Goal: Task Accomplishment & Management: Manage account settings

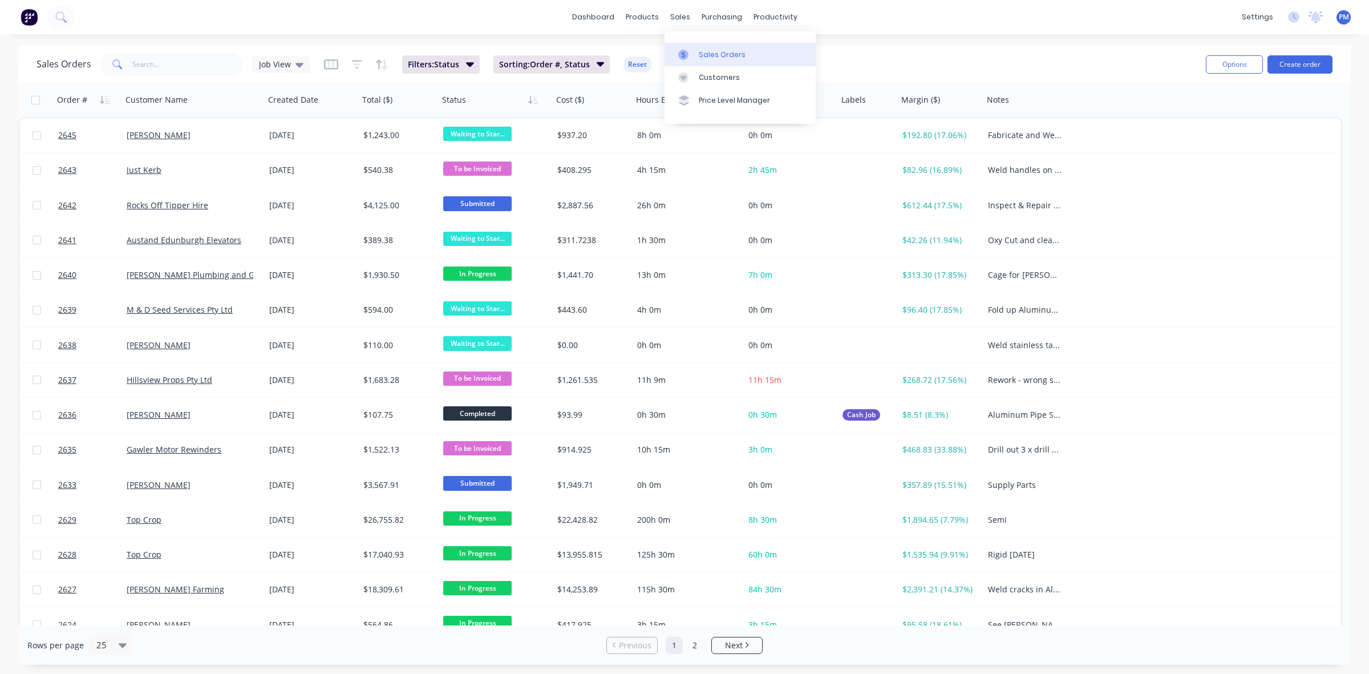
click at [699, 50] on div "Sales Orders" at bounding box center [722, 55] width 47 height 10
click at [708, 53] on div "Sales Orders" at bounding box center [722, 55] width 47 height 10
click at [791, 79] on div "Planner" at bounding box center [791, 77] width 27 height 10
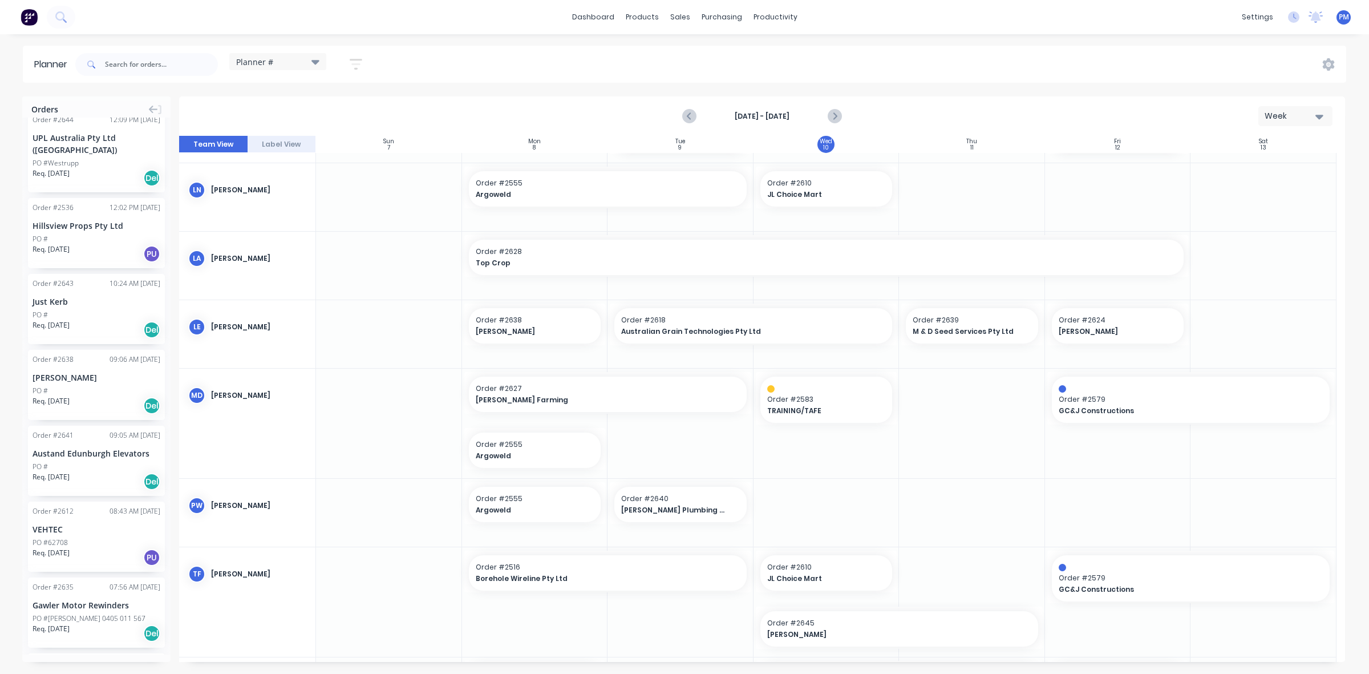
scroll to position [499, 0]
drag, startPoint x: 78, startPoint y: 371, endPoint x: 947, endPoint y: 443, distance: 872.2
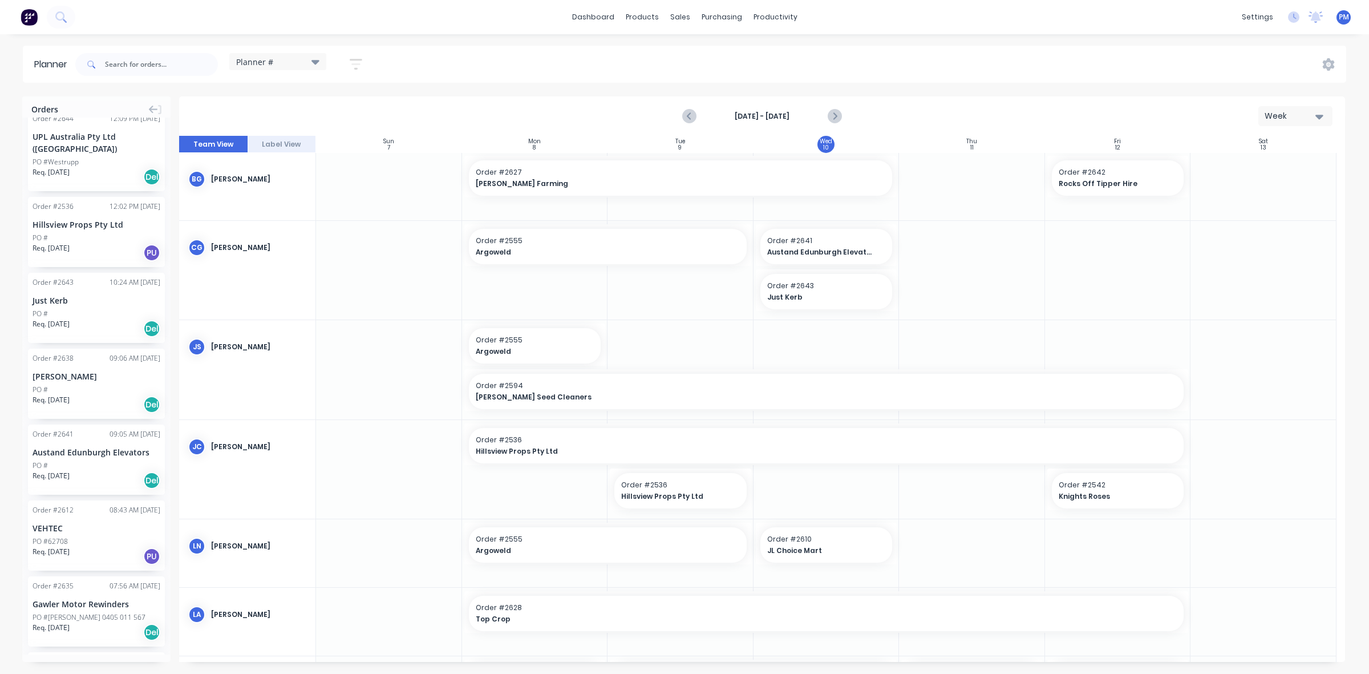
scroll to position [0, 0]
click at [797, 124] on div "Timesheets" at bounding box center [799, 124] width 43 height 10
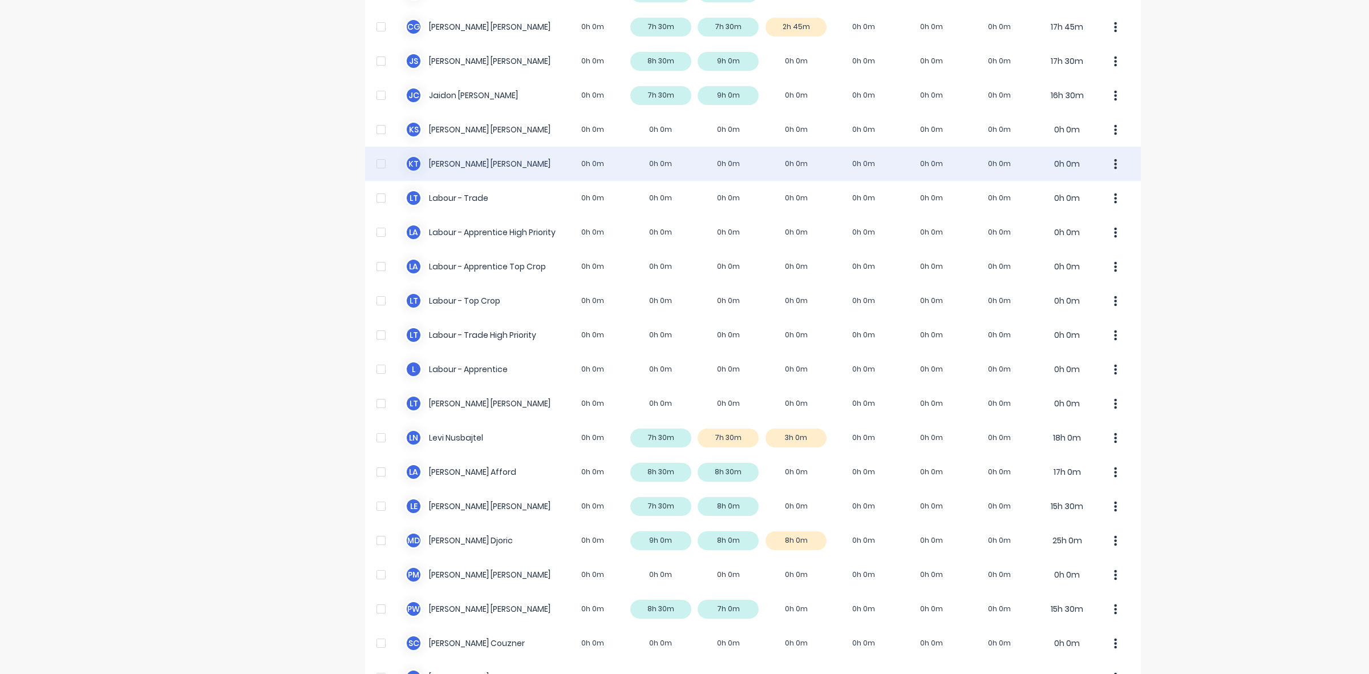
scroll to position [214, 0]
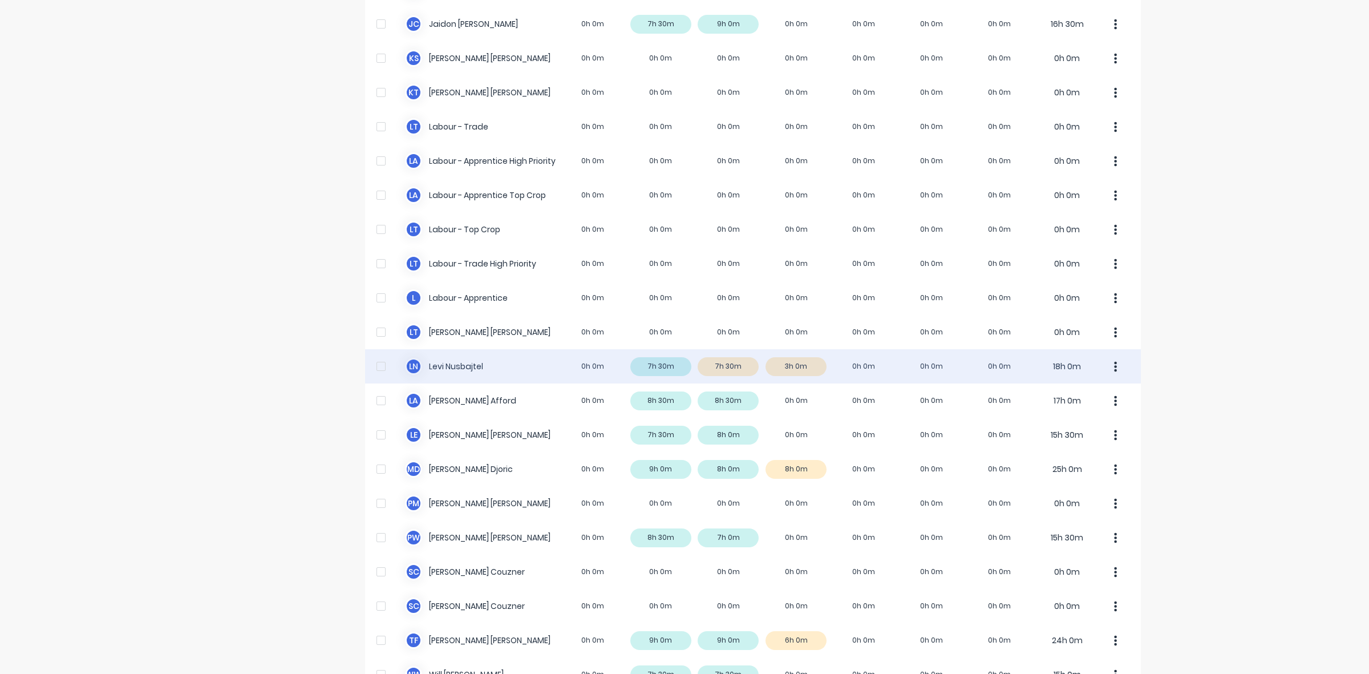
click at [805, 363] on div "[PERSON_NAME] Nusbajtel 0h 0m 7h 30m 7h 30m 3h 0m 0h 0m 0h 0m 0h 0m 18h 0m" at bounding box center [753, 366] width 776 height 34
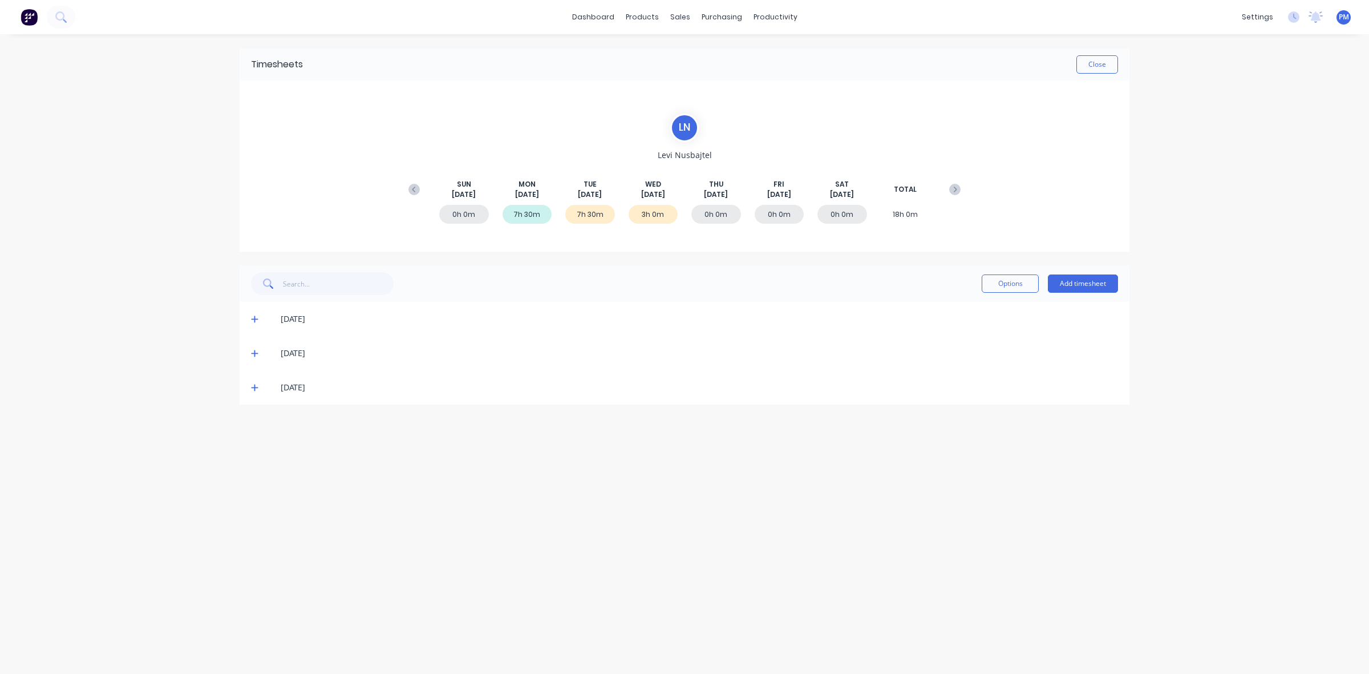
click at [254, 386] on icon at bounding box center [254, 387] width 7 height 7
click at [1106, 63] on button "Close" at bounding box center [1097, 64] width 42 height 18
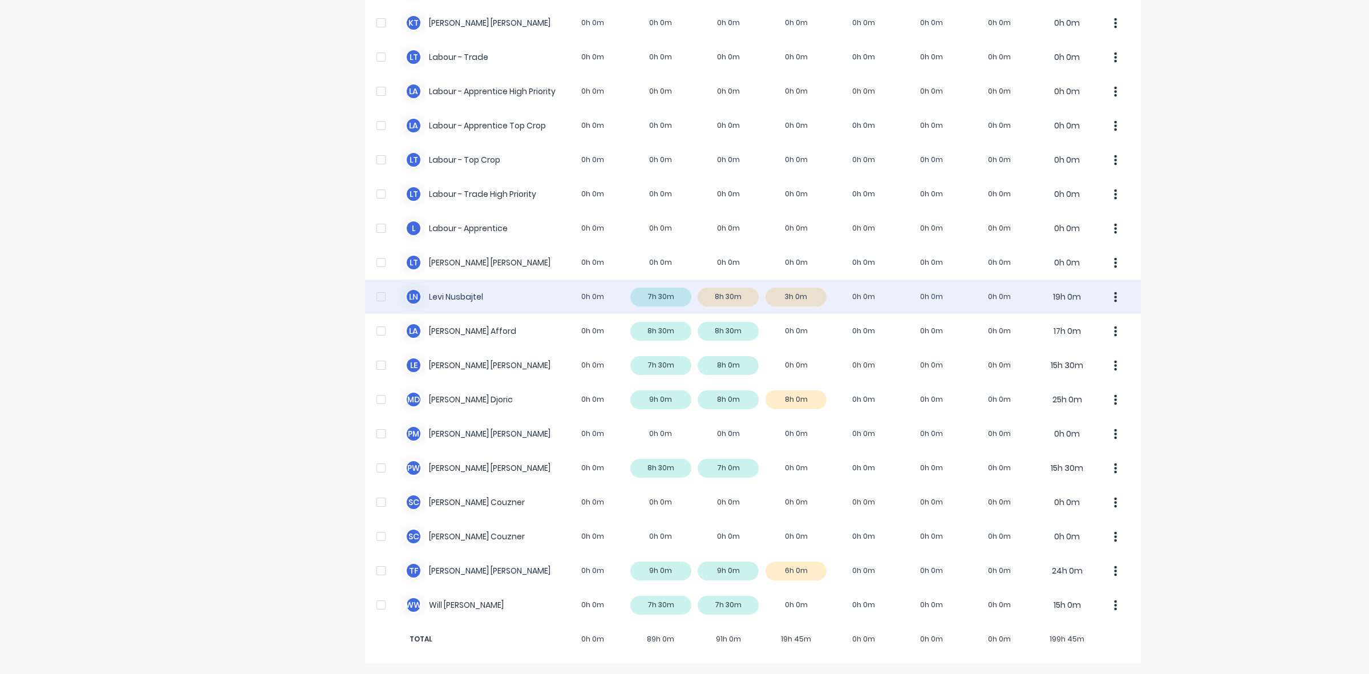
scroll to position [284, 0]
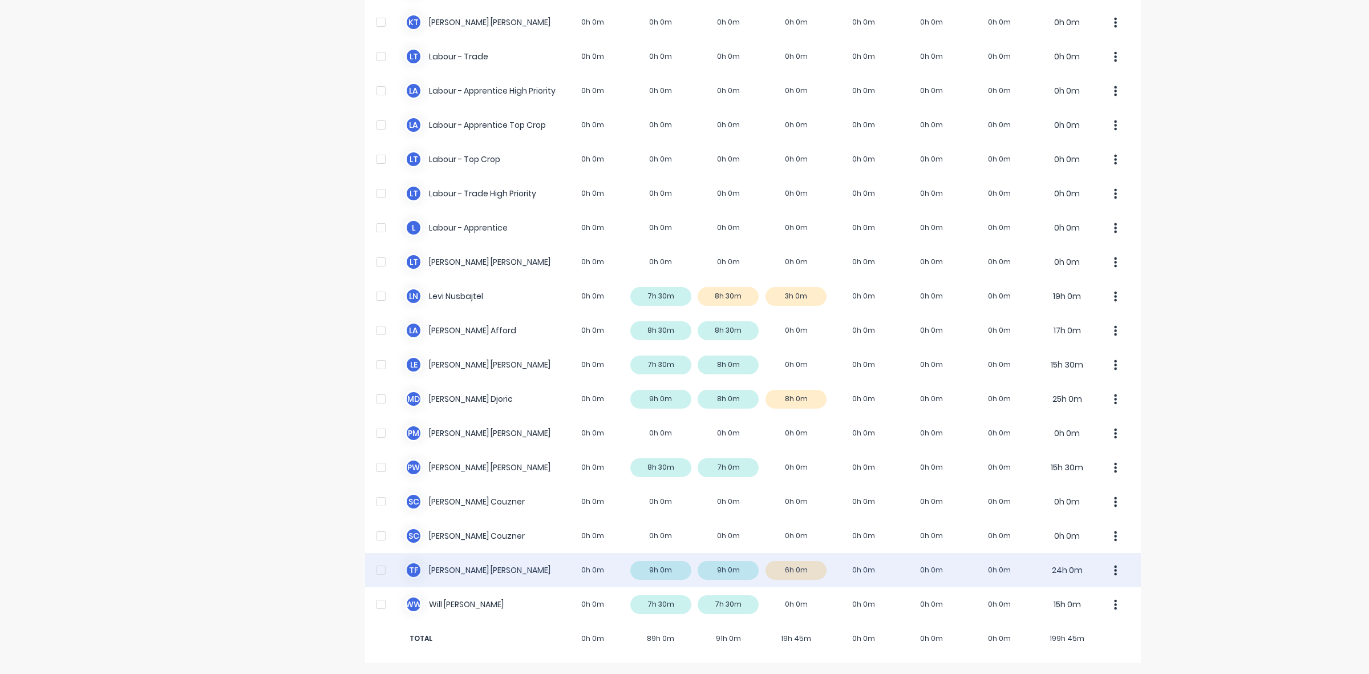
click at [808, 571] on div "T F [PERSON_NAME] 0h 0m 9h 0m 9h 0m 6h 0m 0h 0m 0h 0m 0h 0m 24h 0m" at bounding box center [753, 570] width 776 height 34
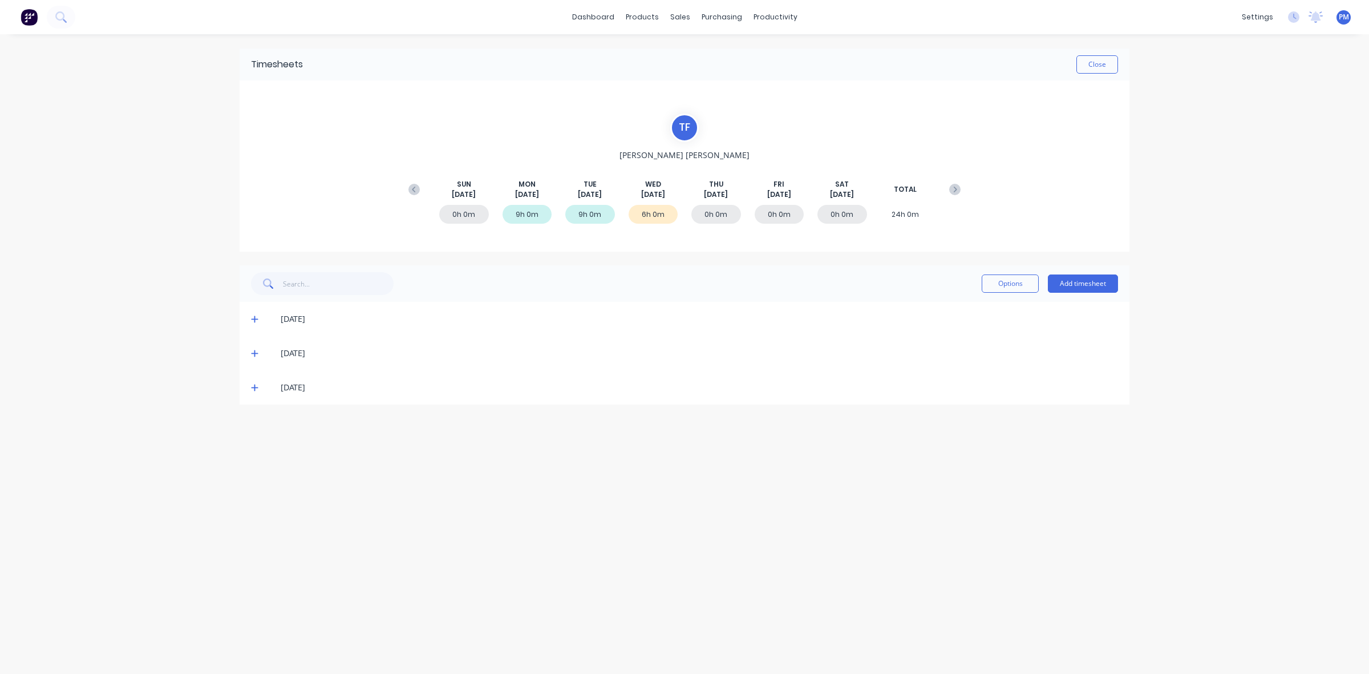
click at [252, 388] on icon at bounding box center [254, 387] width 7 height 8
click at [1101, 67] on button "Close" at bounding box center [1097, 64] width 42 height 18
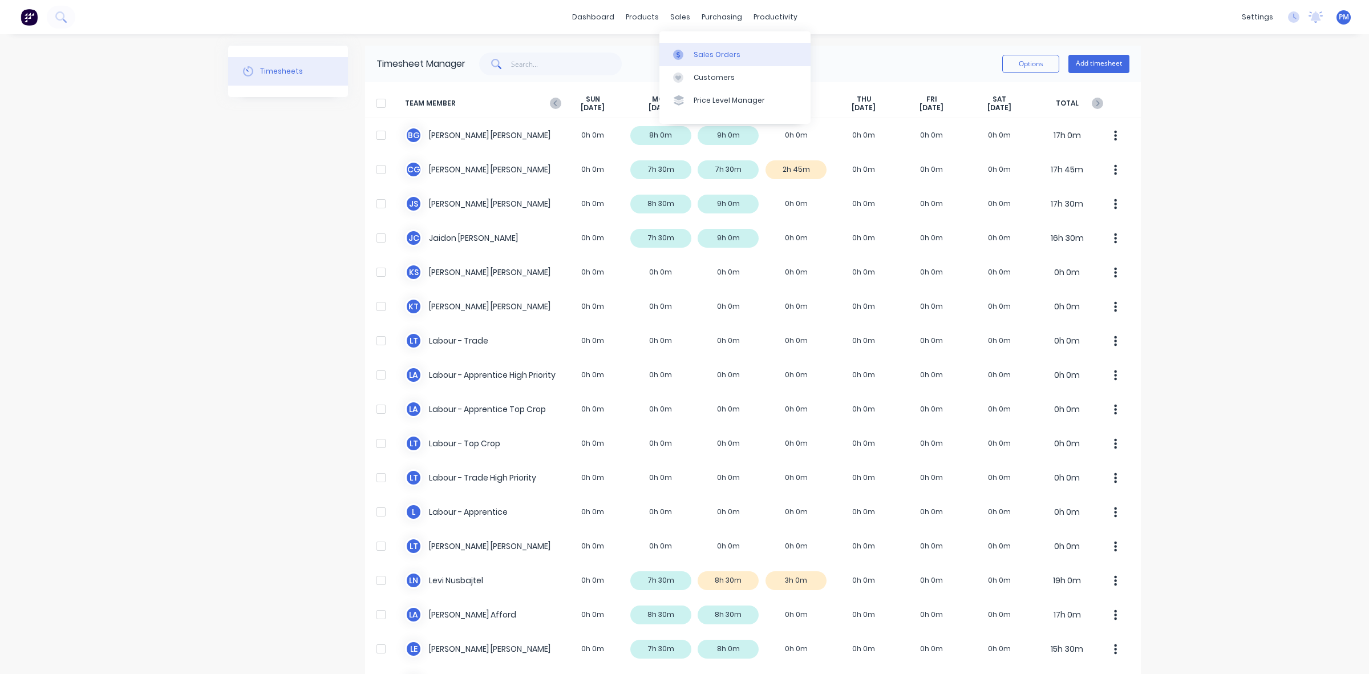
click at [694, 51] on div "Sales Orders" at bounding box center [717, 55] width 47 height 10
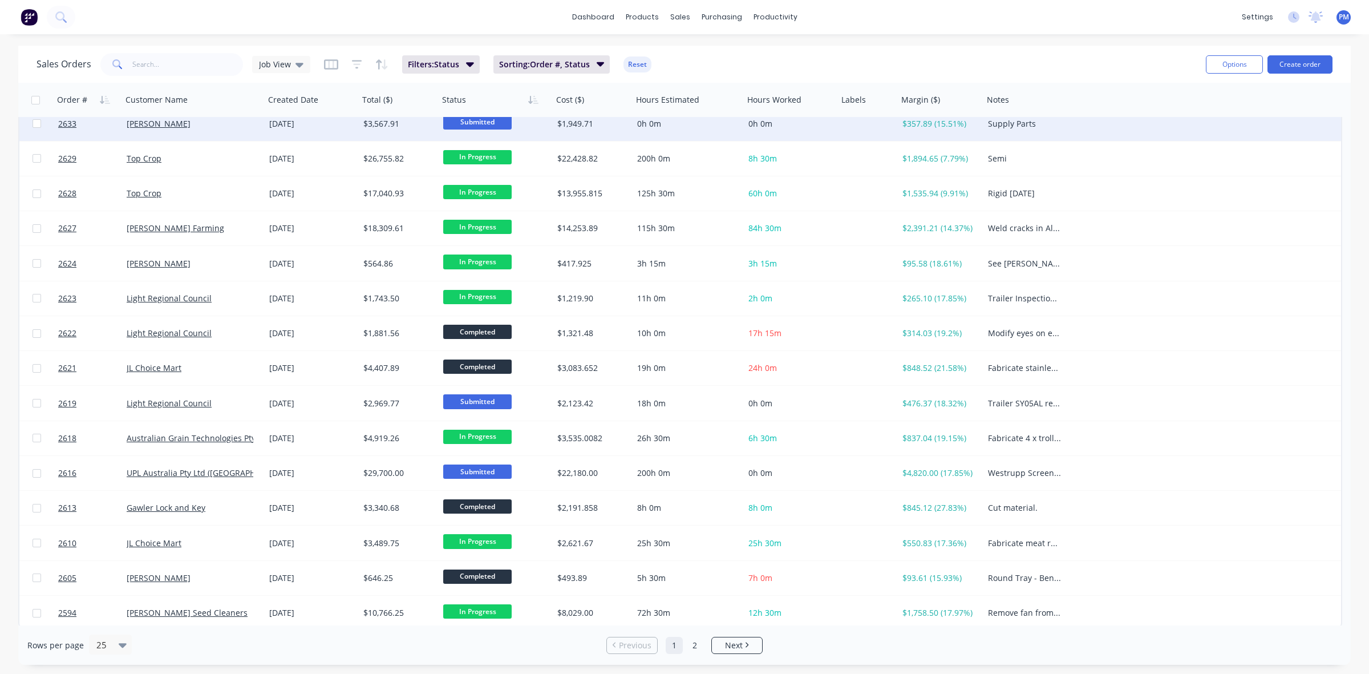
scroll to position [365, 0]
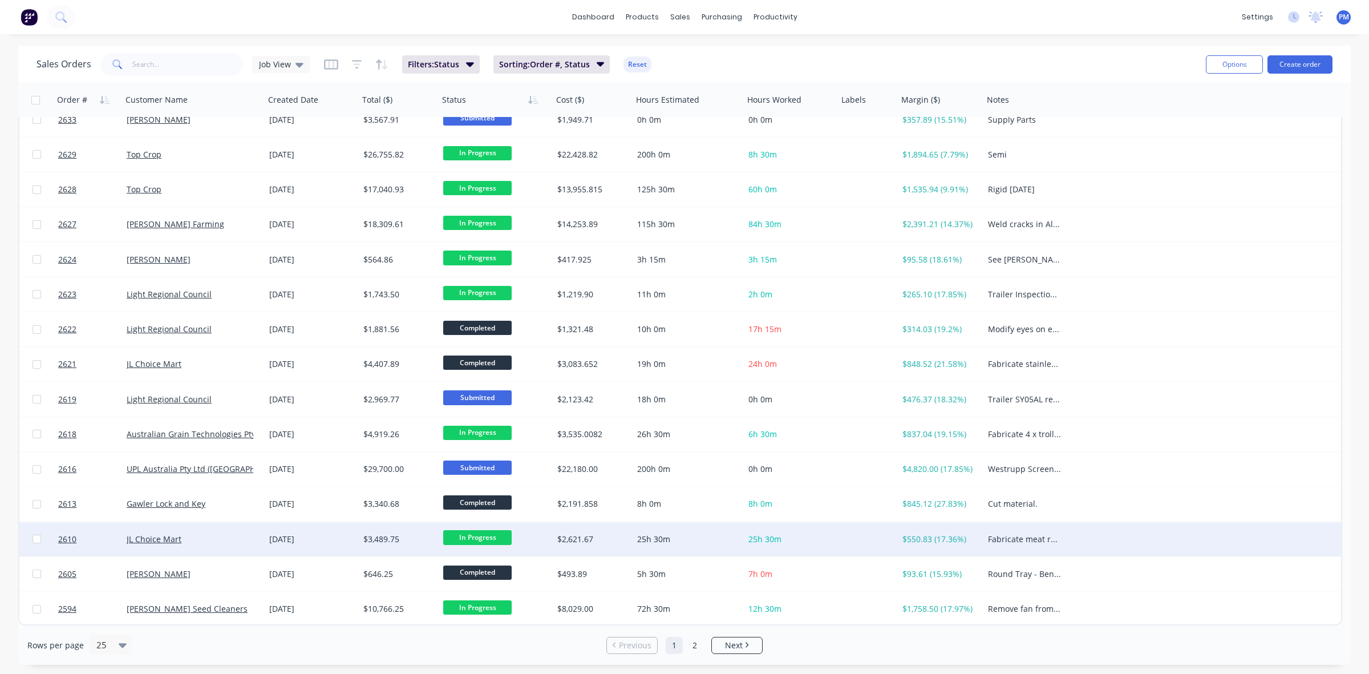
click at [236, 544] on div "JL Choice Mart" at bounding box center [193, 539] width 143 height 34
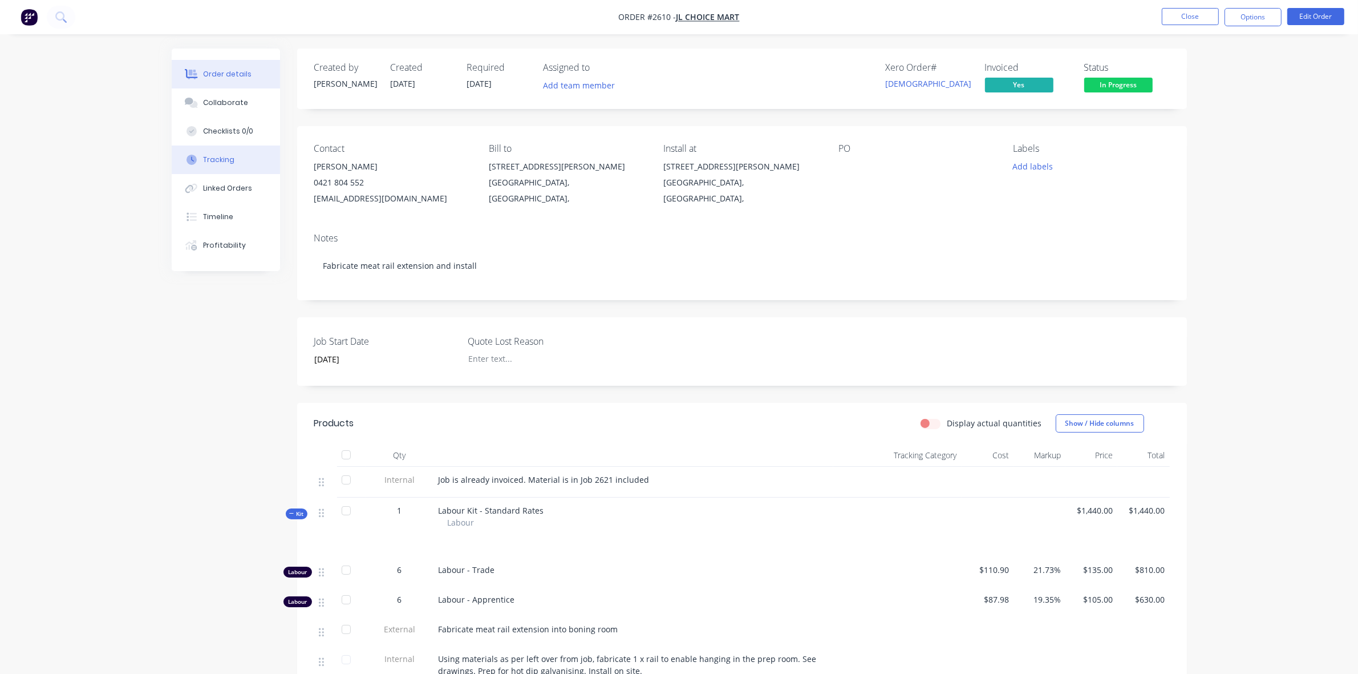
click at [217, 163] on div "Tracking" at bounding box center [218, 160] width 31 height 10
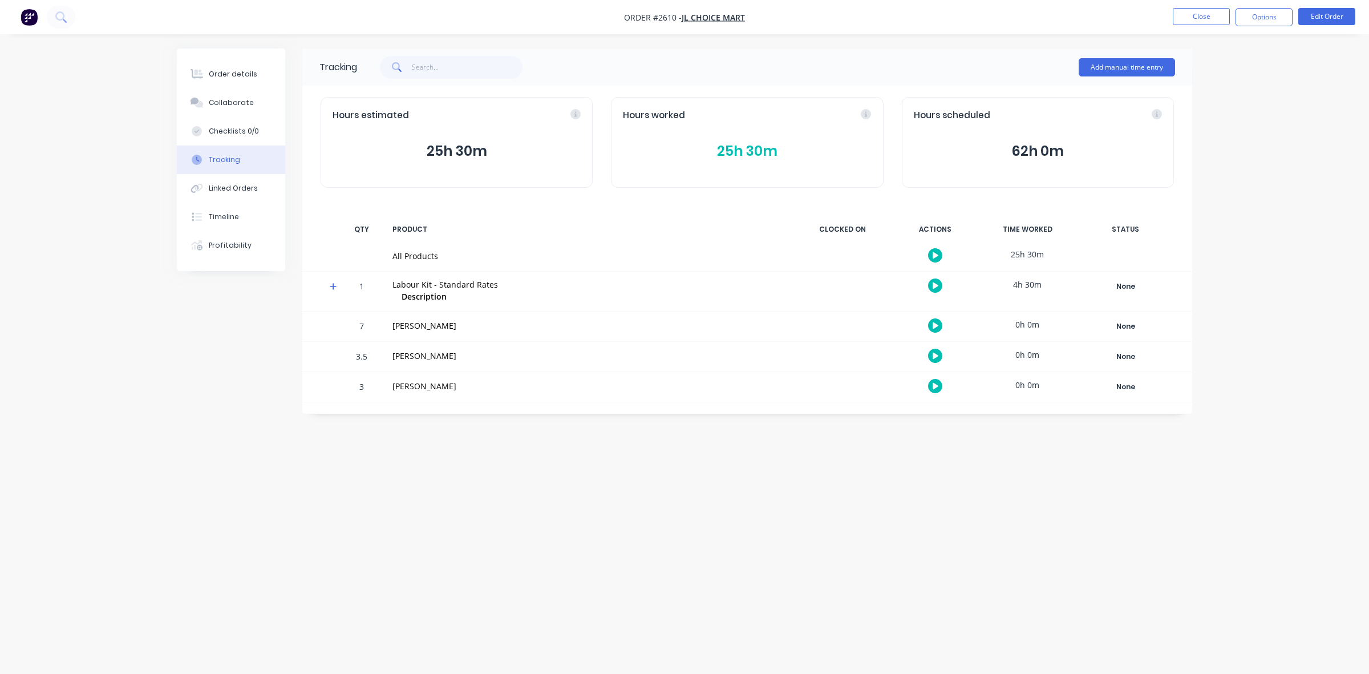
click at [725, 149] on button "25h 30m" at bounding box center [747, 151] width 248 height 22
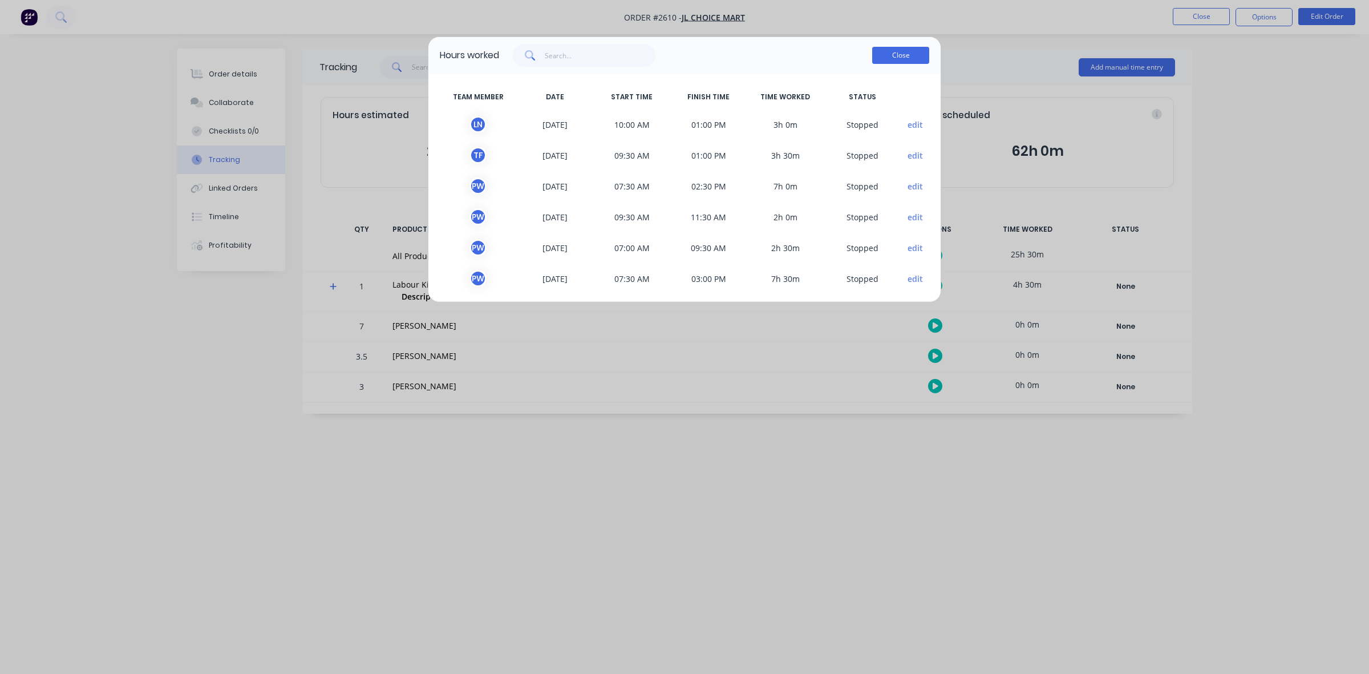
click at [889, 56] on button "Close" at bounding box center [900, 55] width 57 height 17
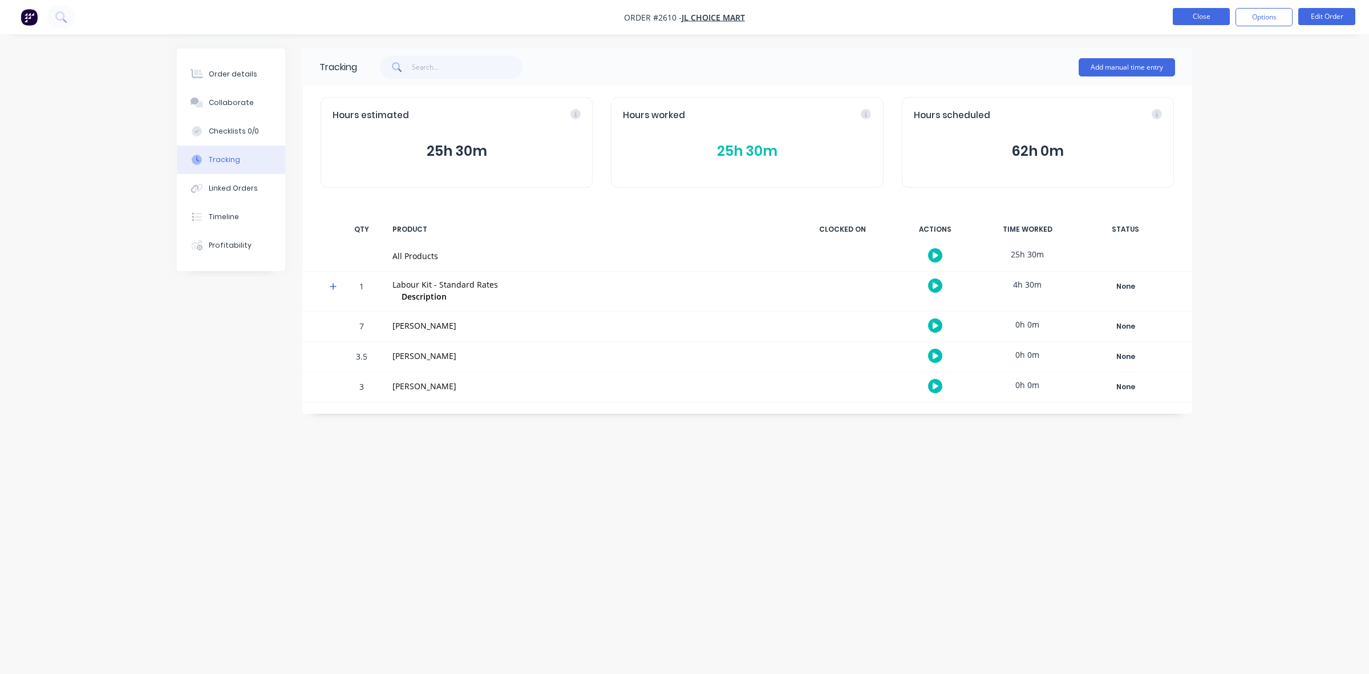
click at [1194, 15] on button "Close" at bounding box center [1201, 16] width 57 height 17
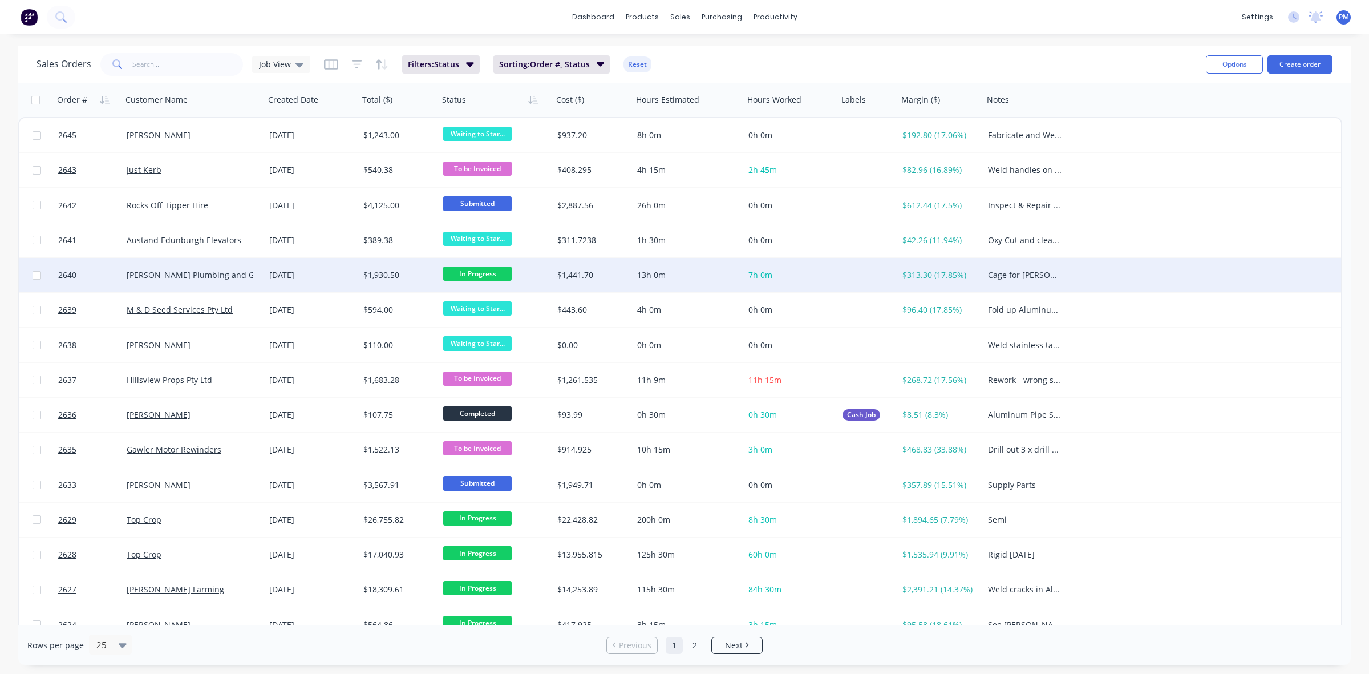
click at [229, 280] on div "[PERSON_NAME] Plumbing and Gas" at bounding box center [193, 275] width 143 height 34
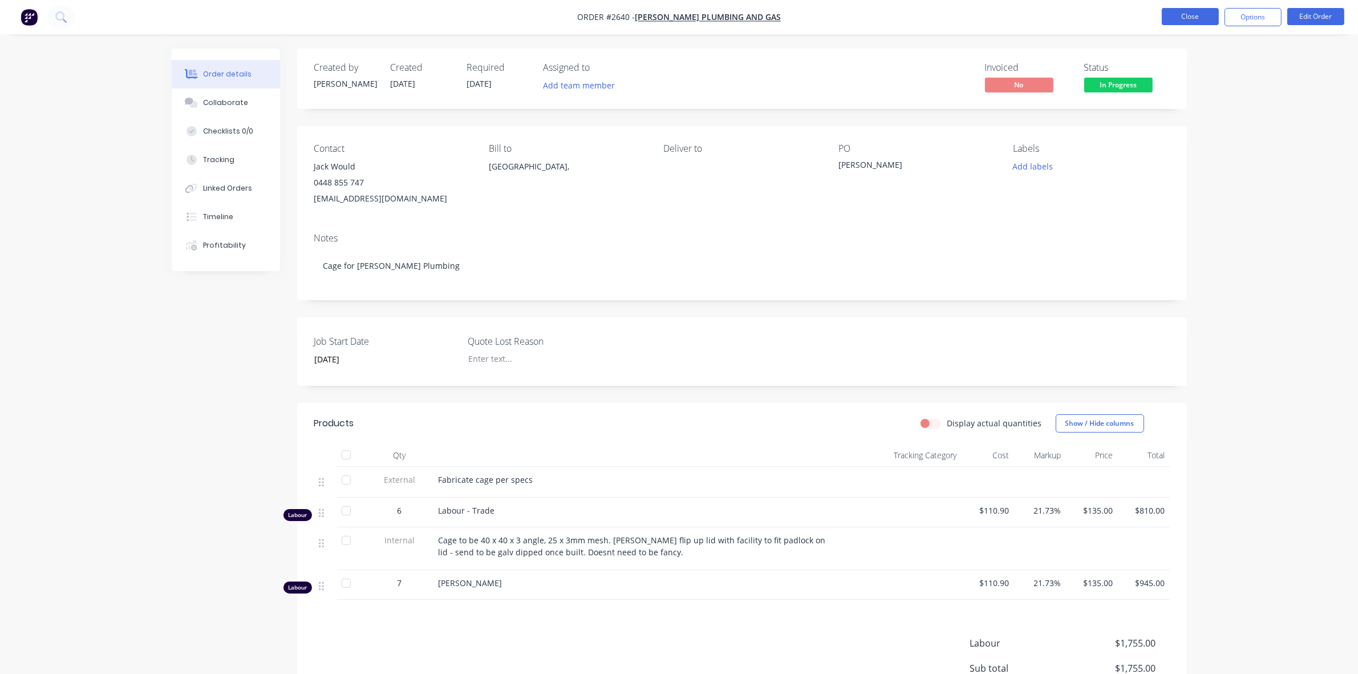
click at [1195, 22] on button "Close" at bounding box center [1190, 16] width 57 height 17
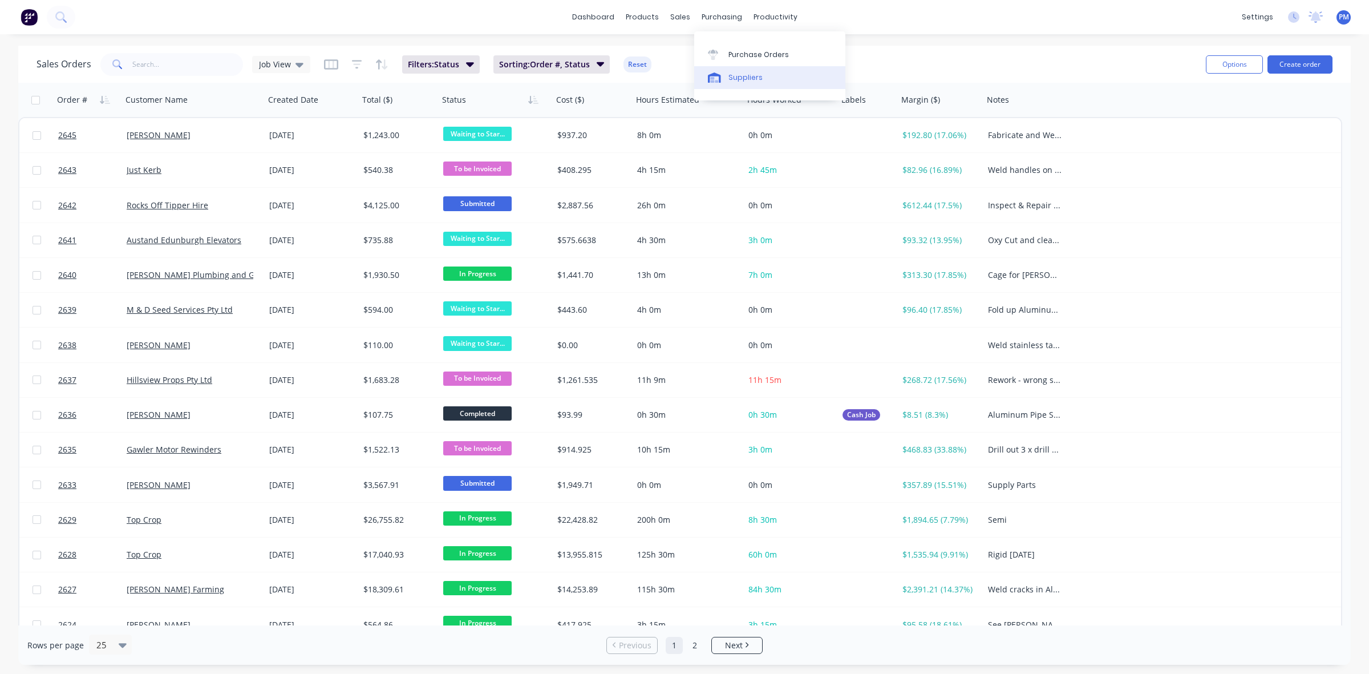
click at [745, 70] on link "Suppliers" at bounding box center [769, 77] width 151 height 23
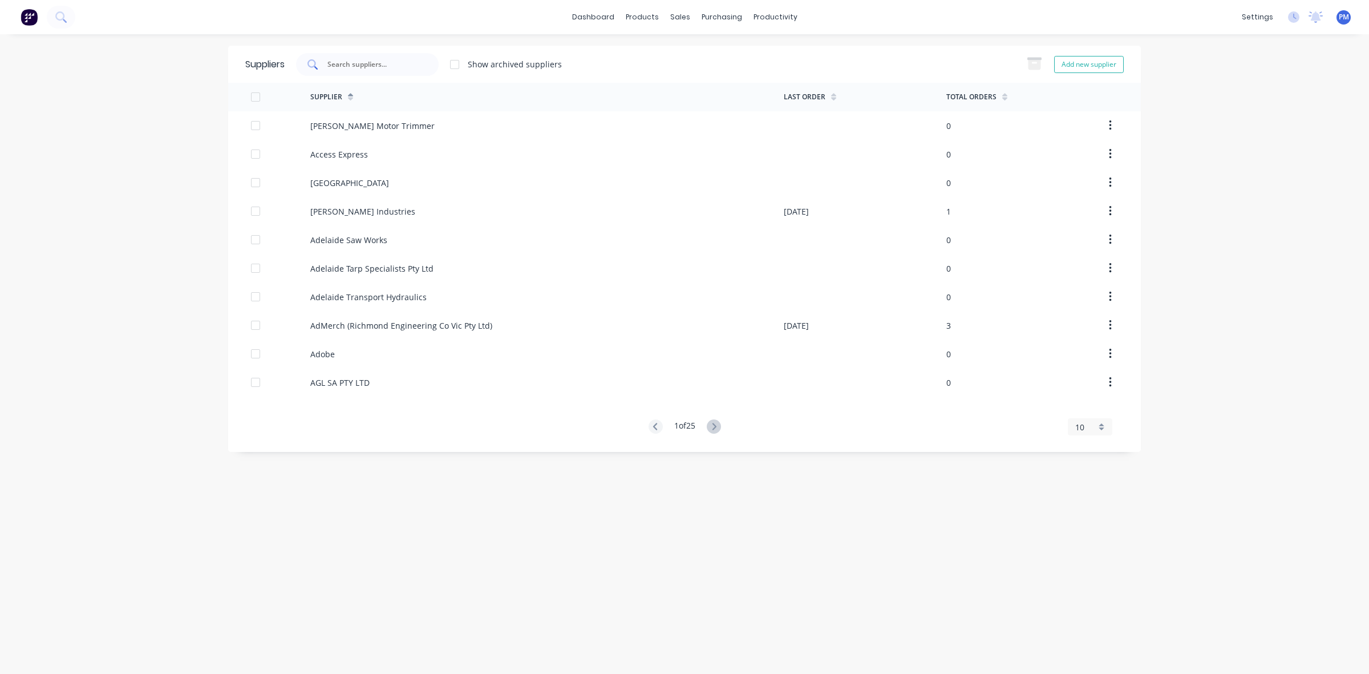
click at [372, 64] on input "text" at bounding box center [373, 64] width 95 height 11
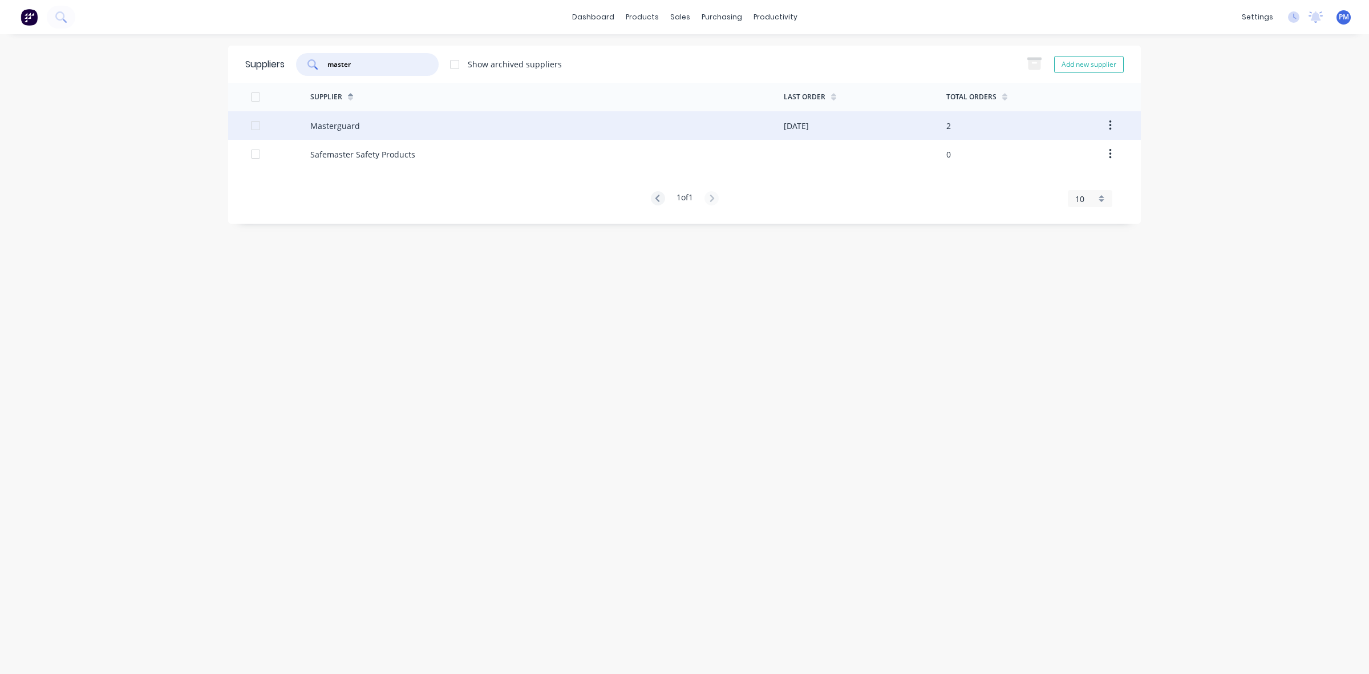
type input "master"
click at [358, 125] on div "Masterguard" at bounding box center [546, 125] width 473 height 29
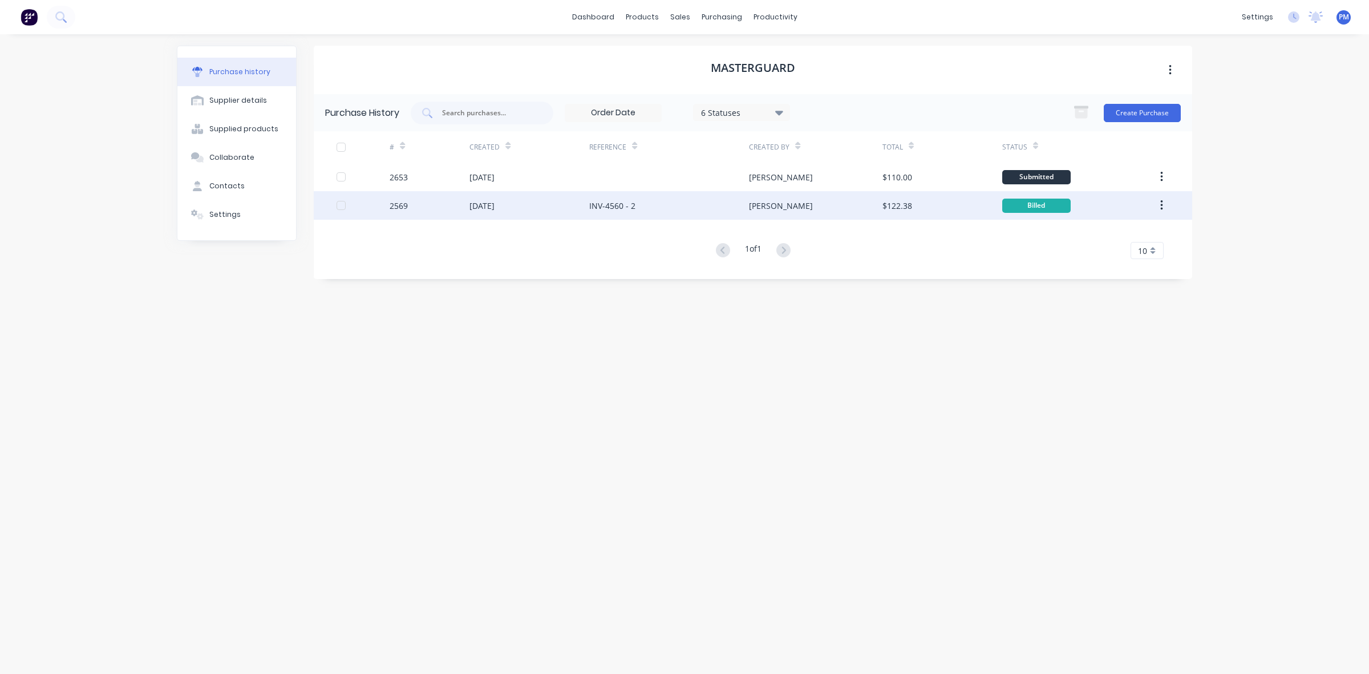
click at [539, 205] on div "[DATE]" at bounding box center [529, 205] width 120 height 29
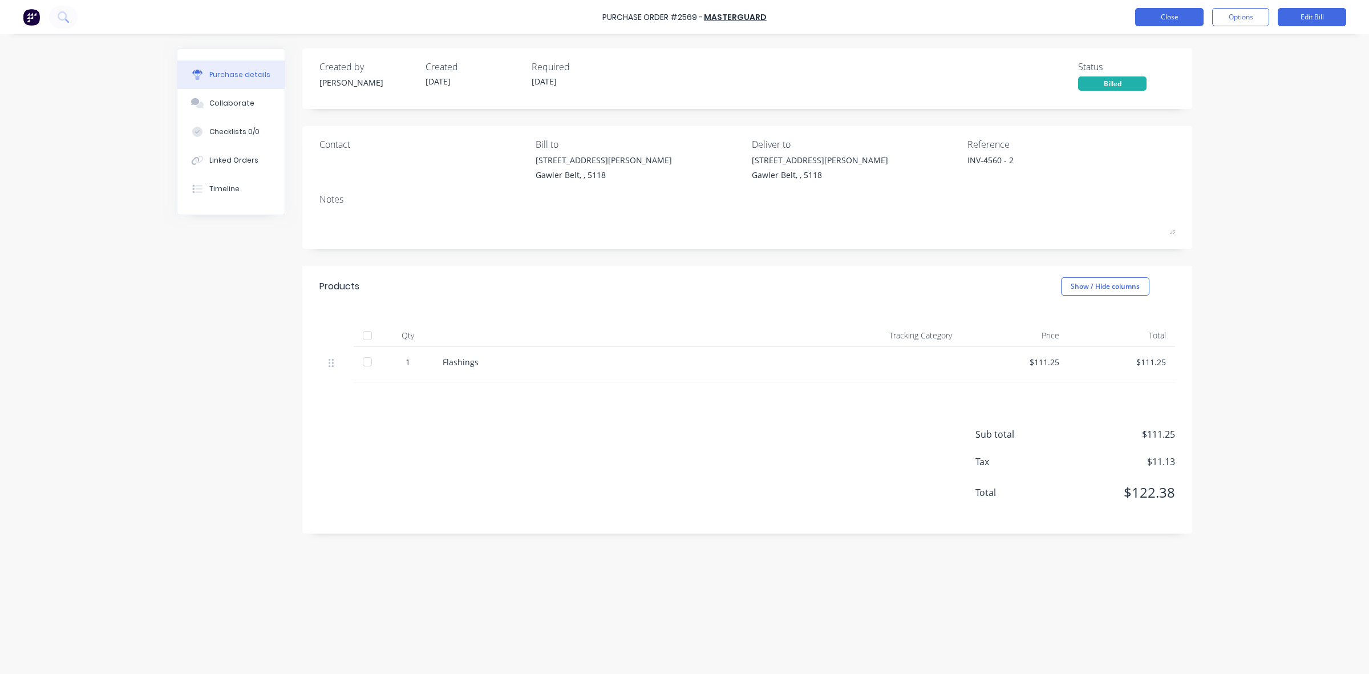
click at [1168, 16] on button "Close" at bounding box center [1169, 17] width 68 height 18
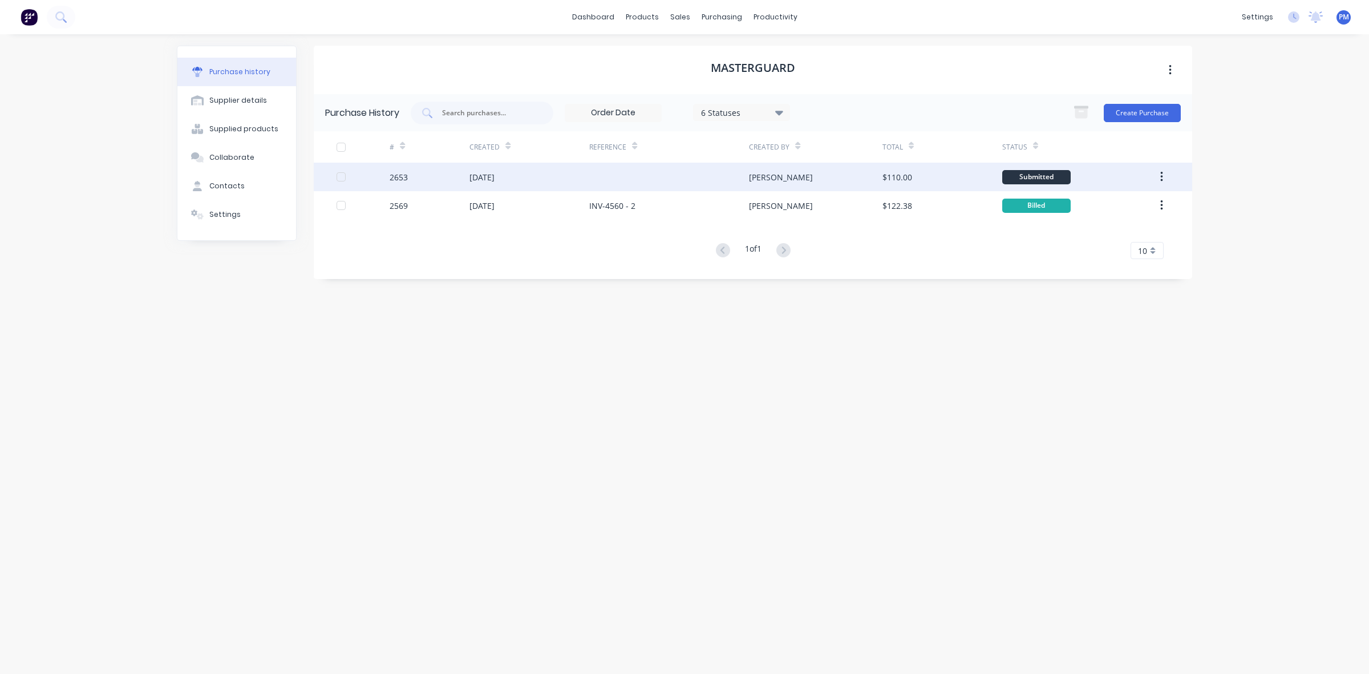
click at [548, 175] on div "[DATE]" at bounding box center [529, 177] width 120 height 29
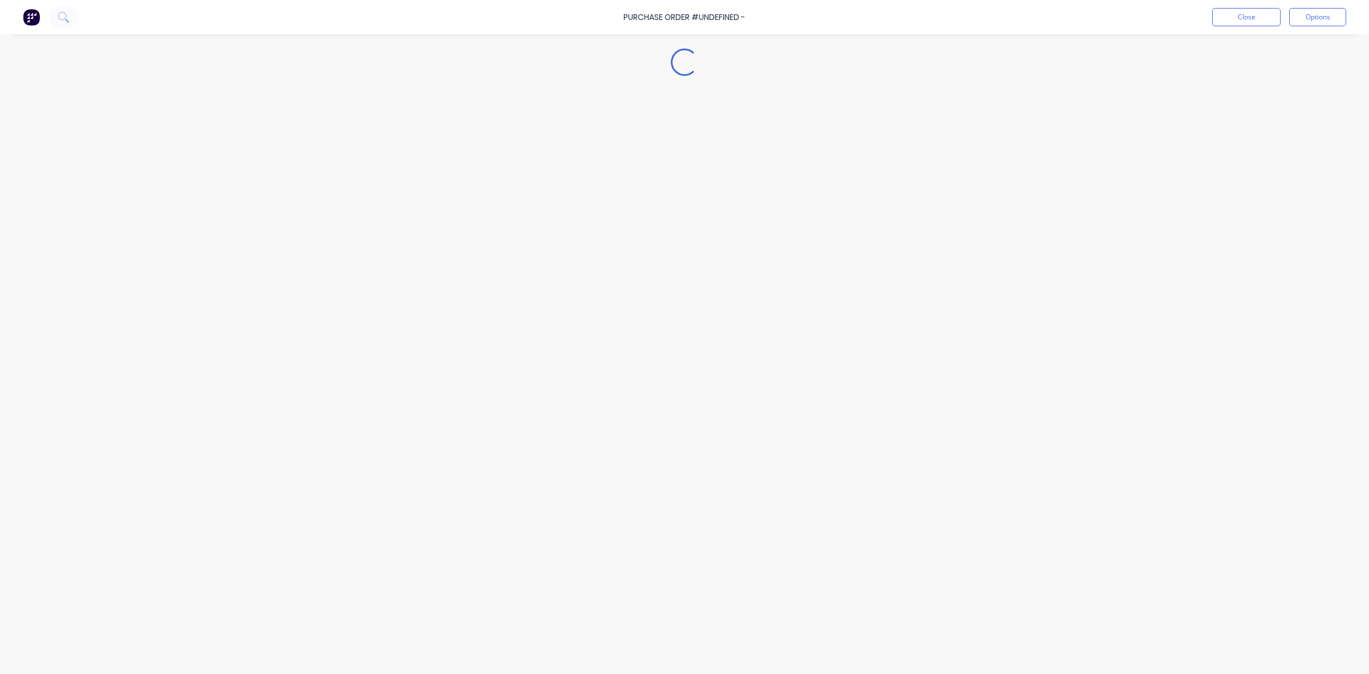
type textarea "x"
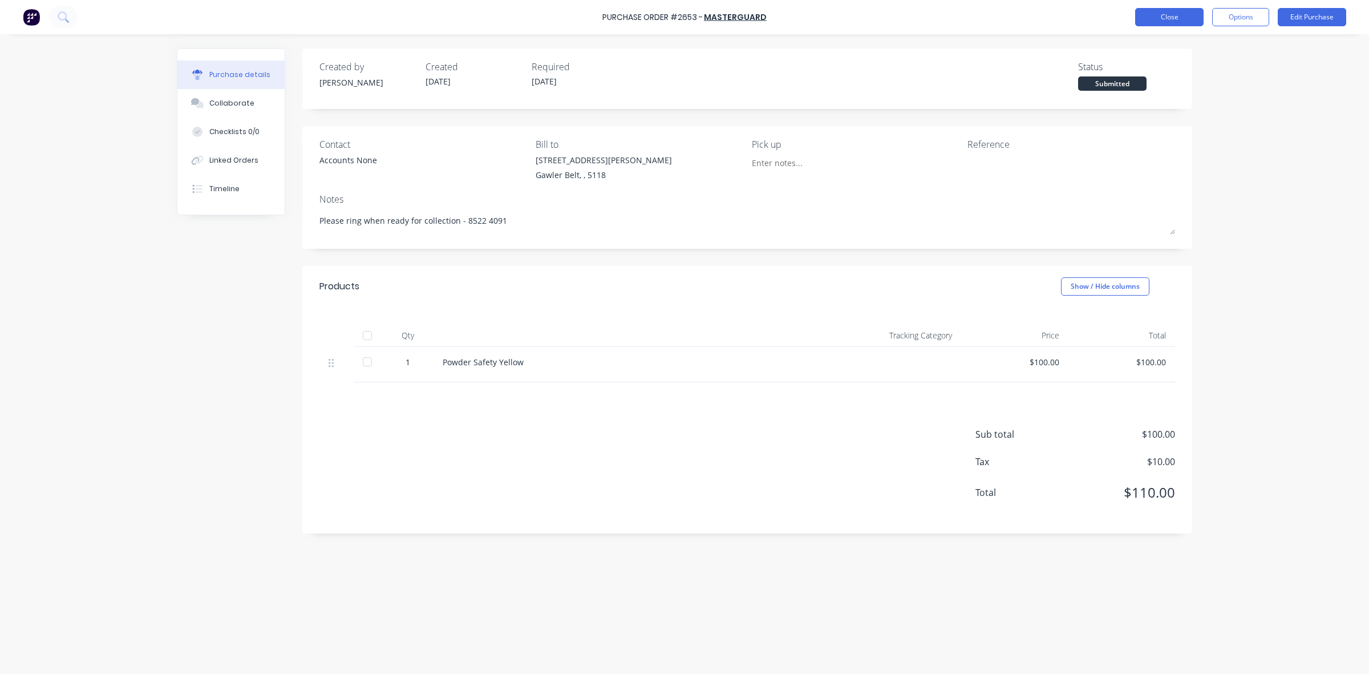
click at [1158, 20] on button "Close" at bounding box center [1169, 17] width 68 height 18
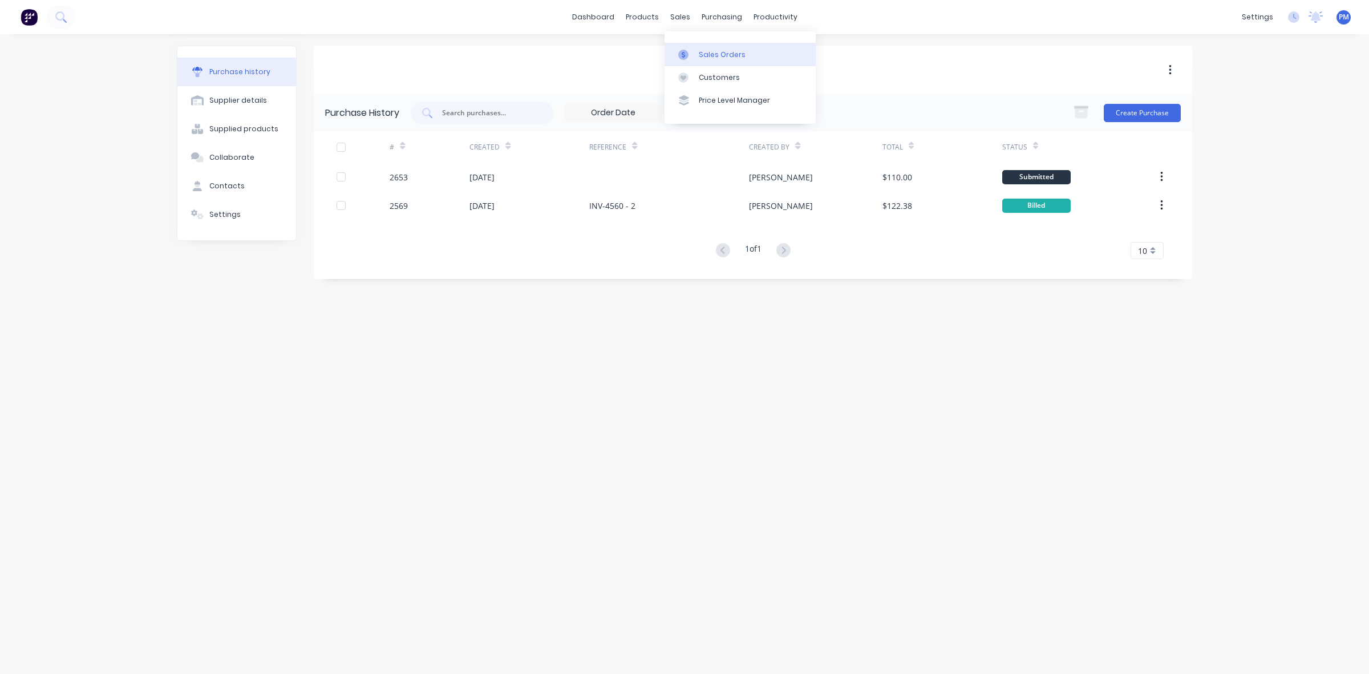
click at [714, 52] on div "Sales Orders" at bounding box center [722, 55] width 47 height 10
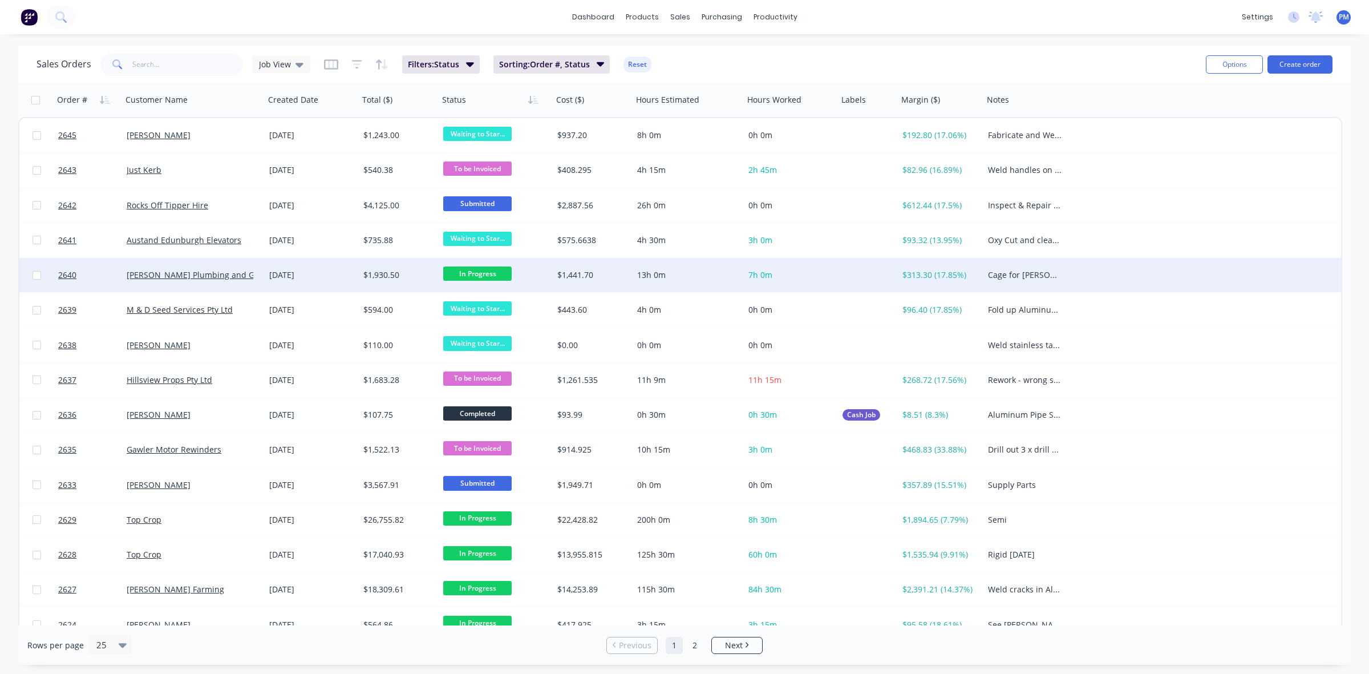
click at [255, 278] on div "[PERSON_NAME] Plumbing and Gas" at bounding box center [193, 274] width 133 height 11
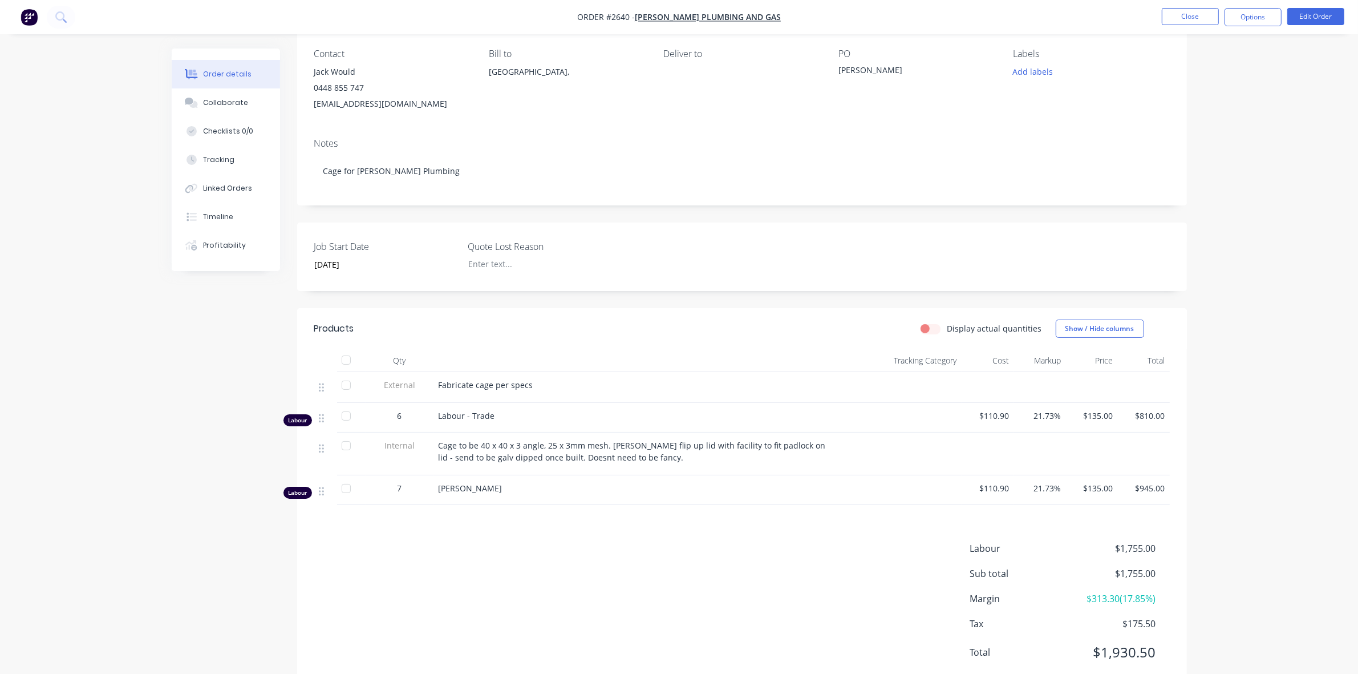
scroll to position [131, 0]
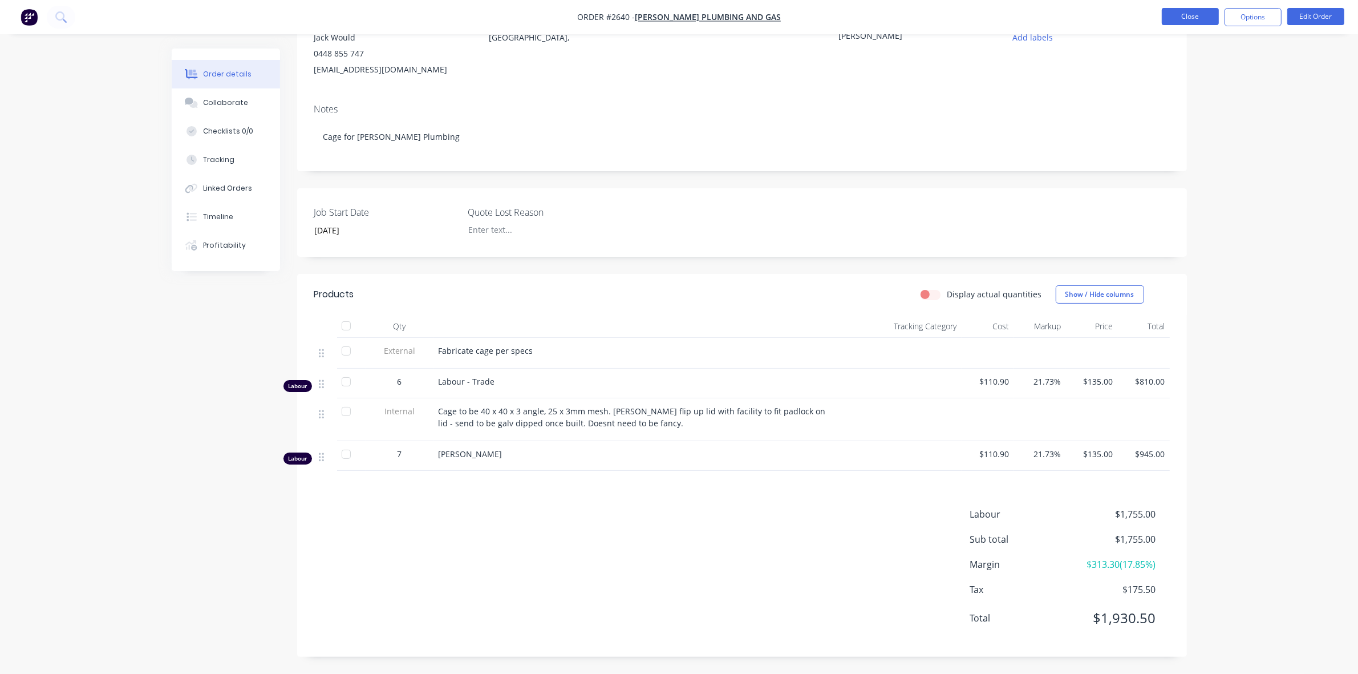
click at [1178, 13] on button "Close" at bounding box center [1190, 16] width 57 height 17
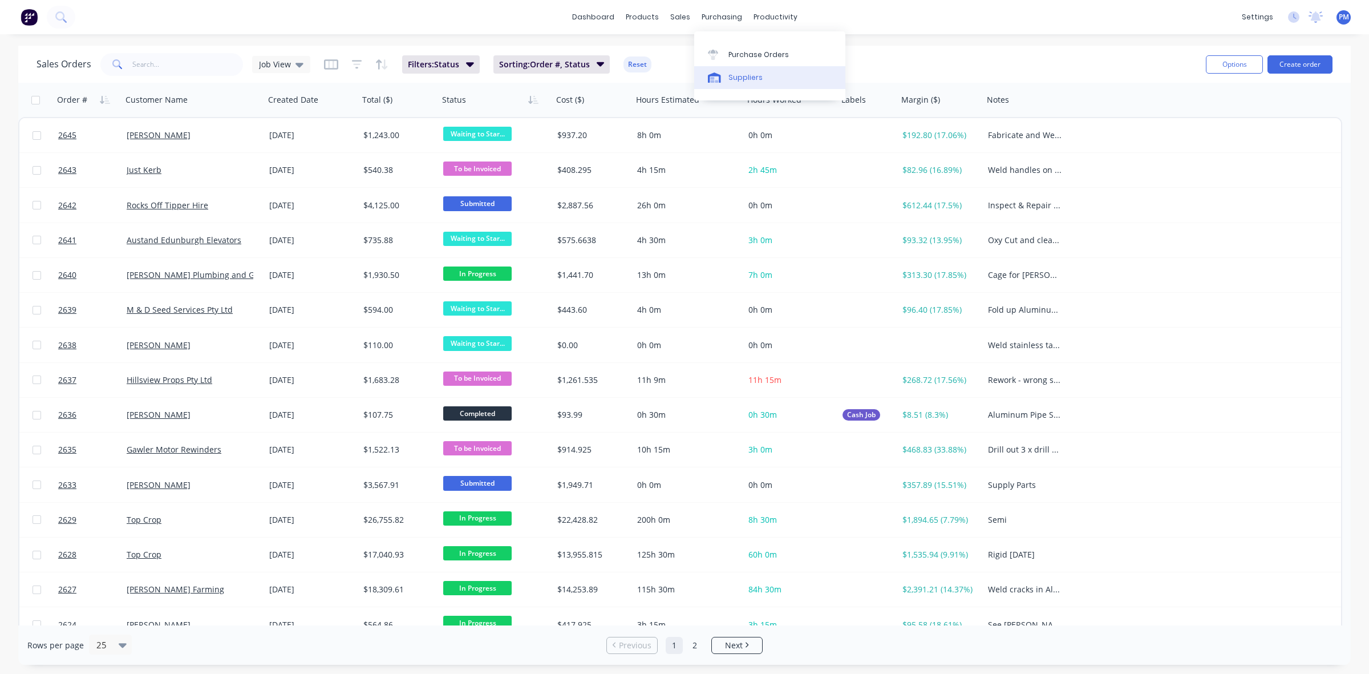
click at [739, 74] on div "Suppliers" at bounding box center [745, 77] width 34 height 10
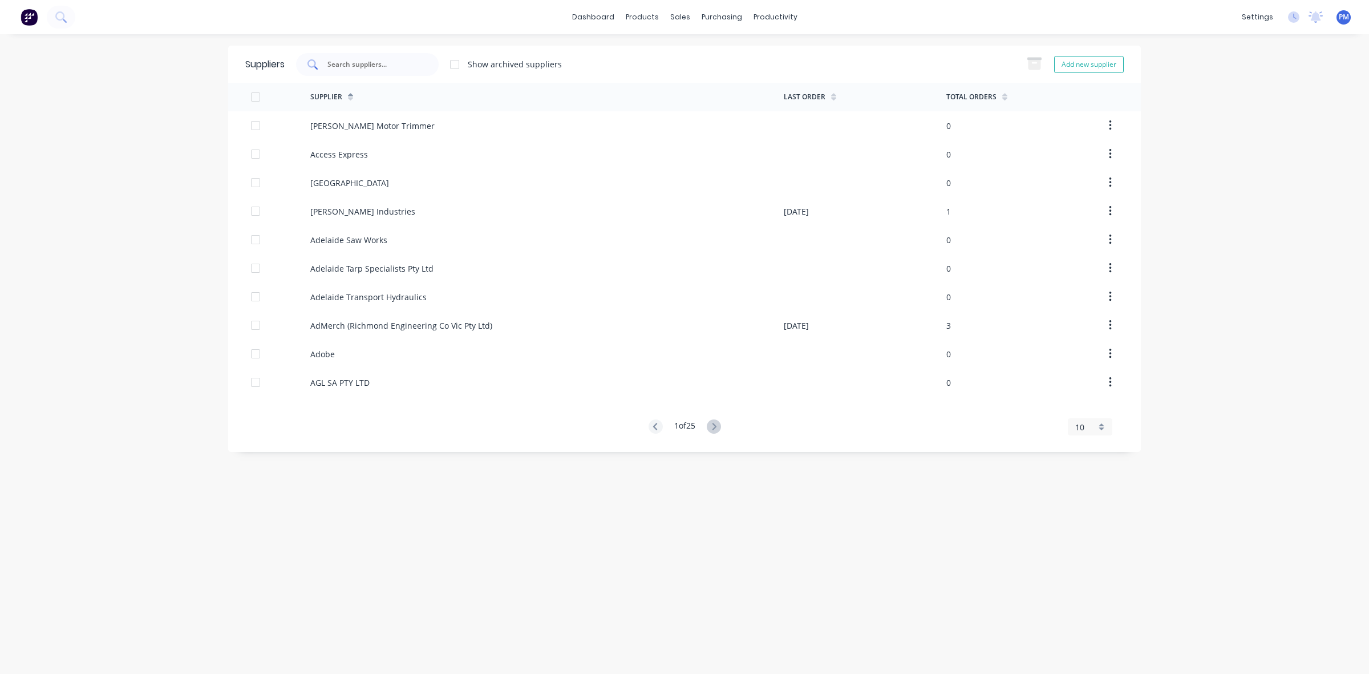
click at [380, 59] on input "text" at bounding box center [373, 64] width 95 height 11
drag, startPoint x: 380, startPoint y: 58, endPoint x: 315, endPoint y: 64, distance: 65.3
click at [315, 64] on div "[PERSON_NAME]" at bounding box center [367, 64] width 143 height 23
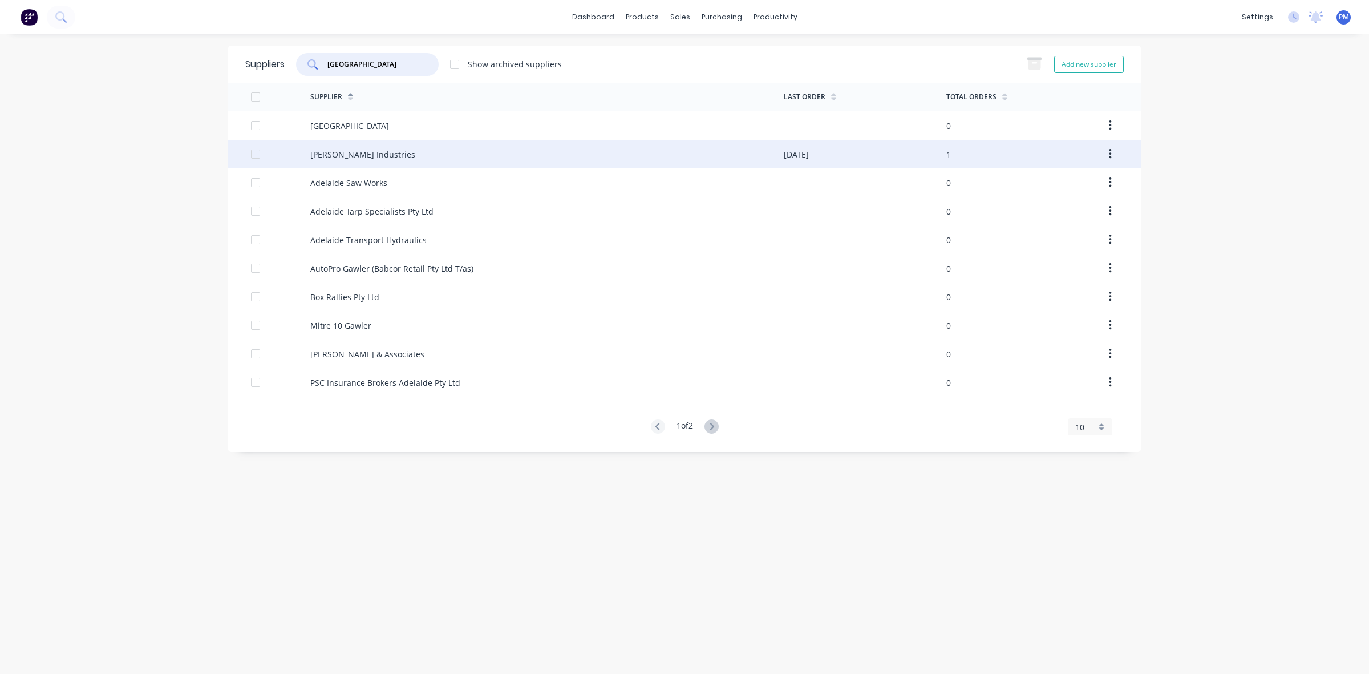
type input "[GEOGRAPHIC_DATA]"
click at [369, 150] on div "[PERSON_NAME] Industries" at bounding box center [362, 154] width 105 height 12
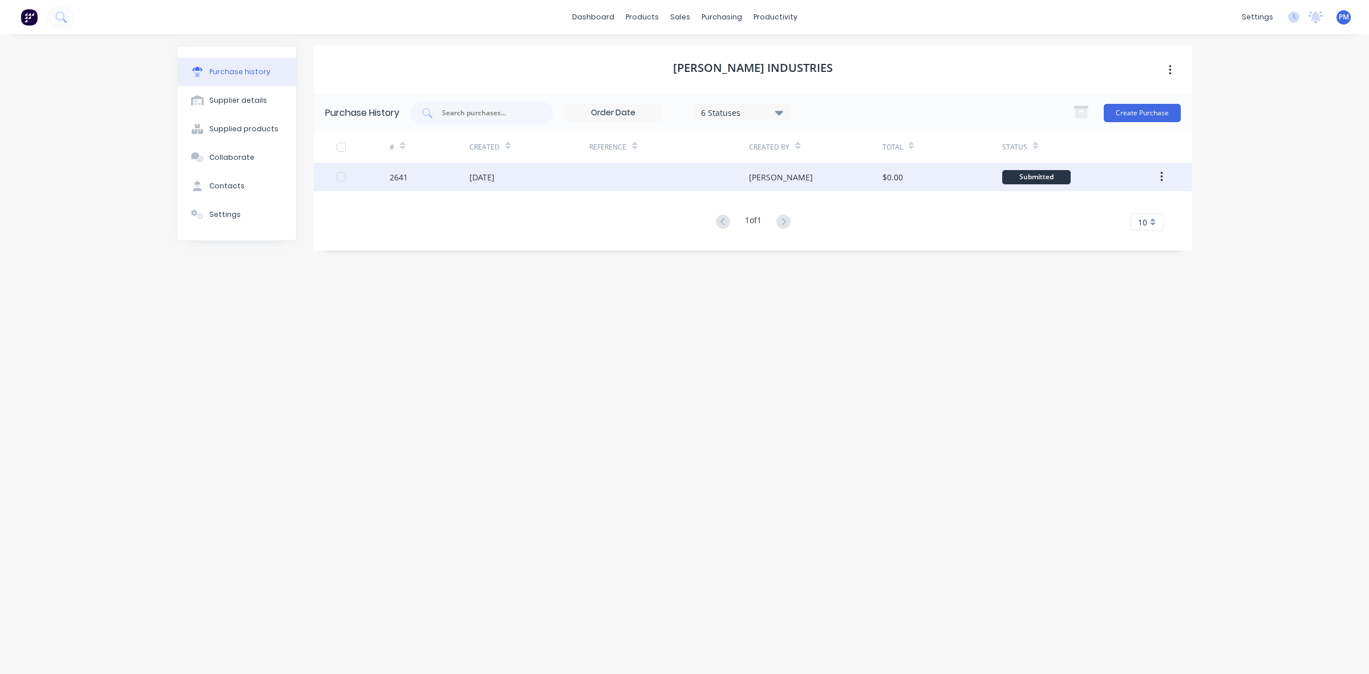
click at [580, 180] on div "[DATE]" at bounding box center [529, 177] width 120 height 29
type textarea "x"
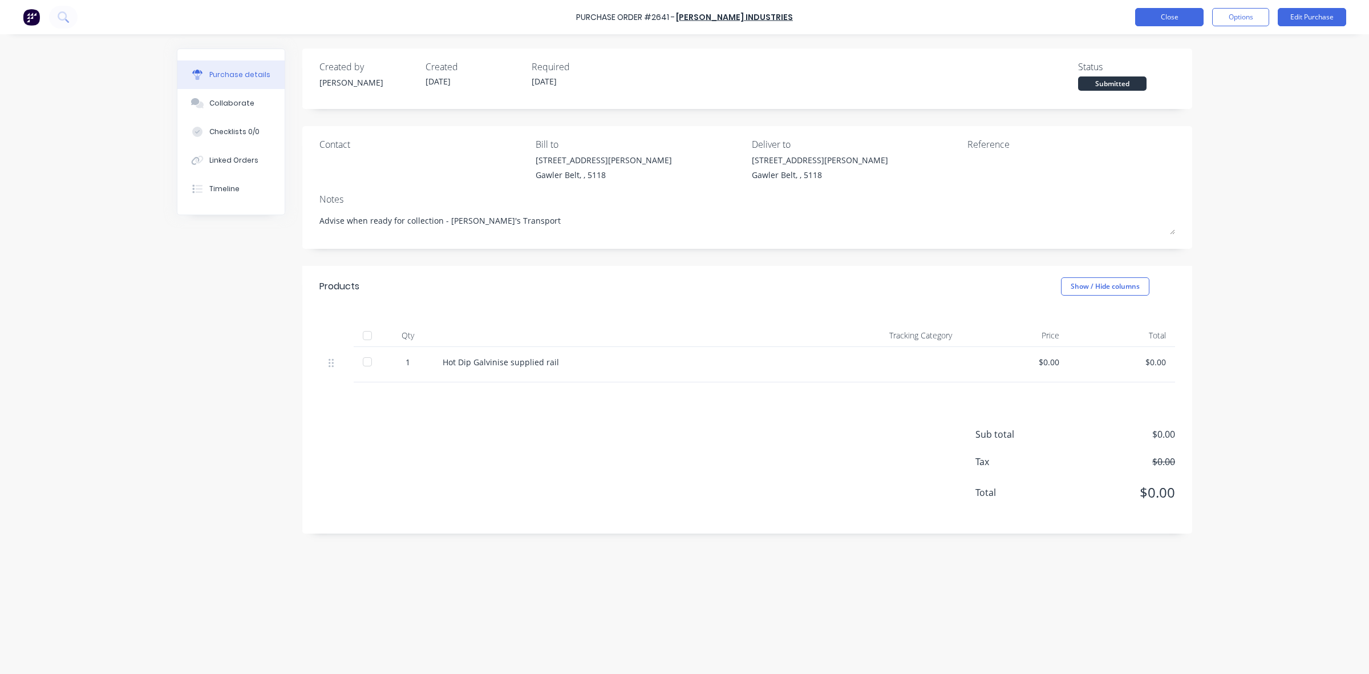
click at [1166, 21] on button "Close" at bounding box center [1169, 17] width 68 height 18
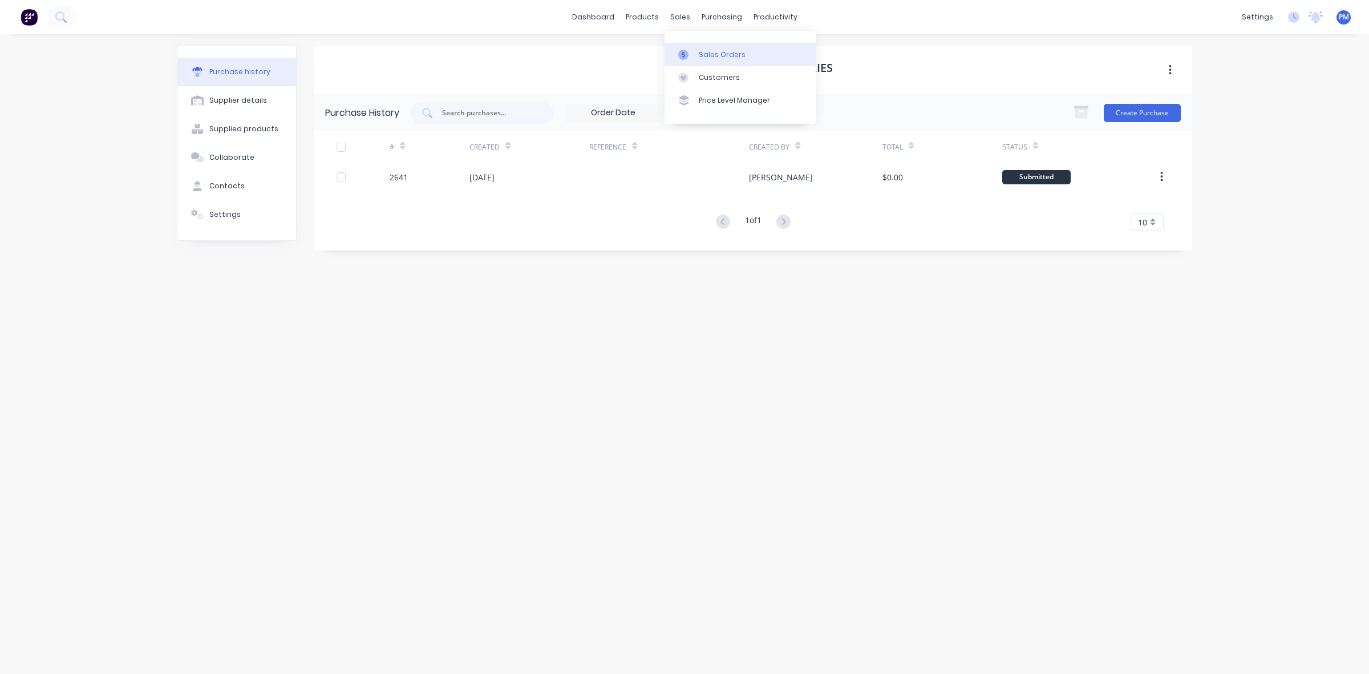
click at [709, 54] on div "Sales Orders" at bounding box center [722, 55] width 47 height 10
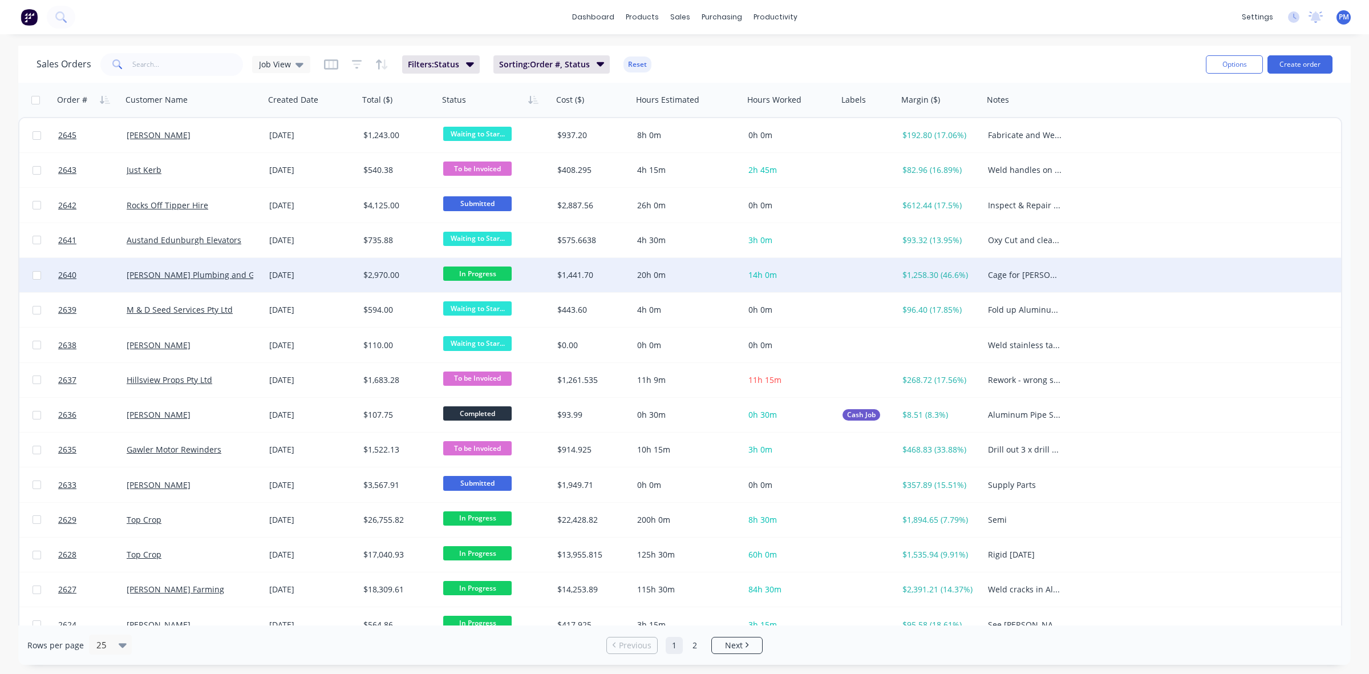
click at [246, 277] on div "[PERSON_NAME] Plumbing and Gas" at bounding box center [190, 274] width 127 height 11
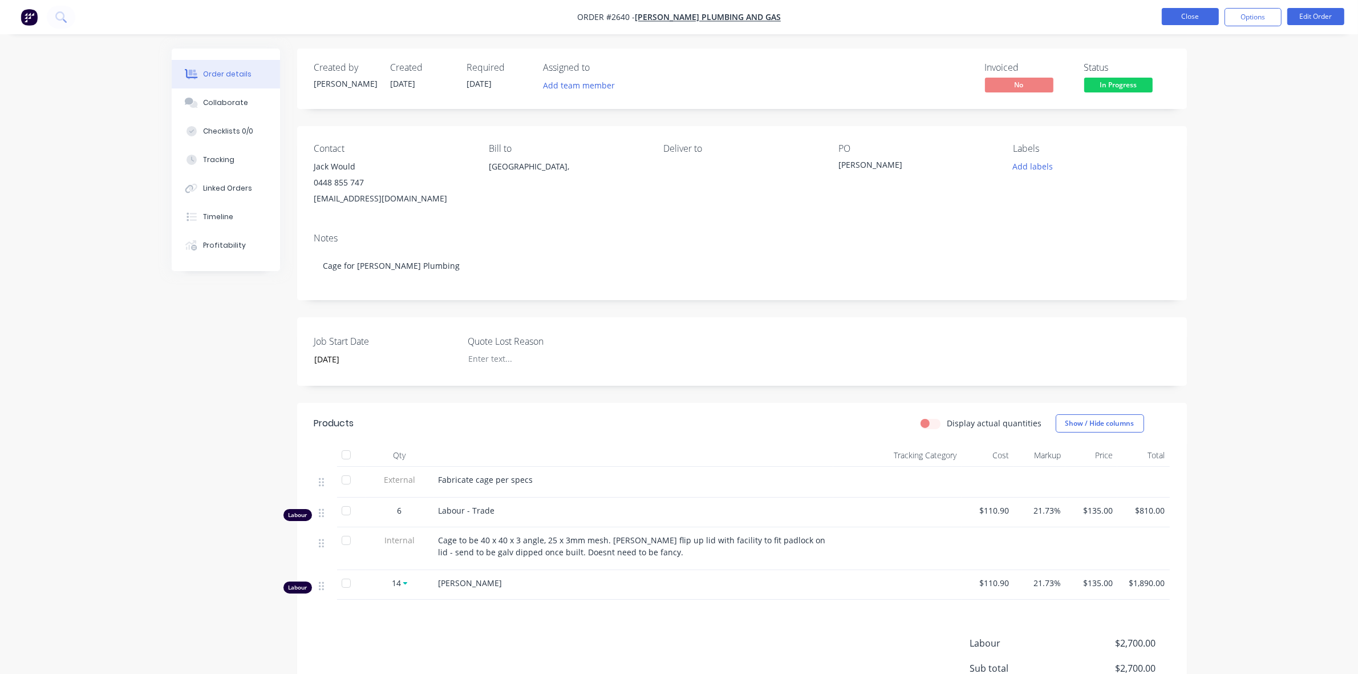
click at [1177, 13] on button "Close" at bounding box center [1190, 16] width 57 height 17
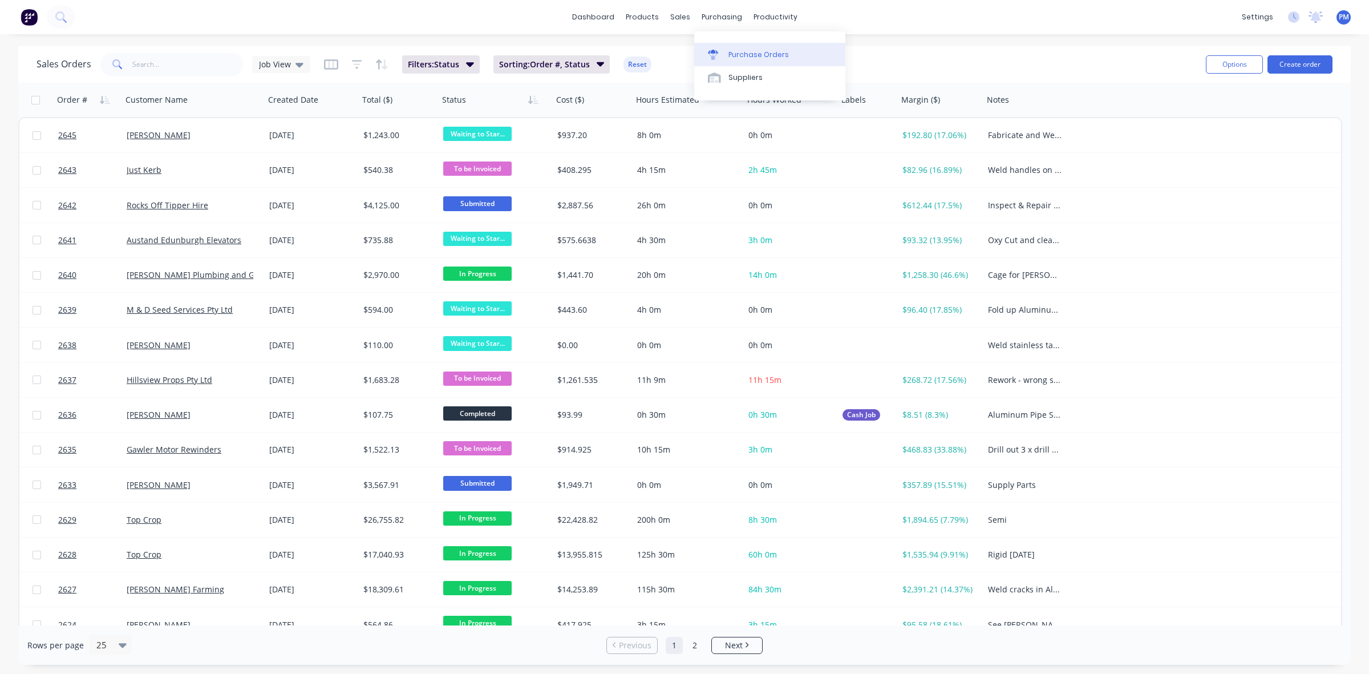
click at [745, 55] on div "Purchase Orders" at bounding box center [758, 55] width 60 height 10
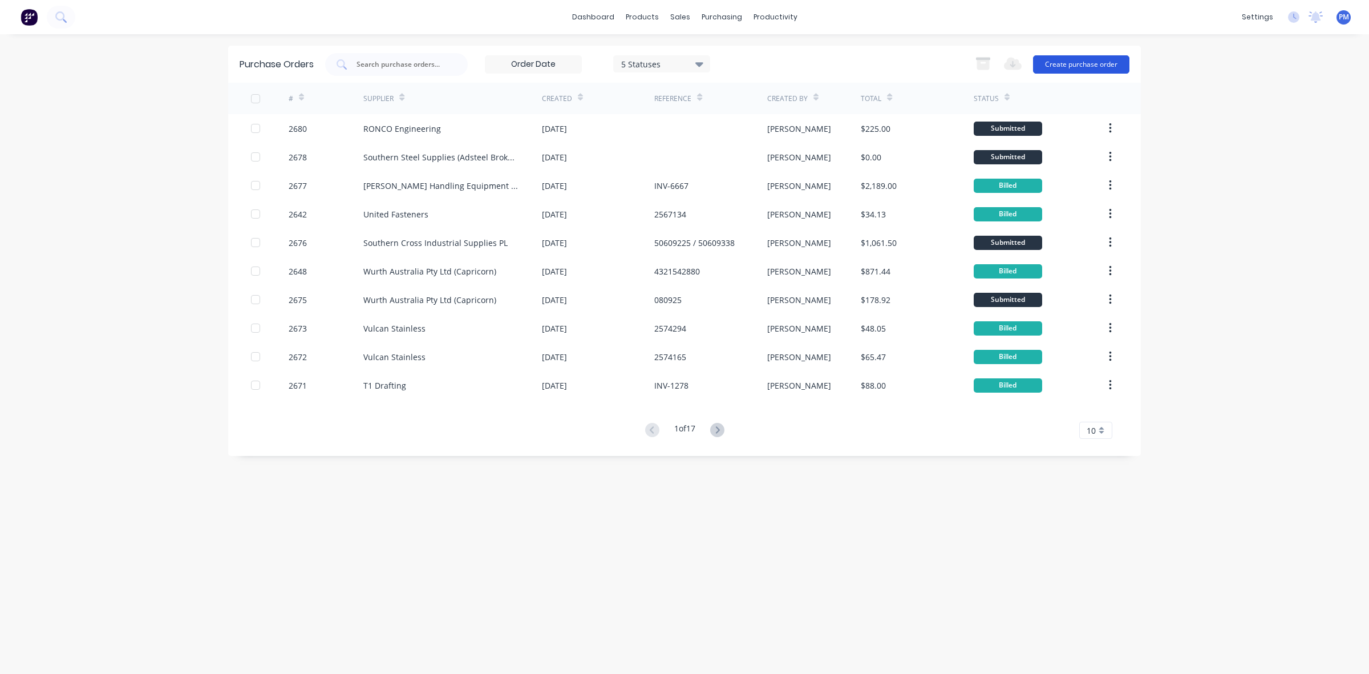
click at [1060, 64] on button "Create purchase order" at bounding box center [1081, 64] width 96 height 18
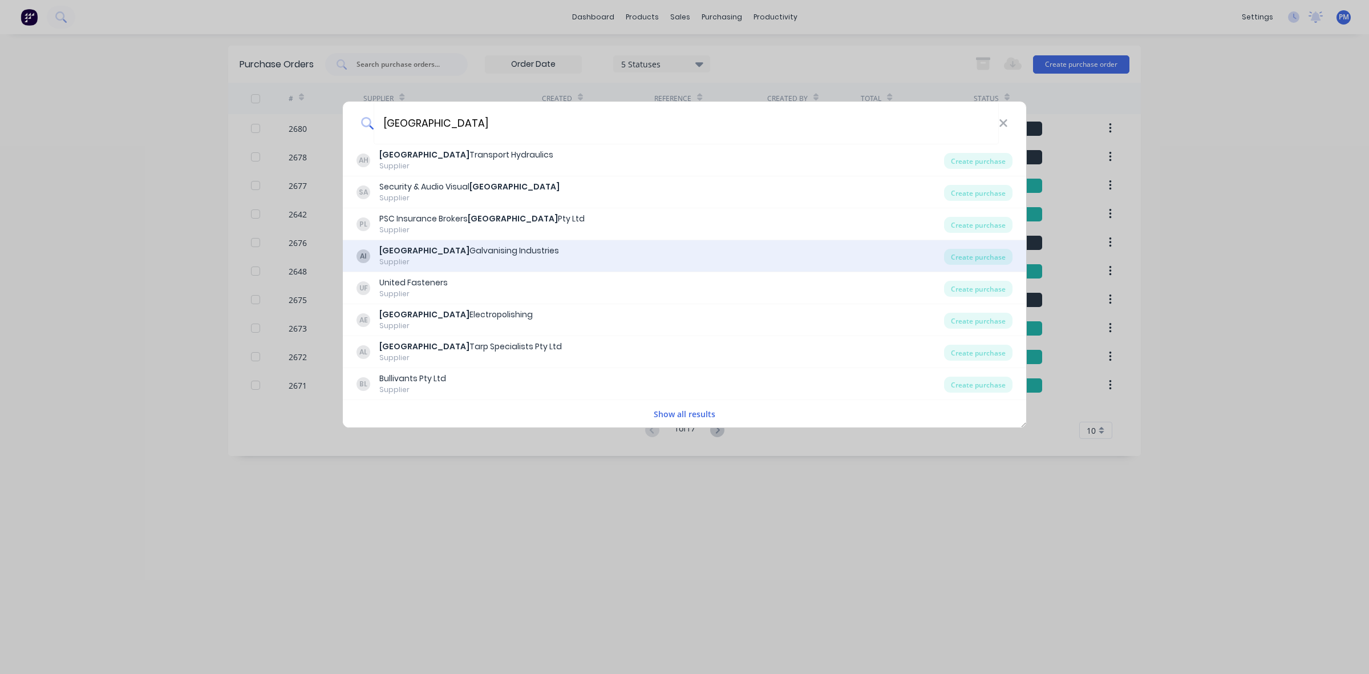
type input "[GEOGRAPHIC_DATA]"
click at [471, 246] on div "[PERSON_NAME] Industries" at bounding box center [469, 251] width 180 height 12
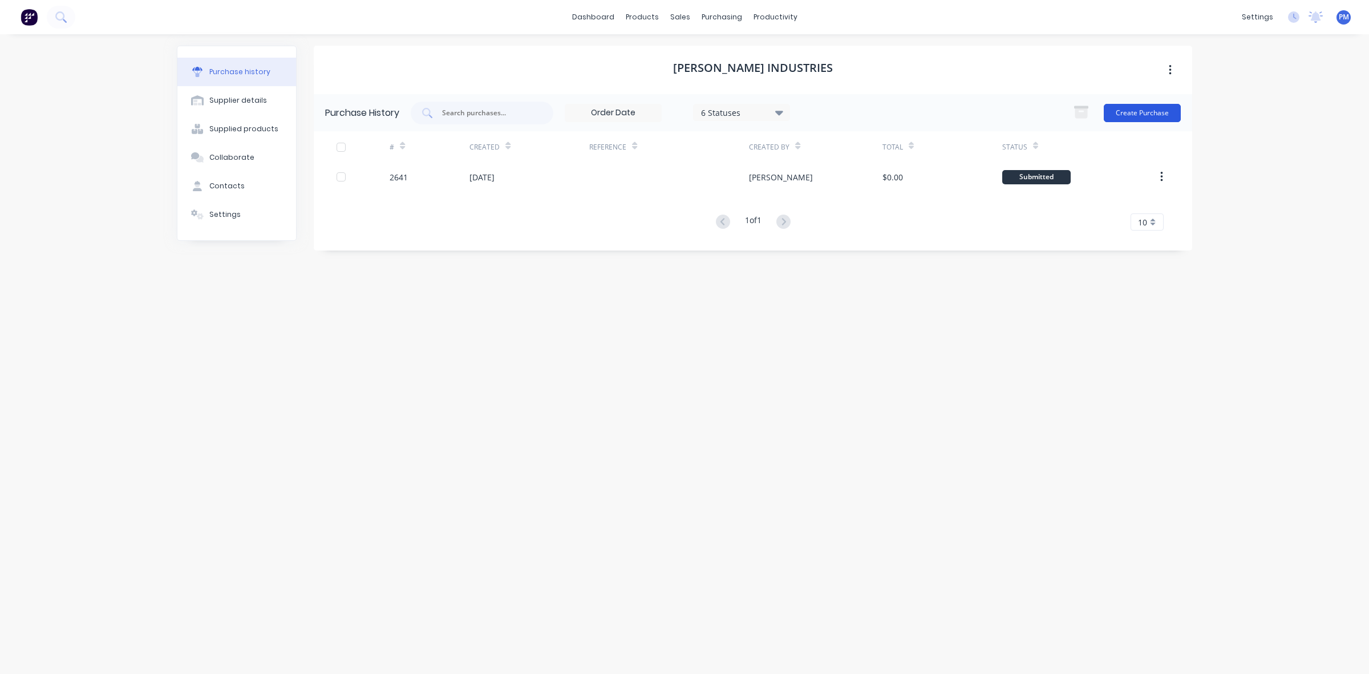
click at [1145, 112] on button "Create Purchase" at bounding box center [1142, 113] width 77 height 18
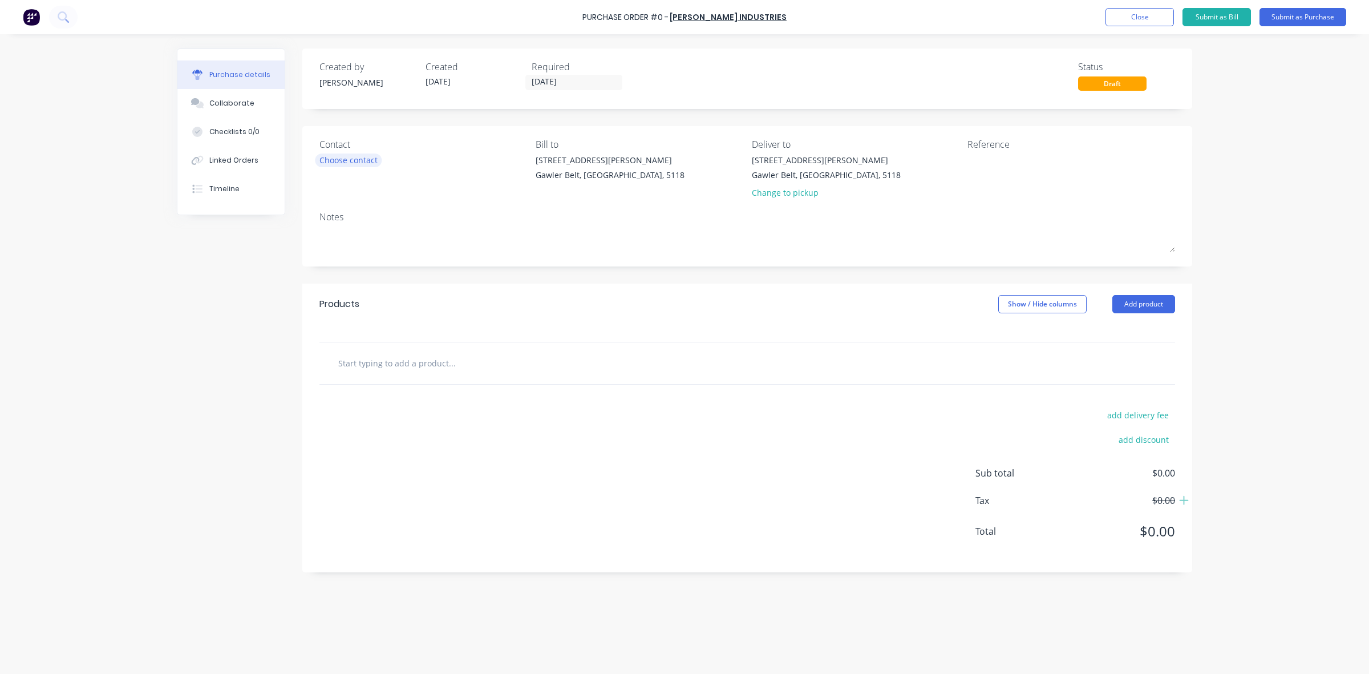
click at [354, 161] on div "Choose contact" at bounding box center [348, 160] width 58 height 12
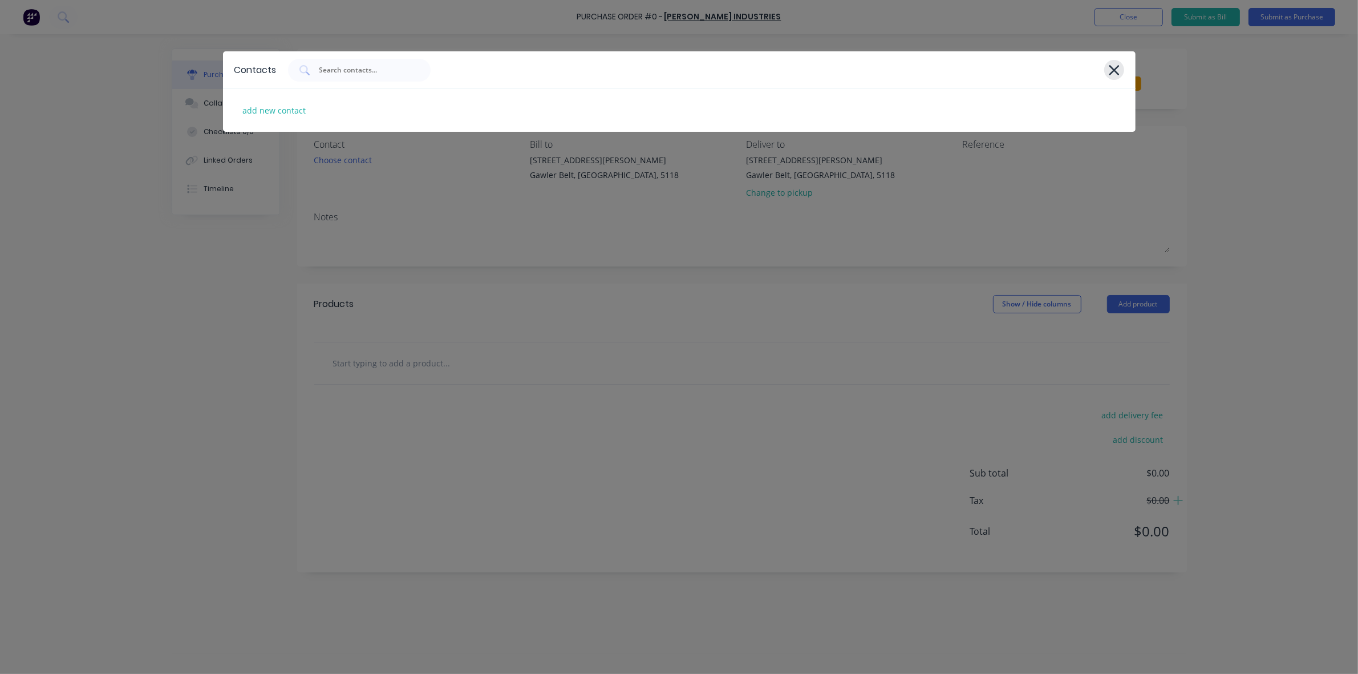
click at [1109, 63] on icon at bounding box center [1114, 70] width 12 height 16
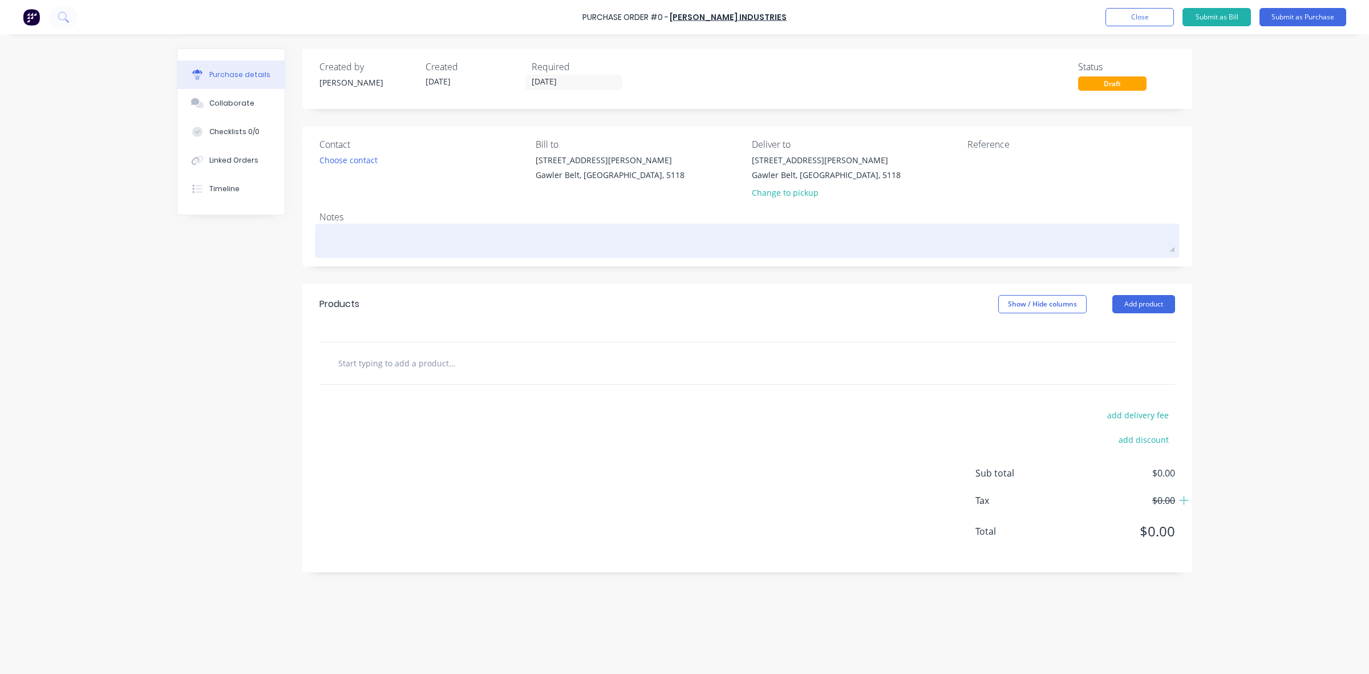
click at [354, 236] on textarea at bounding box center [747, 239] width 856 height 26
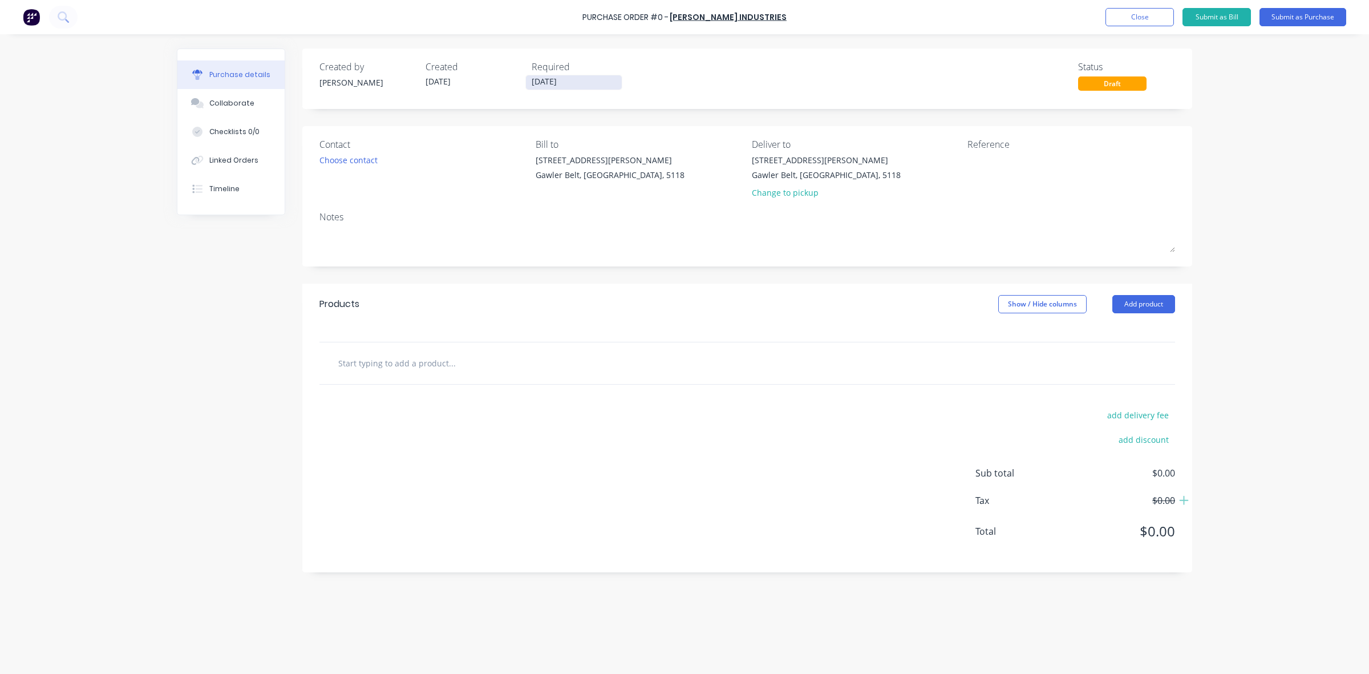
click at [542, 78] on input "[DATE]" at bounding box center [574, 82] width 96 height 14
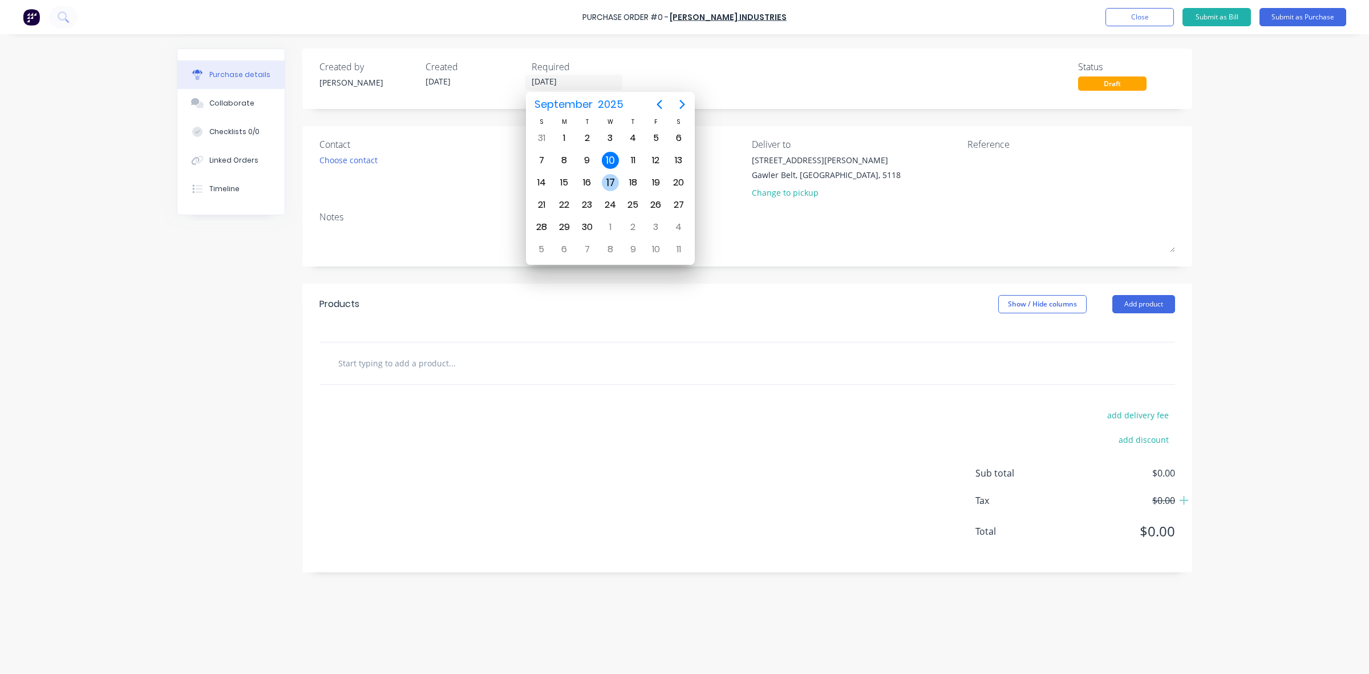
click at [611, 181] on div "17" at bounding box center [610, 182] width 17 height 17
type input "[DATE]"
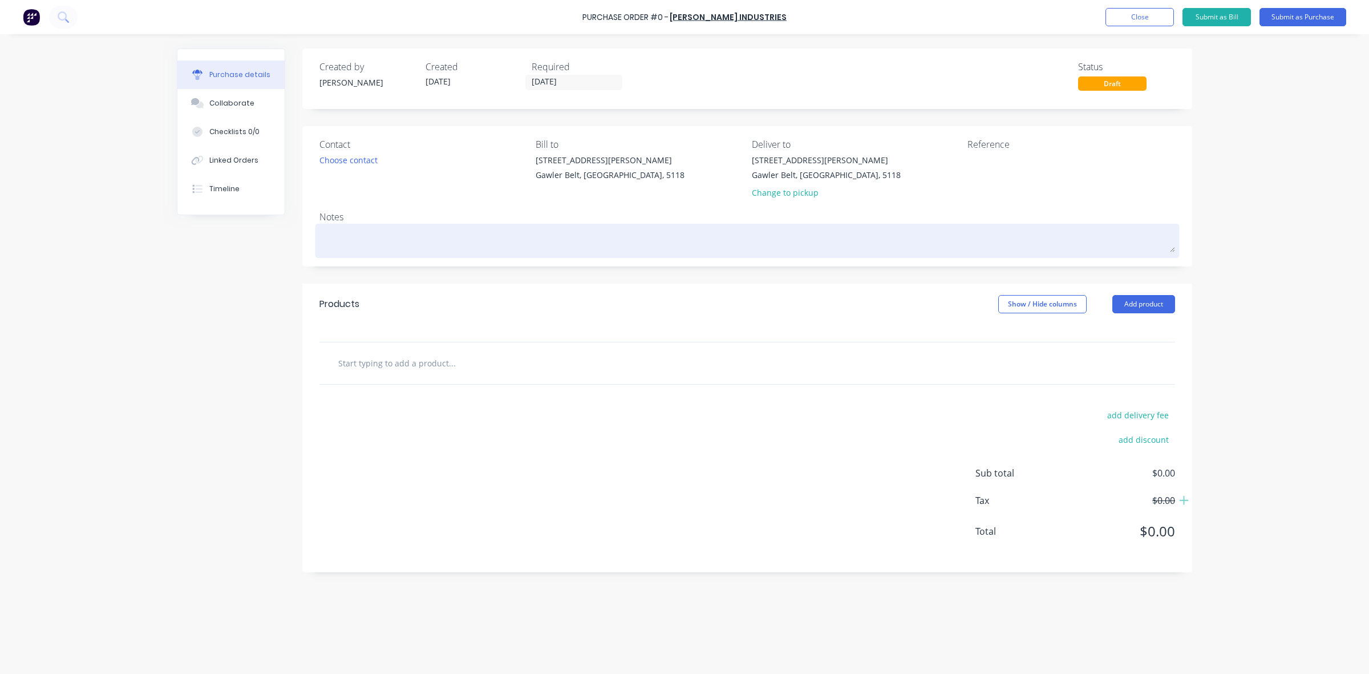
click at [372, 235] on textarea at bounding box center [747, 239] width 856 height 26
type textarea "x"
type textarea "G"
type textarea "x"
type textarea "Go"
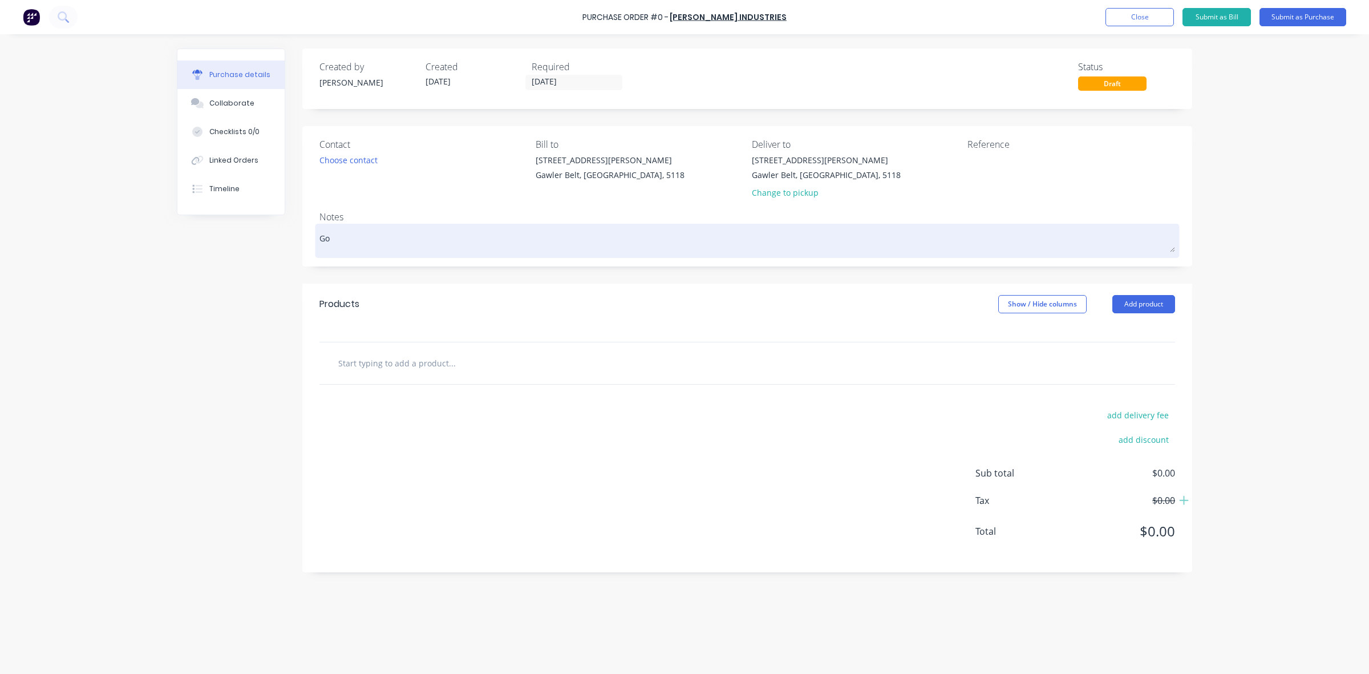
type textarea "x"
type textarea "Got"
type textarea "x"
type textarea "Got"
type textarea "x"
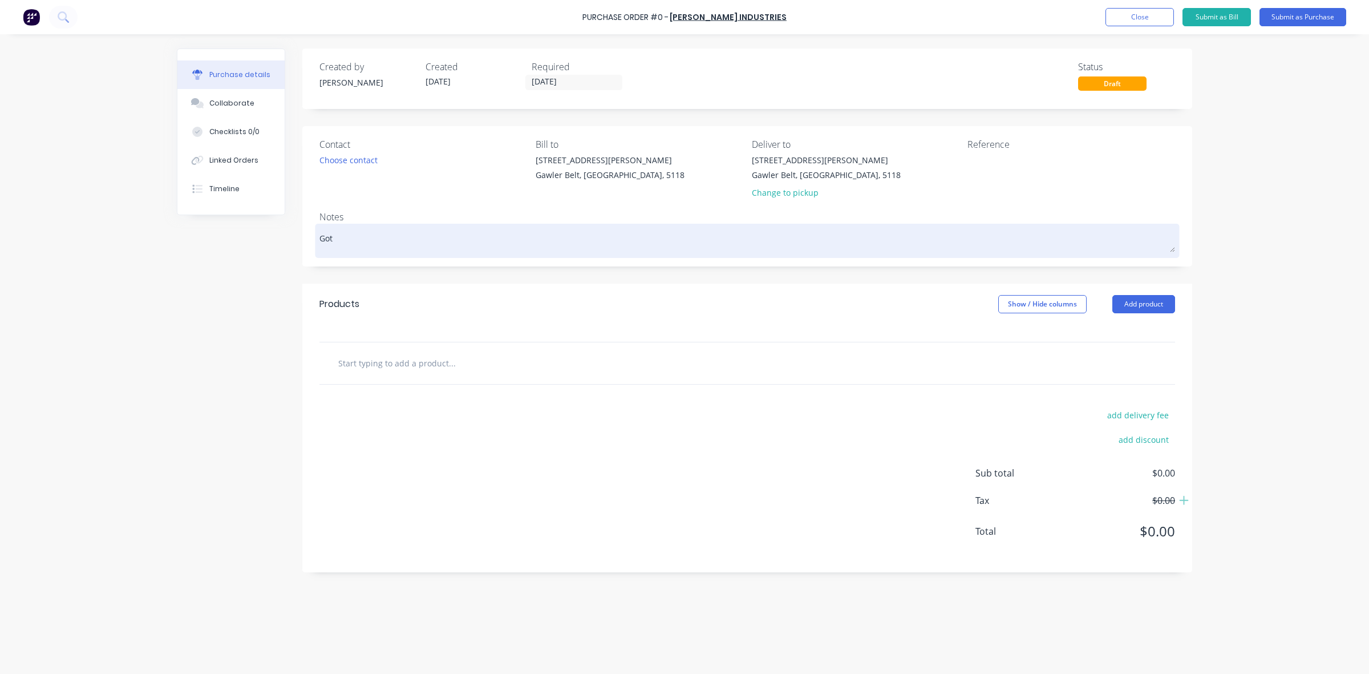
type textarea "Got d"
type textarea "x"
type textarea "Got di"
type textarea "x"
type textarea "Got dip"
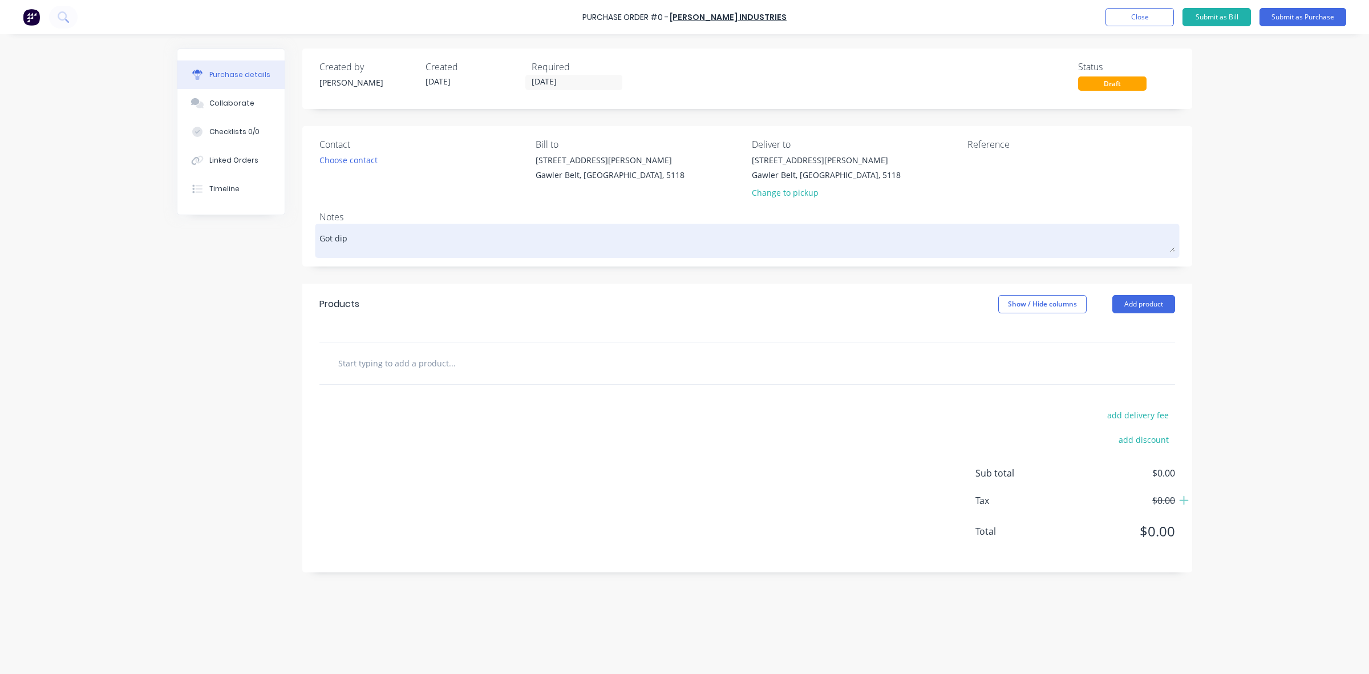
type textarea "x"
type textarea "Got dip"
type textarea "x"
type textarea "Got dip g"
type textarea "x"
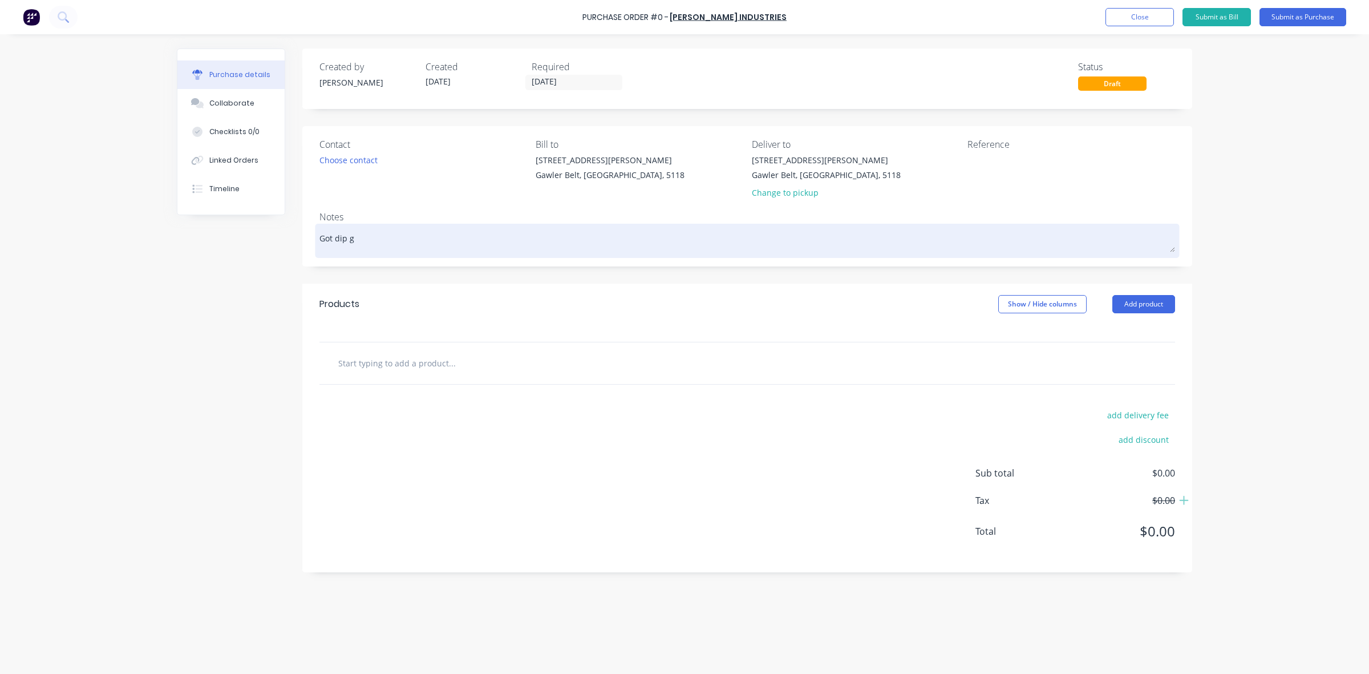
type textarea "Got dip ga"
type textarea "x"
type textarea "Got dip gal"
type textarea "x"
type textarea "Got dip galn"
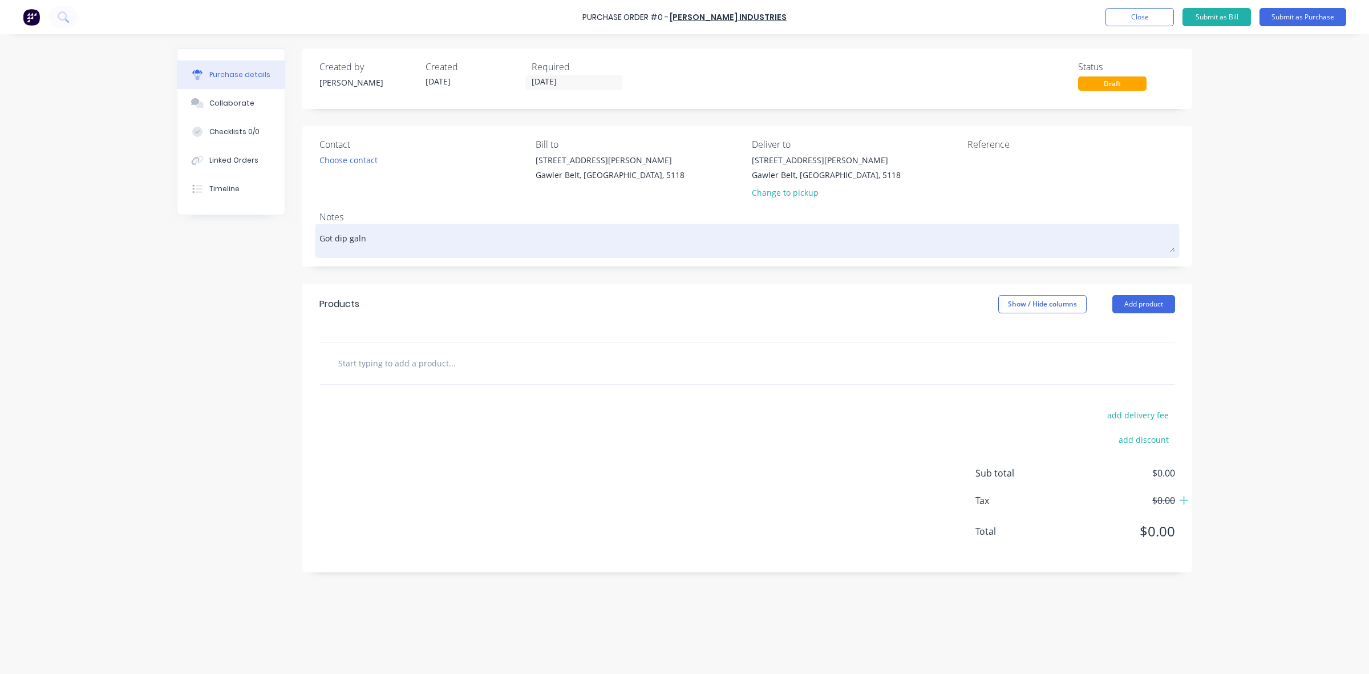
type textarea "x"
type textarea "Got dip galni"
type textarea "x"
type textarea "Got dip galnis"
type textarea "x"
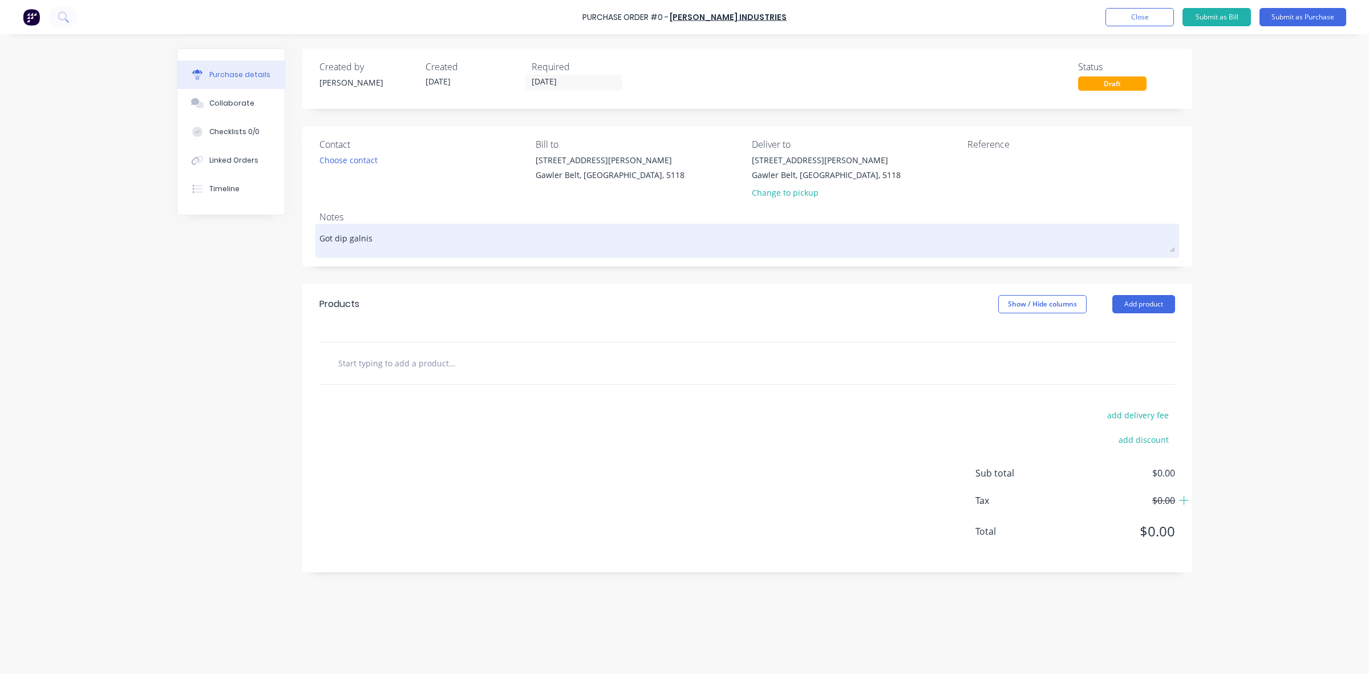
type textarea "Got dip galnise"
type textarea "x"
type textarea "Got dip galnise"
drag, startPoint x: 366, startPoint y: 240, endPoint x: 415, endPoint y: 235, distance: 49.3
click at [415, 235] on textarea "Got dip galnise" at bounding box center [747, 239] width 856 height 26
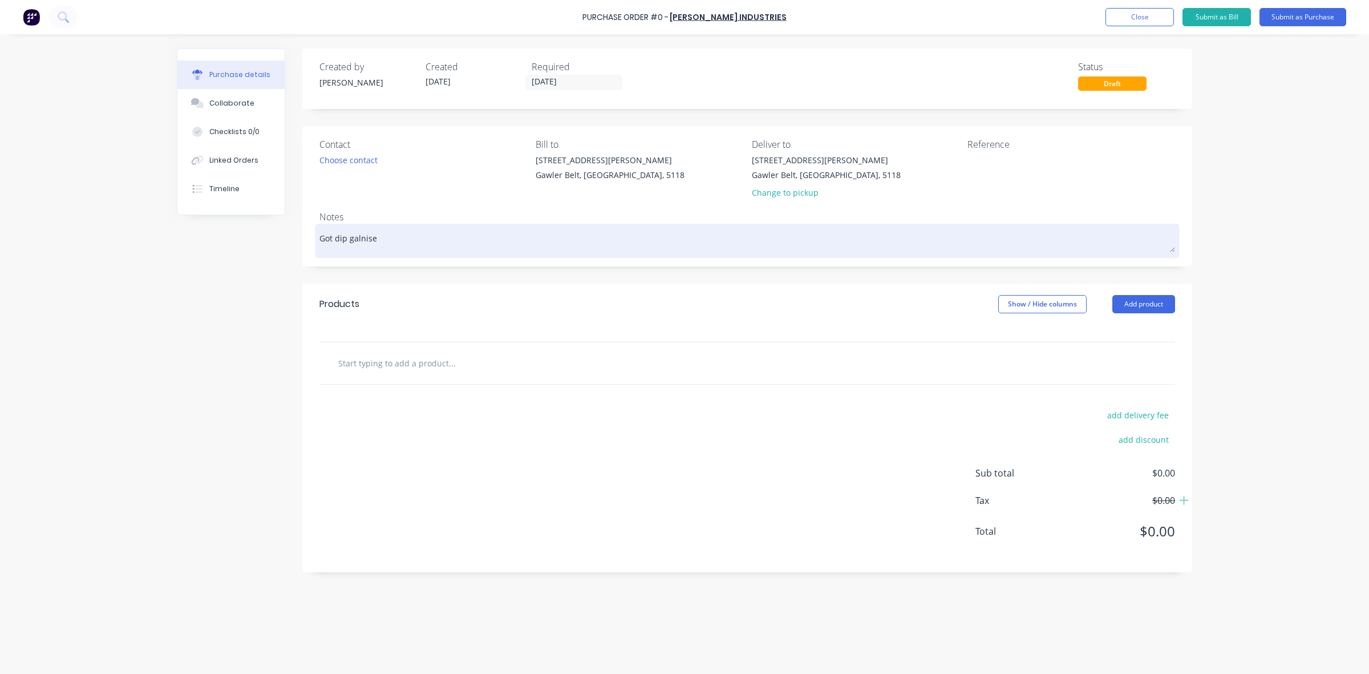
click at [363, 237] on textarea "Got dip galnise" at bounding box center [747, 239] width 856 height 26
click at [359, 238] on textarea "Got dip galnise" at bounding box center [747, 239] width 856 height 26
type textarea "x"
type textarea "Got dip galvnise"
type textarea "x"
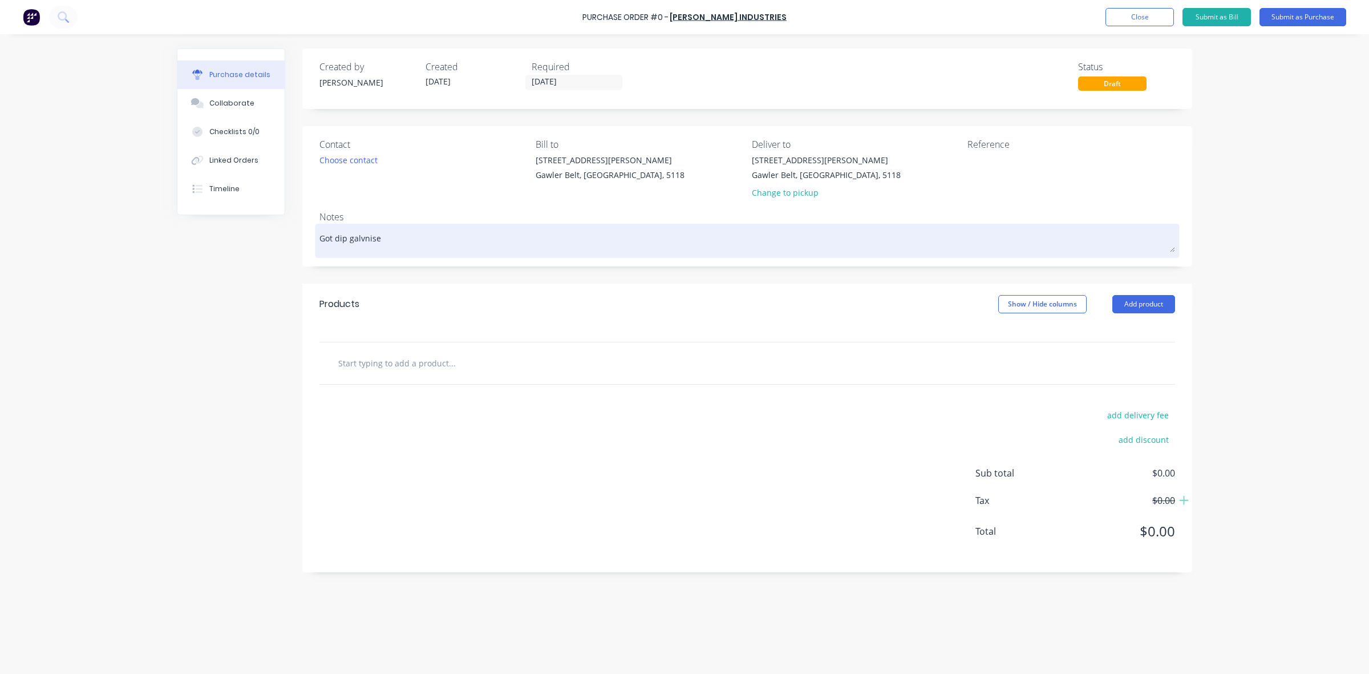
type textarea "Got dip galvinise"
click at [400, 237] on textarea "Got dip galvinise" at bounding box center [747, 239] width 856 height 26
type textarea "x"
type textarea "Got dip galvinise"
type textarea "x"
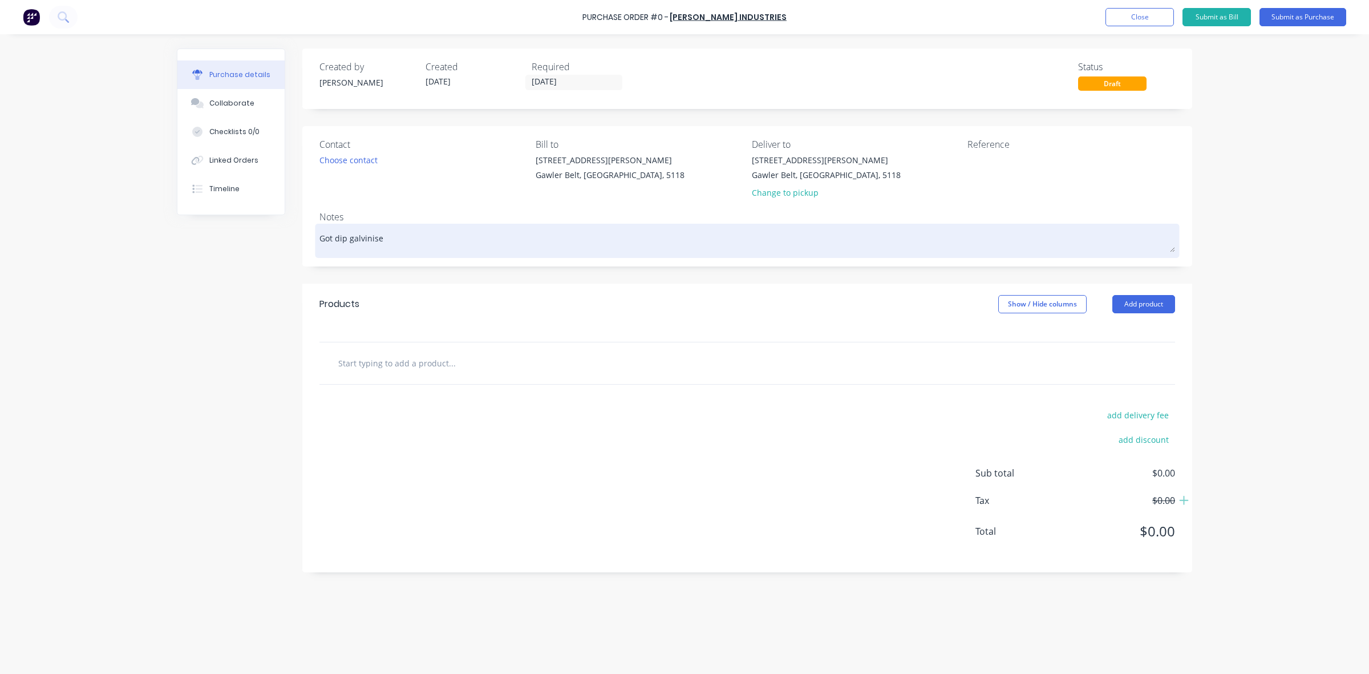
type textarea "Got dip galvinise -"
type textarea "x"
type textarea "Got dip galvinise -"
type textarea "x"
type textarea "Got dip galvinise - C"
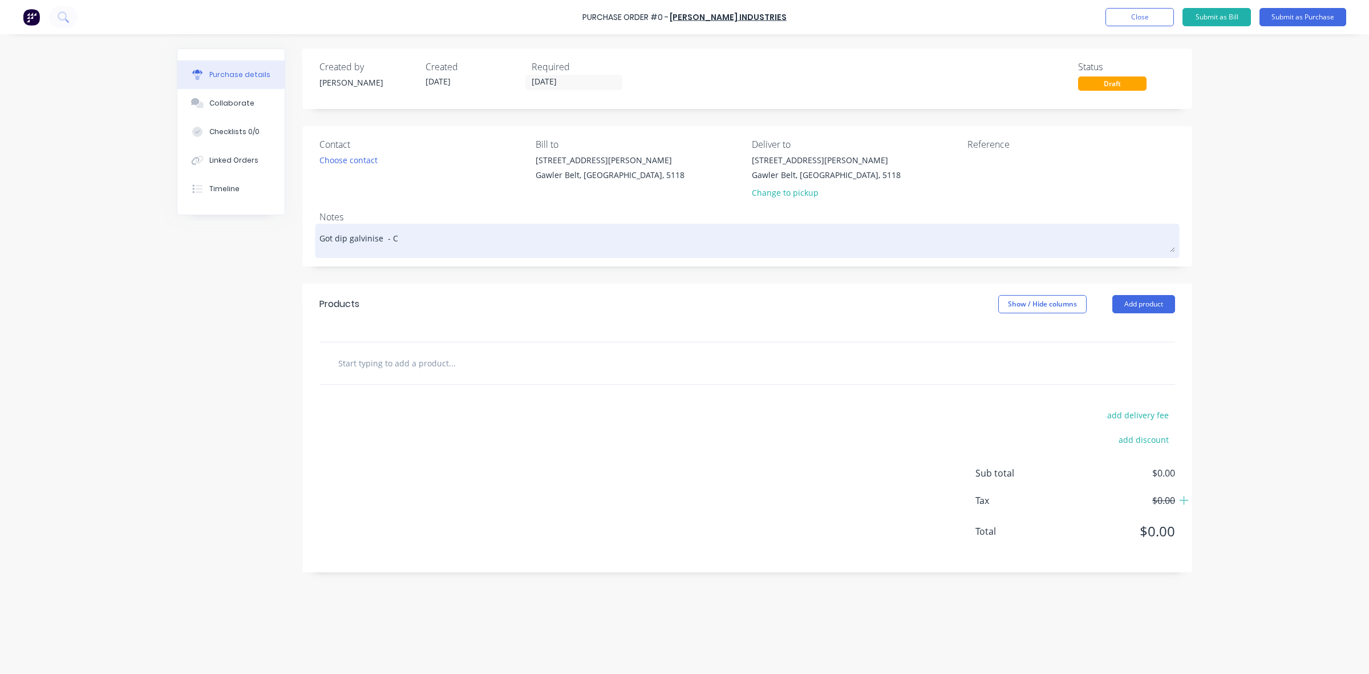
type textarea "x"
type textarea "Got dip galvinise - Ca"
type textarea "x"
type textarea "Got dip galvinise - Cag"
type textarea "x"
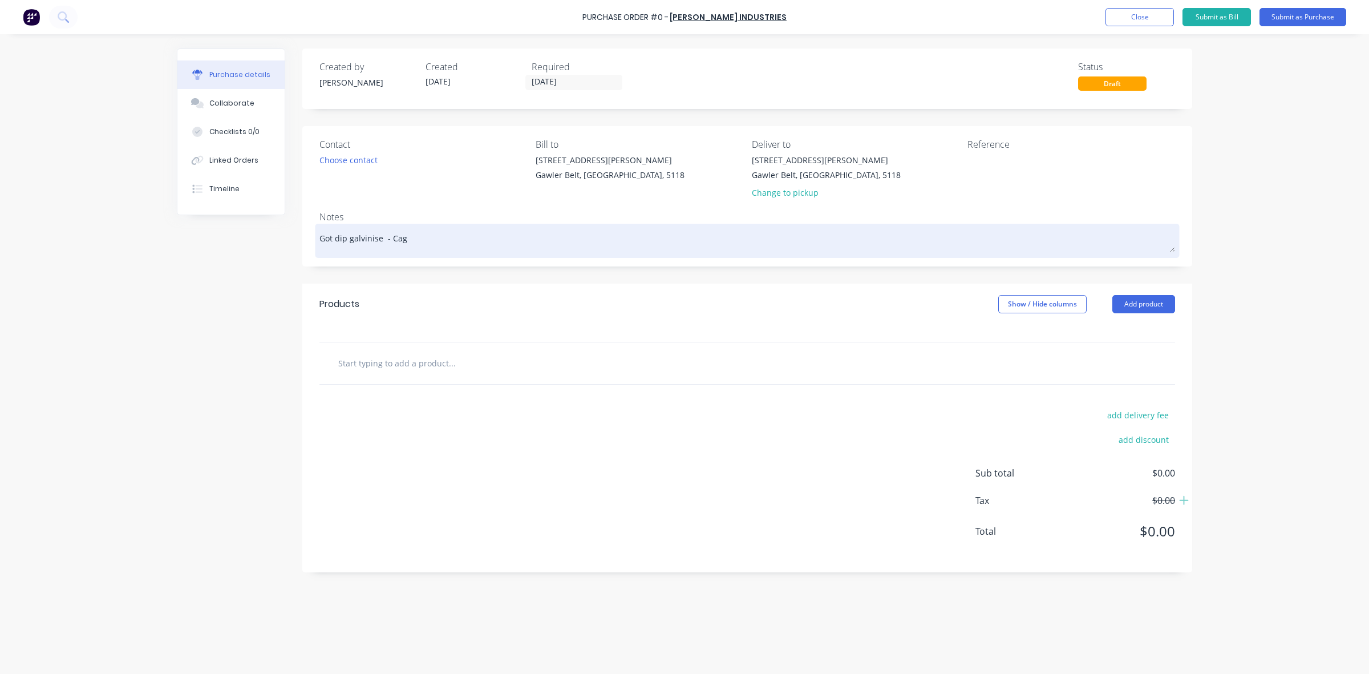
type textarea "Got dip galvinise - Cage"
type textarea "x"
type textarea "Got dip galvinise - Cage"
type textarea "x"
type textarea "Got dip galvinise - Cage a"
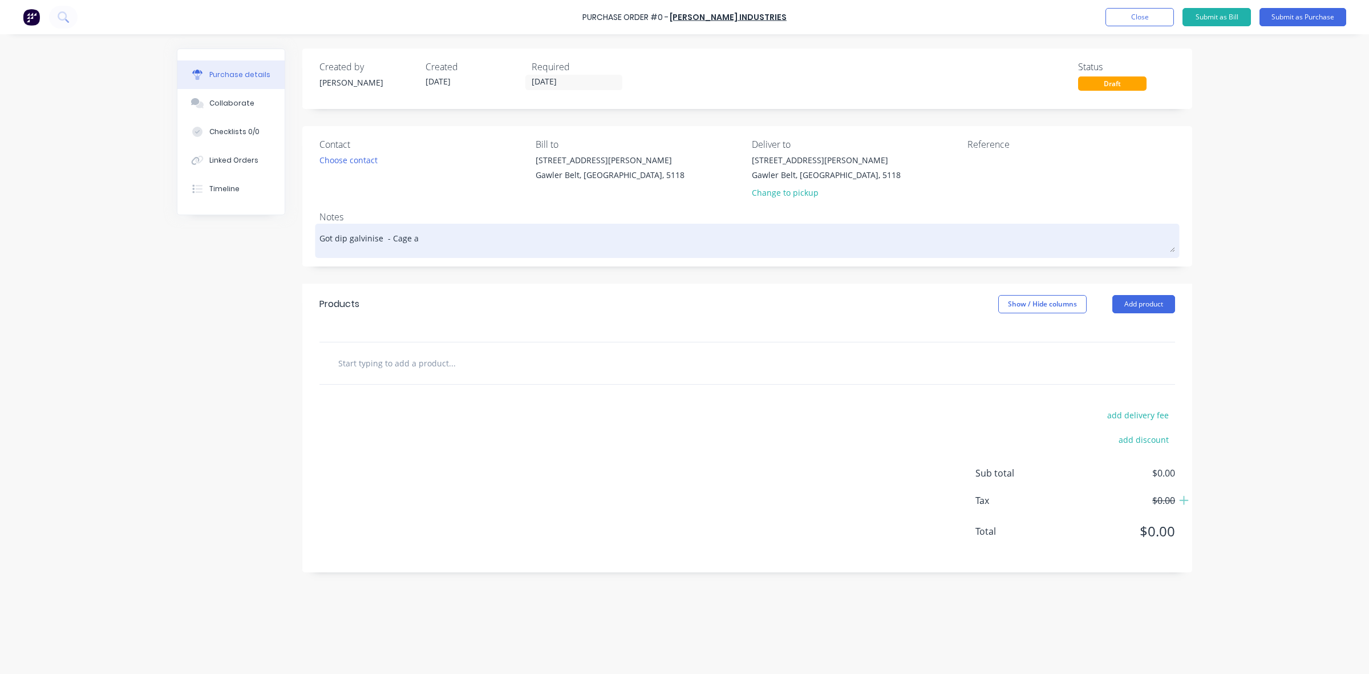
type textarea "x"
type textarea "Got dip galvinise - Cage an"
type textarea "x"
type textarea "Got dip galvinise - Cage and"
type textarea "x"
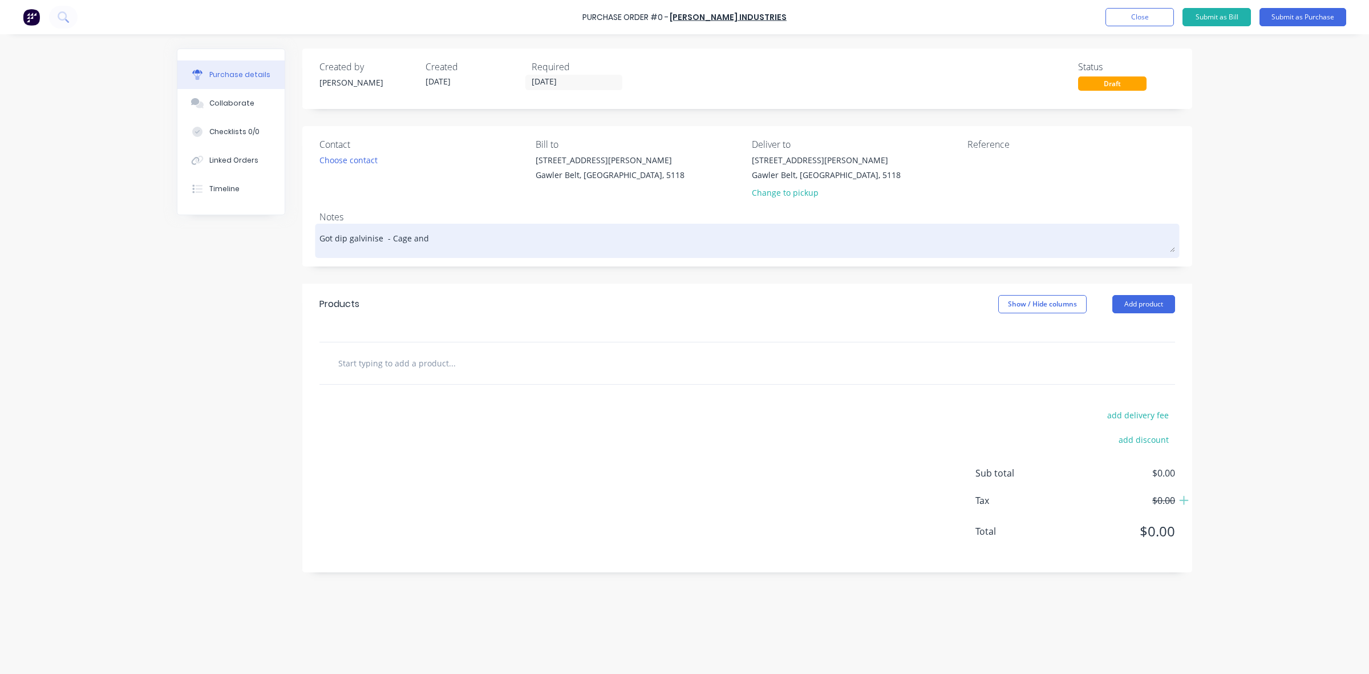
type textarea "Got dip galvinise - Cage and"
type textarea "x"
type textarea "Got dip galvinise - Cage and L"
type textarea "x"
type textarea "Got dip galvinise - Cage and Li"
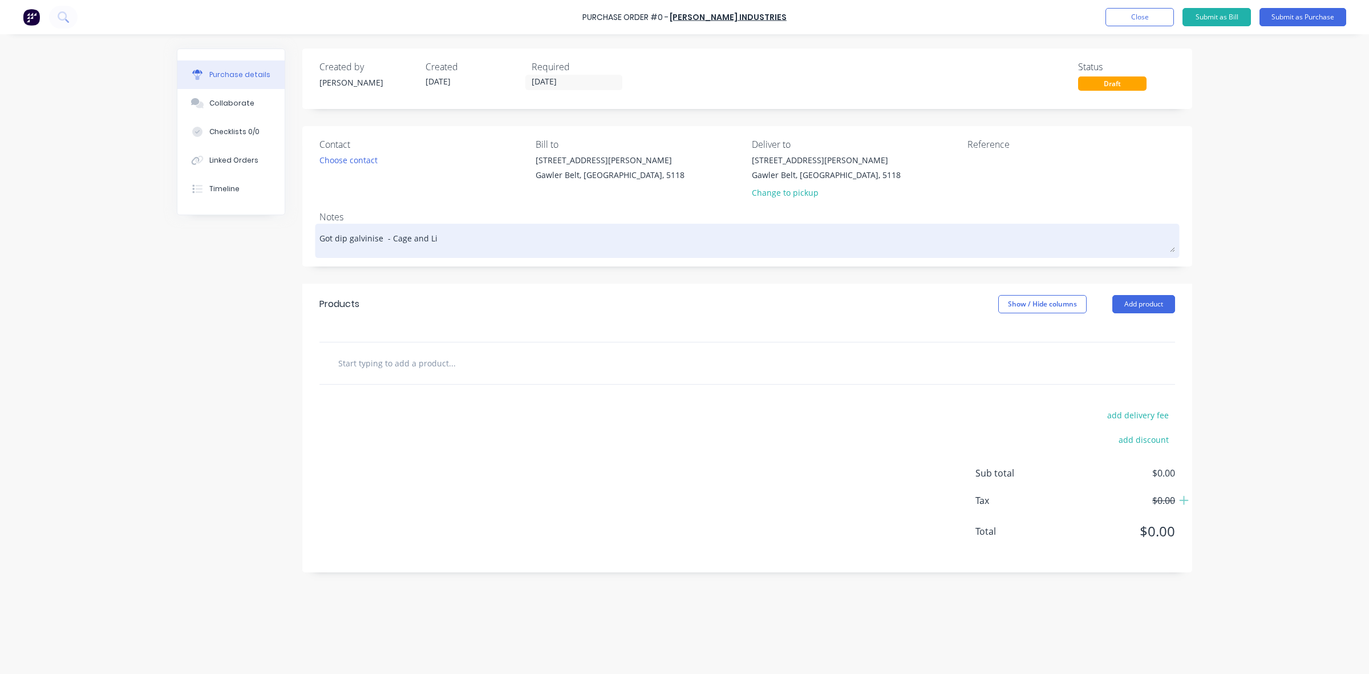
type textarea "x"
type textarea "Got dip galvinise - Cage and Lid"
type textarea "x"
drag, startPoint x: 332, startPoint y: 238, endPoint x: 315, endPoint y: 238, distance: 16.5
click at [319, 238] on div "Got dip galvinise - Cage and Lid" at bounding box center [747, 240] width 856 height 29
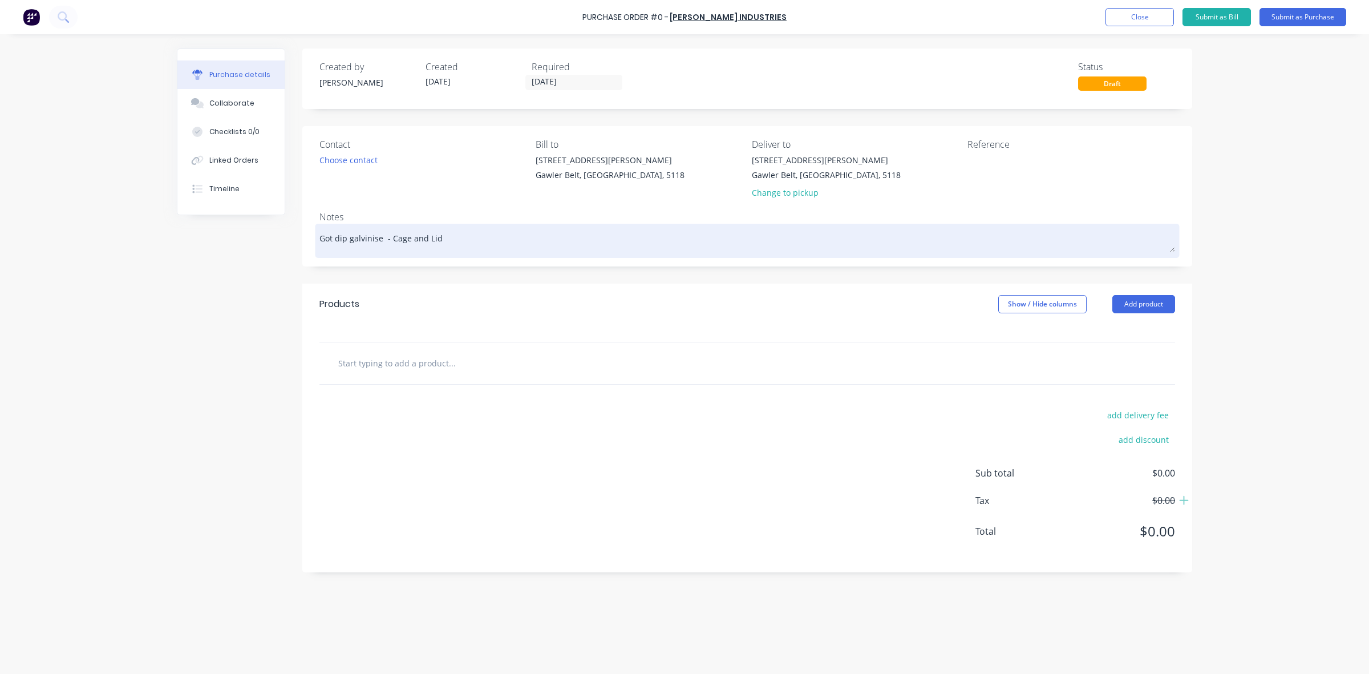
type textarea "Got dip galvinise - Cage and Lid"
type textarea "x"
type textarea "Got dip galvinise - Cage and Lid"
click at [319, 238] on div "Got dip galvinise - Cage and Lid" at bounding box center [747, 240] width 856 height 29
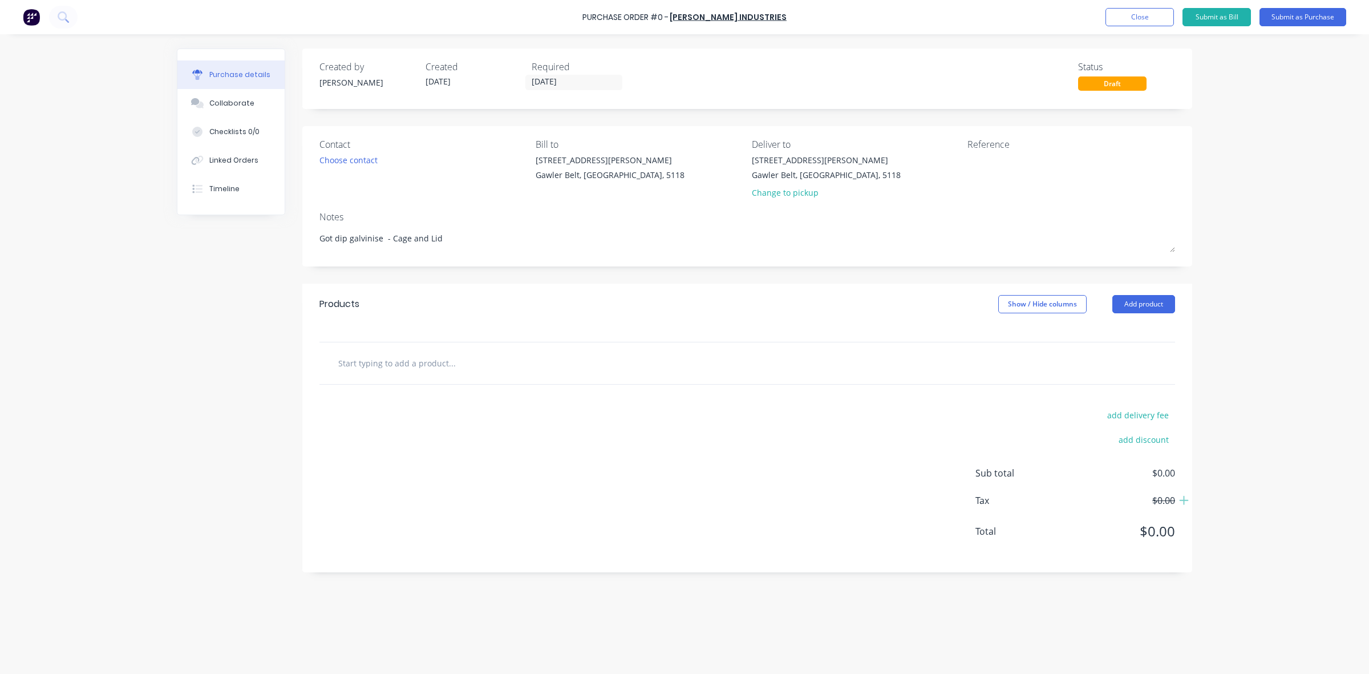
drag, startPoint x: 332, startPoint y: 238, endPoint x: 314, endPoint y: 237, distance: 17.7
click at [314, 237] on div "Contact Choose contact [PERSON_NAME] to [STREET_ADDRESS][PERSON_NAME] Deliver t…" at bounding box center [747, 196] width 890 height 140
type textarea "x"
type textarea "H dip galvinise - Cage and Lid"
type textarea "x"
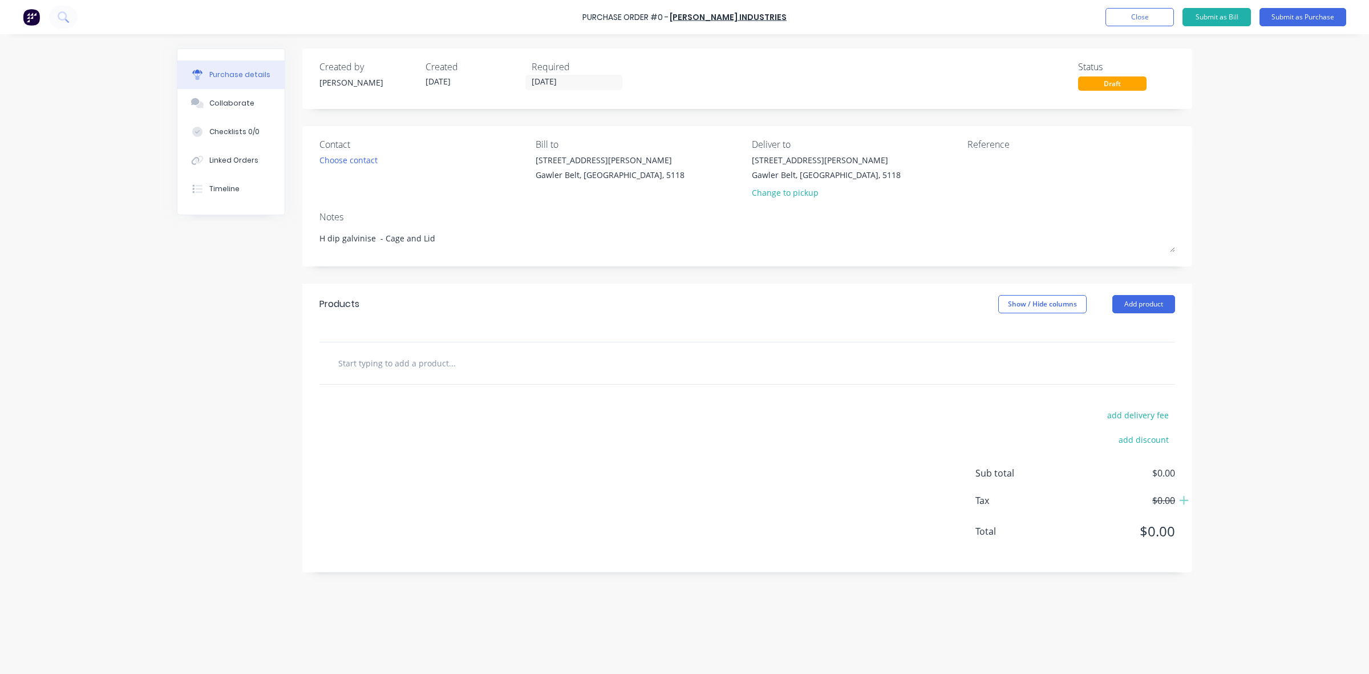
type textarea "Ho dip galvinise - Cage and Lid"
type textarea "x"
type textarea "Hot dip galvinise - Cage and Lid"
type textarea "x"
type textarea "Hot dip galvinise - Cage and Lid"
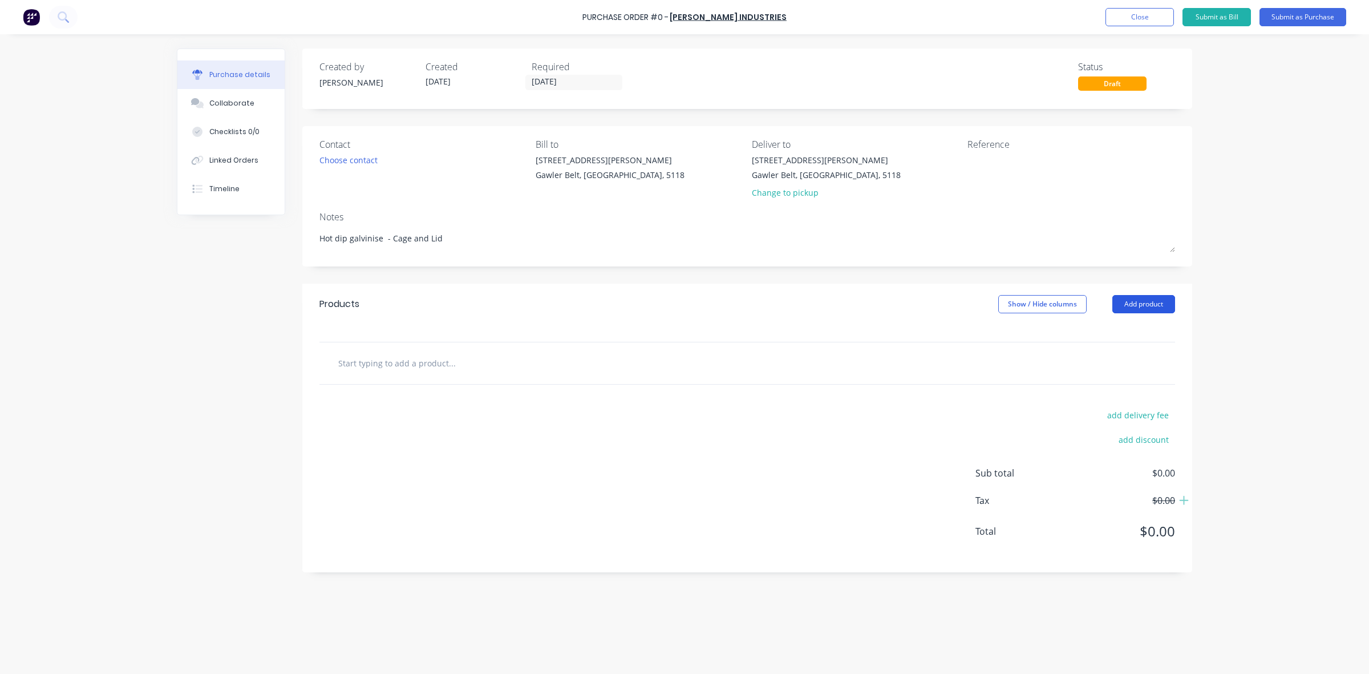
click at [1148, 307] on button "Add product" at bounding box center [1143, 304] width 63 height 18
click at [1112, 354] on div "Basic product" at bounding box center [1121, 356] width 88 height 17
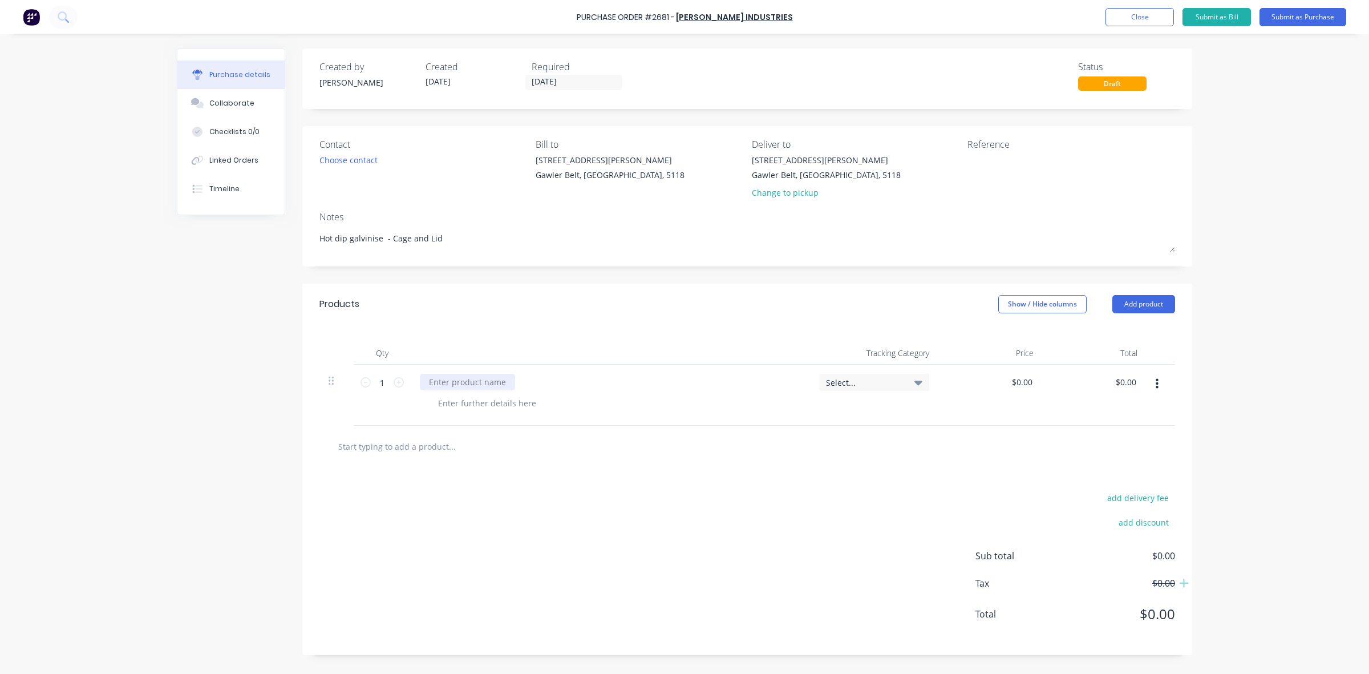
type textarea "x"
click at [437, 380] on div at bounding box center [467, 382] width 95 height 17
type textarea "x"
click at [1021, 381] on input "0.00" at bounding box center [1021, 382] width 26 height 17
type input "0"
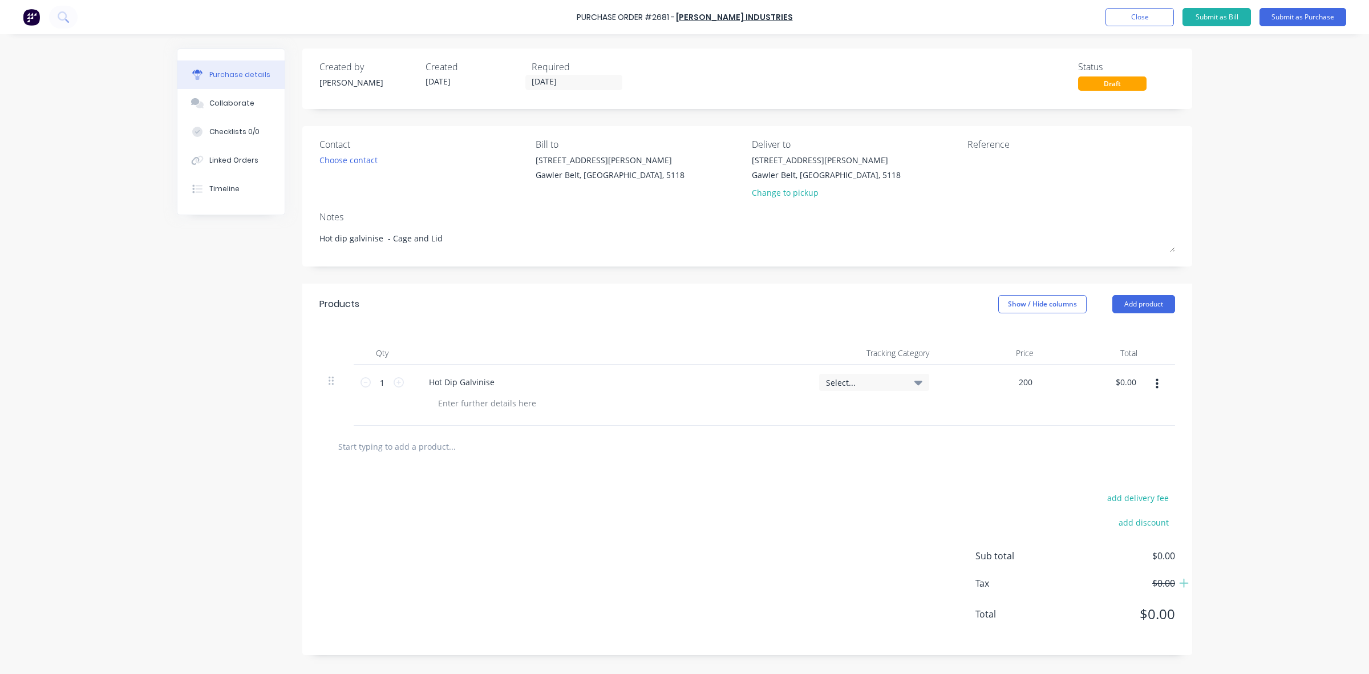
type input "200"
type textarea "x"
type input "$200.00"
click at [823, 421] on div "Select..." at bounding box center [874, 394] width 128 height 61
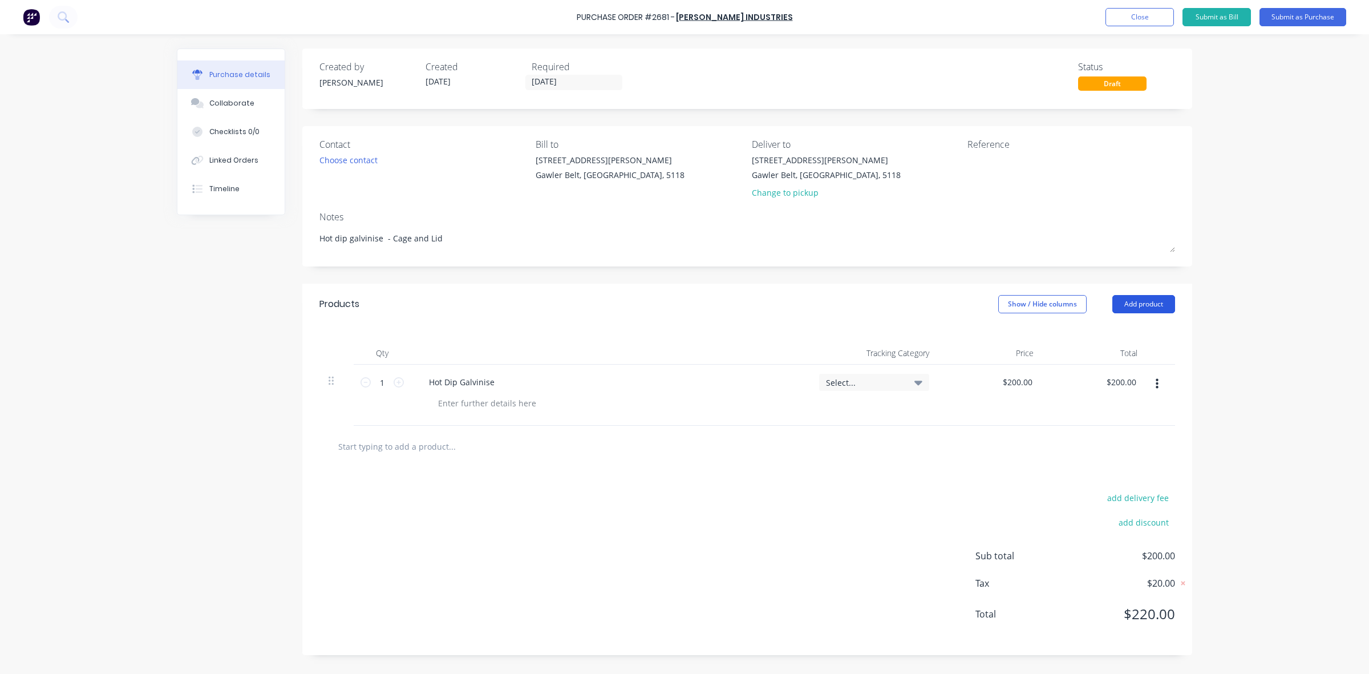
click at [1131, 306] on button "Add product" at bounding box center [1143, 304] width 63 height 18
click at [1093, 446] on div "Notes (External)" at bounding box center [1121, 447] width 88 height 17
type textarea "x"
click at [439, 440] on div at bounding box center [461, 443] width 82 height 17
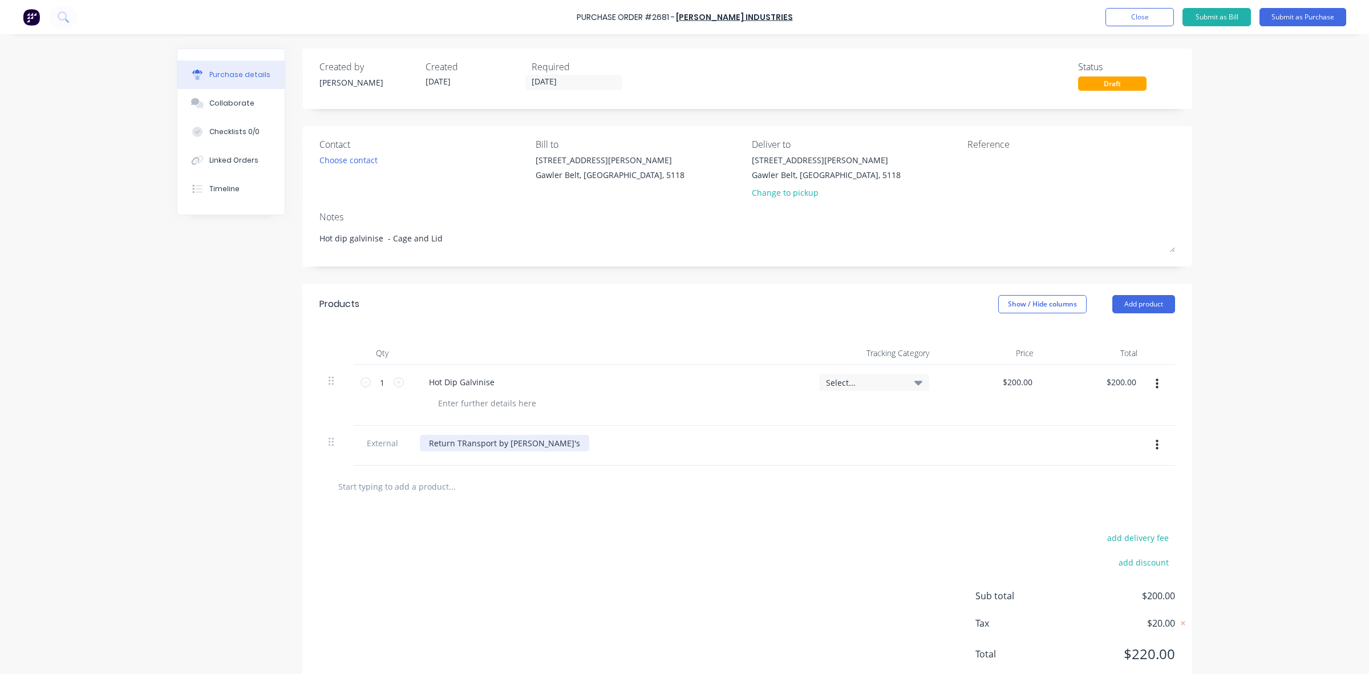
click at [454, 443] on div "Return TRansport by [PERSON_NAME]'s" at bounding box center [504, 443] width 169 height 17
click at [534, 441] on div "Return Transport by [PERSON_NAME]'s" at bounding box center [504, 443] width 168 height 17
click at [686, 445] on div "Return Transport by [PERSON_NAME]'s - please ring when ready" at bounding box center [610, 443] width 381 height 17
click at [1294, 18] on button "Submit as Purchase" at bounding box center [1302, 17] width 87 height 18
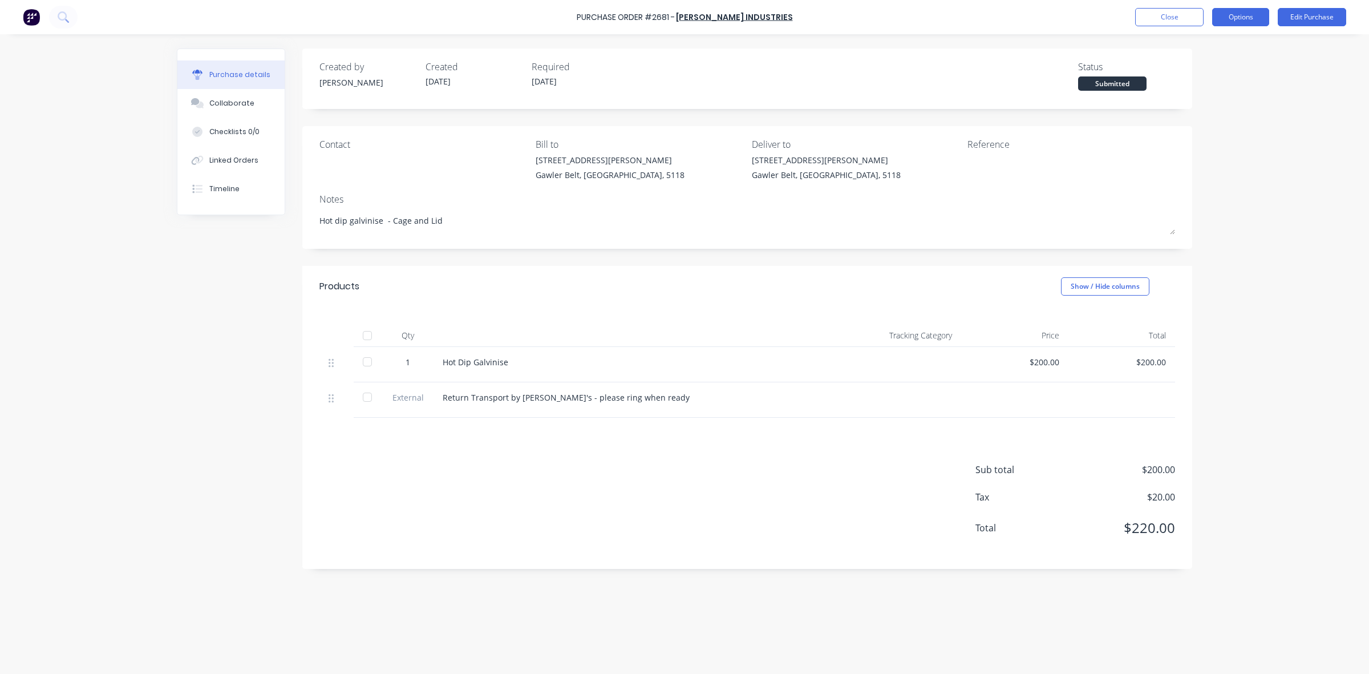
click at [1232, 24] on button "Options" at bounding box center [1240, 17] width 57 height 18
click at [1213, 46] on div "Print / Email" at bounding box center [1215, 46] width 88 height 17
click at [1209, 71] on div "With pricing" at bounding box center [1215, 69] width 88 height 17
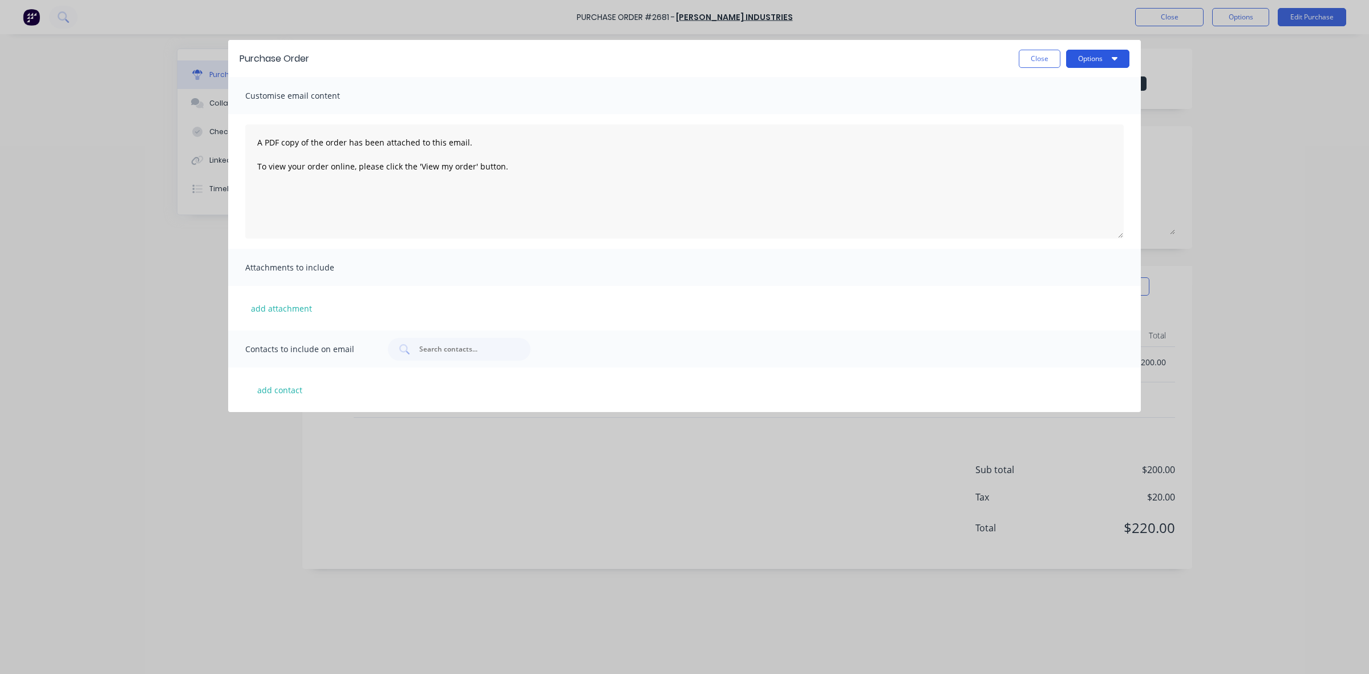
click at [1113, 59] on icon "button" at bounding box center [1115, 58] width 6 height 3
click at [1059, 87] on div "Print" at bounding box center [1075, 87] width 88 height 17
click at [1037, 58] on button "Close" at bounding box center [1040, 59] width 42 height 18
type textarea "x"
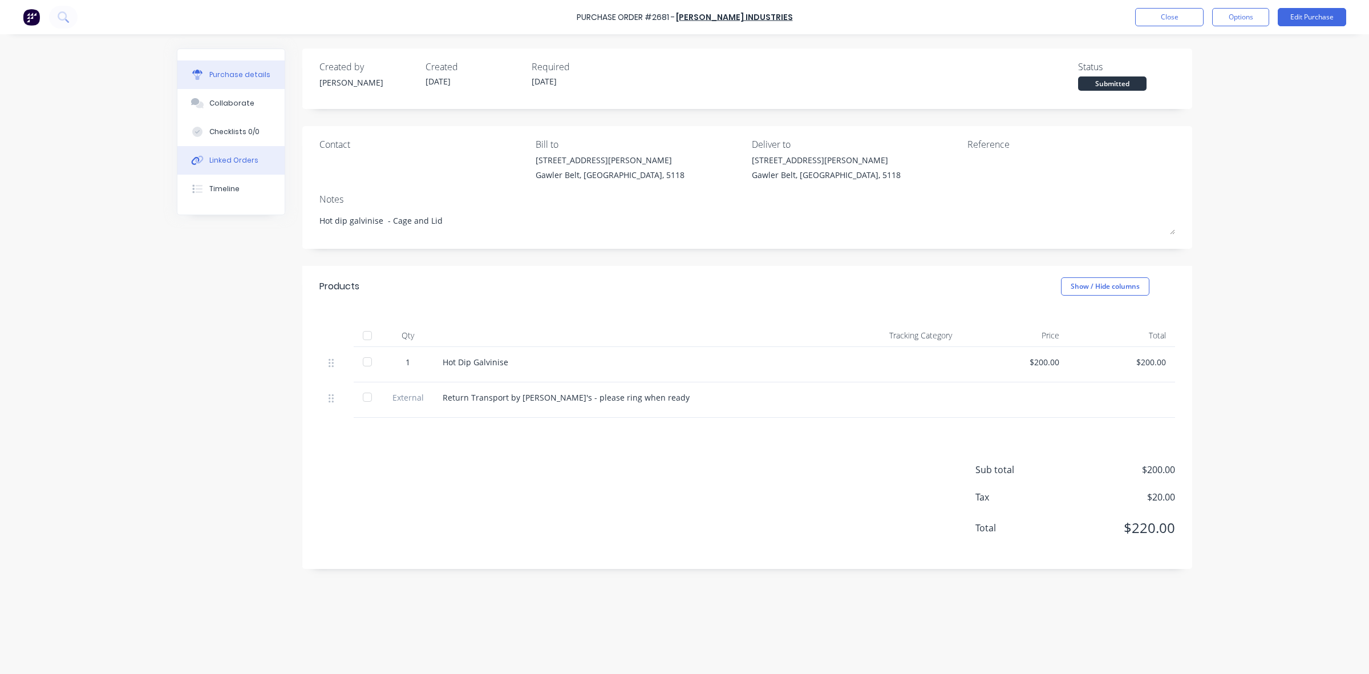
click at [241, 161] on div "Linked Orders" at bounding box center [233, 160] width 49 height 10
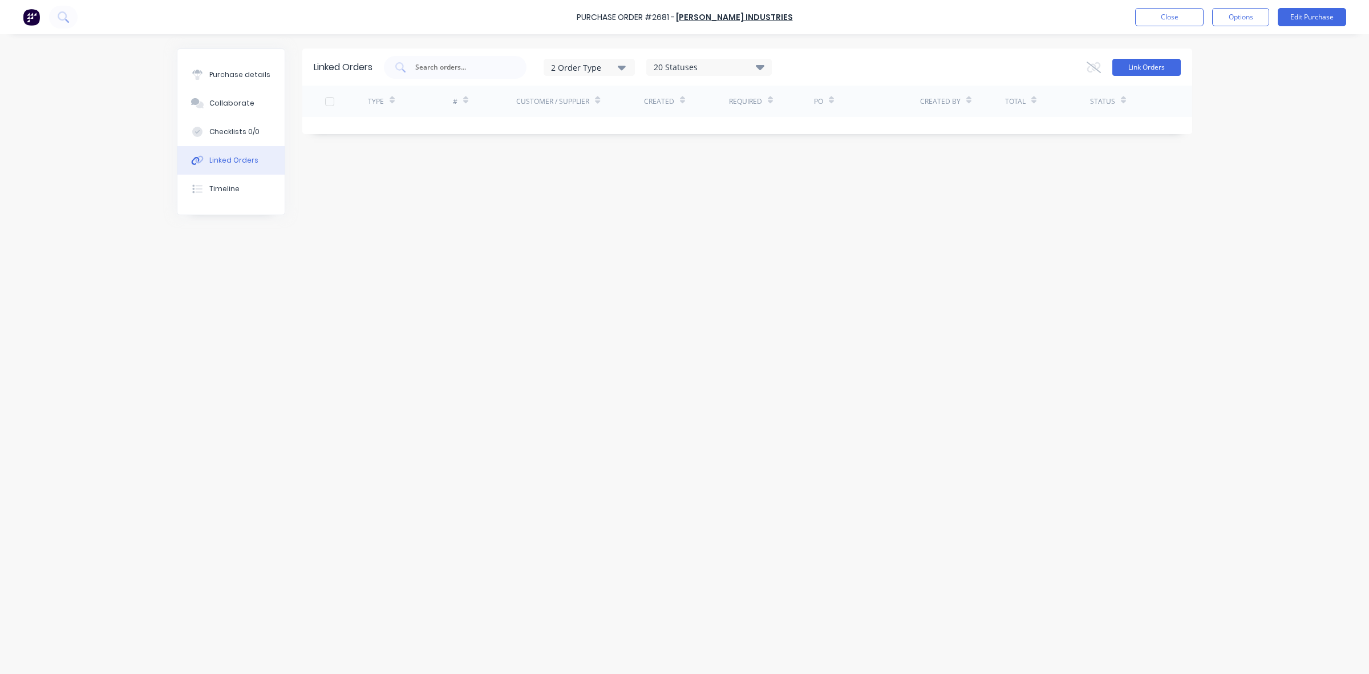
click at [1131, 67] on button "Link Orders" at bounding box center [1146, 67] width 68 height 17
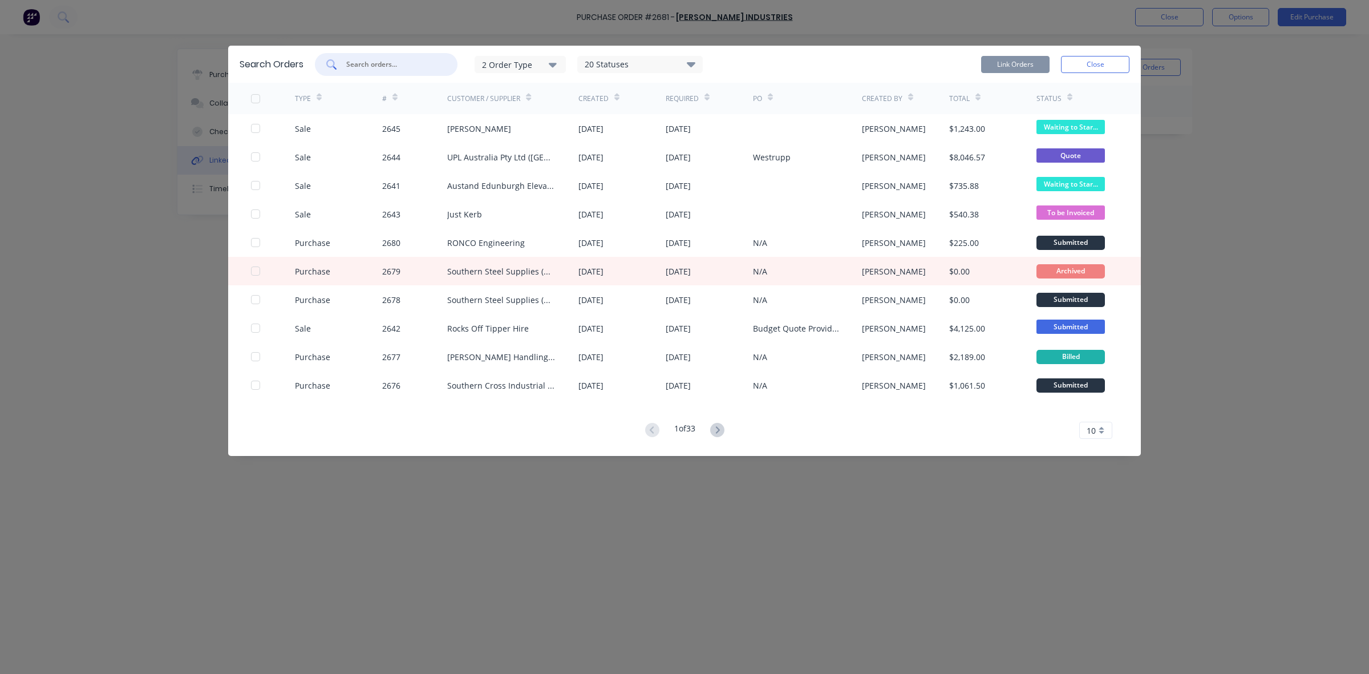
click at [371, 67] on input "text" at bounding box center [392, 64] width 95 height 11
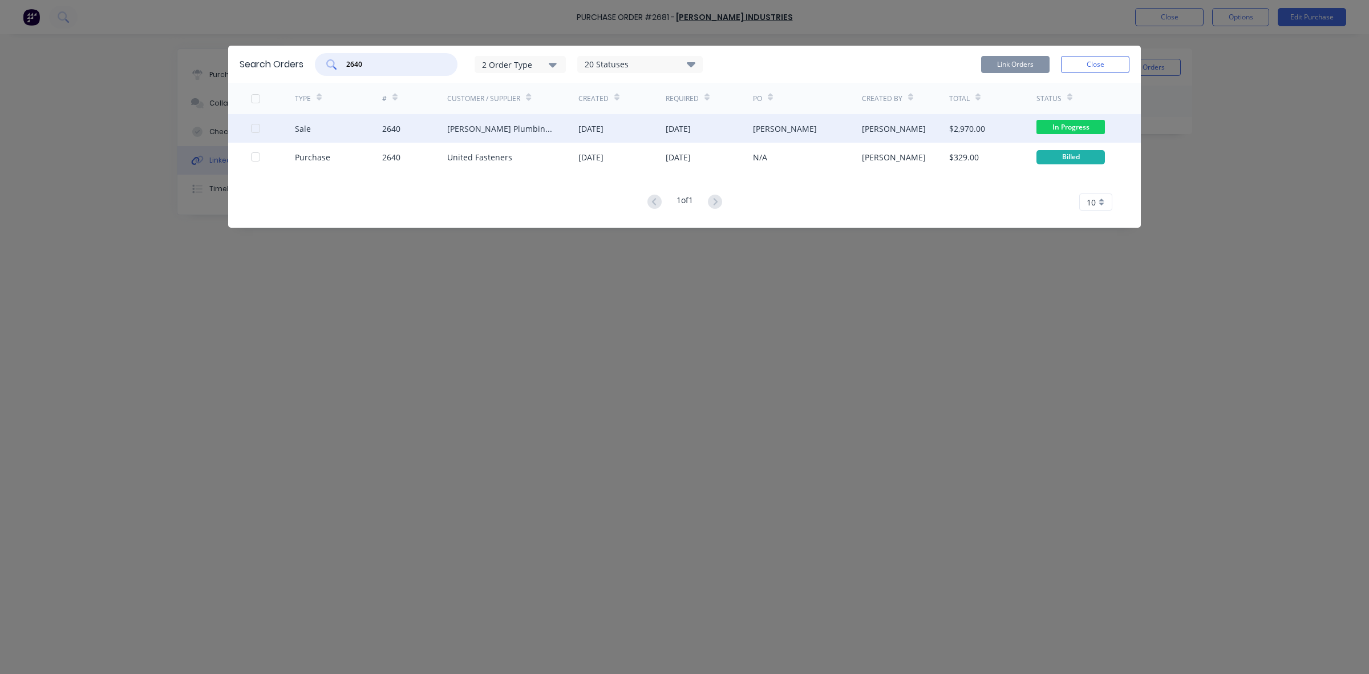
click at [254, 131] on div at bounding box center [255, 128] width 23 height 23
type input "2640"
click at [1023, 63] on button "Link Orders" at bounding box center [1015, 64] width 68 height 17
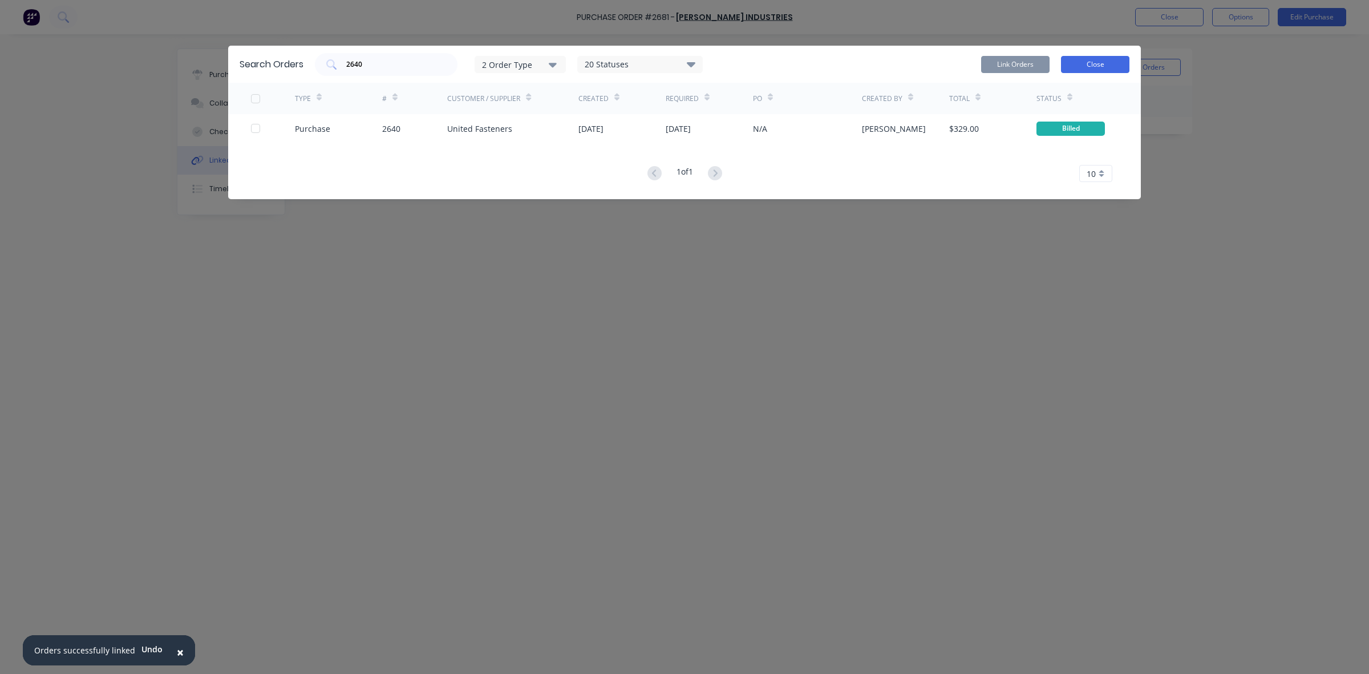
click at [1091, 58] on button "Close" at bounding box center [1095, 64] width 68 height 17
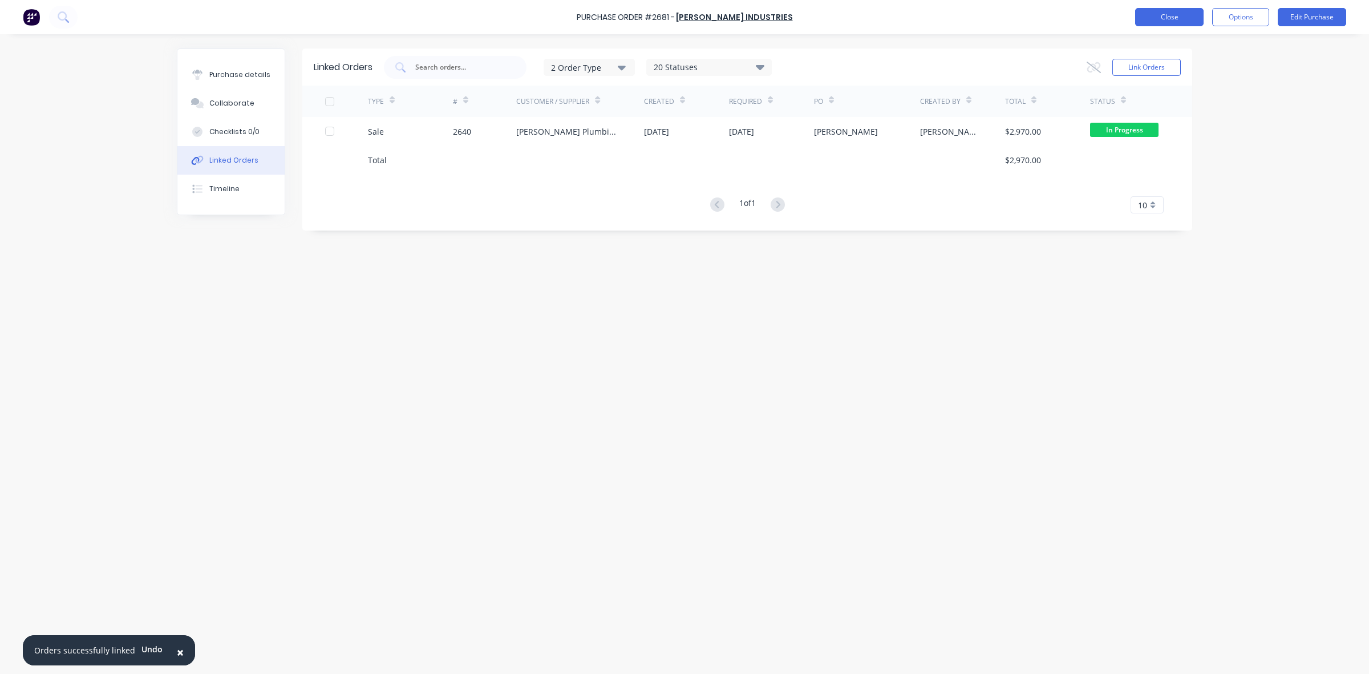
click at [1161, 12] on button "Close" at bounding box center [1169, 17] width 68 height 18
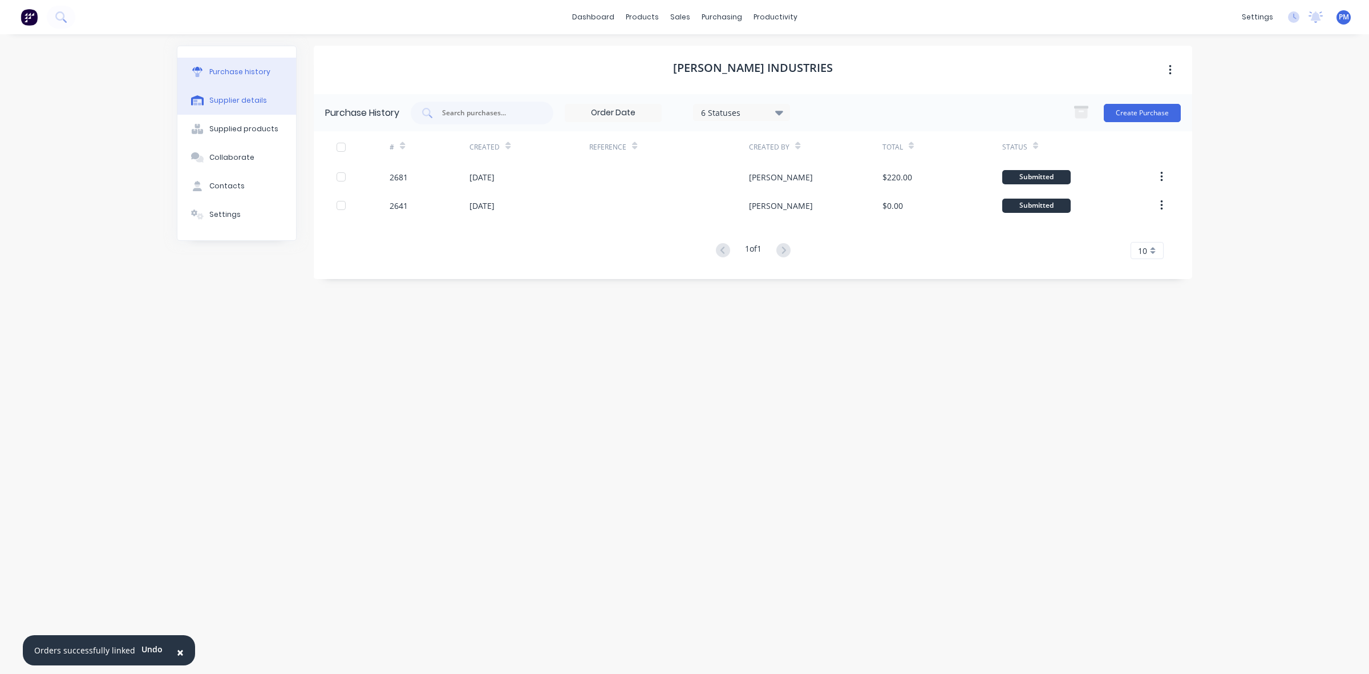
click at [250, 103] on div "Supplier details" at bounding box center [238, 100] width 58 height 10
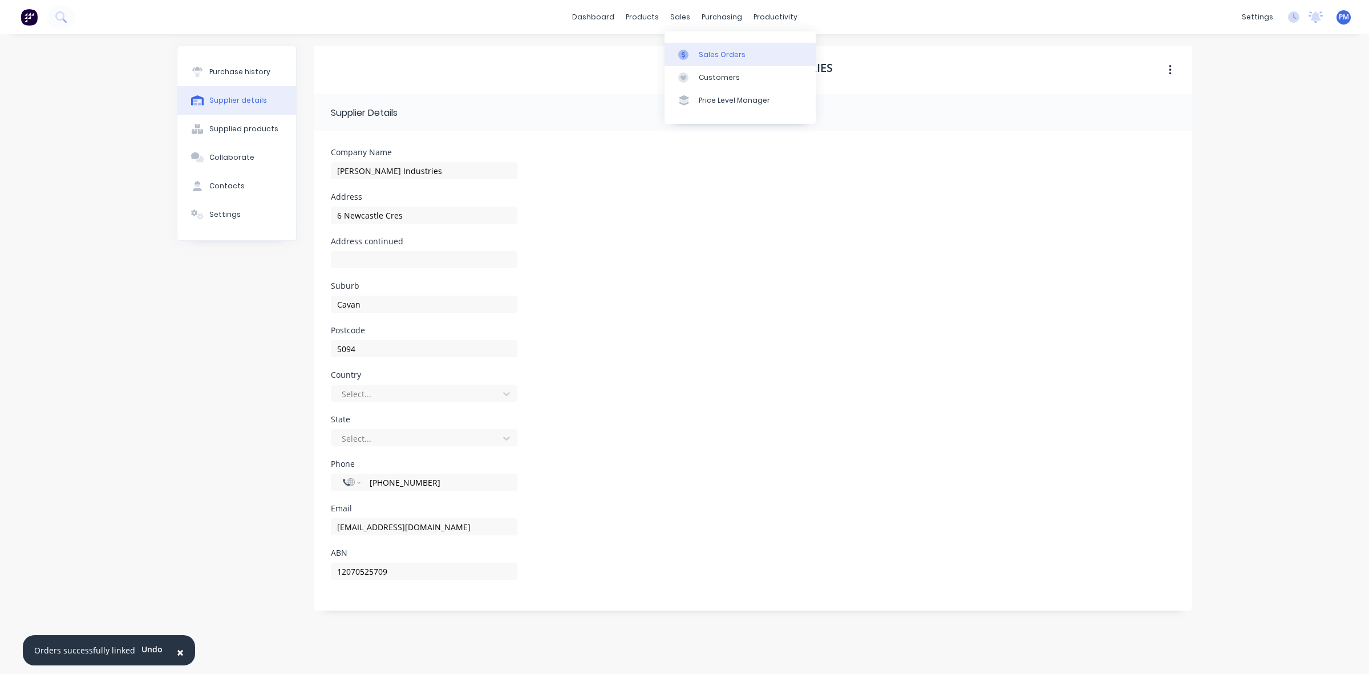
click at [708, 50] on div "Sales Orders" at bounding box center [722, 55] width 47 height 10
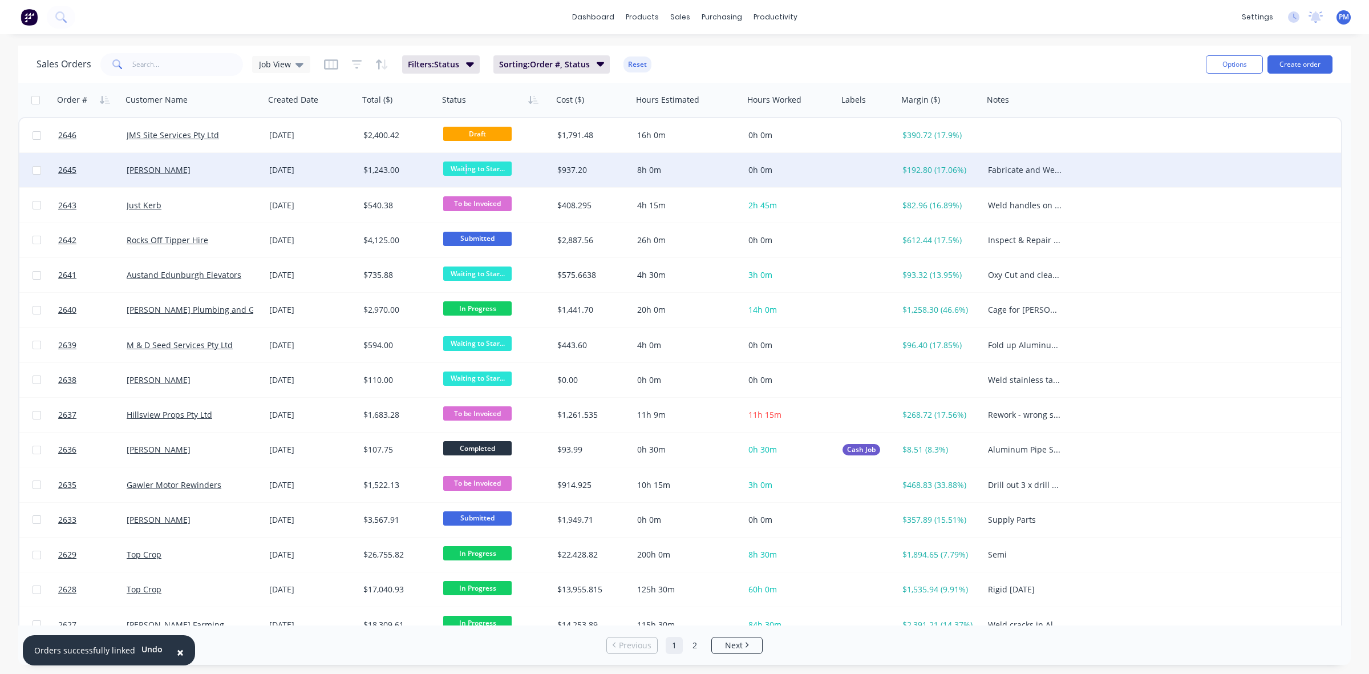
click at [466, 166] on span "Waiting to Star..." at bounding box center [477, 168] width 68 height 14
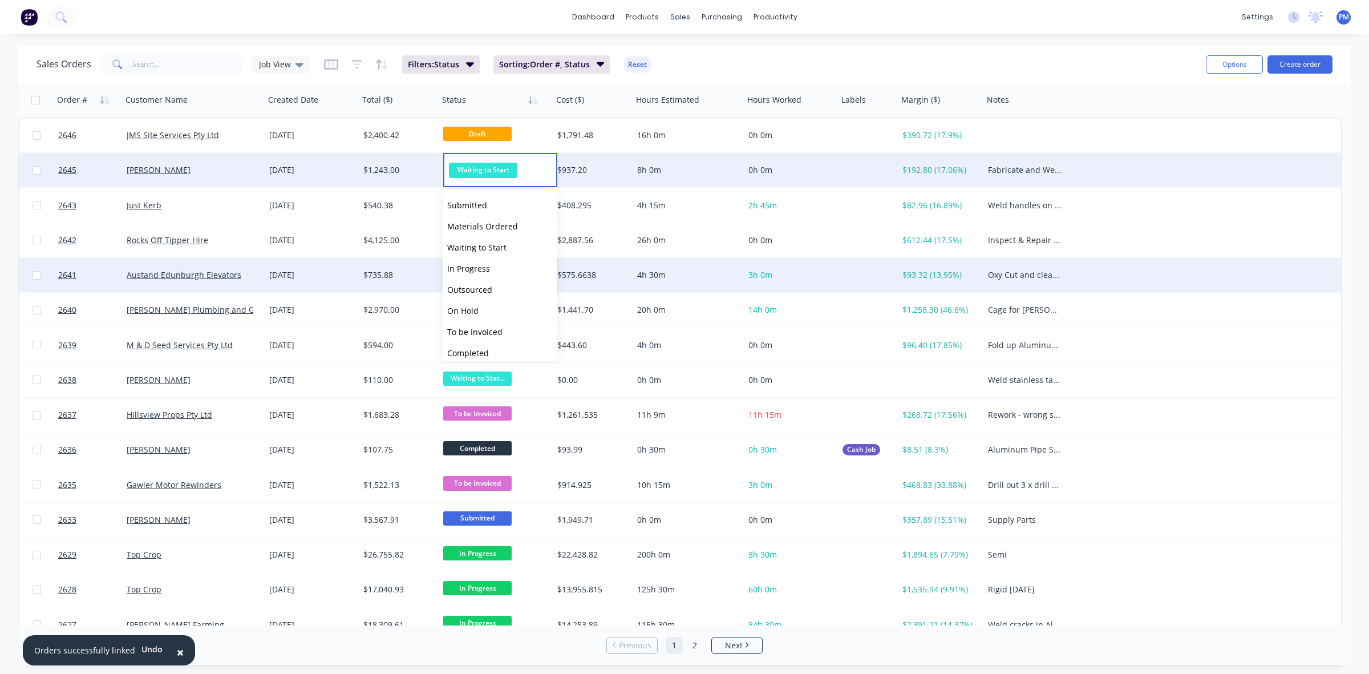
click at [465, 267] on span "In Progress" at bounding box center [468, 268] width 43 height 11
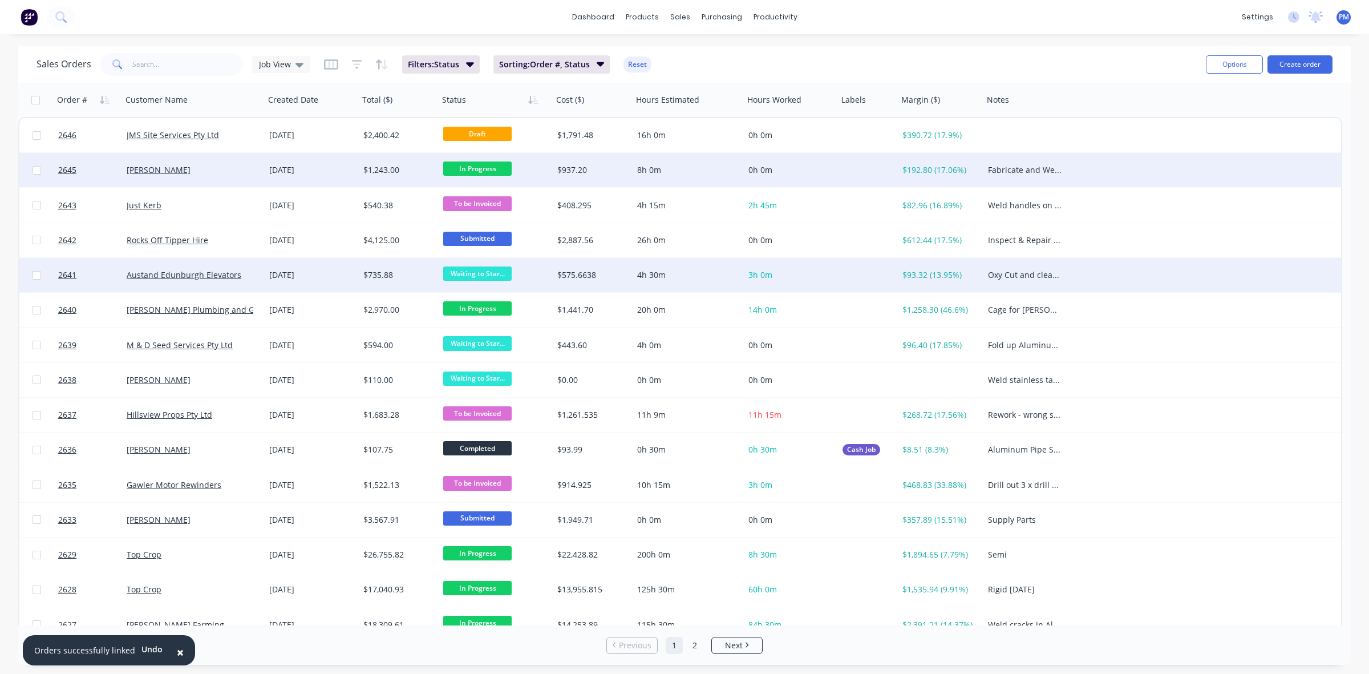
click at [866, 271] on div at bounding box center [868, 275] width 60 height 34
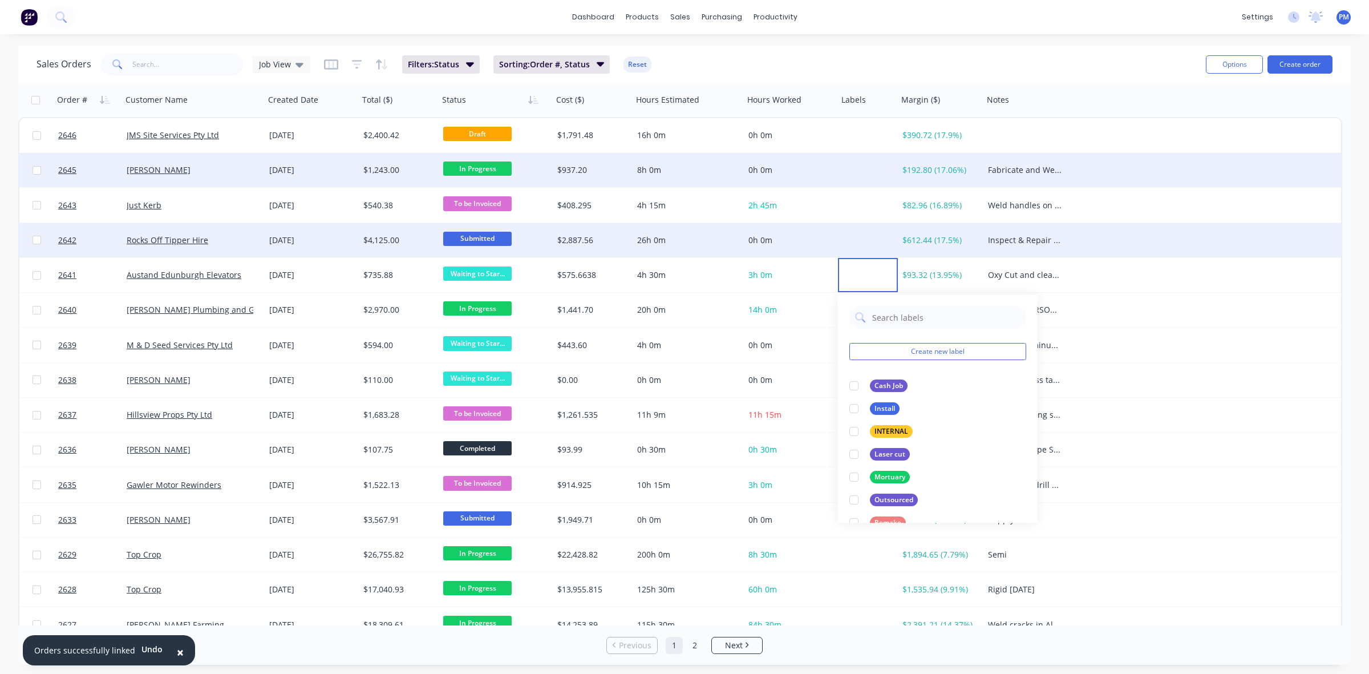
click at [821, 232] on div "0h 0m" at bounding box center [791, 240] width 94 height 34
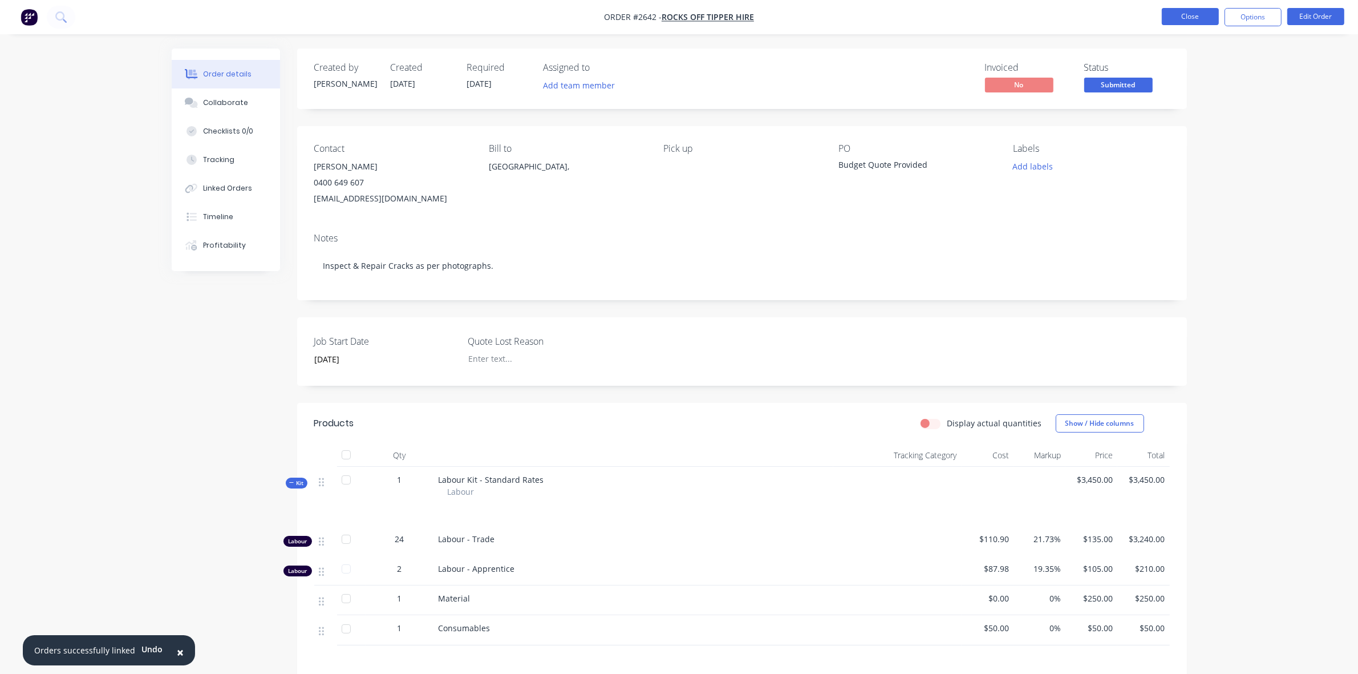
click at [1185, 16] on button "Close" at bounding box center [1190, 16] width 57 height 17
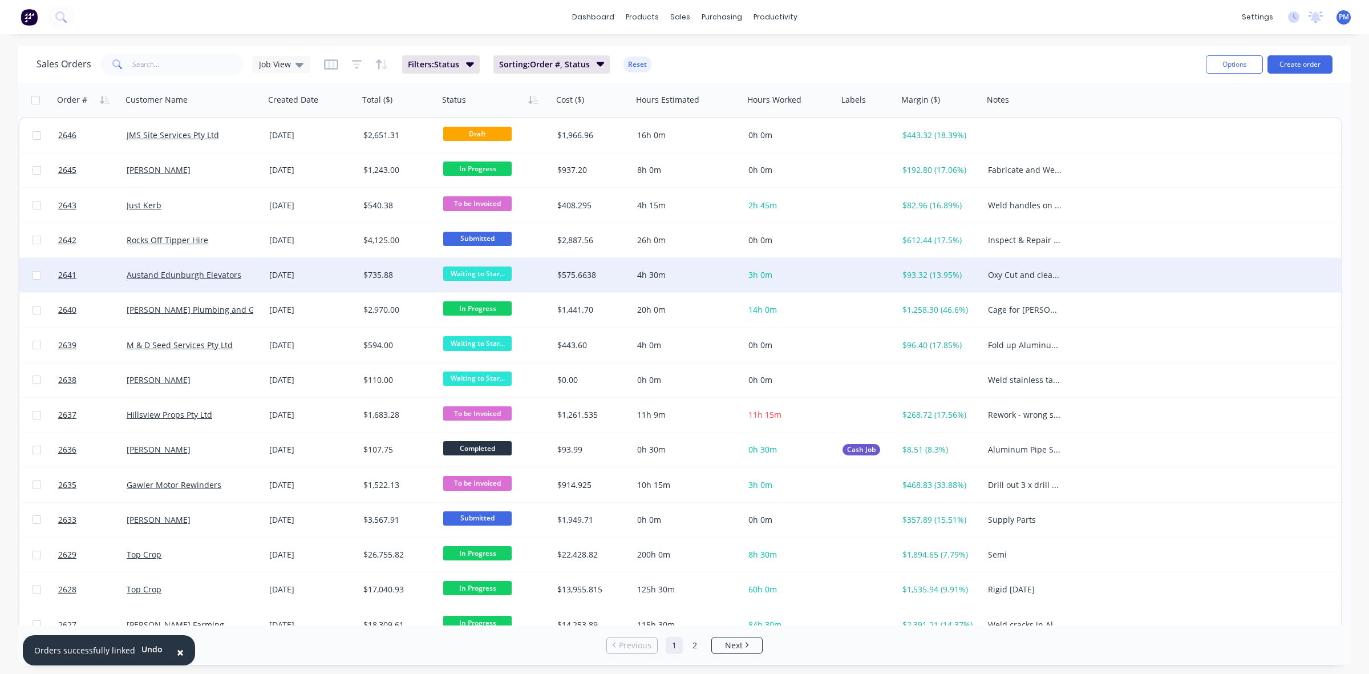
click at [486, 280] on span "Waiting to Star..." at bounding box center [477, 273] width 68 height 14
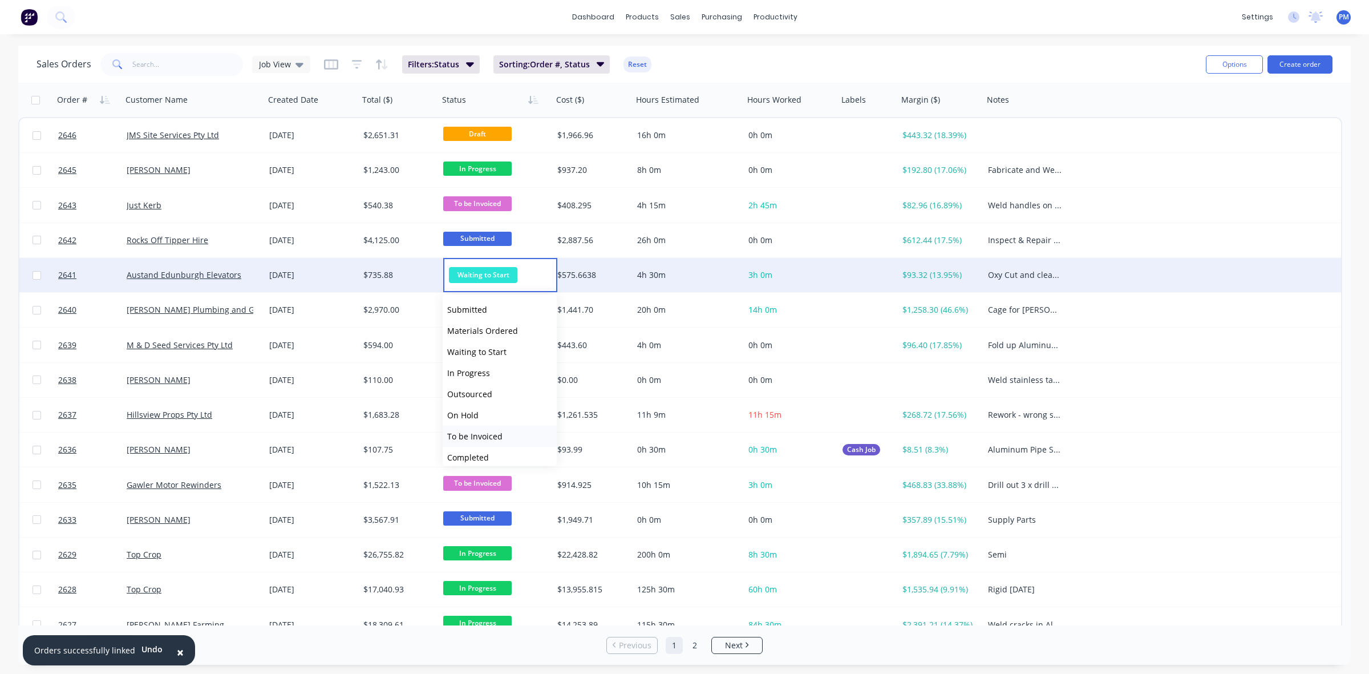
click at [495, 434] on span "To be Invoiced" at bounding box center [474, 436] width 55 height 11
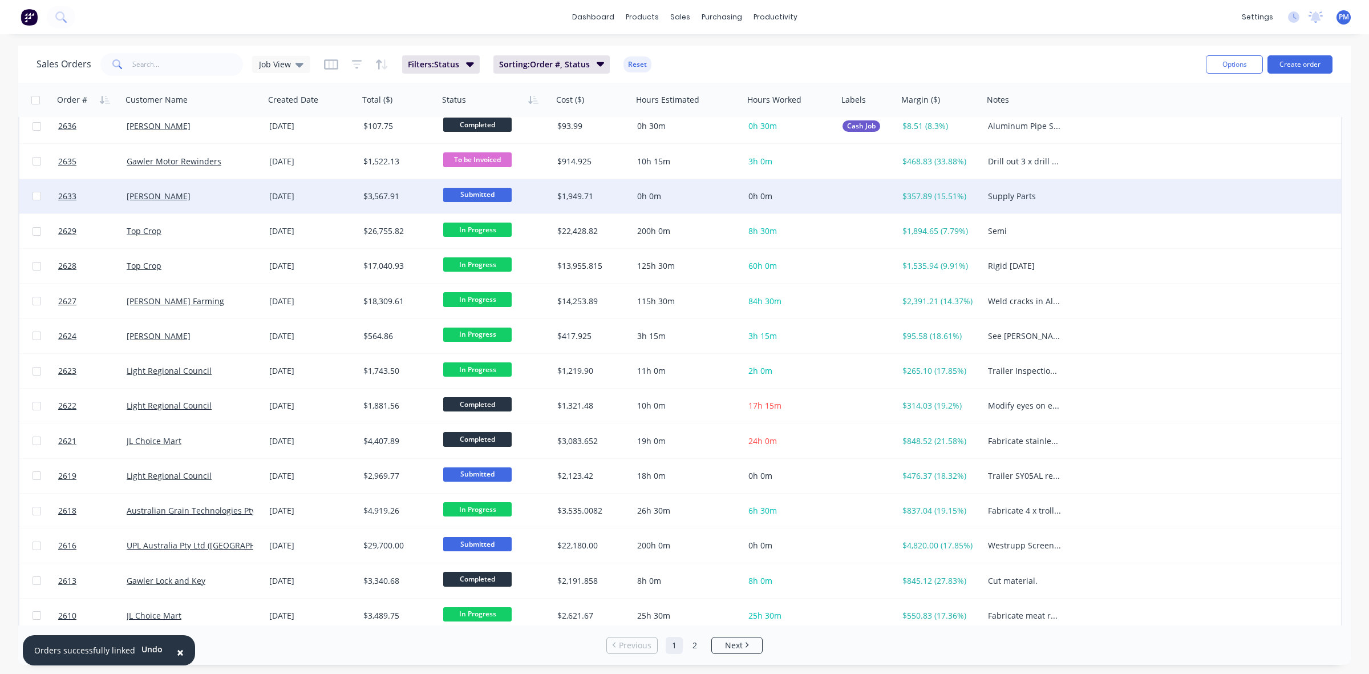
scroll to position [365, 0]
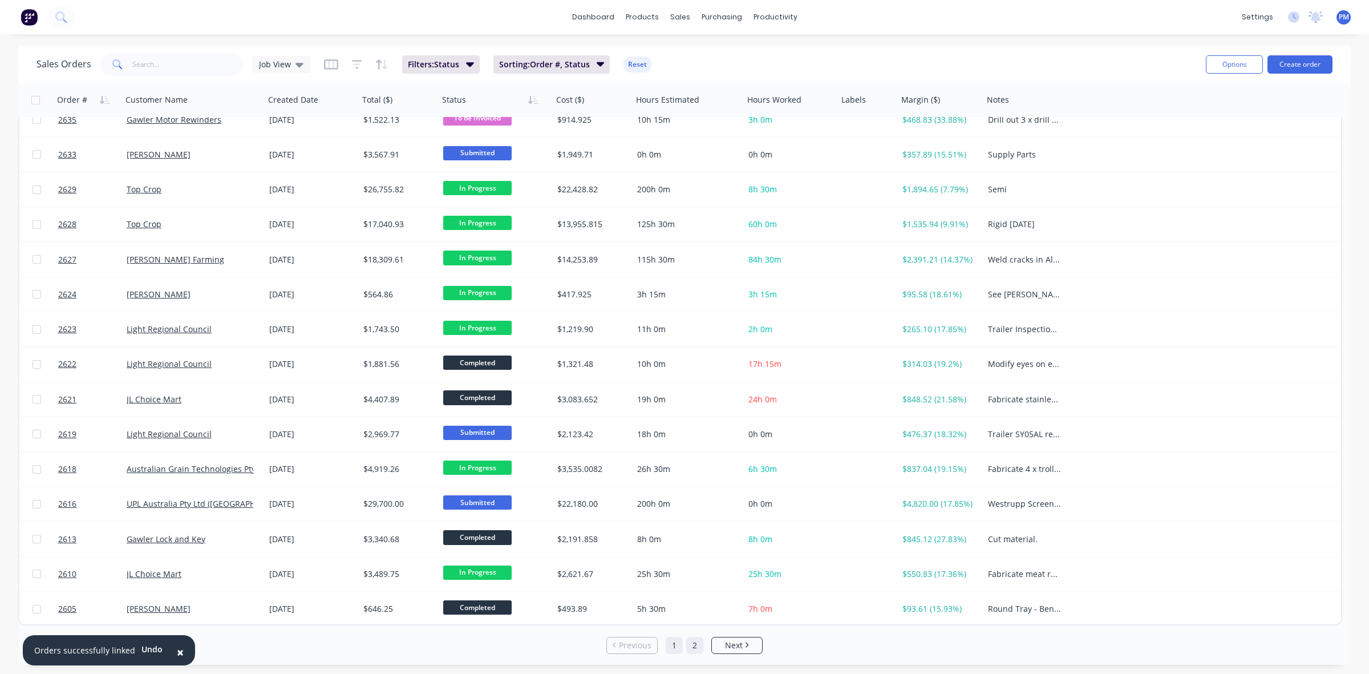
click at [696, 650] on link "2" at bounding box center [694, 644] width 17 height 17
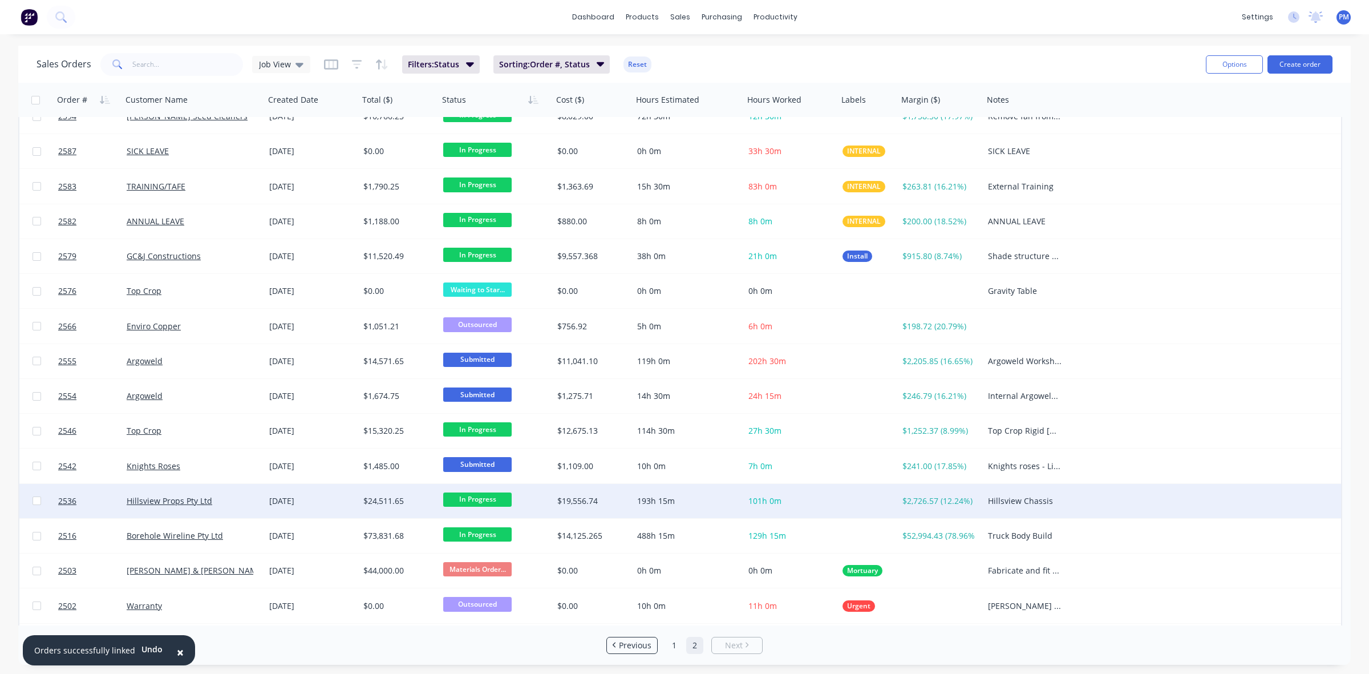
scroll to position [0, 0]
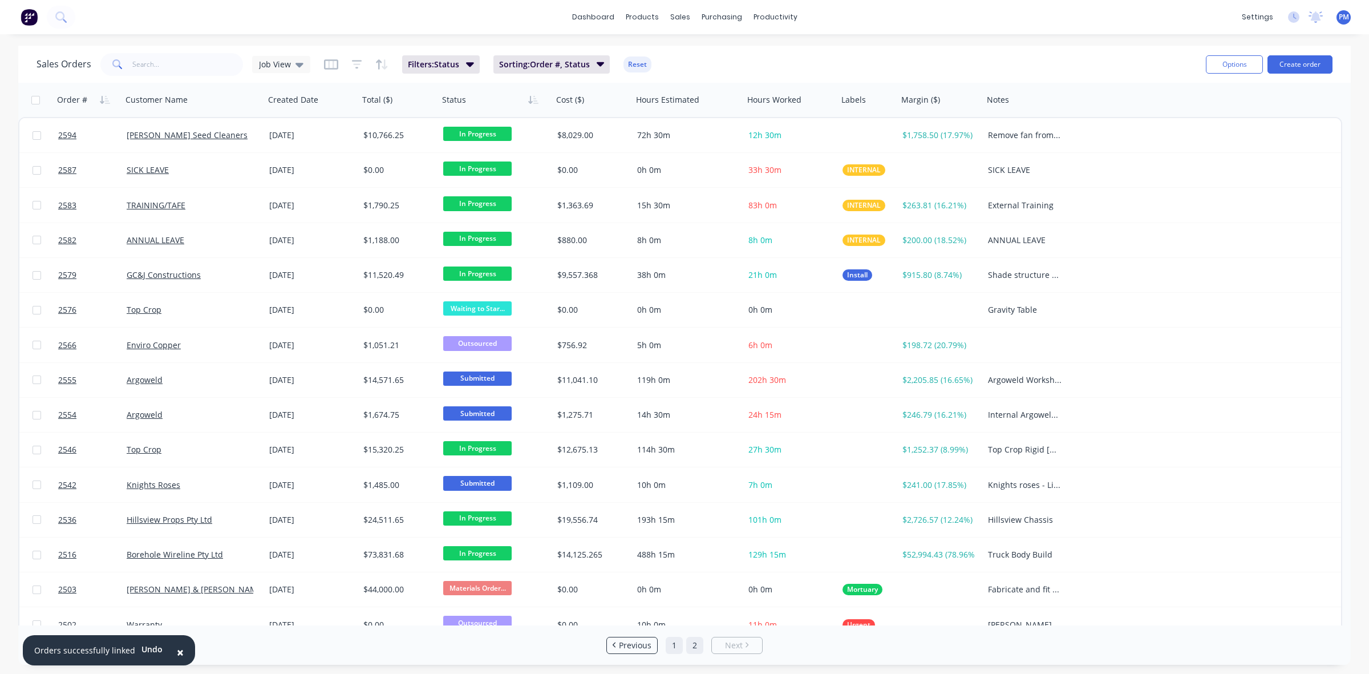
click at [671, 648] on link "1" at bounding box center [674, 644] width 17 height 17
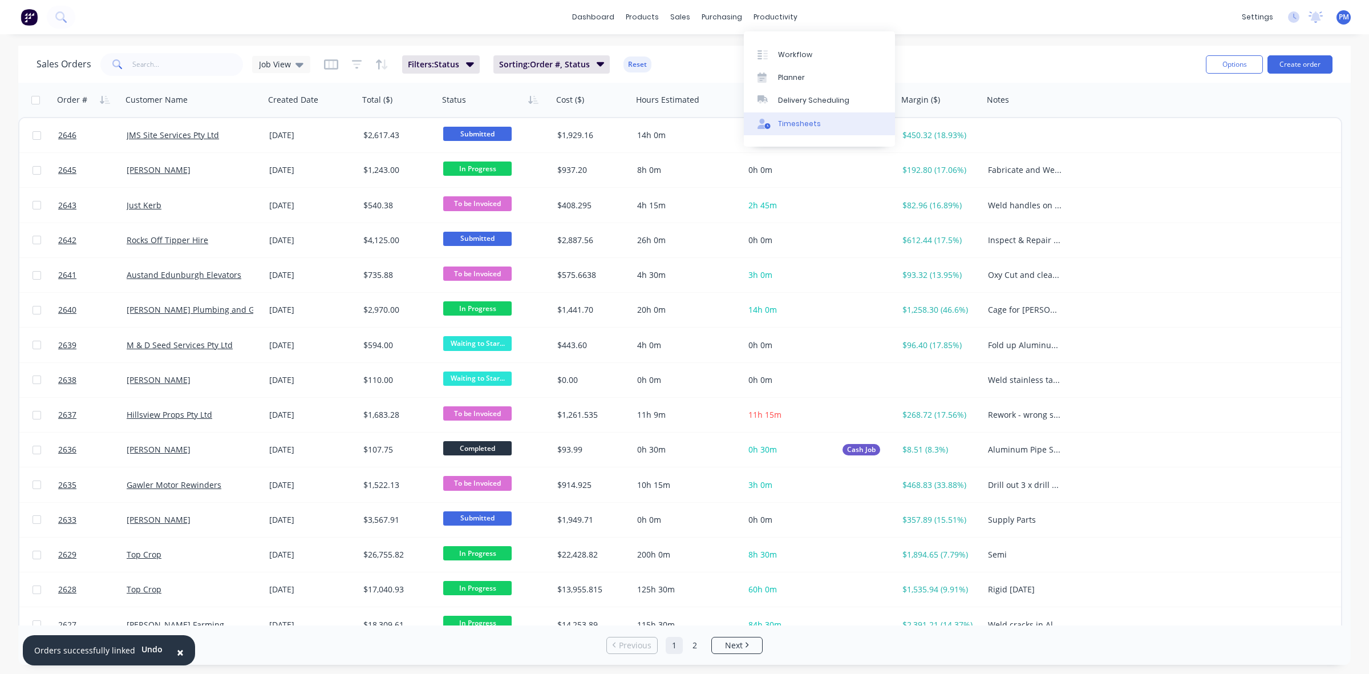
click at [792, 117] on link "Timesheets" at bounding box center [819, 123] width 151 height 23
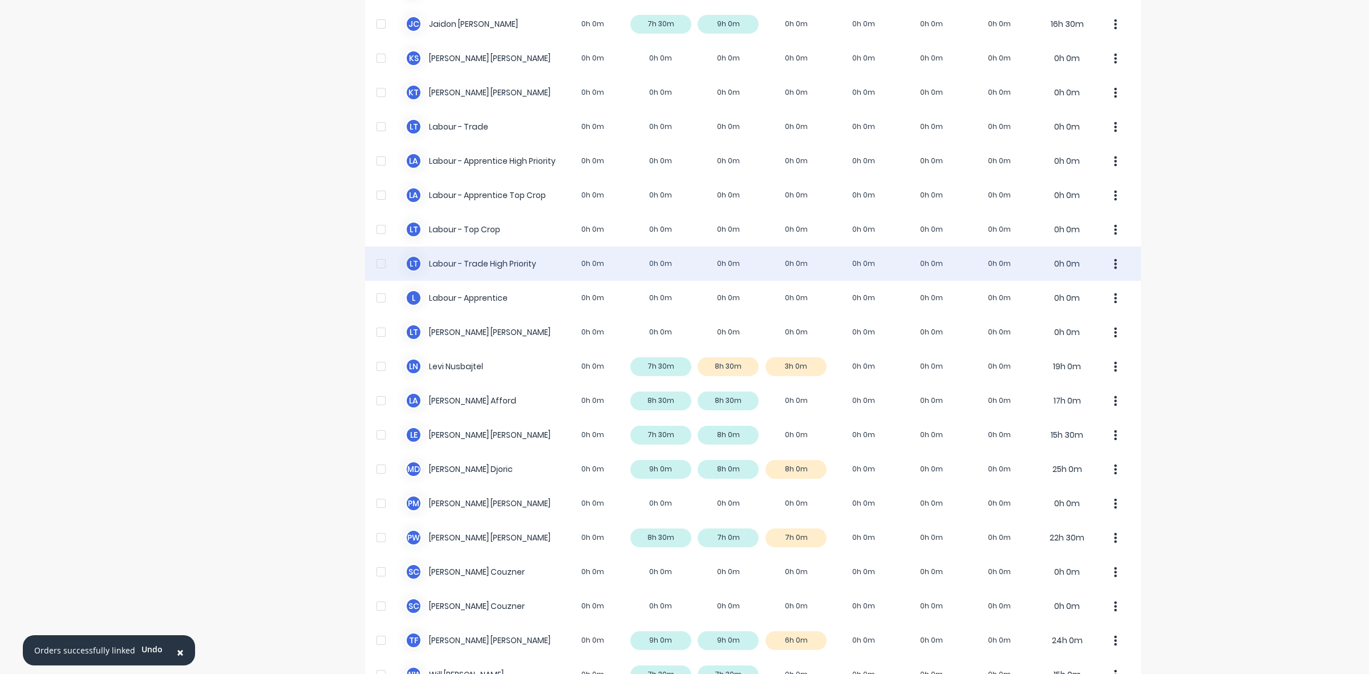
scroll to position [284, 0]
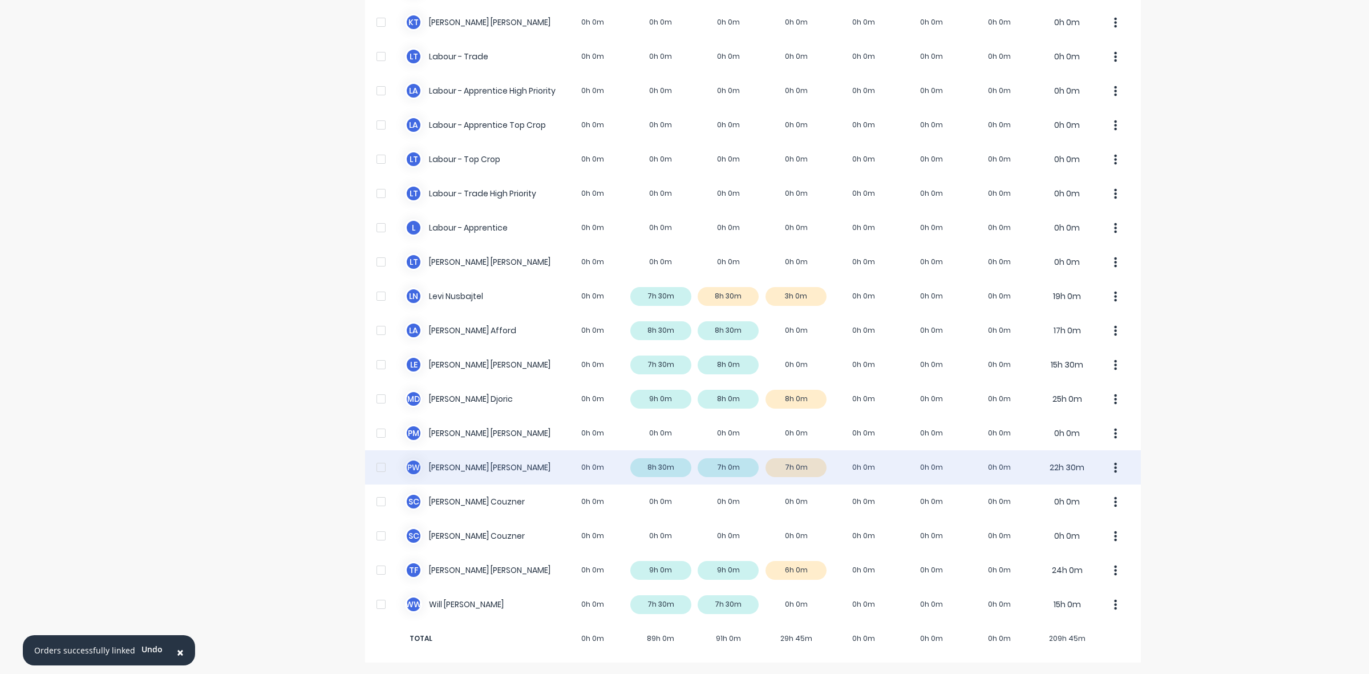
click at [808, 471] on div "P W [PERSON_NAME] 0h 0m 8h 30m 7h 0m 7h 0m 0h 0m 0h 0m 0h 0m 22h 30m" at bounding box center [753, 467] width 776 height 34
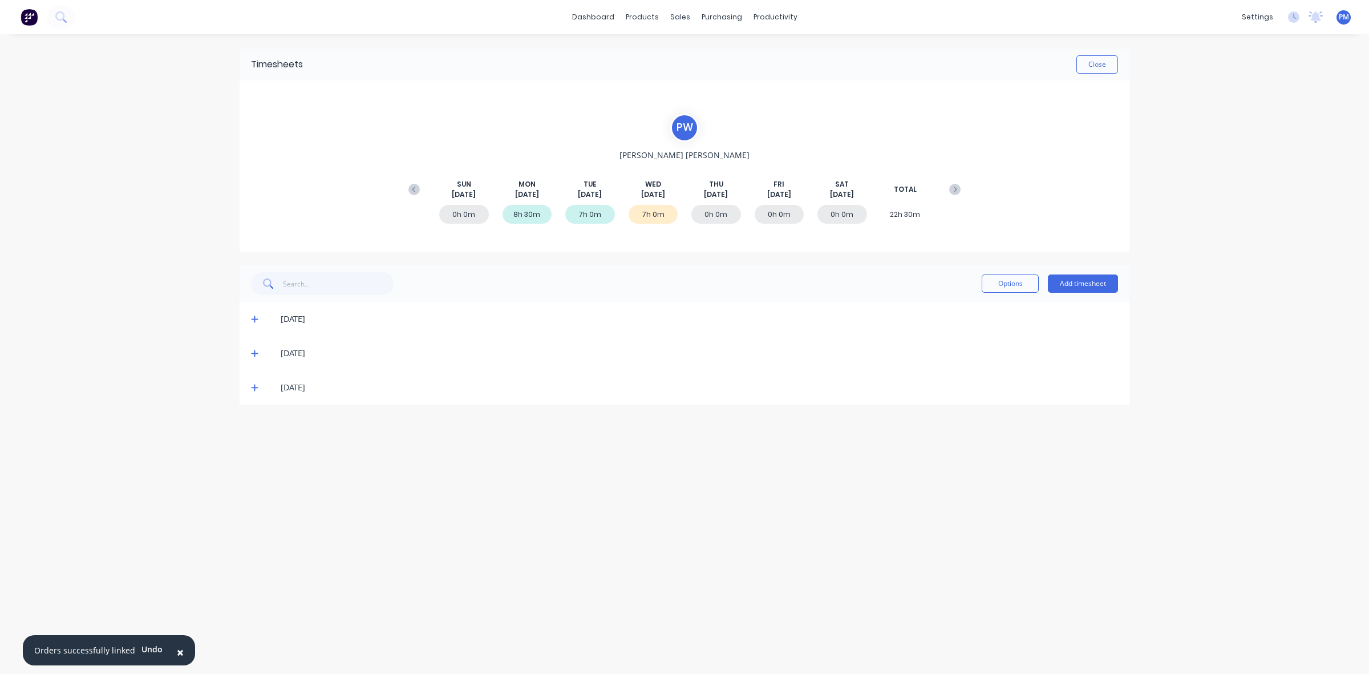
click at [254, 387] on icon at bounding box center [254, 387] width 7 height 7
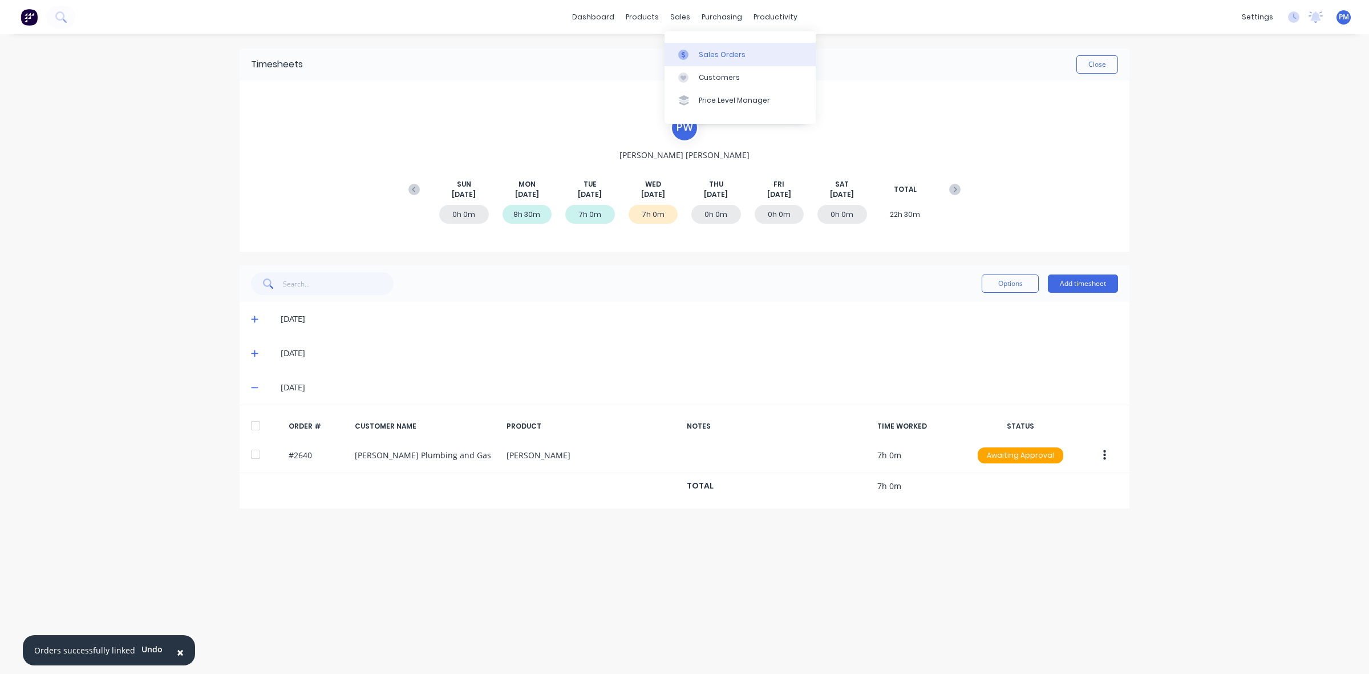
click at [702, 52] on div "Sales Orders" at bounding box center [722, 55] width 47 height 10
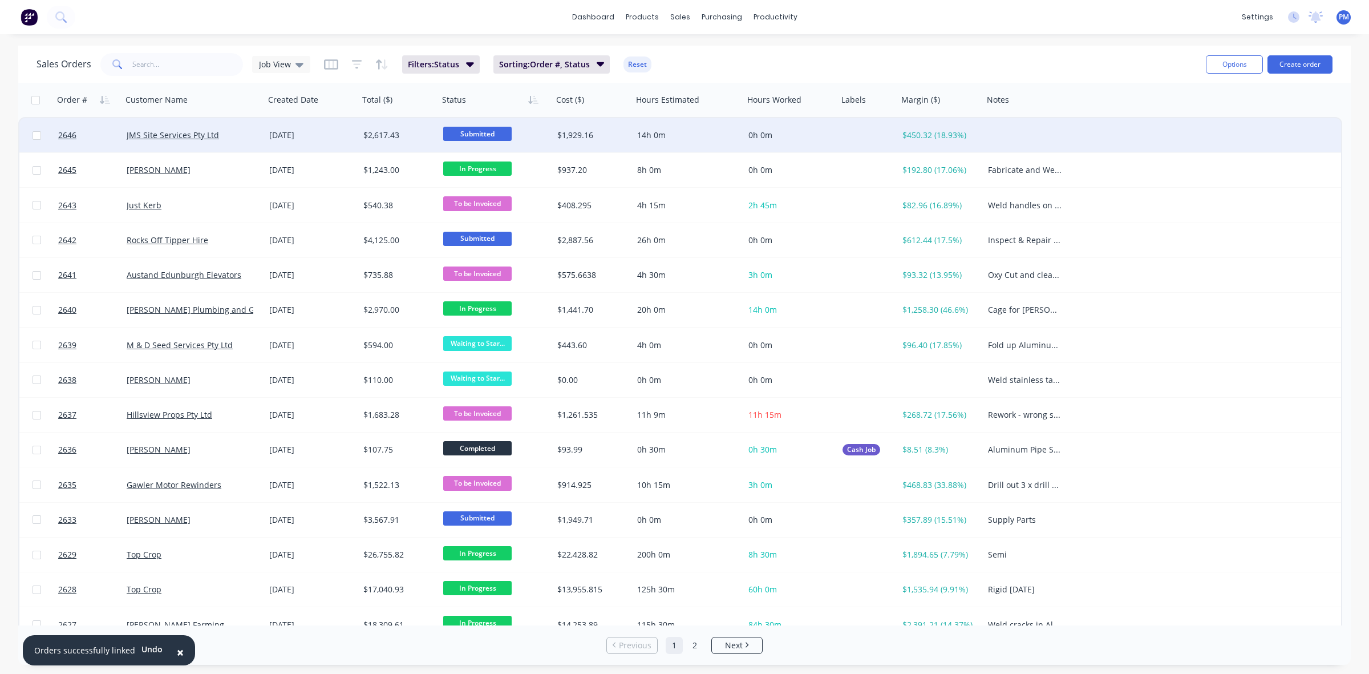
click at [238, 137] on div "JMS Site Services Pty Ltd" at bounding box center [190, 134] width 127 height 11
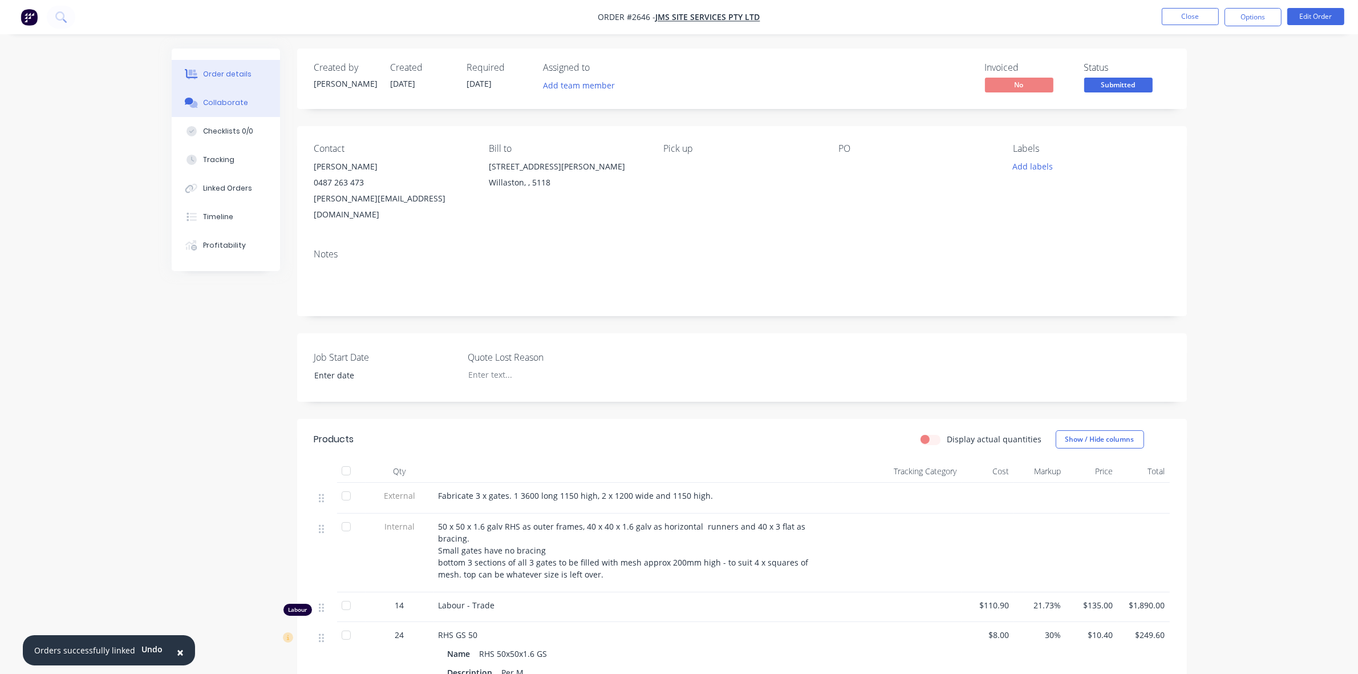
click at [232, 103] on div "Collaborate" at bounding box center [225, 103] width 45 height 10
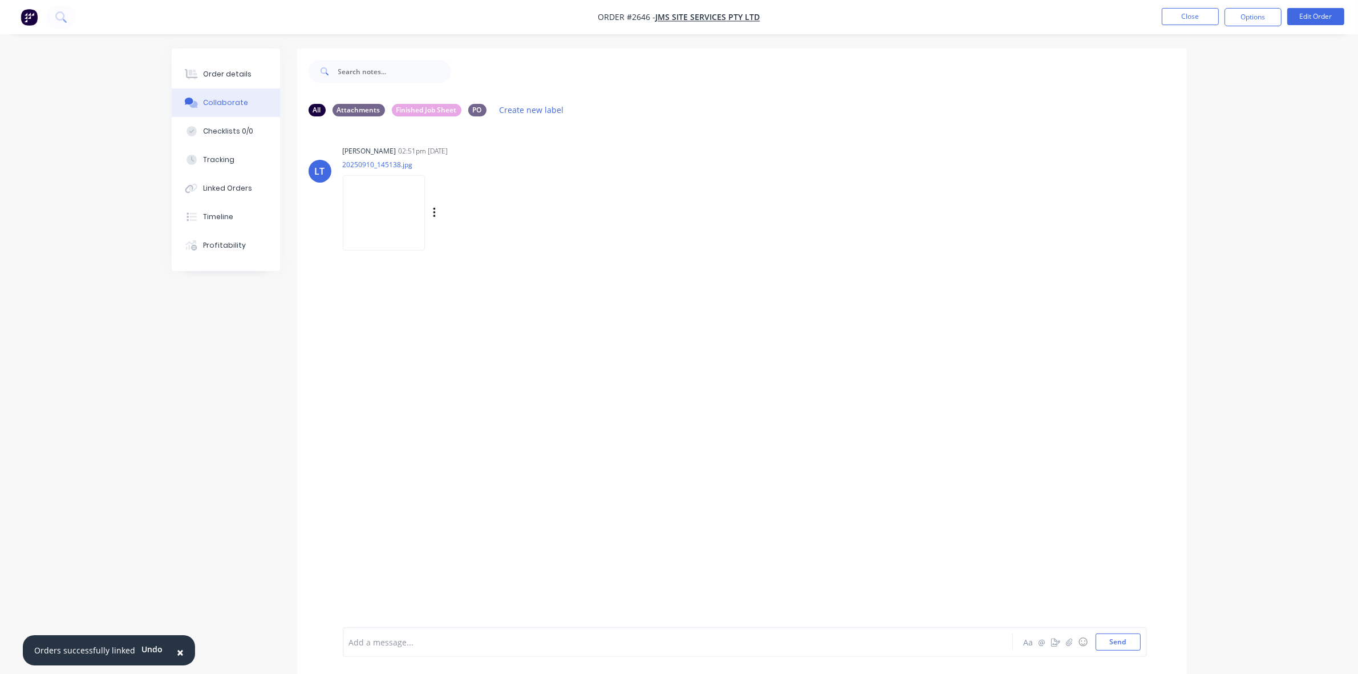
click at [375, 206] on img at bounding box center [384, 212] width 82 height 75
click at [1199, 13] on button "Close" at bounding box center [1190, 16] width 57 height 17
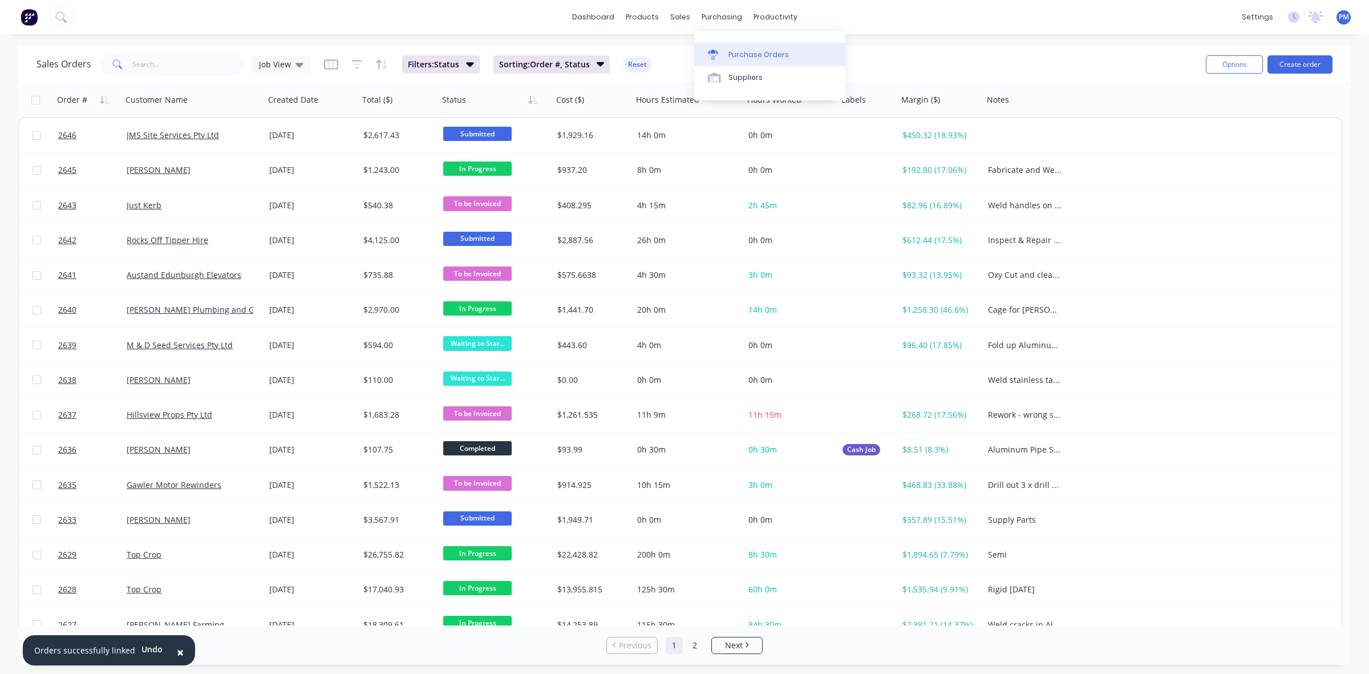
click at [742, 54] on div "Purchase Orders" at bounding box center [758, 55] width 60 height 10
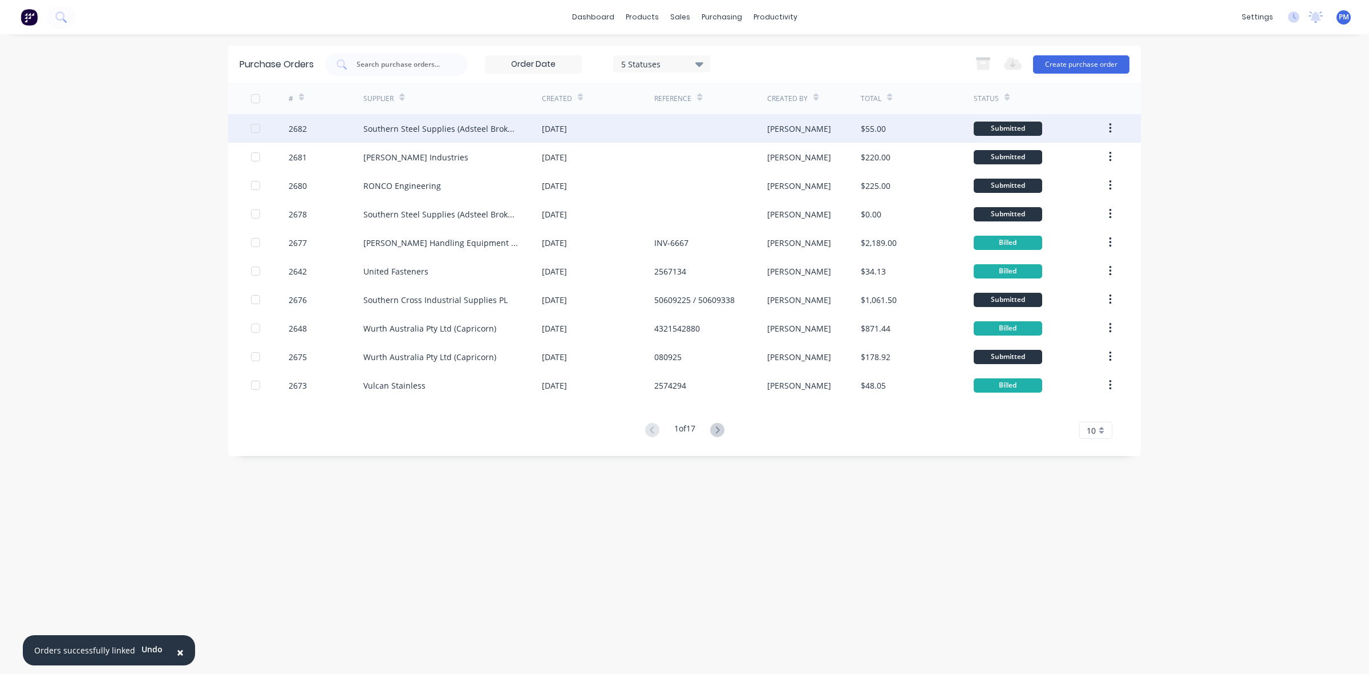
click at [606, 127] on div "[DATE]" at bounding box center [598, 128] width 112 height 29
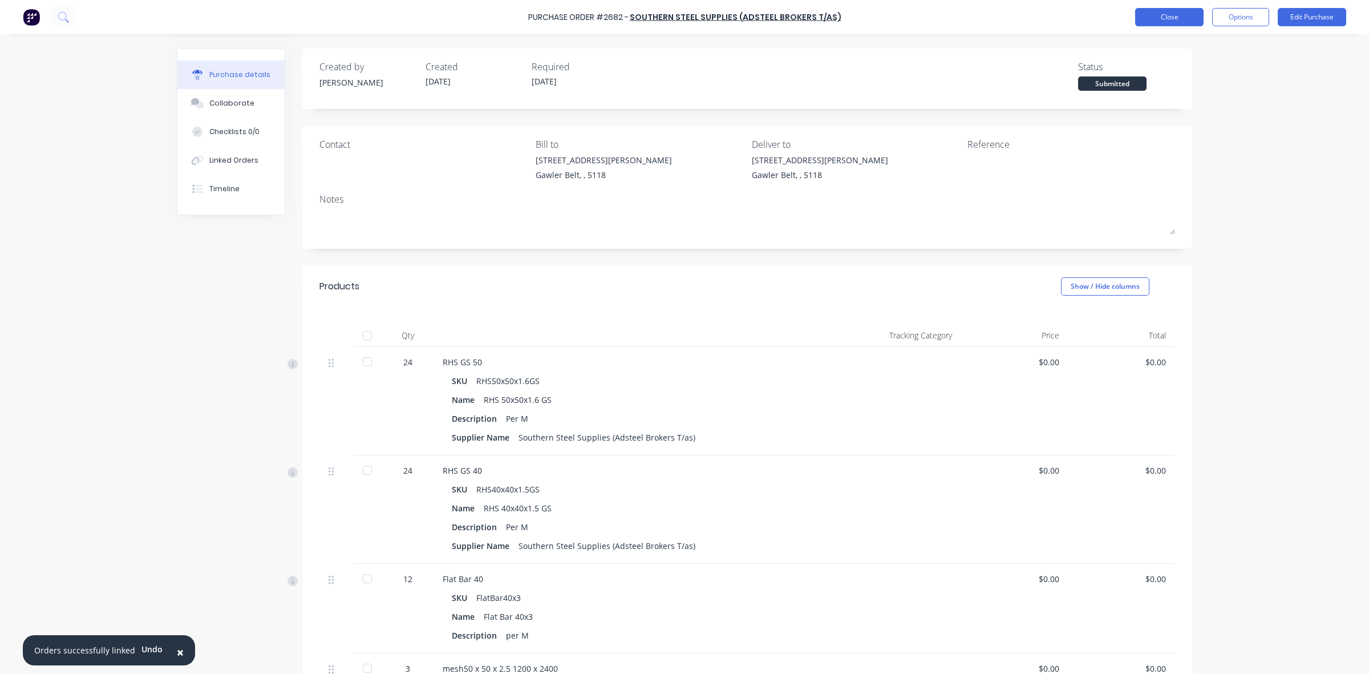
click at [1157, 18] on button "Close" at bounding box center [1169, 17] width 68 height 18
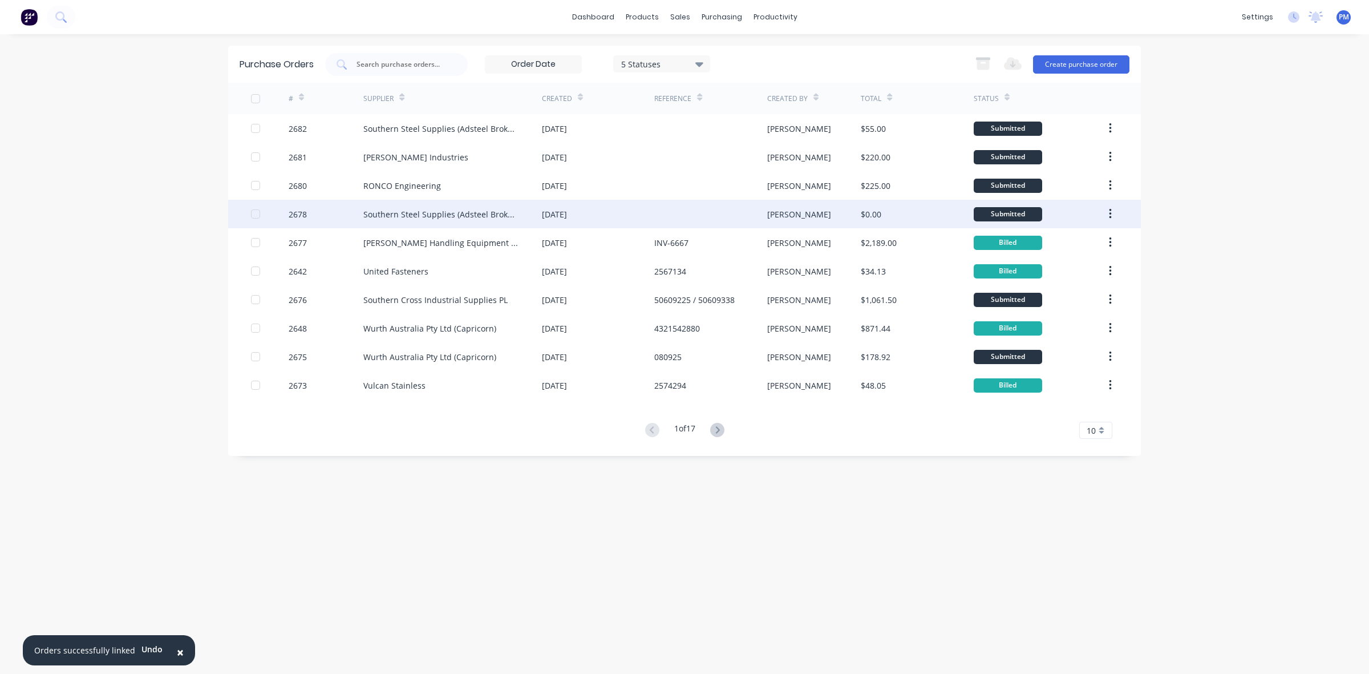
click at [636, 220] on div "[DATE]" at bounding box center [598, 214] width 112 height 29
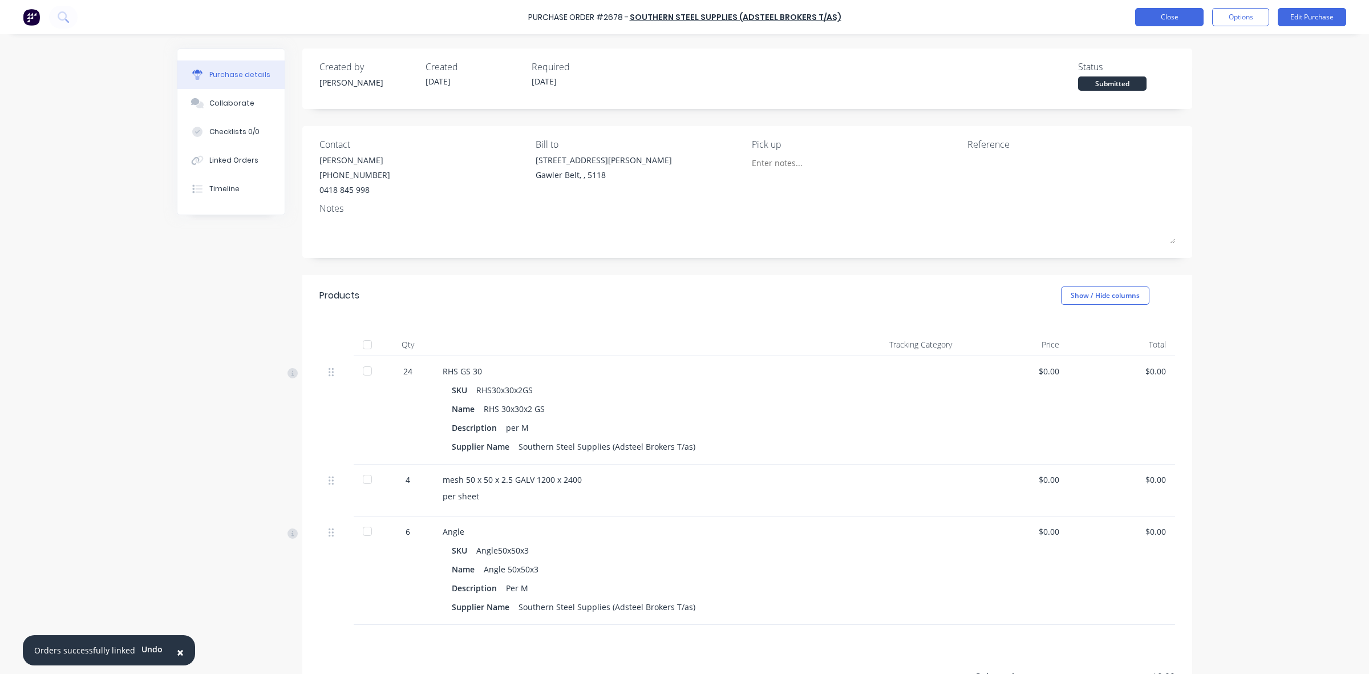
click at [1178, 13] on button "Close" at bounding box center [1169, 17] width 68 height 18
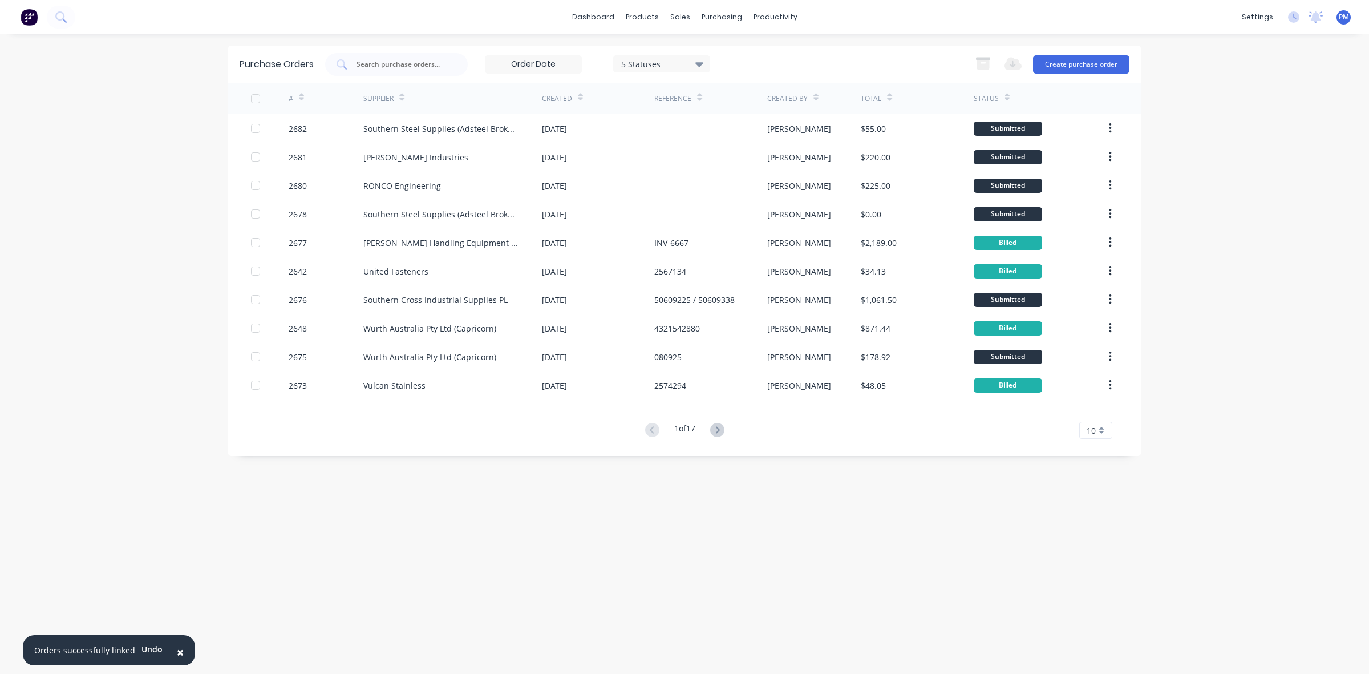
click at [716, 428] on icon at bounding box center [717, 430] width 14 height 14
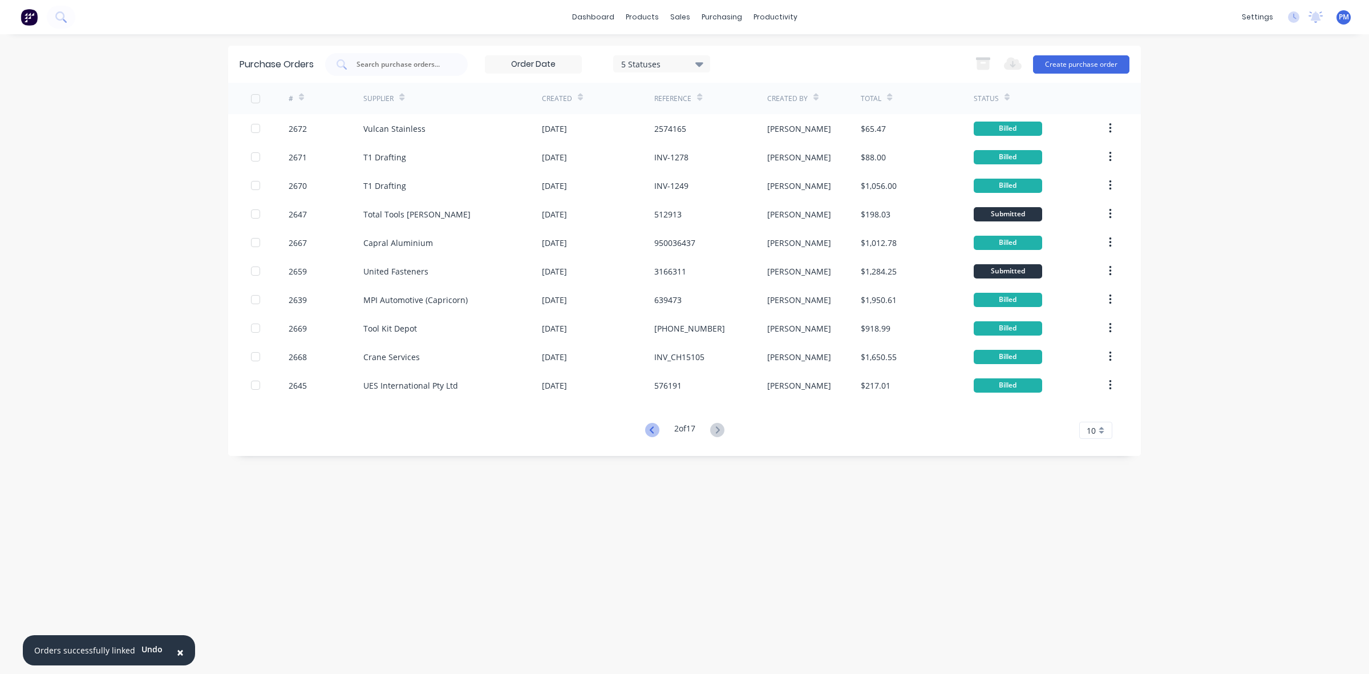
click at [645, 428] on icon at bounding box center [652, 430] width 14 height 14
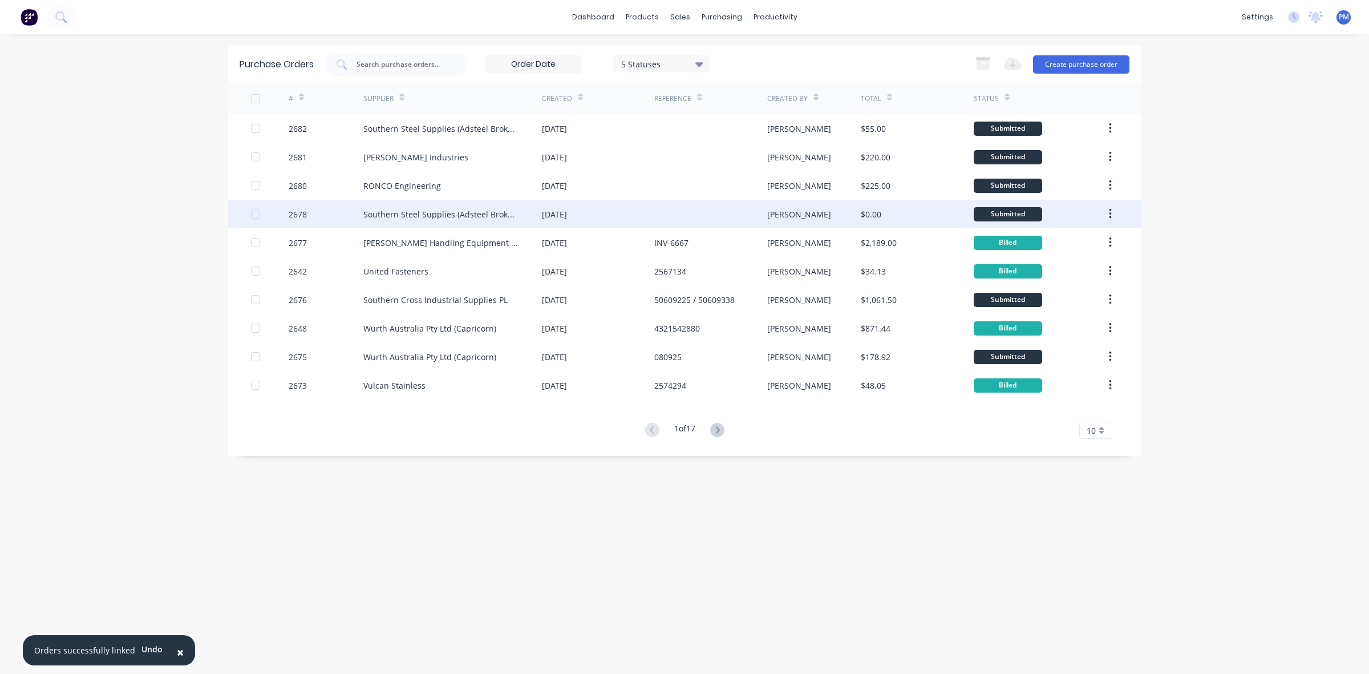
click at [626, 216] on div "[DATE]" at bounding box center [598, 214] width 112 height 29
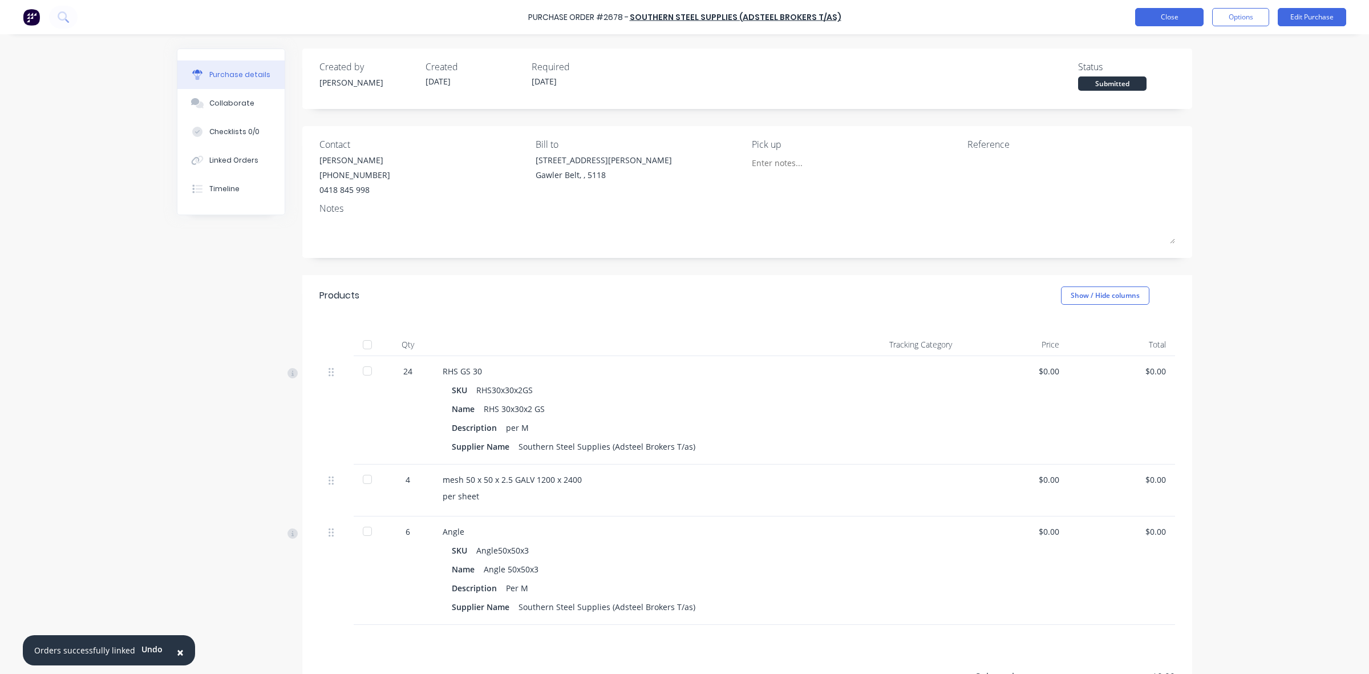
click at [1175, 18] on button "Close" at bounding box center [1169, 17] width 68 height 18
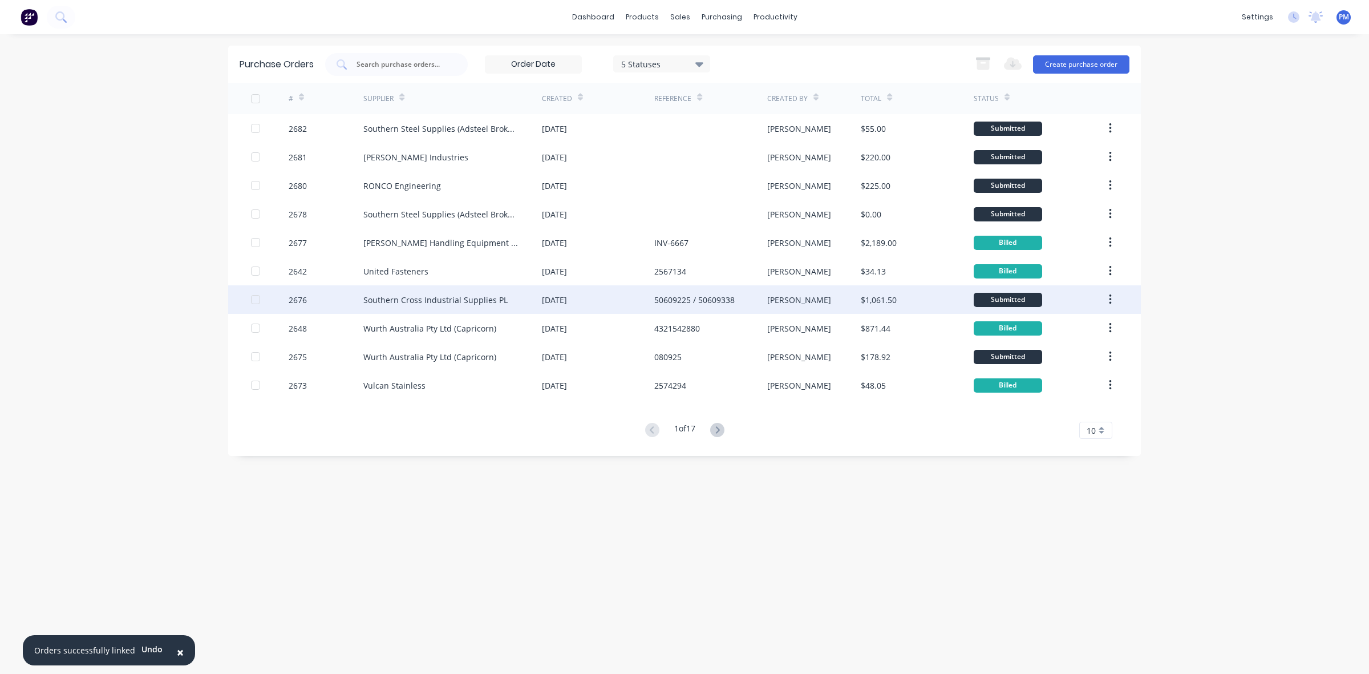
click at [614, 299] on div "[DATE]" at bounding box center [598, 299] width 112 height 29
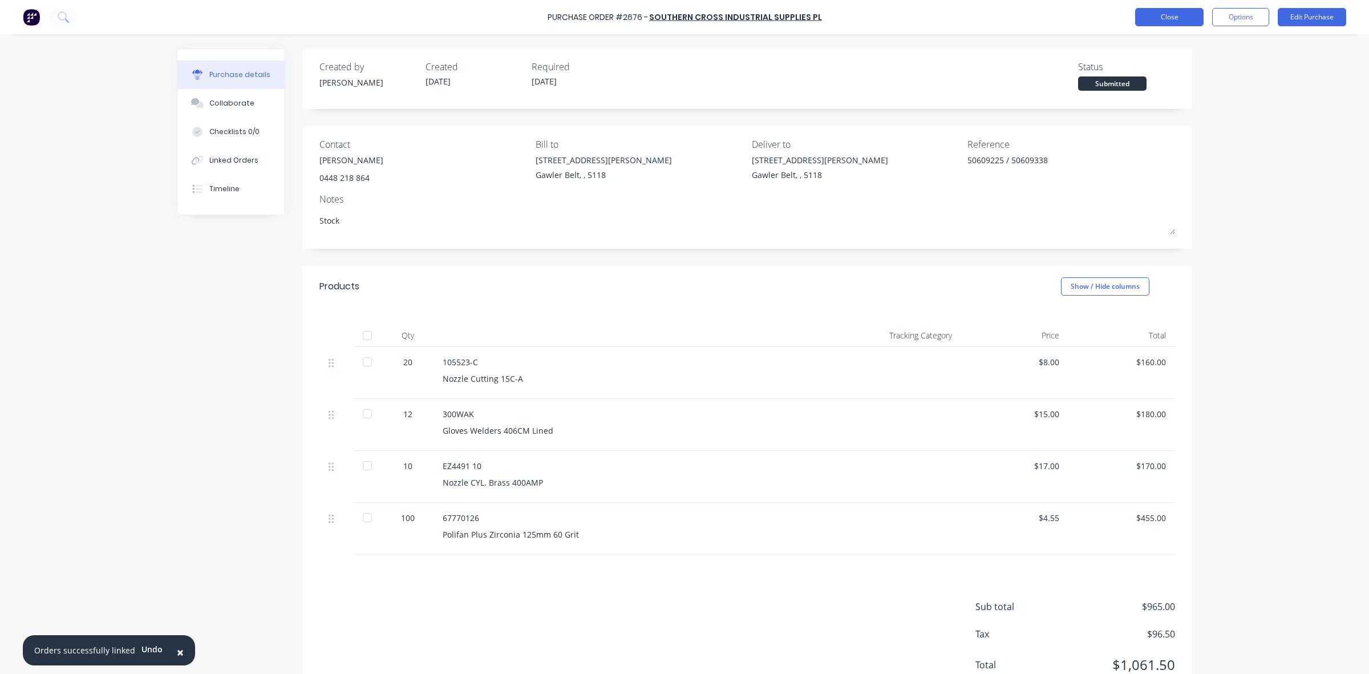
click at [1144, 18] on button "Close" at bounding box center [1169, 17] width 68 height 18
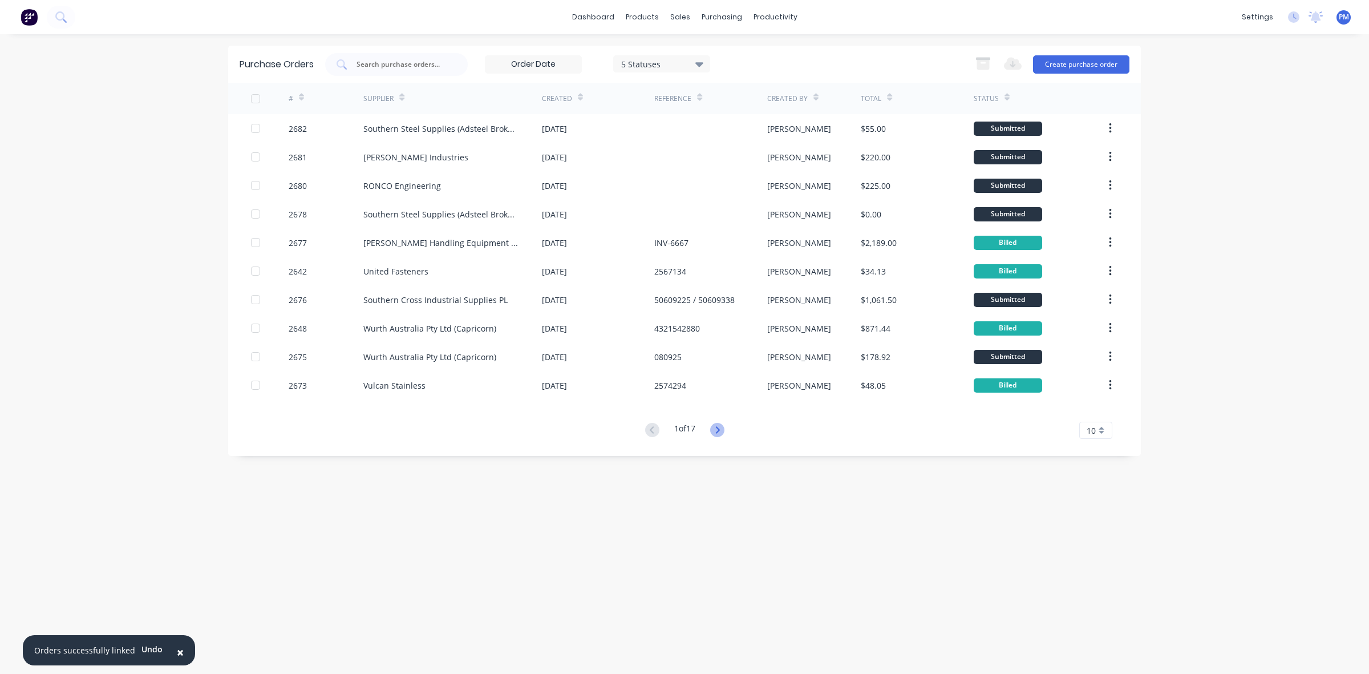
click at [720, 428] on icon at bounding box center [717, 430] width 14 height 14
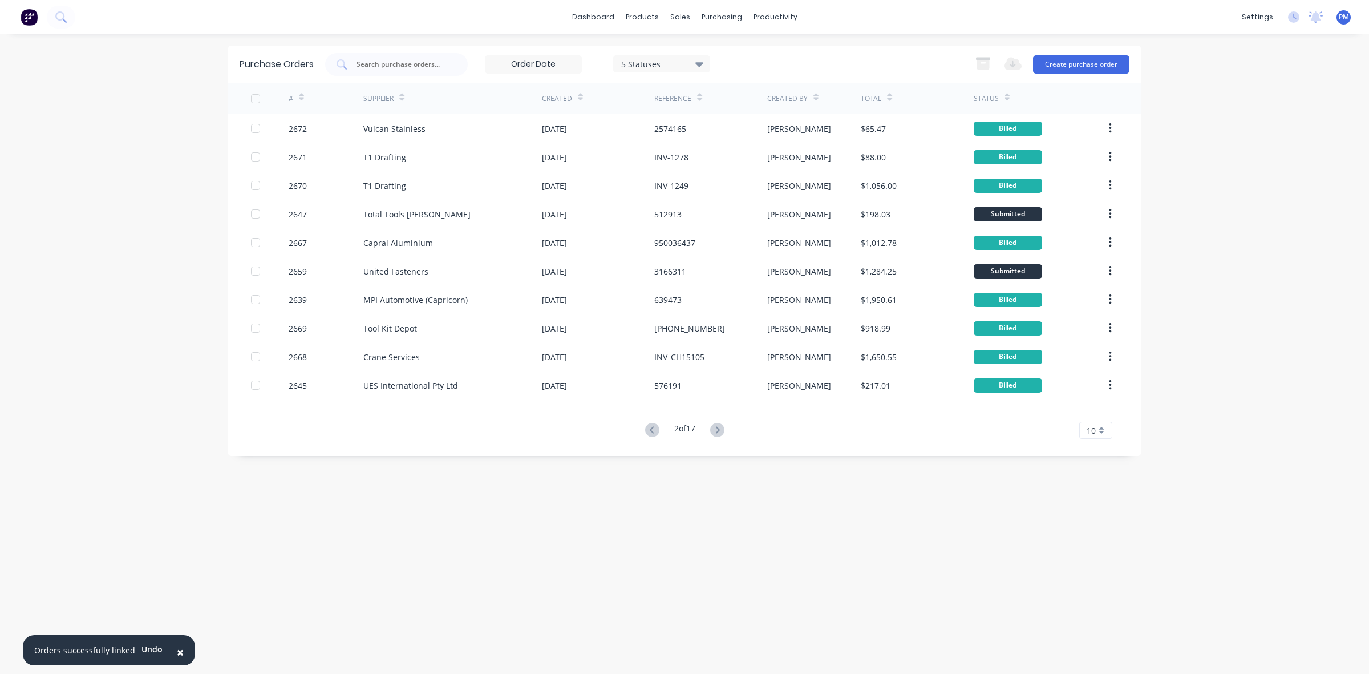
click at [720, 428] on icon at bounding box center [717, 430] width 14 height 14
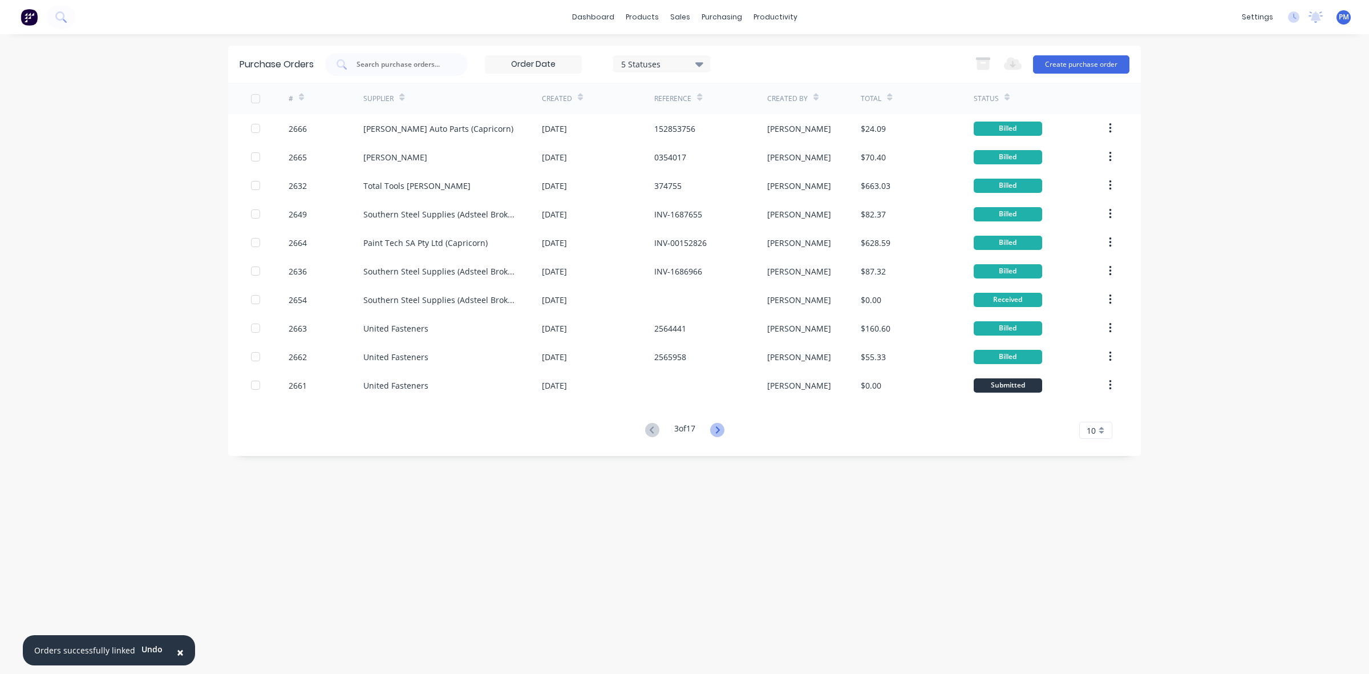
click at [716, 431] on icon at bounding box center [717, 430] width 14 height 14
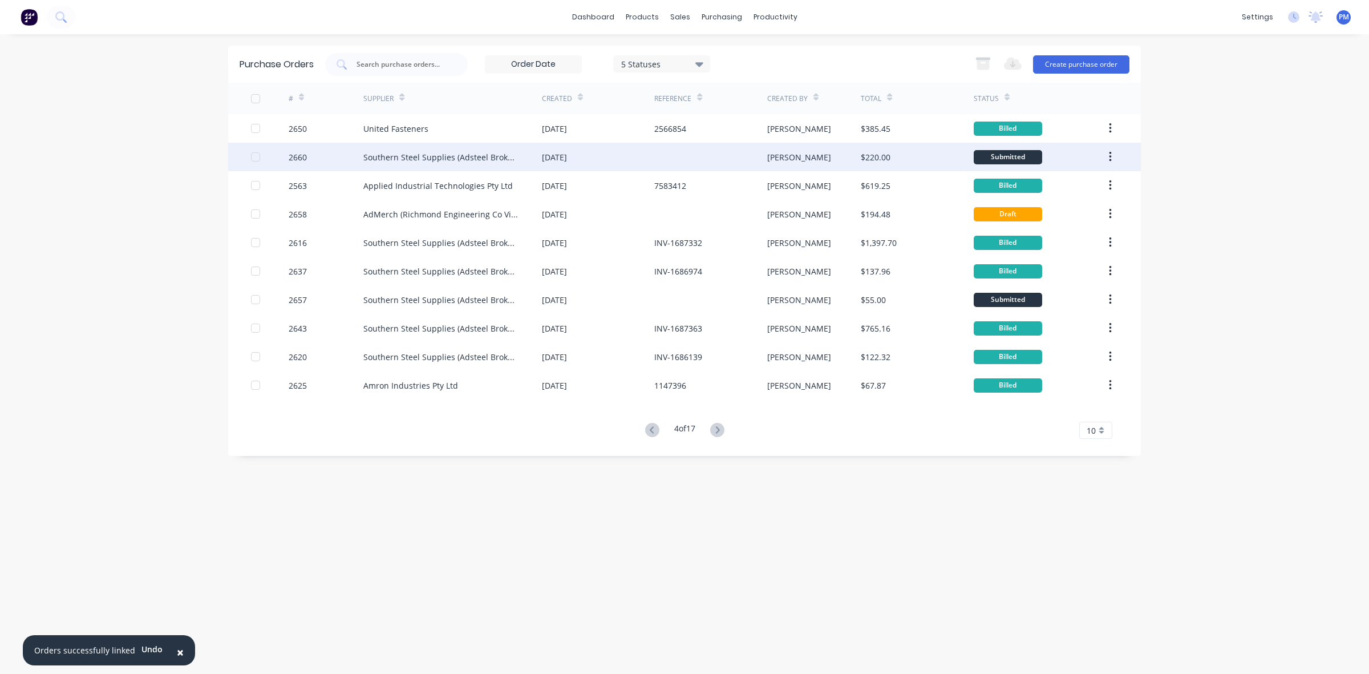
click at [632, 158] on div "[DATE]" at bounding box center [598, 157] width 112 height 29
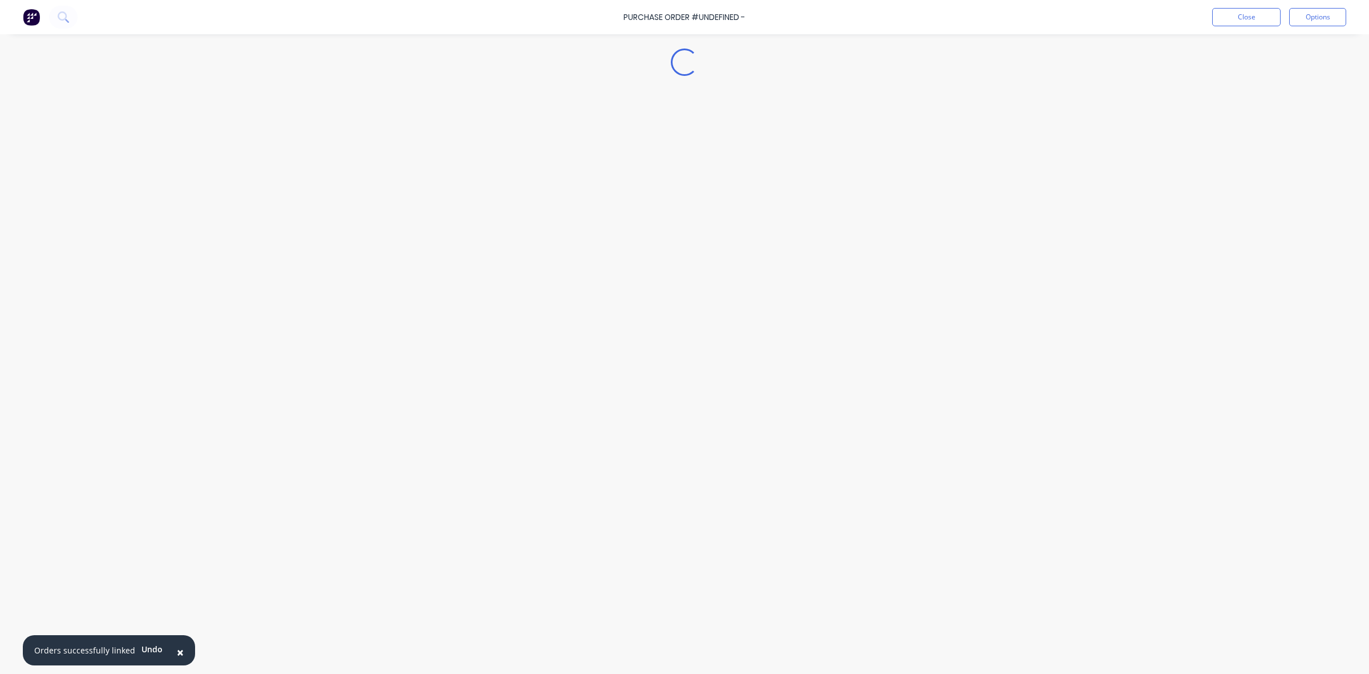
type textarea "x"
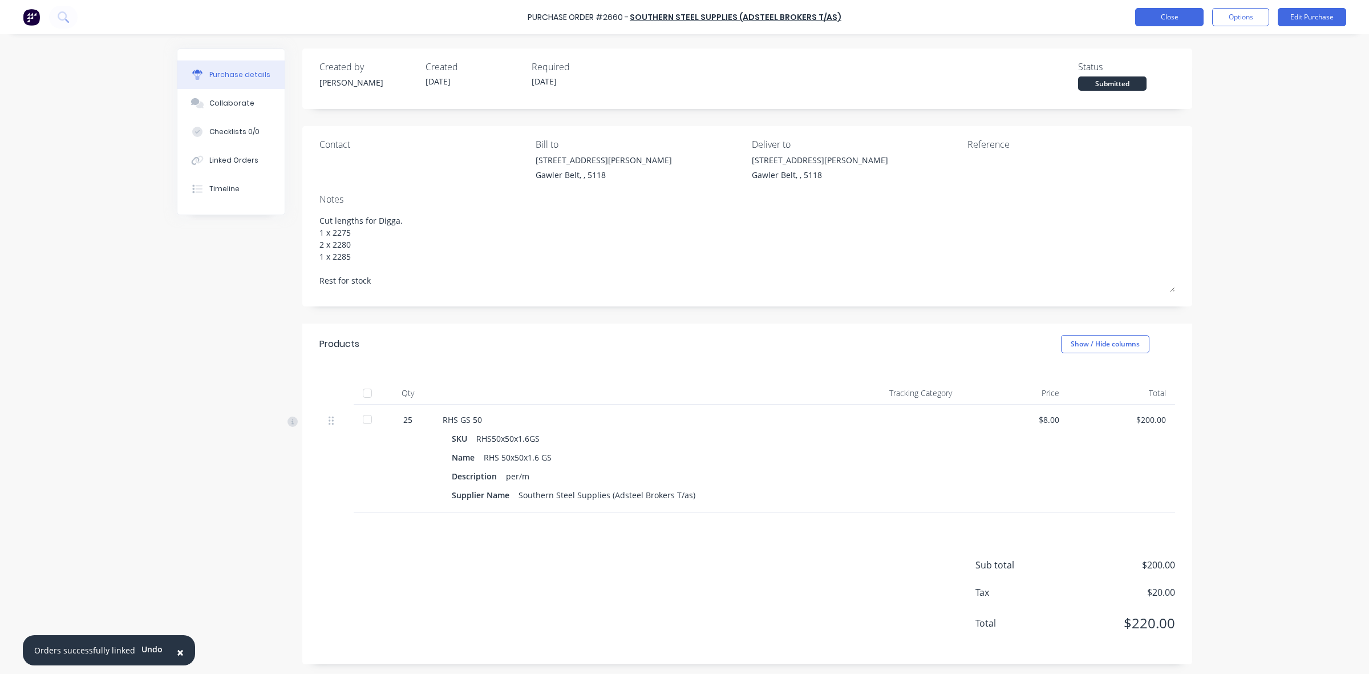
click at [1163, 18] on button "Close" at bounding box center [1169, 17] width 68 height 18
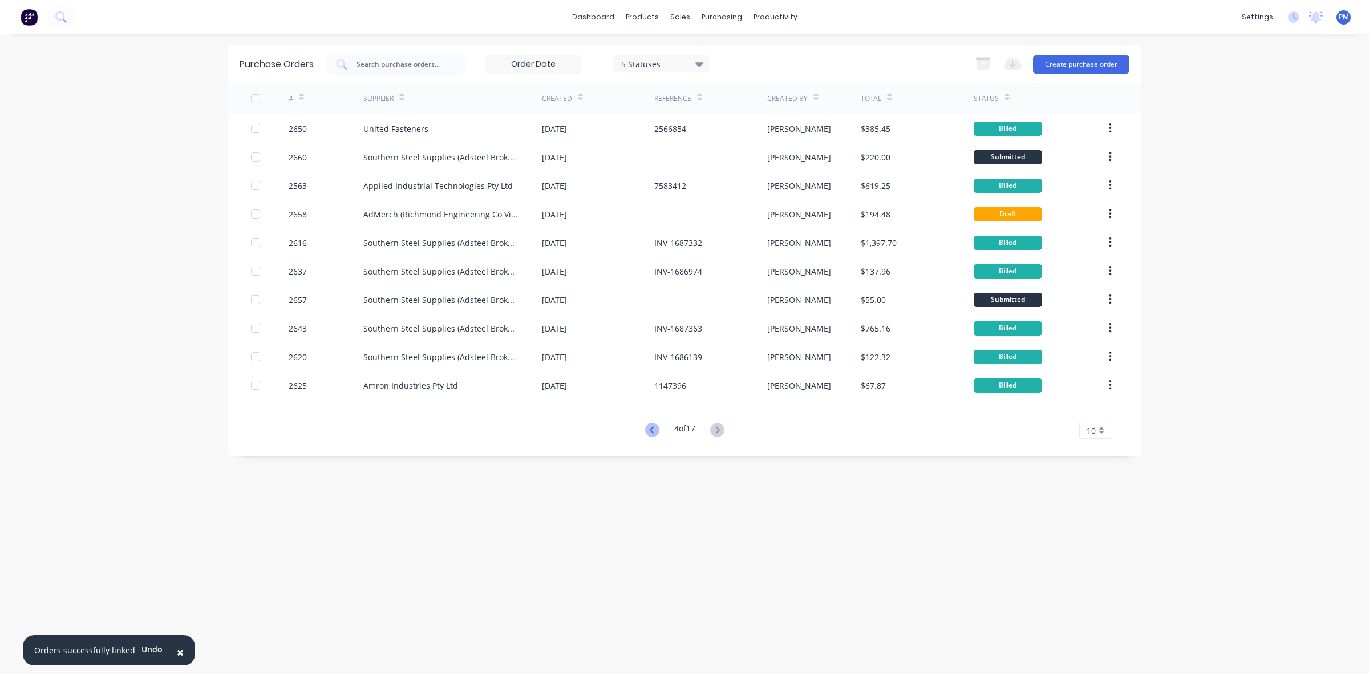
click at [652, 429] on icon at bounding box center [652, 430] width 14 height 14
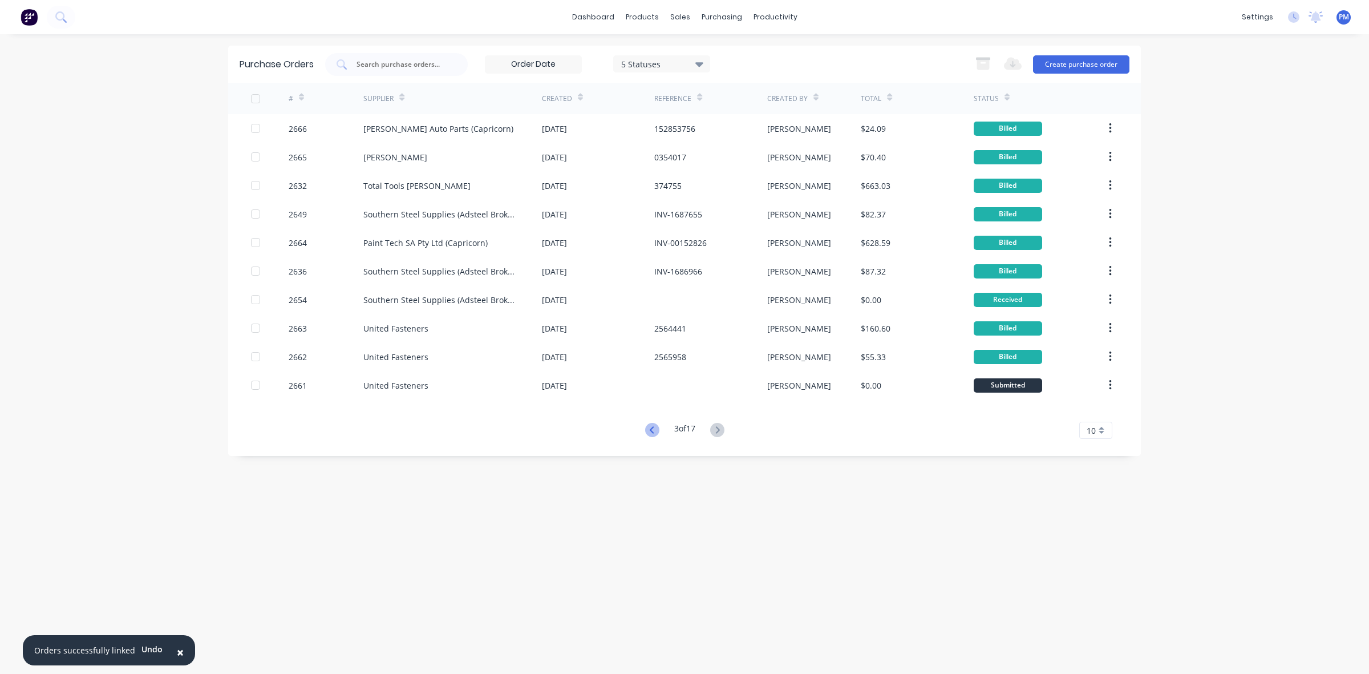
click at [649, 429] on icon at bounding box center [651, 429] width 4 height 7
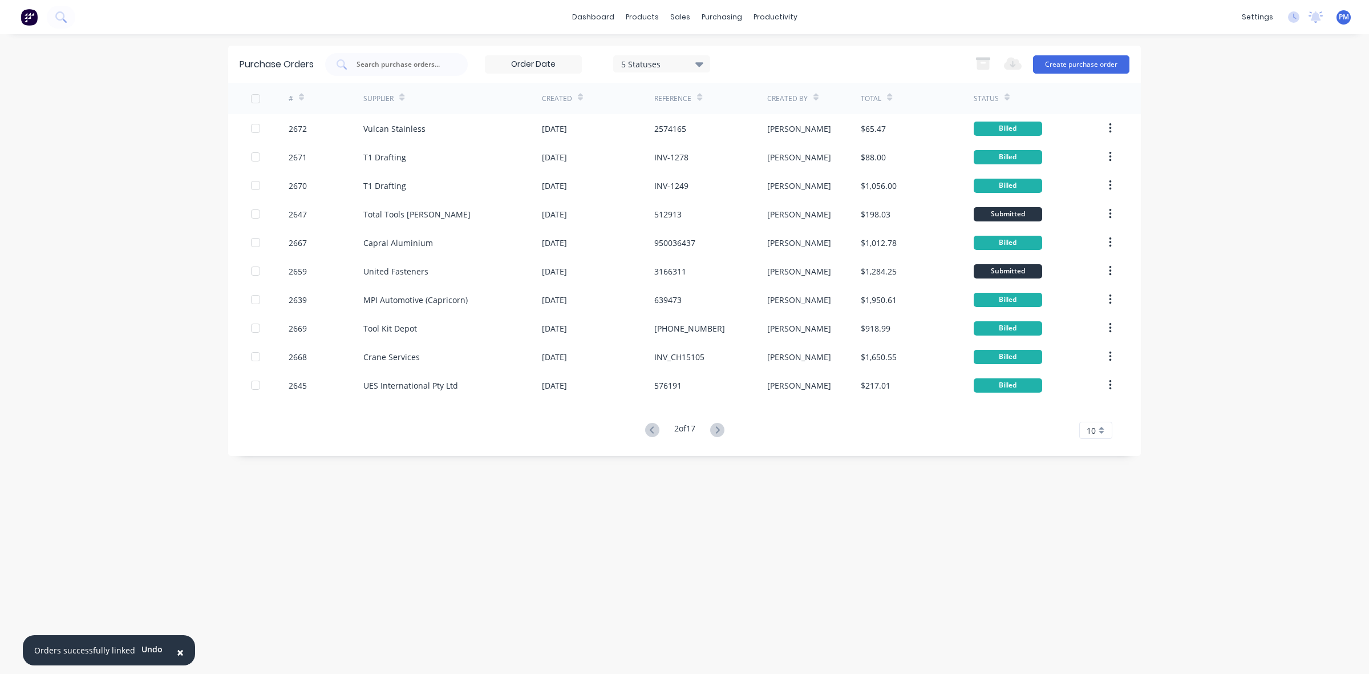
click at [646, 431] on icon at bounding box center [652, 430] width 14 height 14
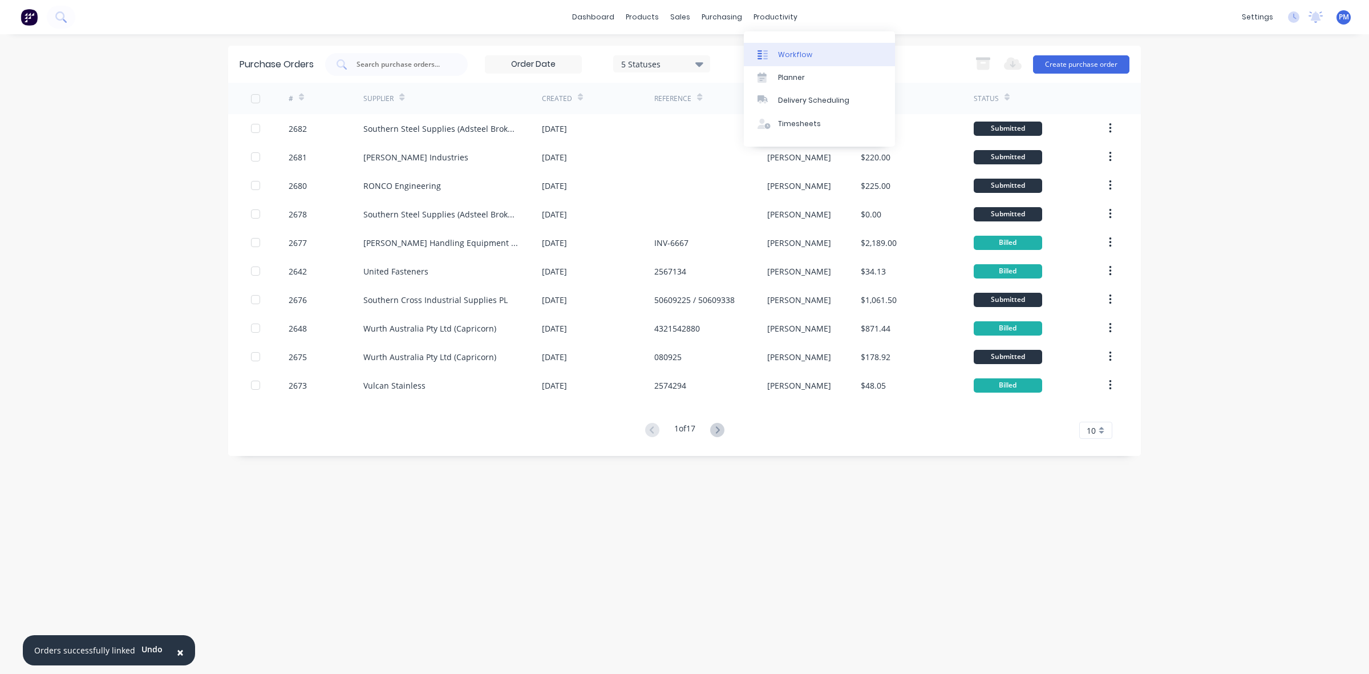
click at [791, 54] on div "Workflow" at bounding box center [795, 55] width 34 height 10
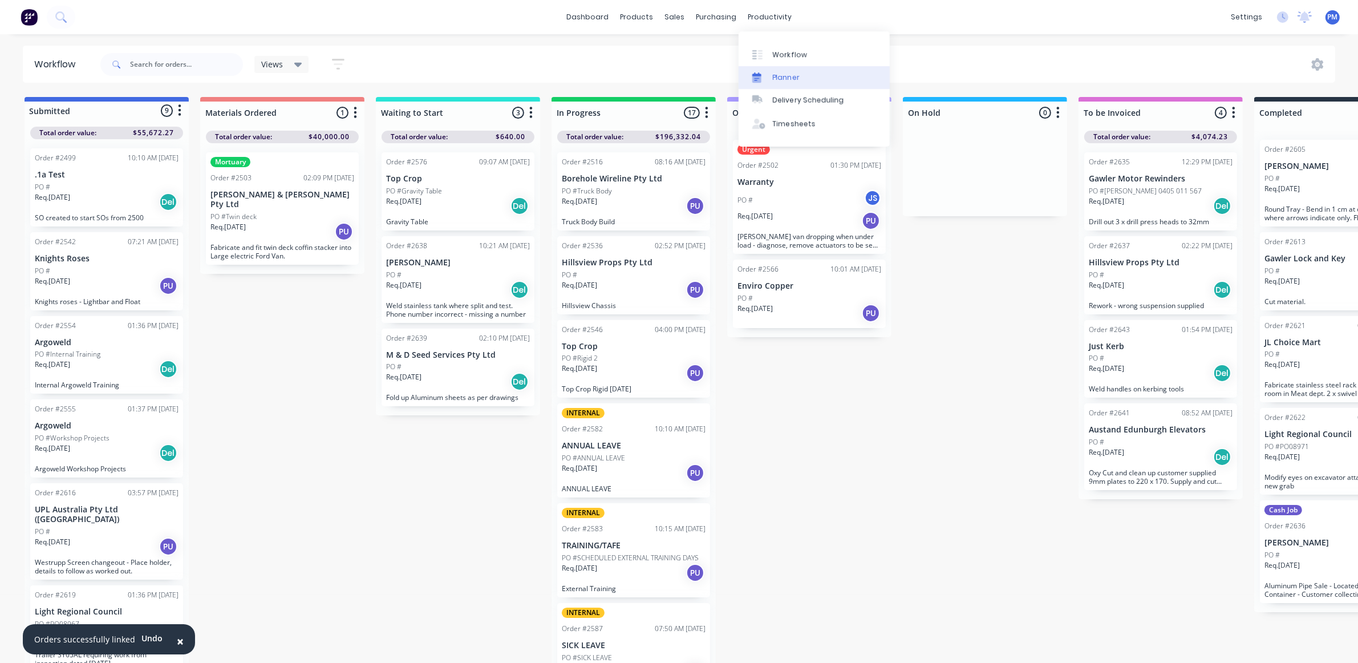
click at [774, 80] on div "Planner" at bounding box center [786, 77] width 27 height 10
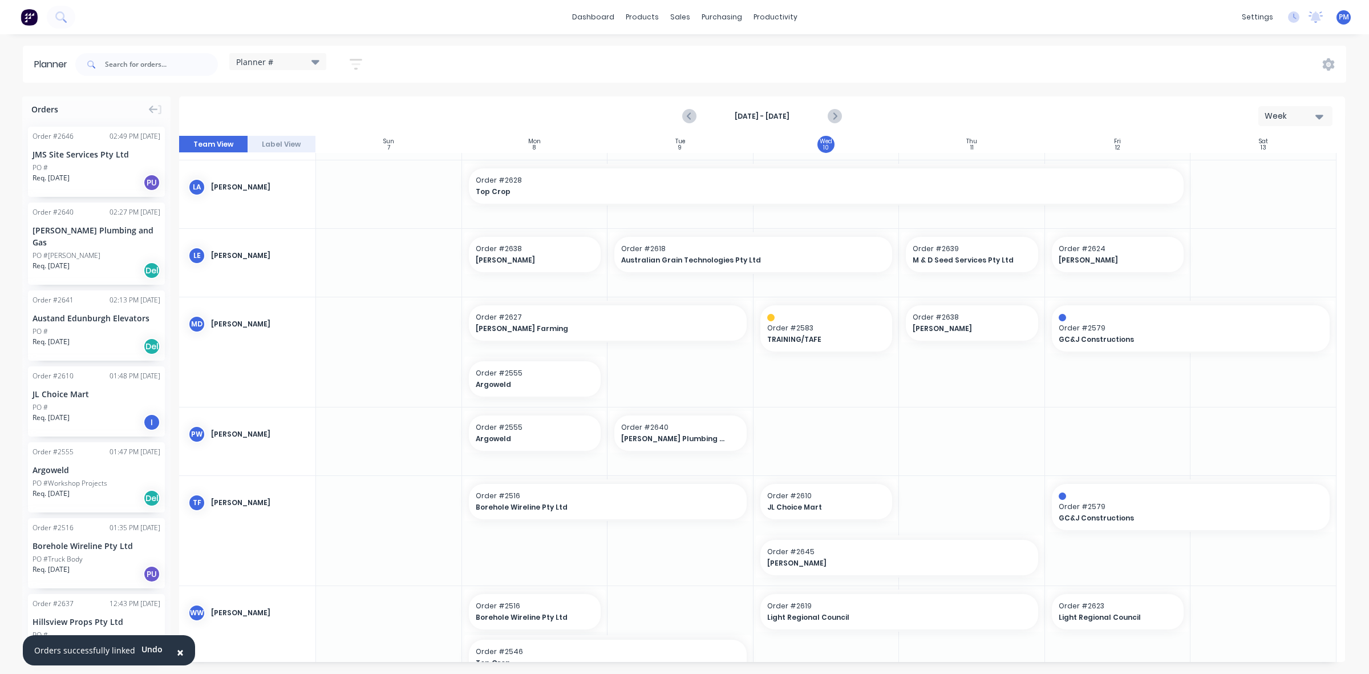
scroll to position [460, 0]
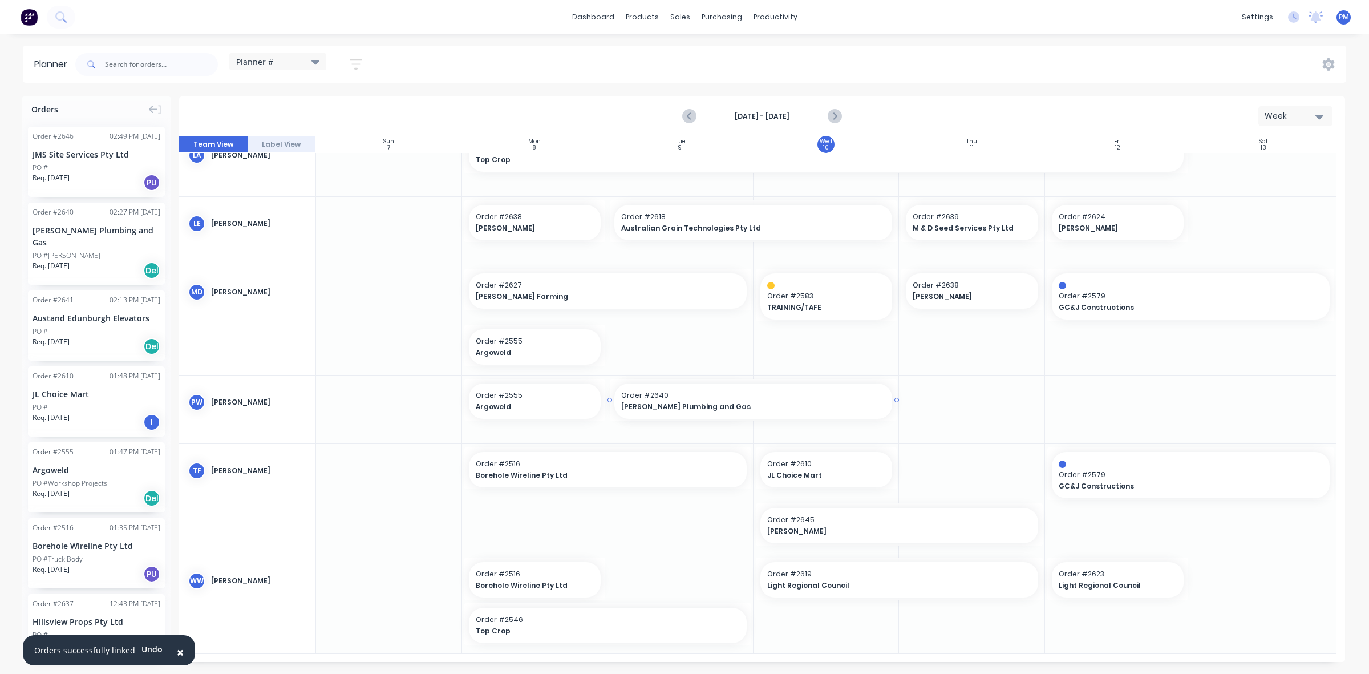
drag, startPoint x: 748, startPoint y: 398, endPoint x: 842, endPoint y: 397, distance: 93.5
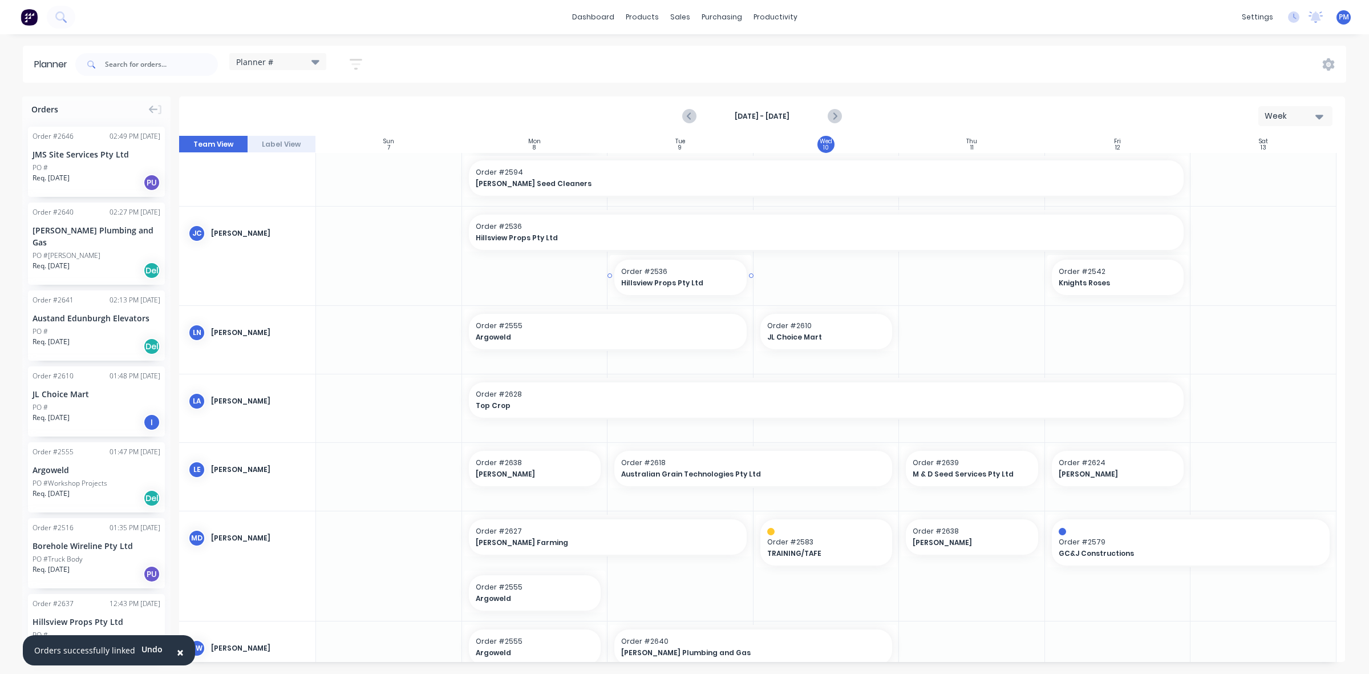
scroll to position [285, 0]
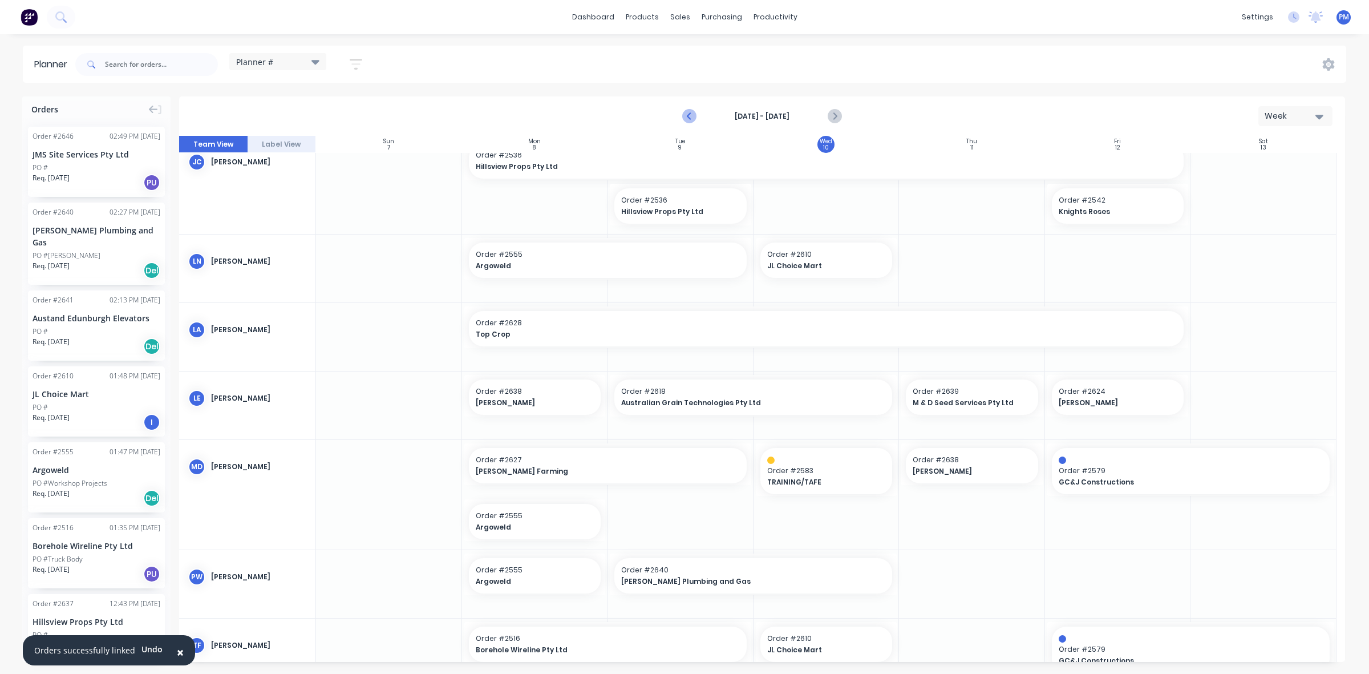
click at [690, 115] on icon "Previous page" at bounding box center [690, 117] width 14 height 14
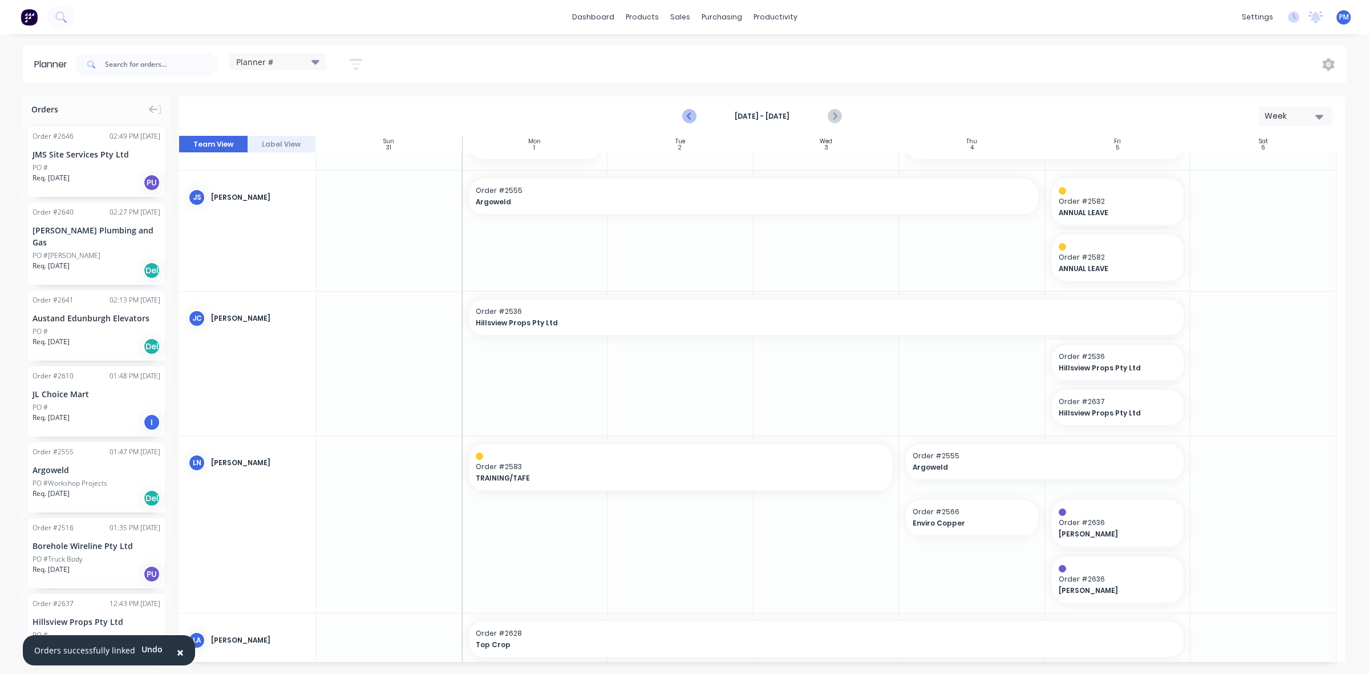
scroll to position [252, 0]
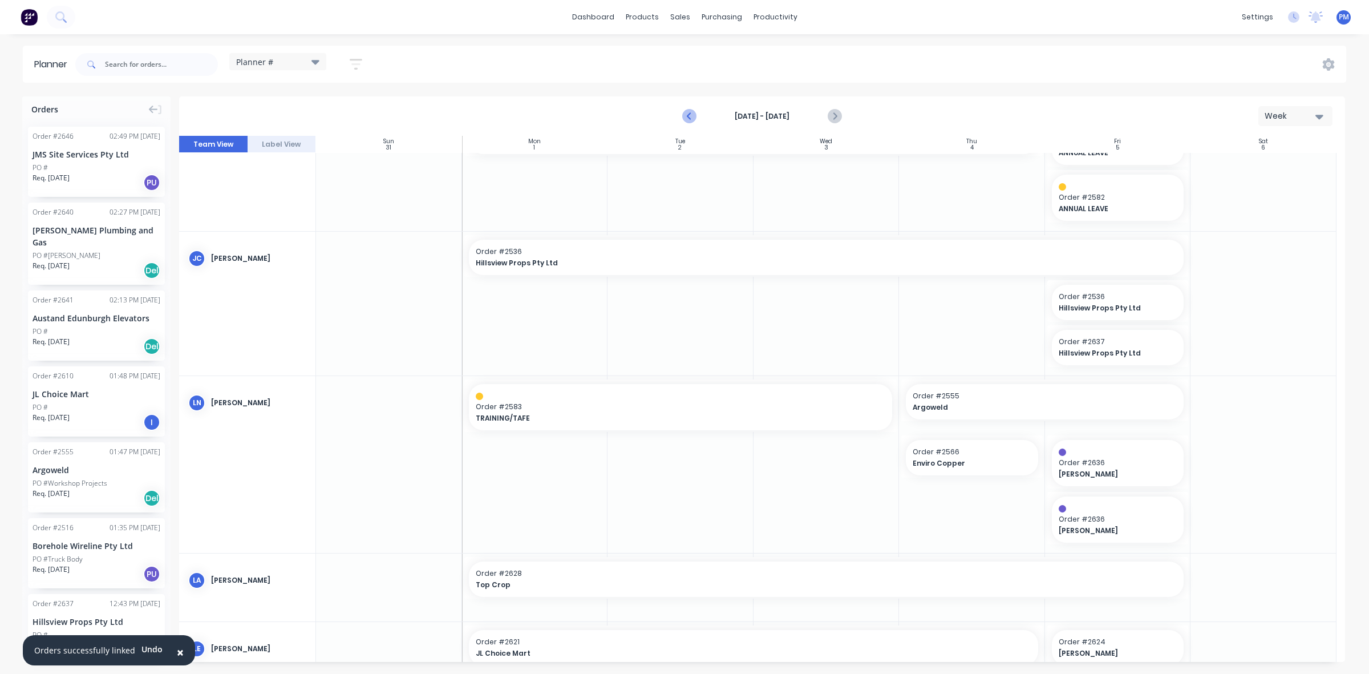
click at [690, 115] on icon "Previous page" at bounding box center [690, 117] width 14 height 14
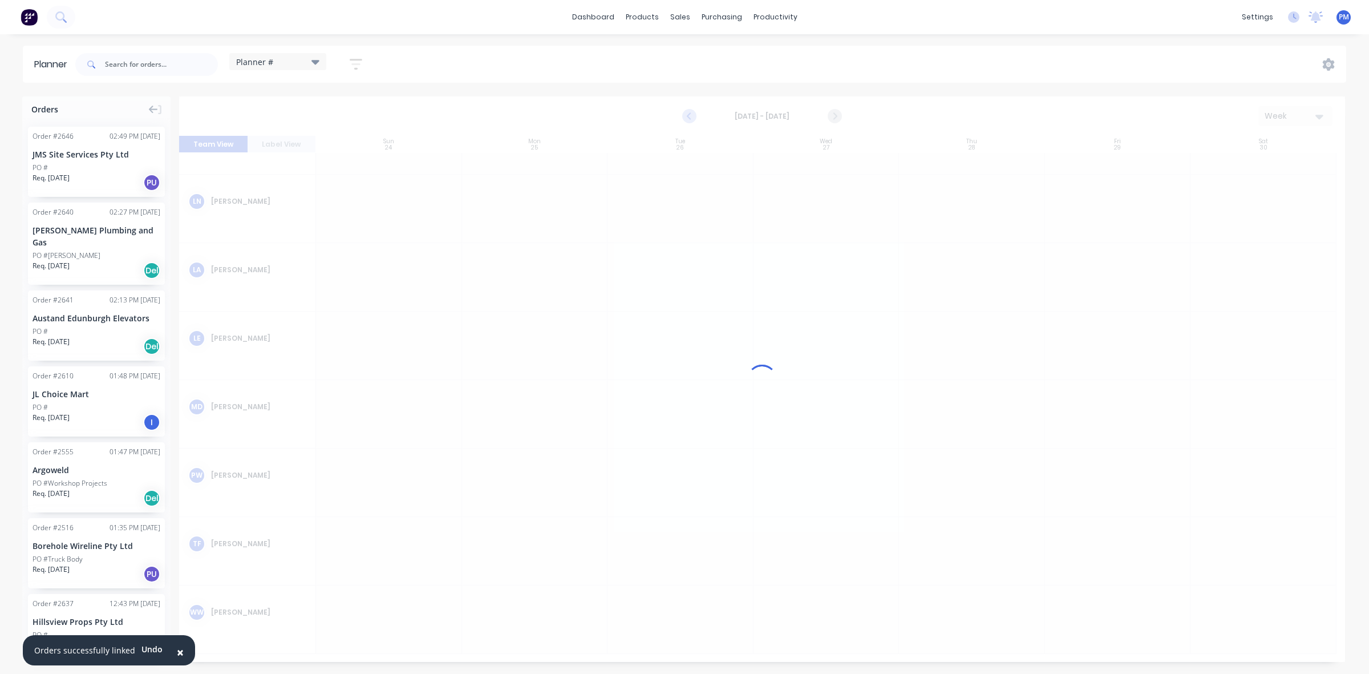
scroll to position [127, 0]
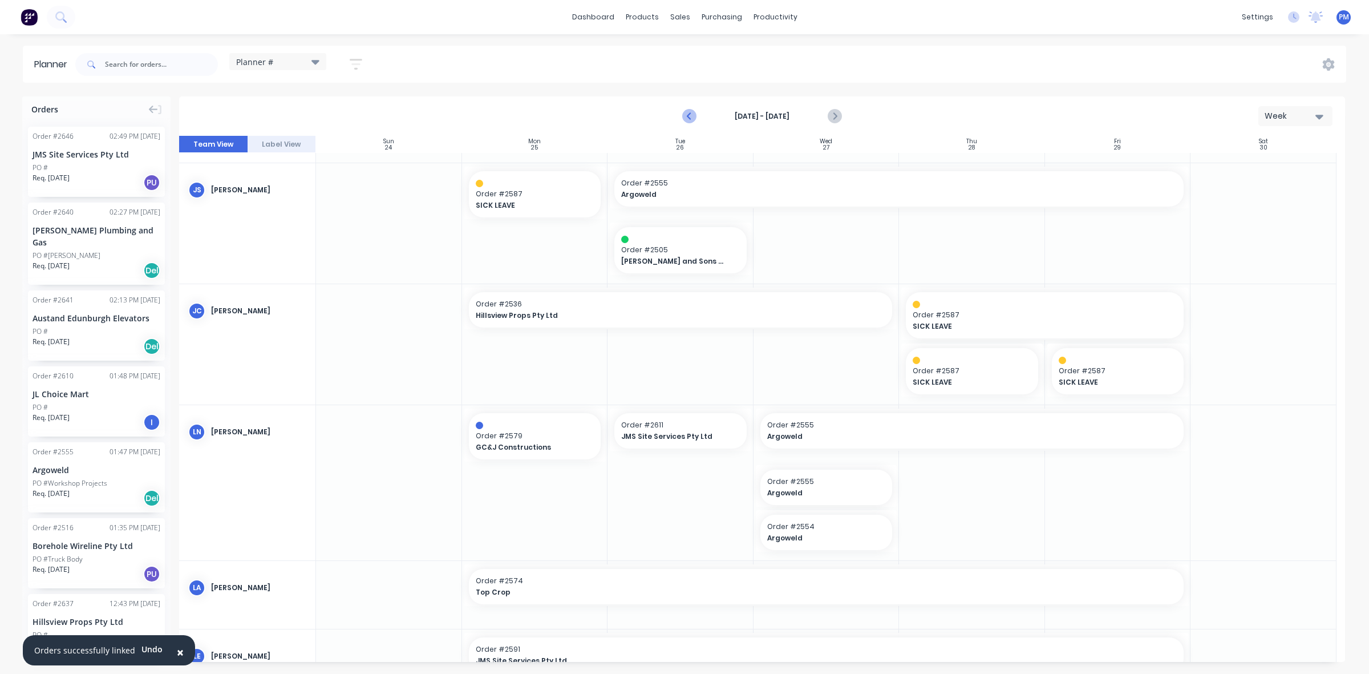
click at [688, 117] on icon "Previous page" at bounding box center [689, 116] width 5 height 9
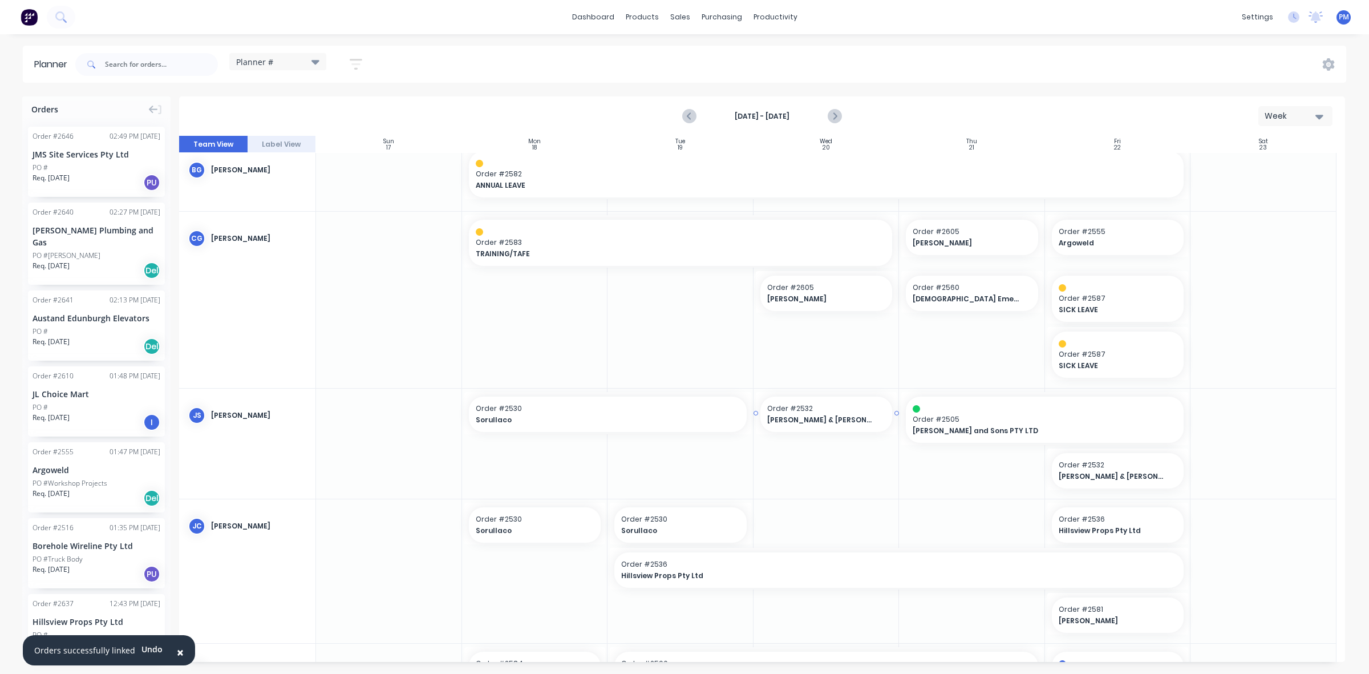
scroll to position [0, 0]
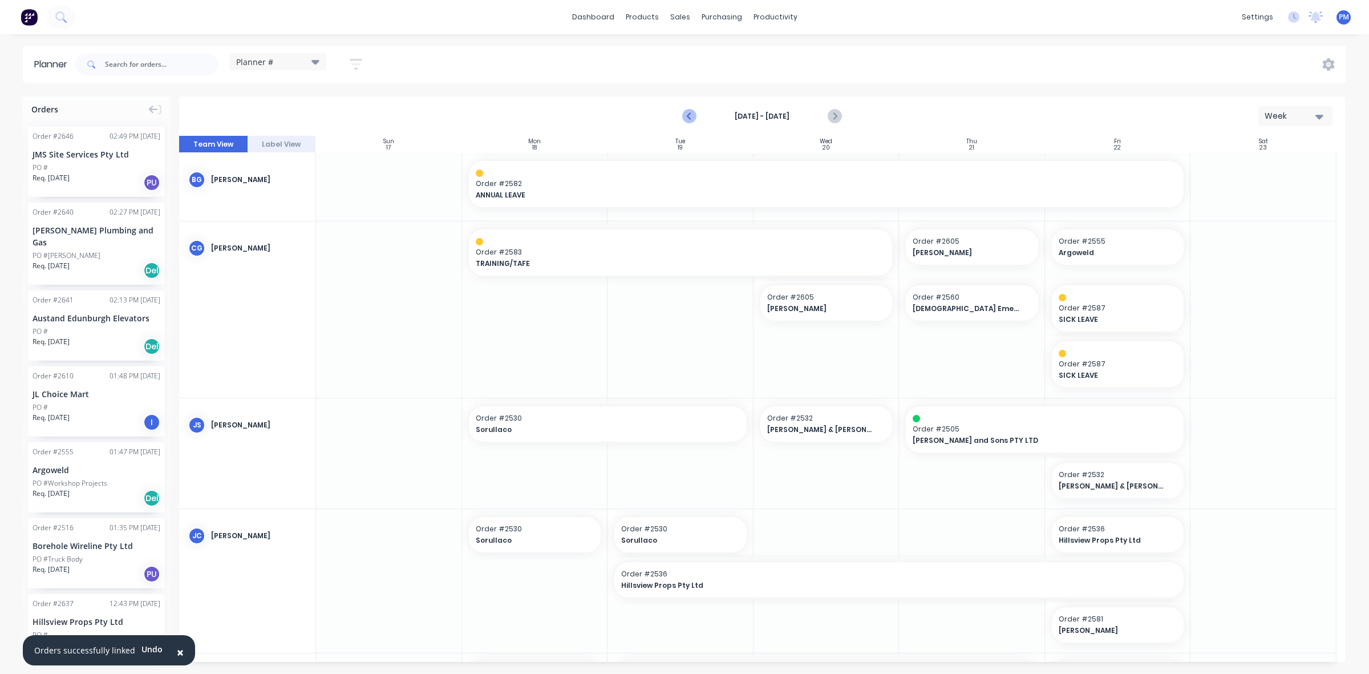
click at [686, 117] on icon "Previous page" at bounding box center [690, 117] width 14 height 14
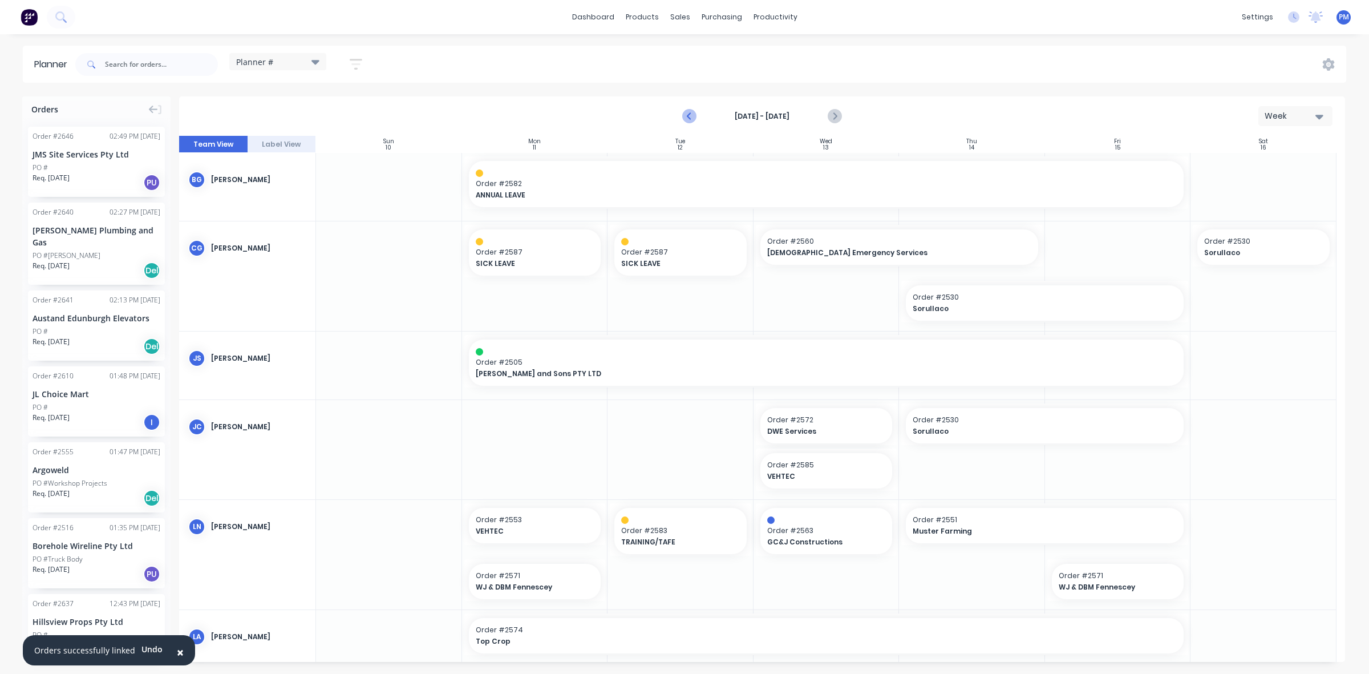
click at [686, 117] on icon "Previous page" at bounding box center [690, 117] width 14 height 14
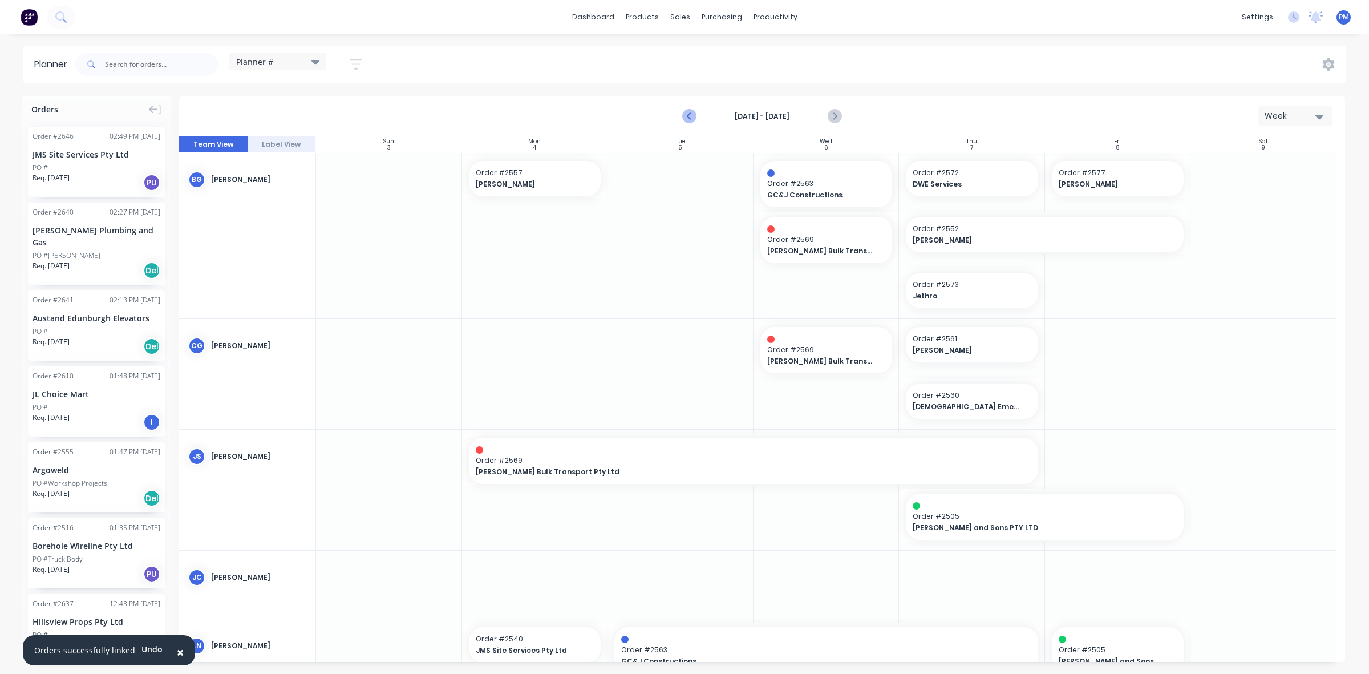
click at [686, 117] on icon "Previous page" at bounding box center [690, 117] width 14 height 14
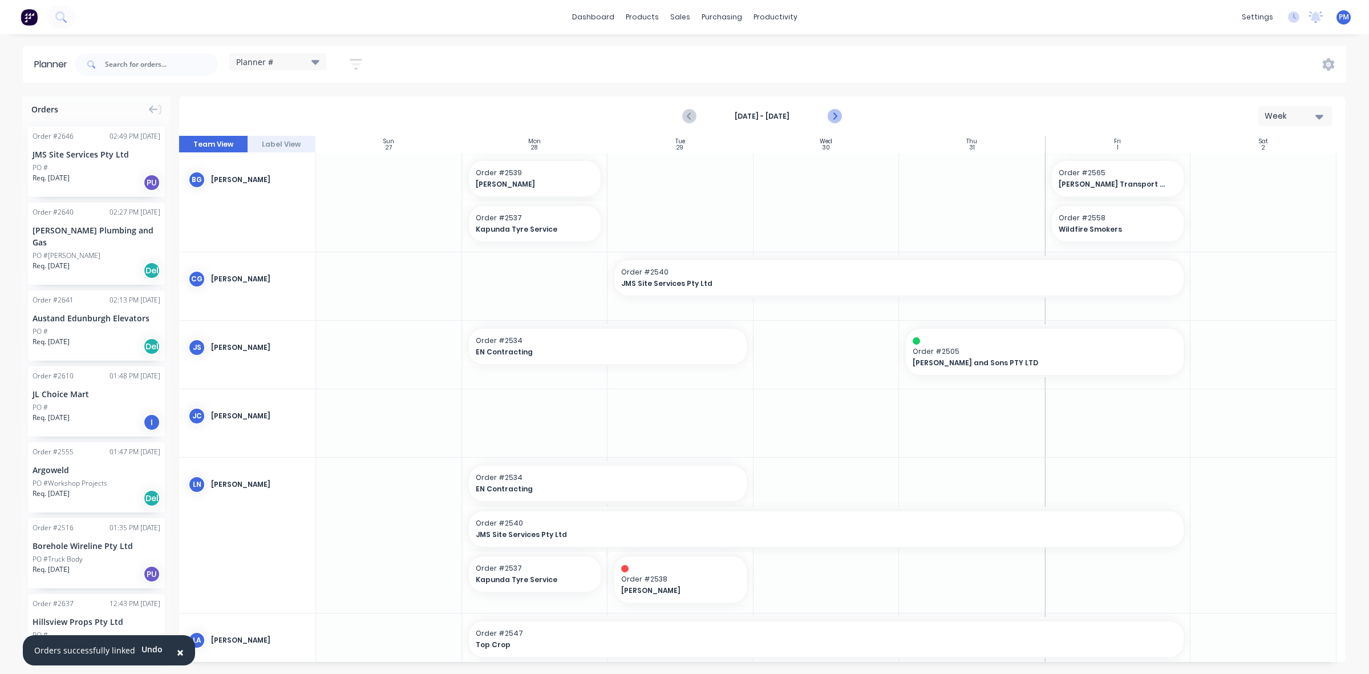
click at [833, 112] on icon "Next page" at bounding box center [834, 116] width 5 height 9
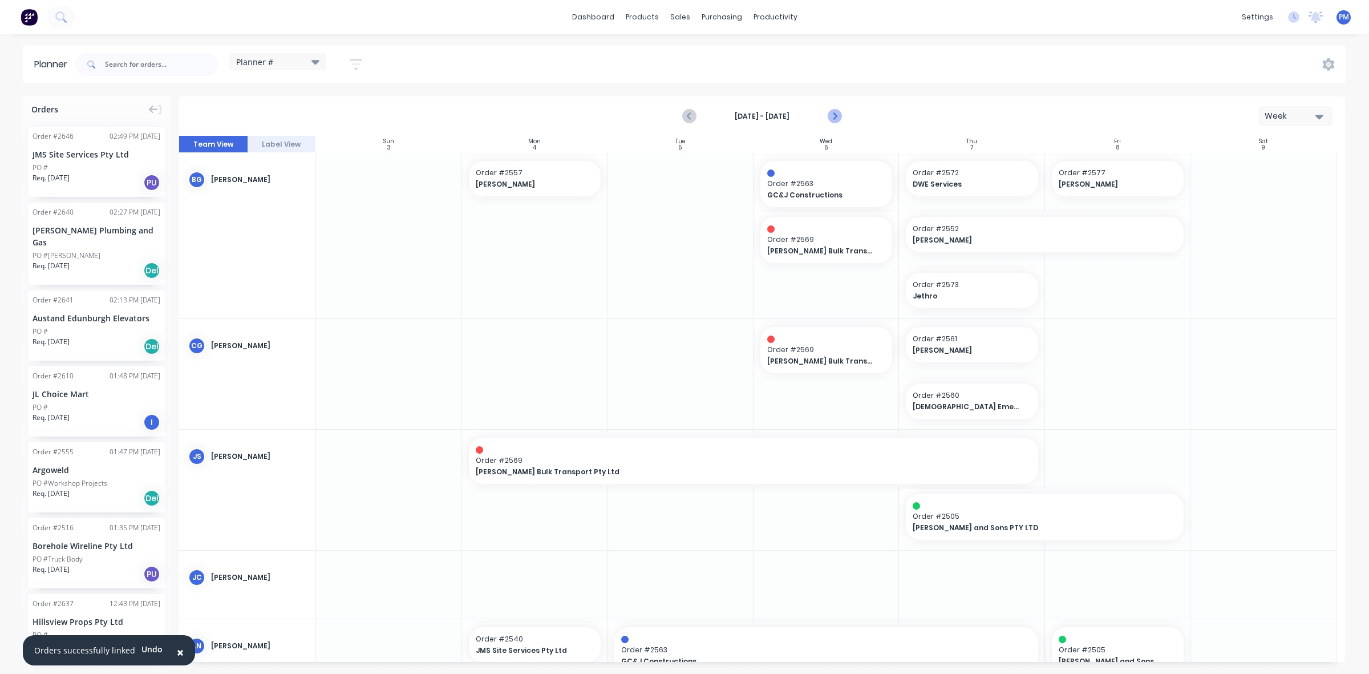
click at [833, 112] on icon "Next page" at bounding box center [834, 116] width 5 height 9
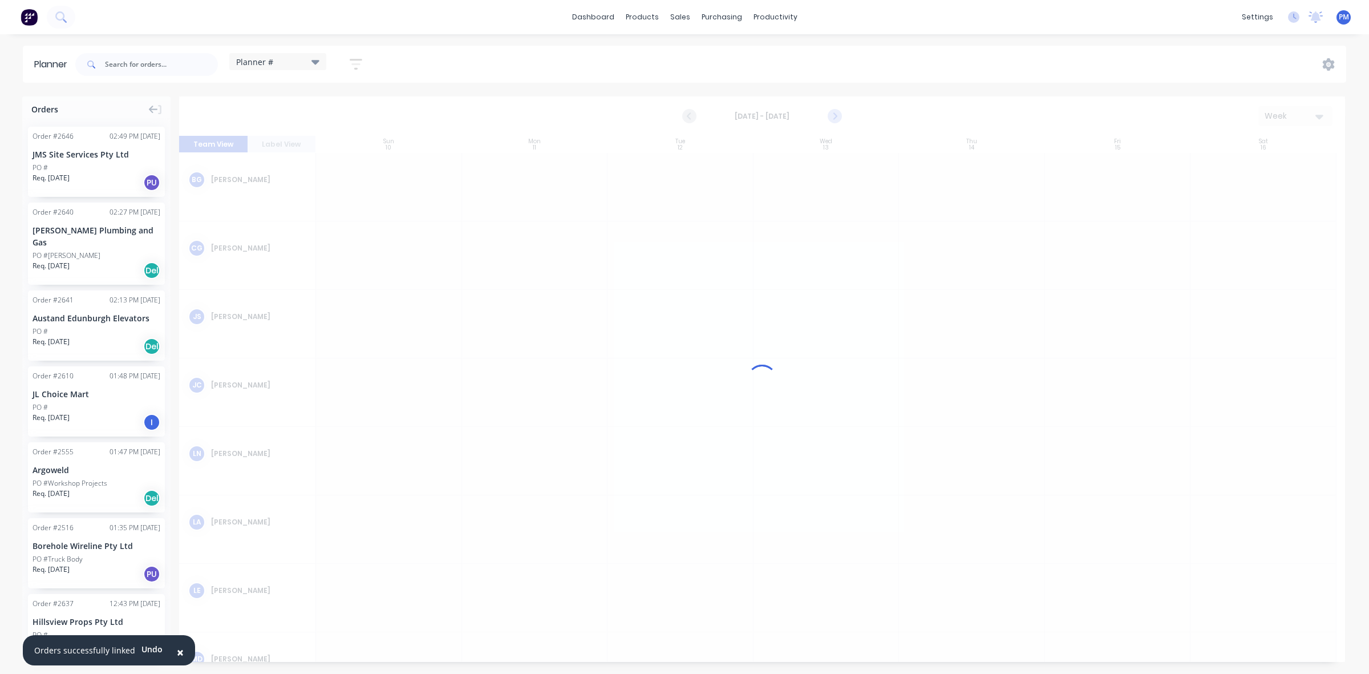
click at [833, 112] on icon "Next page" at bounding box center [834, 116] width 5 height 9
click at [833, 112] on div at bounding box center [762, 378] width 1166 height 565
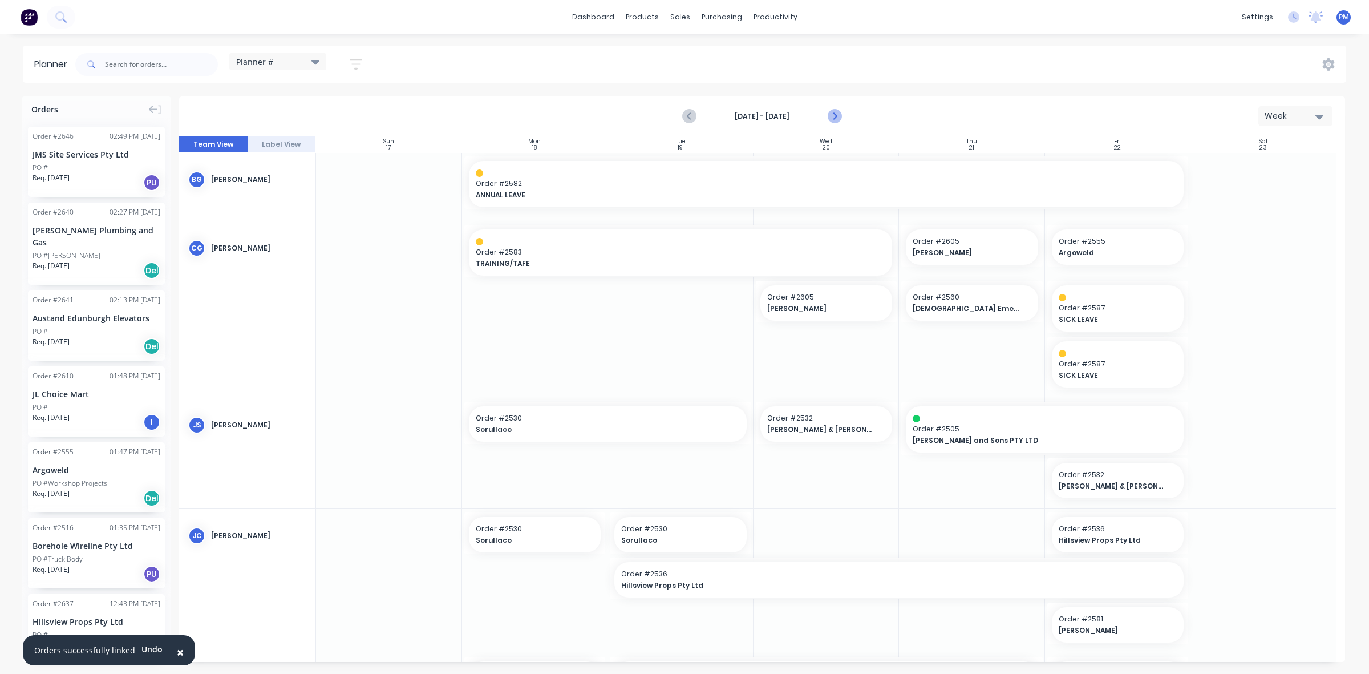
click at [833, 112] on icon "Next page" at bounding box center [834, 116] width 5 height 9
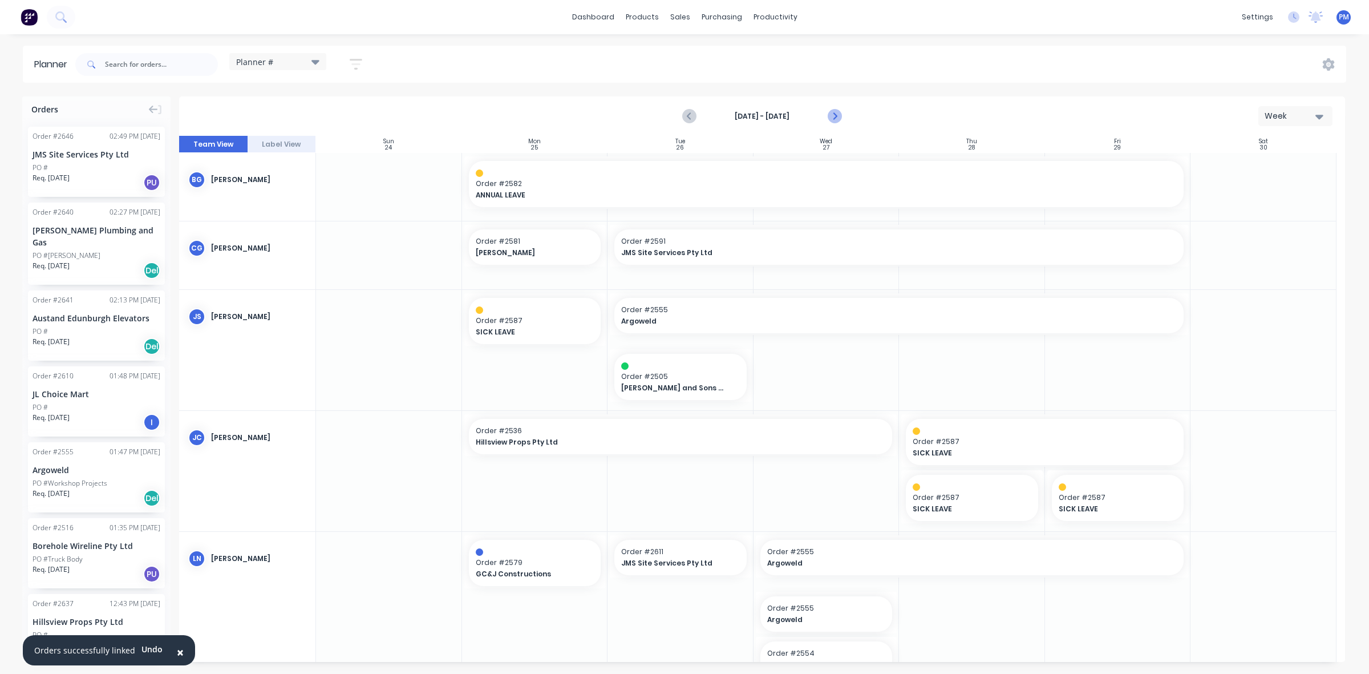
click at [833, 112] on icon "Next page" at bounding box center [834, 116] width 5 height 9
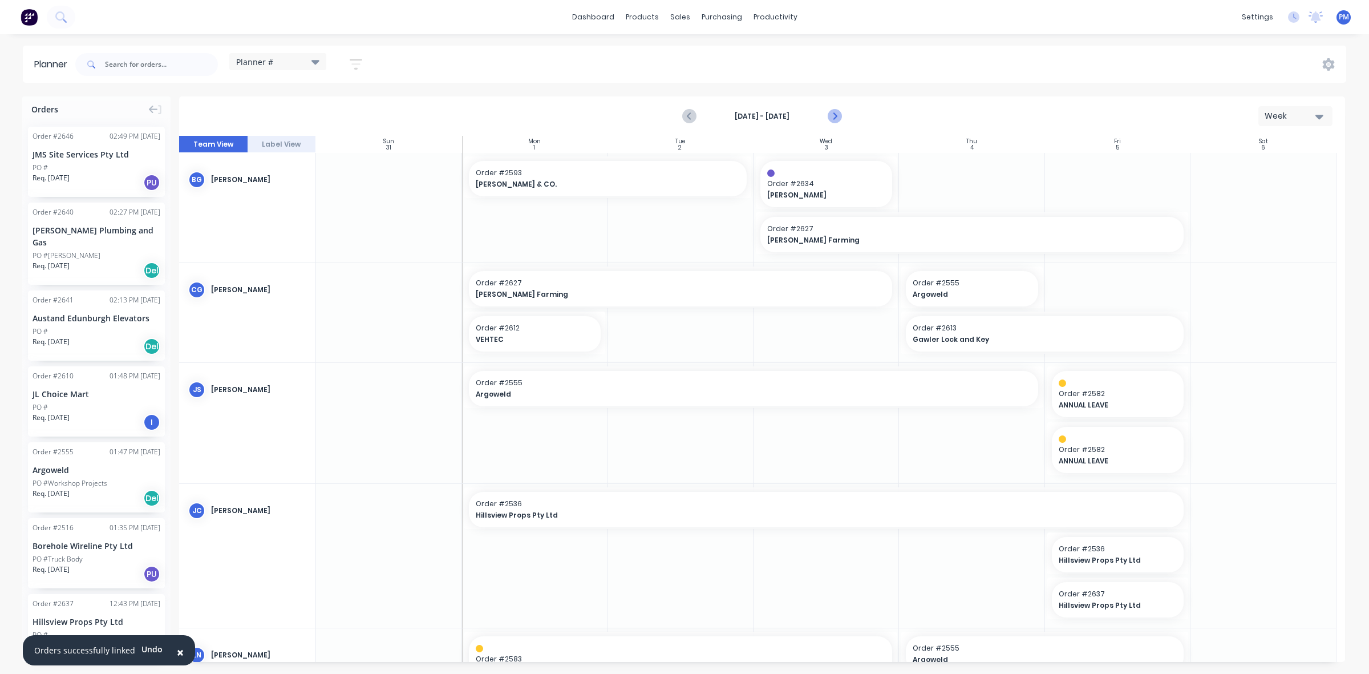
click at [834, 111] on icon "Next page" at bounding box center [834, 117] width 14 height 14
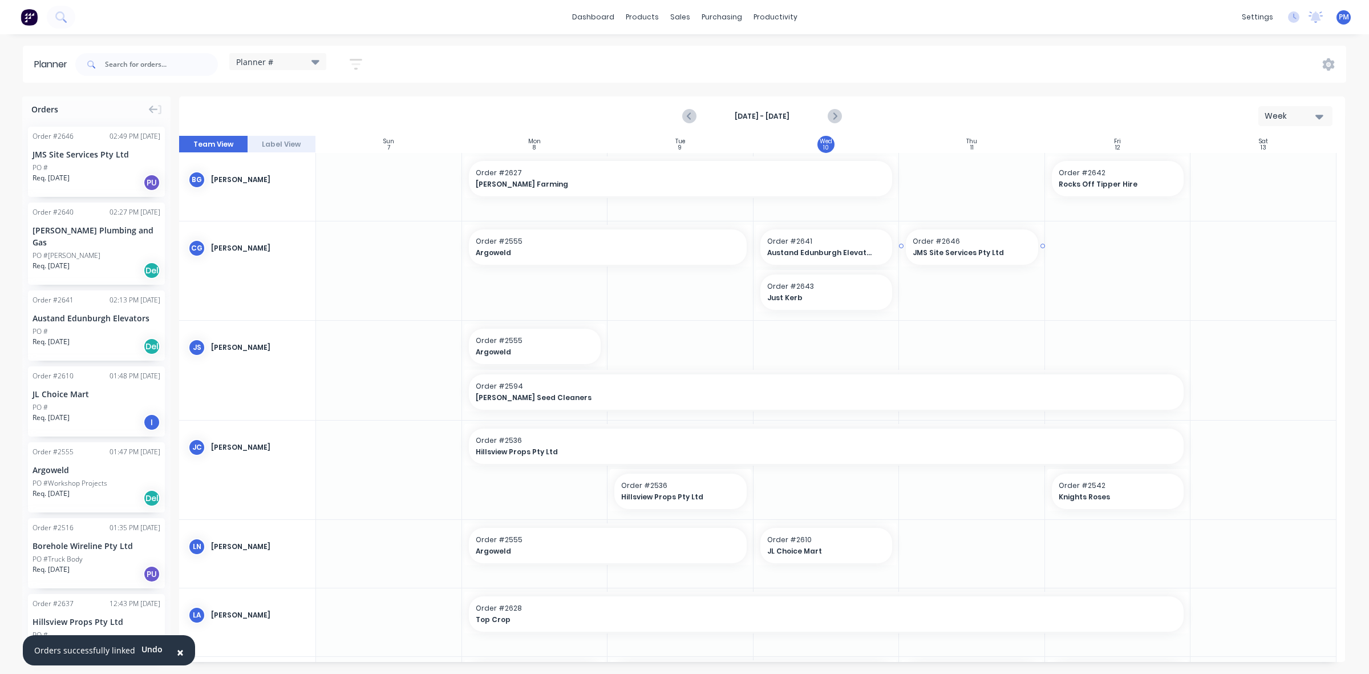
drag, startPoint x: 75, startPoint y: 152, endPoint x: 945, endPoint y: 269, distance: 877.5
drag, startPoint x: 1038, startPoint y: 244, endPoint x: 1129, endPoint y: 238, distance: 91.4
click at [1000, 250] on span "JMS Site Services Pty Ltd" at bounding box center [1032, 253] width 238 height 10
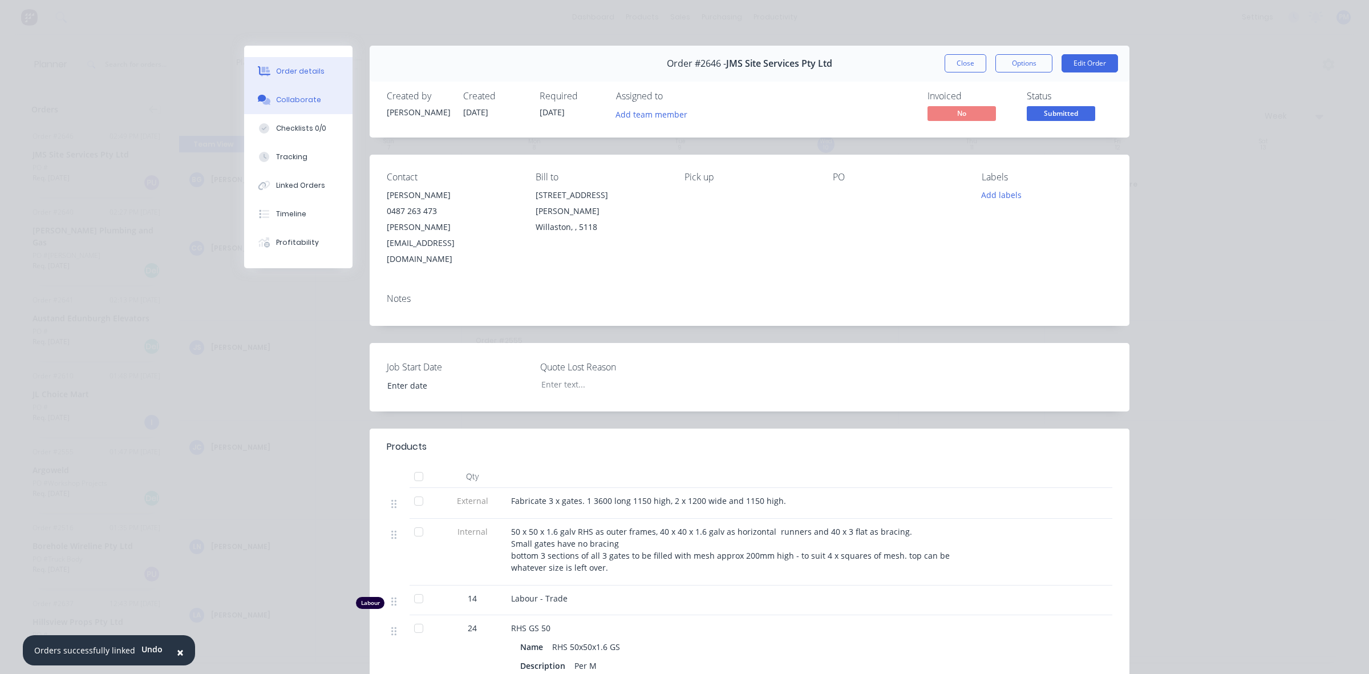
click at [284, 101] on div "Collaborate" at bounding box center [298, 100] width 45 height 10
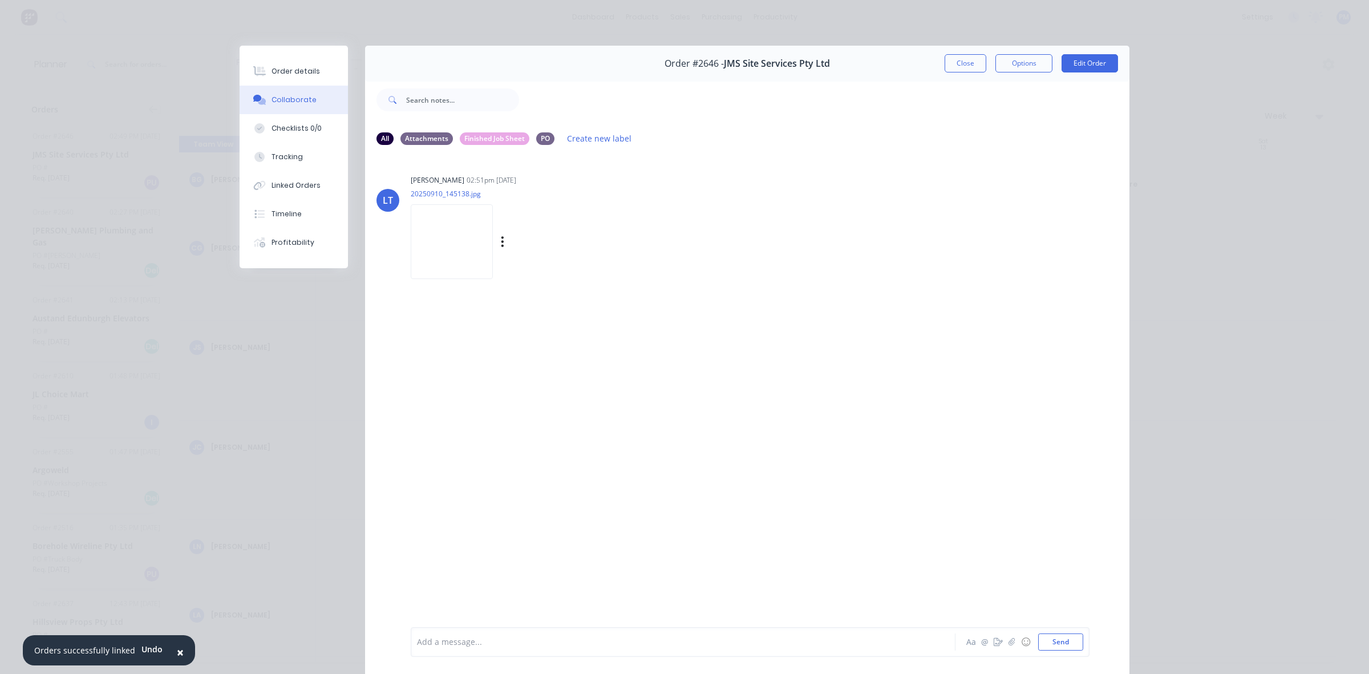
click at [445, 235] on img at bounding box center [452, 241] width 82 height 75
click at [178, 648] on span "×" at bounding box center [180, 652] width 7 height 16
click at [959, 63] on button "Close" at bounding box center [965, 63] width 42 height 18
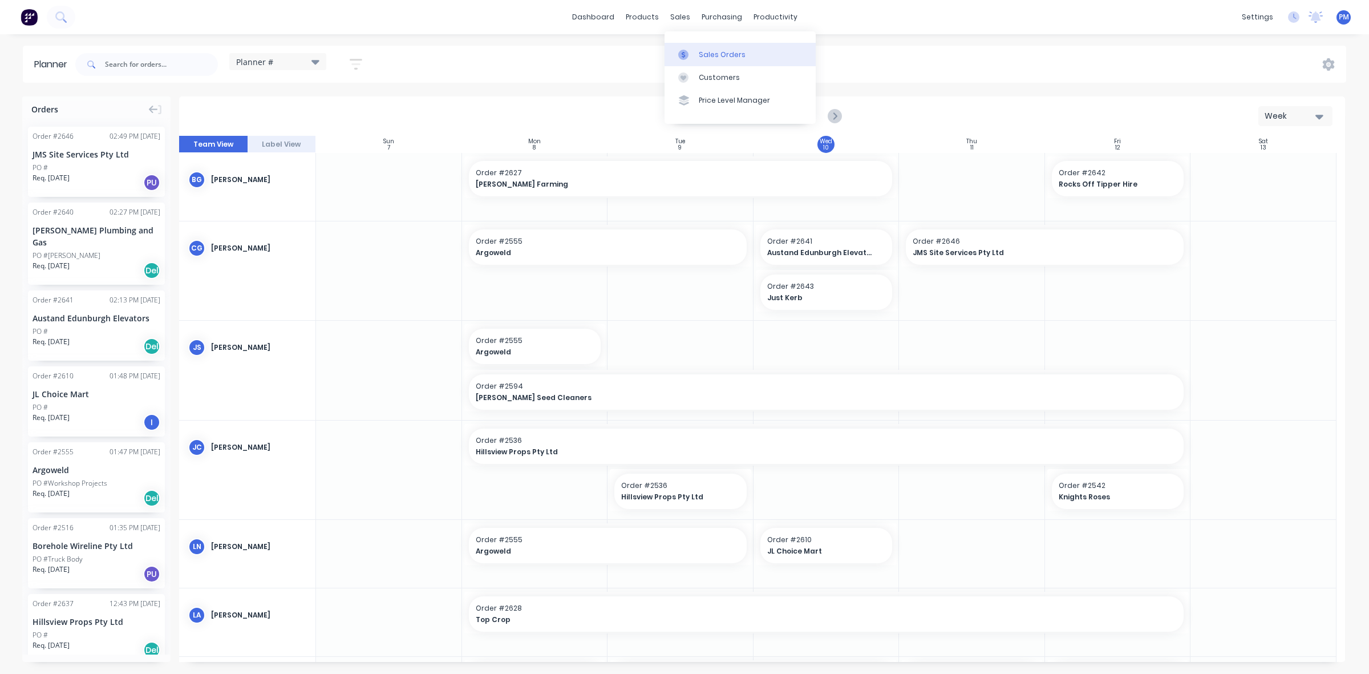
click at [707, 52] on div "Sales Orders" at bounding box center [722, 55] width 47 height 10
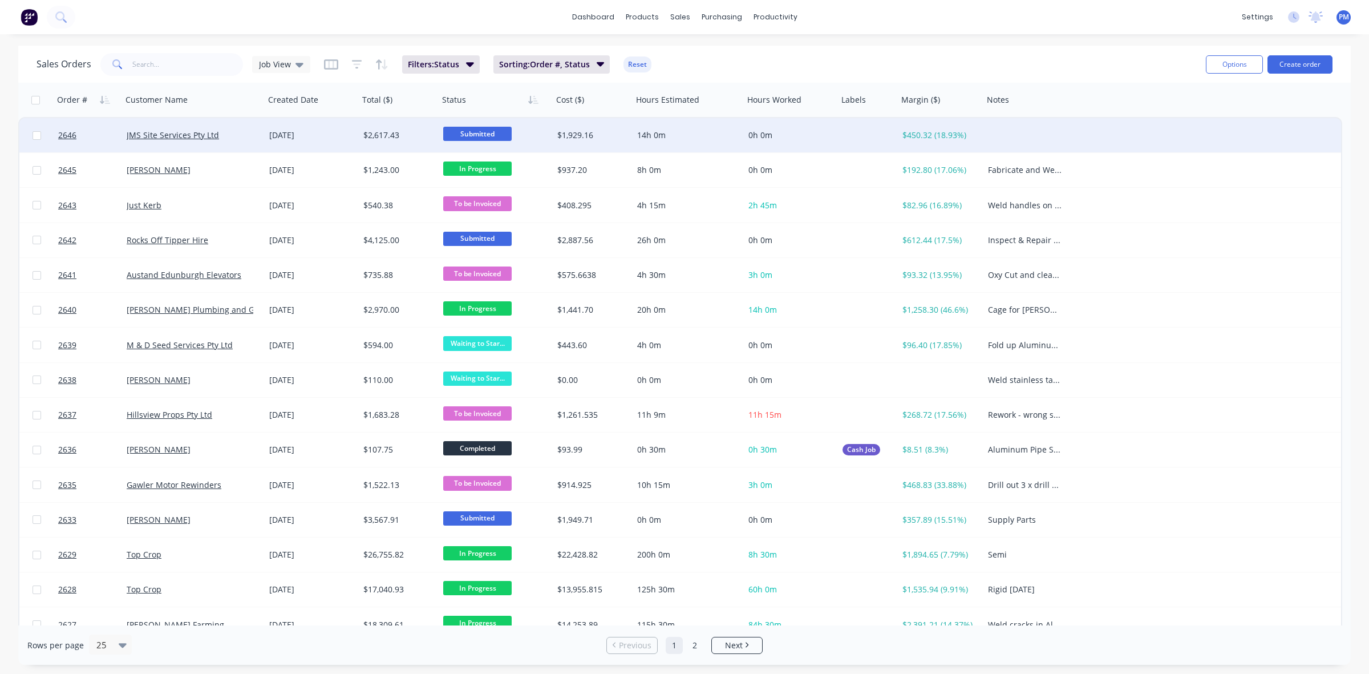
click at [491, 136] on span "Submitted" at bounding box center [477, 134] width 68 height 14
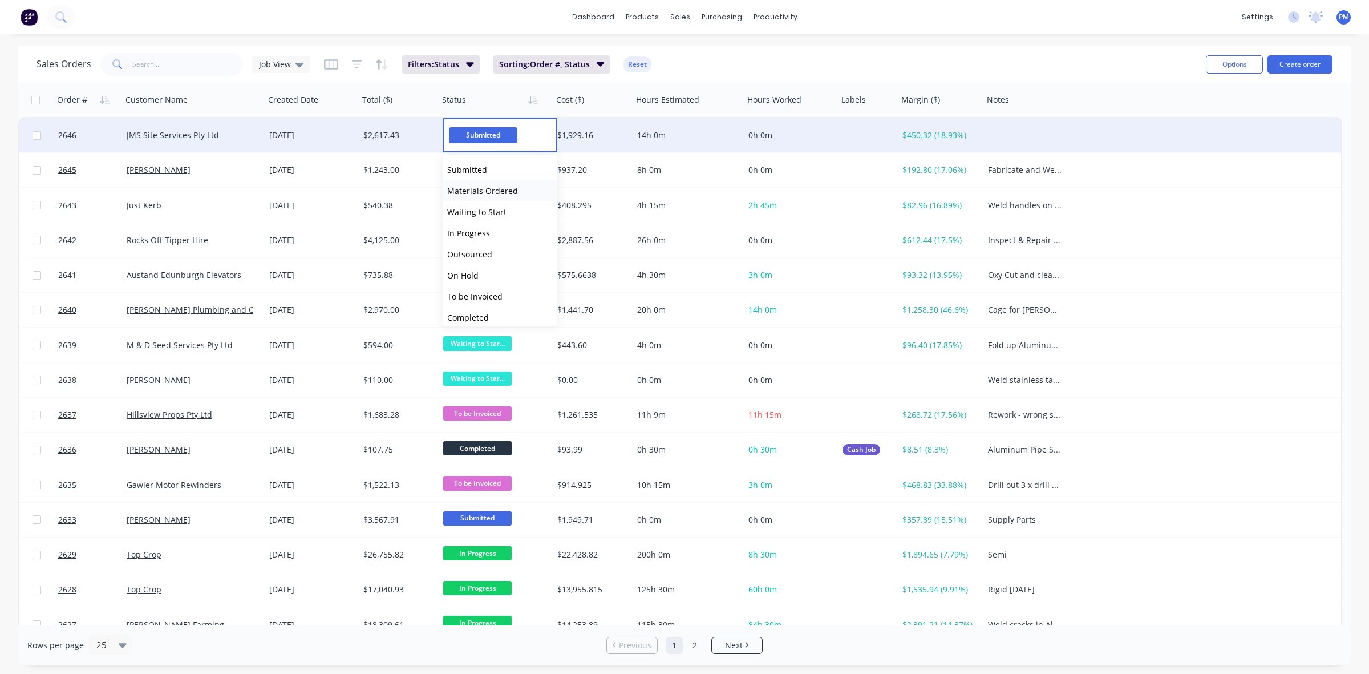
drag, startPoint x: 478, startPoint y: 209, endPoint x: 480, endPoint y: 192, distance: 16.6
click at [480, 192] on div "Submitted Materials Ordered Waiting to Start In Progress Outsourced On Hold To …" at bounding box center [500, 240] width 114 height 171
click at [479, 189] on span "Materials Ordered" at bounding box center [482, 190] width 71 height 11
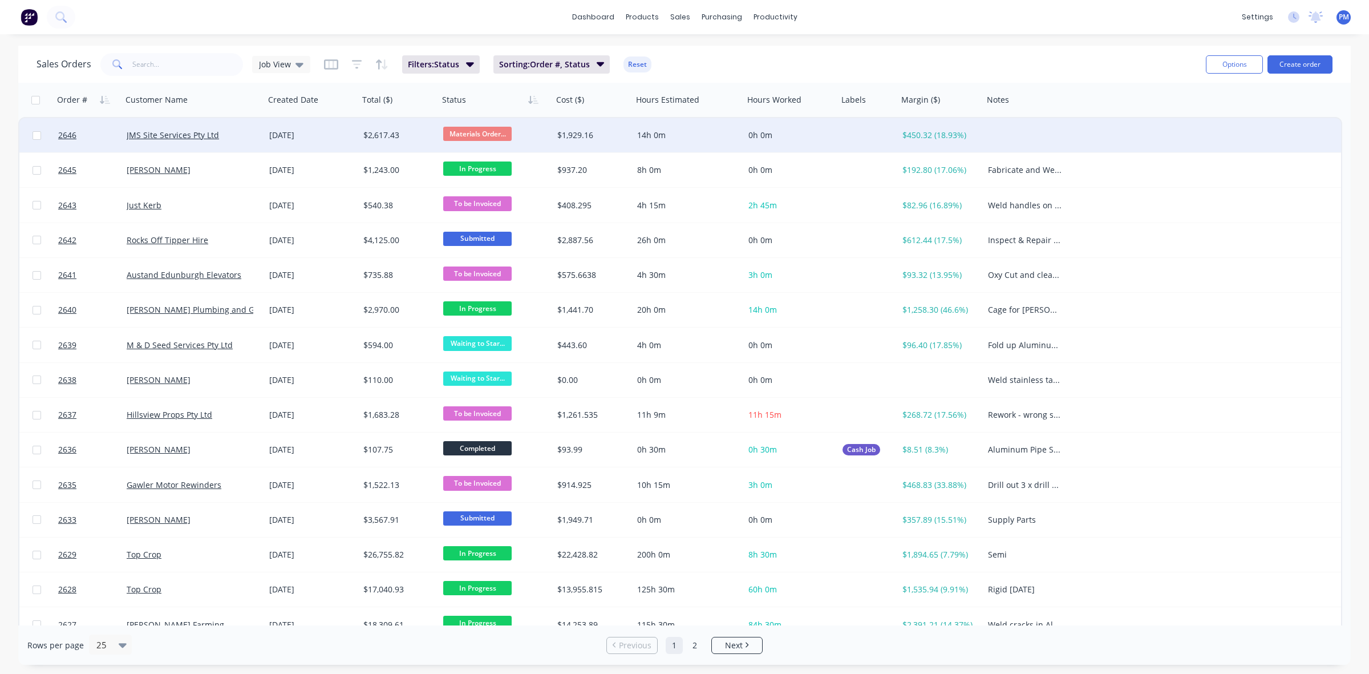
click at [248, 135] on div "JMS Site Services Pty Ltd" at bounding box center [190, 134] width 127 height 11
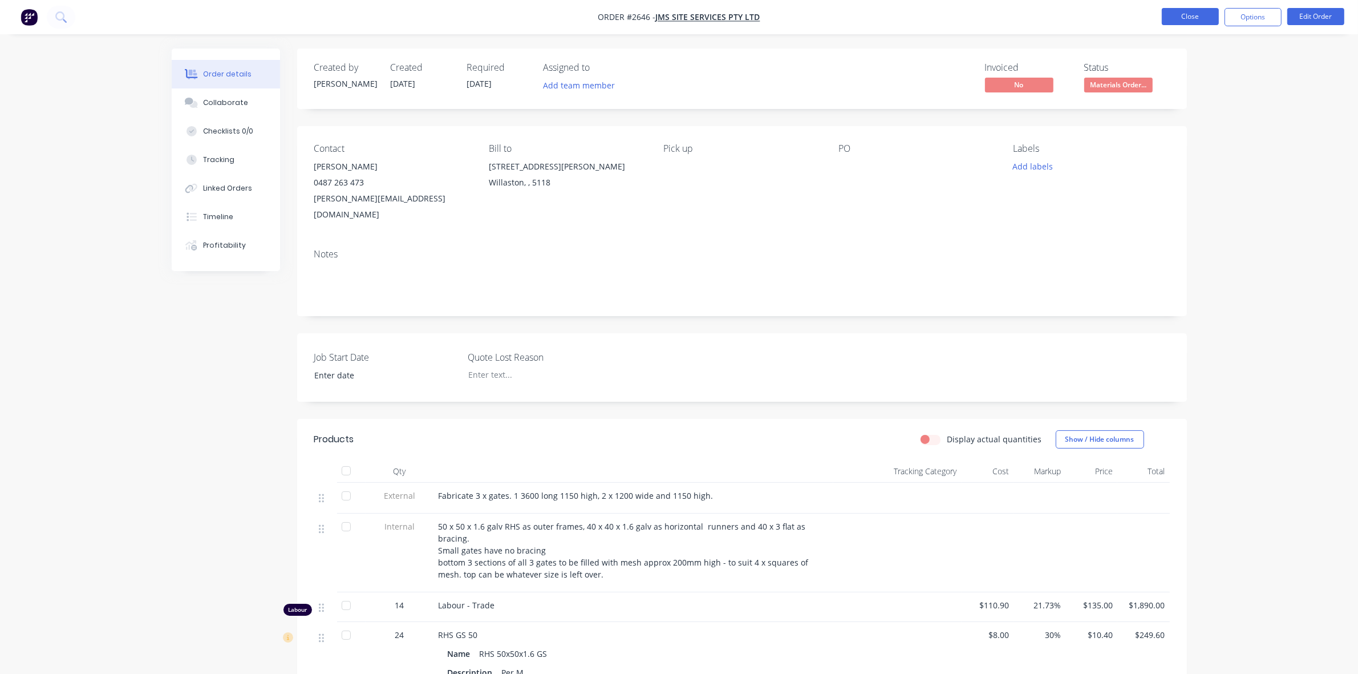
click at [1202, 15] on button "Close" at bounding box center [1190, 16] width 57 height 17
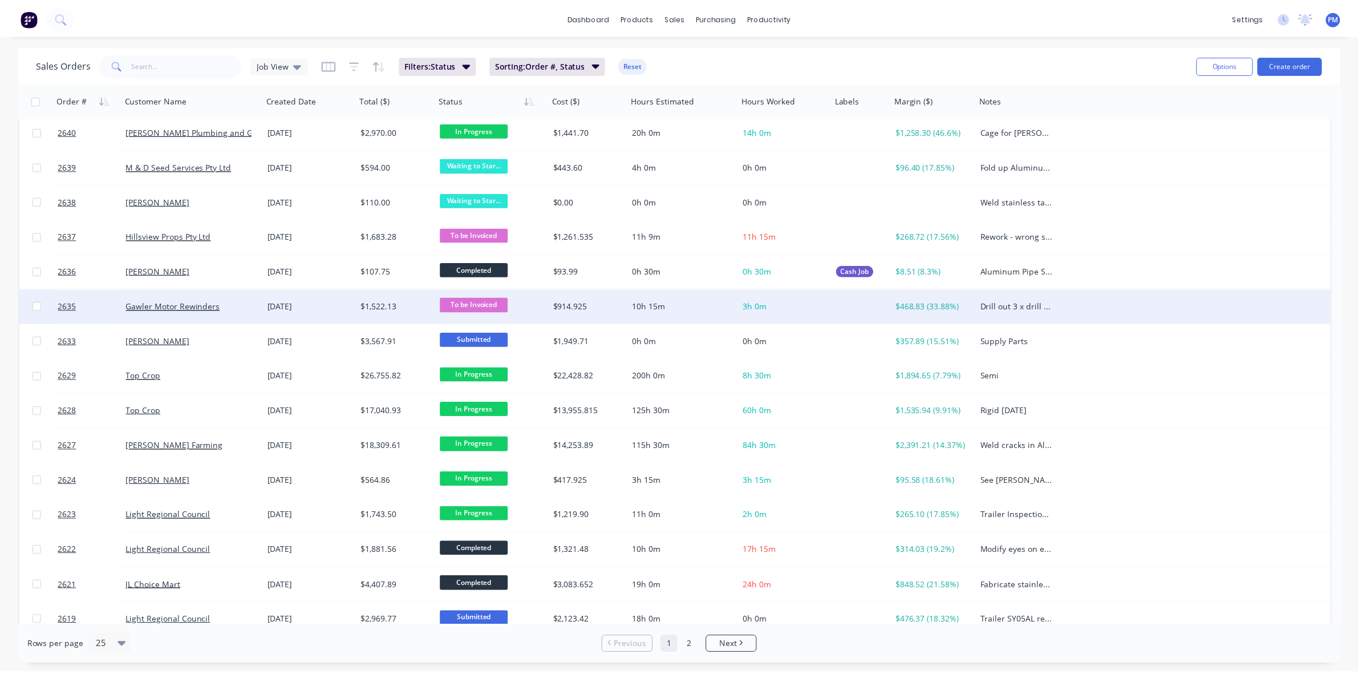
scroll to position [214, 0]
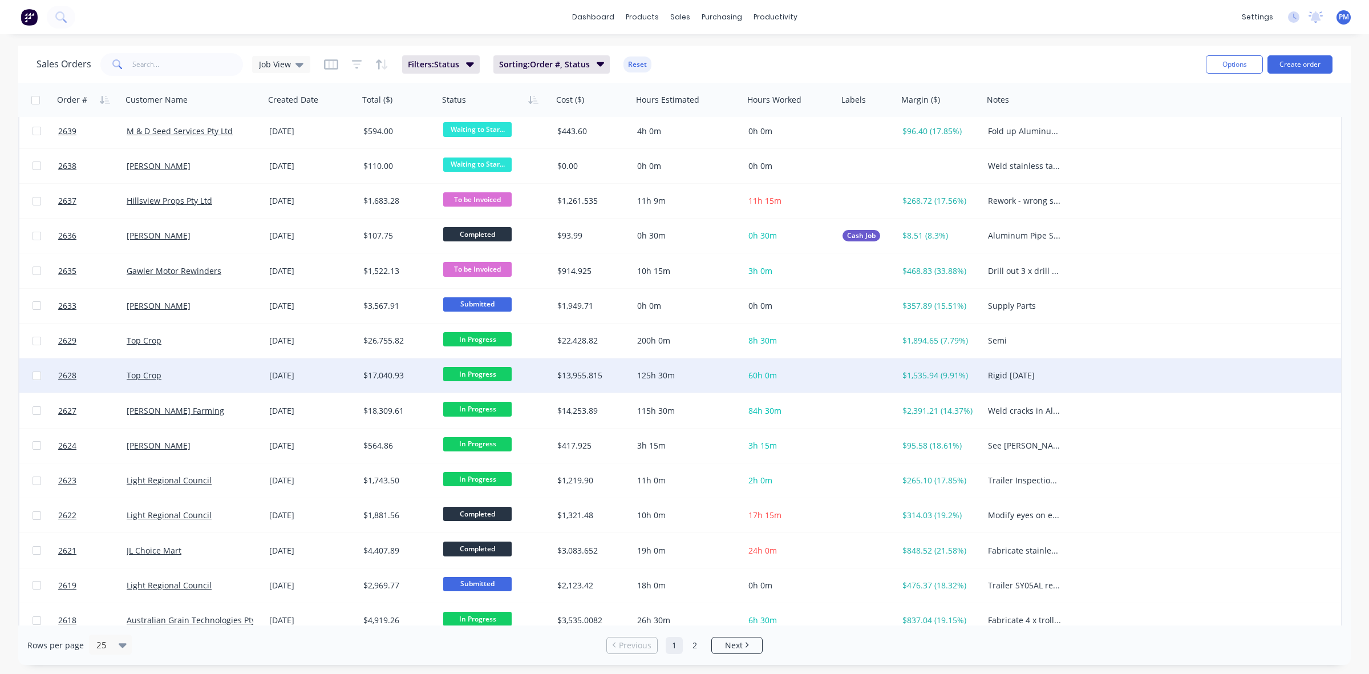
click at [226, 376] on div "Top Crop" at bounding box center [190, 375] width 127 height 11
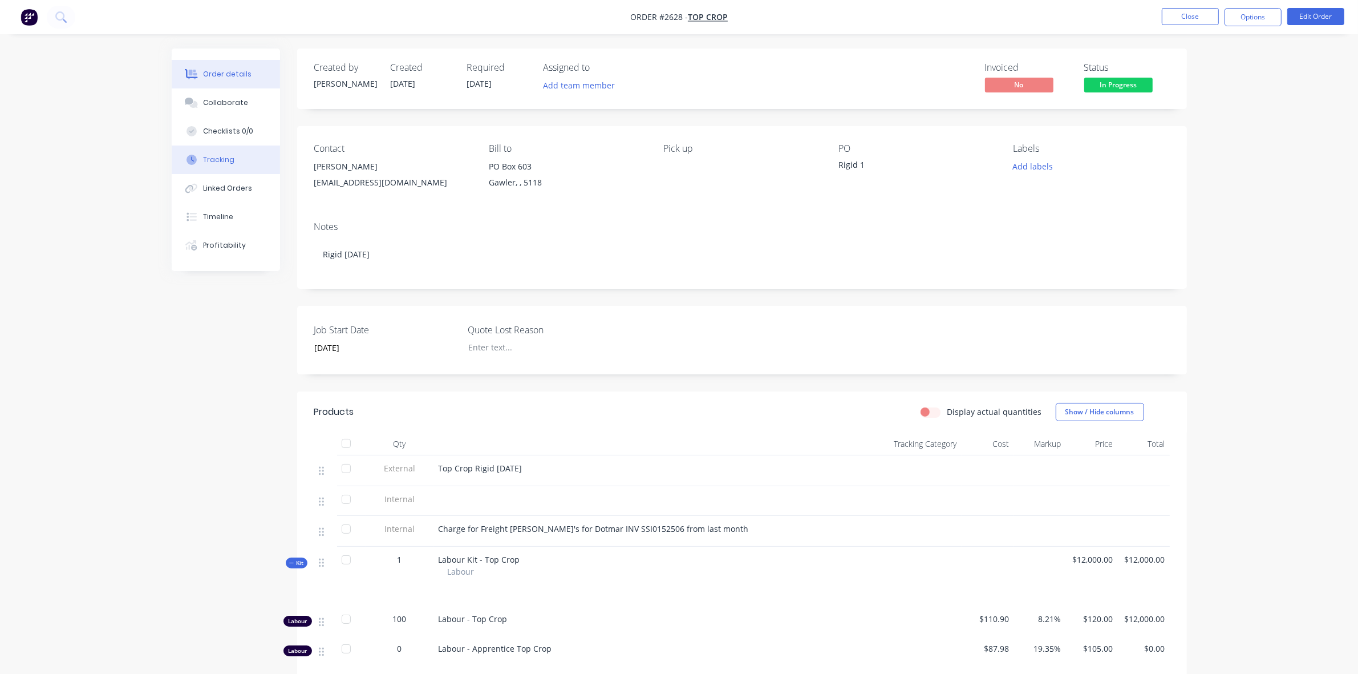
click at [223, 161] on div "Tracking" at bounding box center [218, 160] width 31 height 10
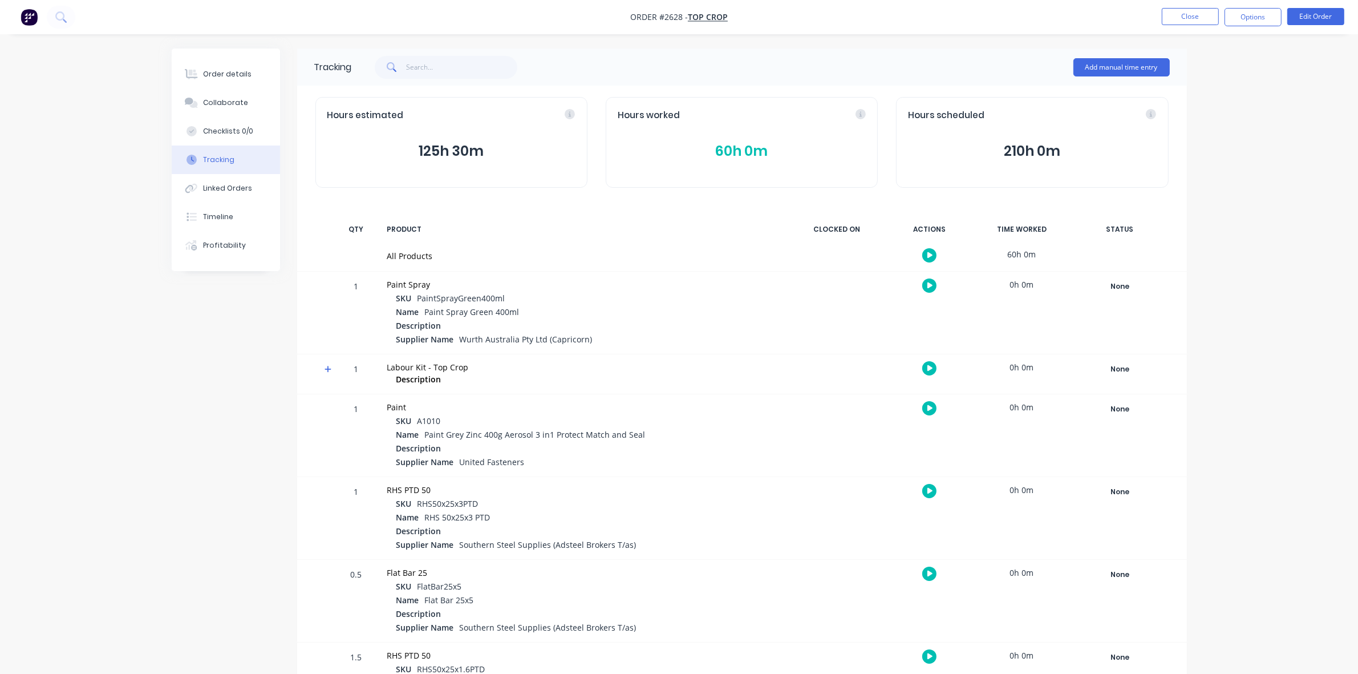
click at [734, 149] on button "60h 0m" at bounding box center [742, 151] width 248 height 22
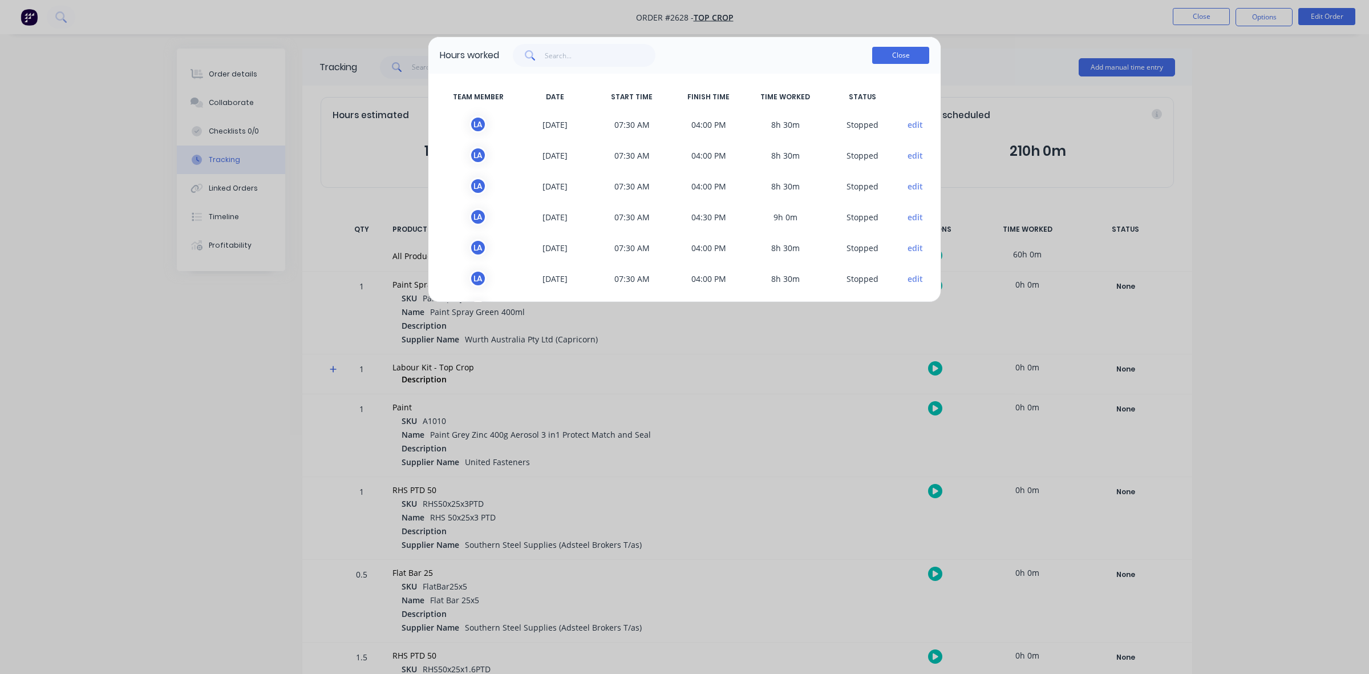
click at [902, 58] on button "Close" at bounding box center [900, 55] width 57 height 17
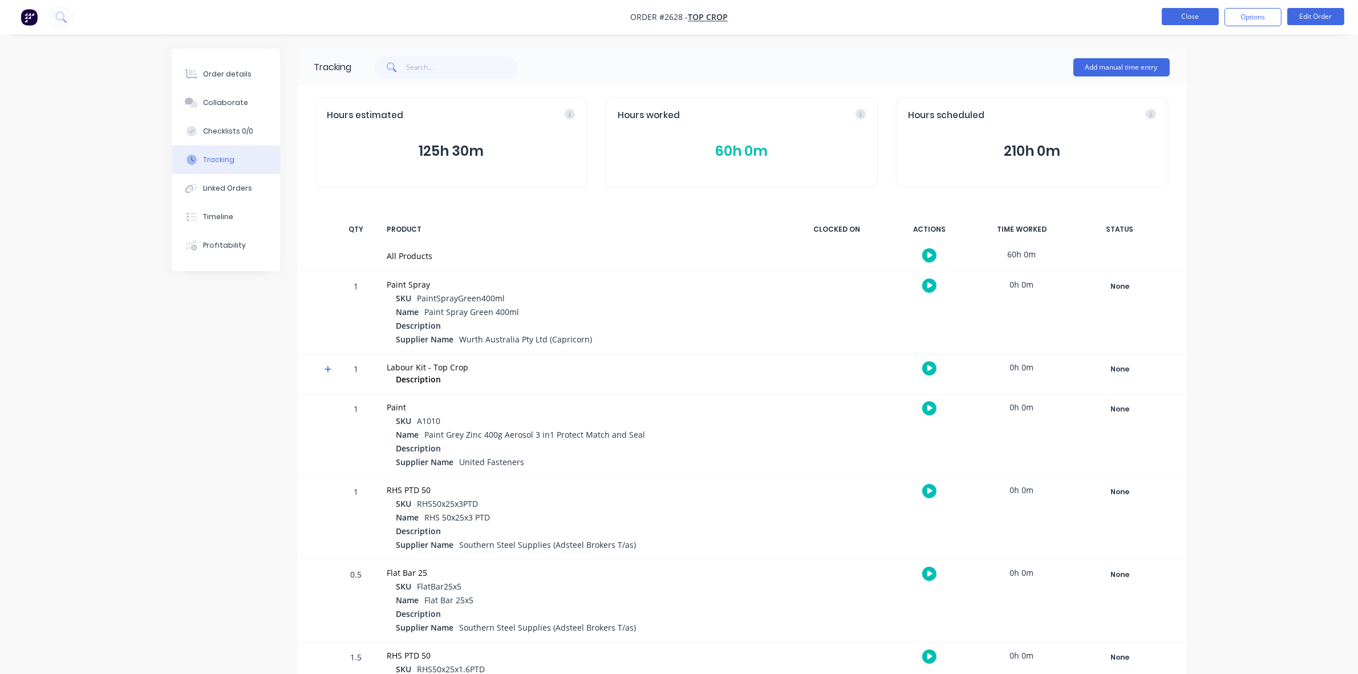
click at [1187, 19] on button "Close" at bounding box center [1190, 16] width 57 height 17
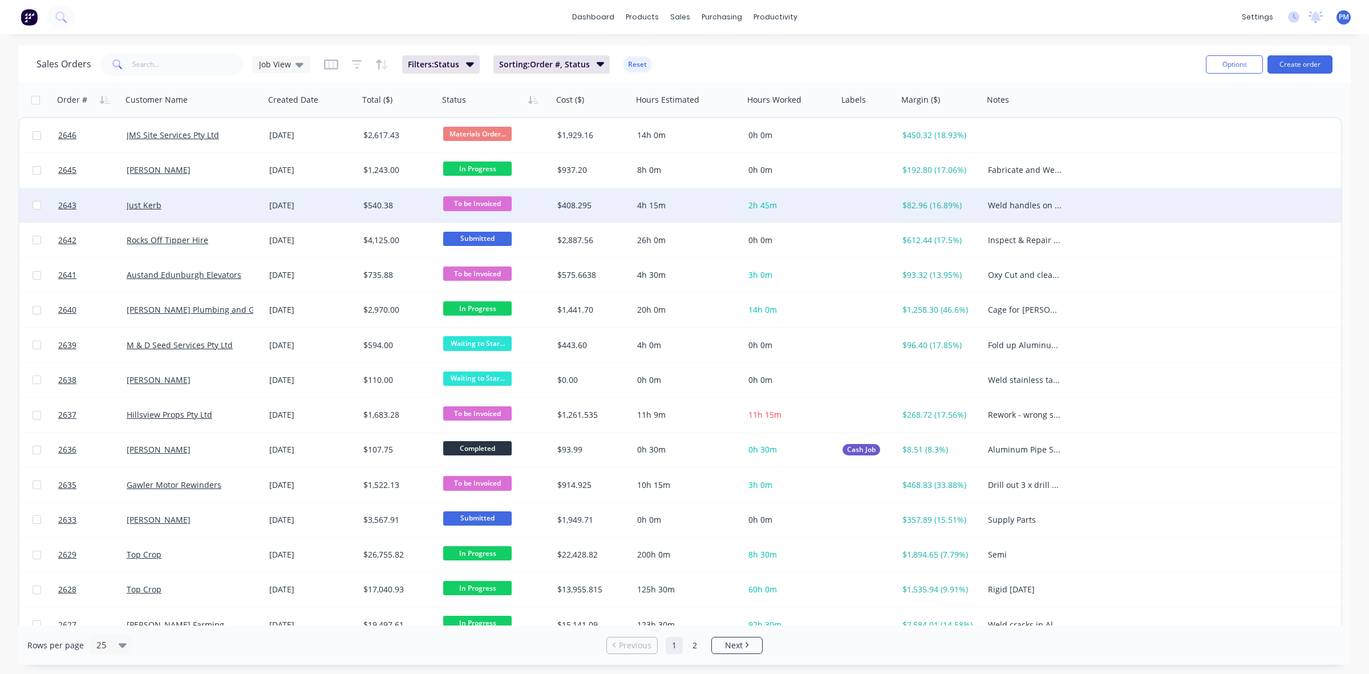
click at [222, 204] on div "Just Kerb" at bounding box center [190, 205] width 127 height 11
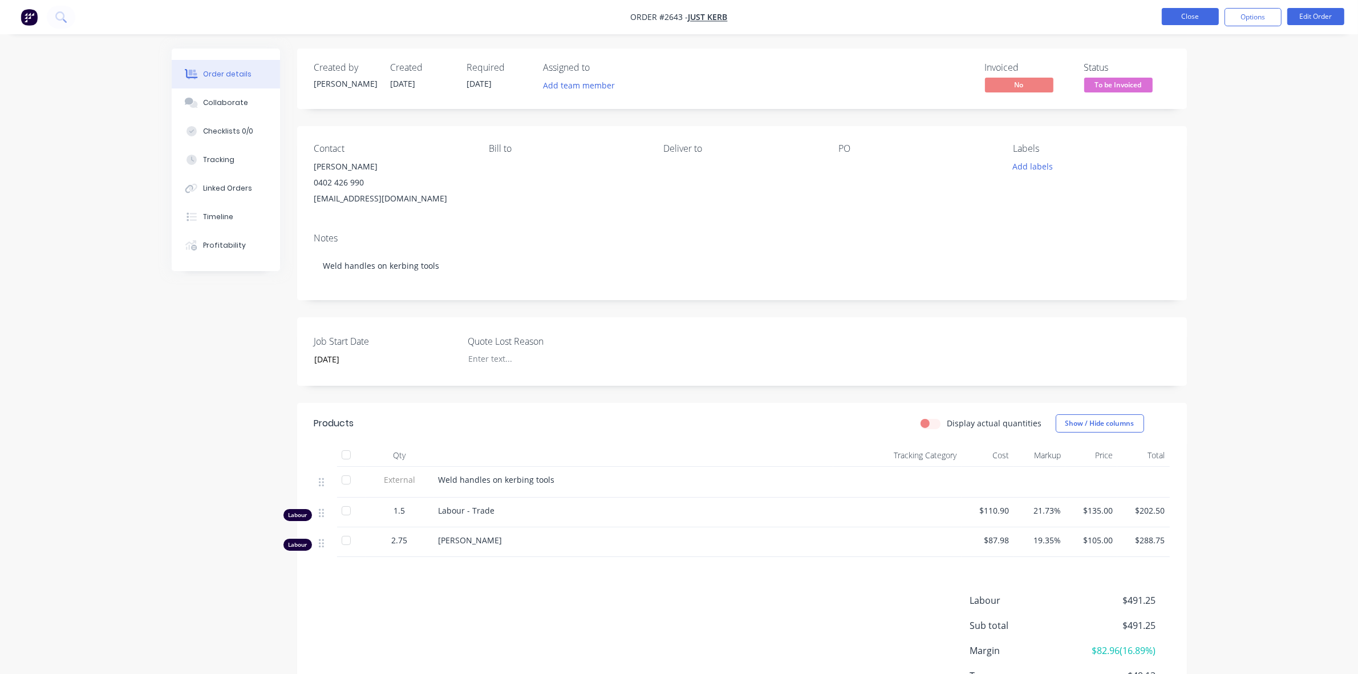
click at [1181, 21] on button "Close" at bounding box center [1190, 16] width 57 height 17
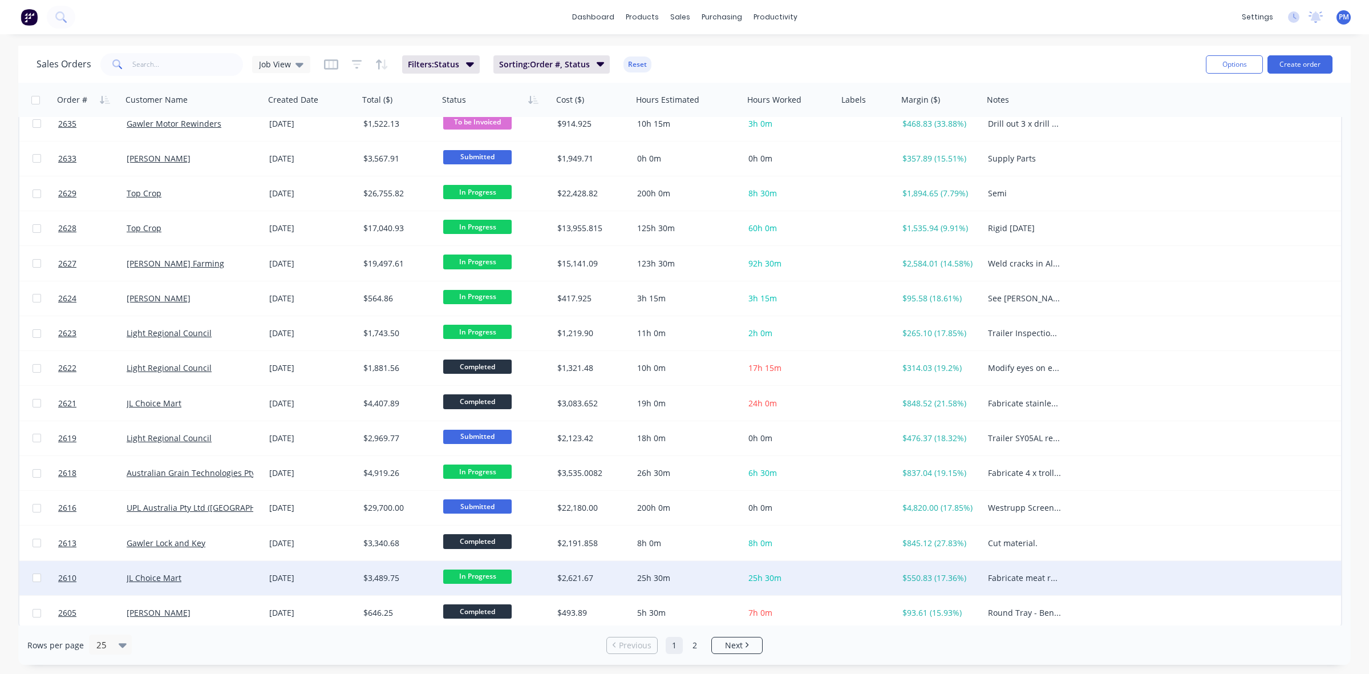
scroll to position [365, 0]
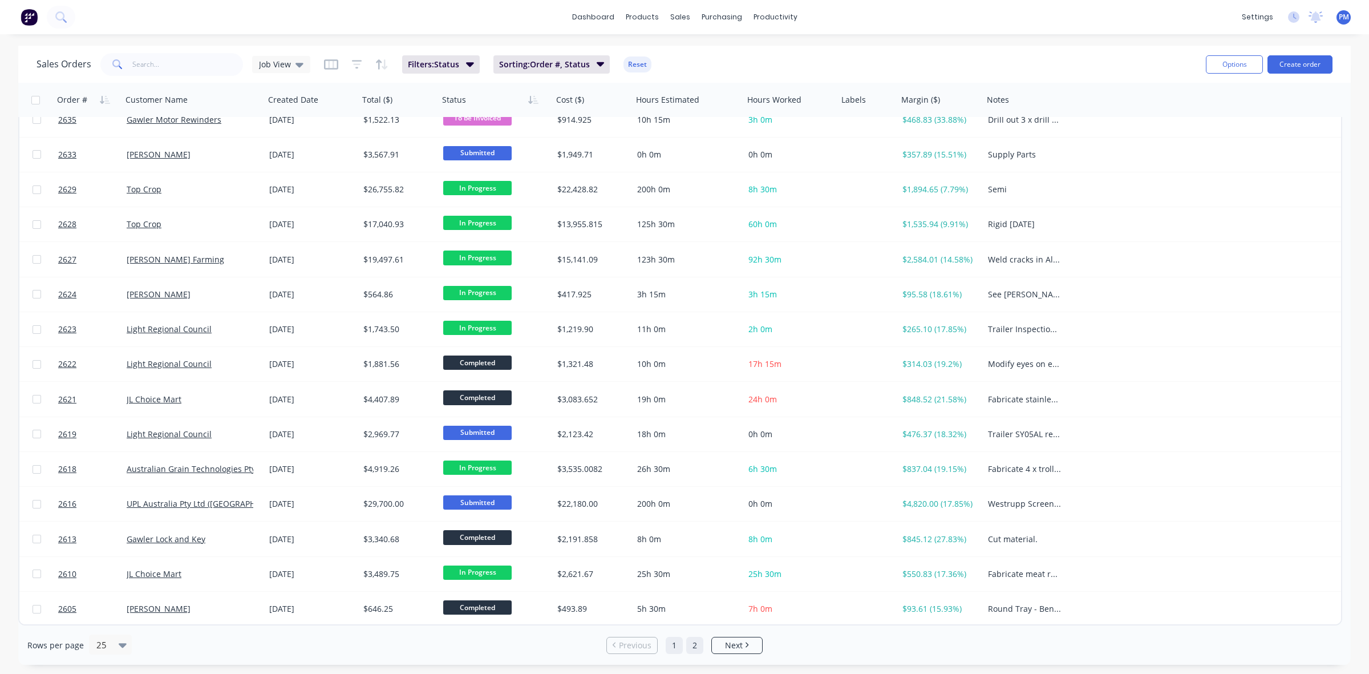
click at [692, 644] on link "2" at bounding box center [694, 644] width 17 height 17
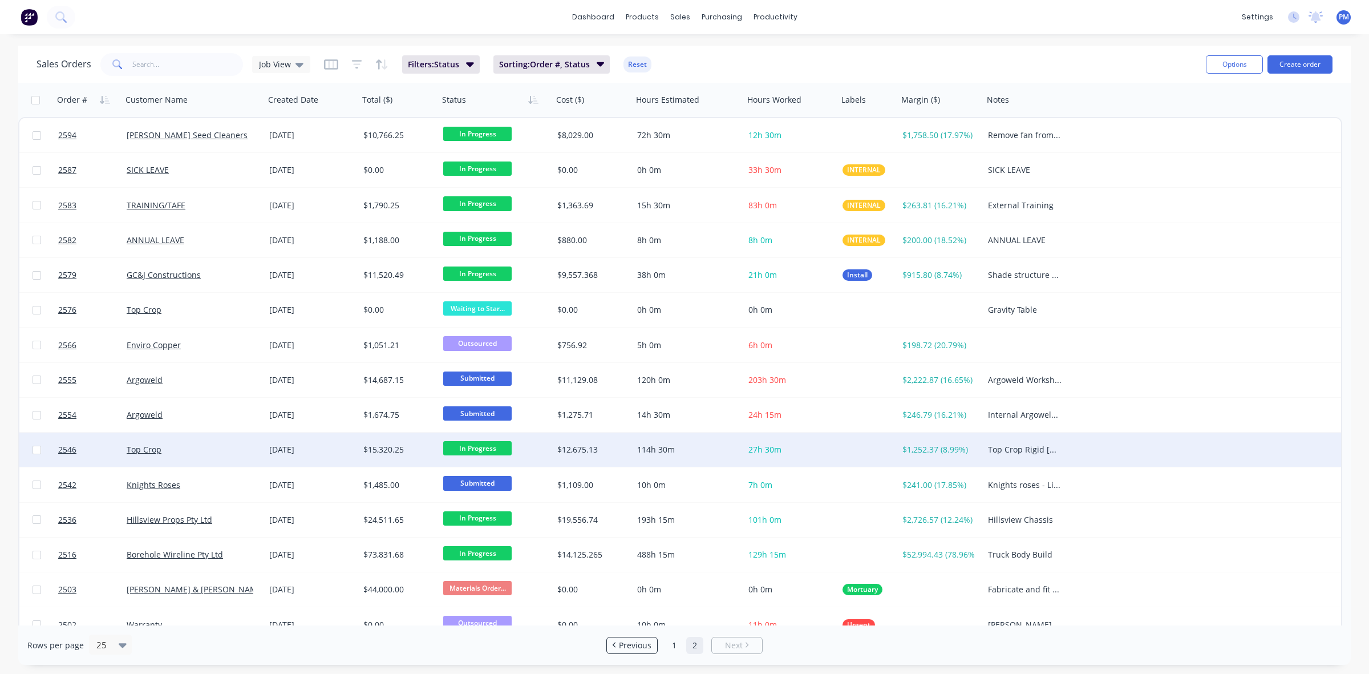
click at [217, 452] on div "Top Crop" at bounding box center [190, 449] width 127 height 11
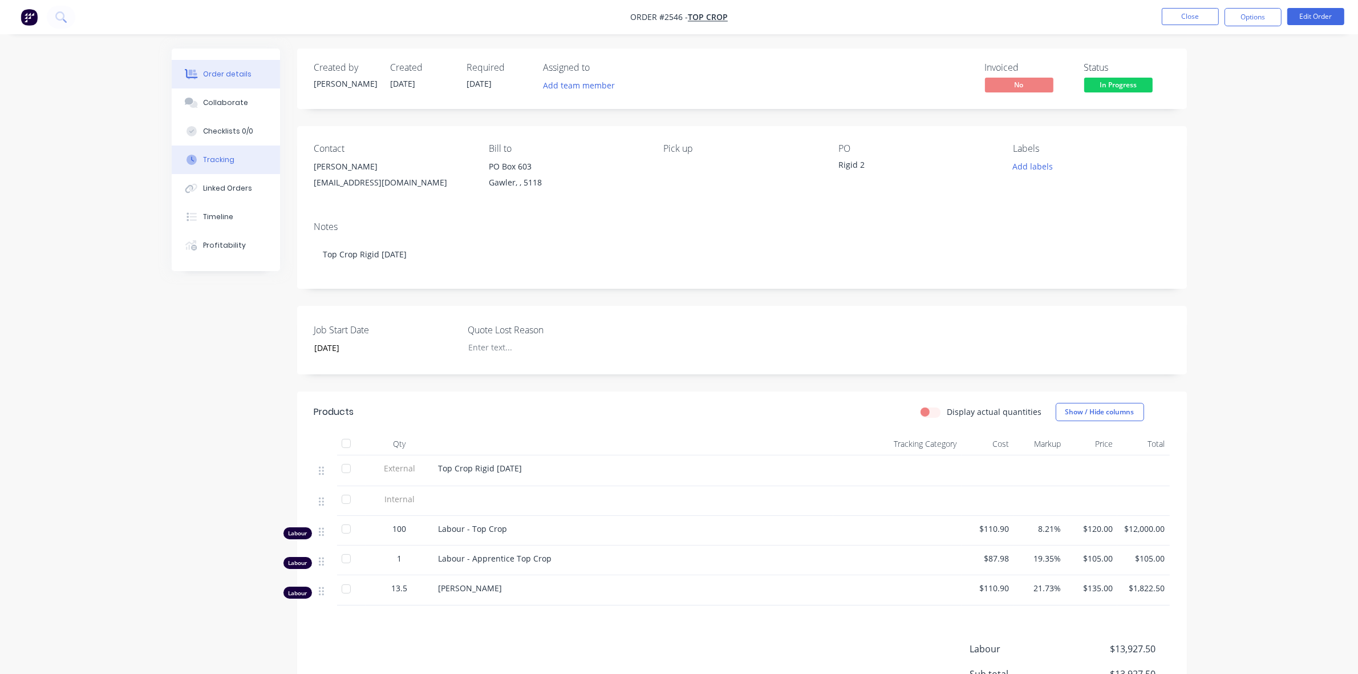
click at [225, 157] on div "Tracking" at bounding box center [218, 160] width 31 height 10
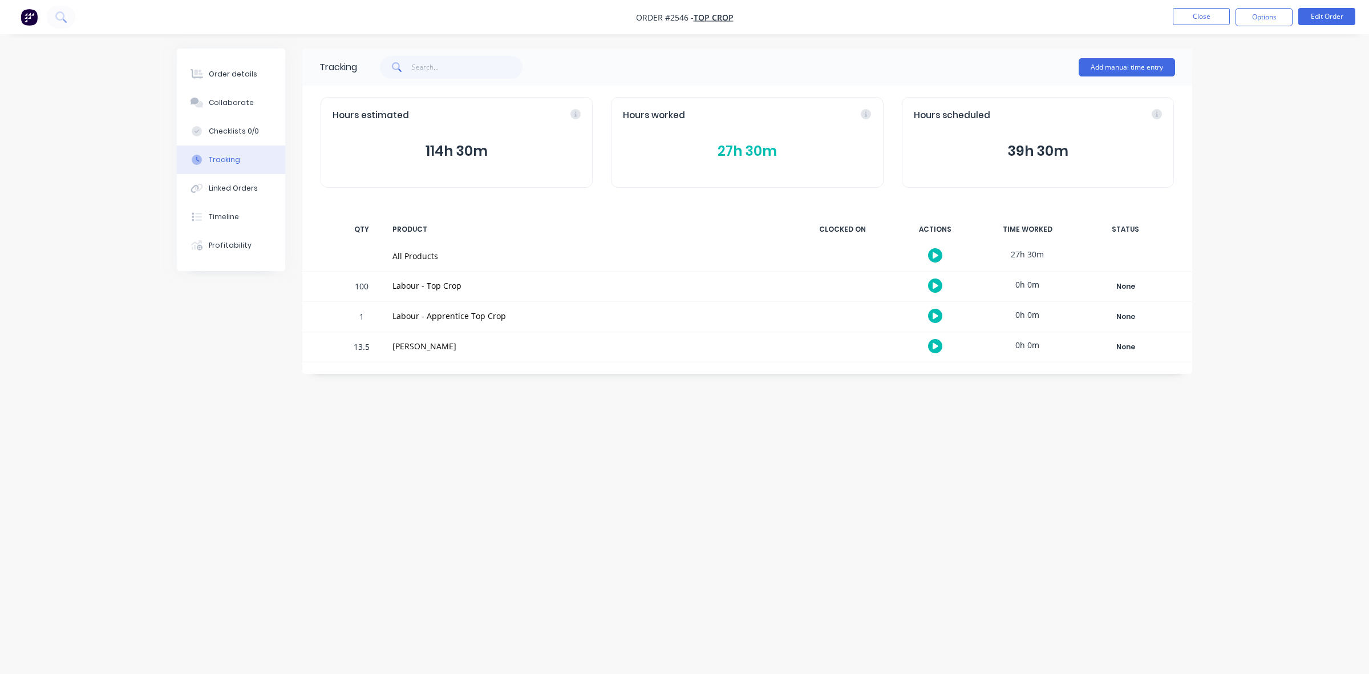
click at [744, 148] on button "27h 30m" at bounding box center [747, 151] width 248 height 22
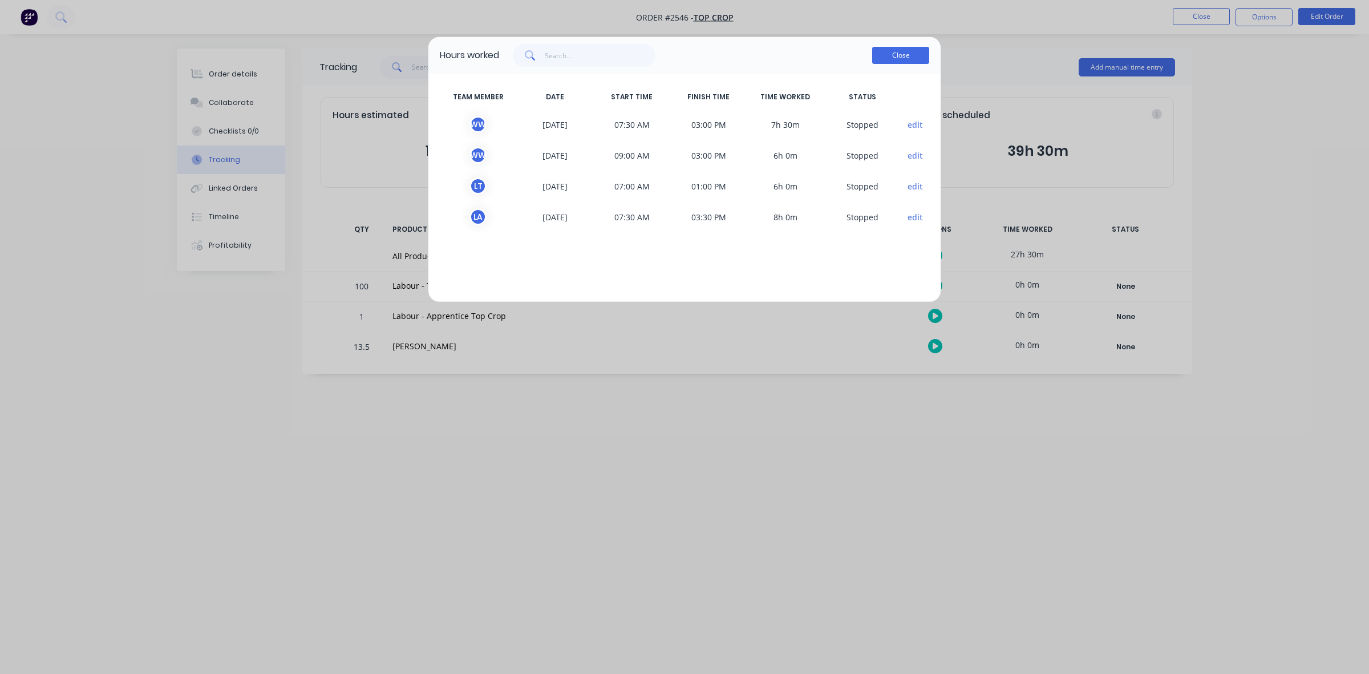
click at [911, 52] on button "Close" at bounding box center [900, 55] width 57 height 17
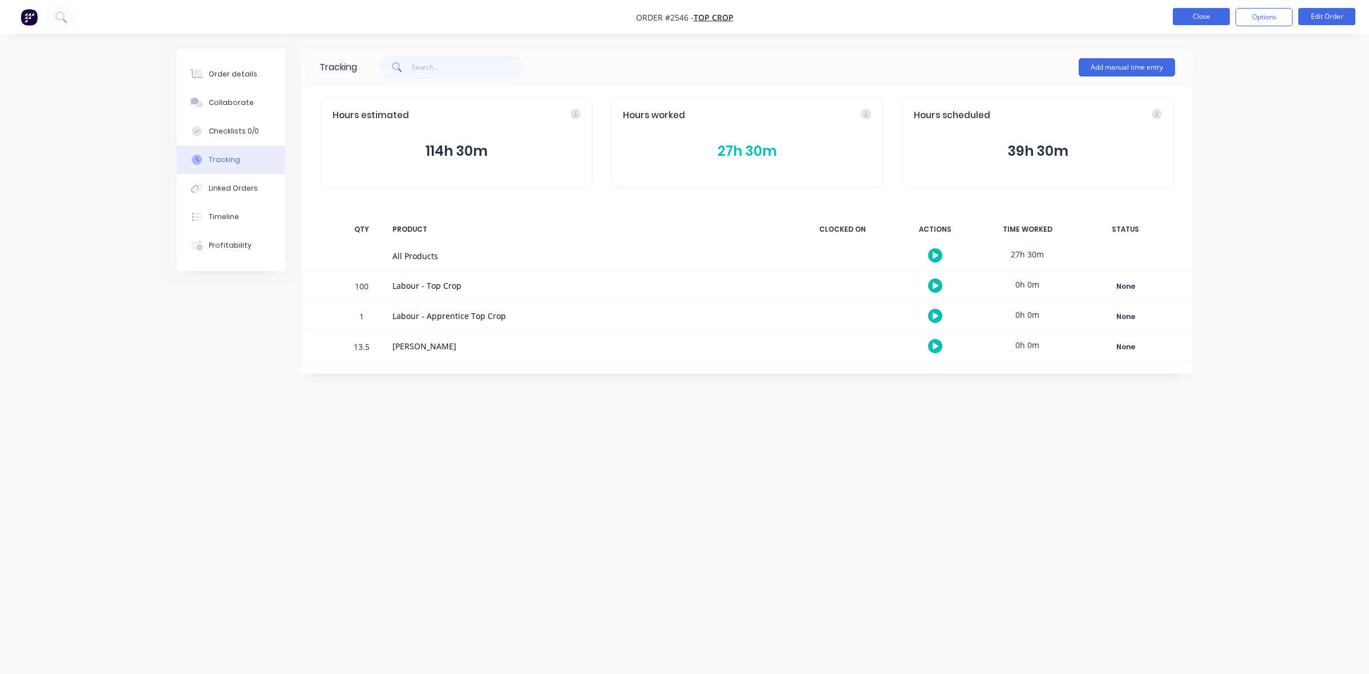
click at [1208, 14] on button "Close" at bounding box center [1201, 16] width 57 height 17
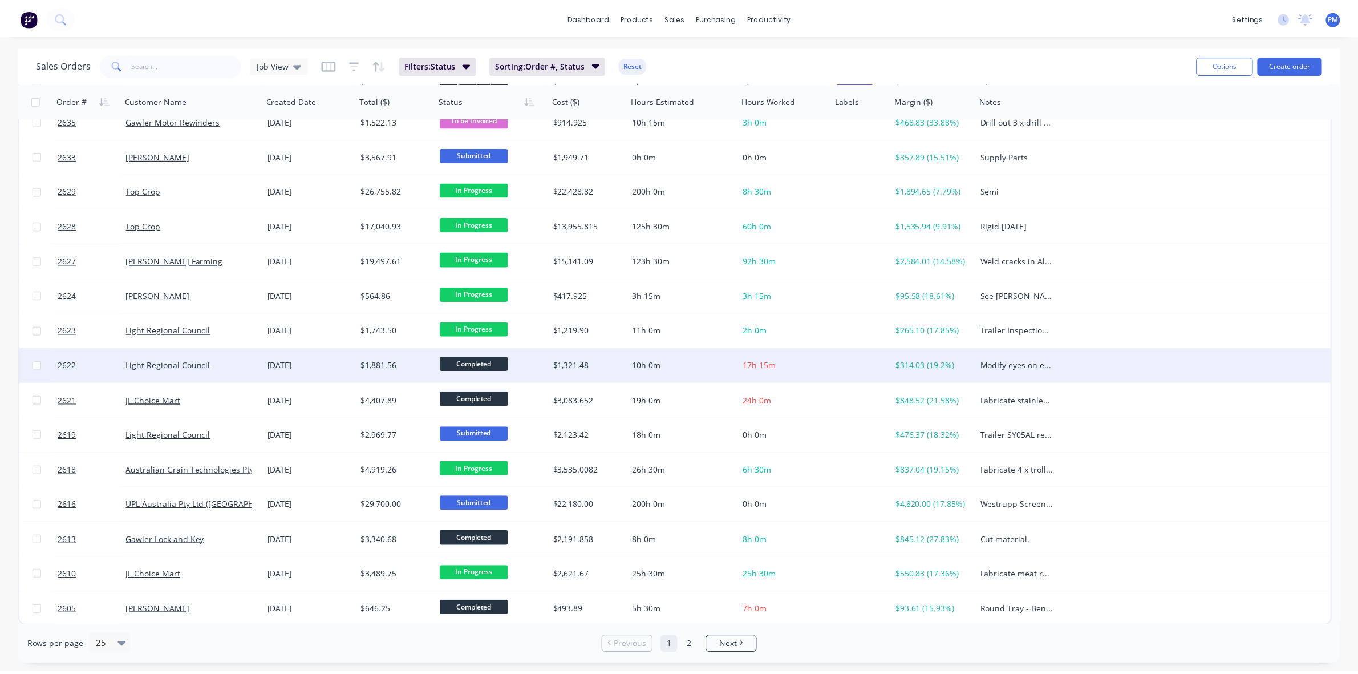
scroll to position [365, 0]
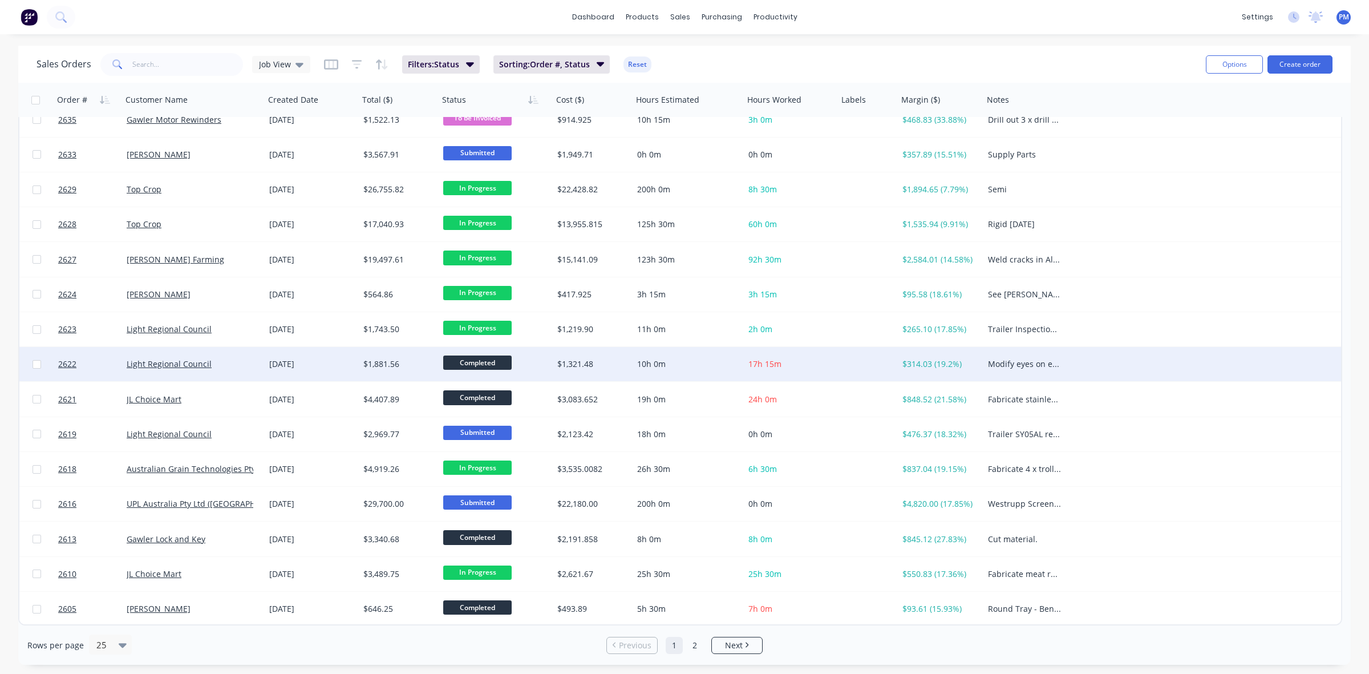
click at [250, 357] on div "Light Regional Council" at bounding box center [193, 364] width 143 height 34
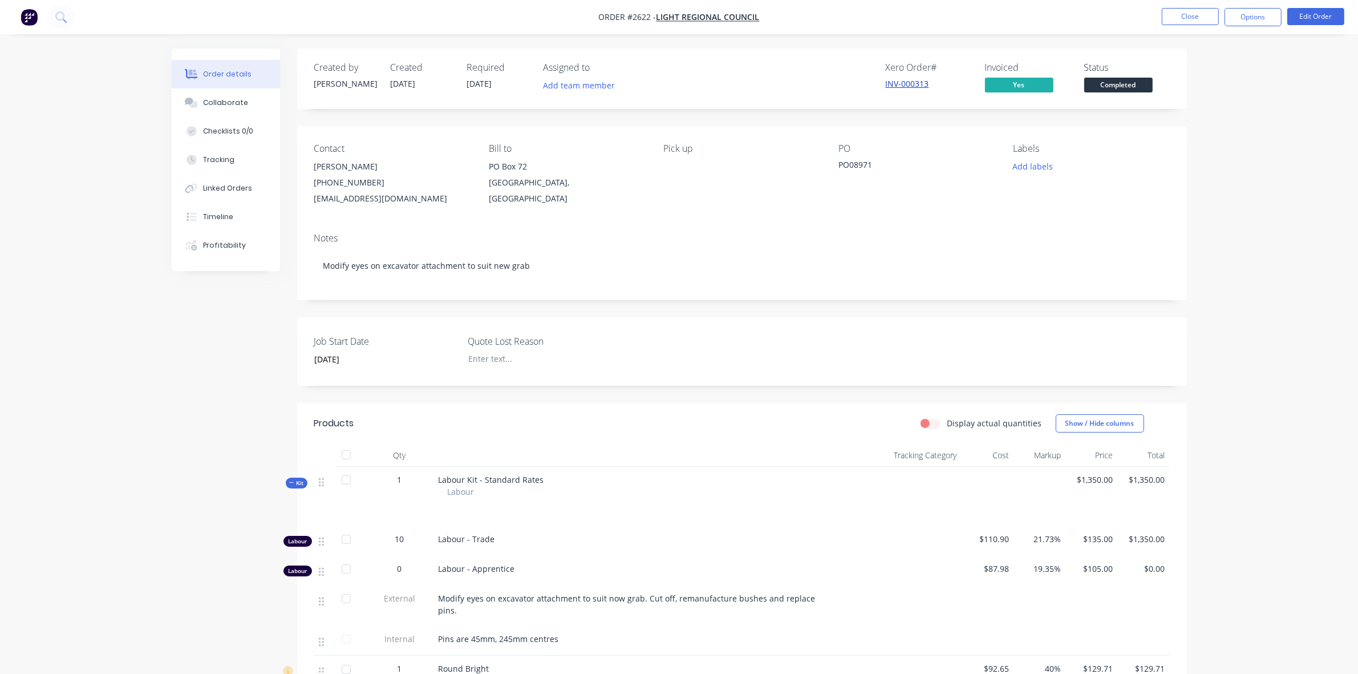
click at [897, 81] on link "INV-000313" at bounding box center [907, 83] width 43 height 11
click at [1187, 15] on button "Close" at bounding box center [1190, 16] width 57 height 17
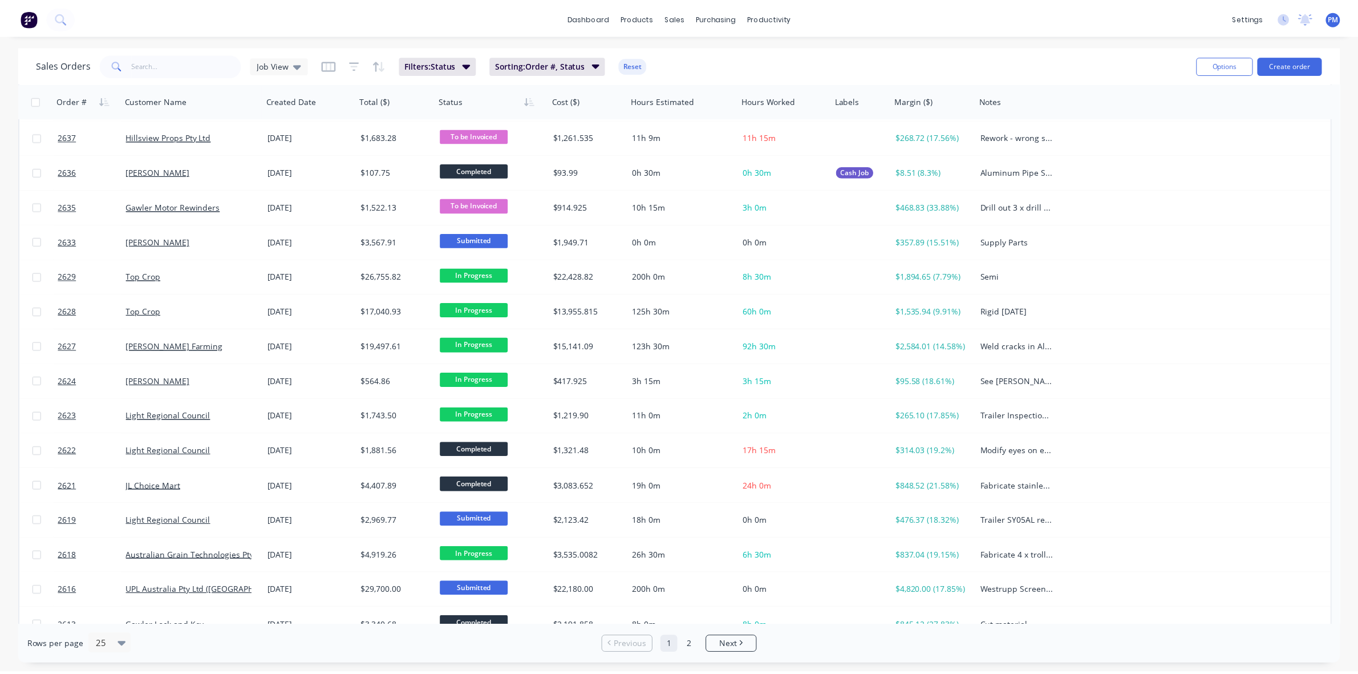
scroll to position [356, 0]
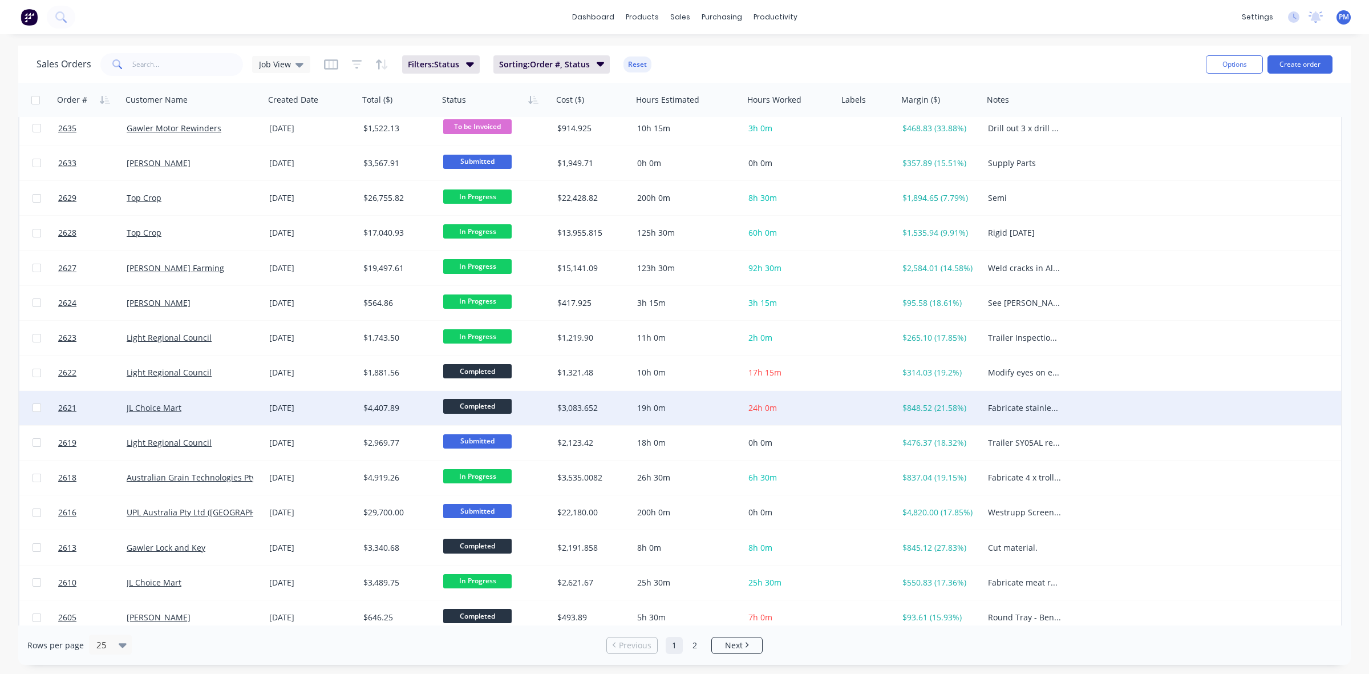
click at [221, 412] on div "JL Choice Mart" at bounding box center [190, 407] width 127 height 11
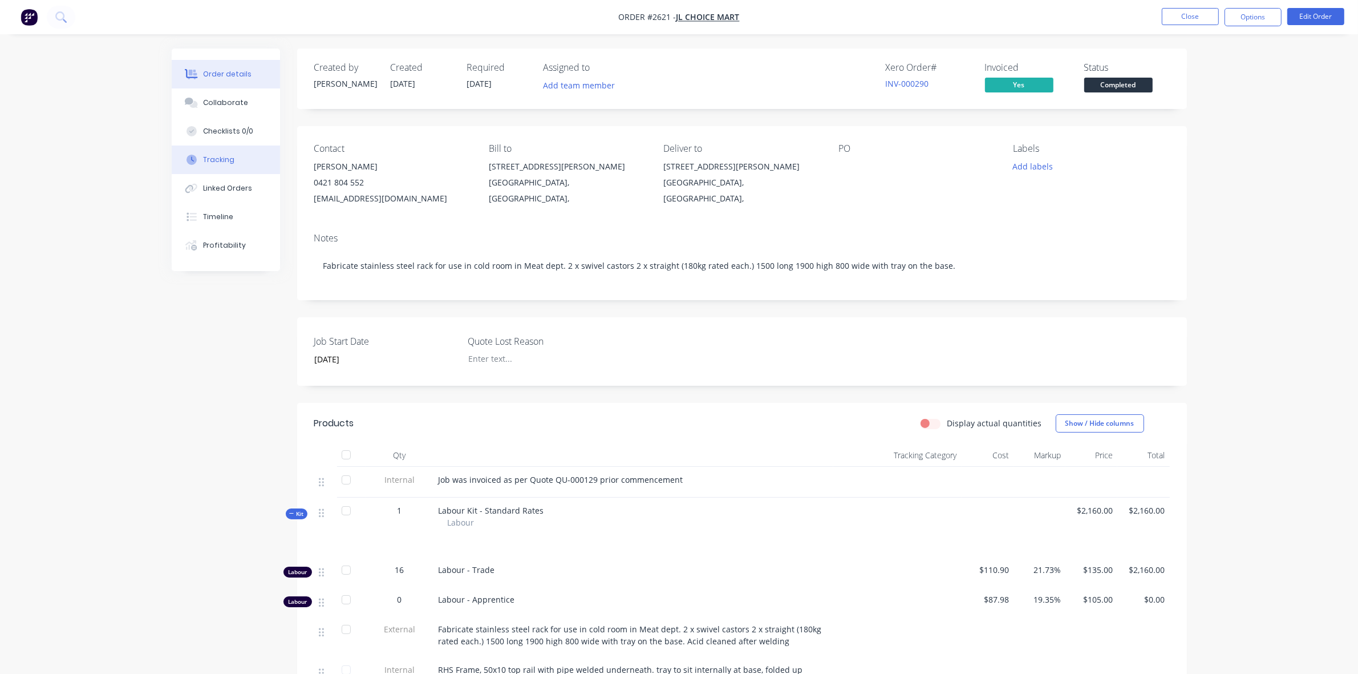
click at [226, 158] on div "Tracking" at bounding box center [218, 160] width 31 height 10
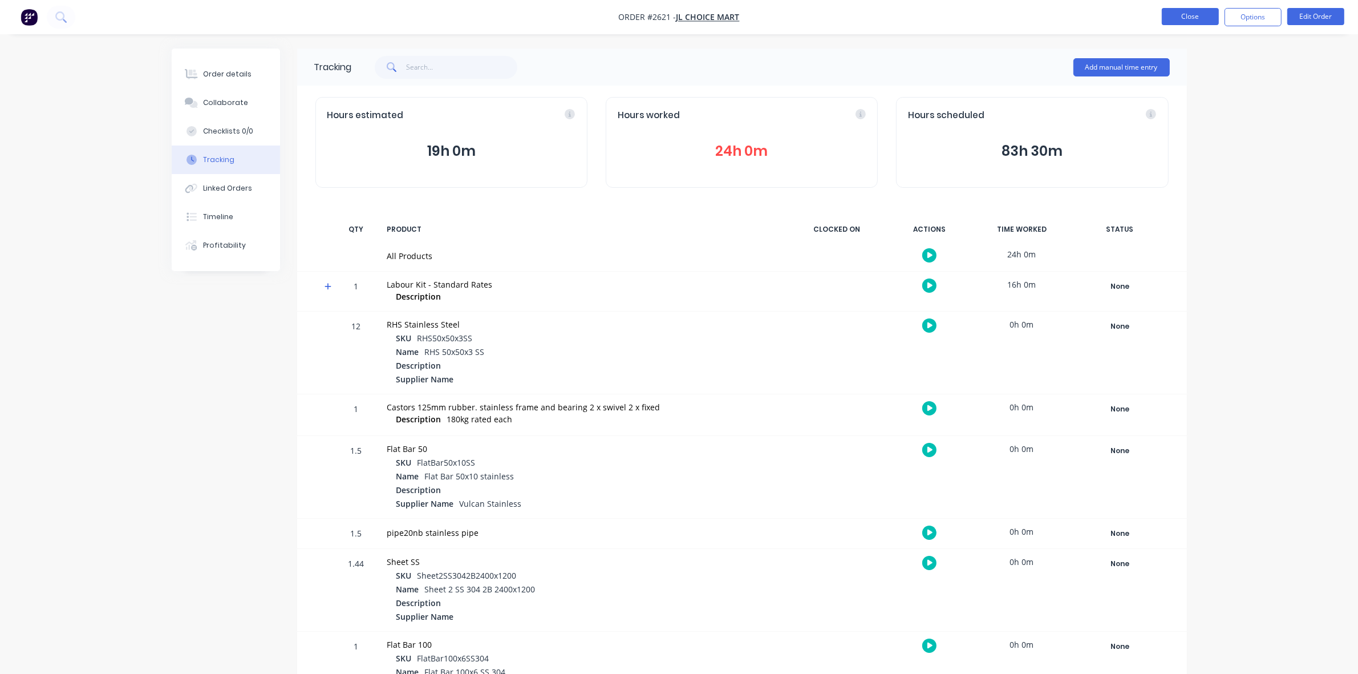
click at [1193, 20] on button "Close" at bounding box center [1190, 16] width 57 height 17
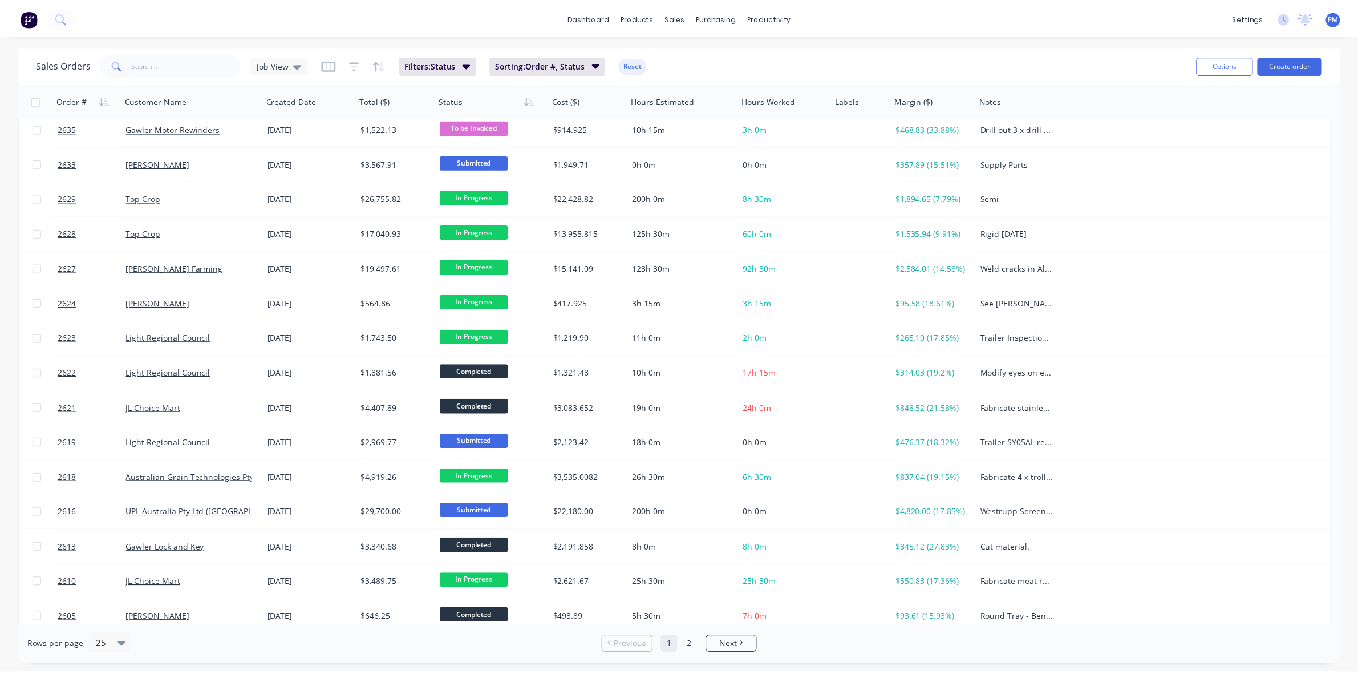
scroll to position [365, 0]
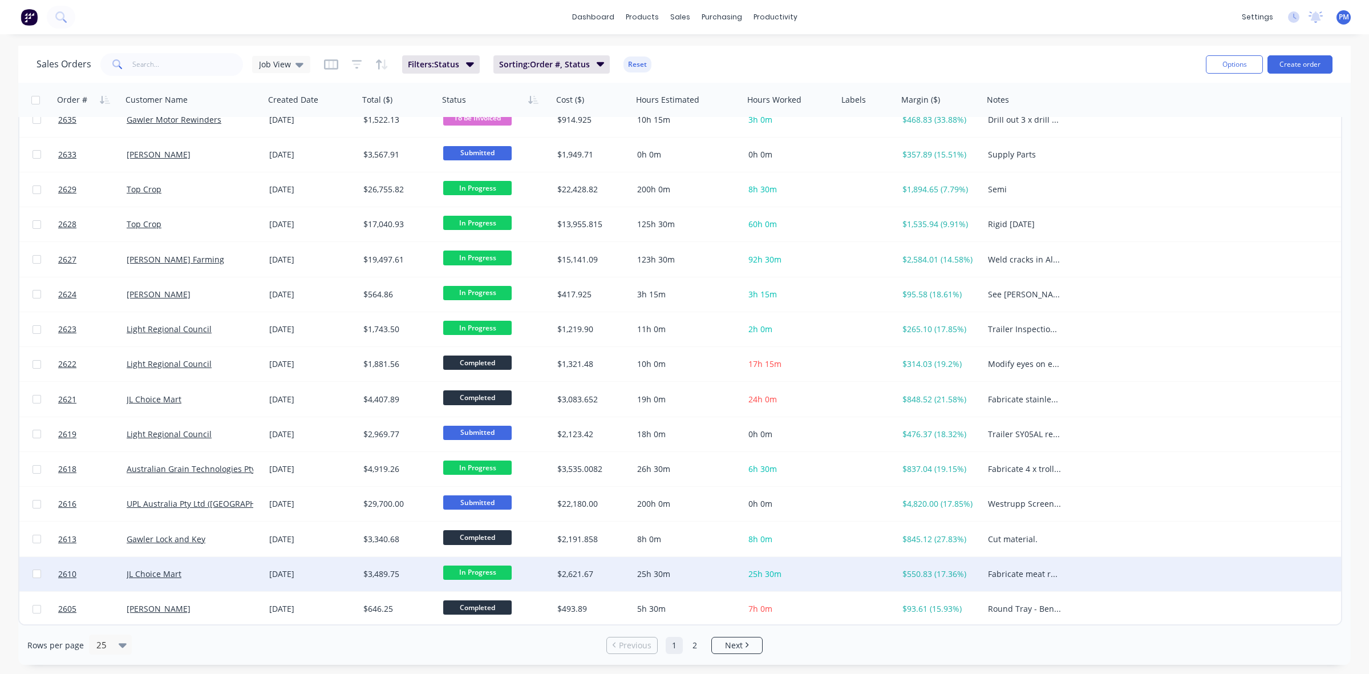
click at [235, 566] on div "JL Choice Mart" at bounding box center [193, 574] width 143 height 34
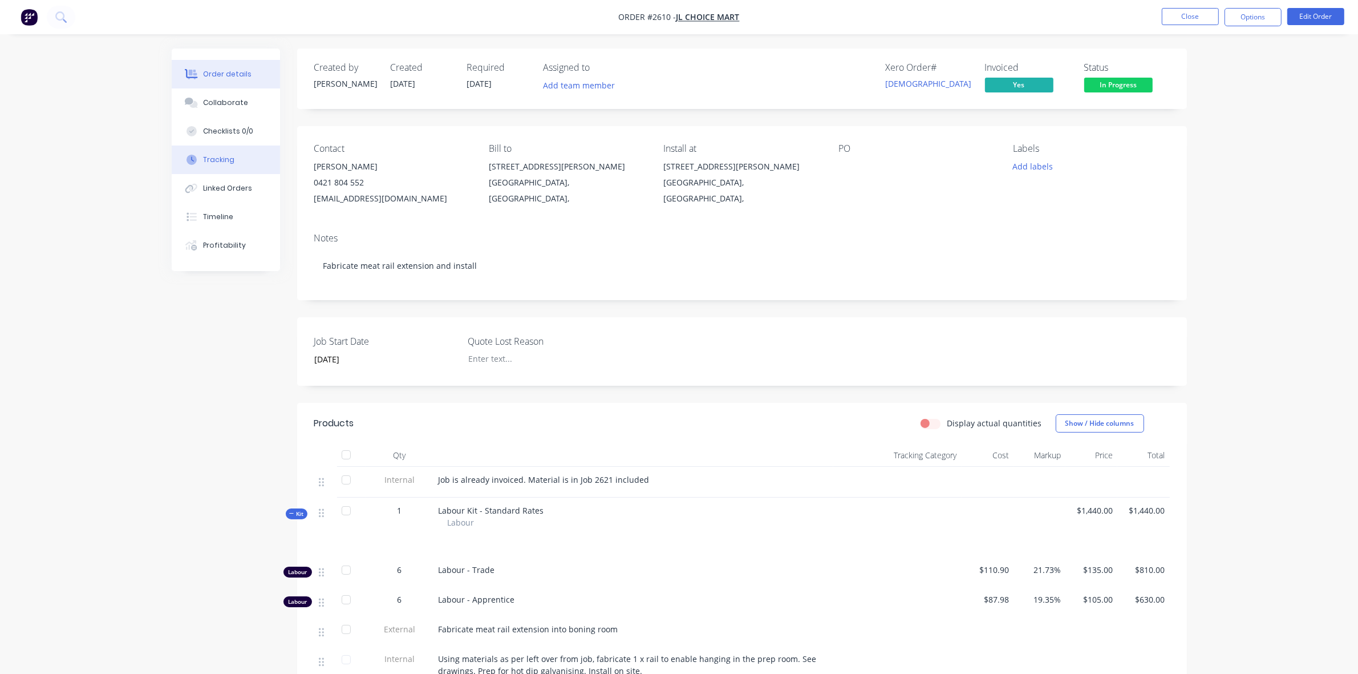
click at [224, 157] on div "Tracking" at bounding box center [218, 160] width 31 height 10
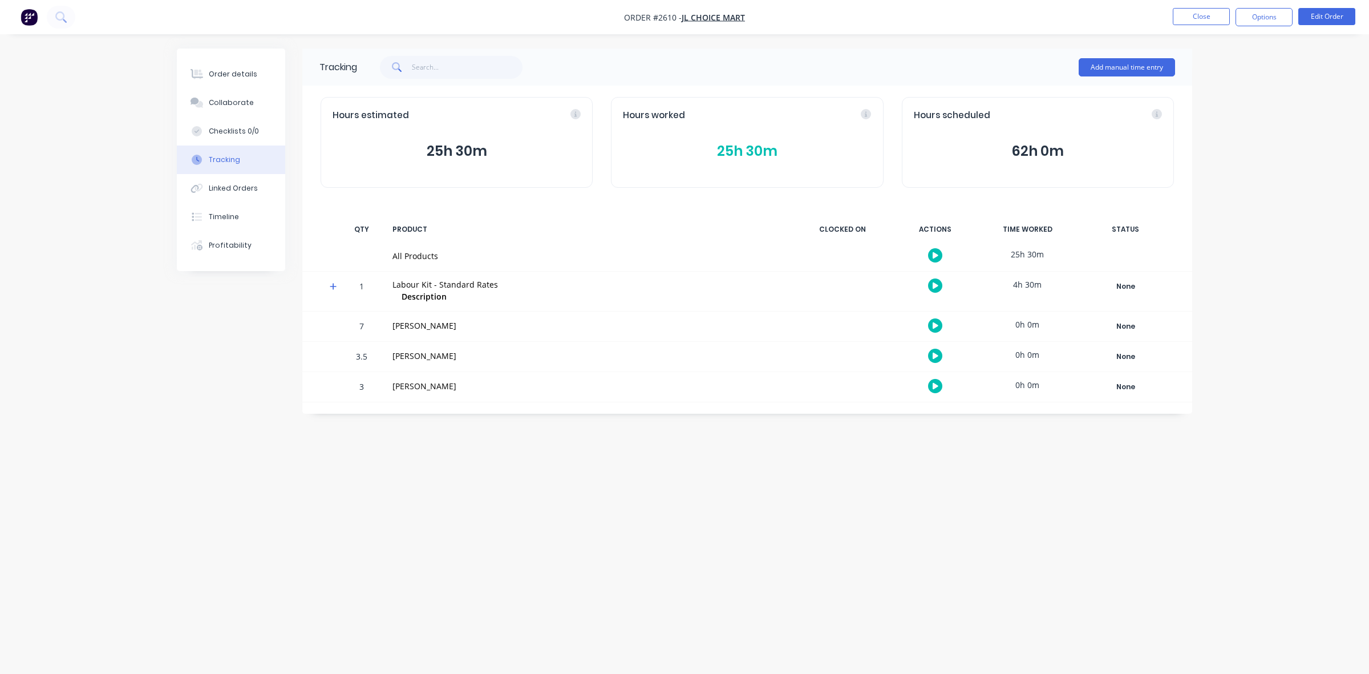
click at [753, 148] on button "25h 30m" at bounding box center [747, 151] width 248 height 22
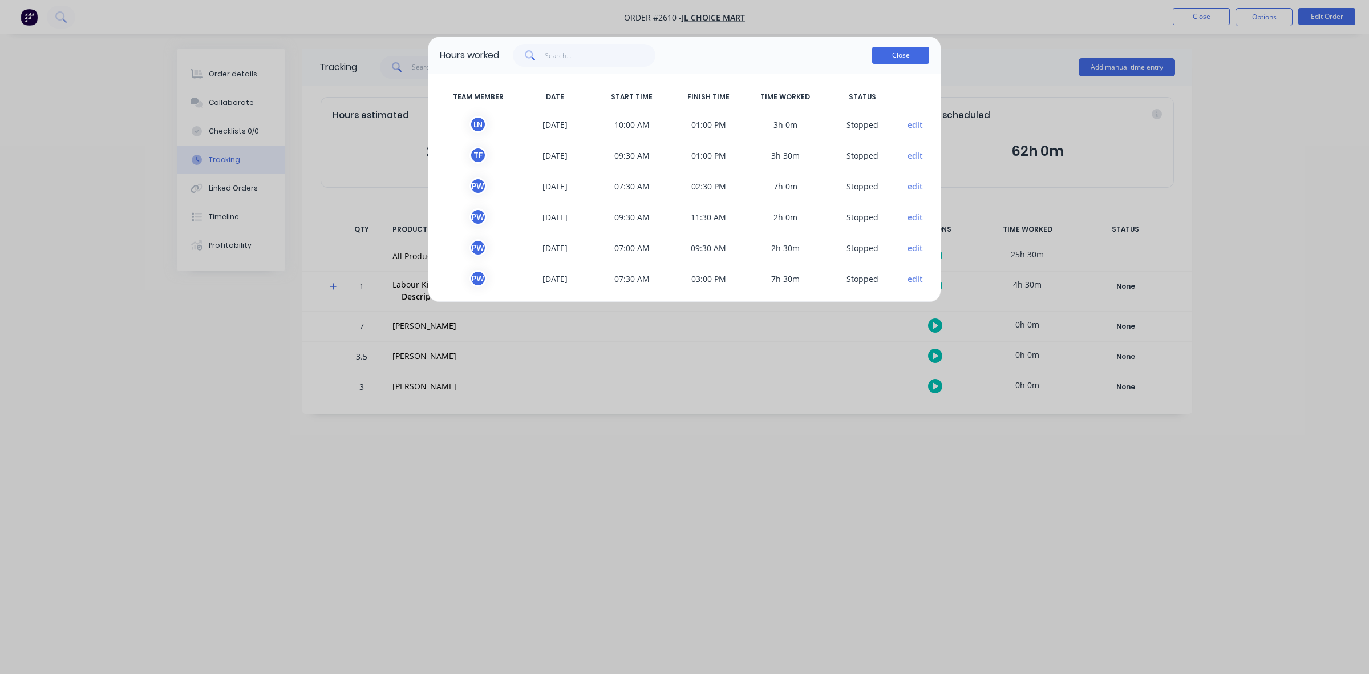
click at [897, 56] on button "Close" at bounding box center [900, 55] width 57 height 17
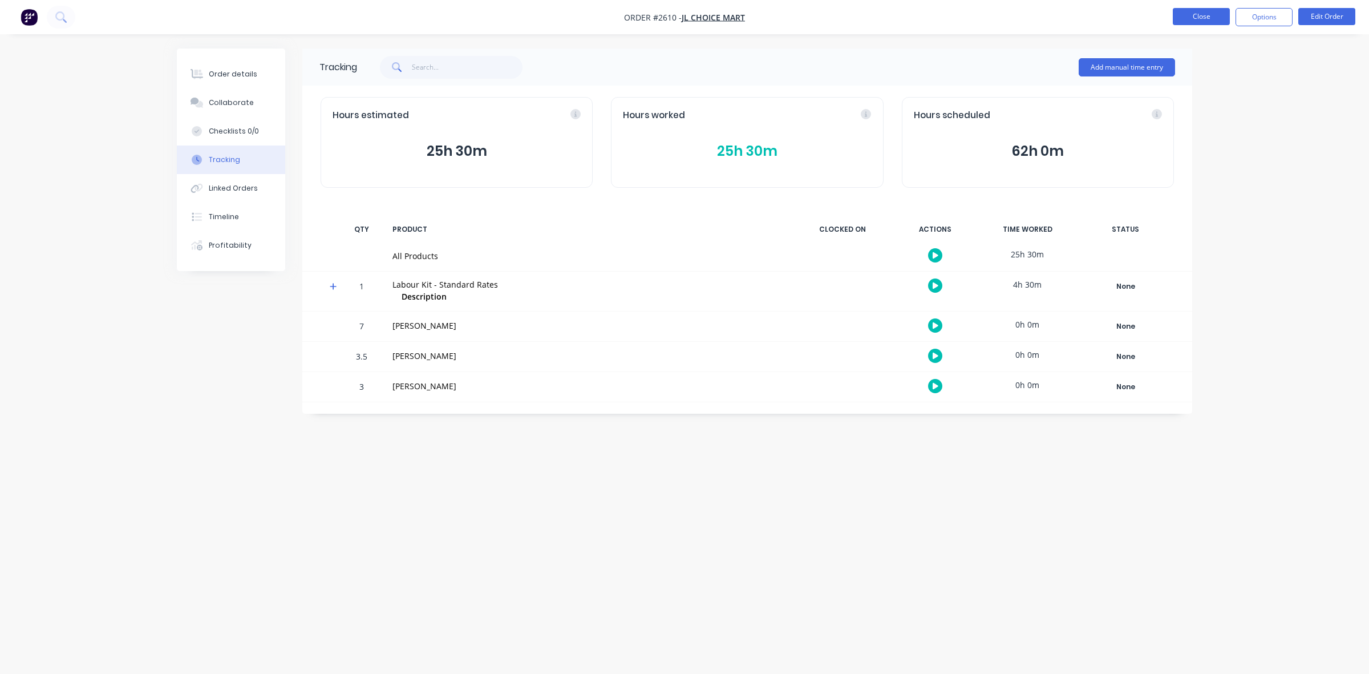
click at [1188, 14] on button "Close" at bounding box center [1201, 16] width 57 height 17
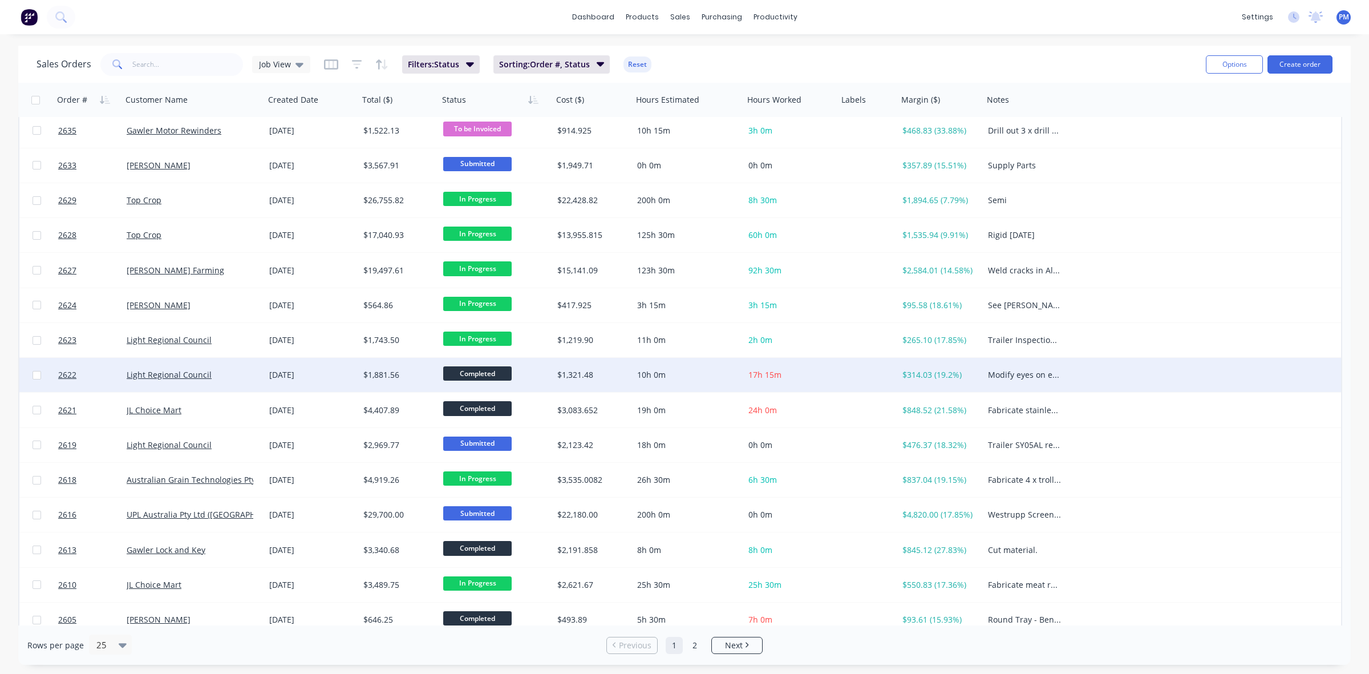
scroll to position [365, 0]
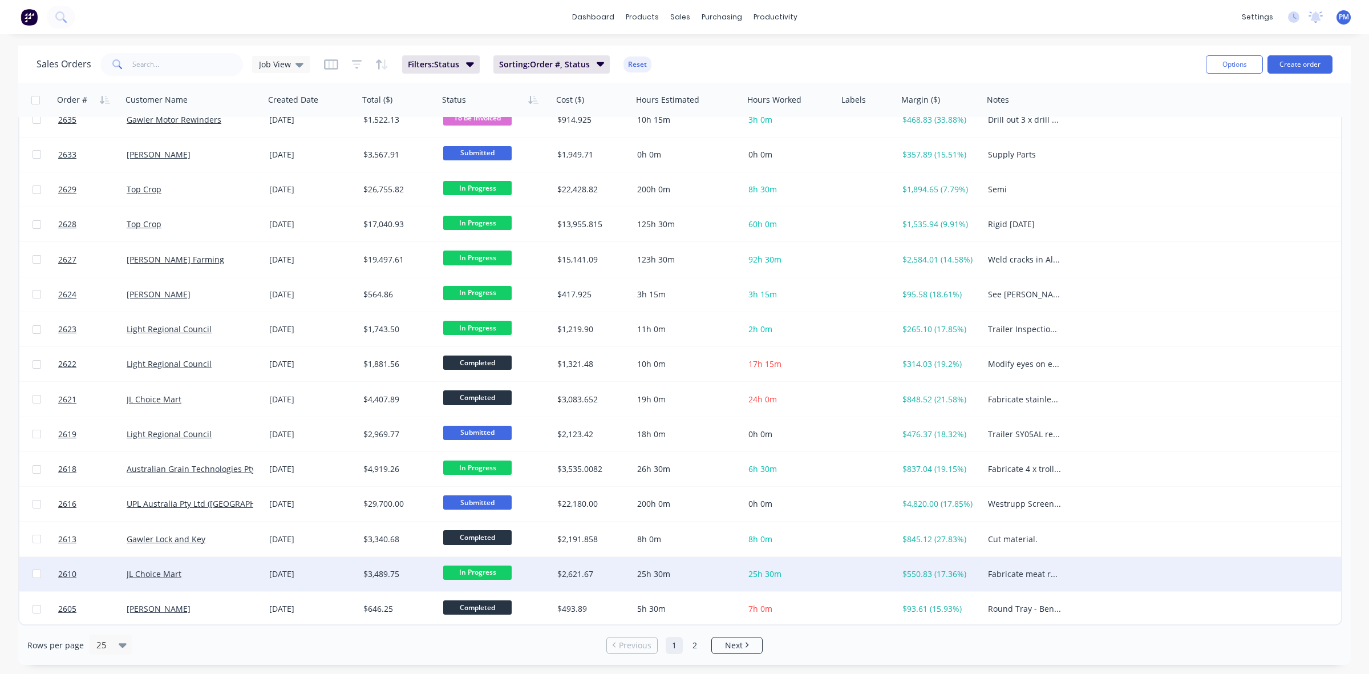
click at [478, 565] on span "In Progress" at bounding box center [477, 572] width 68 height 14
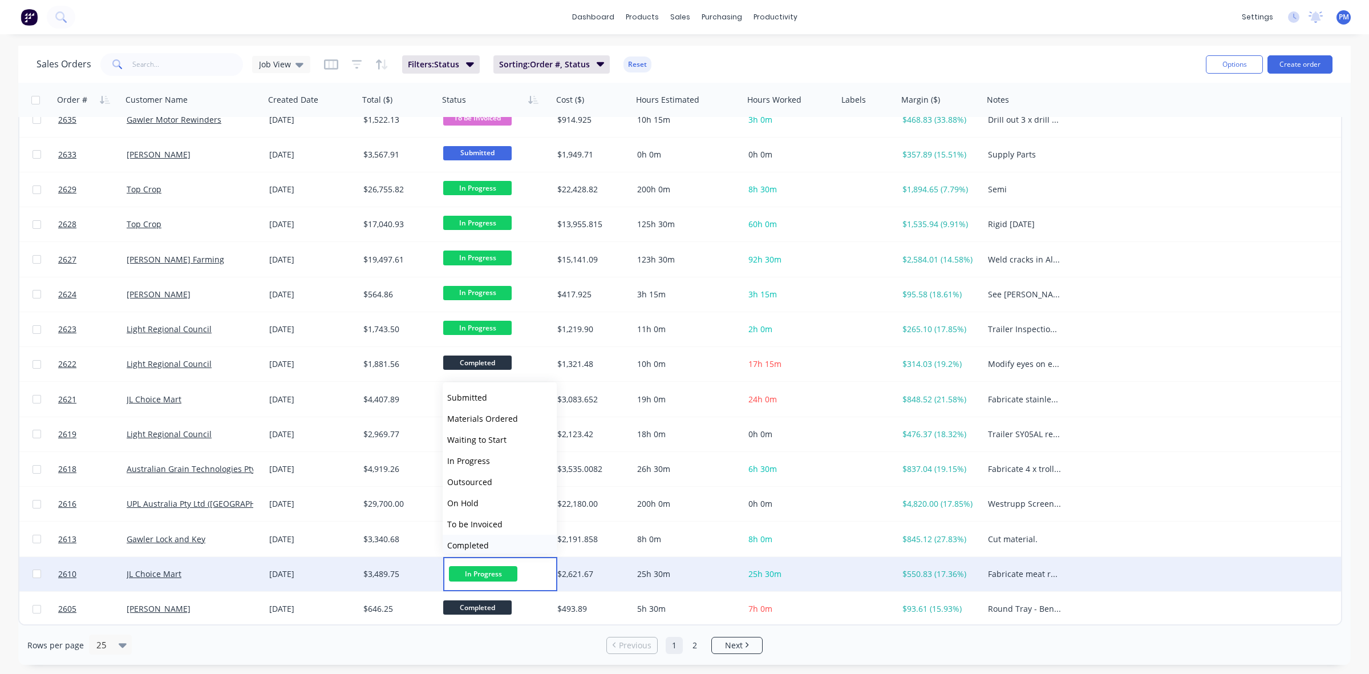
click at [475, 540] on span "Completed" at bounding box center [468, 545] width 42 height 11
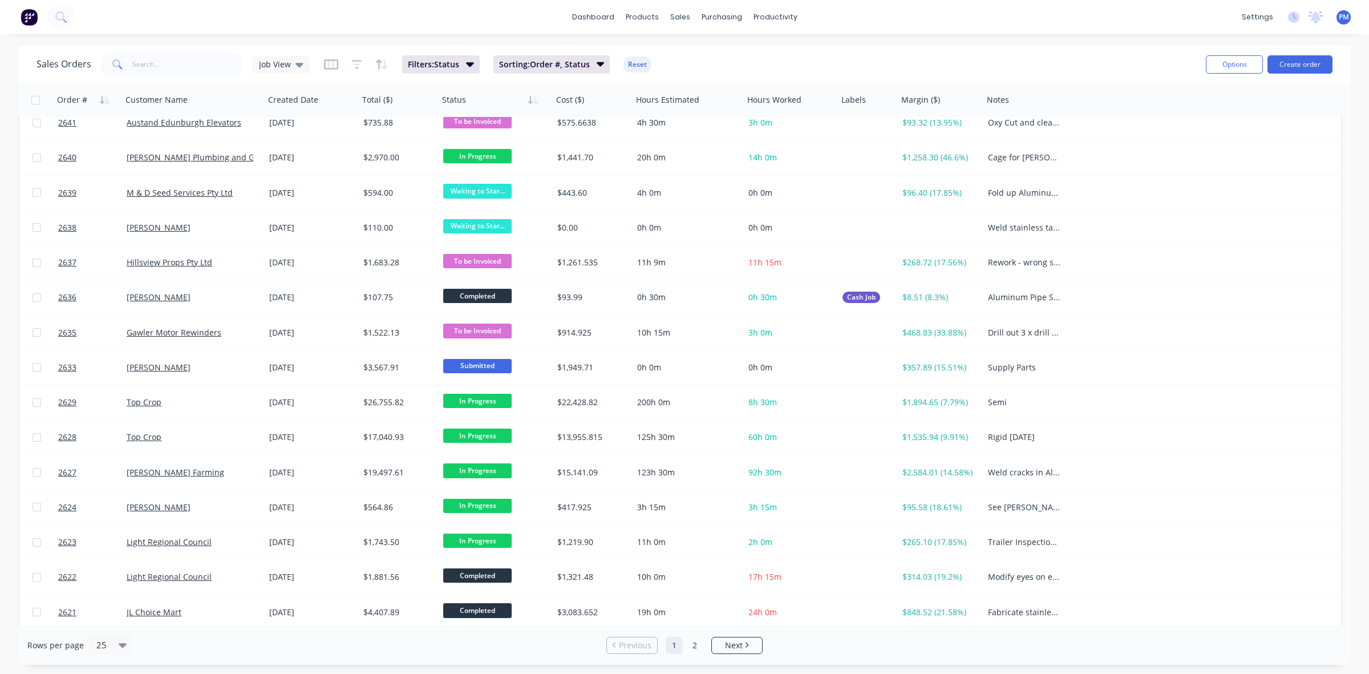
scroll to position [151, 0]
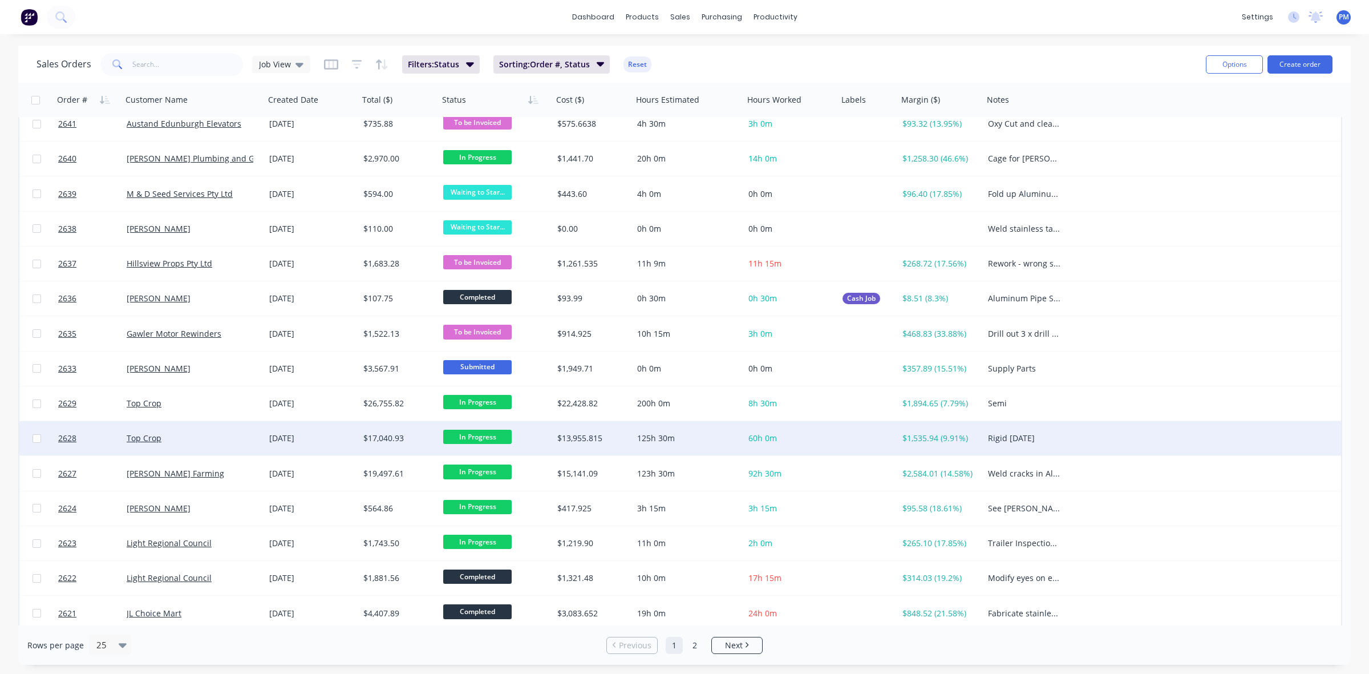
click at [226, 445] on div "Top Crop" at bounding box center [193, 438] width 143 height 34
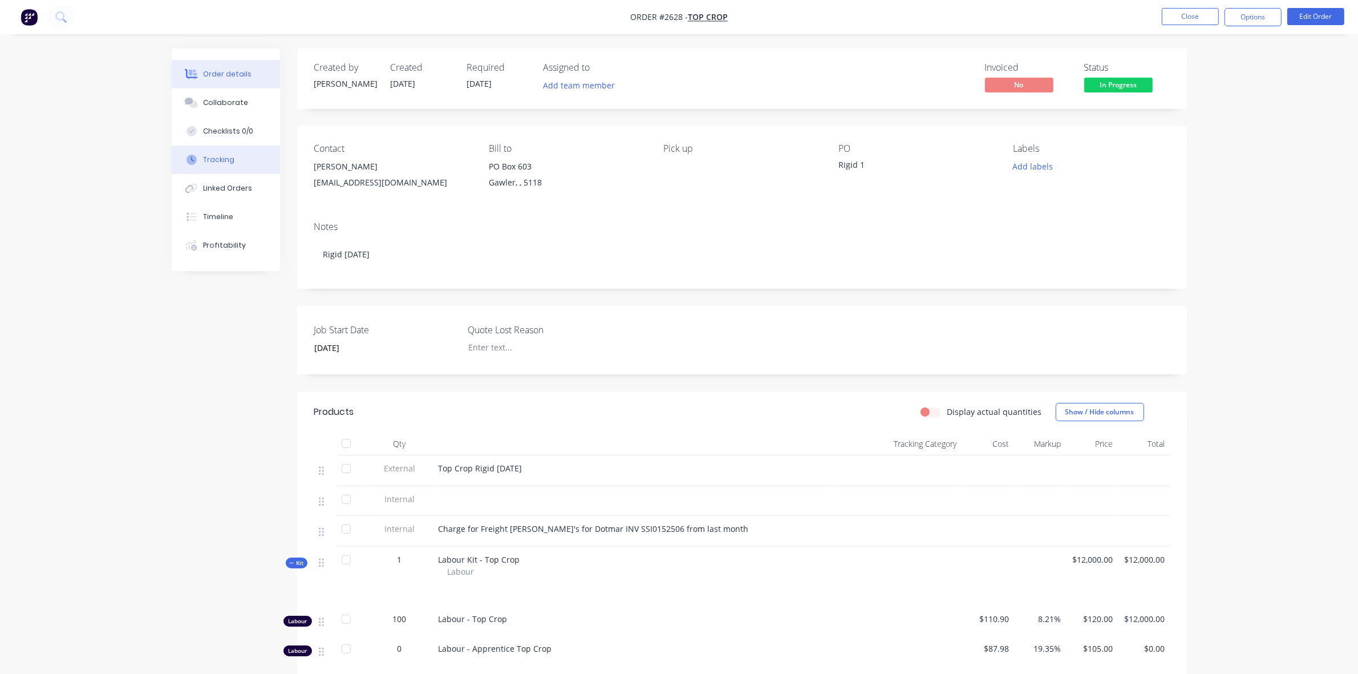
click at [232, 158] on div "Tracking" at bounding box center [218, 160] width 31 height 10
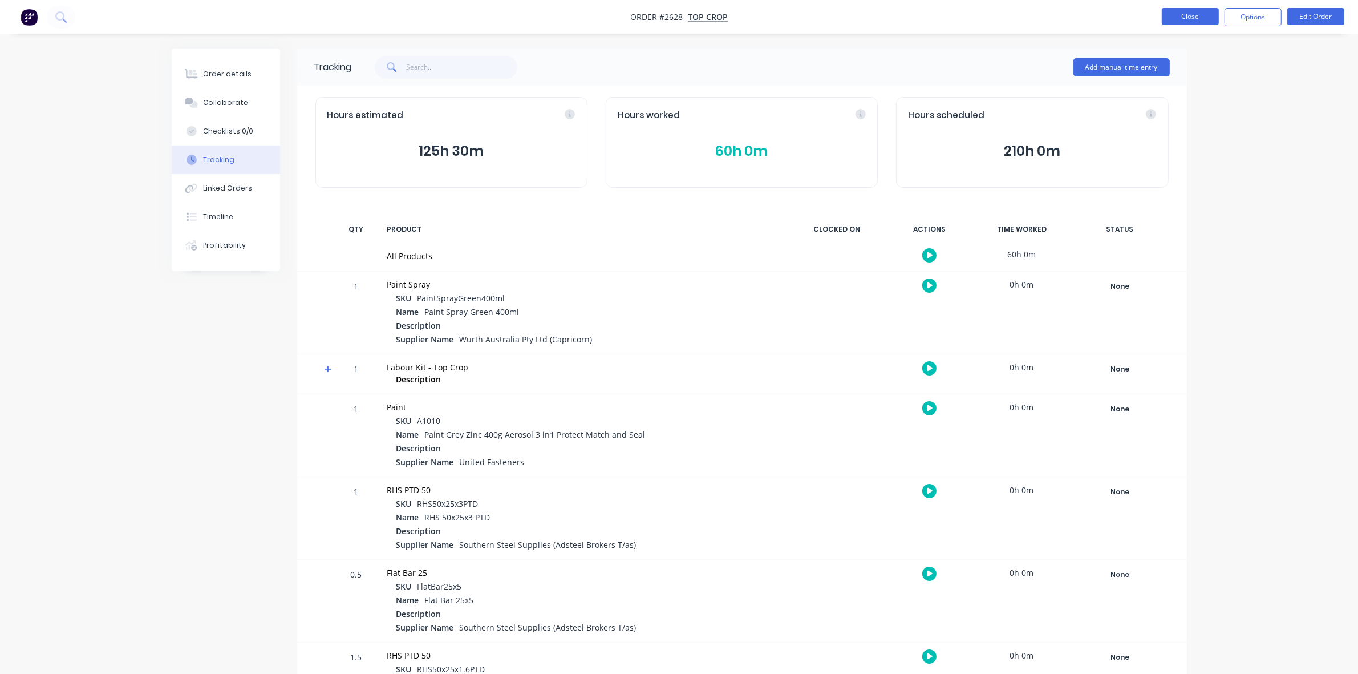
click at [1177, 15] on button "Close" at bounding box center [1190, 16] width 57 height 17
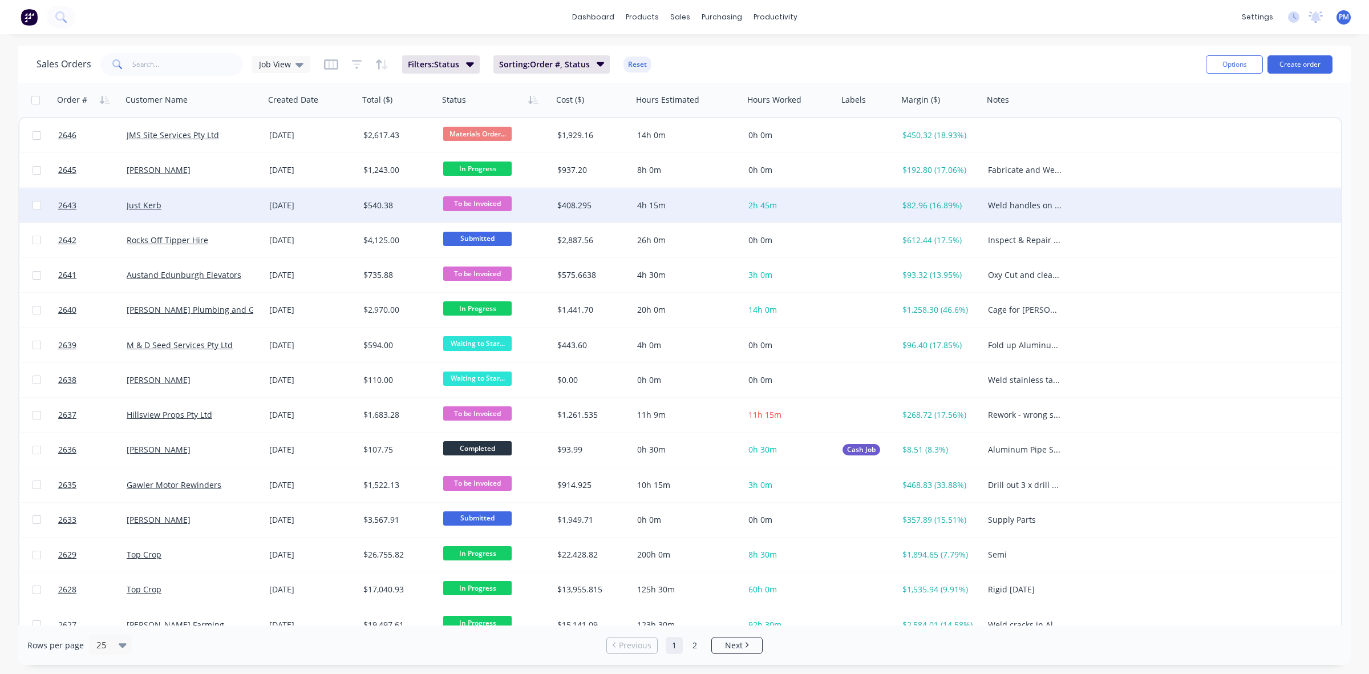
click at [246, 204] on div "Just Kerb" at bounding box center [190, 205] width 127 height 11
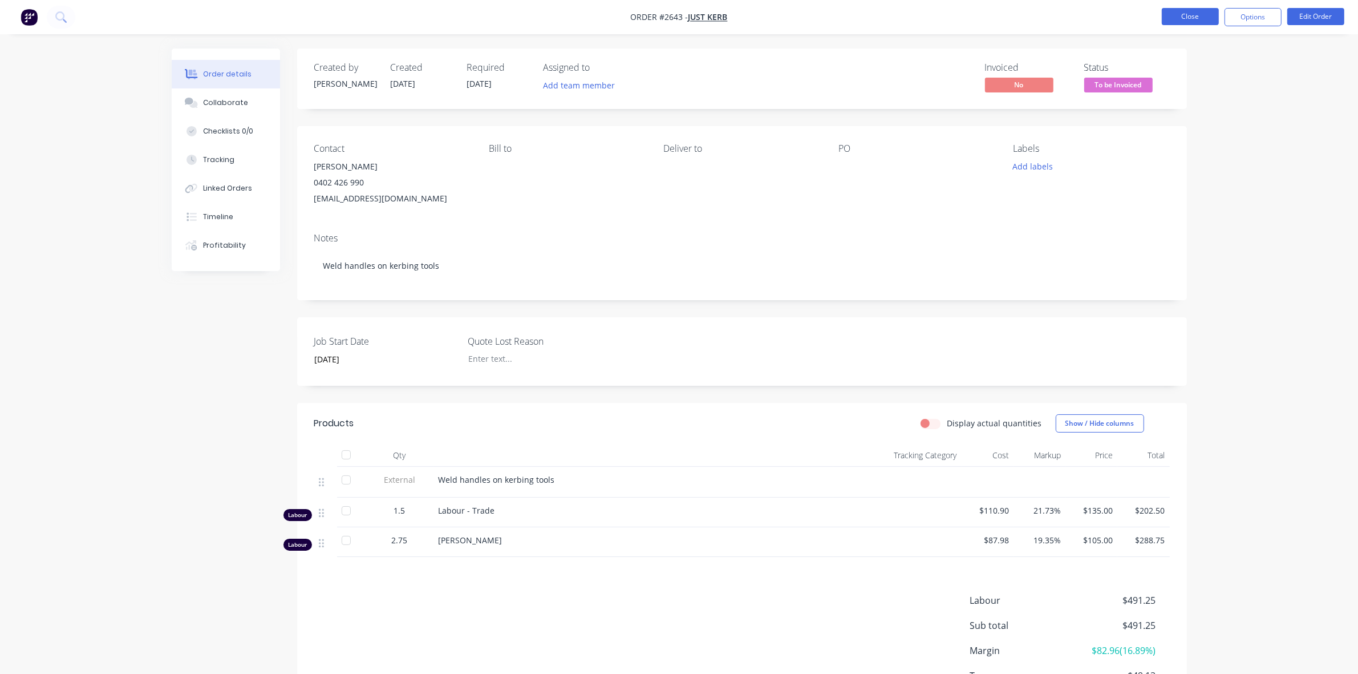
click at [1197, 17] on button "Close" at bounding box center [1190, 16] width 57 height 17
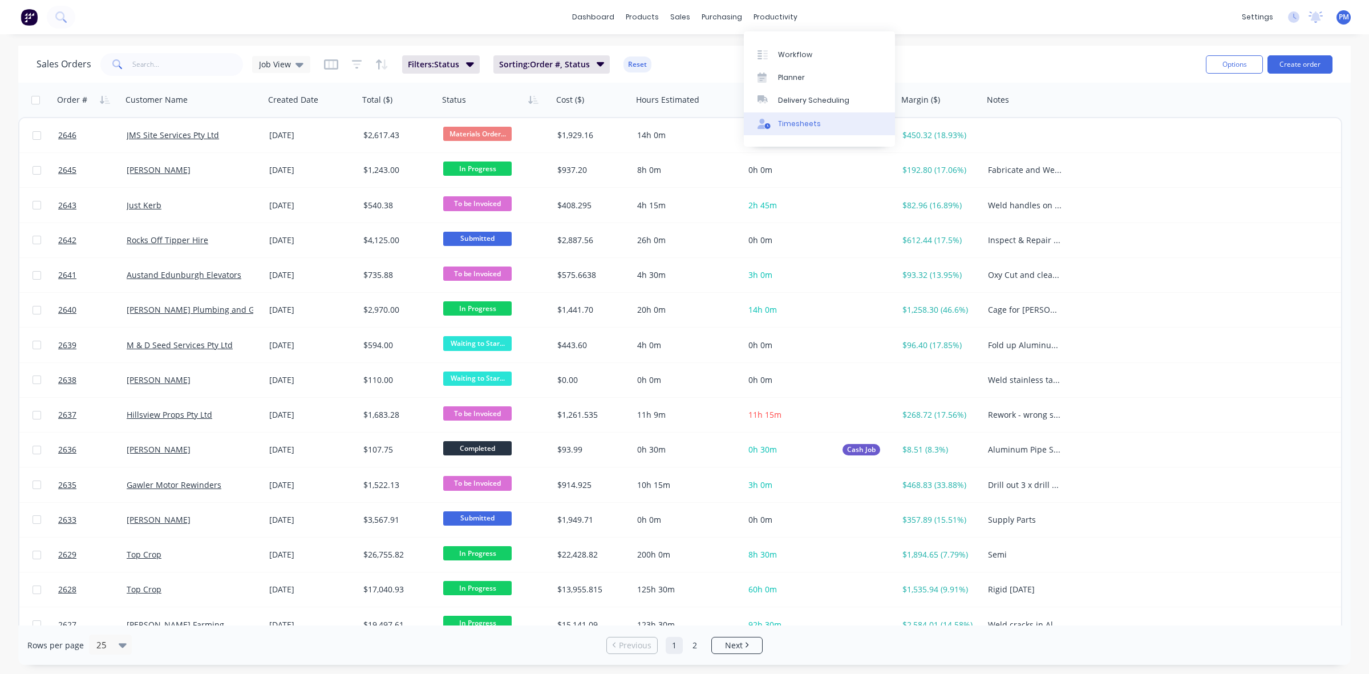
click at [790, 124] on div "Timesheets" at bounding box center [799, 124] width 43 height 10
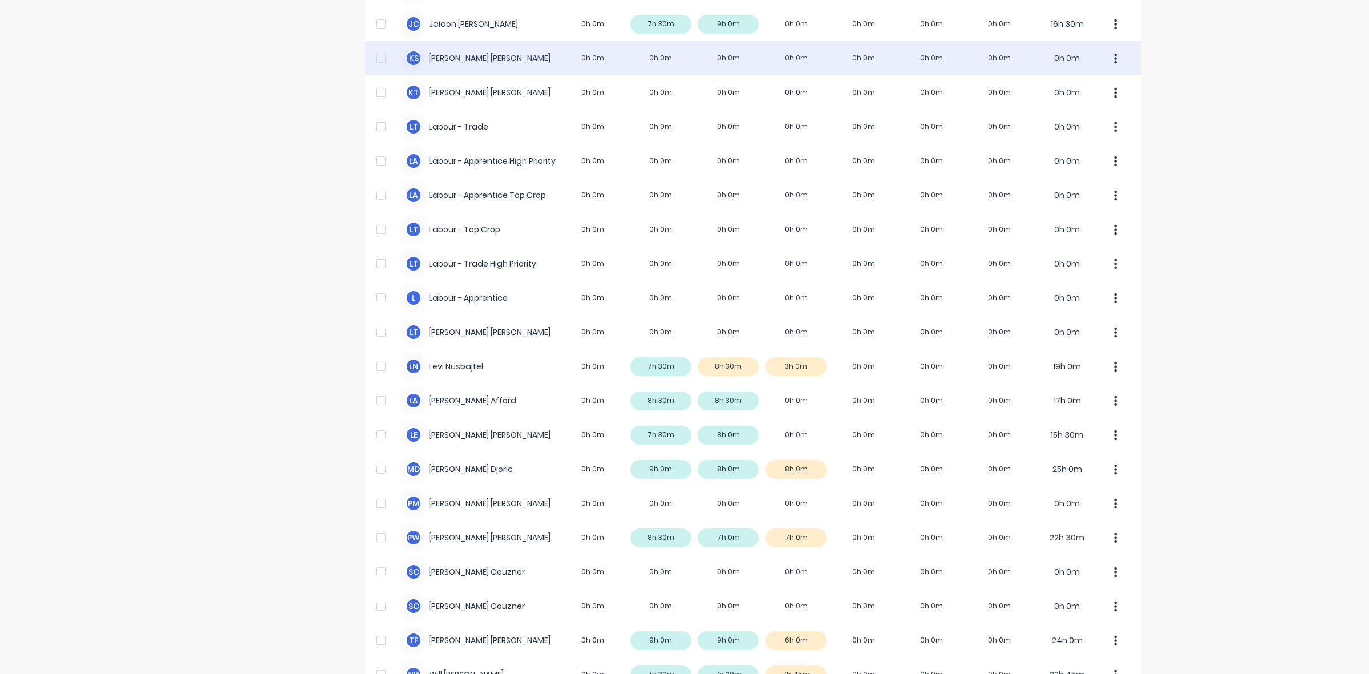
scroll to position [284, 0]
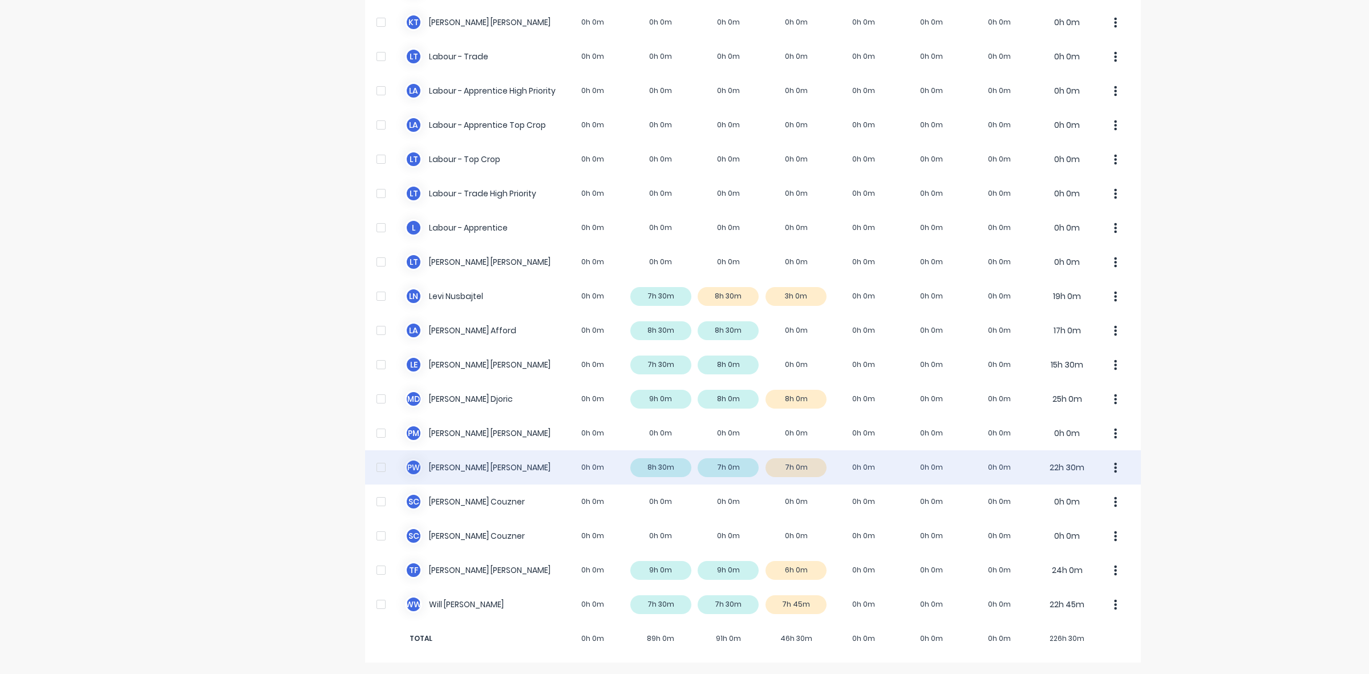
click at [803, 468] on div "P W [PERSON_NAME] 0h 0m 8h 30m 7h 0m 7h 0m 0h 0m 0h 0m 0h 0m 22h 30m" at bounding box center [753, 467] width 776 height 34
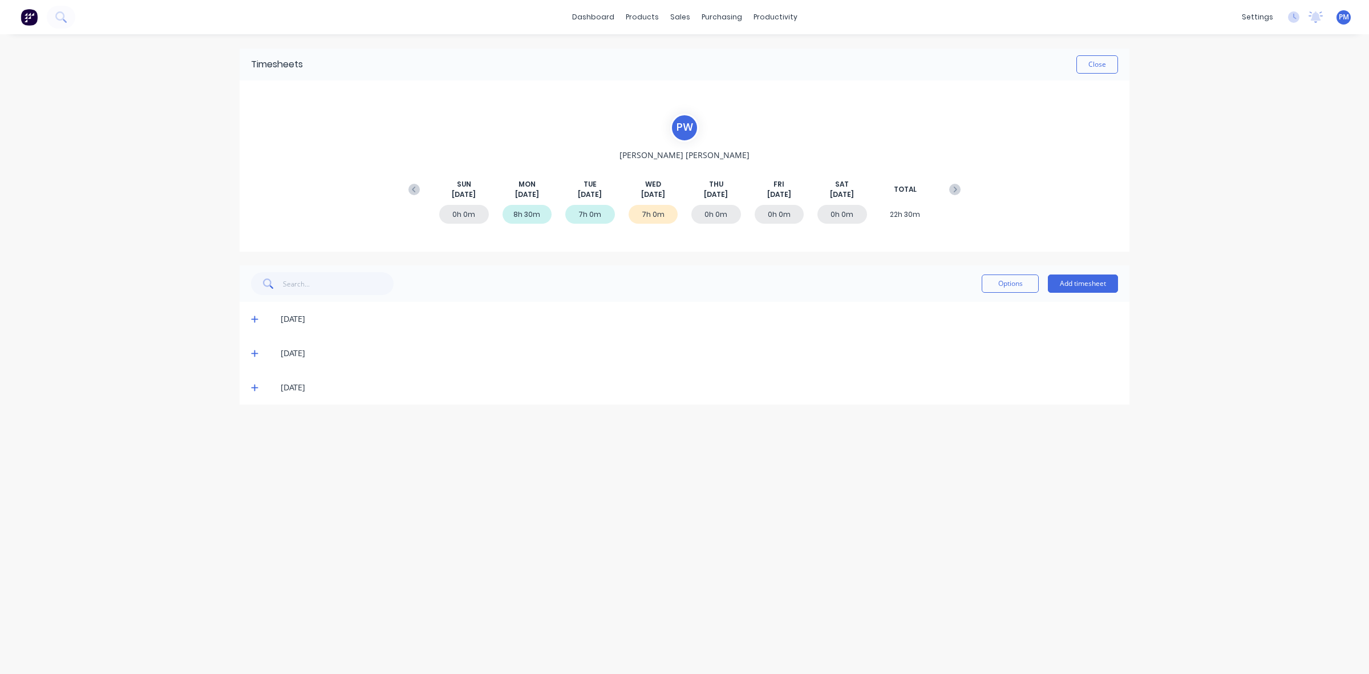
click at [254, 386] on icon at bounding box center [254, 387] width 7 height 8
click at [256, 318] on icon at bounding box center [254, 319] width 7 height 7
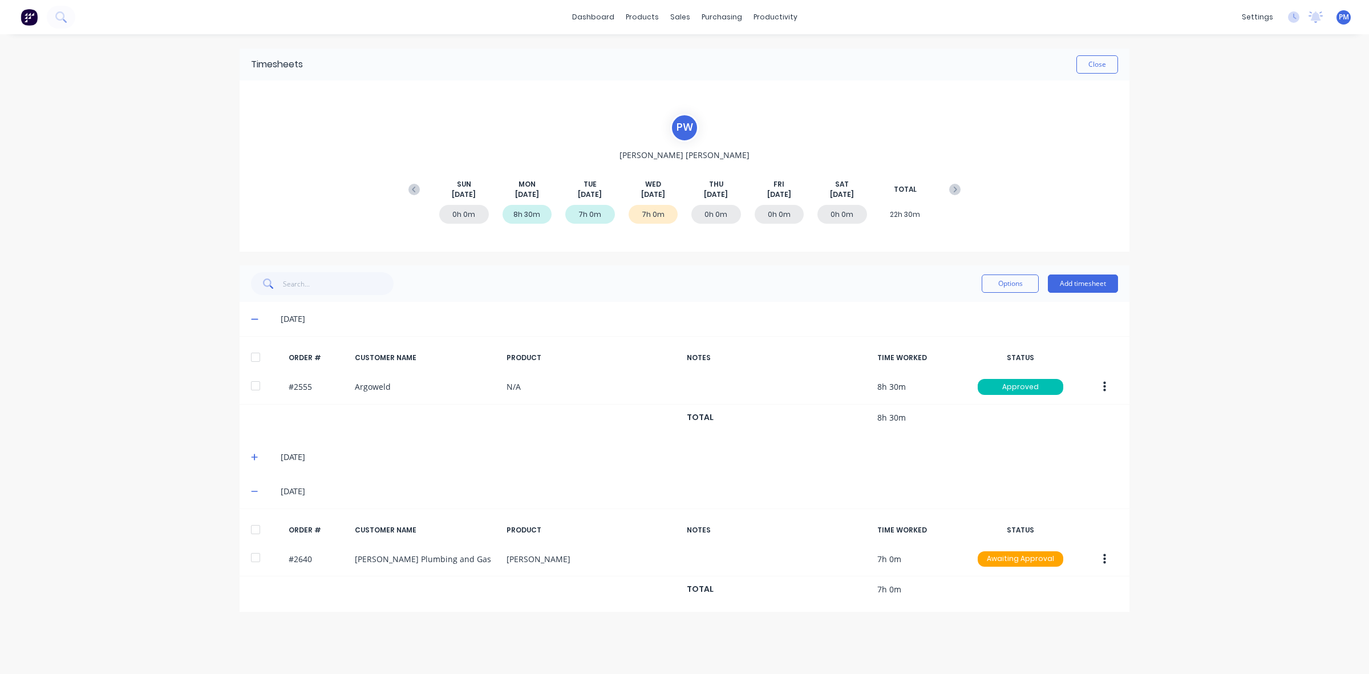
click at [254, 317] on icon at bounding box center [254, 319] width 7 height 8
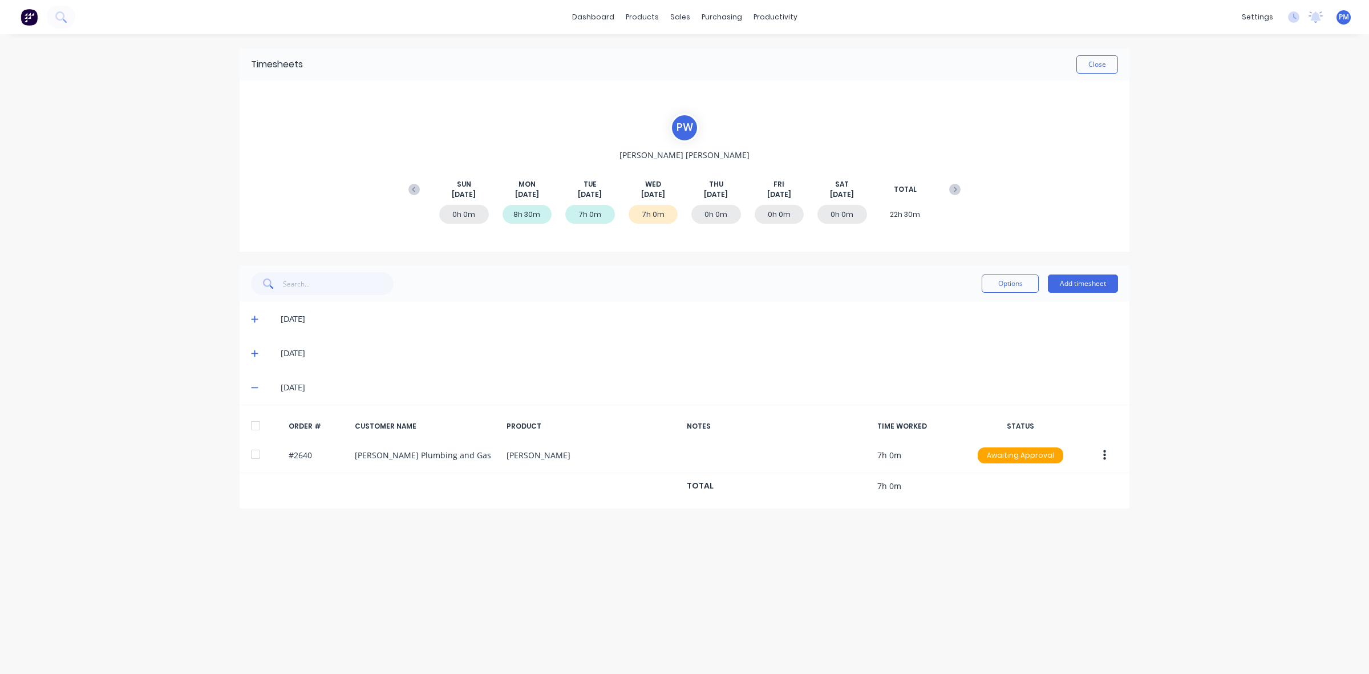
click at [257, 388] on icon at bounding box center [254, 387] width 7 height 8
click at [257, 387] on icon at bounding box center [254, 387] width 7 height 7
click at [257, 387] on icon at bounding box center [254, 387] width 7 height 1
click at [1105, 66] on button "Close" at bounding box center [1097, 64] width 42 height 18
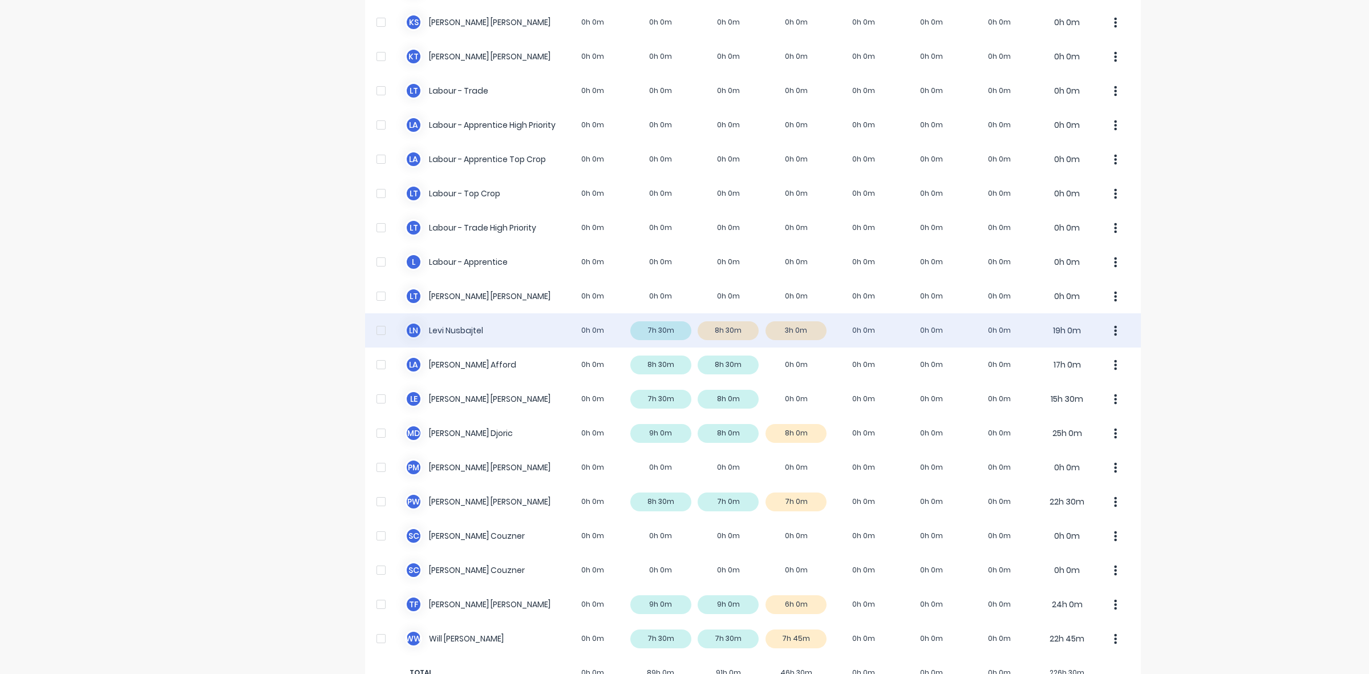
scroll to position [284, 0]
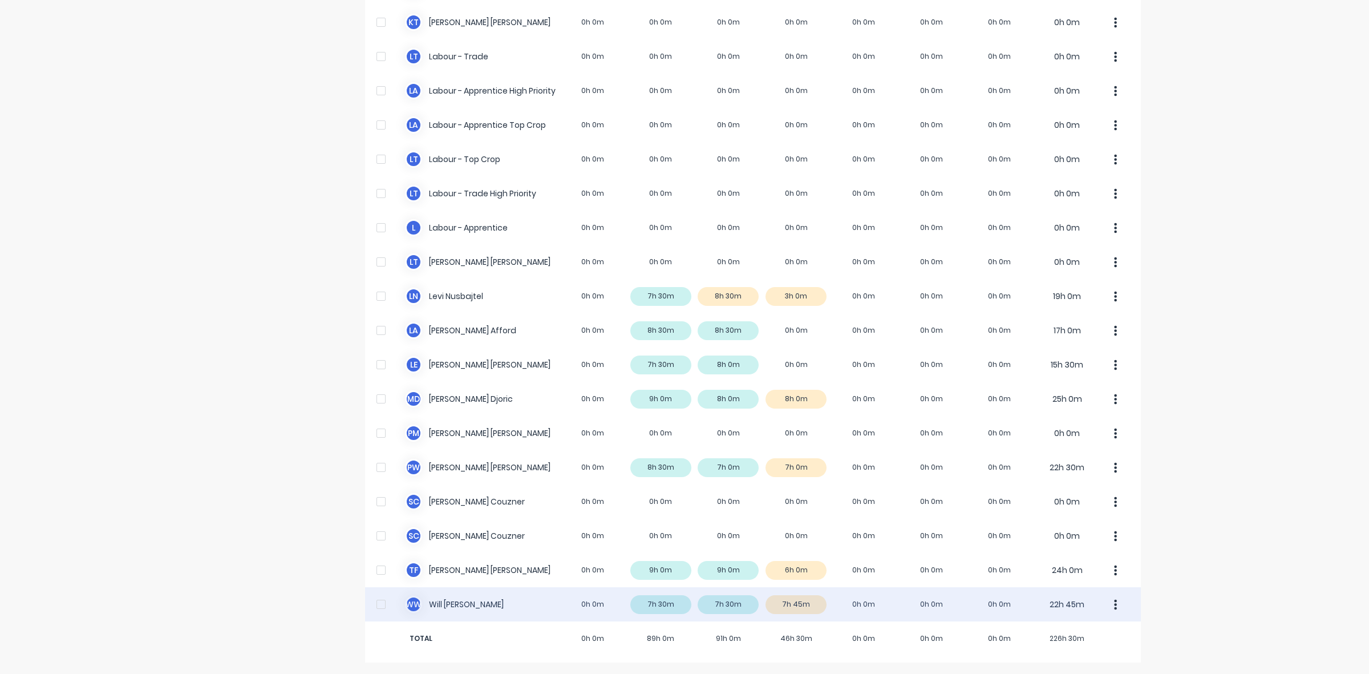
click at [813, 601] on div "W W [PERSON_NAME] 0h 0m 7h 30m 7h 30m 7h 45m 0h 0m 0h 0m 0h 0m 22h 45m" at bounding box center [753, 604] width 776 height 34
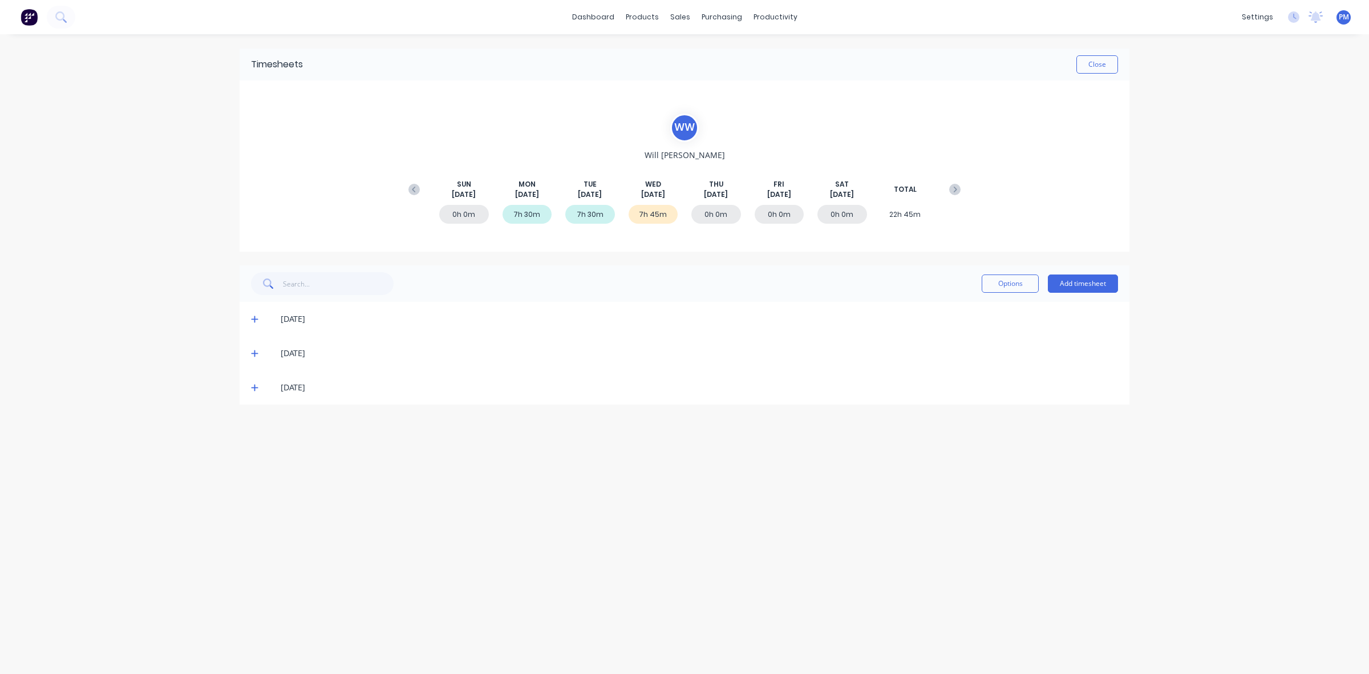
click at [254, 384] on icon at bounding box center [254, 387] width 7 height 7
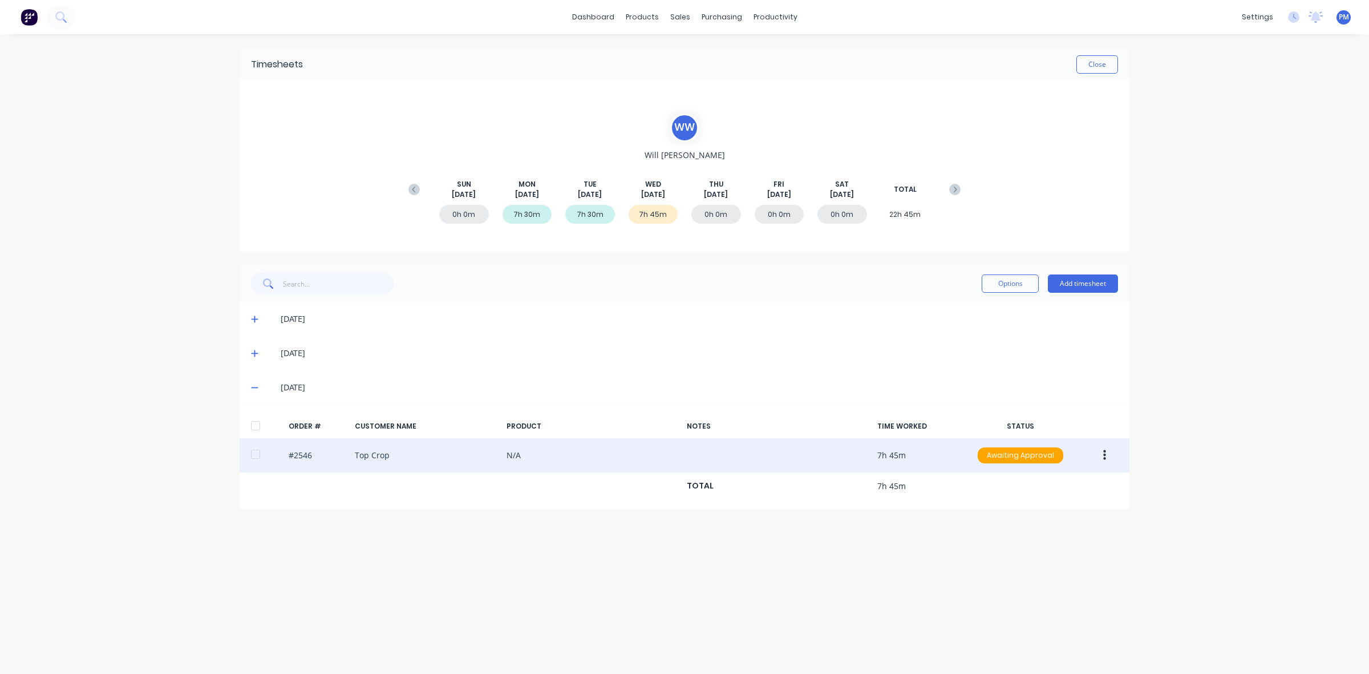
click at [460, 468] on div "#2546 Top Crop N/A 7h 45m Awaiting Approval" at bounding box center [685, 455] width 890 height 35
click at [460, 457] on div "#2546 Top Crop N/A 7h 45m Awaiting Approval" at bounding box center [685, 455] width 890 height 35
click at [572, 449] on div "#2546 Top Crop N/A 7h 45m Awaiting Approval" at bounding box center [685, 455] width 890 height 35
click at [414, 451] on div "#2546 Top Crop N/A 7h 45m Awaiting Approval" at bounding box center [685, 455] width 890 height 35
click at [415, 451] on div "#2546 Top Crop N/A 7h 45m Awaiting Approval" at bounding box center [685, 455] width 890 height 35
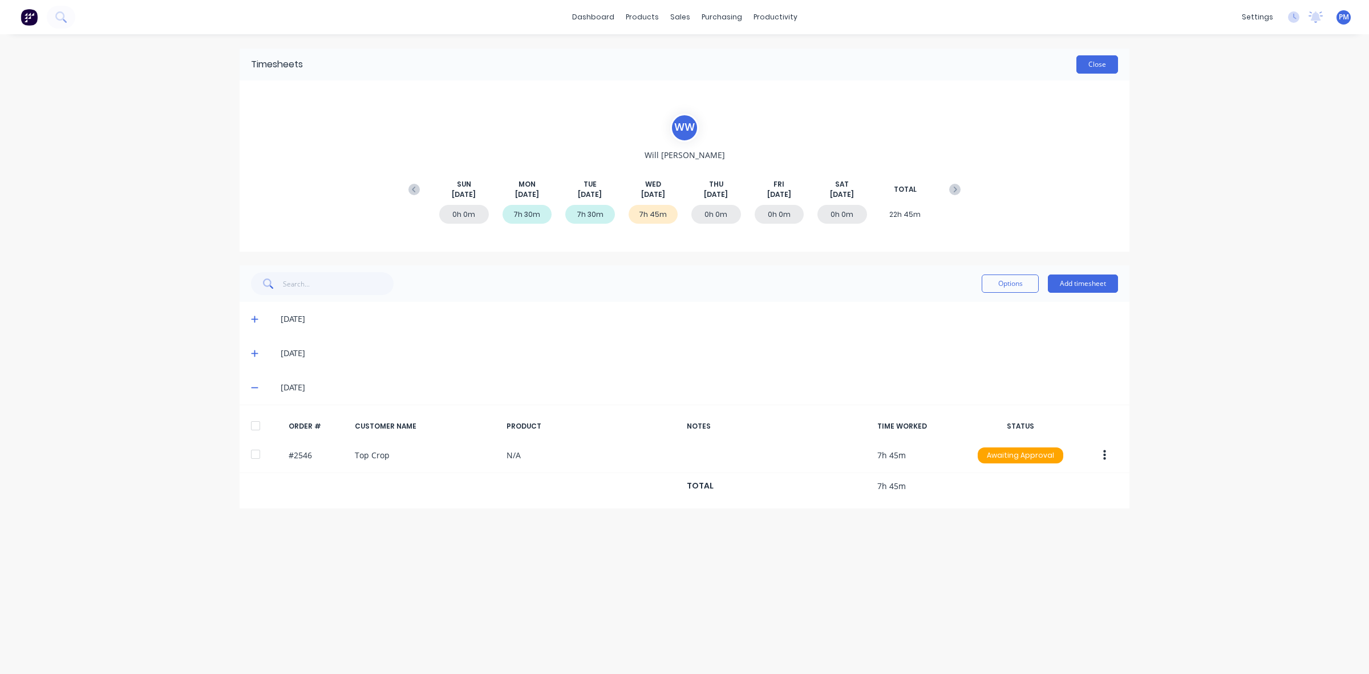
click at [1104, 64] on button "Close" at bounding box center [1097, 64] width 42 height 18
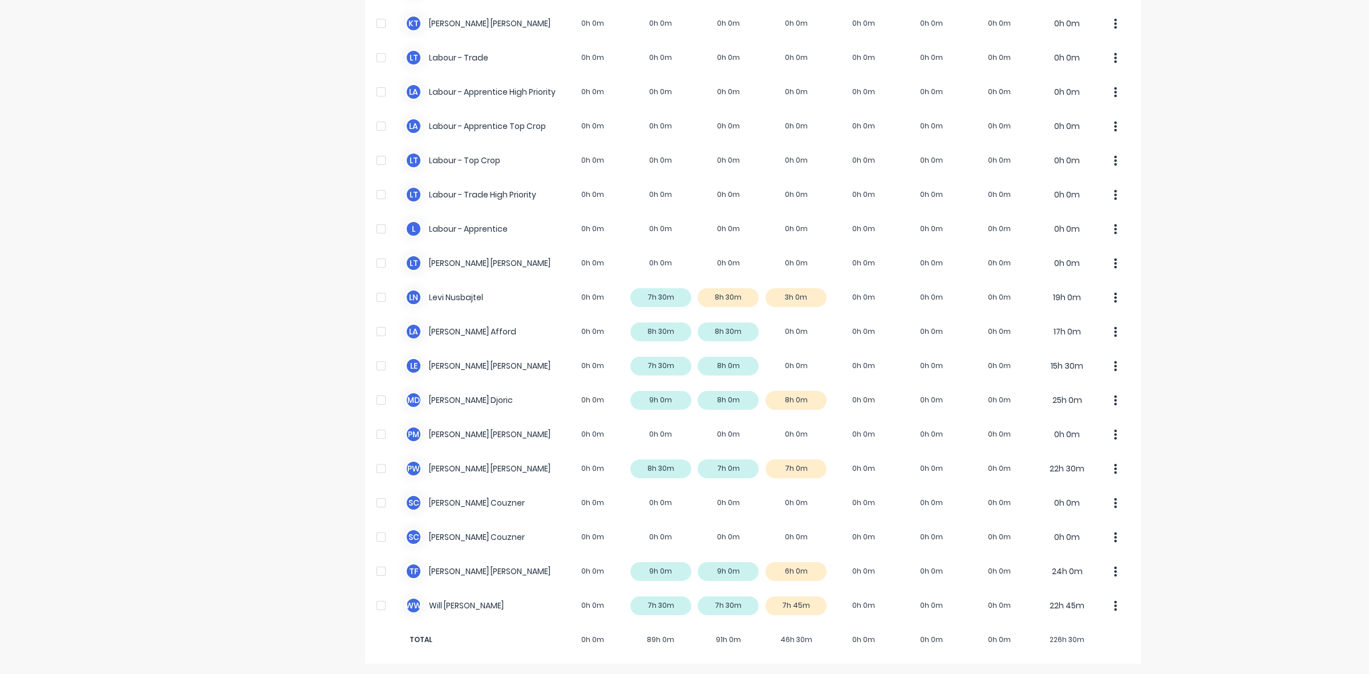
scroll to position [284, 0]
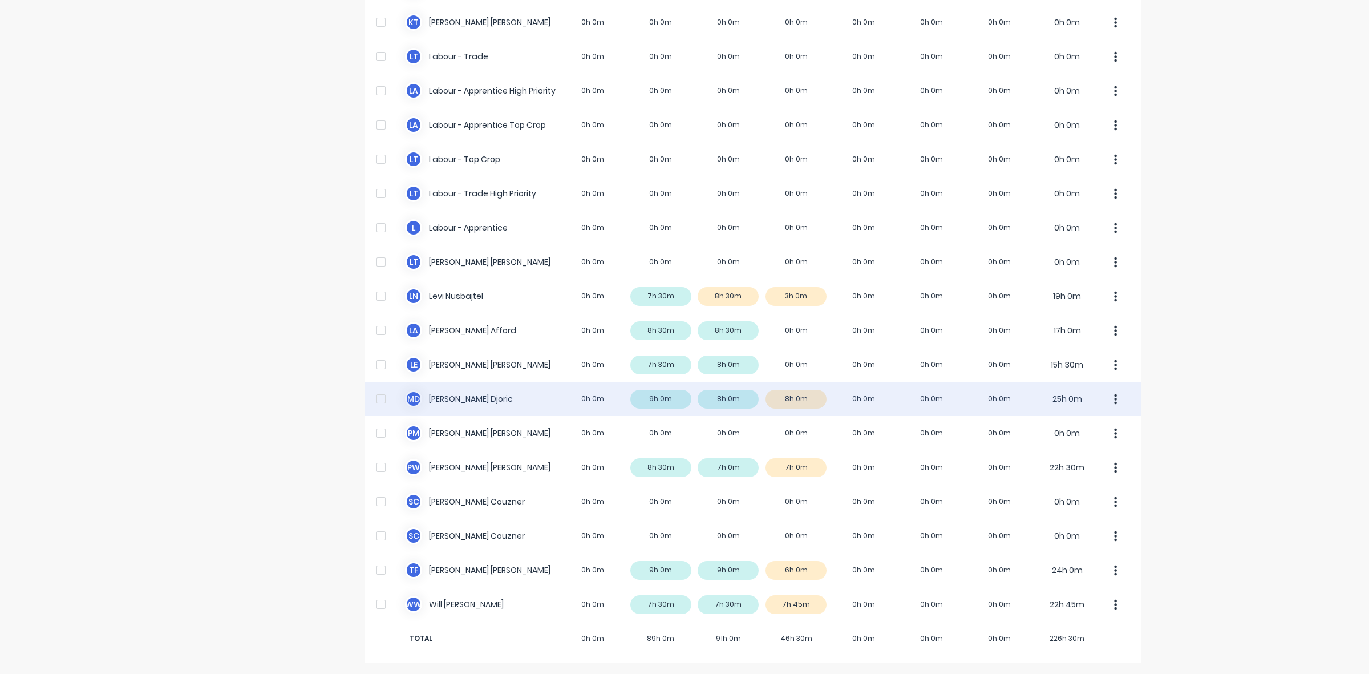
click at [800, 398] on div "M D [PERSON_NAME] 0h 0m 9h 0m 8h 0m 8h 0m 0h 0m 0h 0m 0h 0m 25h 0m" at bounding box center [753, 399] width 776 height 34
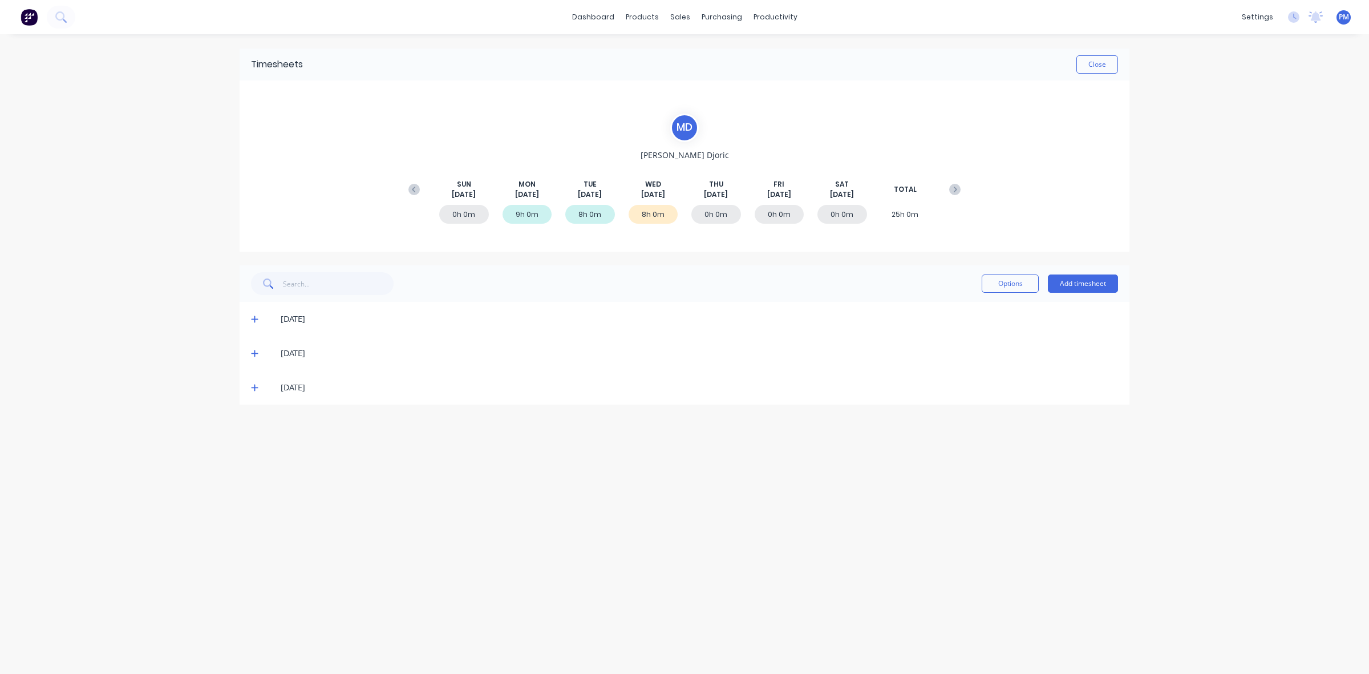
click at [254, 386] on icon at bounding box center [254, 387] width 7 height 7
click at [254, 385] on icon at bounding box center [254, 387] width 7 height 8
click at [1095, 62] on button "Close" at bounding box center [1097, 64] width 42 height 18
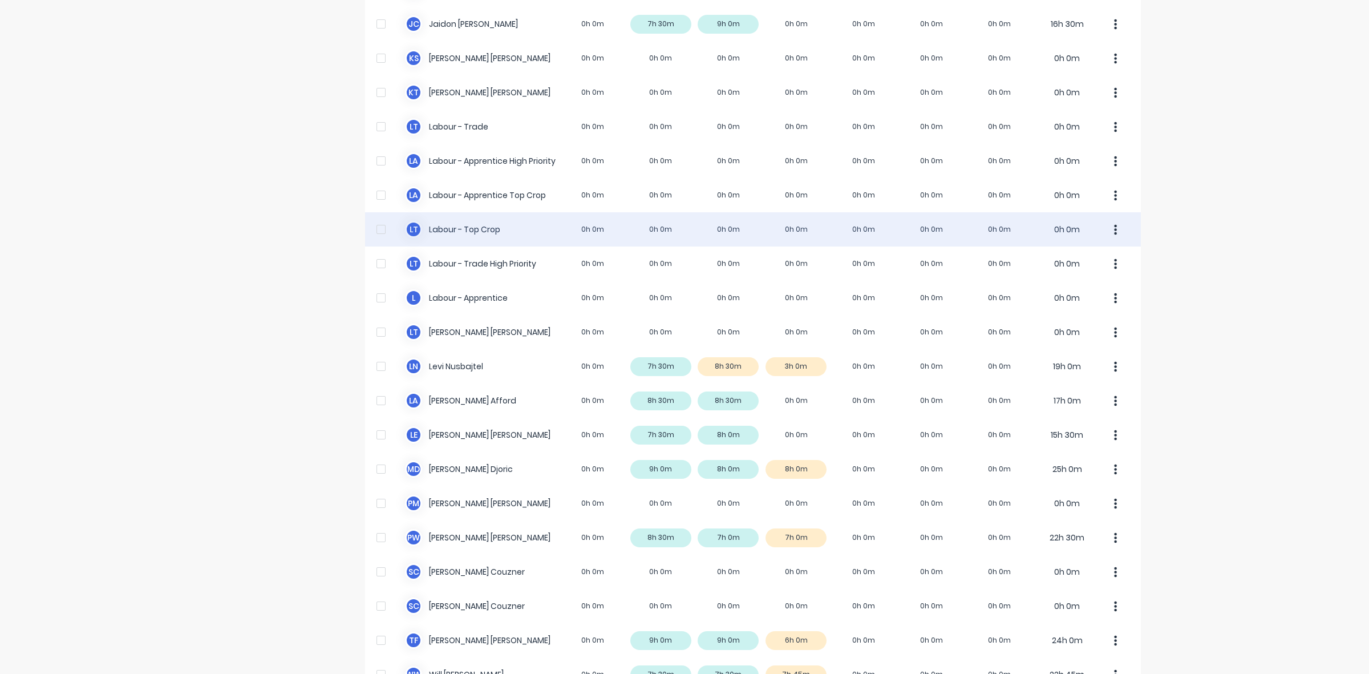
scroll to position [284, 0]
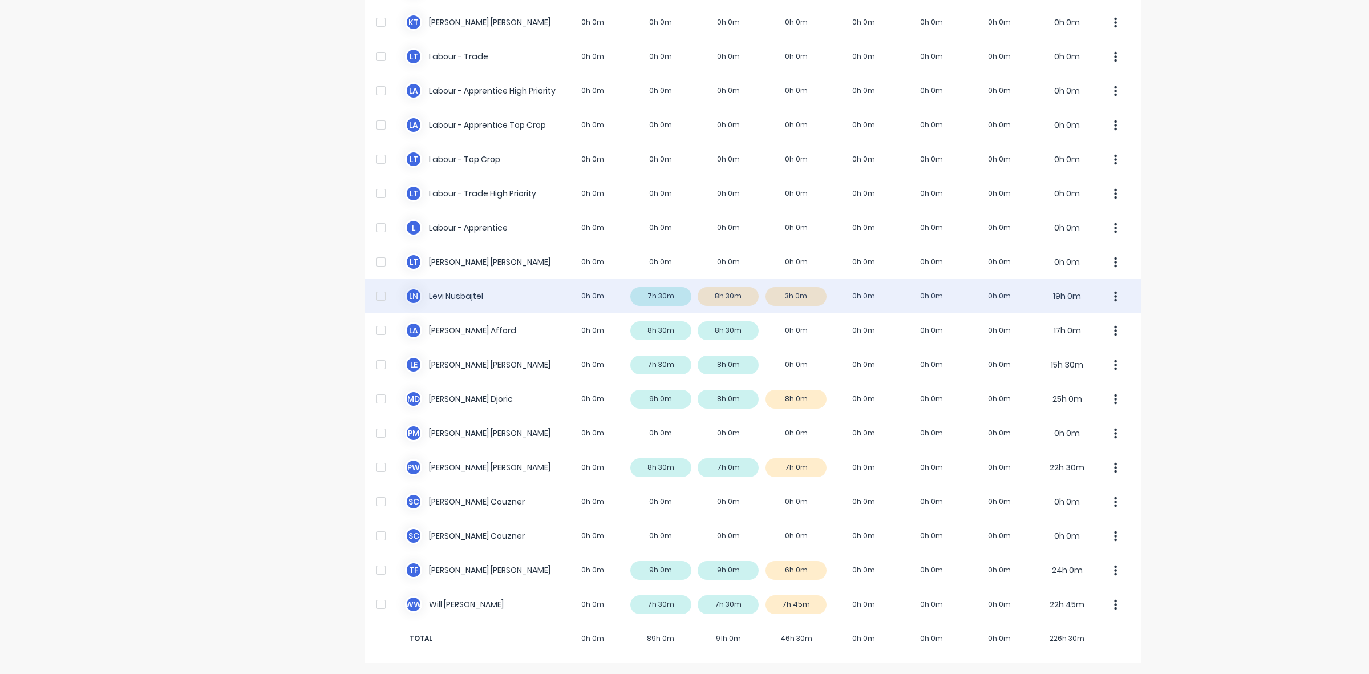
click at [740, 295] on div "[PERSON_NAME] Nusbajtel 0h 0m 7h 30m 8h 30m 3h 0m 0h 0m 0h 0m 0h 0m 19h 0m" at bounding box center [753, 296] width 776 height 34
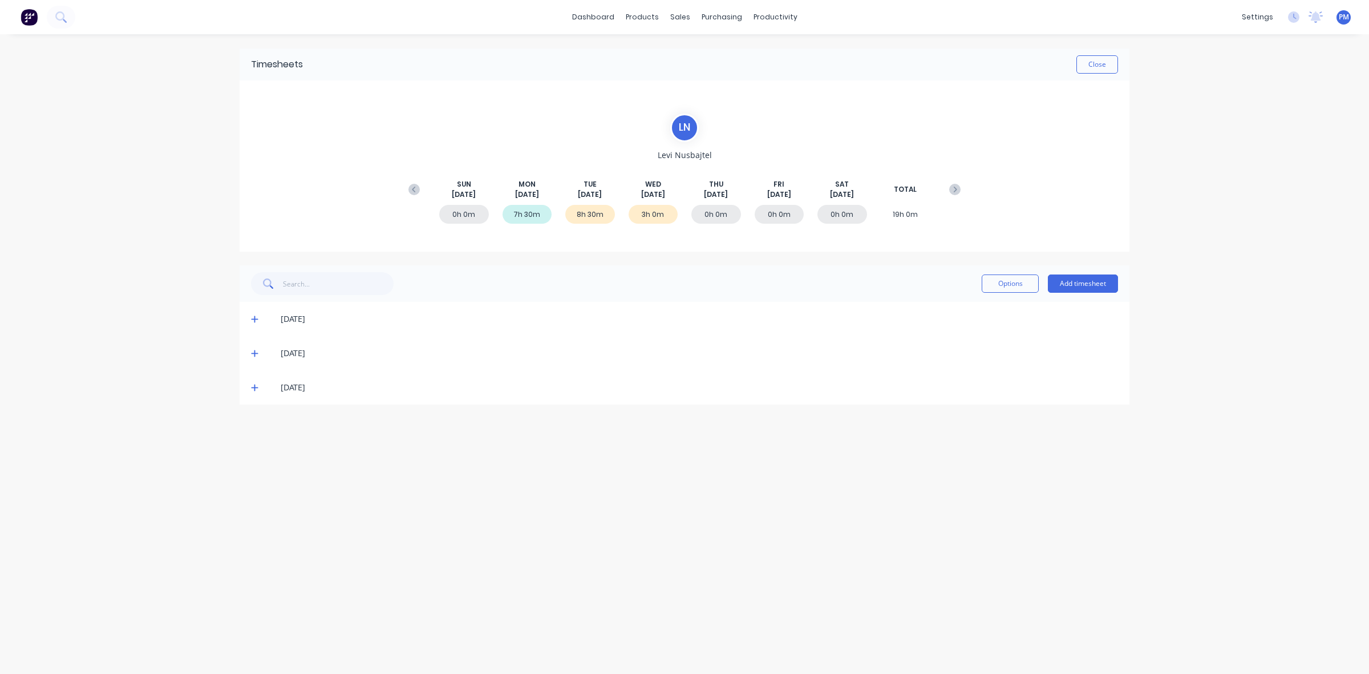
click at [252, 351] on icon at bounding box center [254, 353] width 7 height 8
click at [252, 354] on icon at bounding box center [254, 353] width 7 height 8
click at [252, 352] on icon at bounding box center [254, 353] width 7 height 7
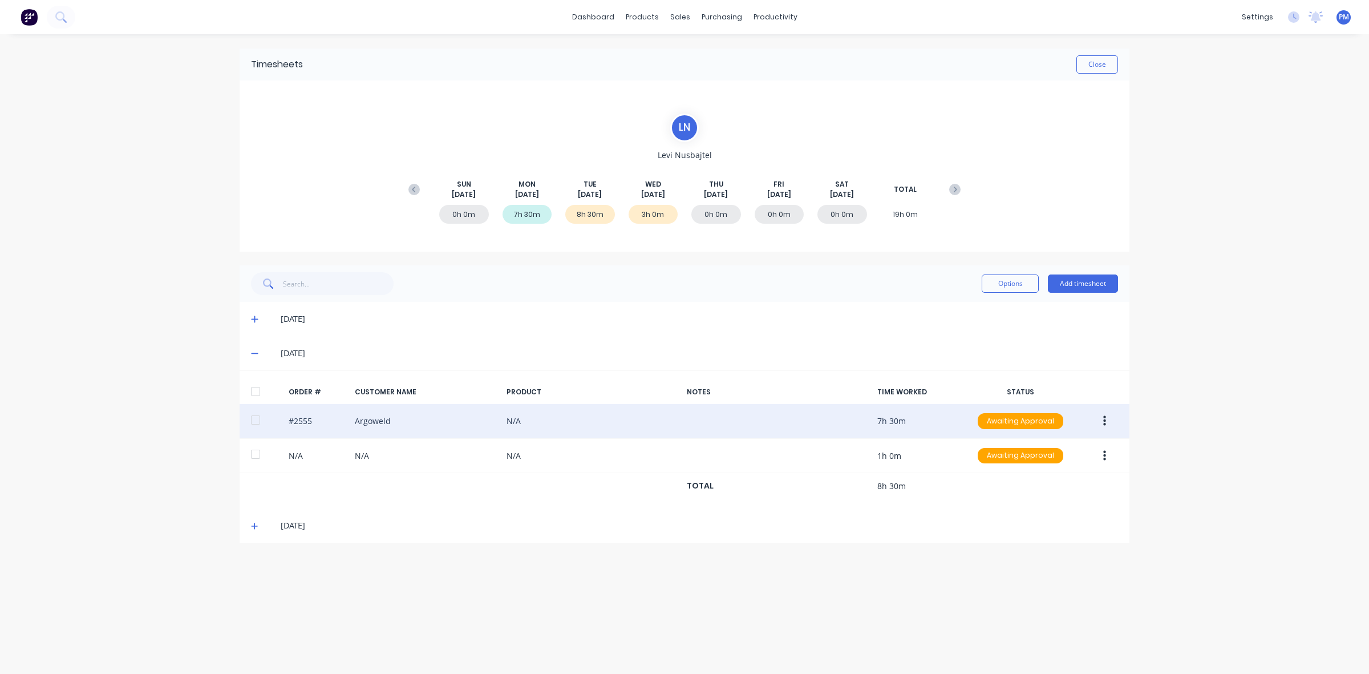
click at [1107, 421] on button "button" at bounding box center [1104, 421] width 27 height 21
click at [1025, 495] on div "Edit" at bounding box center [1064, 496] width 88 height 17
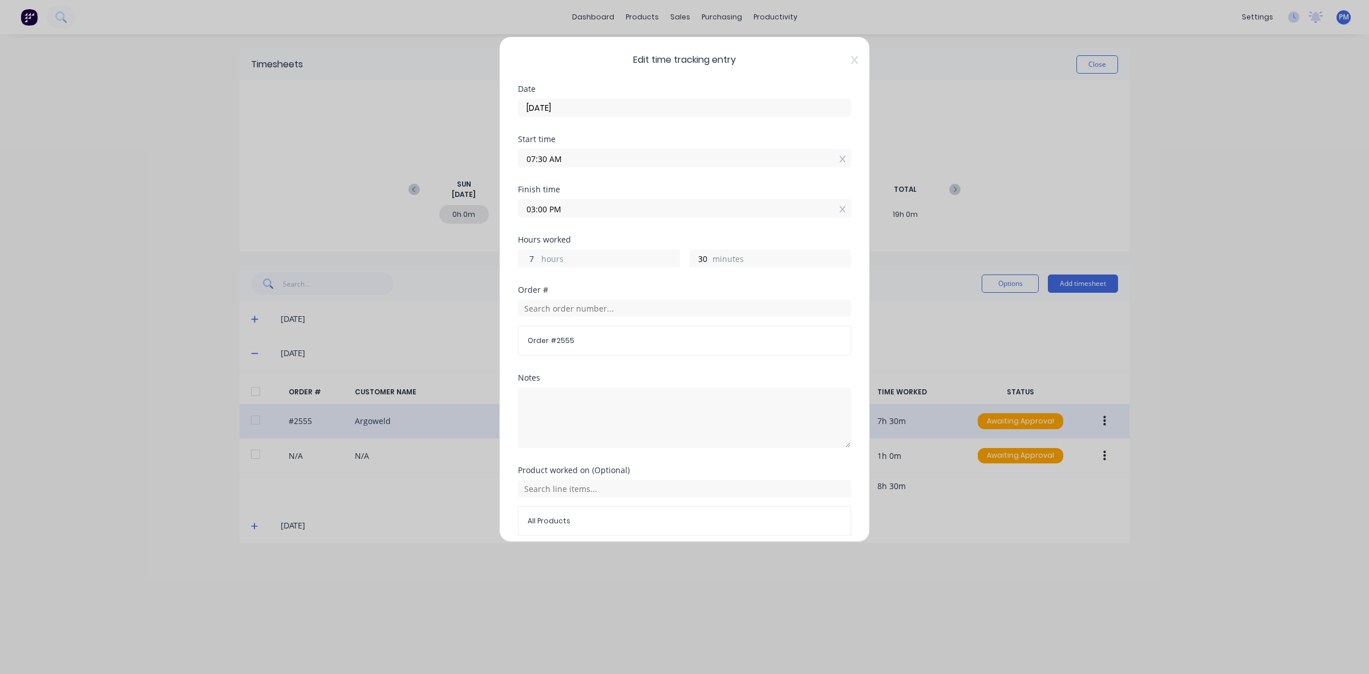
drag, startPoint x: 534, startPoint y: 258, endPoint x: 528, endPoint y: 258, distance: 5.7
click at [528, 258] on input "7" at bounding box center [528, 258] width 20 height 17
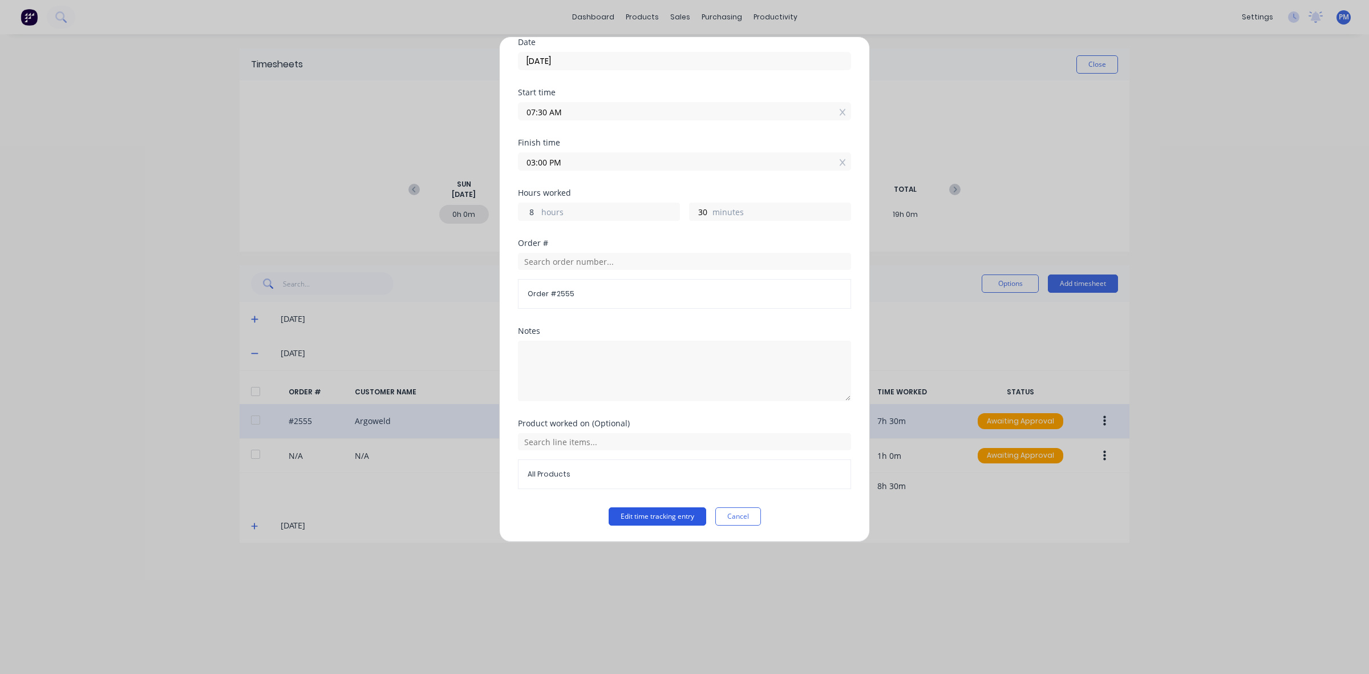
type input "8"
type input "04:00 PM"
click at [659, 514] on button "Edit time tracking entry" at bounding box center [658, 516] width 98 height 18
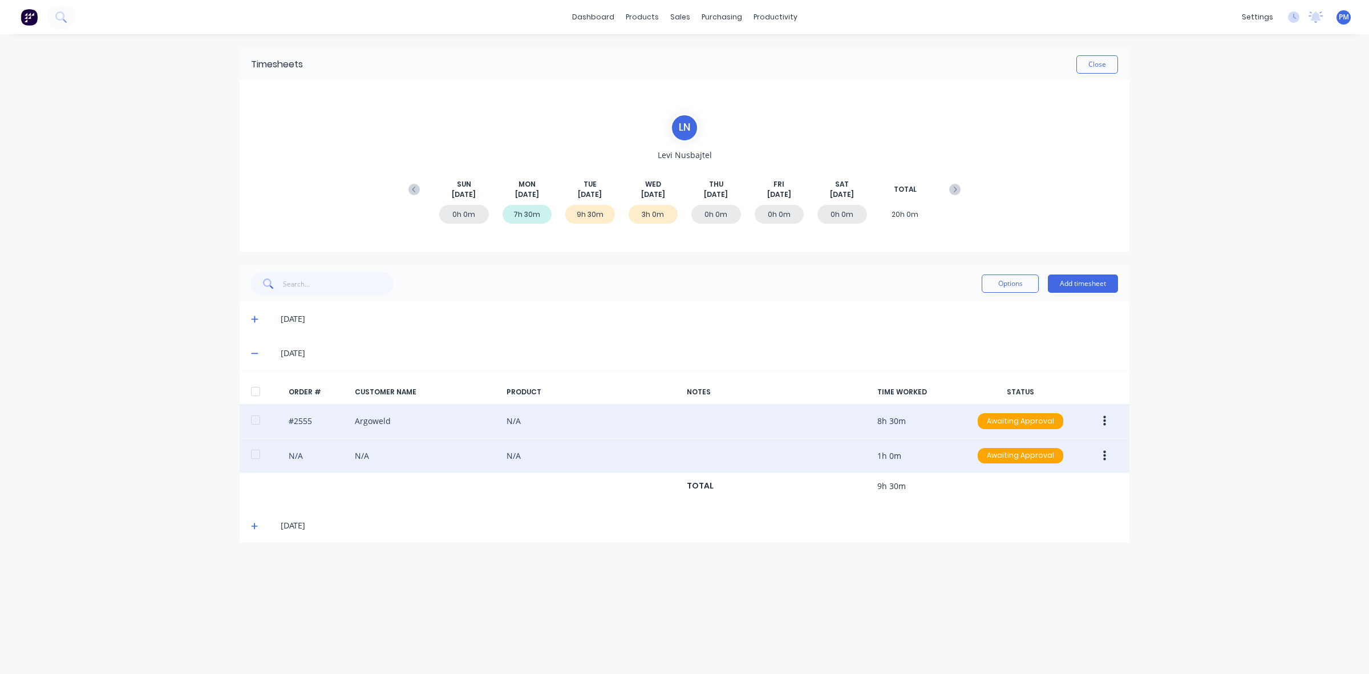
click at [1108, 451] on button "button" at bounding box center [1104, 455] width 27 height 21
click at [1041, 573] on div "Delete" at bounding box center [1064, 577] width 88 height 17
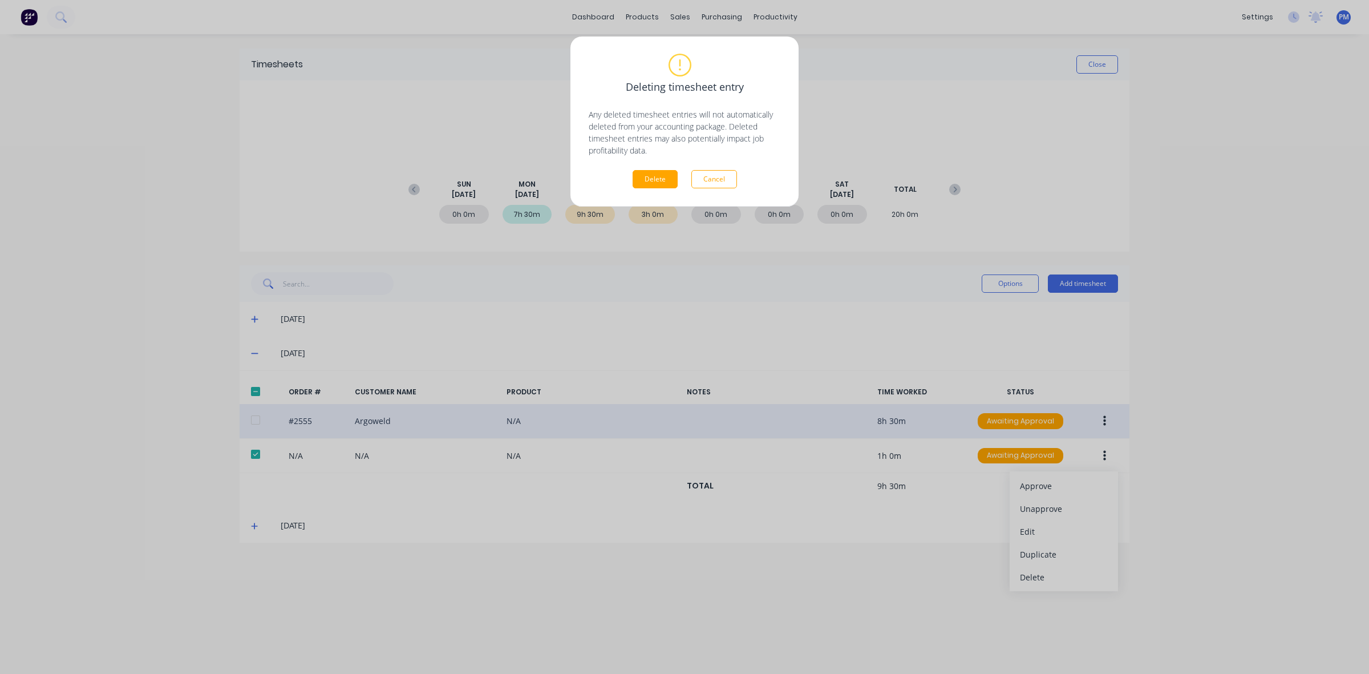
click at [648, 169] on div "Deleting timesheet entry Any deleted timesheet entries will not automatically d…" at bounding box center [685, 121] width 192 height 133
click at [650, 177] on button "Delete" at bounding box center [655, 179] width 45 height 18
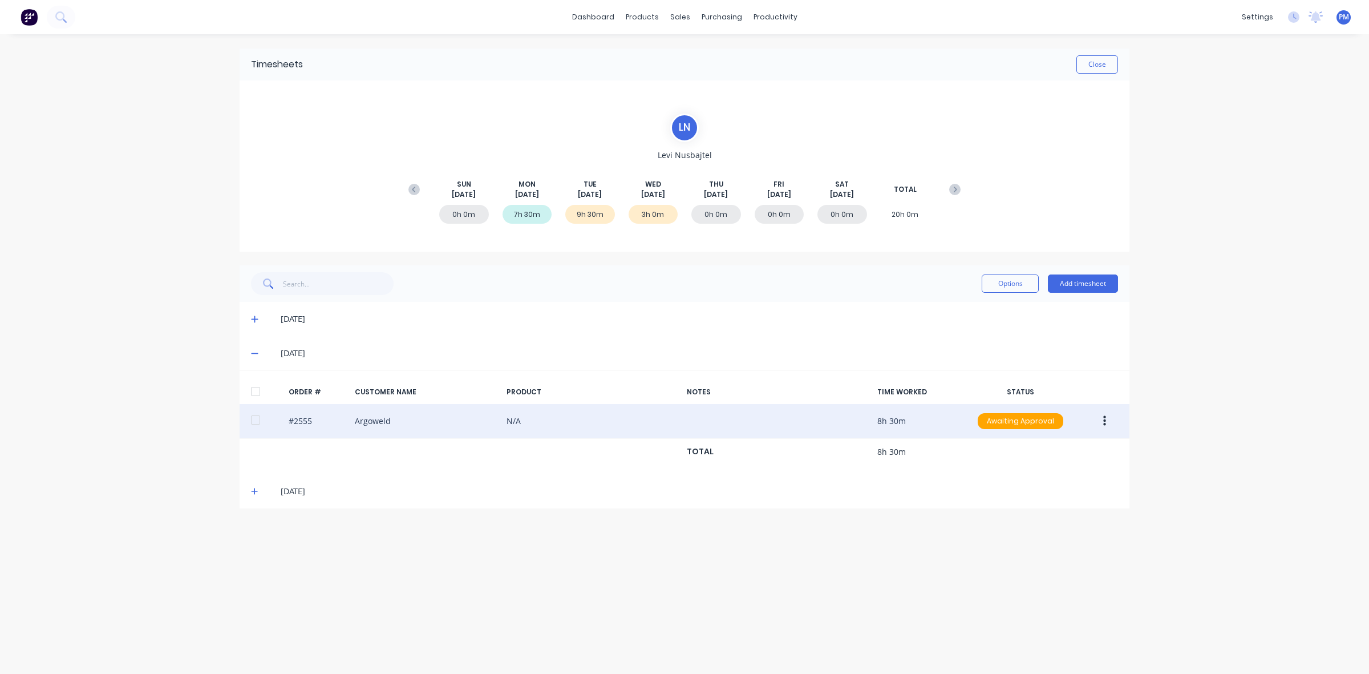
click at [642, 214] on div "3h 0m" at bounding box center [654, 214] width 50 height 19
click at [1095, 67] on button "Close" at bounding box center [1097, 64] width 42 height 18
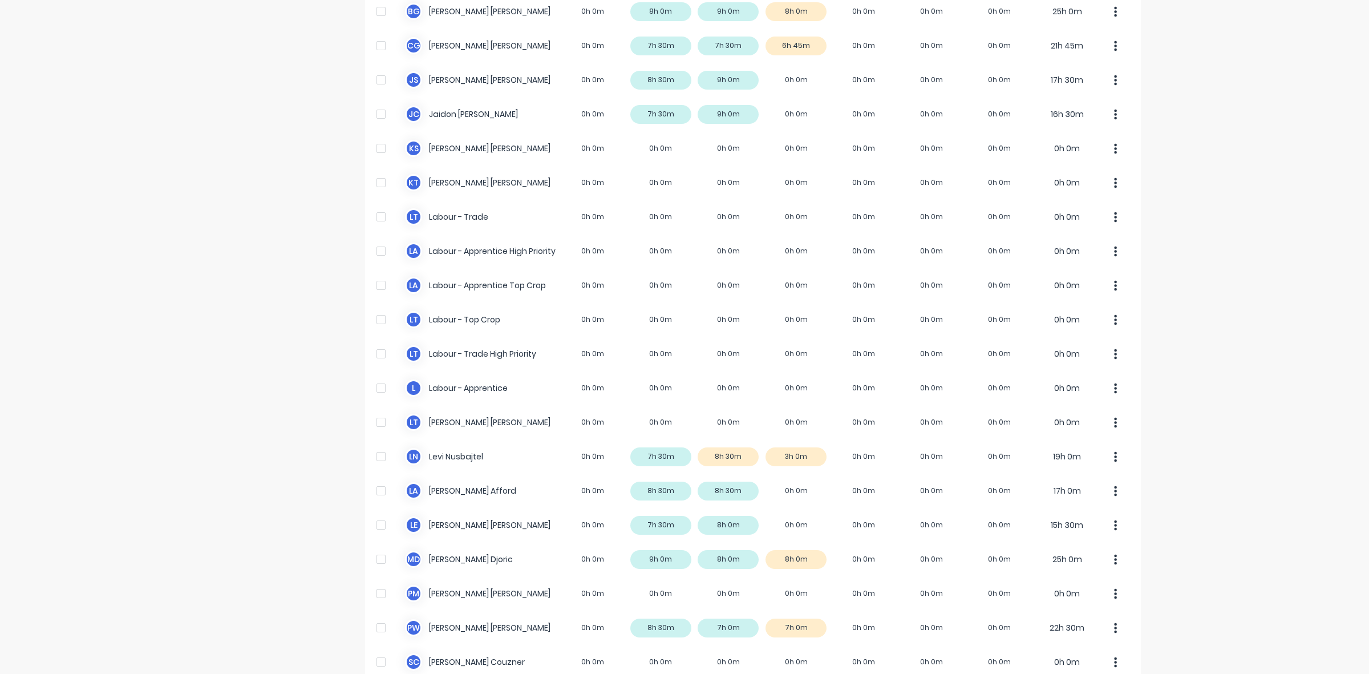
scroll to position [214, 0]
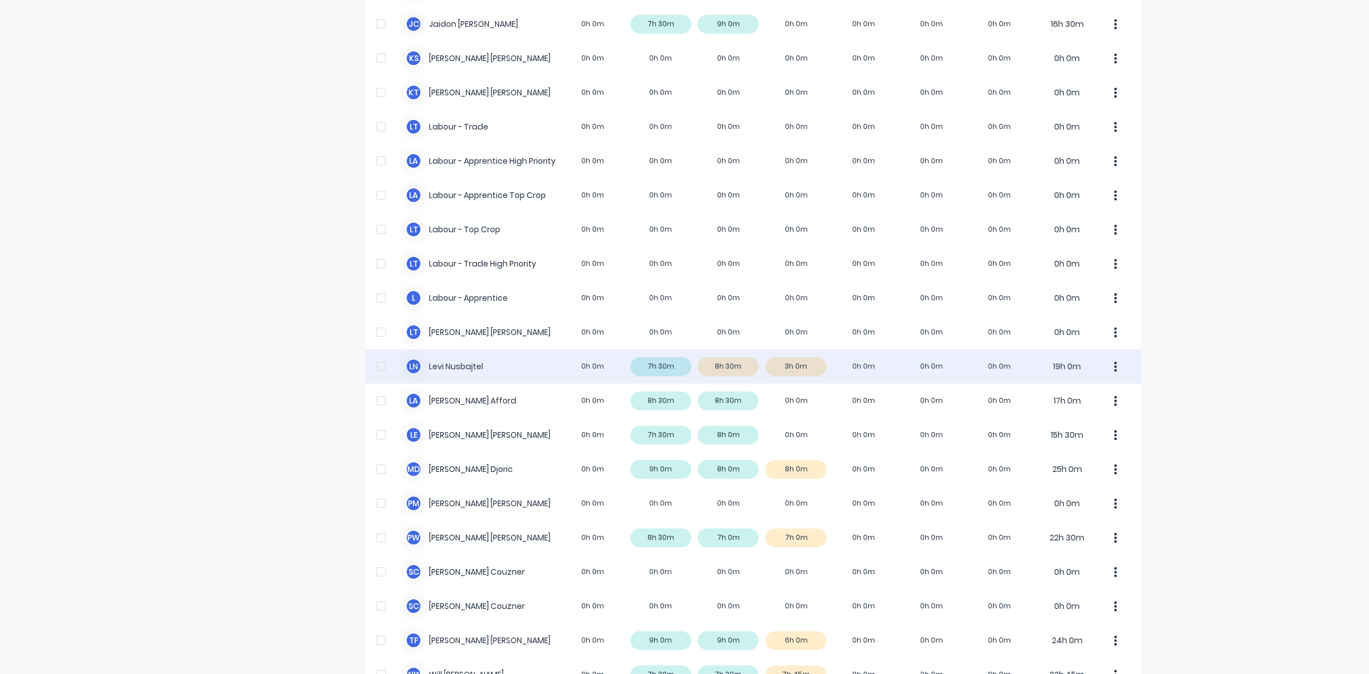
click at [744, 363] on div "[PERSON_NAME] Nusbajtel 0h 0m 7h 30m 8h 30m 3h 0m 0h 0m 0h 0m 0h 0m 19h 0m" at bounding box center [753, 366] width 776 height 34
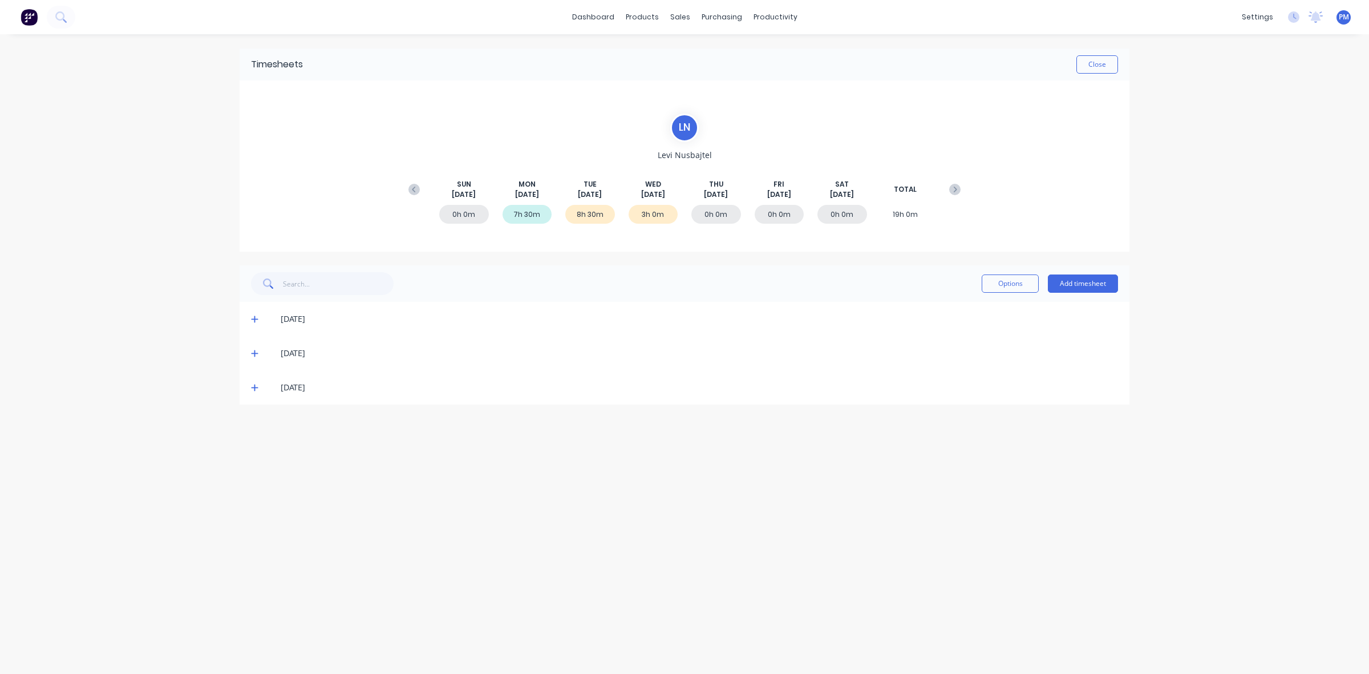
click at [249, 352] on div "[DATE]" at bounding box center [685, 353] width 890 height 34
click at [252, 352] on icon at bounding box center [254, 353] width 7 height 7
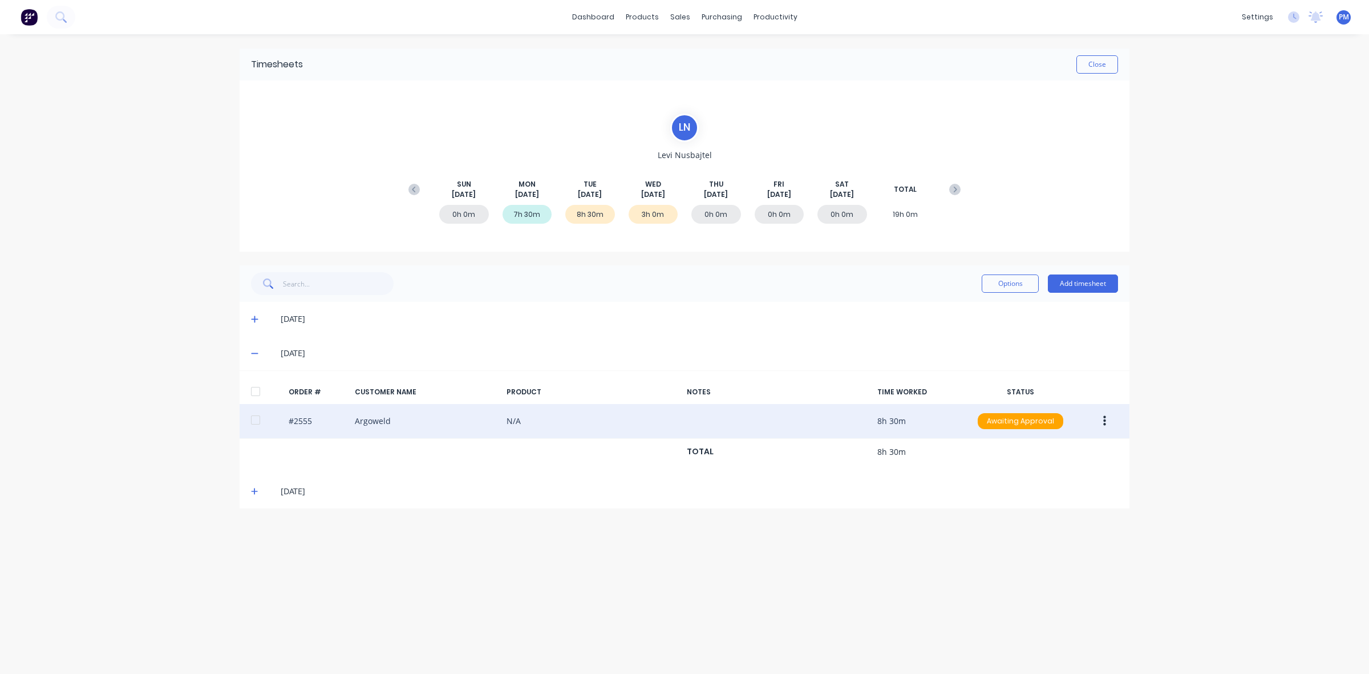
click at [1103, 423] on icon "button" at bounding box center [1104, 421] width 3 height 13
click at [1048, 452] on div "Approve" at bounding box center [1064, 451] width 88 height 17
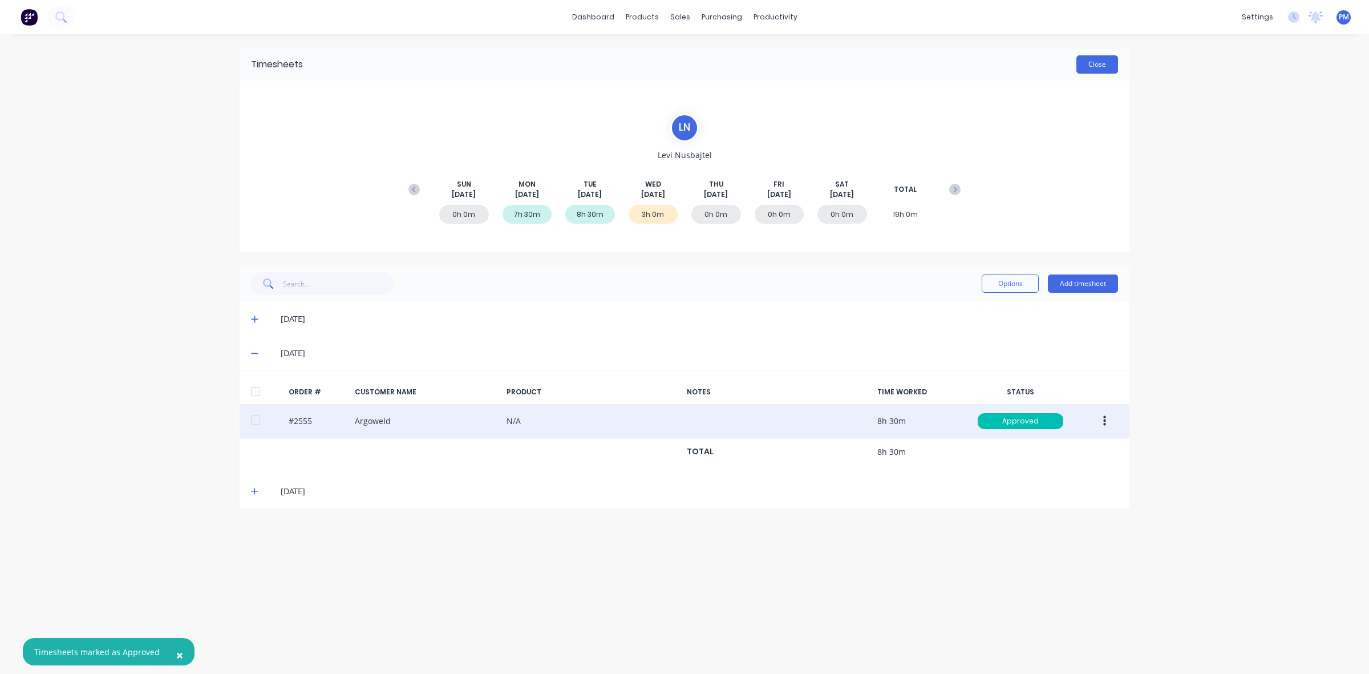
click at [1091, 67] on button "Close" at bounding box center [1097, 64] width 42 height 18
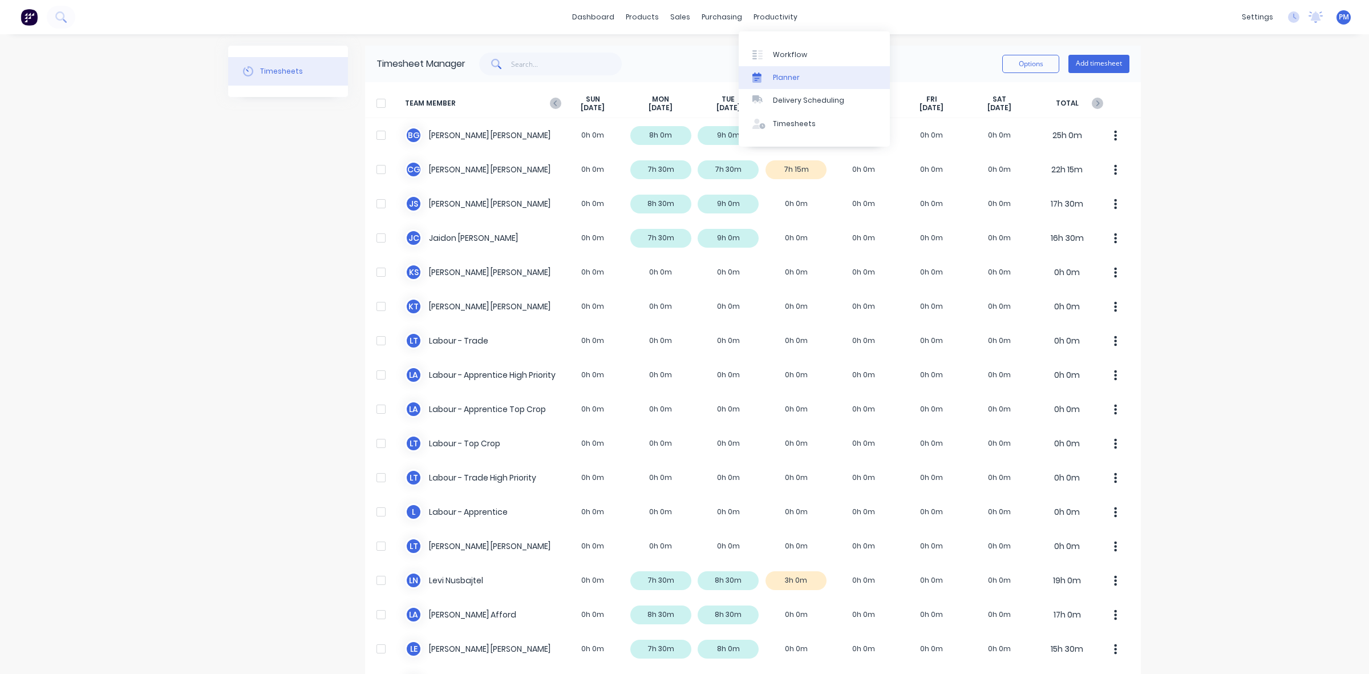
click at [773, 73] on div "Planner" at bounding box center [786, 77] width 27 height 10
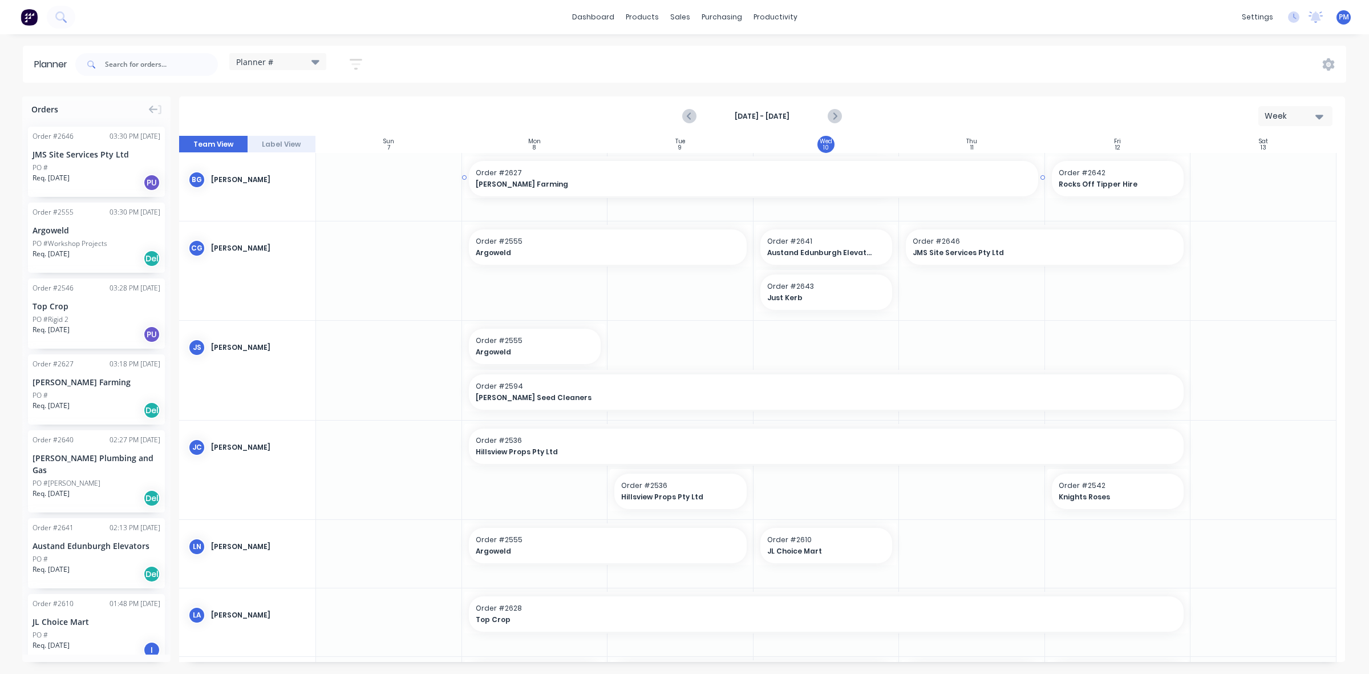
drag, startPoint x: 893, startPoint y: 177, endPoint x: 930, endPoint y: 176, distance: 36.5
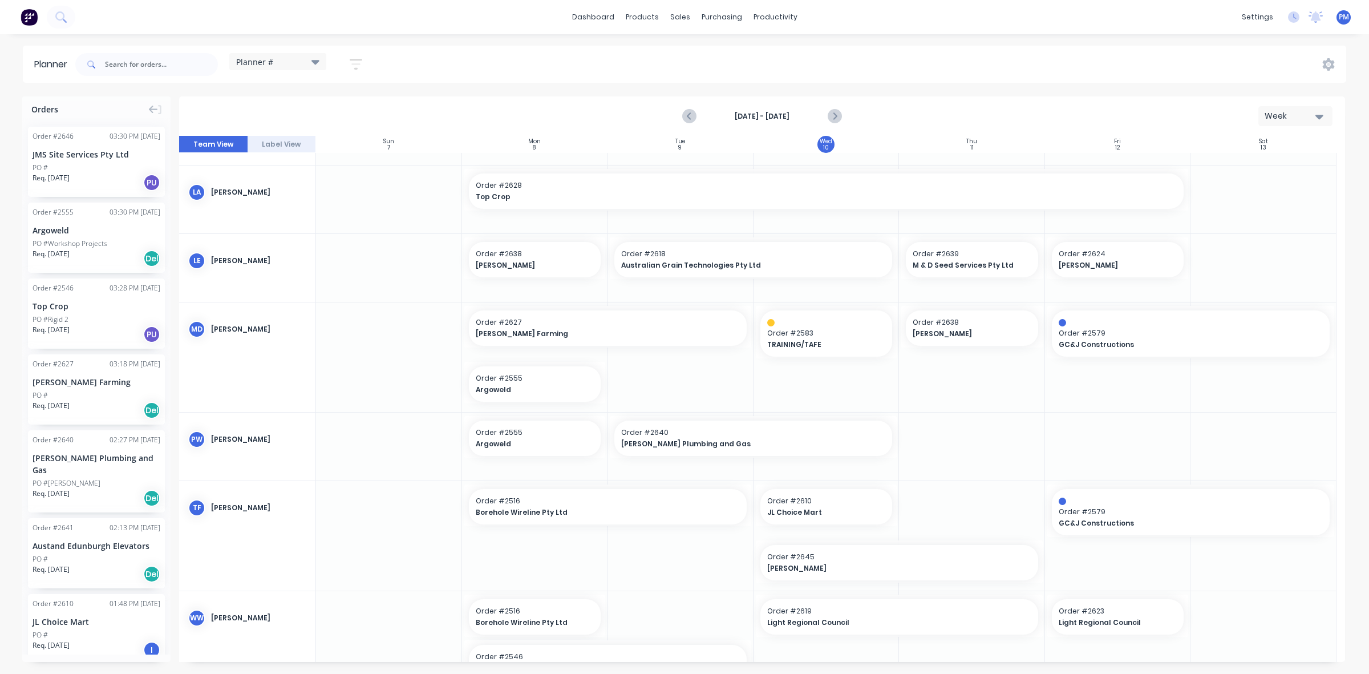
scroll to position [388, 0]
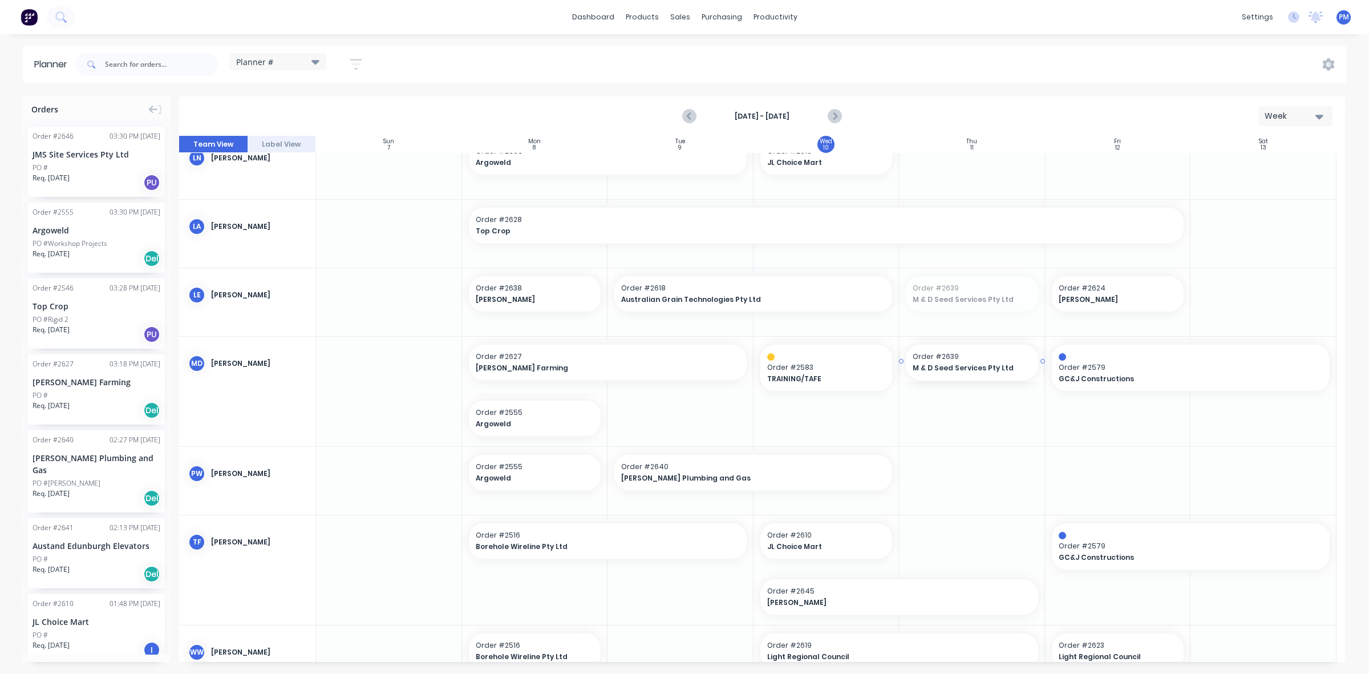
drag, startPoint x: 971, startPoint y: 281, endPoint x: 984, endPoint y: 419, distance: 139.2
drag, startPoint x: 894, startPoint y: 290, endPoint x: 933, endPoint y: 290, distance: 38.8
click at [919, 255] on div at bounding box center [972, 234] width 146 height 68
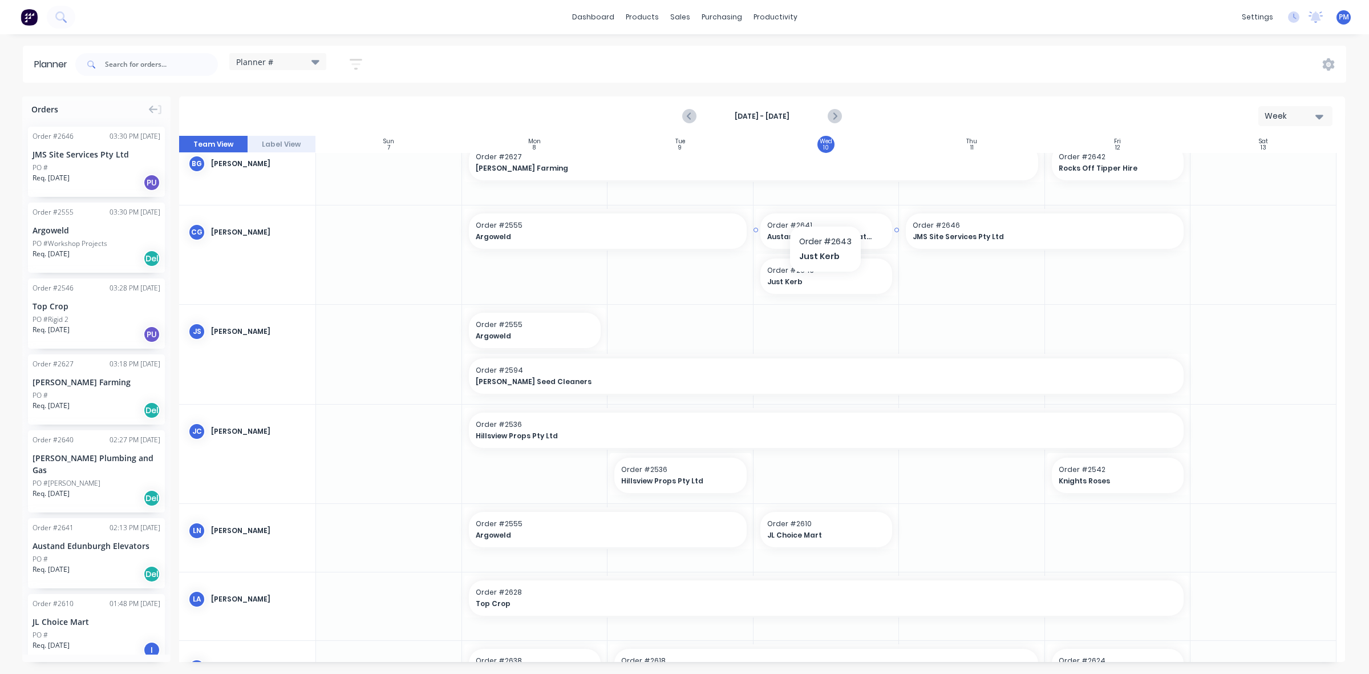
scroll to position [0, 0]
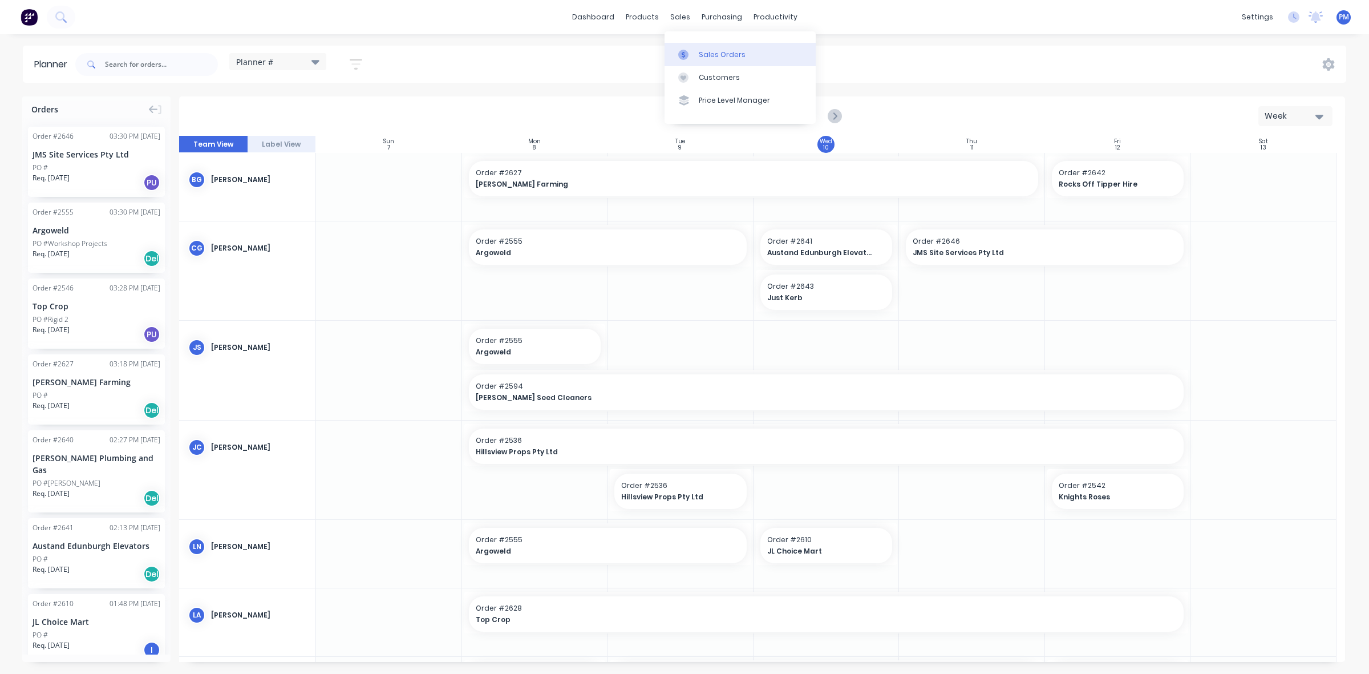
click at [702, 51] on div "Sales Orders" at bounding box center [722, 55] width 47 height 10
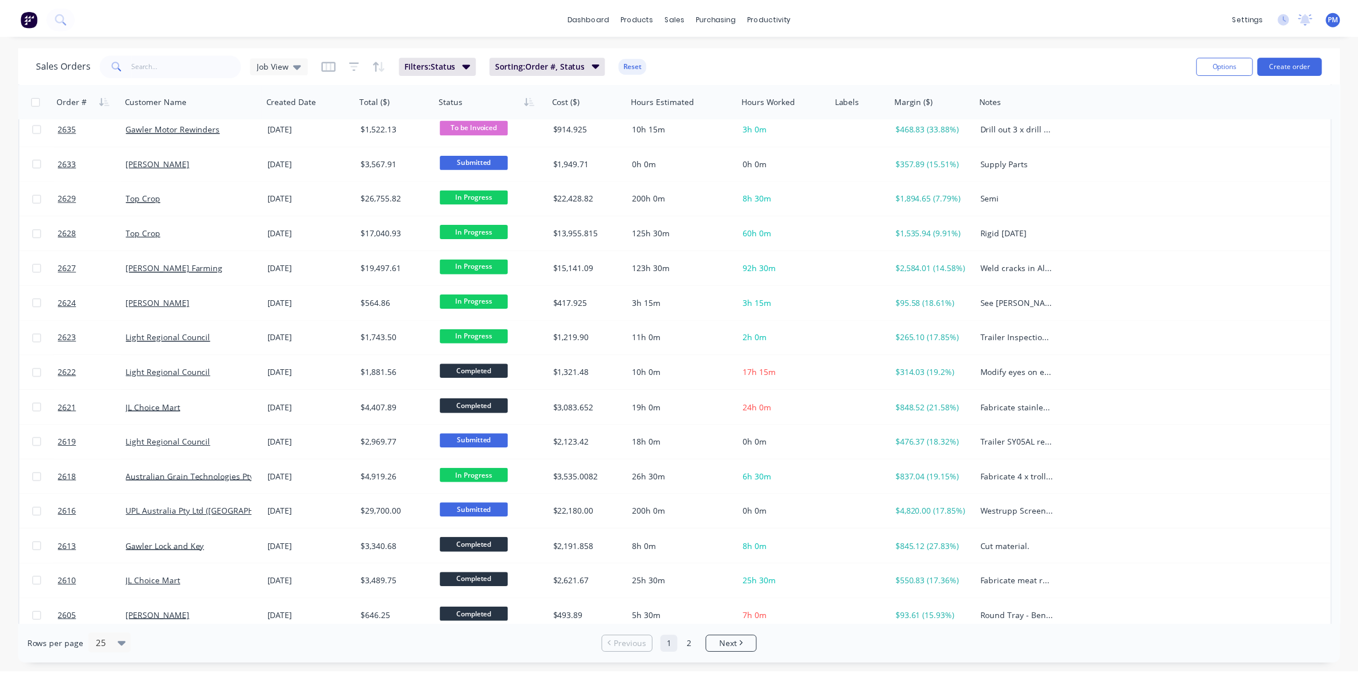
scroll to position [365, 0]
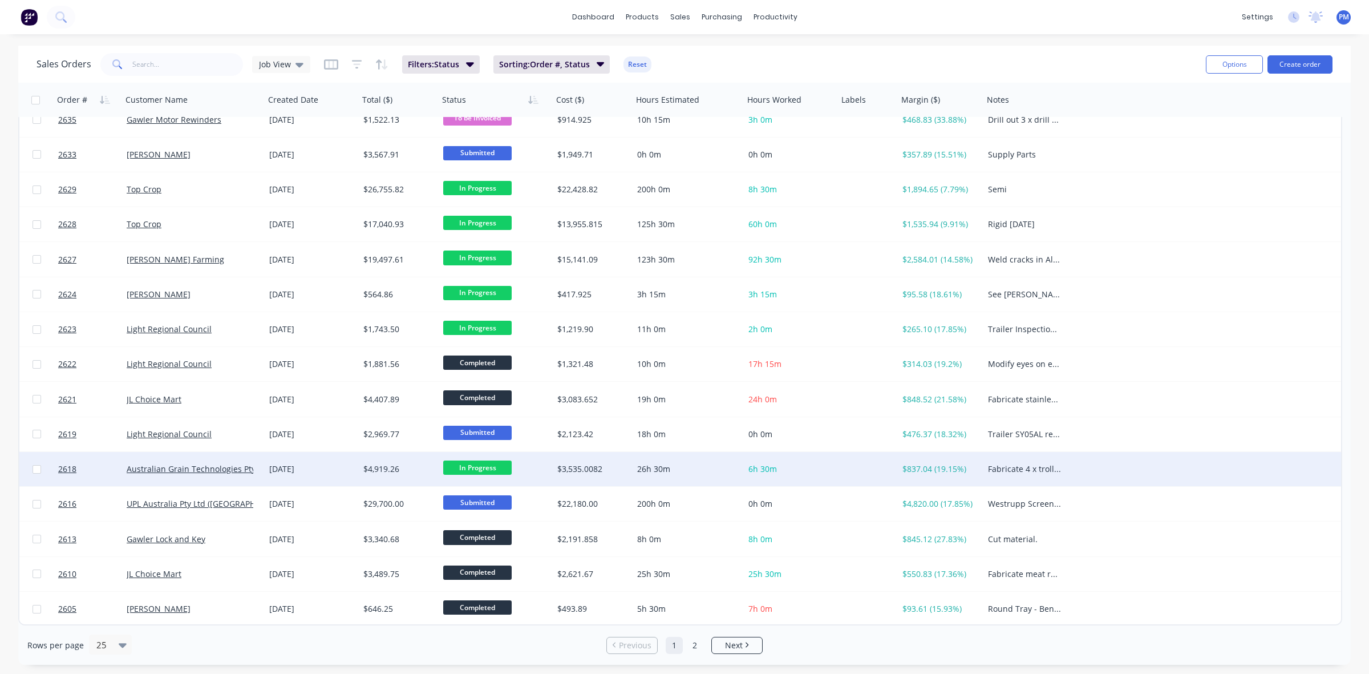
click at [340, 474] on div "[DATE]" at bounding box center [312, 469] width 94 height 34
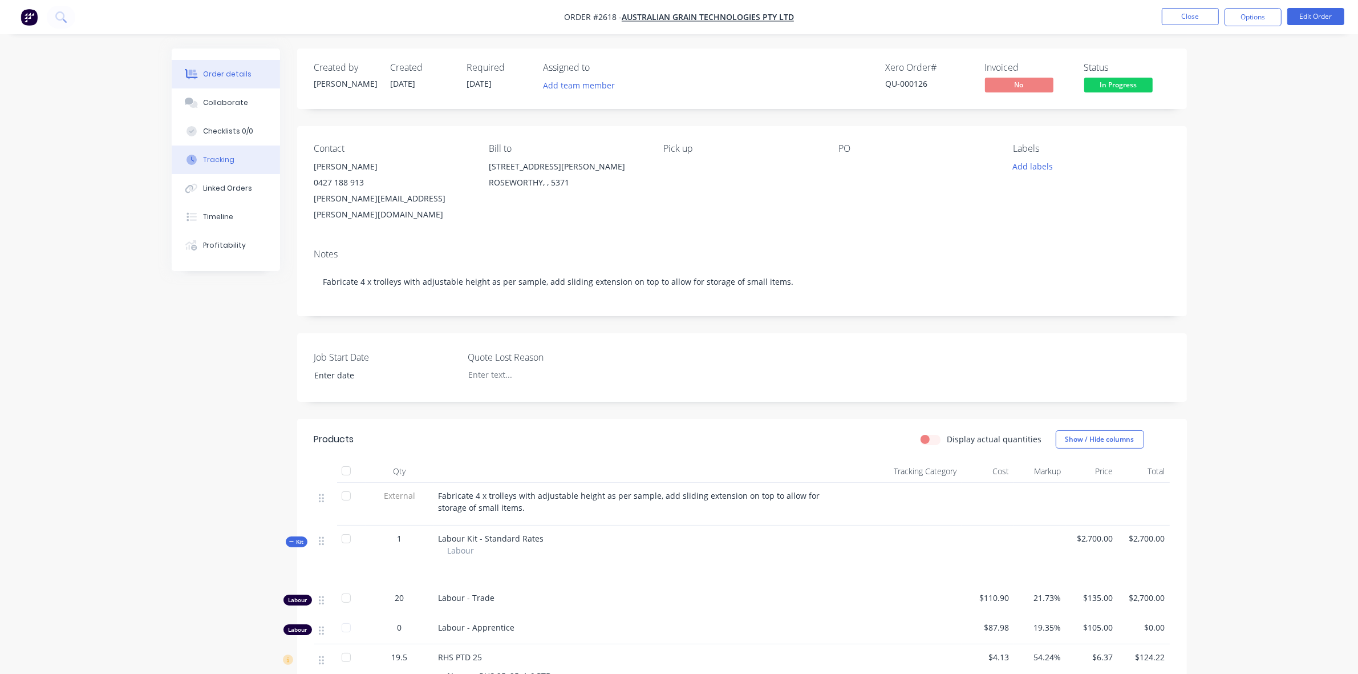
click at [233, 161] on button "Tracking" at bounding box center [226, 159] width 108 height 29
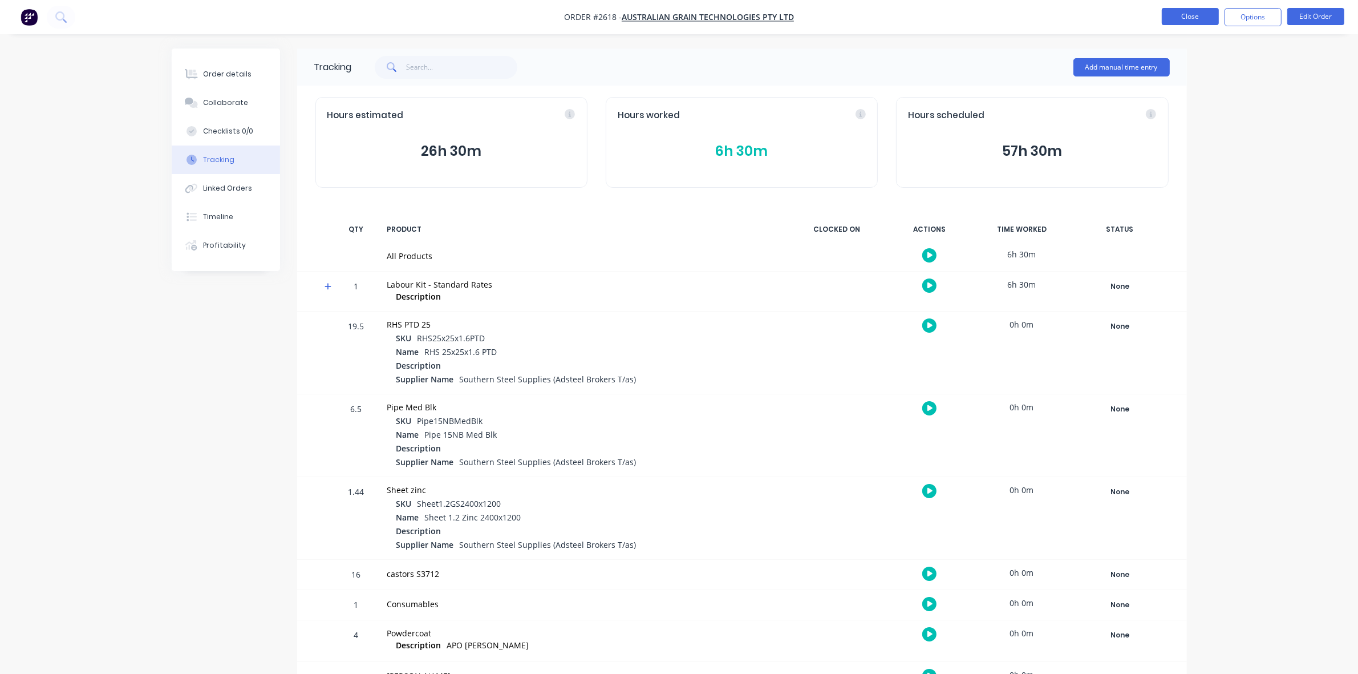
click at [1194, 17] on button "Close" at bounding box center [1190, 16] width 57 height 17
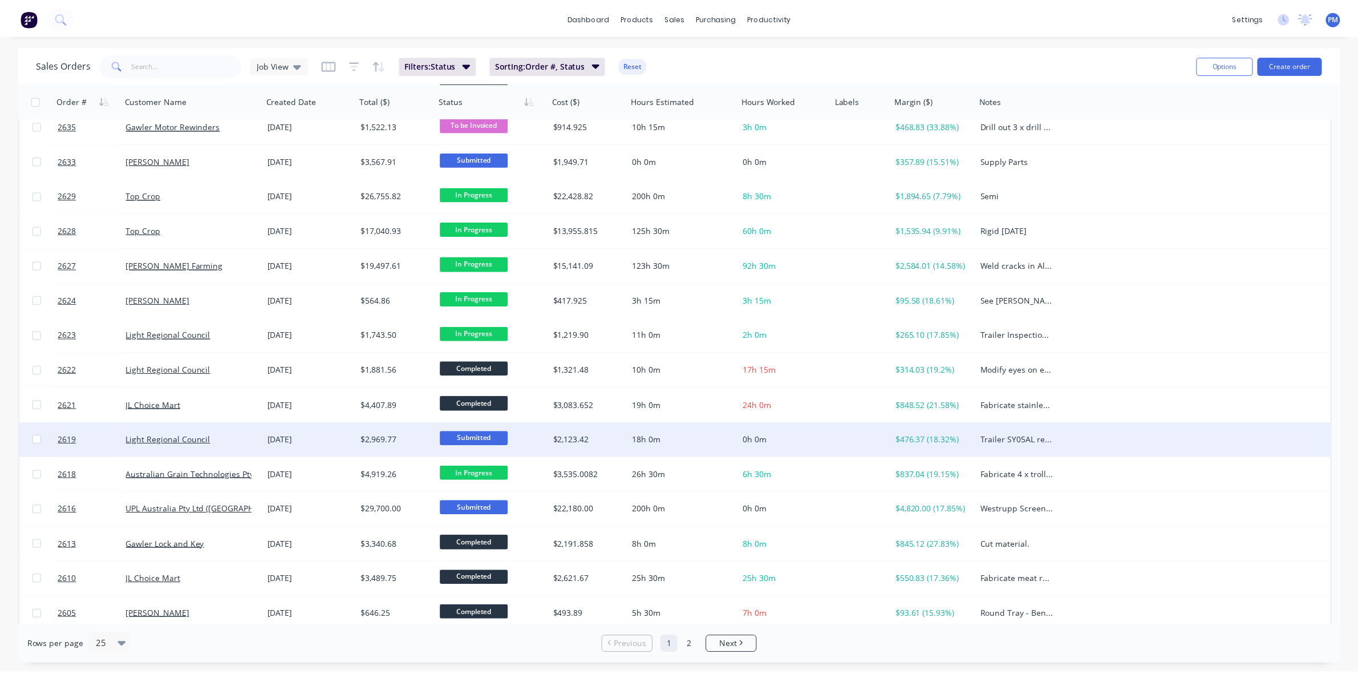
scroll to position [365, 0]
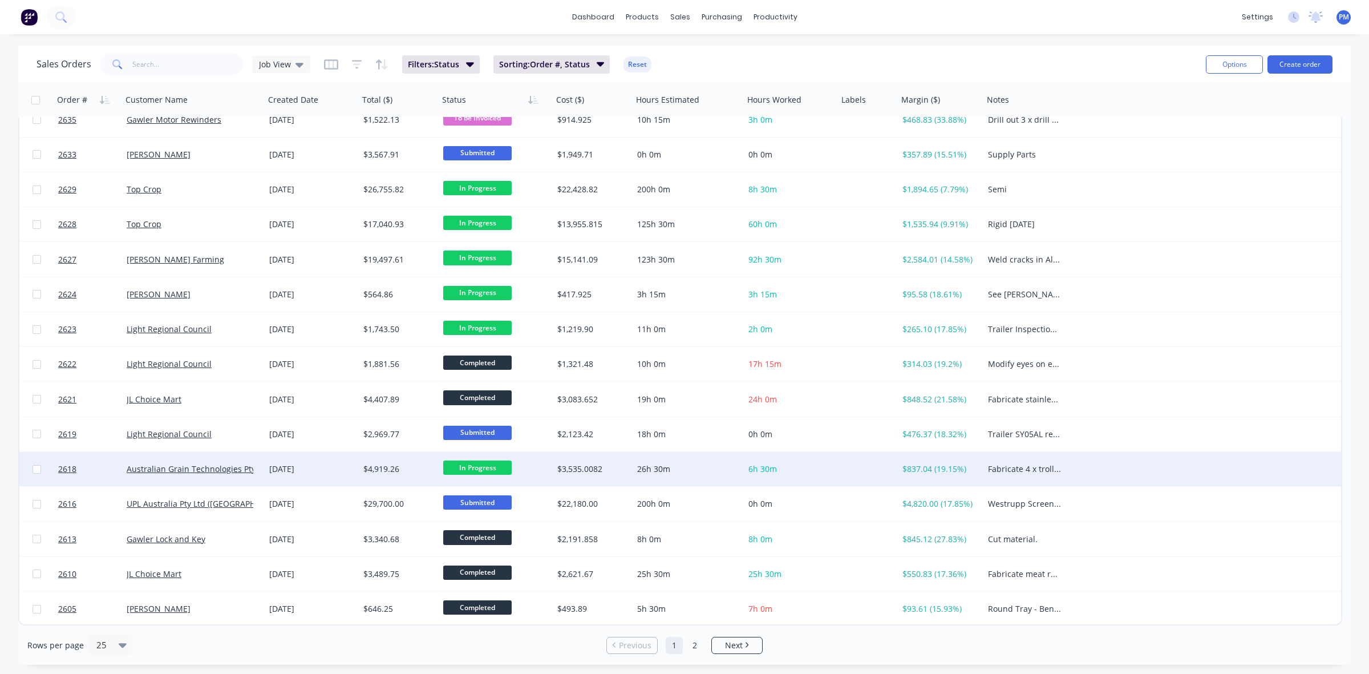
click at [339, 472] on div "[DATE]" at bounding box center [311, 468] width 85 height 11
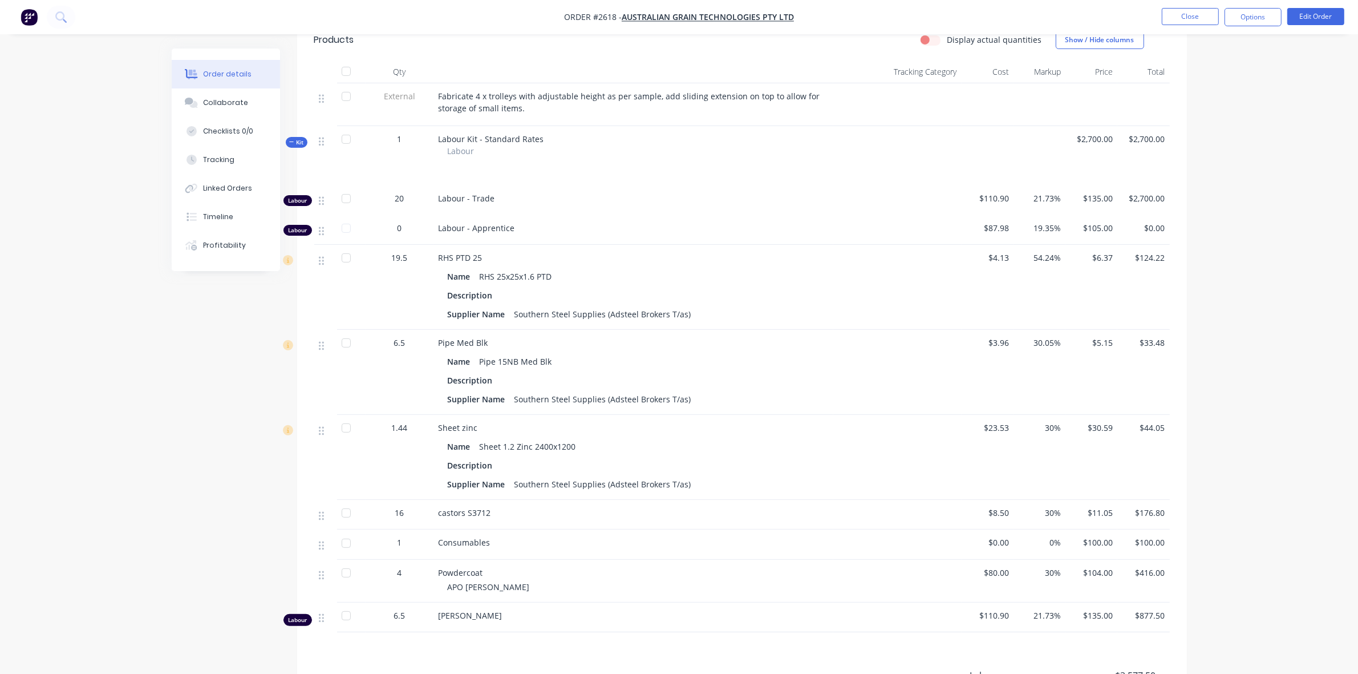
scroll to position [428, 0]
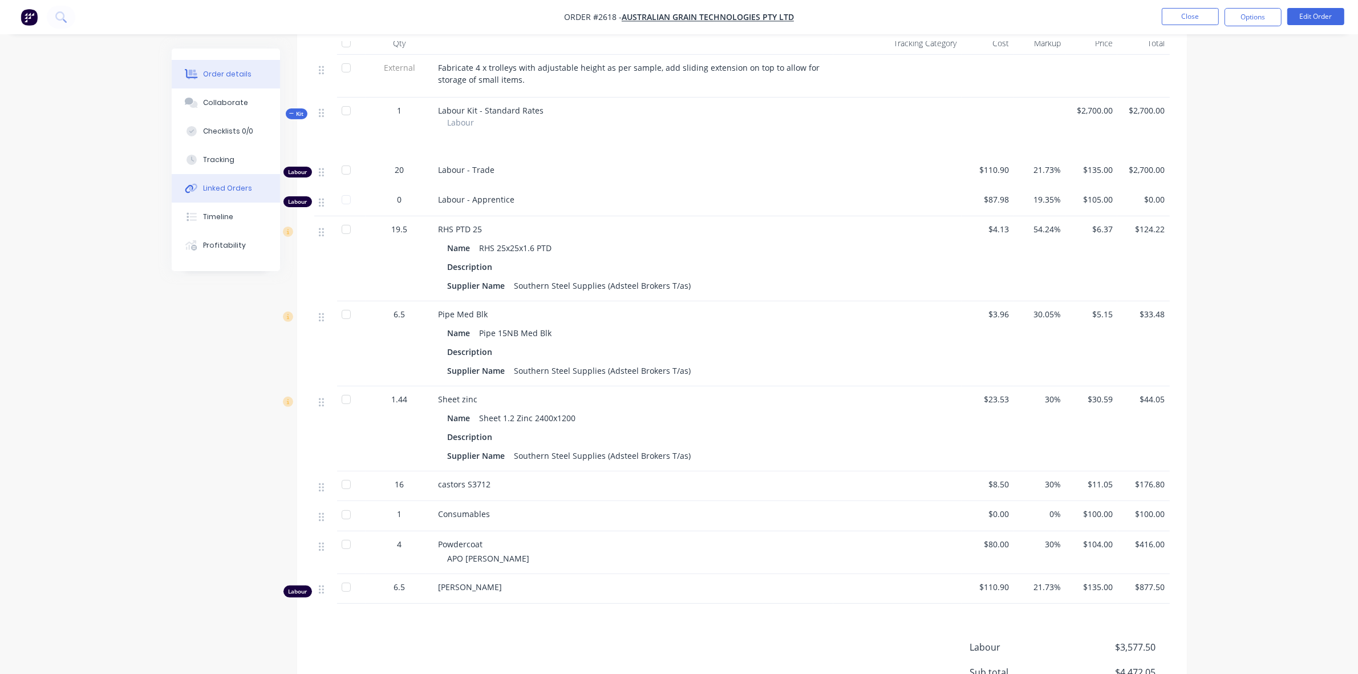
click at [218, 183] on div "Linked Orders" at bounding box center [227, 188] width 49 height 10
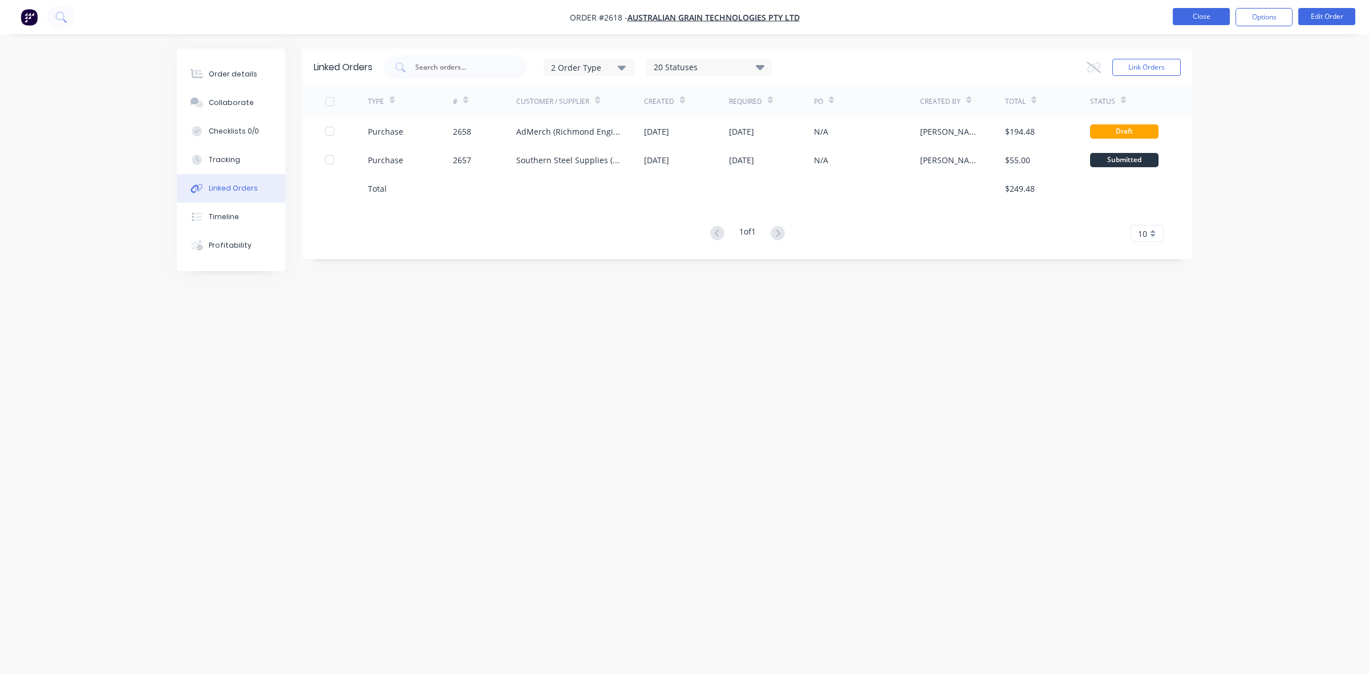
click at [1188, 20] on button "Close" at bounding box center [1201, 16] width 57 height 17
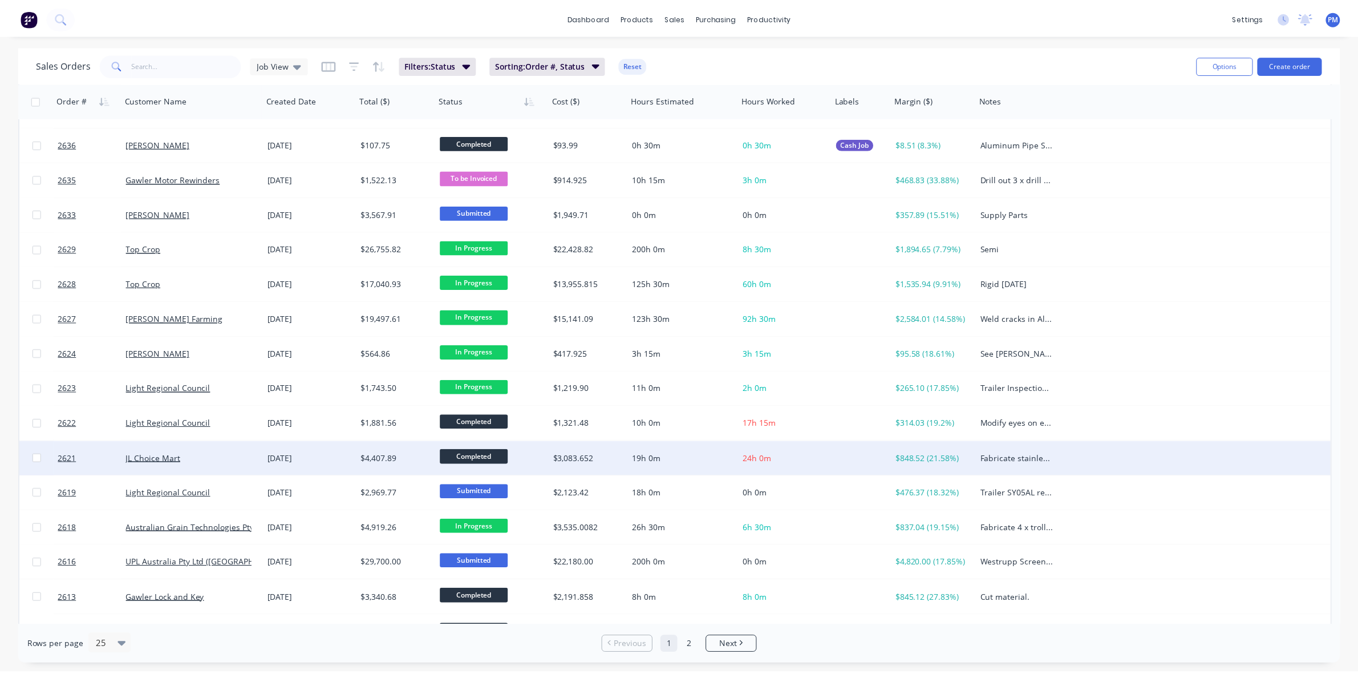
scroll to position [365, 0]
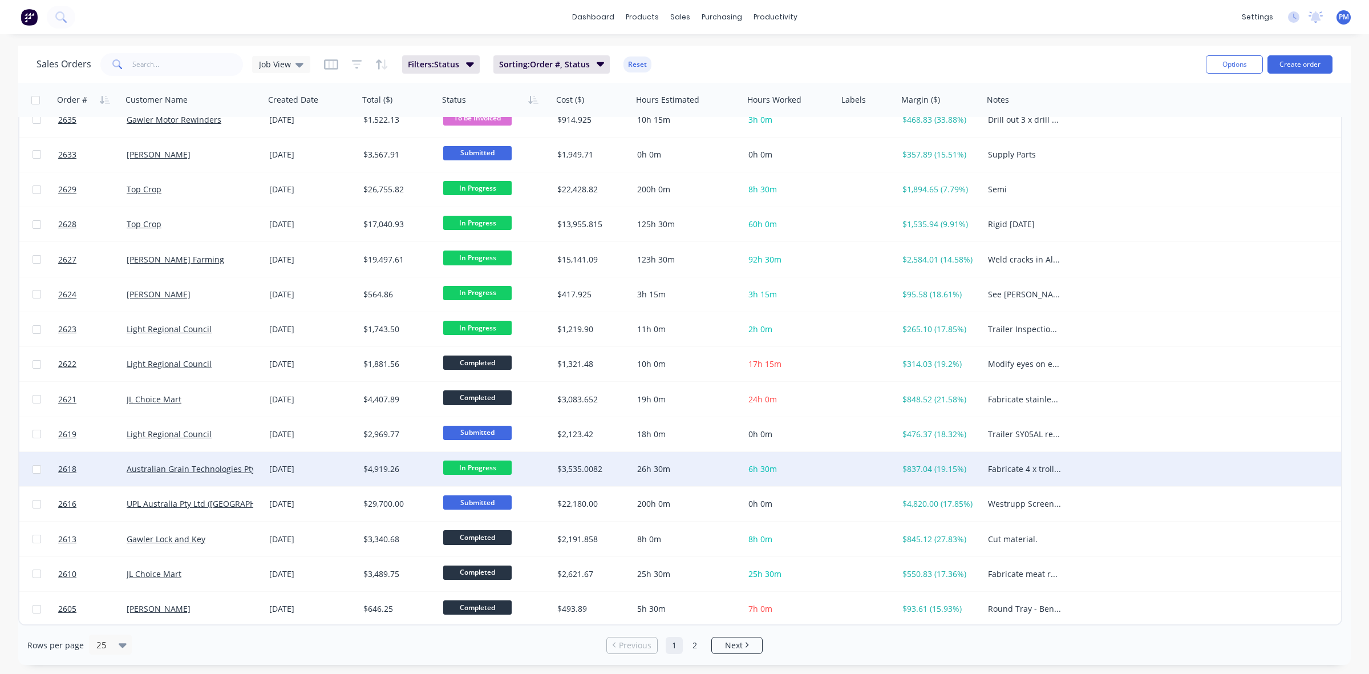
click at [330, 472] on div "[DATE]" at bounding box center [311, 468] width 85 height 11
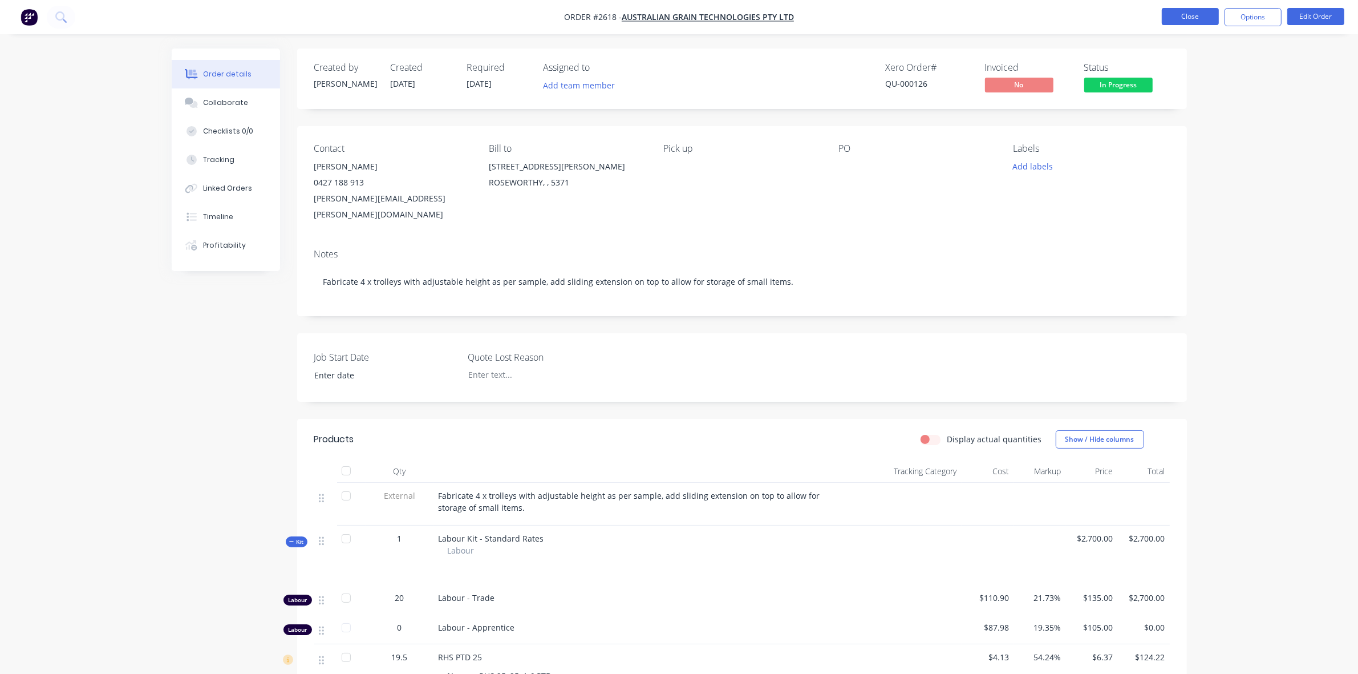
click at [1192, 13] on button "Close" at bounding box center [1190, 16] width 57 height 17
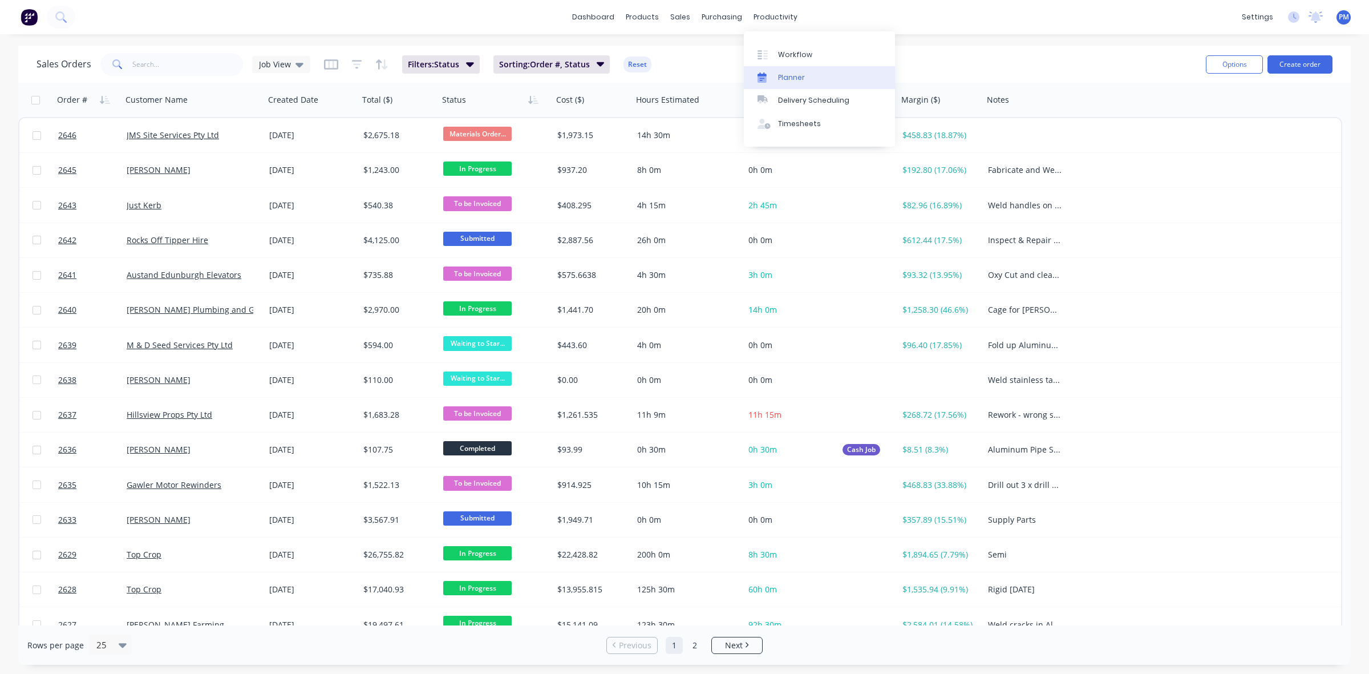
click at [789, 76] on div "Planner" at bounding box center [791, 77] width 27 height 10
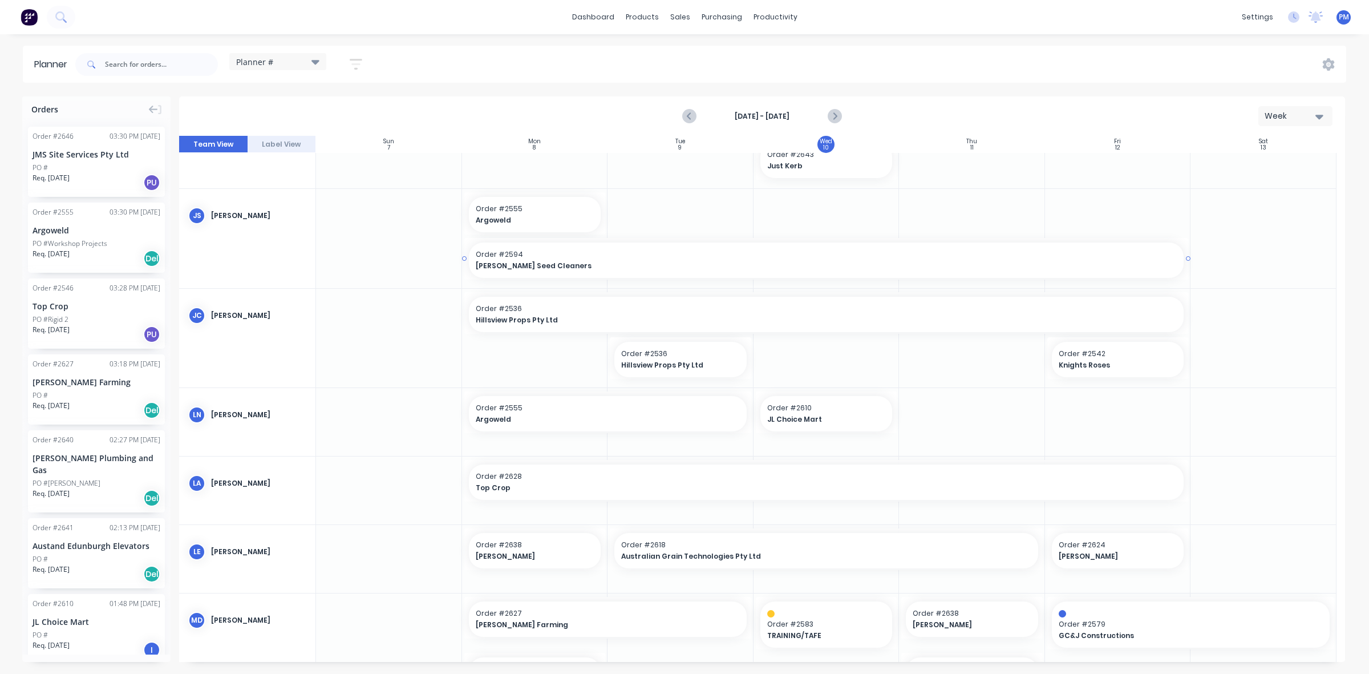
scroll to position [143, 0]
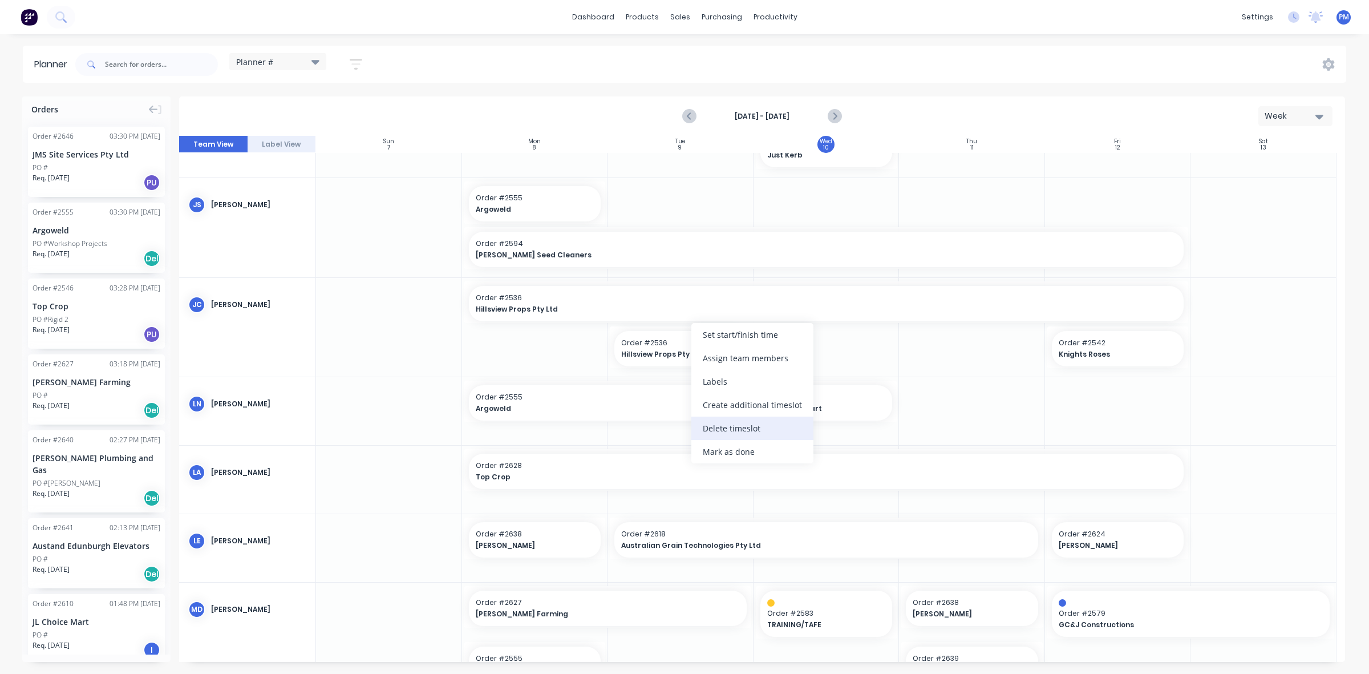
click at [724, 424] on div "Delete timeslot" at bounding box center [752, 427] width 122 height 23
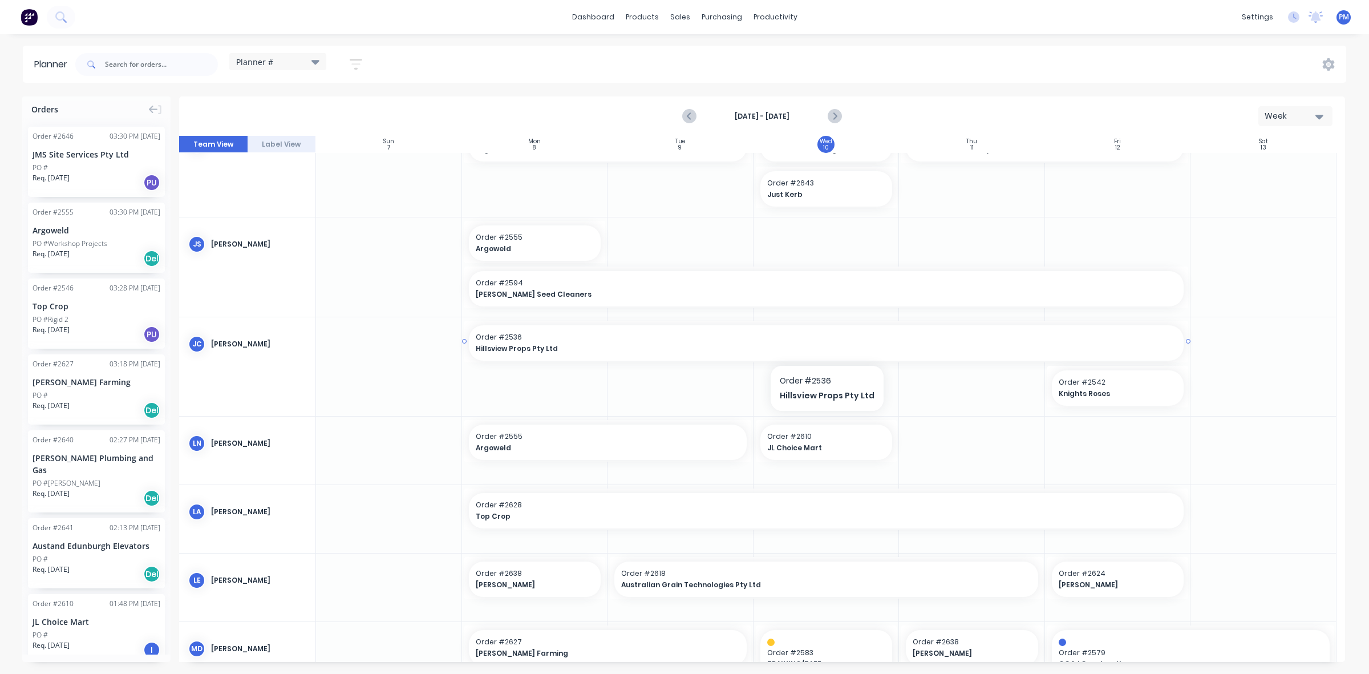
scroll to position [175, 0]
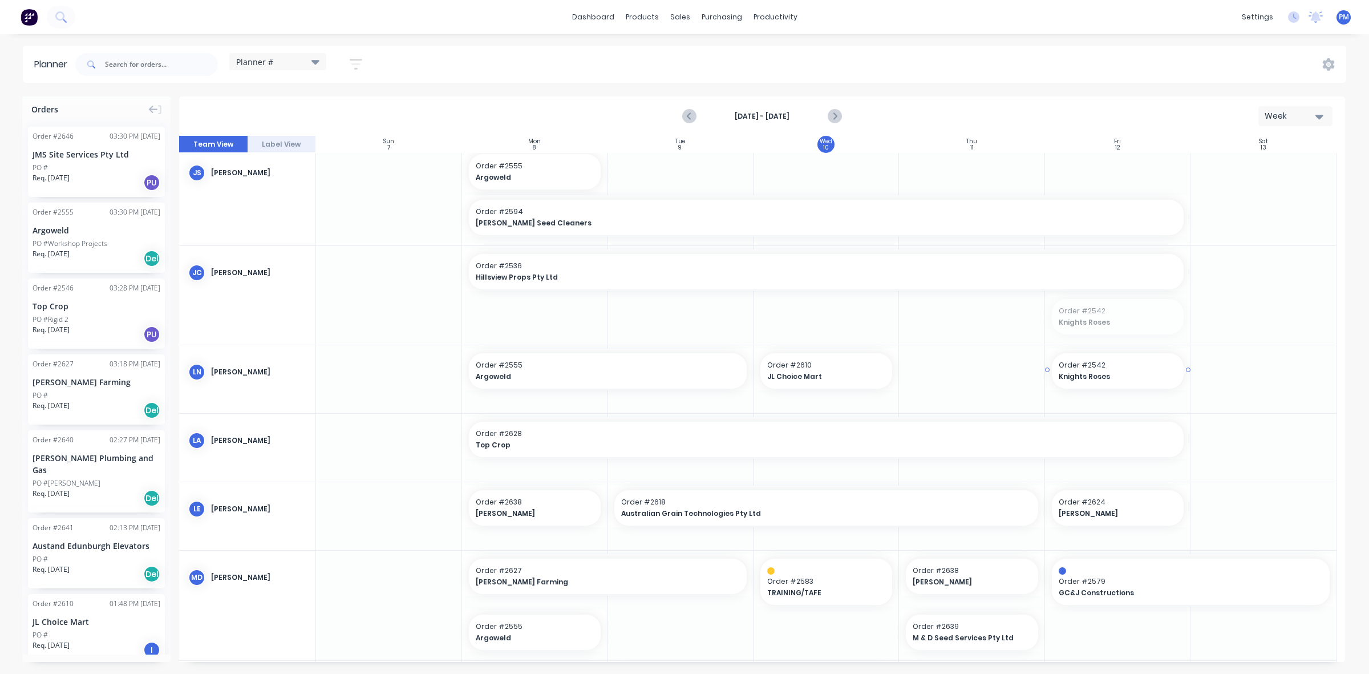
drag, startPoint x: 1113, startPoint y: 315, endPoint x: 1119, endPoint y: 374, distance: 59.6
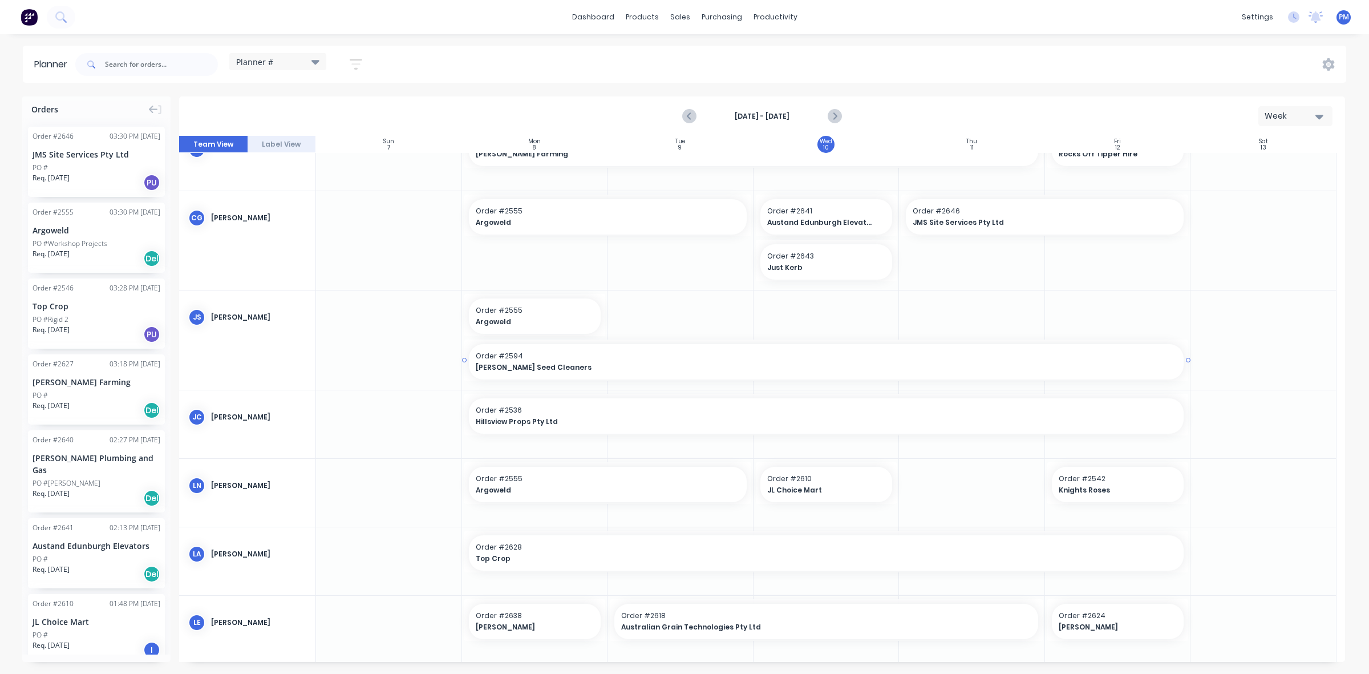
scroll to position [0, 0]
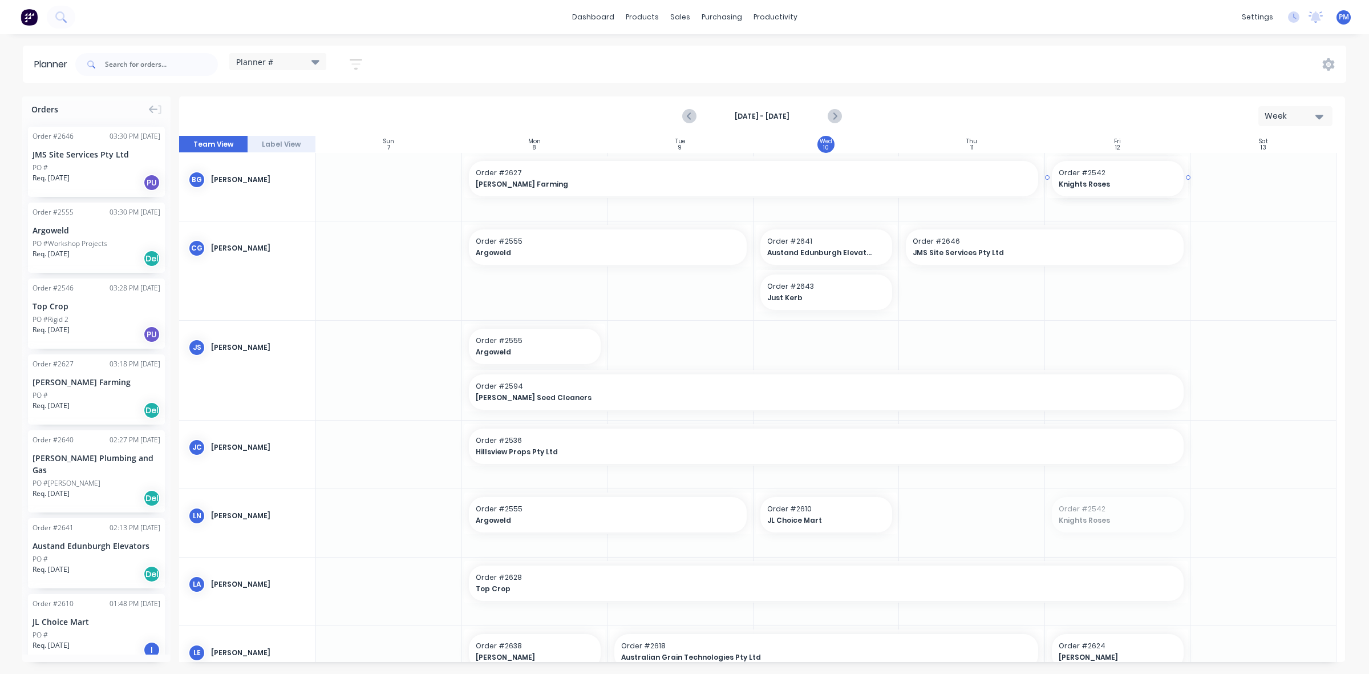
drag, startPoint x: 1110, startPoint y: 510, endPoint x: 1104, endPoint y: 214, distance: 296.1
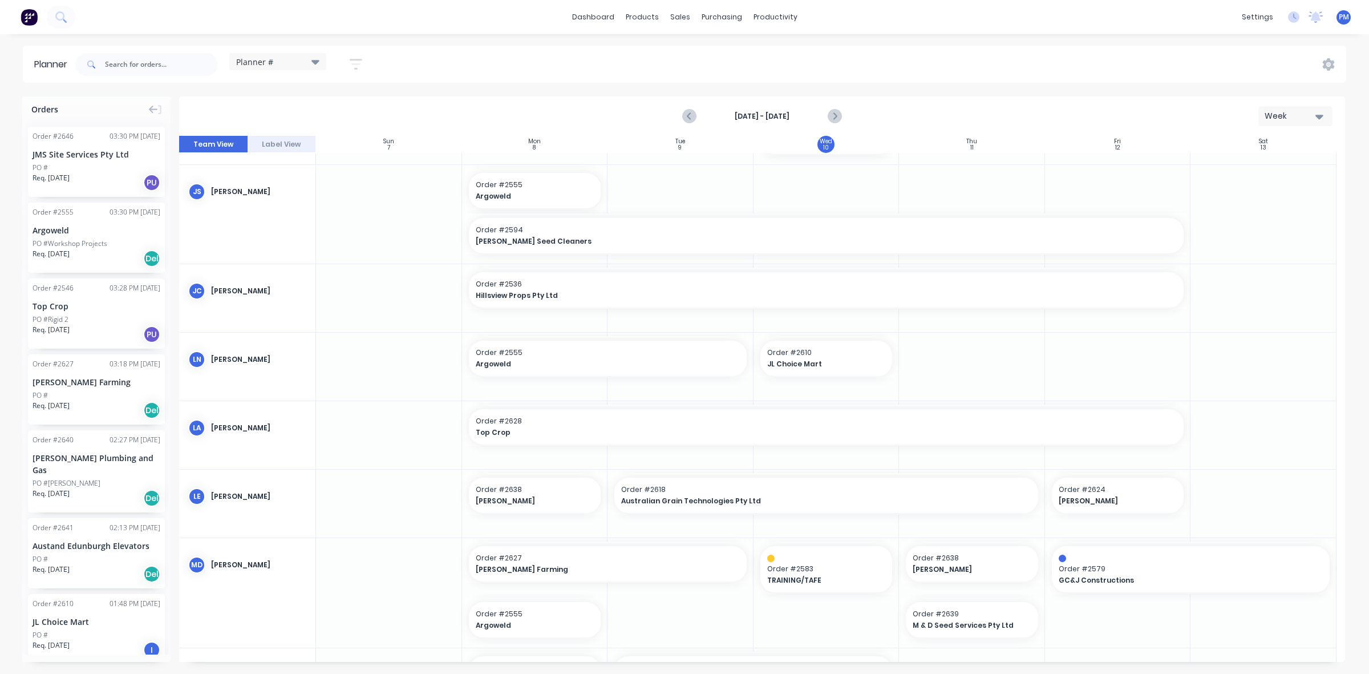
scroll to position [214, 0]
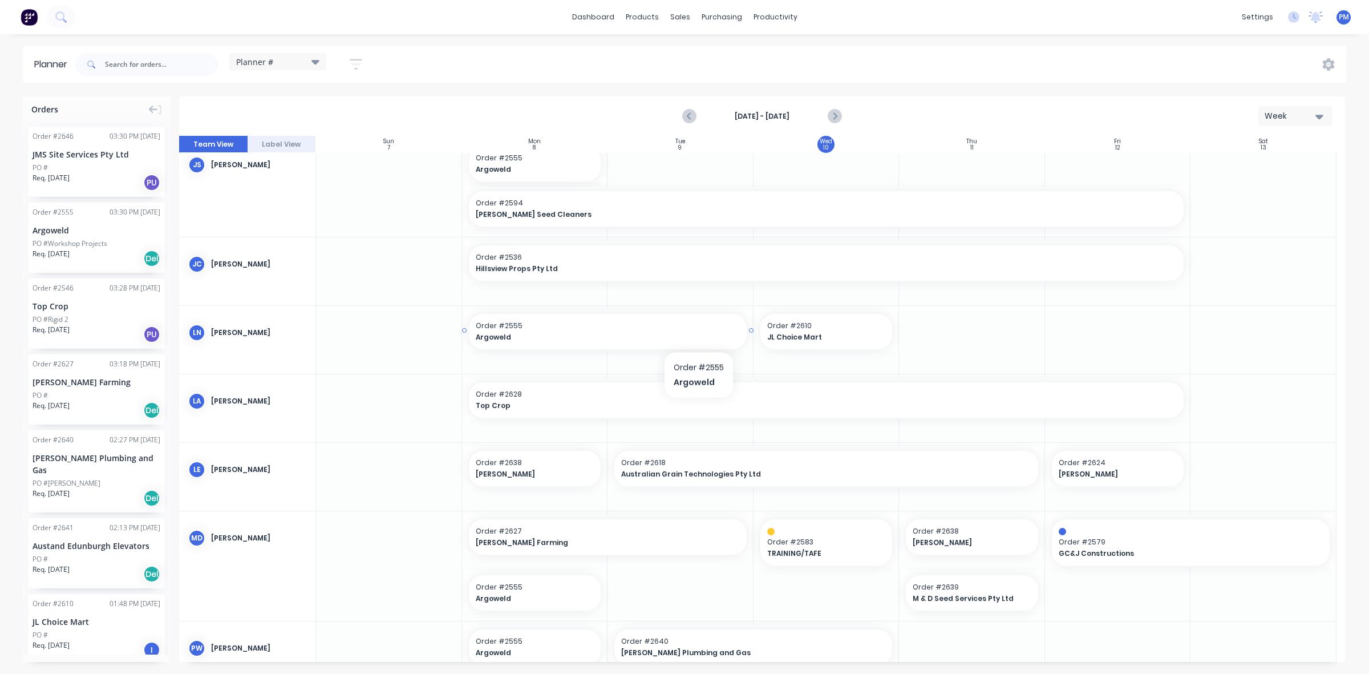
click at [699, 332] on span "Argoweld" at bounding box center [595, 337] width 238 height 10
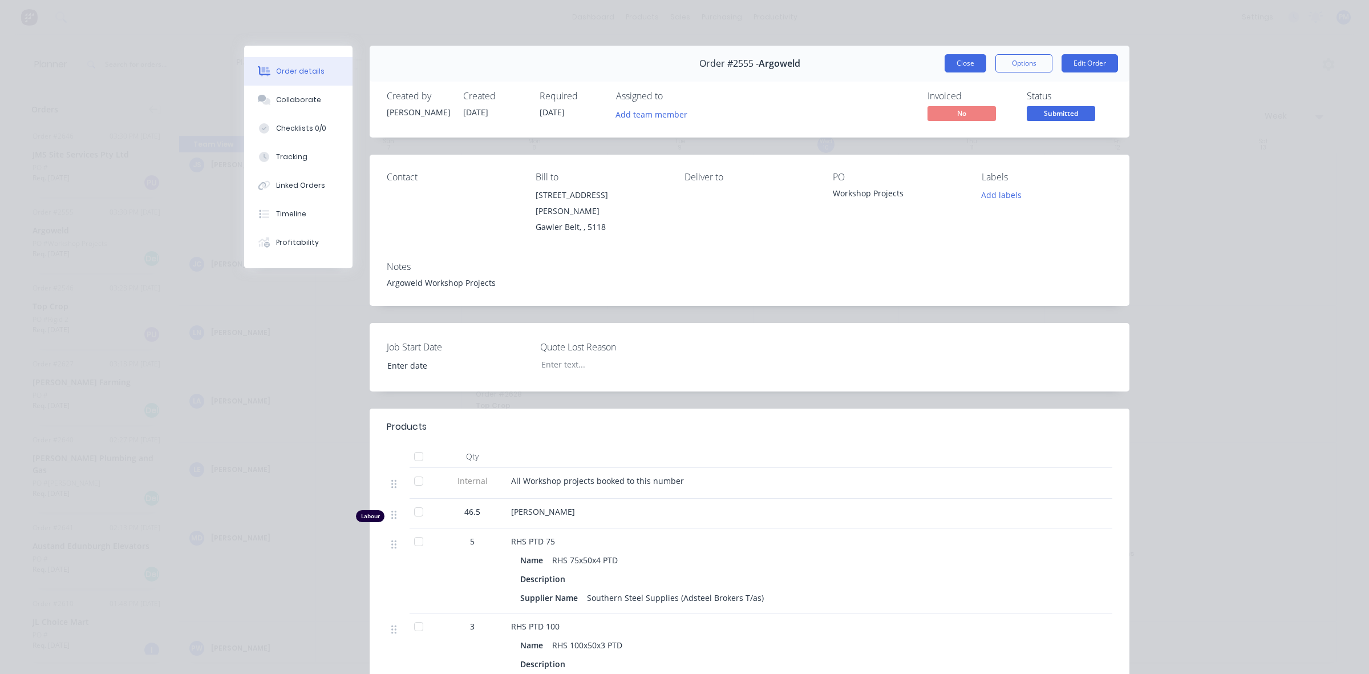
click at [962, 64] on button "Close" at bounding box center [965, 63] width 42 height 18
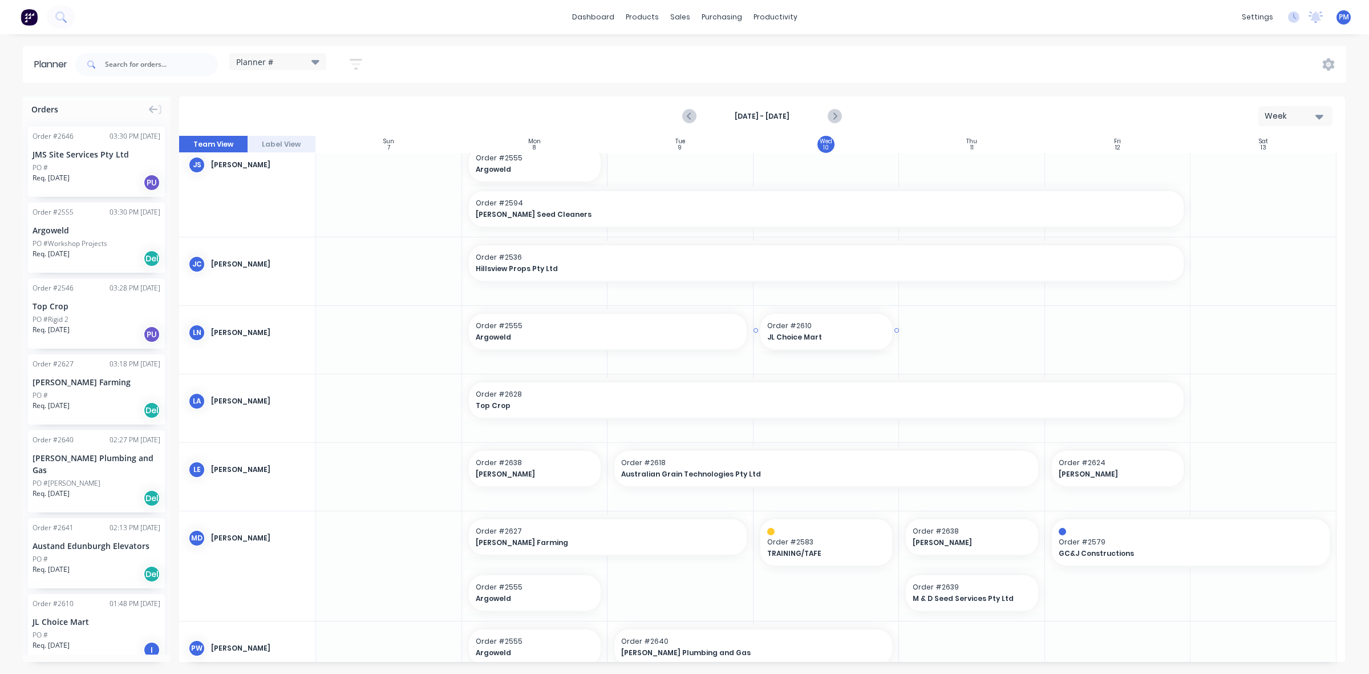
drag, startPoint x: 751, startPoint y: 327, endPoint x: 982, endPoint y: 326, distance: 231.0
drag, startPoint x: 750, startPoint y: 330, endPoint x: 974, endPoint y: 331, distance: 223.6
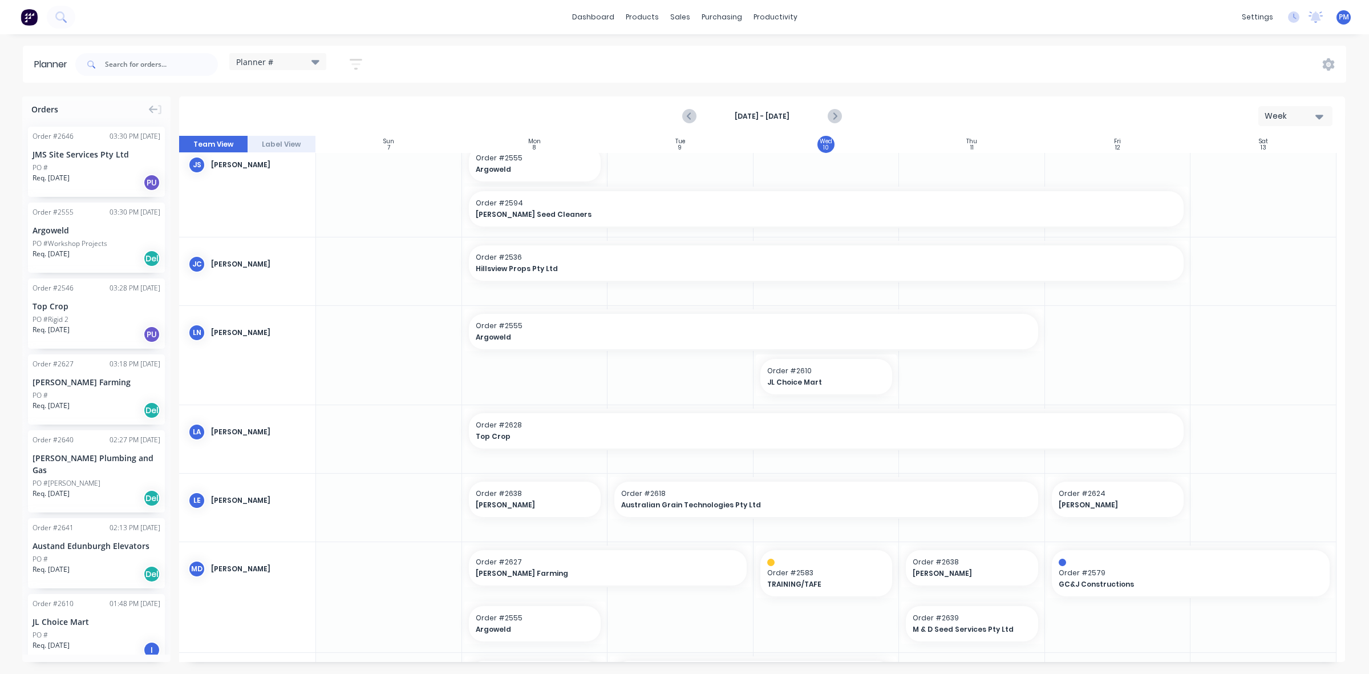
click at [1133, 383] on div at bounding box center [1118, 355] width 146 height 99
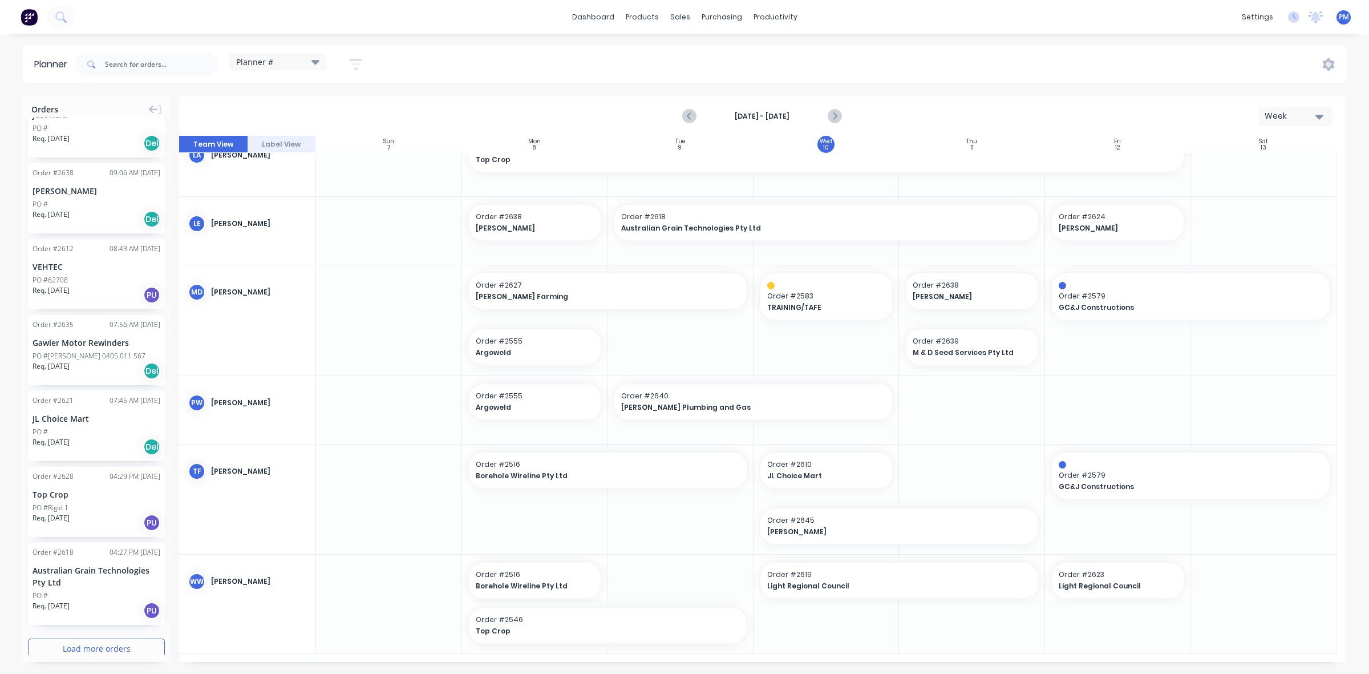
scroll to position [491, 0]
drag, startPoint x: 1098, startPoint y: 581, endPoint x: 1104, endPoint y: 254, distance: 326.3
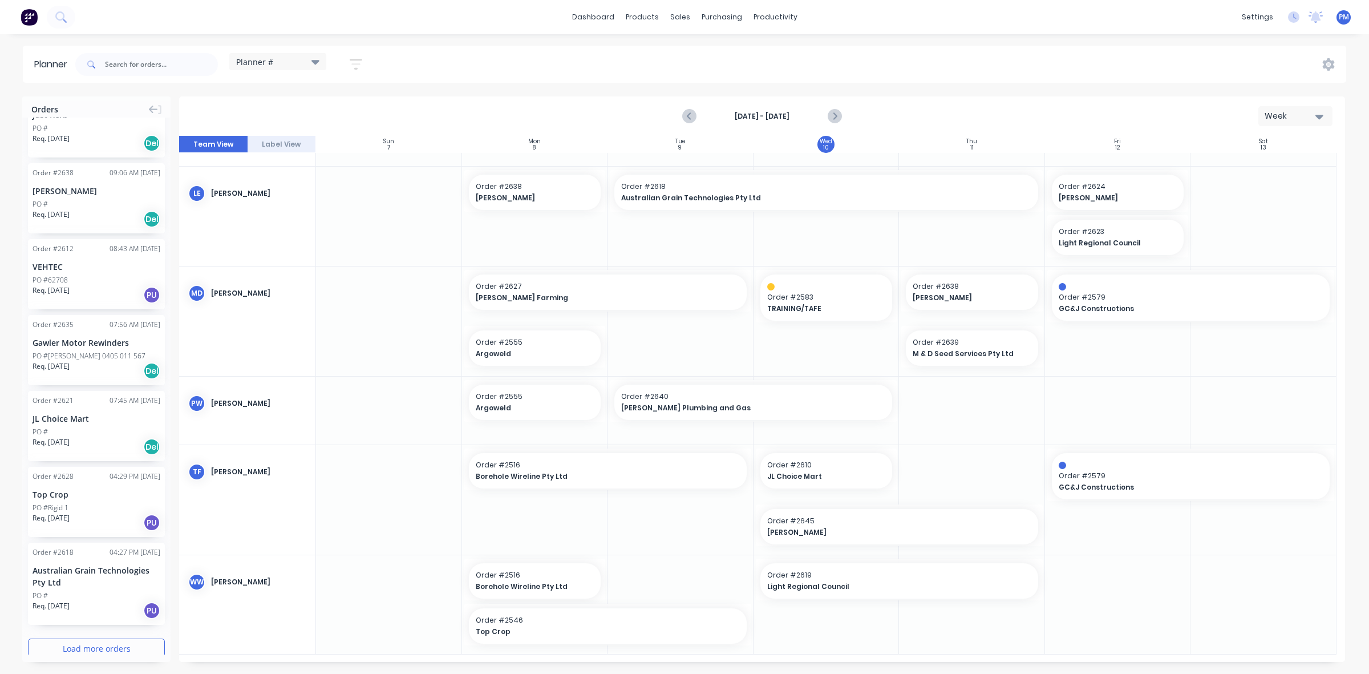
scroll to position [522, 0]
drag, startPoint x: 929, startPoint y: 582, endPoint x: 1084, endPoint y: 578, distance: 155.8
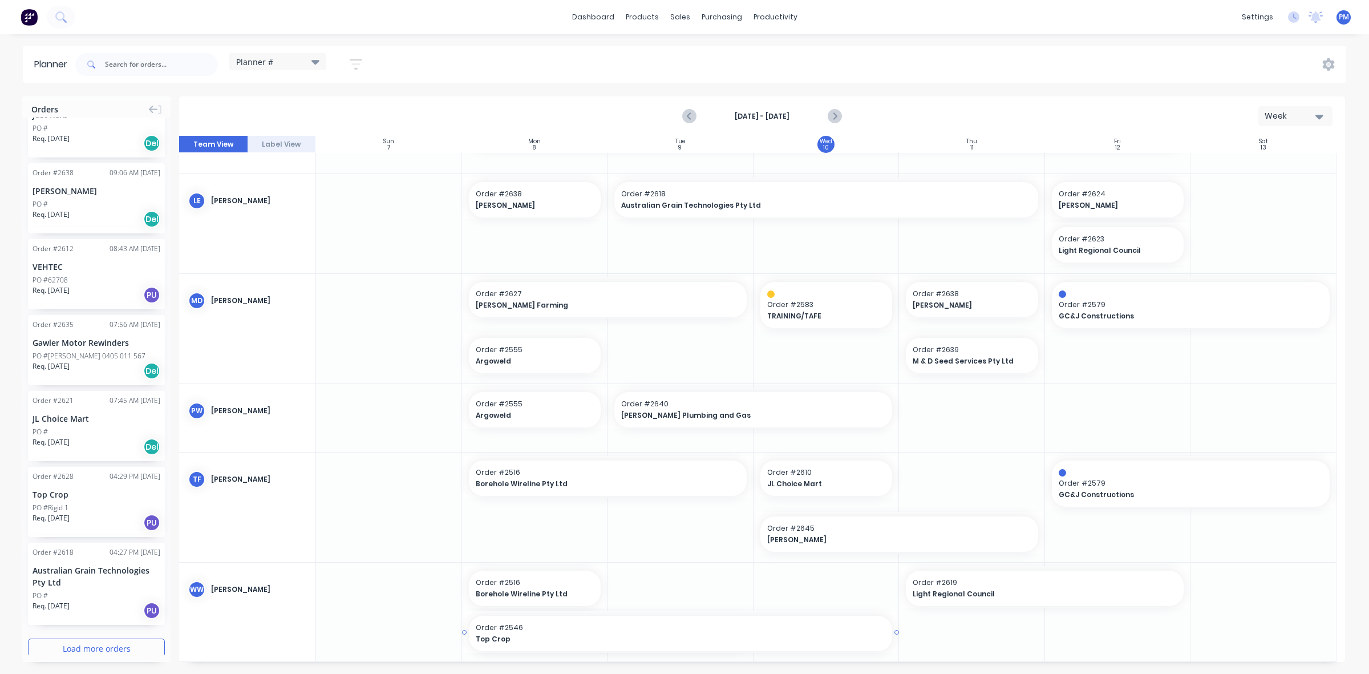
drag, startPoint x: 751, startPoint y: 631, endPoint x: 803, endPoint y: 629, distance: 52.5
click at [779, 592] on div at bounding box center [826, 611] width 146 height 99
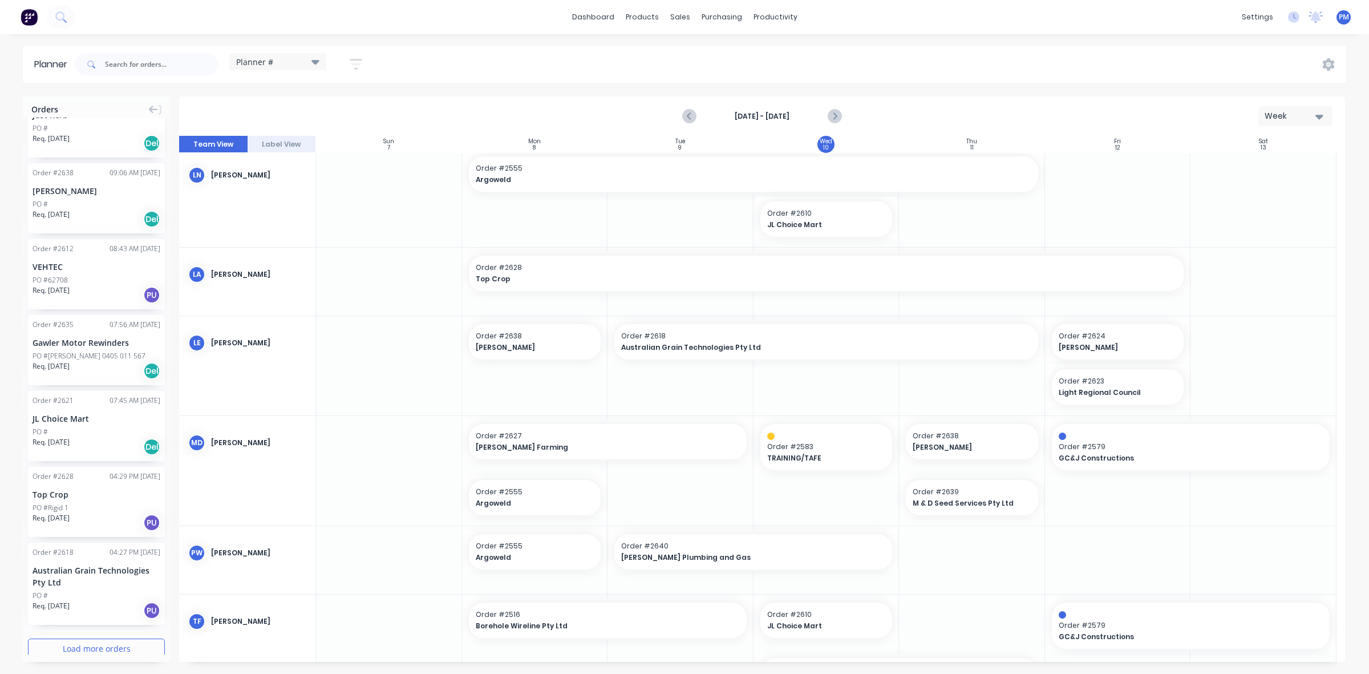
scroll to position [371, 0]
click at [72, 638] on button "Load more orders" at bounding box center [96, 648] width 137 height 20
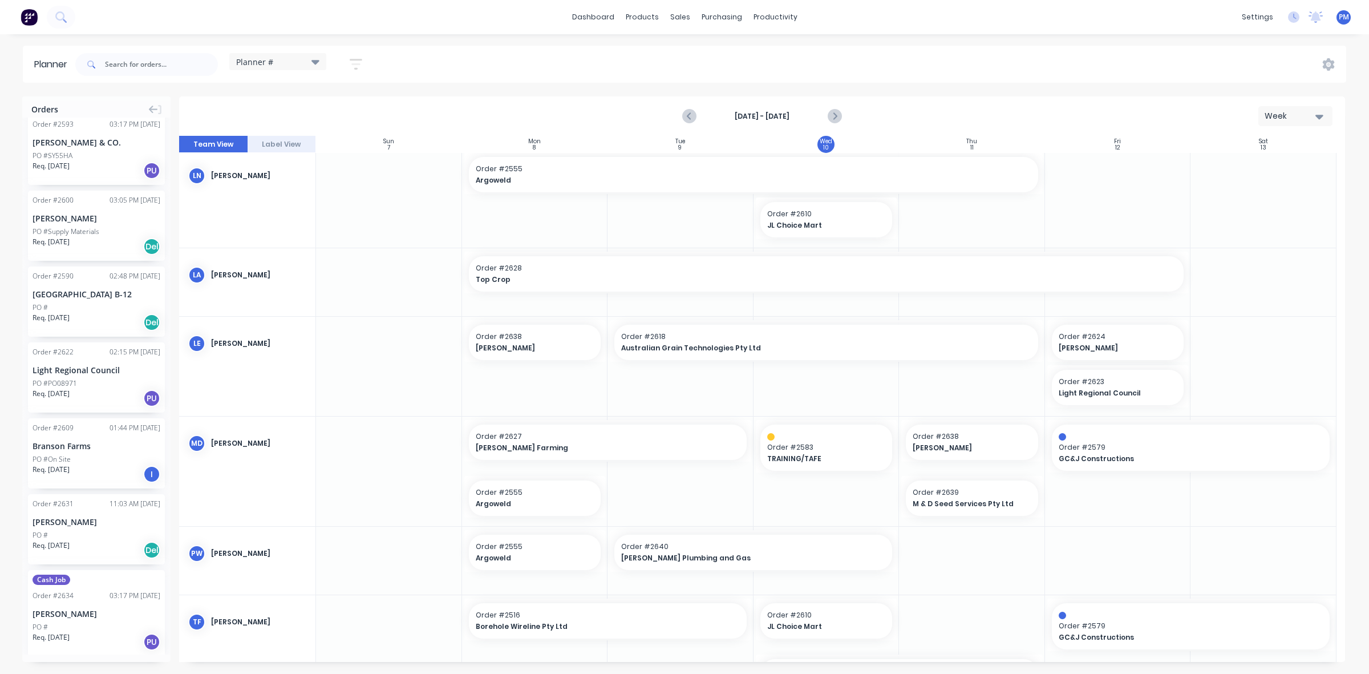
scroll to position [2564, 0]
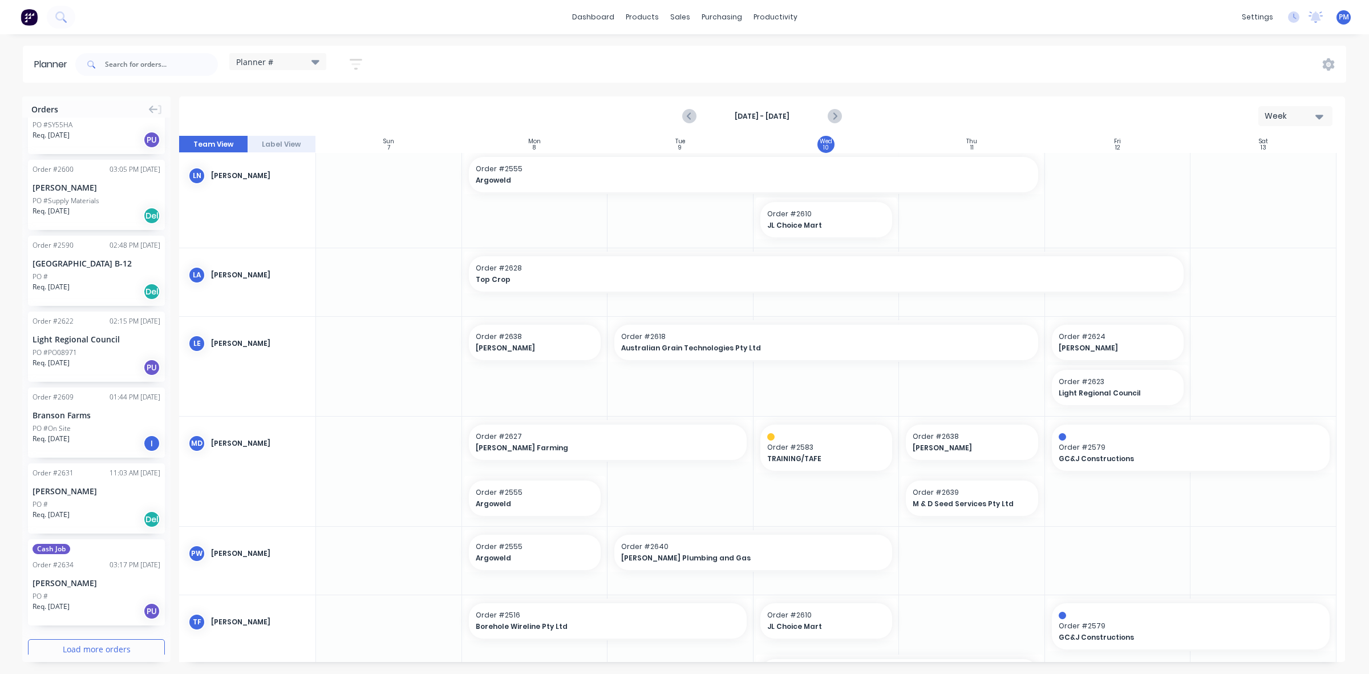
click at [75, 639] on button "Load more orders" at bounding box center [96, 649] width 137 height 20
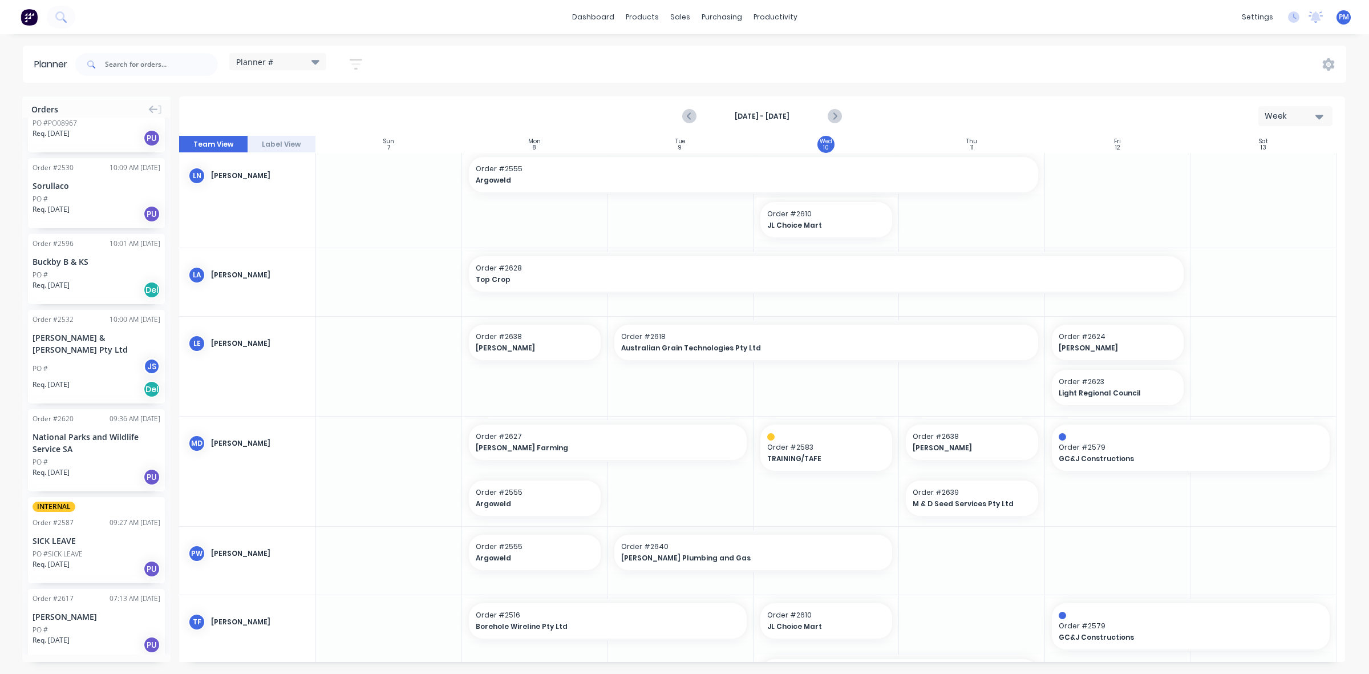
scroll to position [4223, 0]
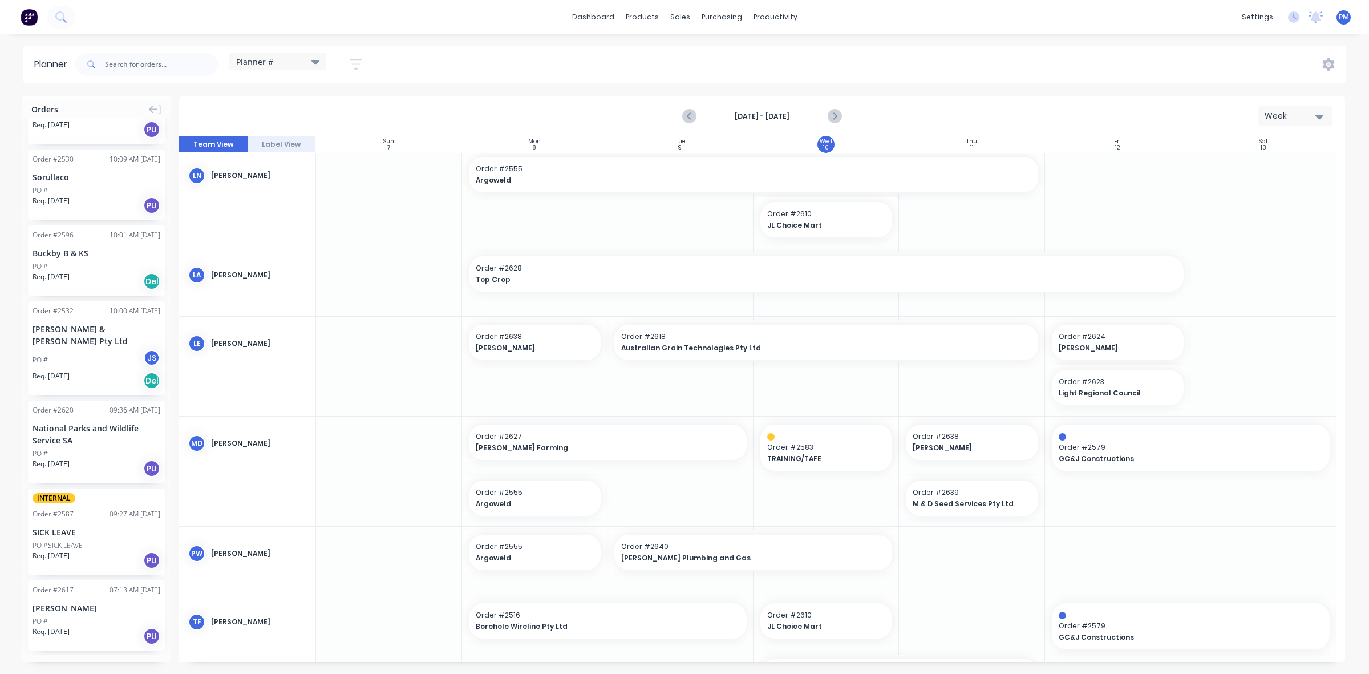
click at [75, 664] on button "Load more orders" at bounding box center [96, 674] width 137 height 20
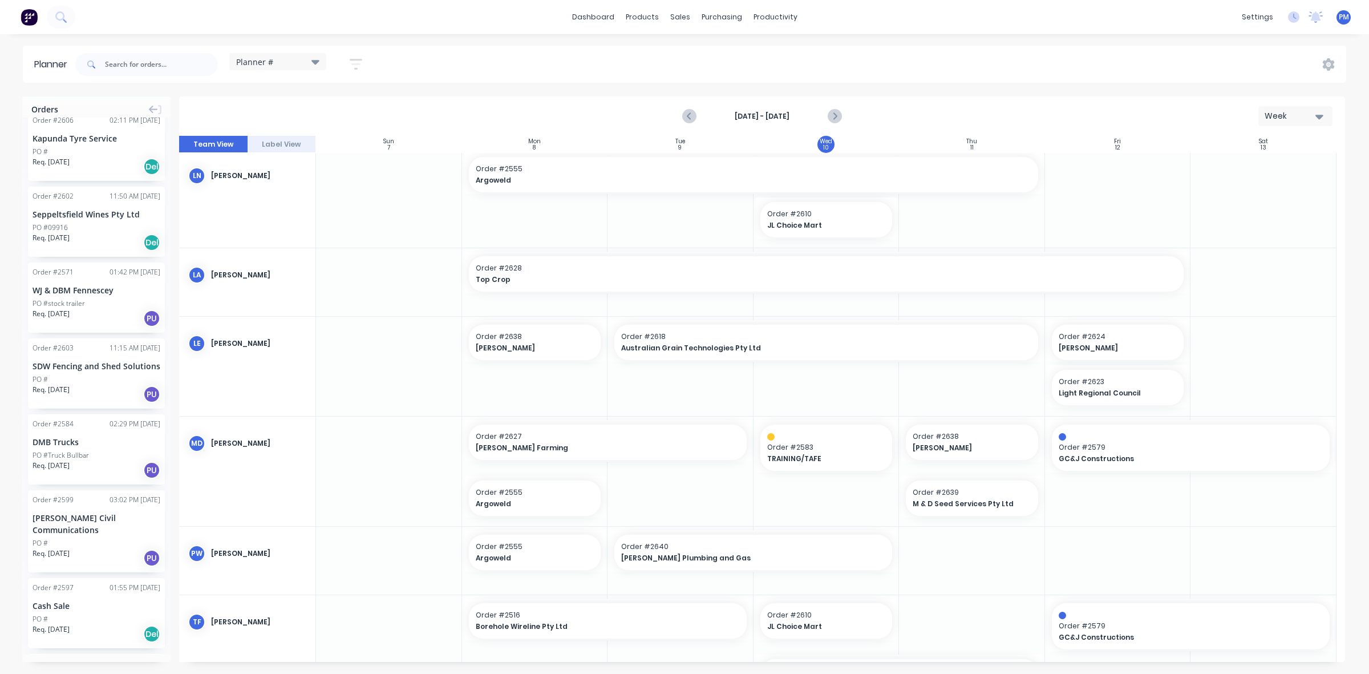
scroll to position [5605, 0]
click at [123, 66] on input "text" at bounding box center [161, 64] width 113 height 23
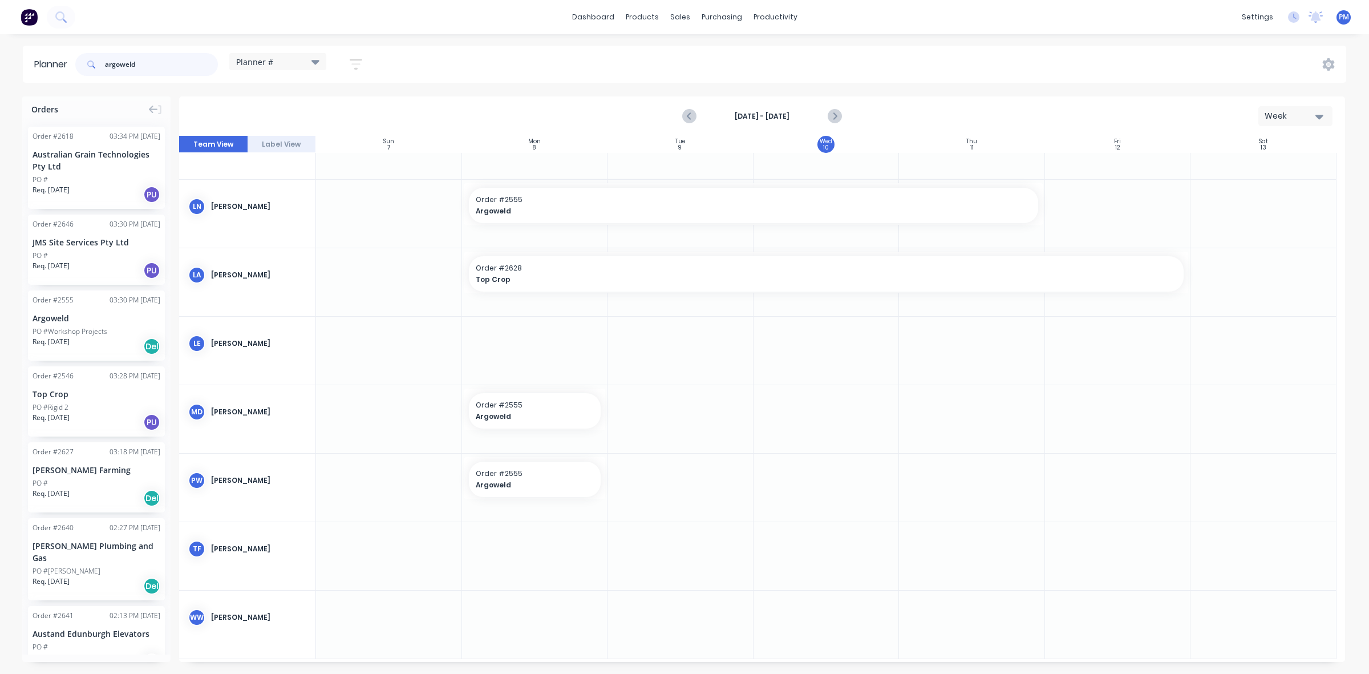
scroll to position [244, 0]
type input "argoweld"
drag, startPoint x: 80, startPoint y: 323, endPoint x: 933, endPoint y: 503, distance: 871.5
drag, startPoint x: 144, startPoint y: 64, endPoint x: 98, endPoint y: 64, distance: 46.2
click at [98, 64] on div "argoweld" at bounding box center [146, 64] width 143 height 23
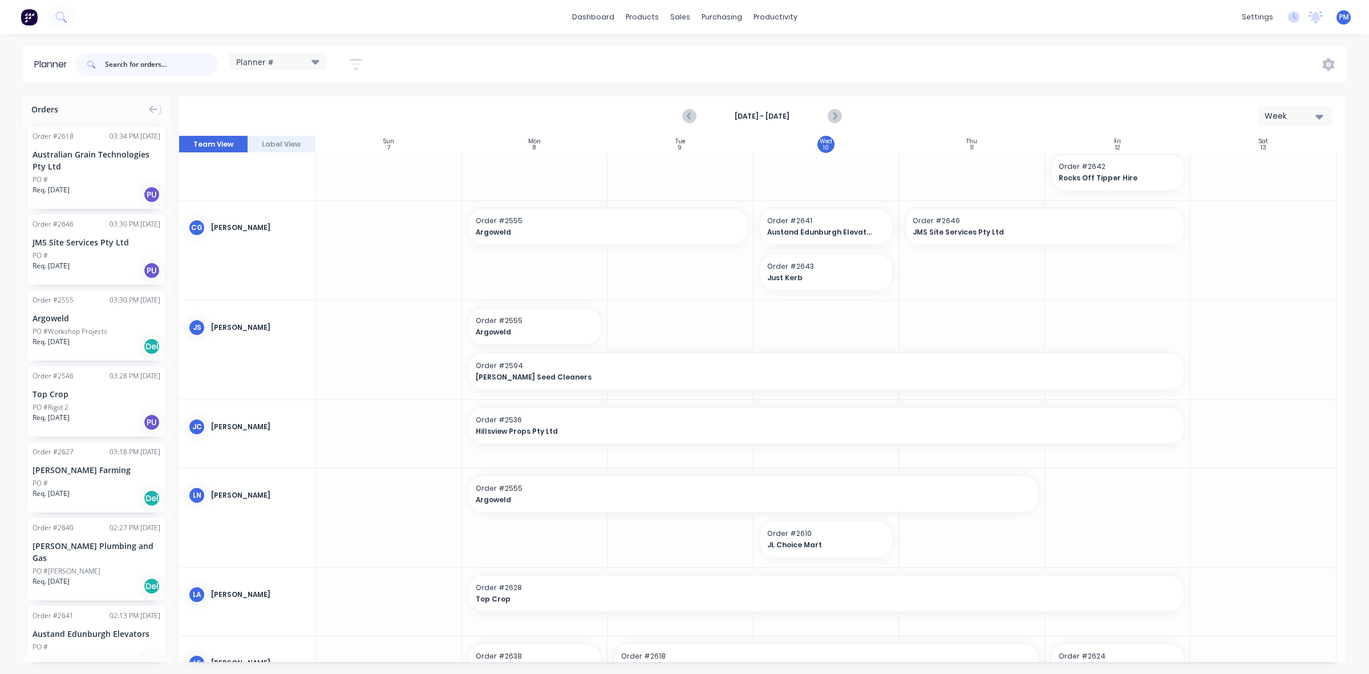
scroll to position [0, 0]
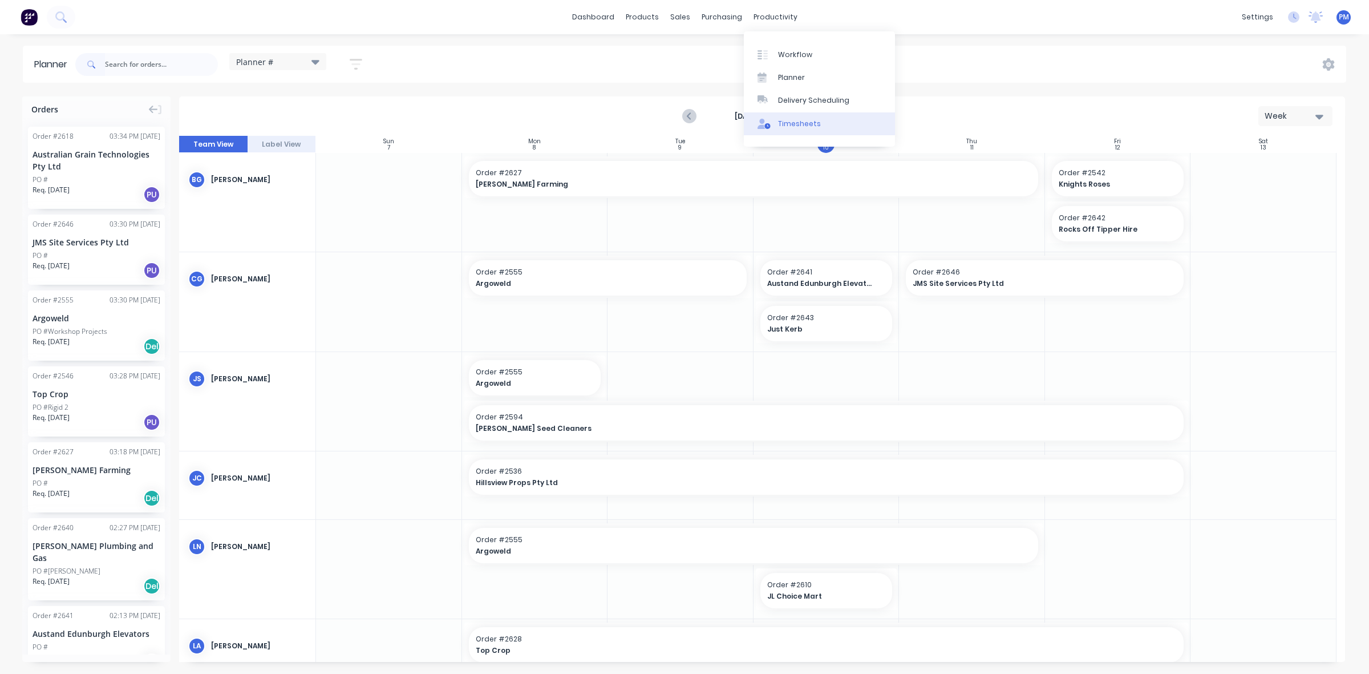
click at [788, 120] on div "Timesheets" at bounding box center [799, 124] width 43 height 10
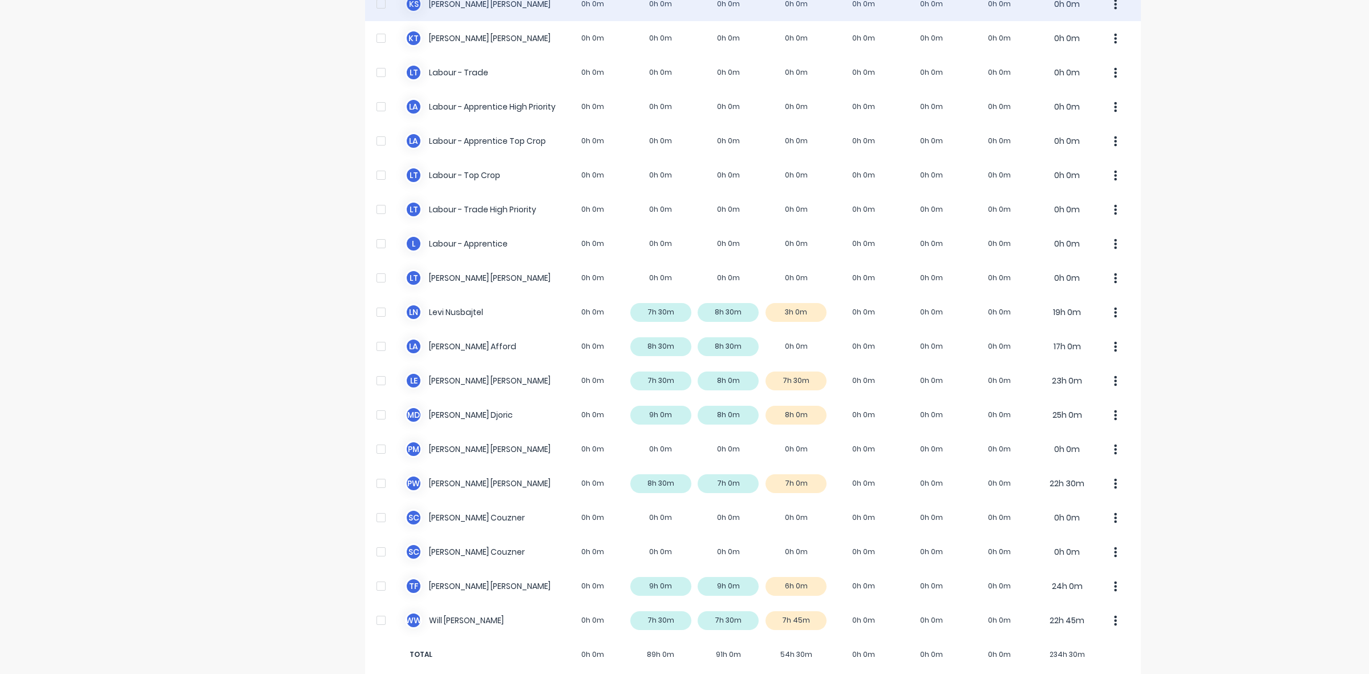
scroll to position [284, 0]
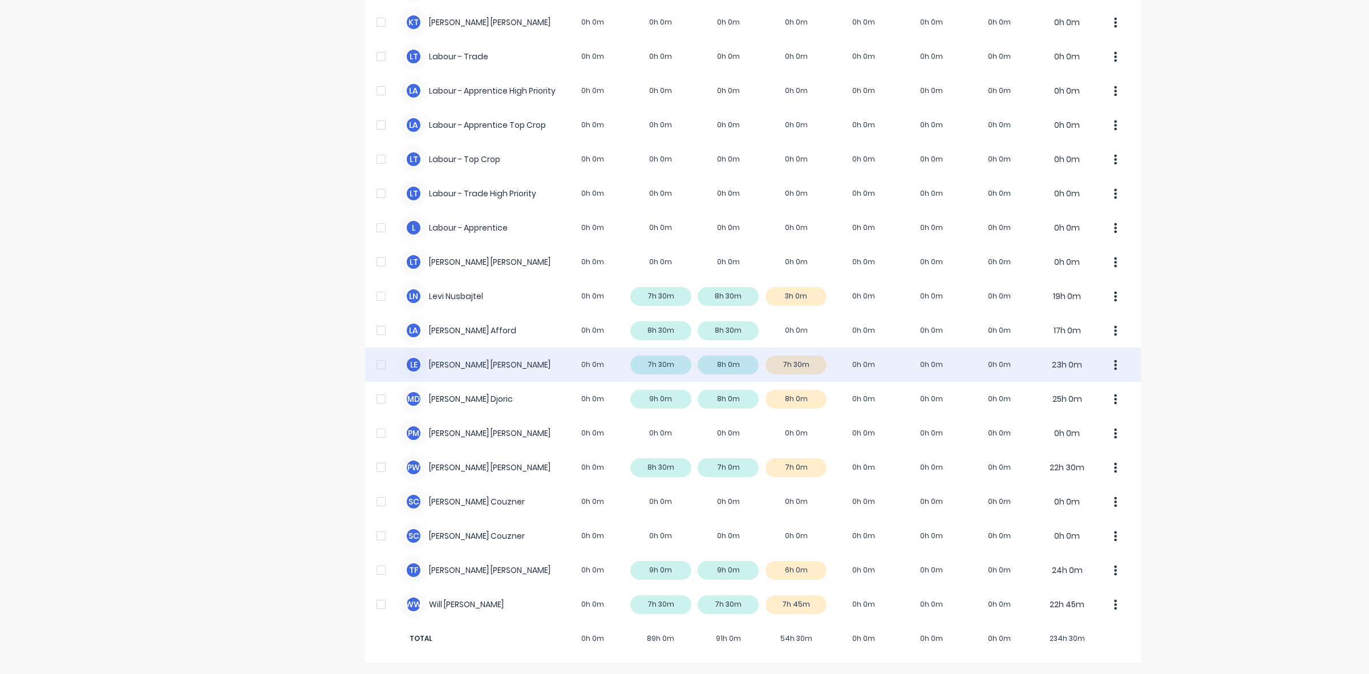
click at [805, 365] on div "L E [PERSON_NAME] 0h 0m 7h 30m 8h 0m 7h 30m 0h 0m 0h 0m 0h 0m 23h 0m" at bounding box center [753, 364] width 776 height 34
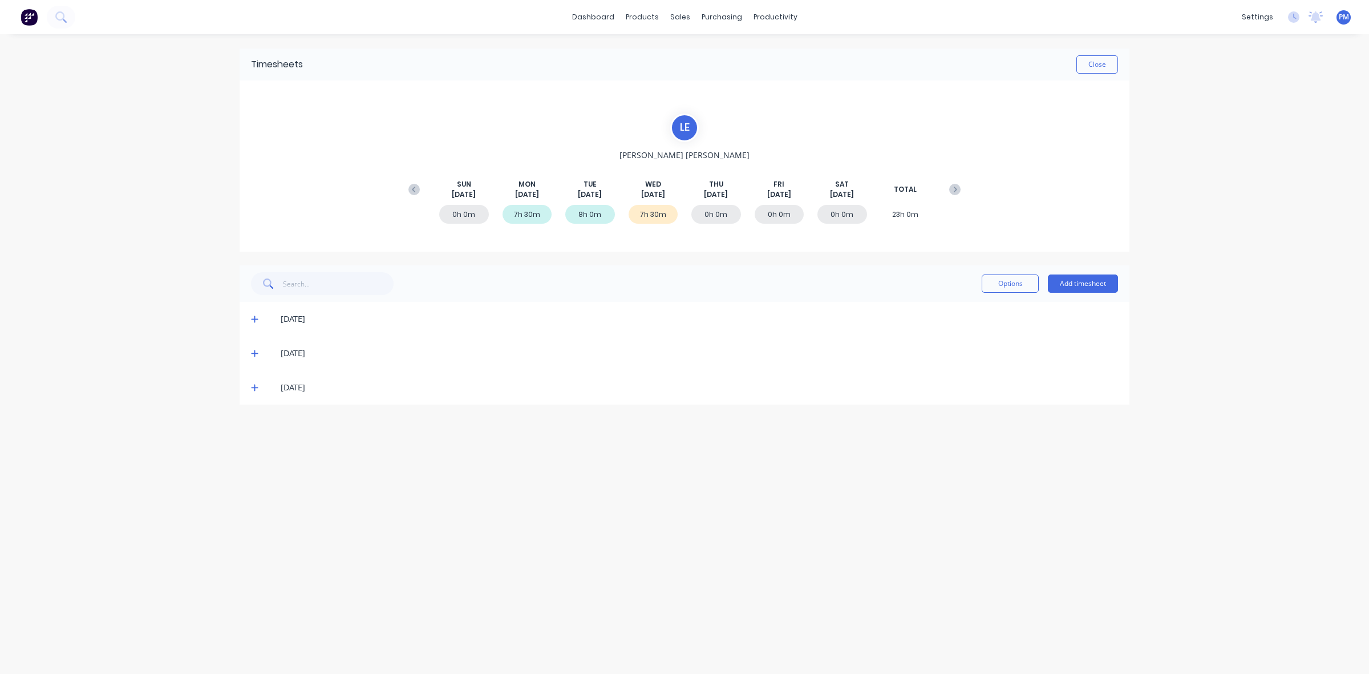
click at [253, 386] on icon at bounding box center [254, 387] width 7 height 8
click at [699, 53] on div "Sales Orders" at bounding box center [722, 55] width 47 height 10
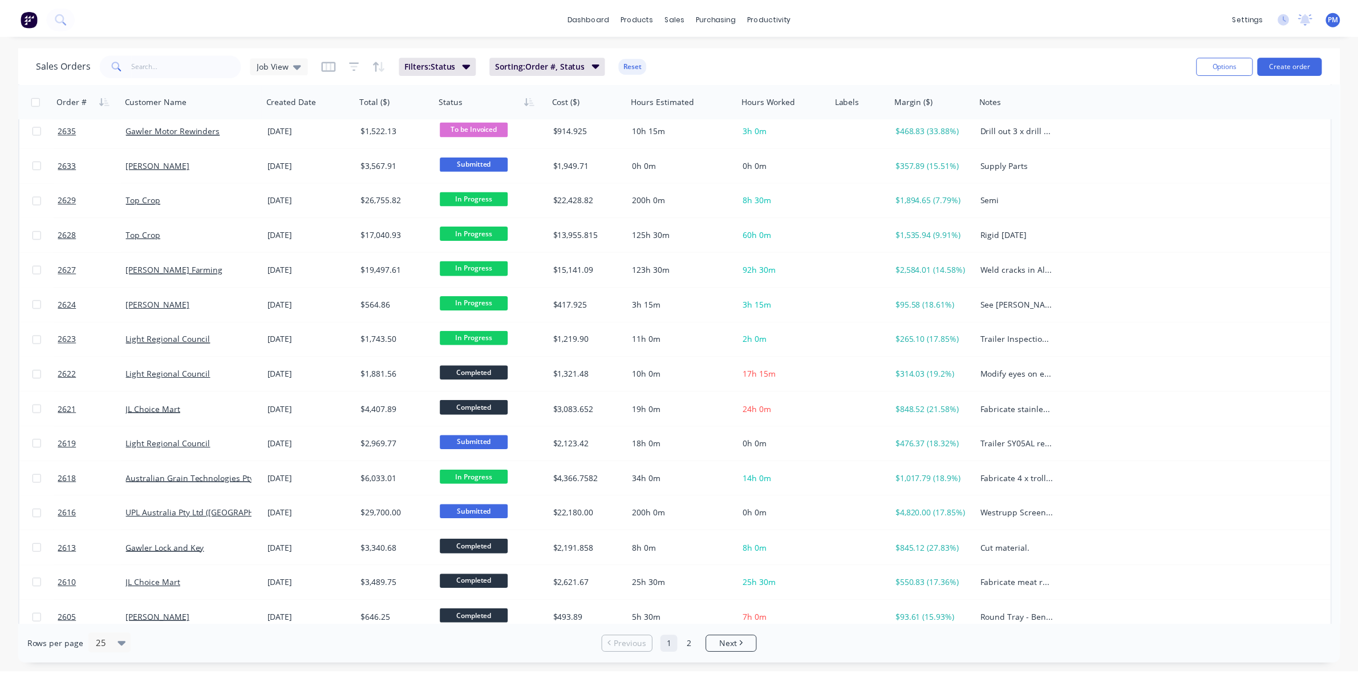
scroll to position [356, 0]
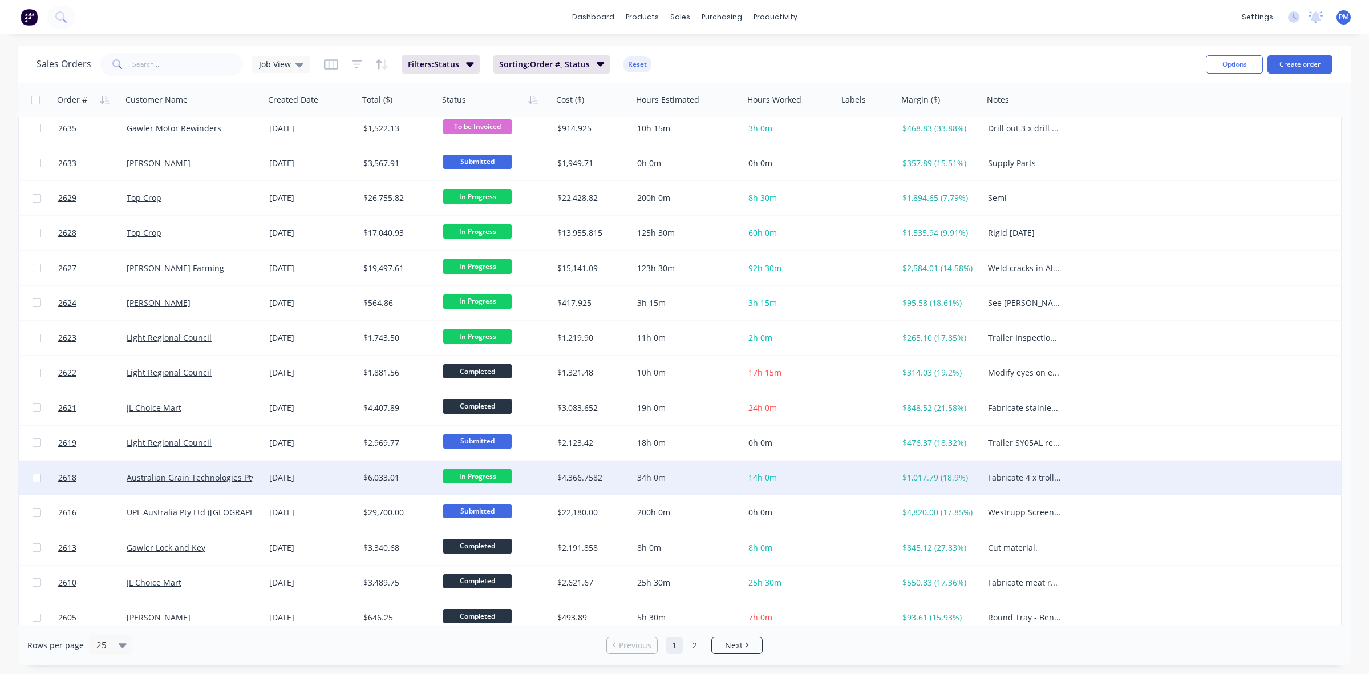
click at [332, 480] on div "[DATE]" at bounding box center [311, 477] width 85 height 11
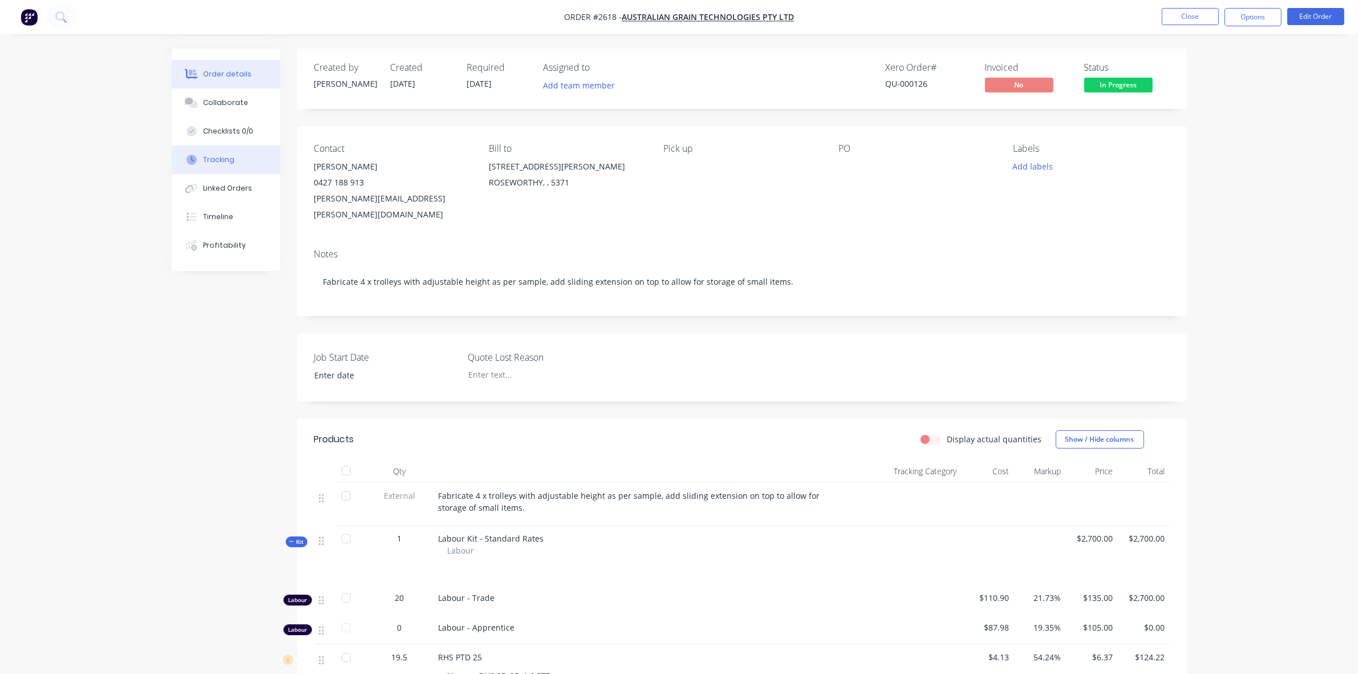
click at [225, 161] on div "Tracking" at bounding box center [218, 160] width 31 height 10
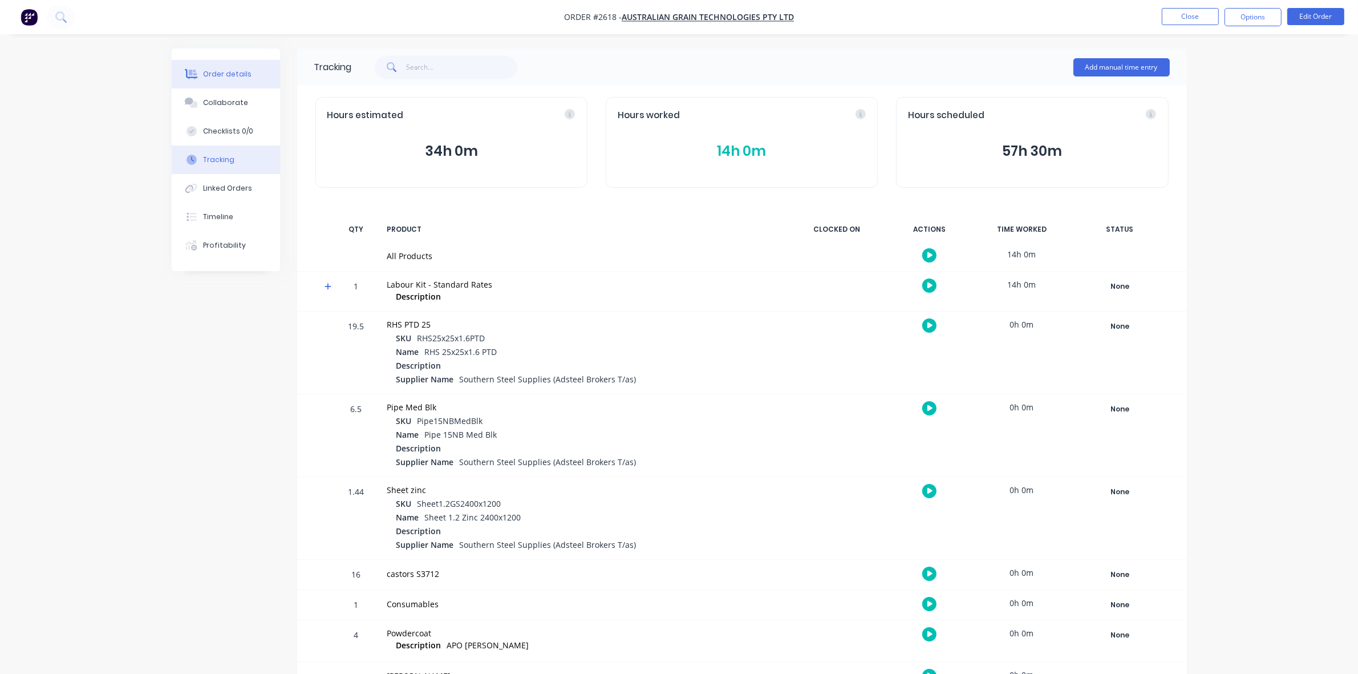
click at [242, 70] on div "Order details" at bounding box center [227, 74] width 48 height 10
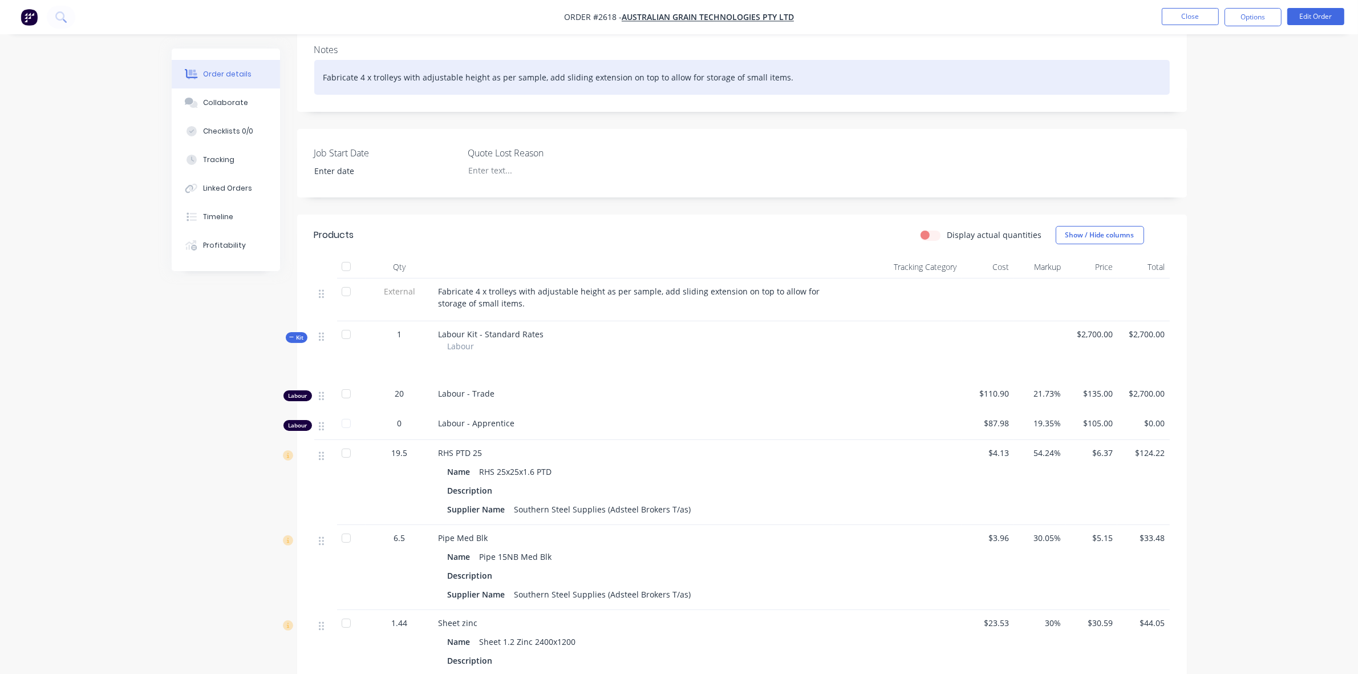
scroll to position [214, 0]
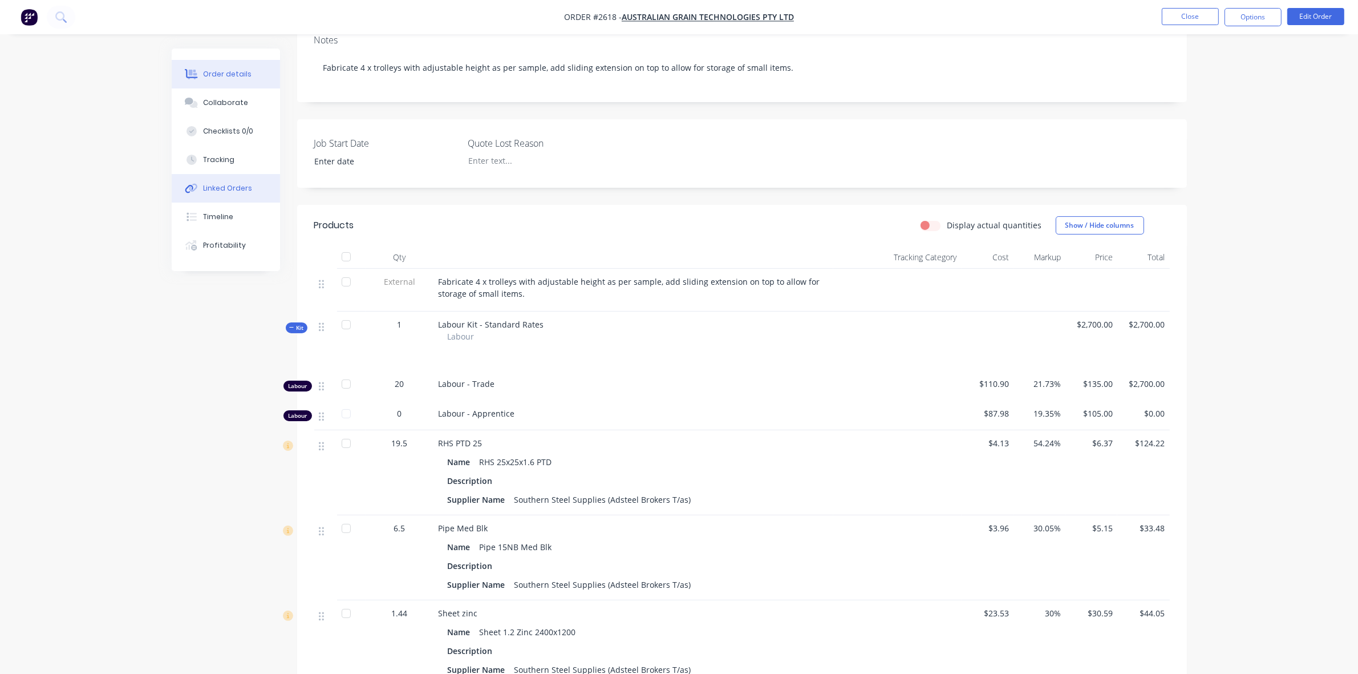
click at [217, 186] on div "Linked Orders" at bounding box center [227, 188] width 49 height 10
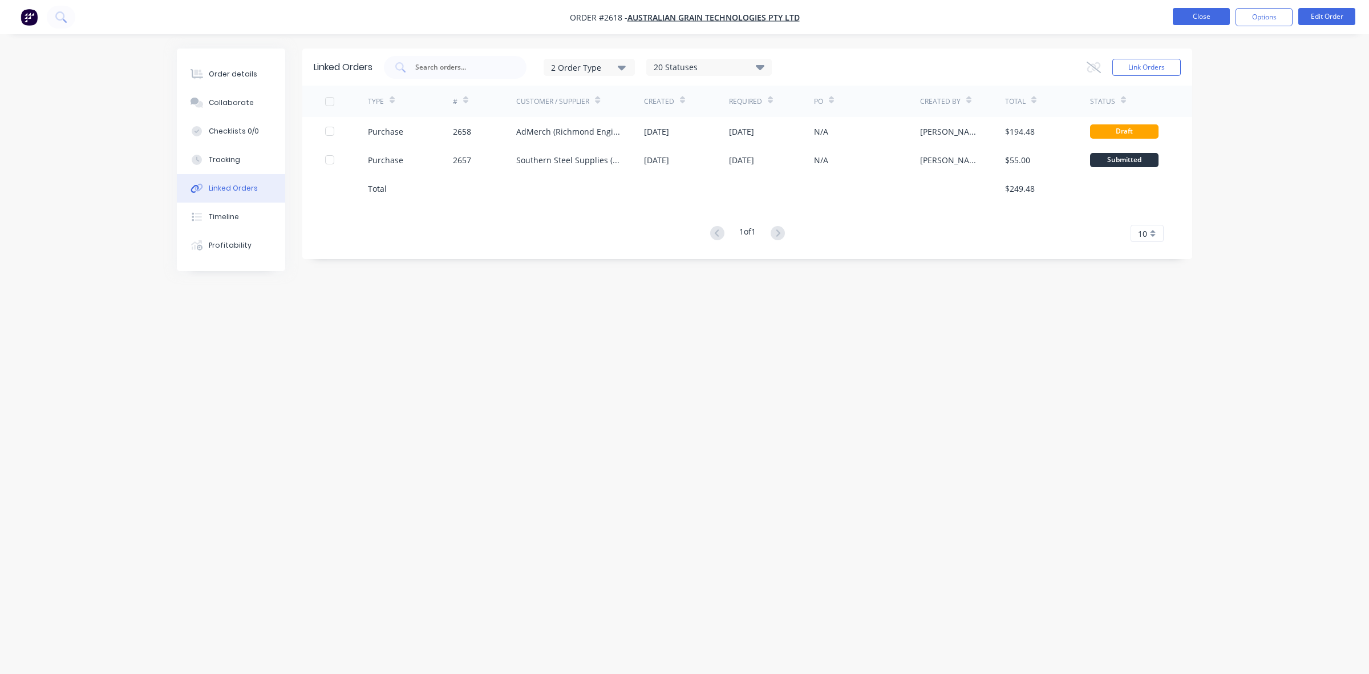
click at [1195, 17] on button "Close" at bounding box center [1201, 16] width 57 height 17
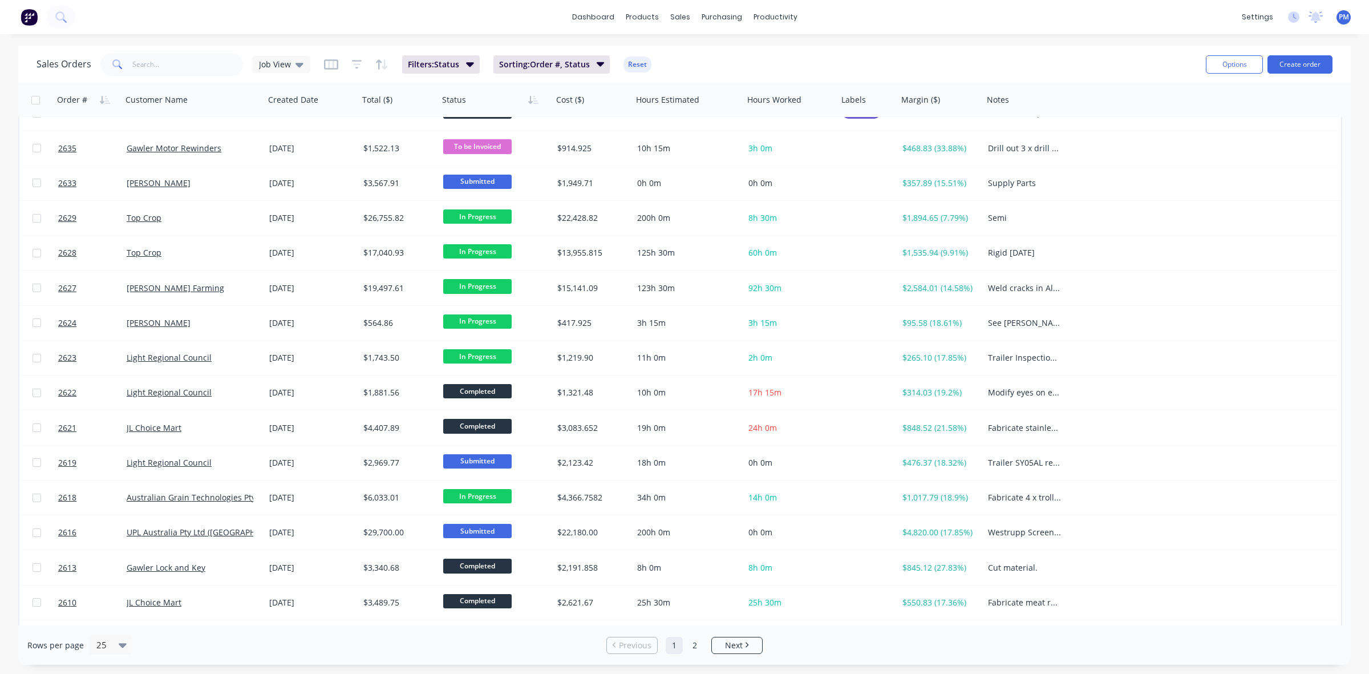
scroll to position [365, 0]
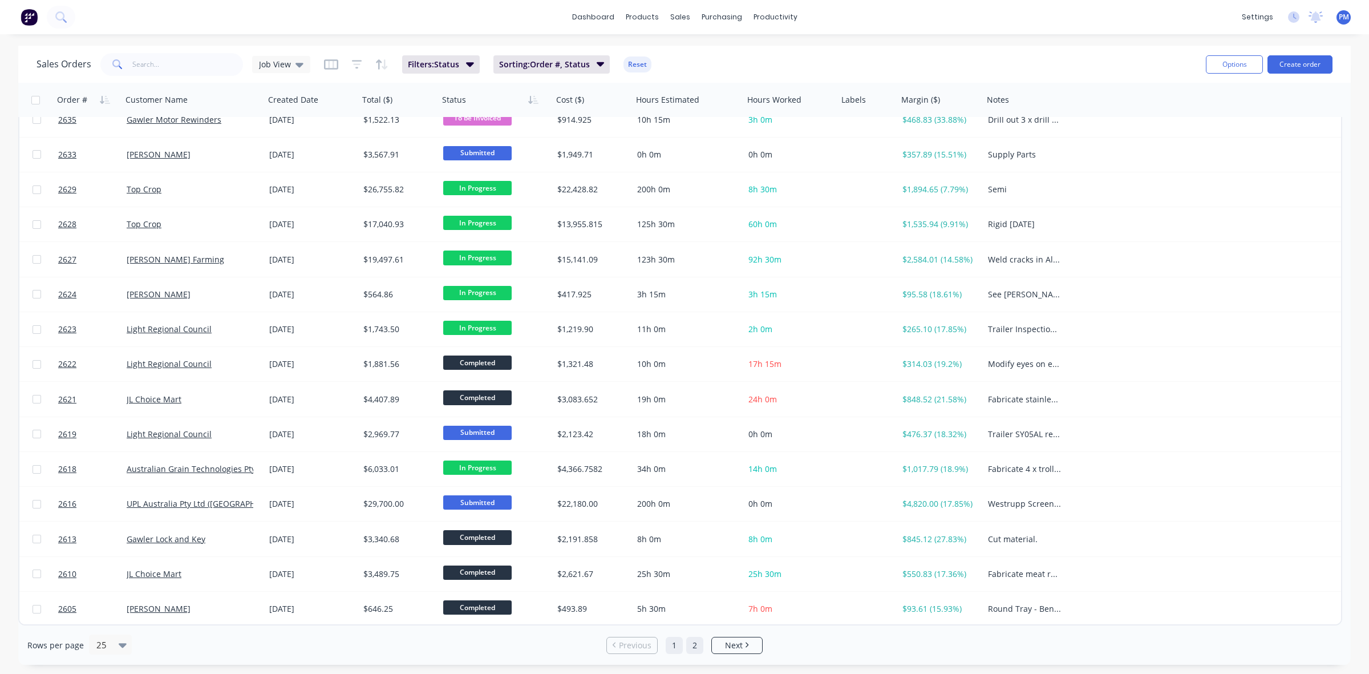
click at [696, 646] on link "2" at bounding box center [694, 644] width 17 height 17
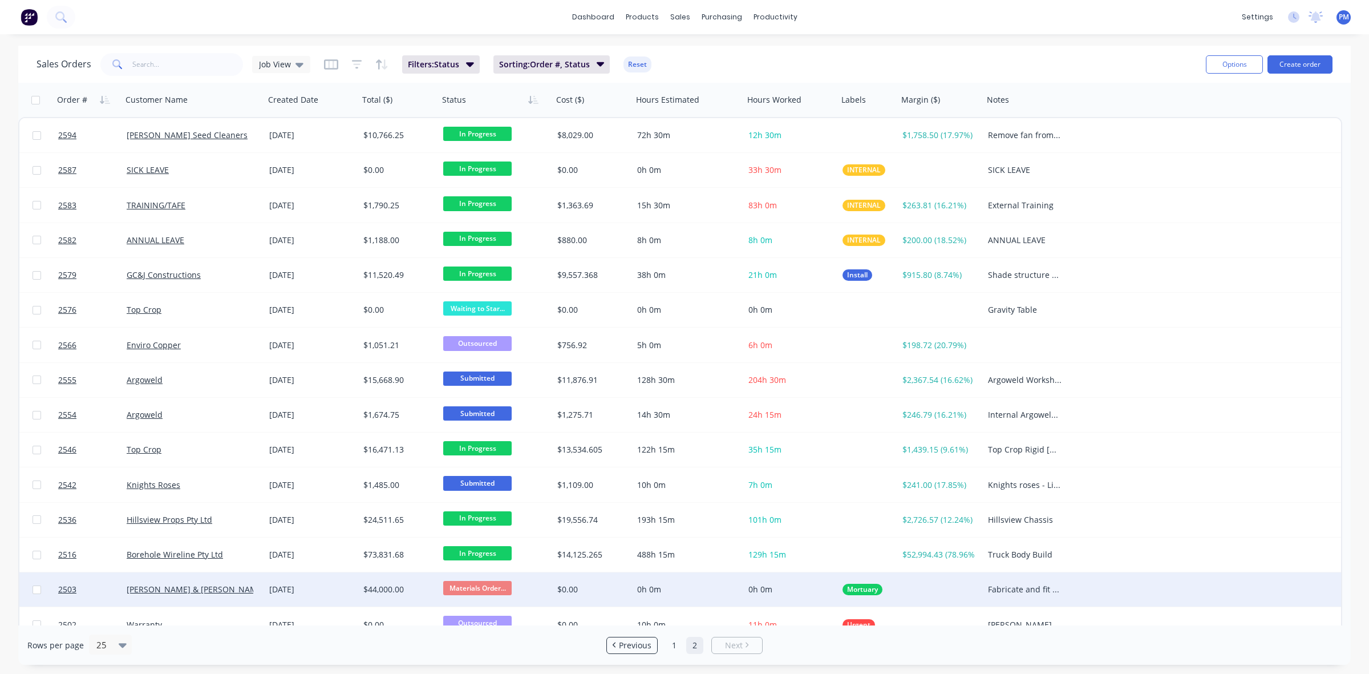
scroll to position [50, 0]
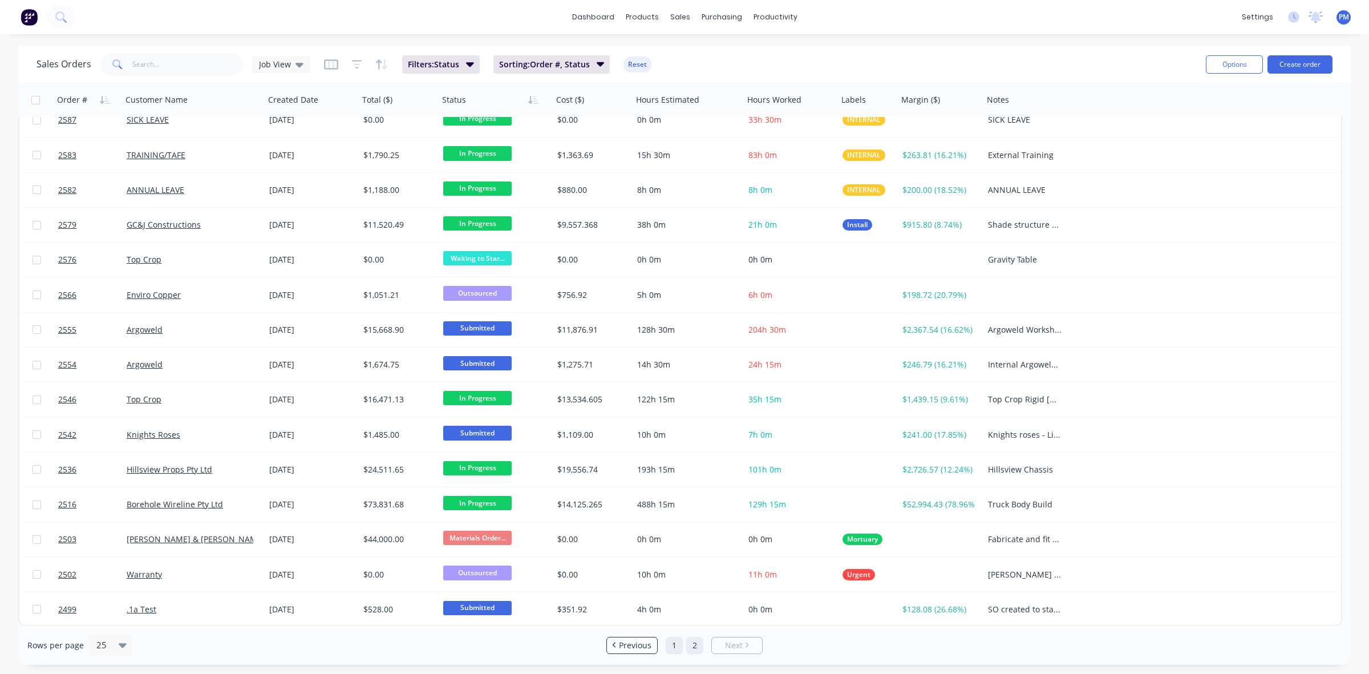
click at [674, 648] on link "1" at bounding box center [674, 644] width 17 height 17
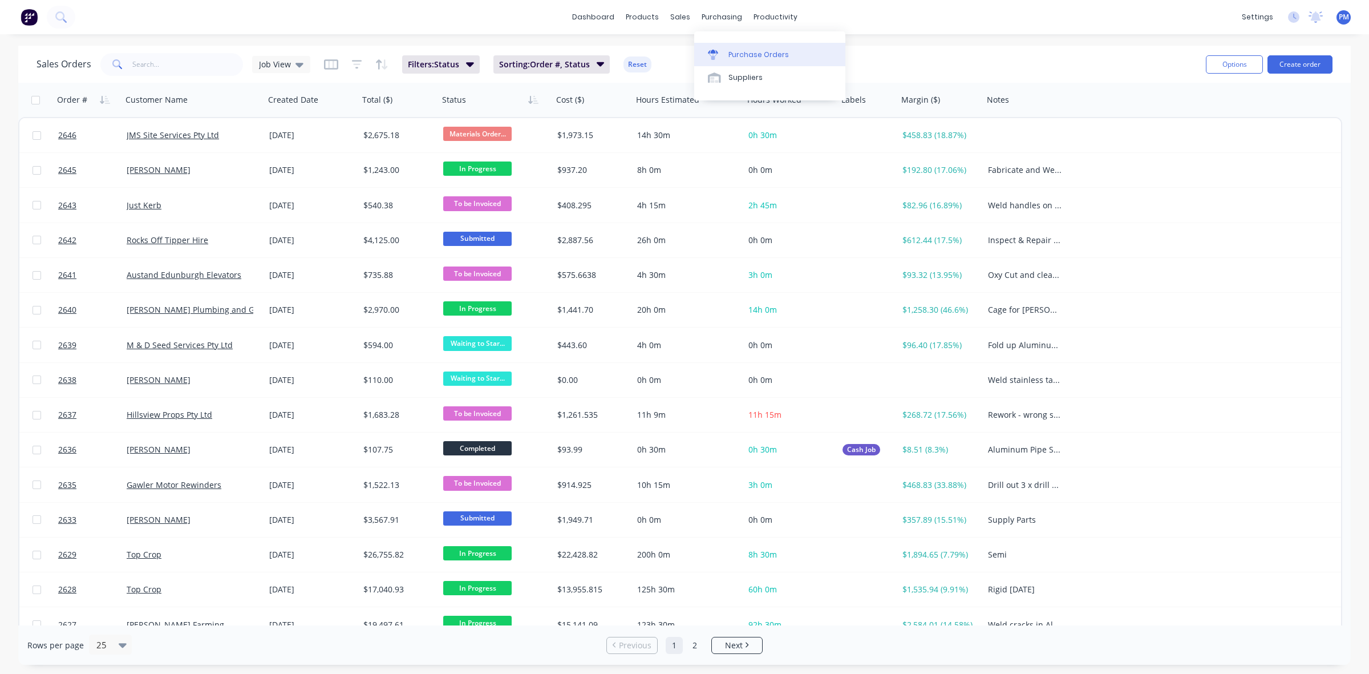
click at [743, 50] on div "Purchase Orders" at bounding box center [758, 55] width 60 height 10
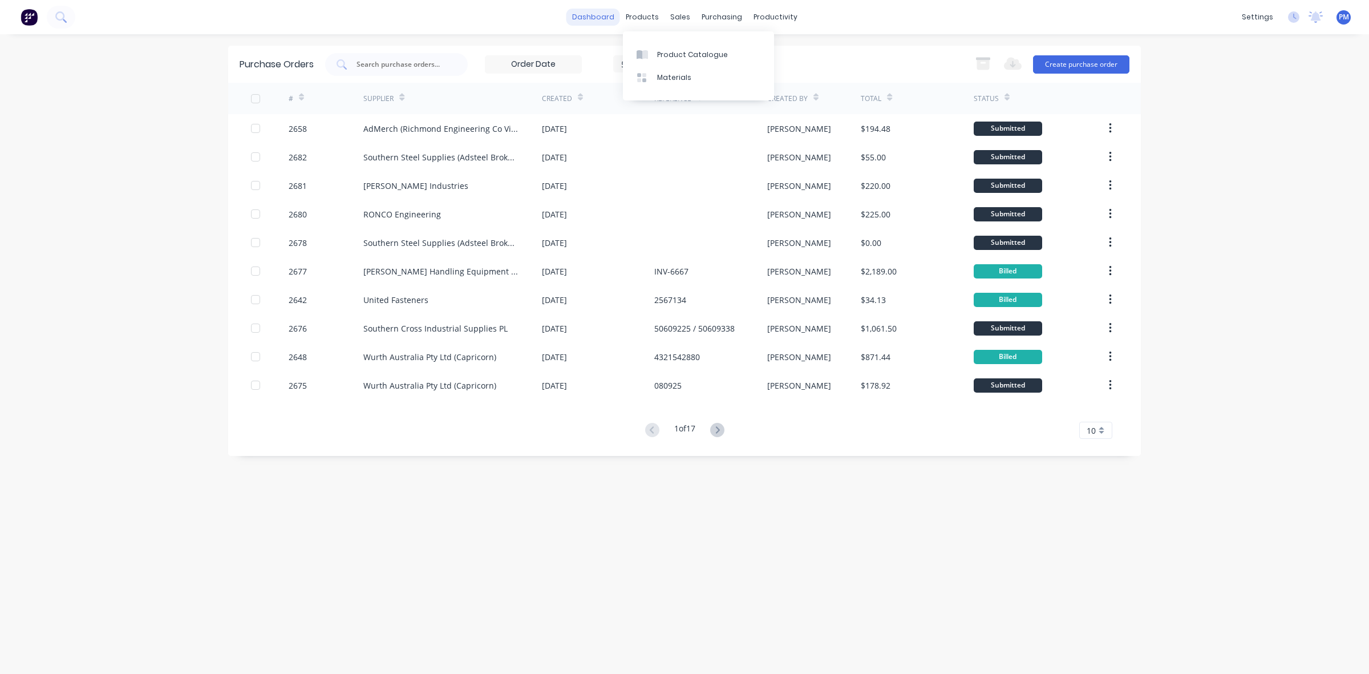
click at [593, 19] on link "dashboard" at bounding box center [593, 17] width 54 height 17
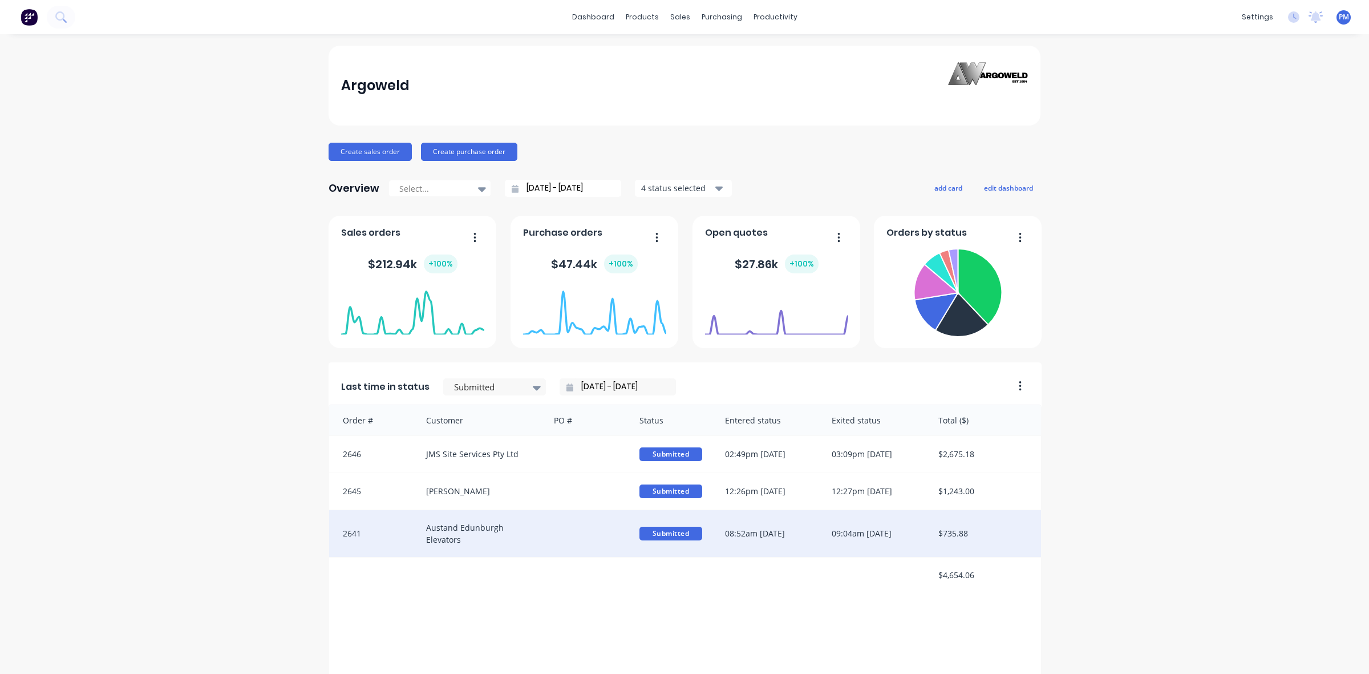
click at [669, 534] on span "Submitted" at bounding box center [670, 533] width 63 height 14
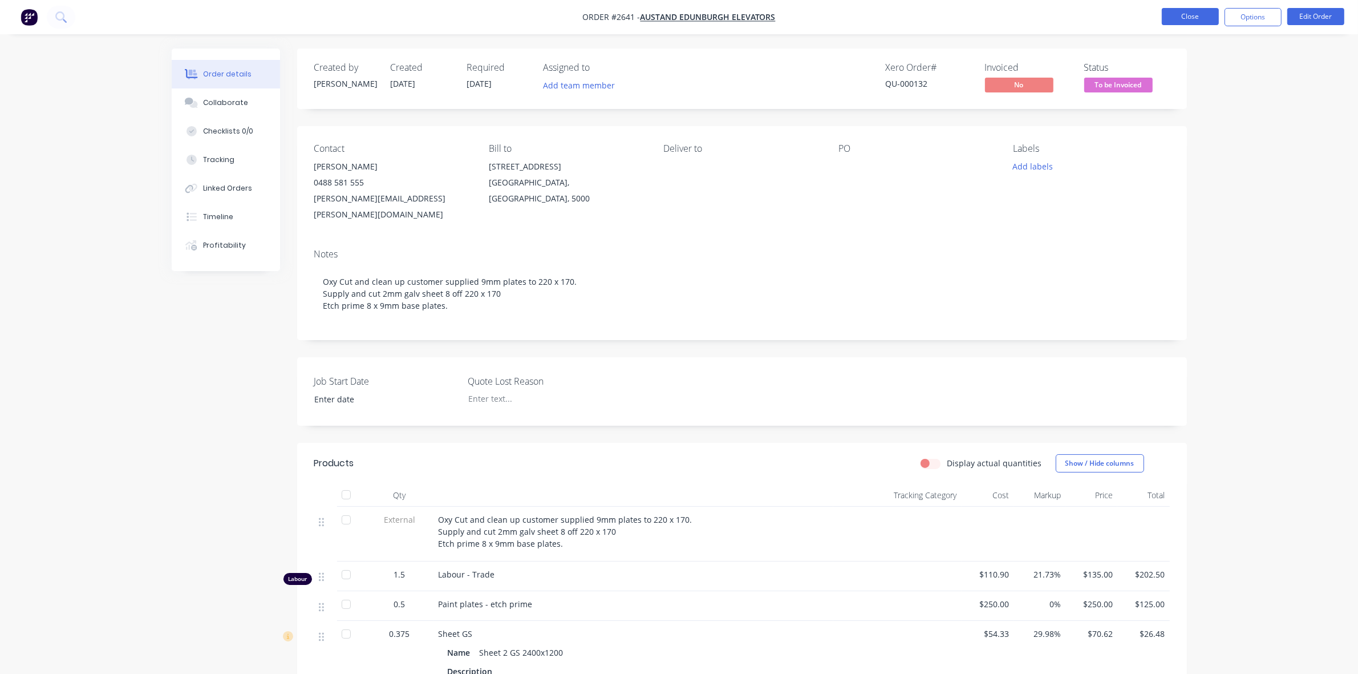
click at [1202, 17] on button "Close" at bounding box center [1190, 16] width 57 height 17
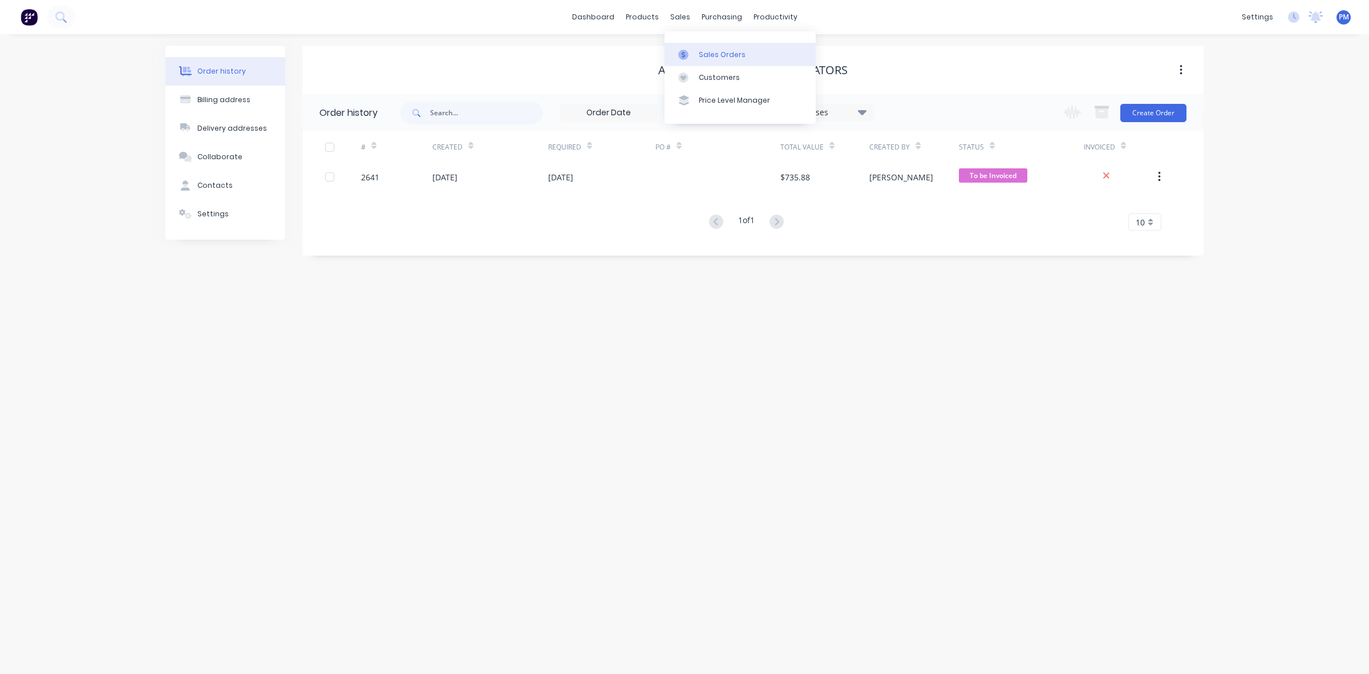
click at [711, 50] on div "Sales Orders" at bounding box center [722, 55] width 47 height 10
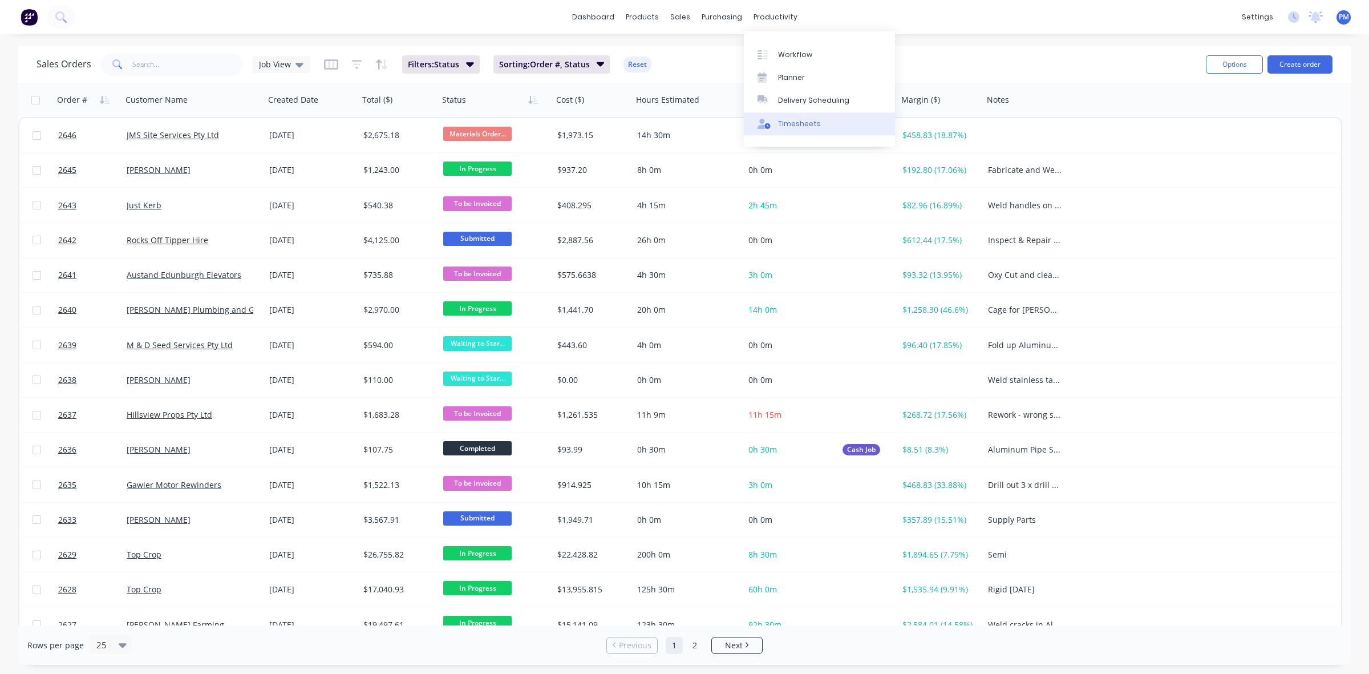
click at [796, 121] on div "Timesheets" at bounding box center [799, 124] width 43 height 10
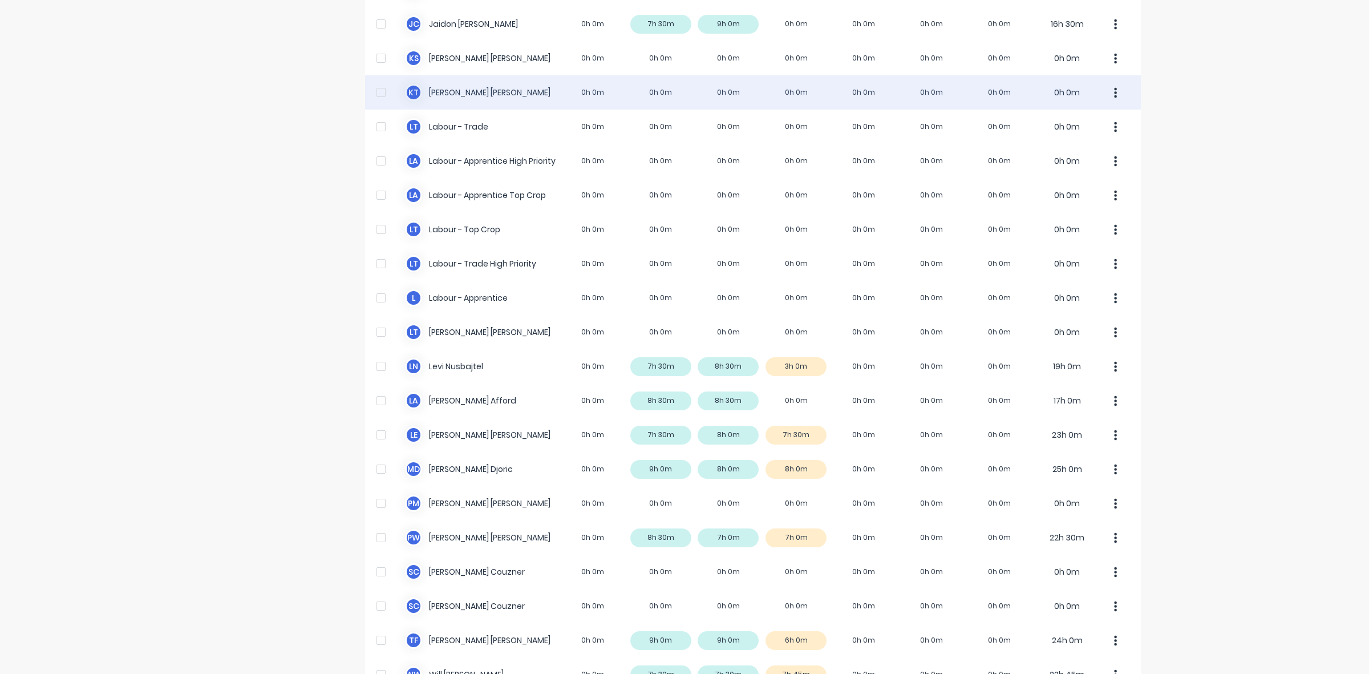
scroll to position [284, 0]
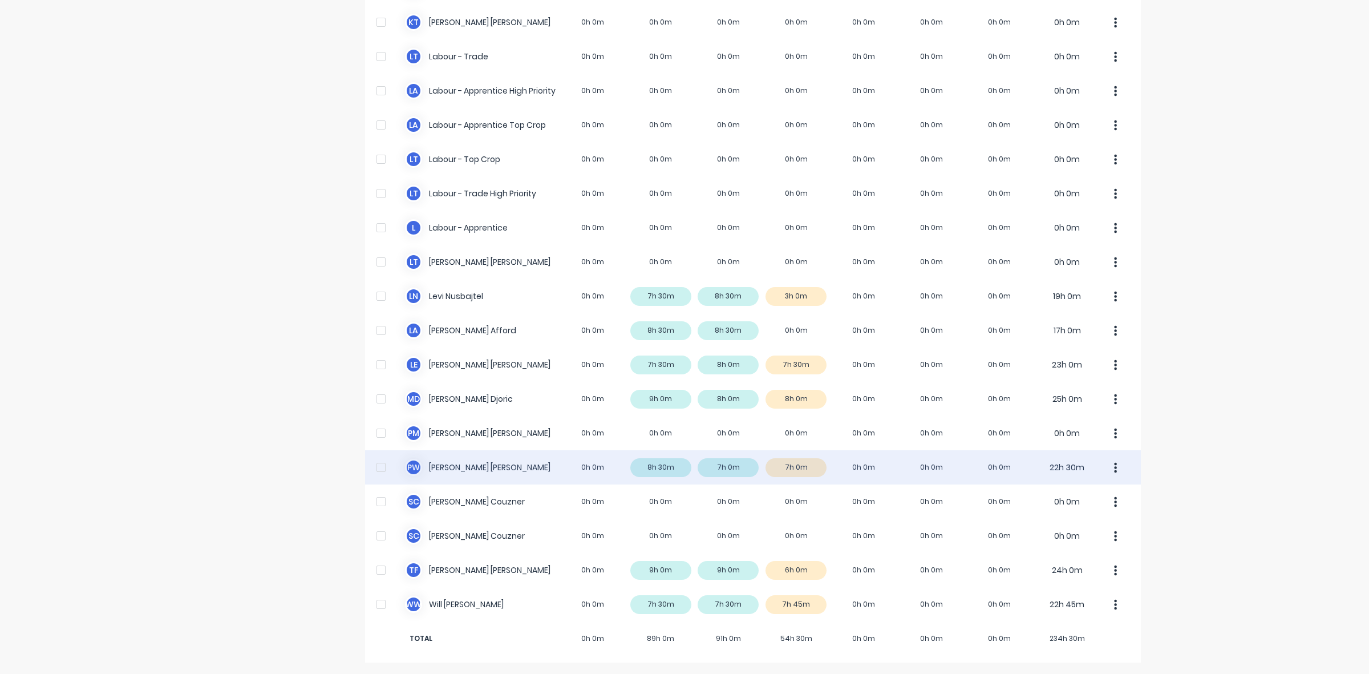
click at [806, 467] on div "P W [PERSON_NAME] 0h 0m 8h 30m 7h 0m 7h 0m 0h 0m 0h 0m 0h 0m 22h 30m" at bounding box center [753, 467] width 776 height 34
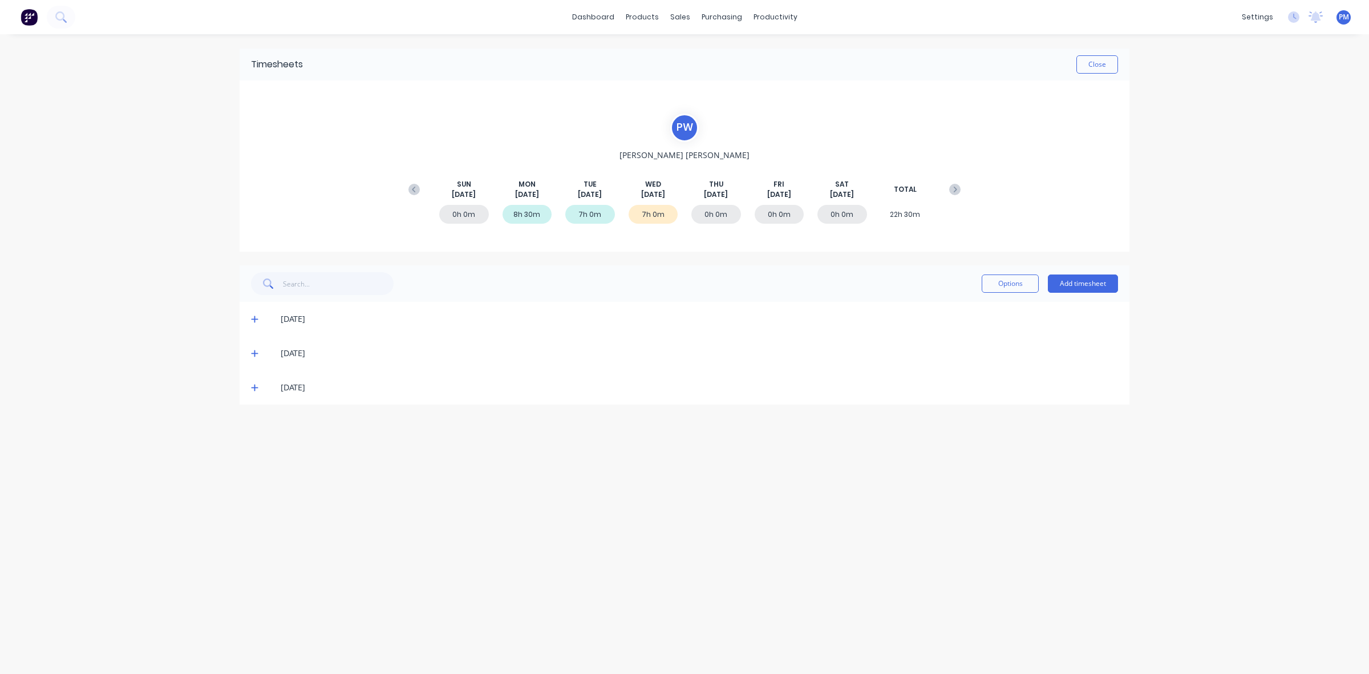
click at [256, 388] on icon at bounding box center [254, 387] width 7 height 8
click at [1100, 70] on button "Close" at bounding box center [1097, 64] width 42 height 18
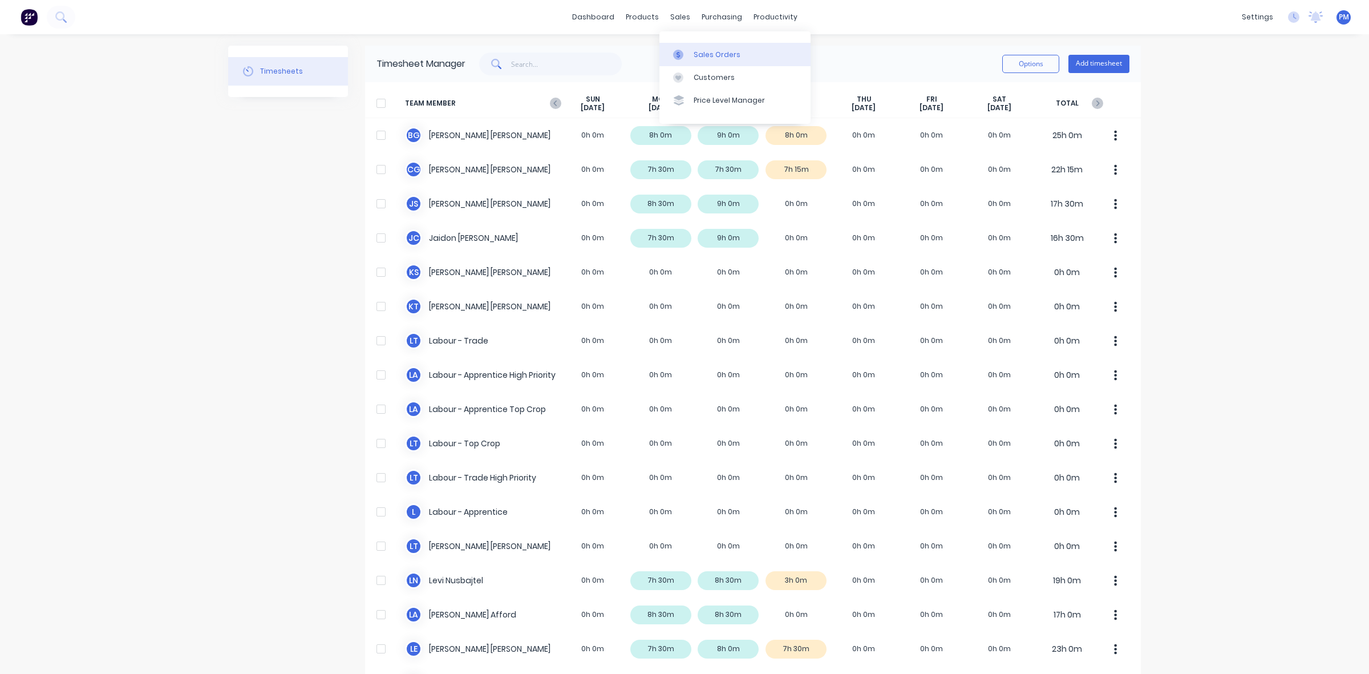
click at [700, 50] on div "Sales Orders" at bounding box center [717, 55] width 47 height 10
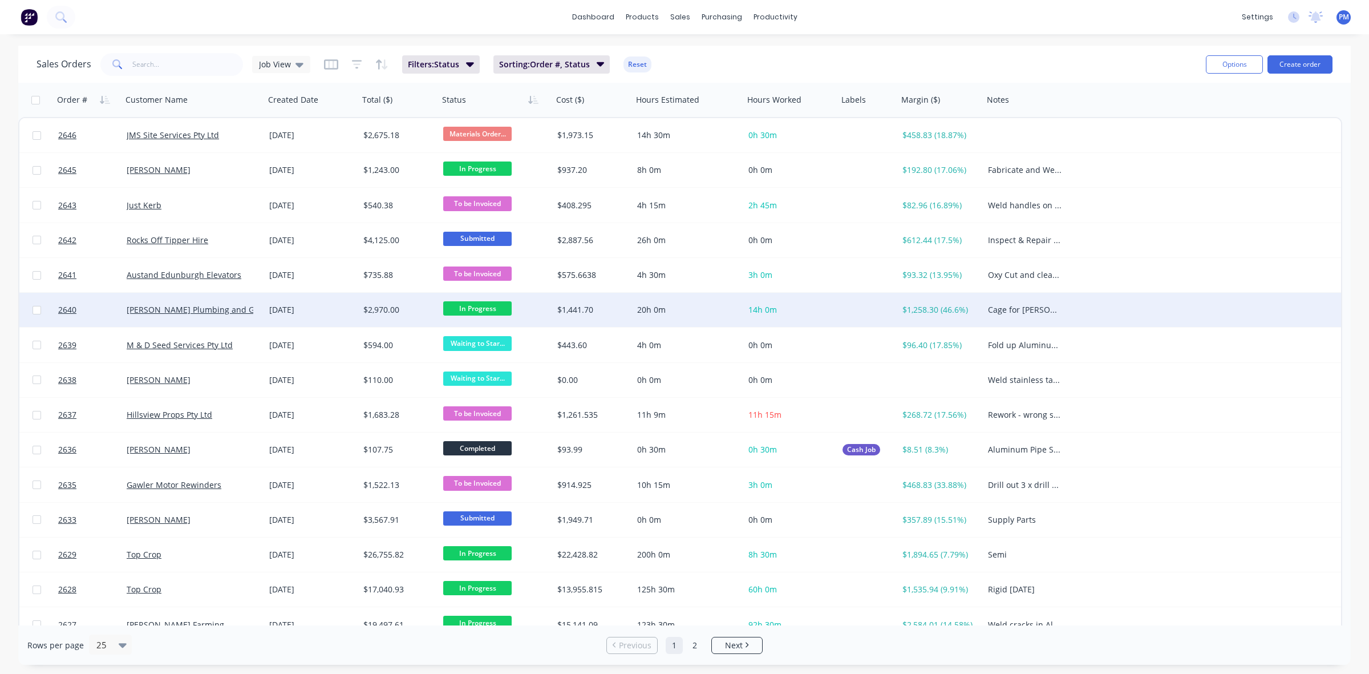
click at [345, 311] on div "[DATE]" at bounding box center [311, 309] width 85 height 11
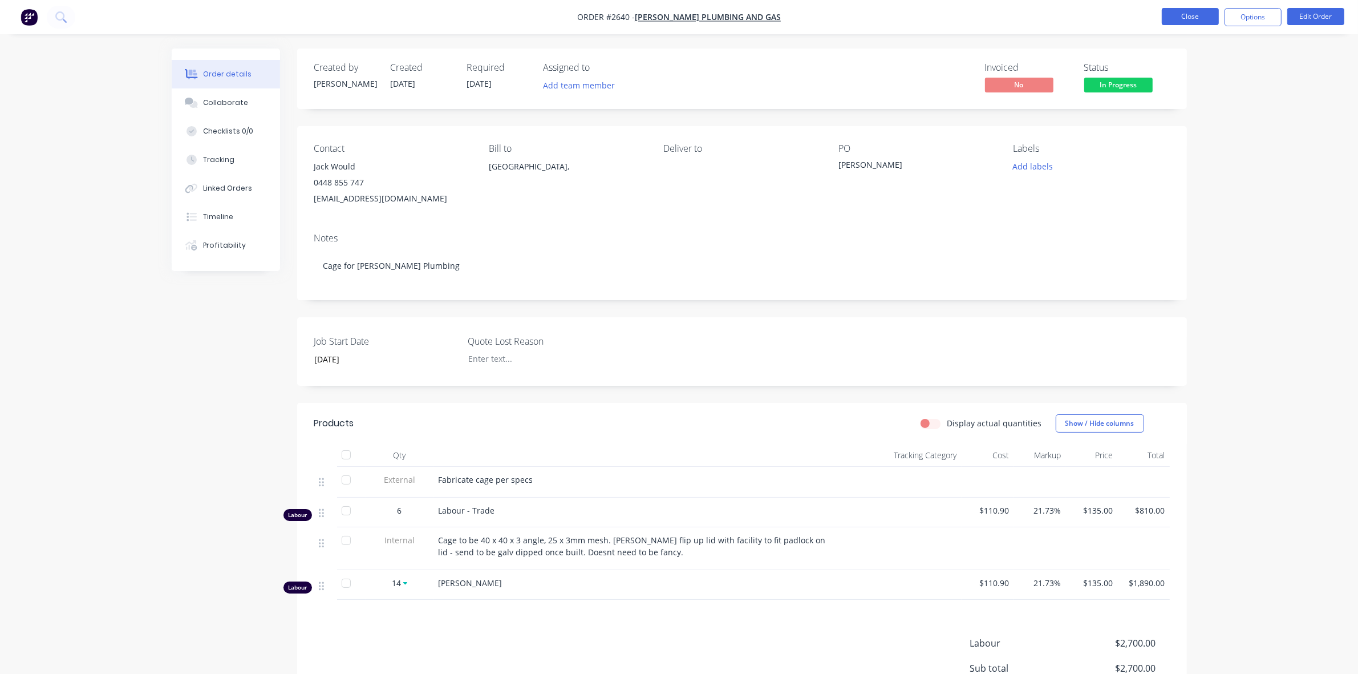
click at [1181, 21] on button "Close" at bounding box center [1190, 16] width 57 height 17
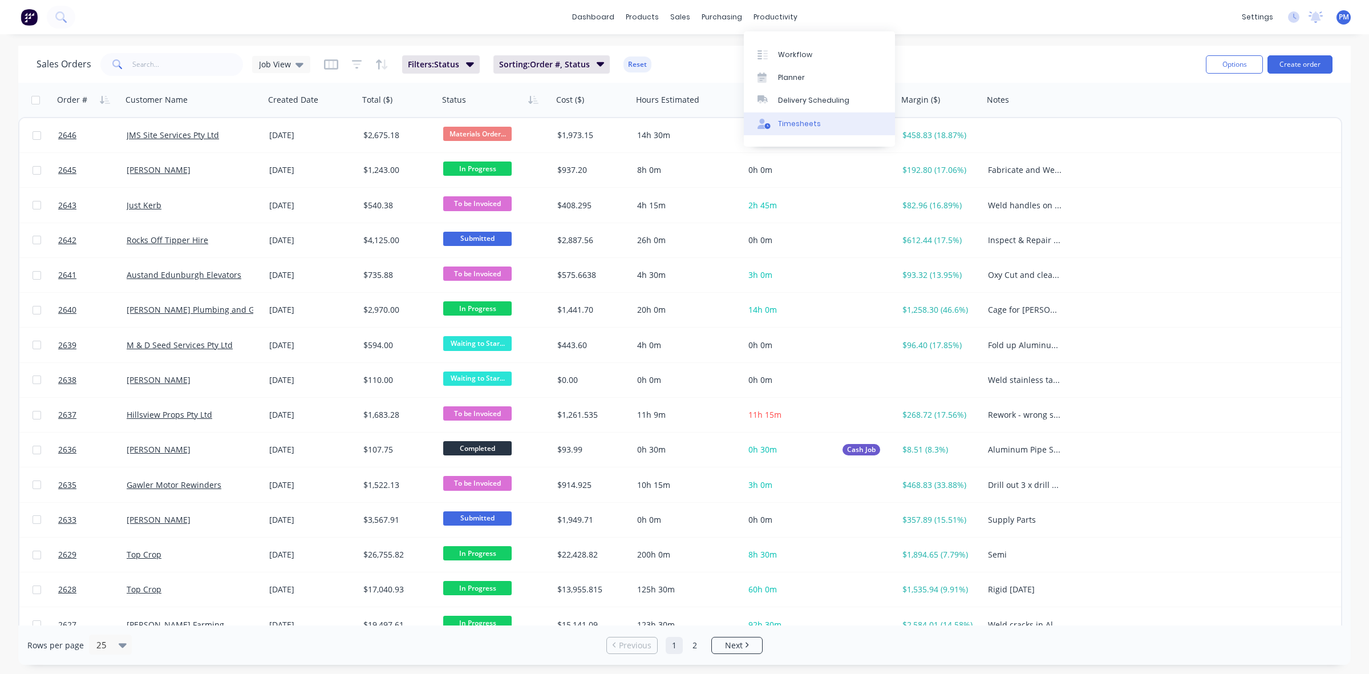
click at [794, 120] on div "Timesheets" at bounding box center [799, 124] width 43 height 10
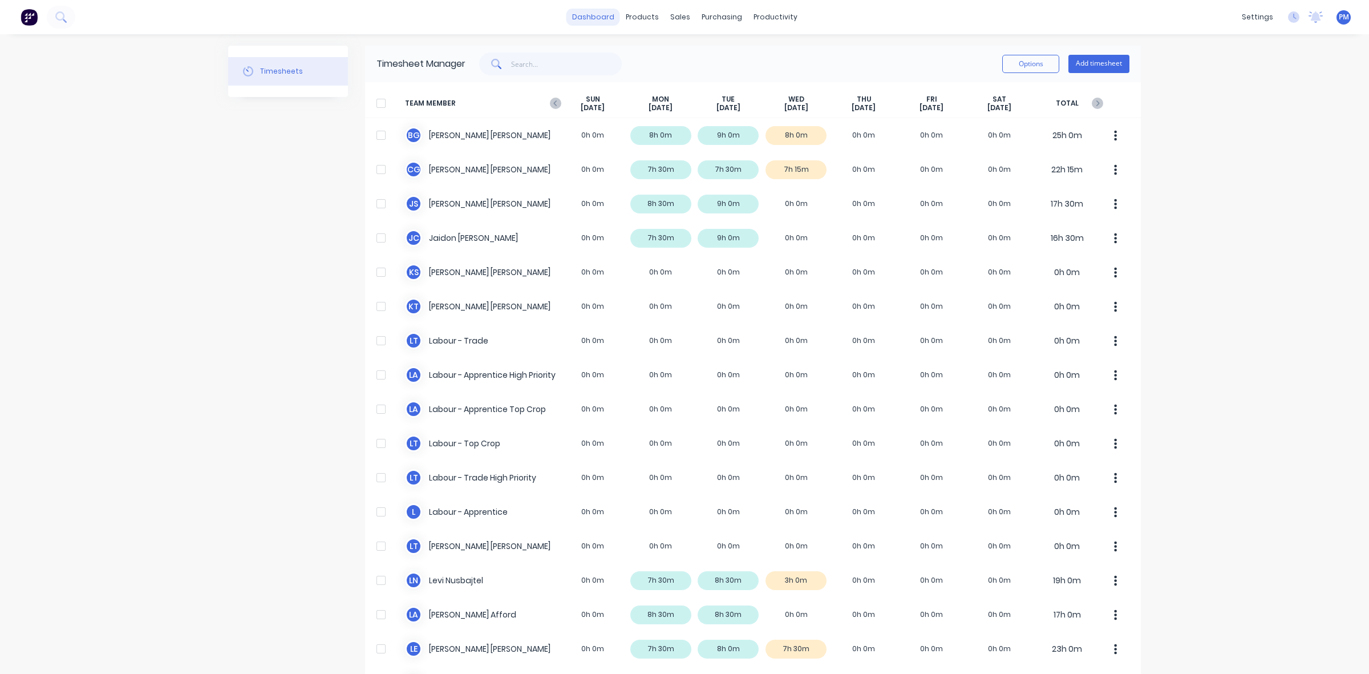
click at [582, 13] on link "dashboard" at bounding box center [593, 17] width 54 height 17
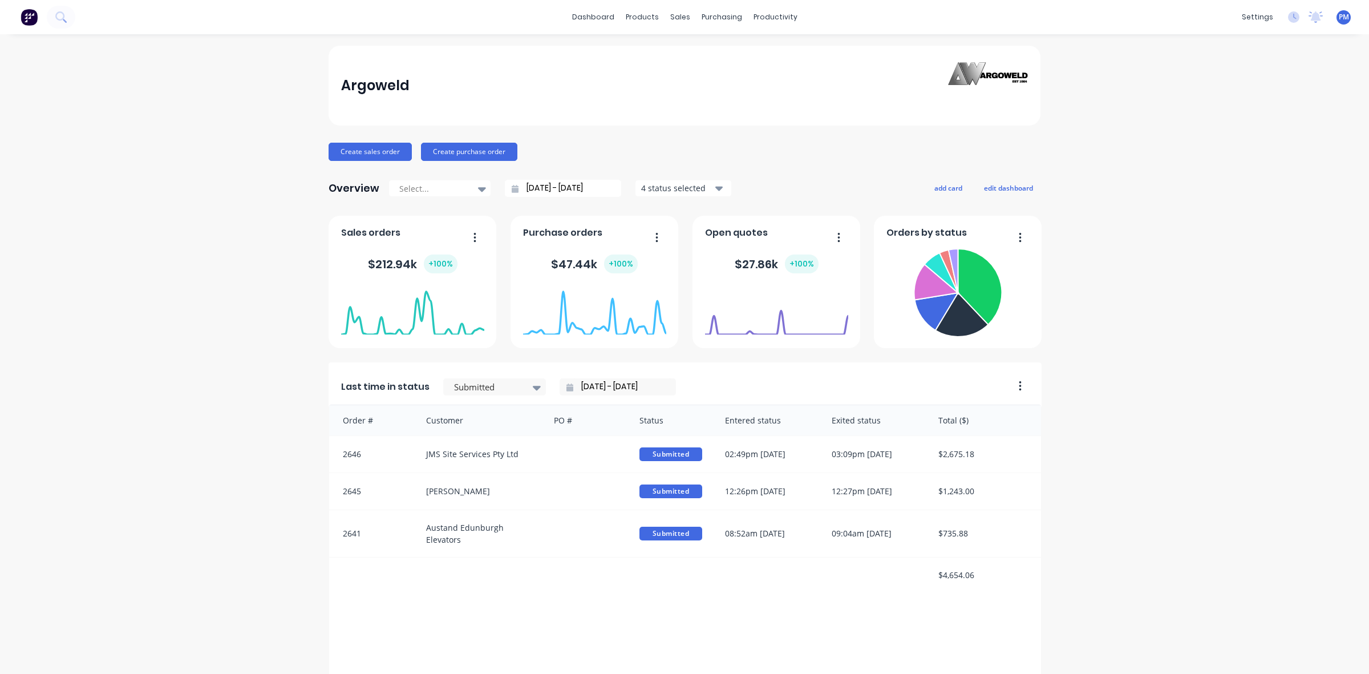
click at [715, 187] on icon "button" at bounding box center [719, 189] width 8 height 5
click at [478, 189] on icon at bounding box center [482, 189] width 8 height 5
click at [445, 236] on div "Month to date" at bounding box center [439, 235] width 103 height 21
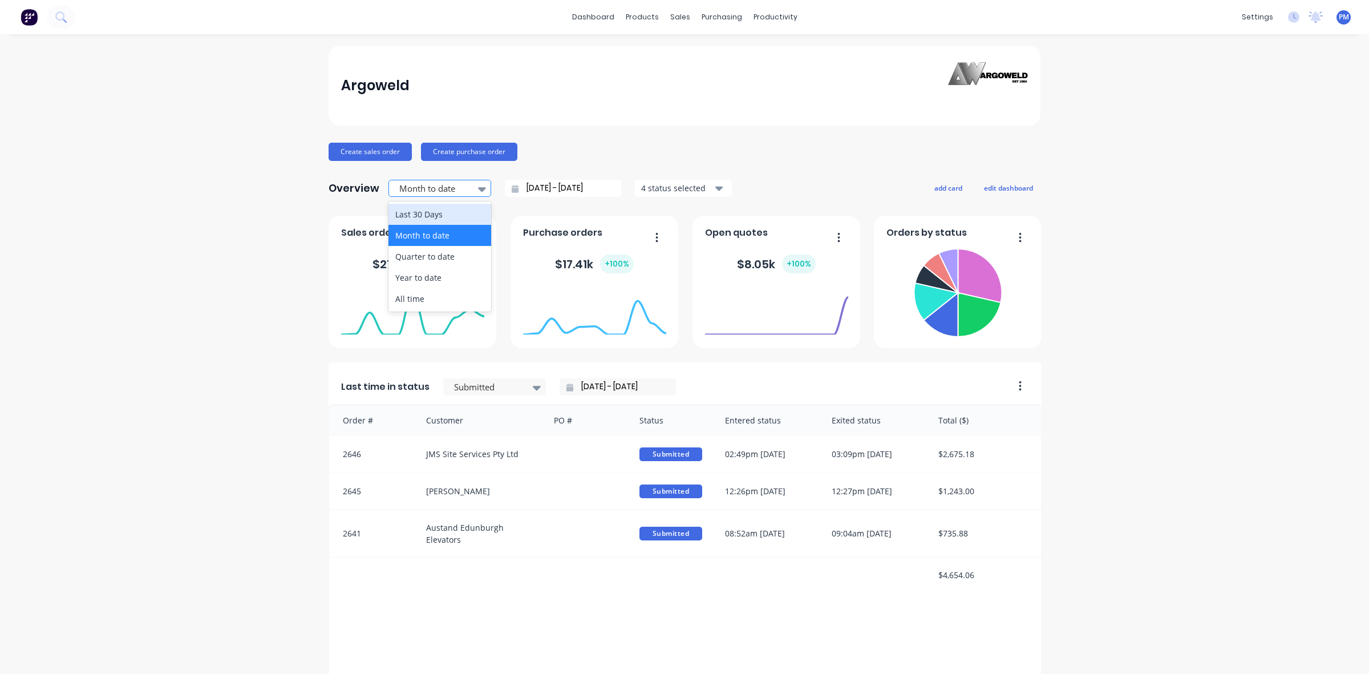
click at [478, 185] on icon at bounding box center [482, 189] width 8 height 13
click at [422, 284] on div "Year to date" at bounding box center [439, 277] width 103 height 21
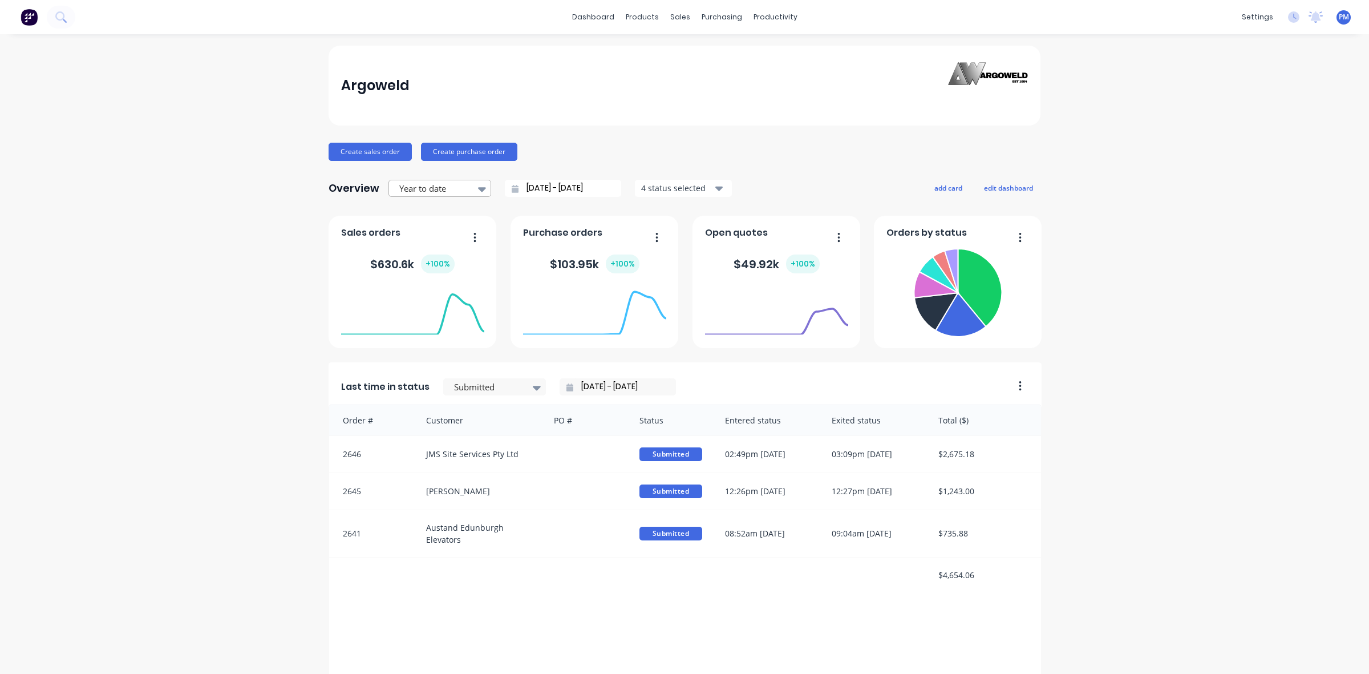
click at [478, 192] on icon at bounding box center [482, 189] width 8 height 13
click at [429, 257] on div "Quarter to date" at bounding box center [439, 256] width 103 height 21
click at [478, 188] on icon at bounding box center [482, 189] width 8 height 5
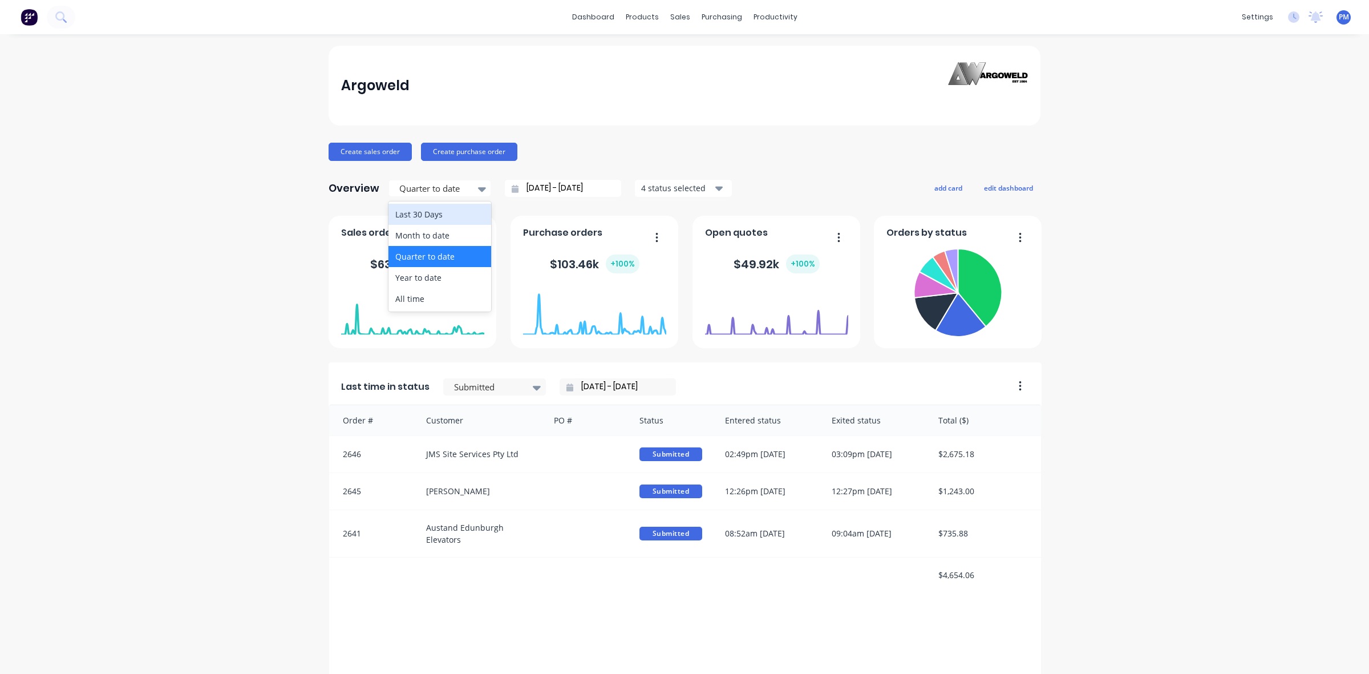
click at [439, 214] on div "Last 30 Days" at bounding box center [439, 214] width 103 height 21
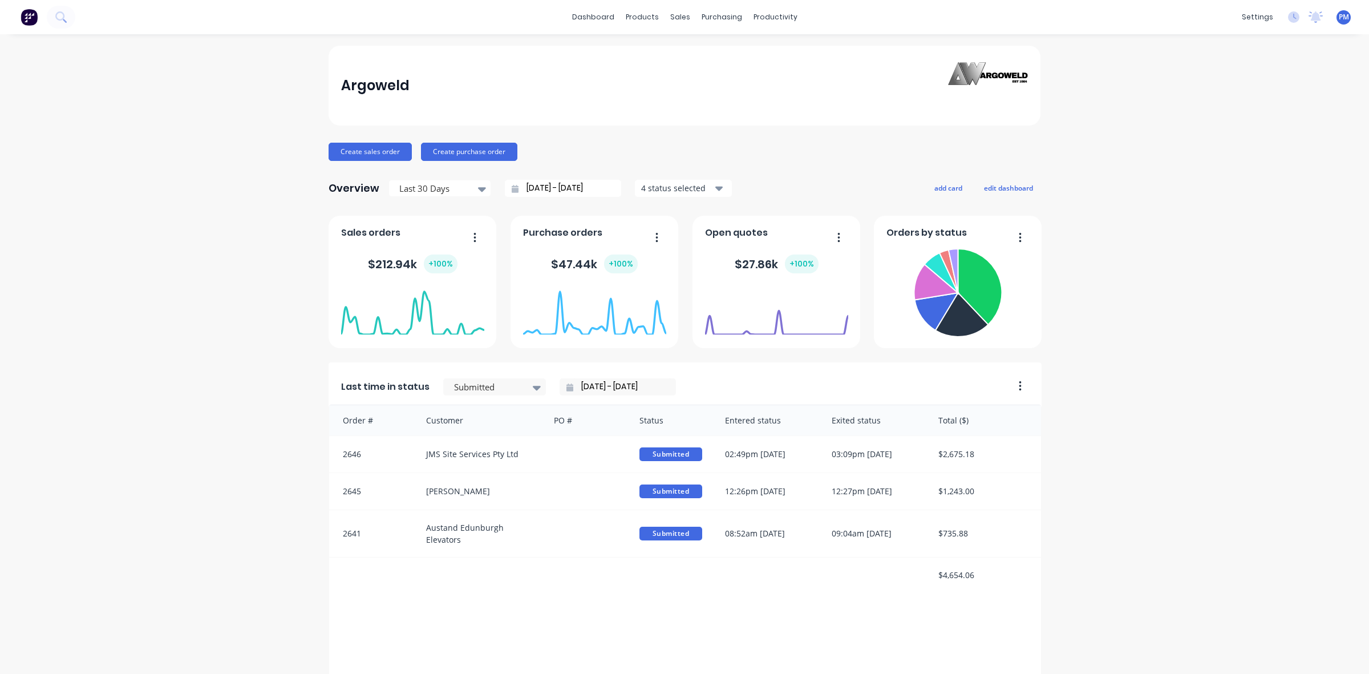
click at [473, 238] on icon "button" at bounding box center [474, 237] width 3 height 11
click at [428, 309] on div "Export to Excel Format" at bounding box center [428, 312] width 88 height 17
click at [473, 198] on div at bounding box center [481, 188] width 17 height 19
click at [478, 185] on icon at bounding box center [482, 189] width 8 height 13
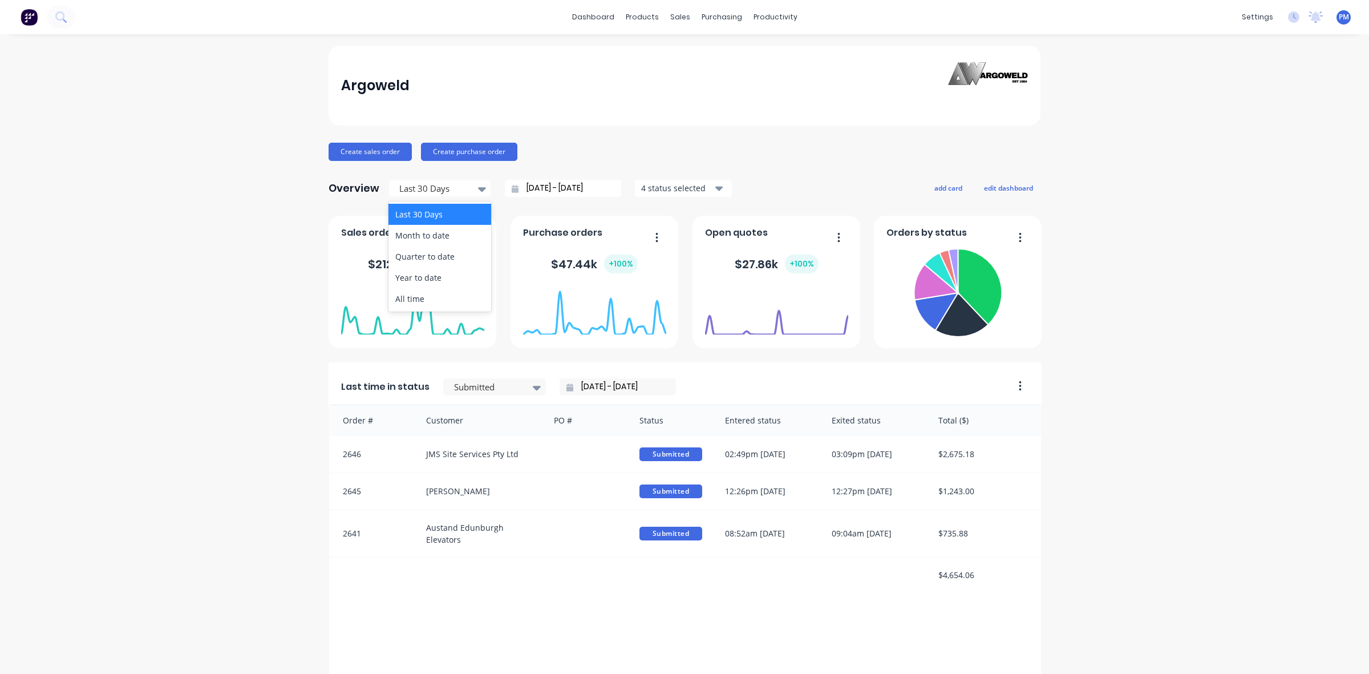
click at [422, 211] on div "Last 30 Days" at bounding box center [439, 214] width 103 height 21
click at [478, 190] on icon at bounding box center [482, 189] width 8 height 5
click at [423, 236] on div "Month to date" at bounding box center [439, 235] width 103 height 21
type input "[DATE] - [DATE]"
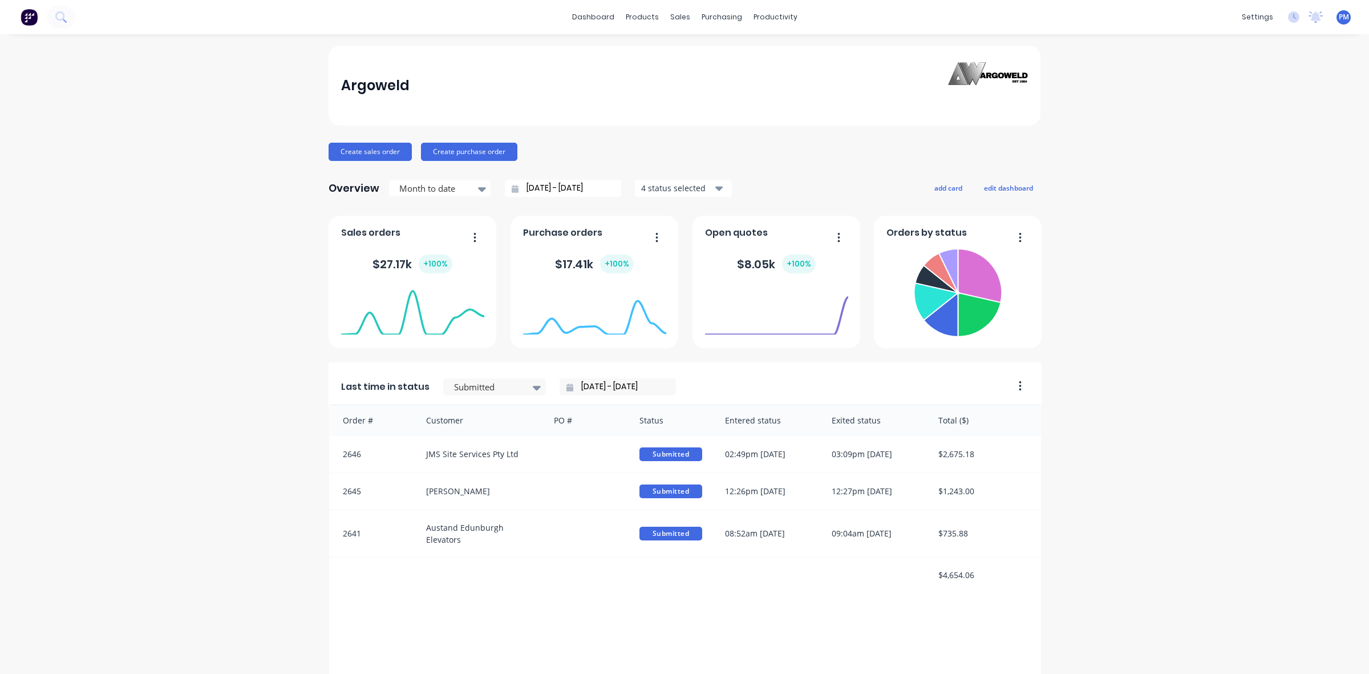
click at [471, 235] on button "button" at bounding box center [471, 238] width 24 height 18
click at [435, 314] on div "Export to Excel Format" at bounding box center [428, 312] width 88 height 17
drag, startPoint x: 1306, startPoint y: 1, endPoint x: 1121, endPoint y: 127, distance: 224.5
click at [1121, 127] on div "Argoweld Create sales order Create purchase order Overview Month to date [DATE]…" at bounding box center [684, 563] width 1369 height 1035
click at [789, 119] on div "Timesheets" at bounding box center [794, 124] width 43 height 10
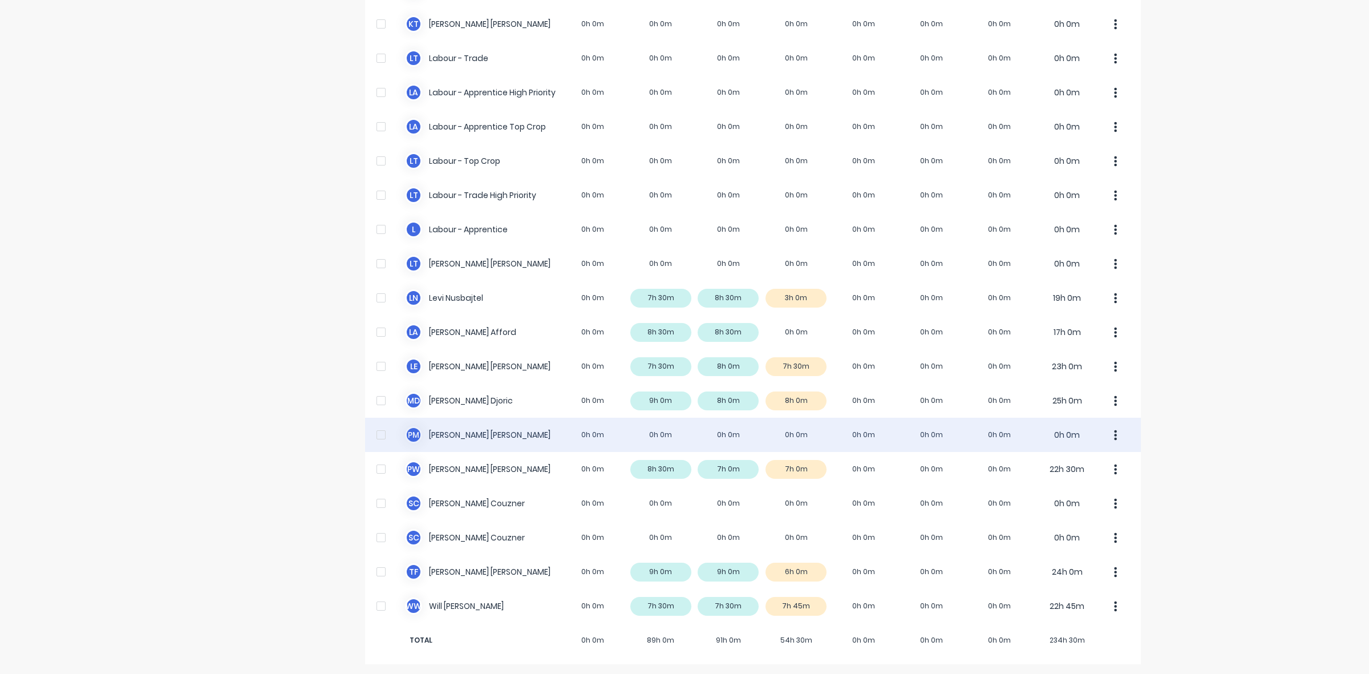
scroll to position [284, 0]
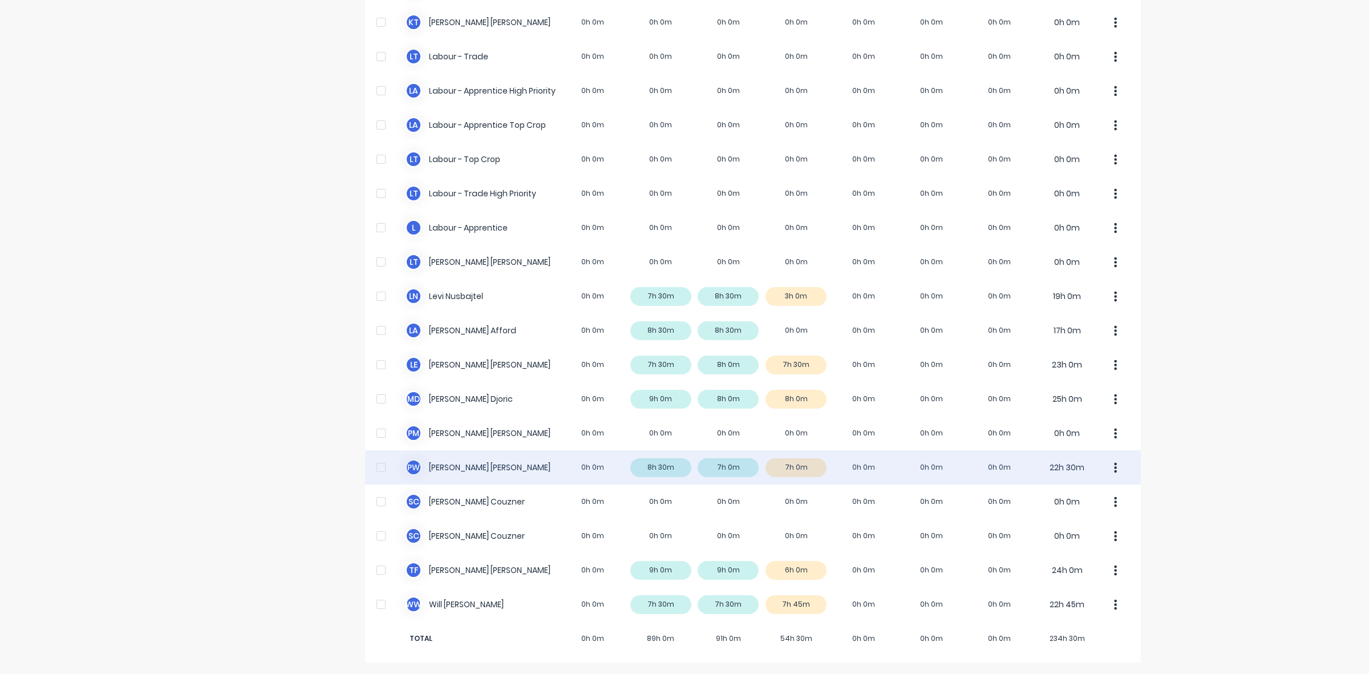
click at [809, 471] on div "P W [PERSON_NAME] 0h 0m 8h 30m 7h 0m 7h 0m 0h 0m 0h 0m 0h 0m 22h 30m" at bounding box center [753, 467] width 776 height 34
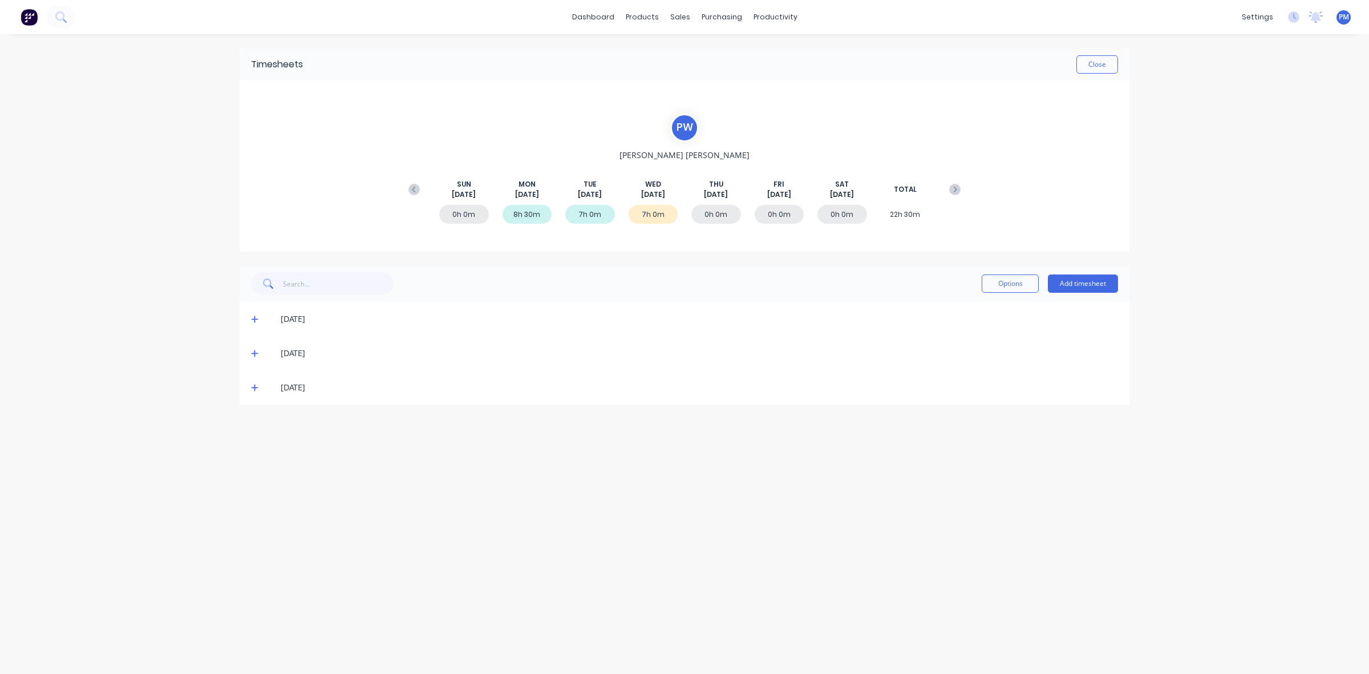
click at [253, 387] on icon at bounding box center [254, 387] width 7 height 8
click at [253, 387] on icon at bounding box center [254, 387] width 7 height 1
click at [1098, 66] on button "Close" at bounding box center [1097, 64] width 42 height 18
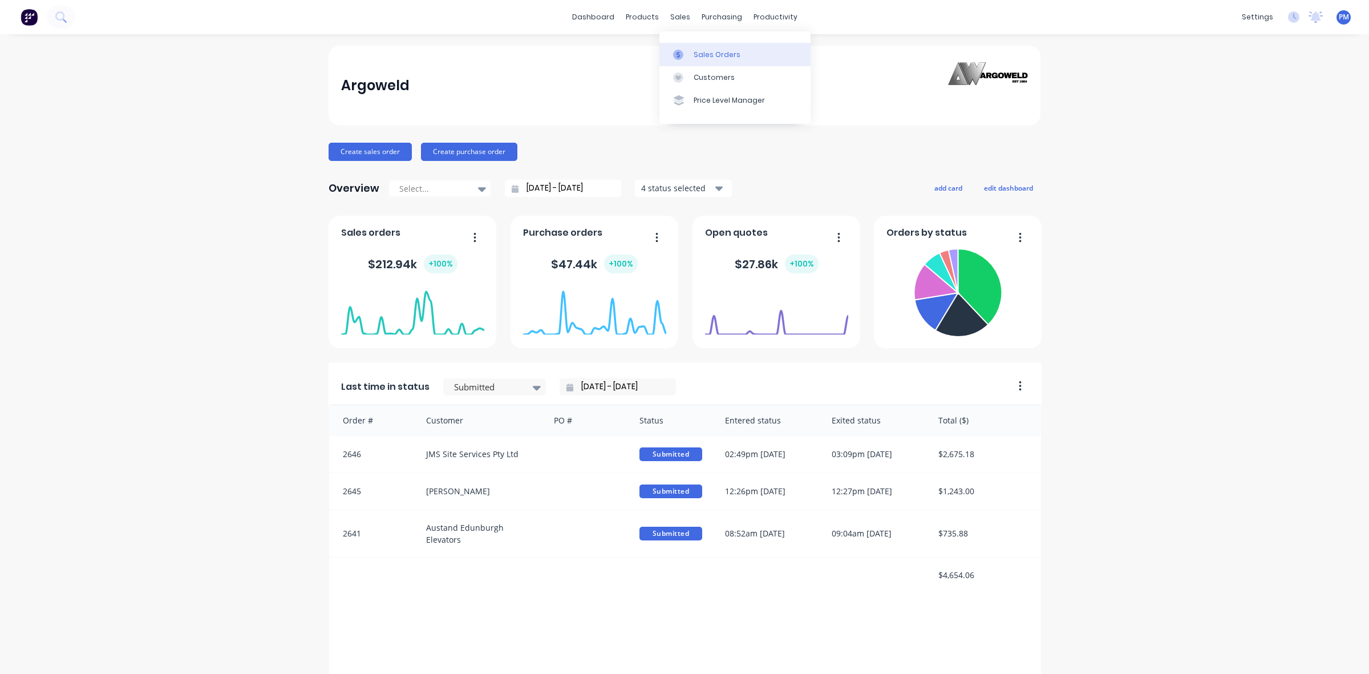
click at [694, 54] on div "Sales Orders" at bounding box center [717, 55] width 47 height 10
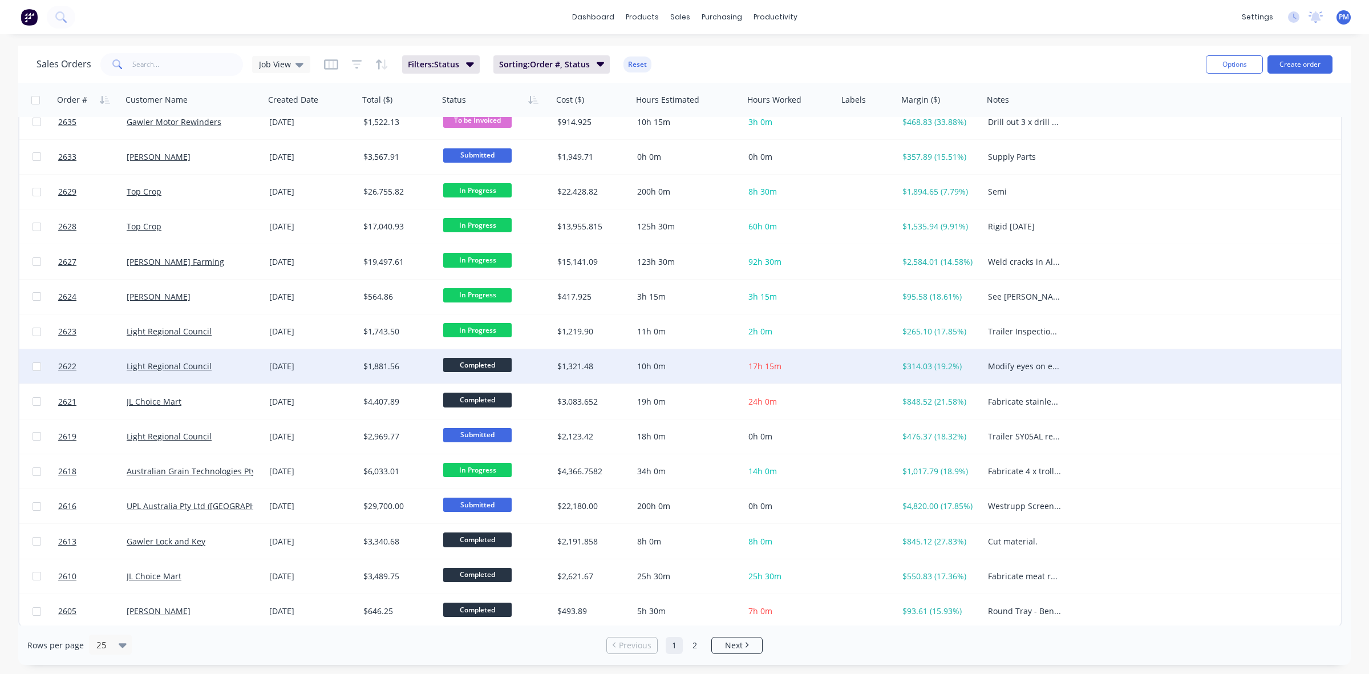
scroll to position [365, 0]
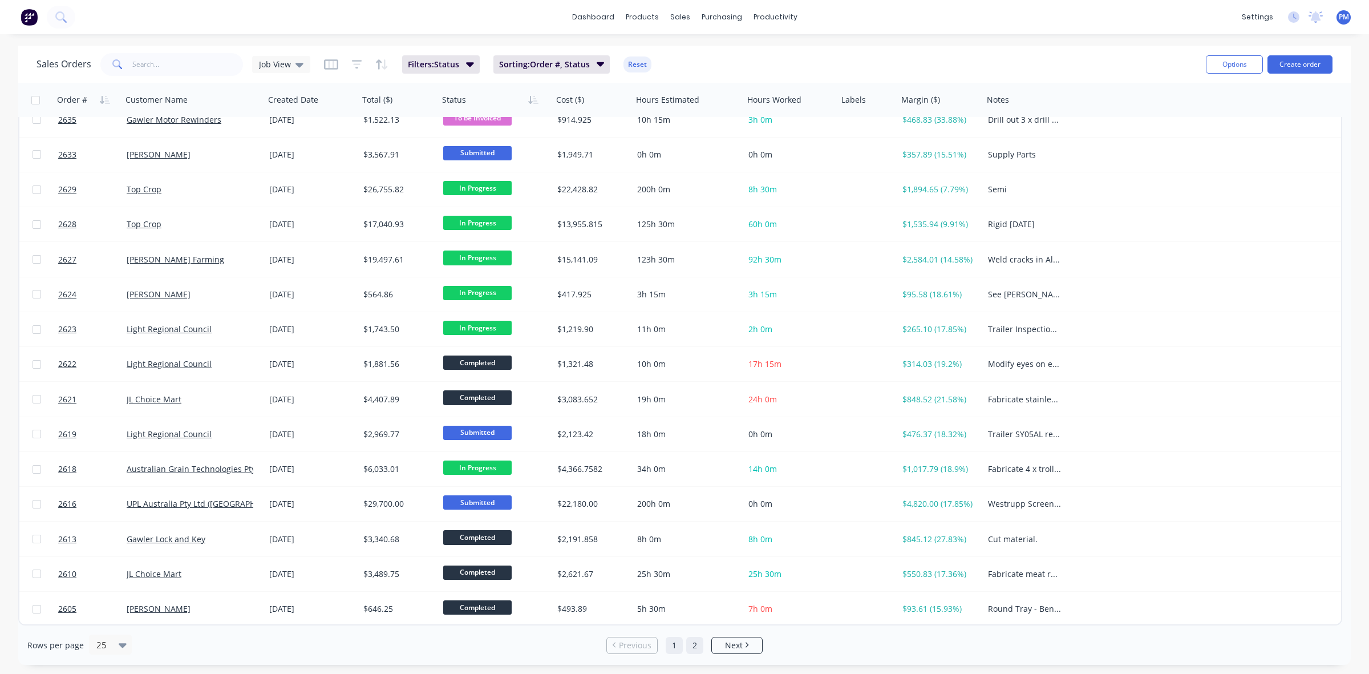
click at [694, 642] on link "2" at bounding box center [694, 644] width 17 height 17
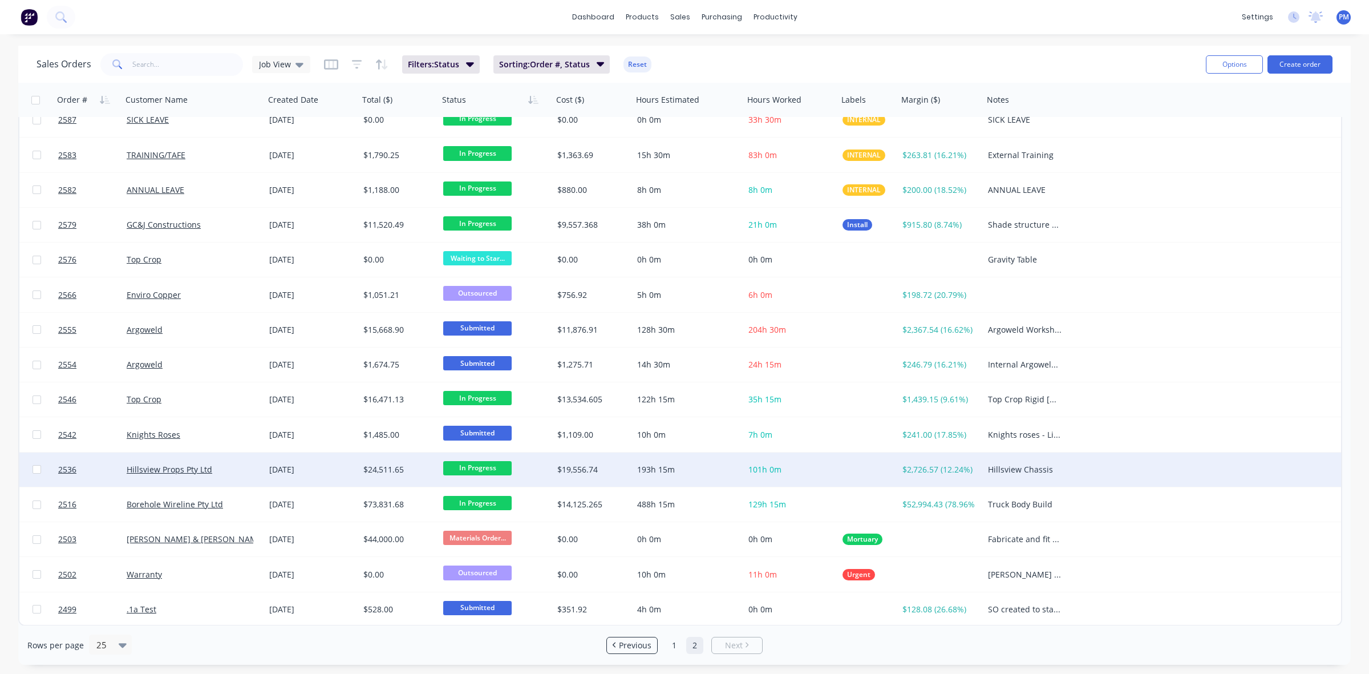
scroll to position [0, 0]
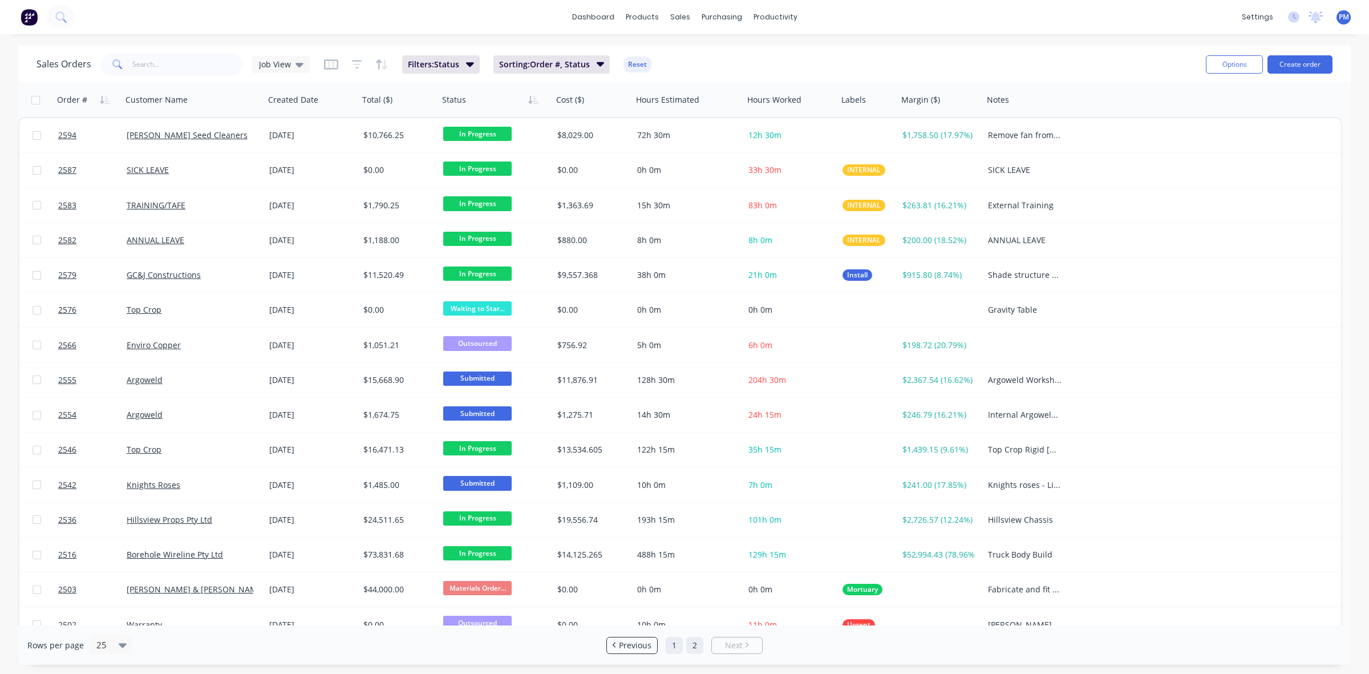
click at [675, 646] on link "1" at bounding box center [674, 644] width 17 height 17
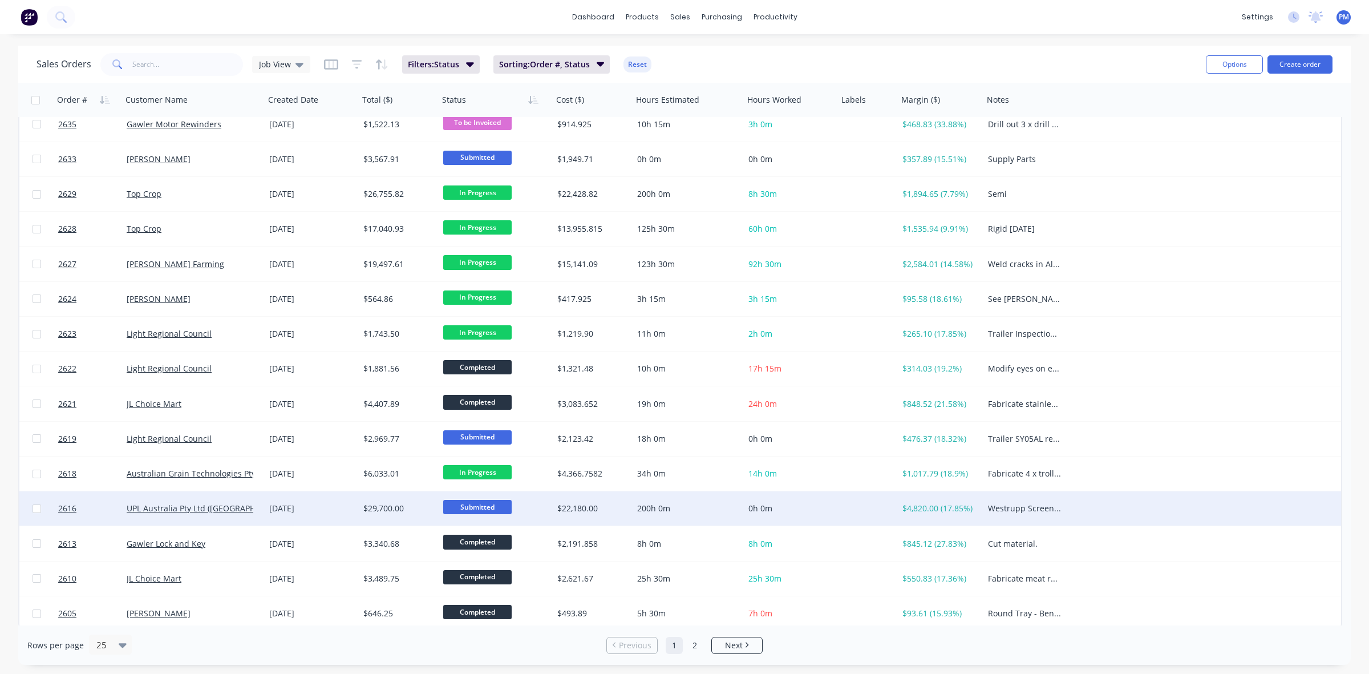
scroll to position [365, 0]
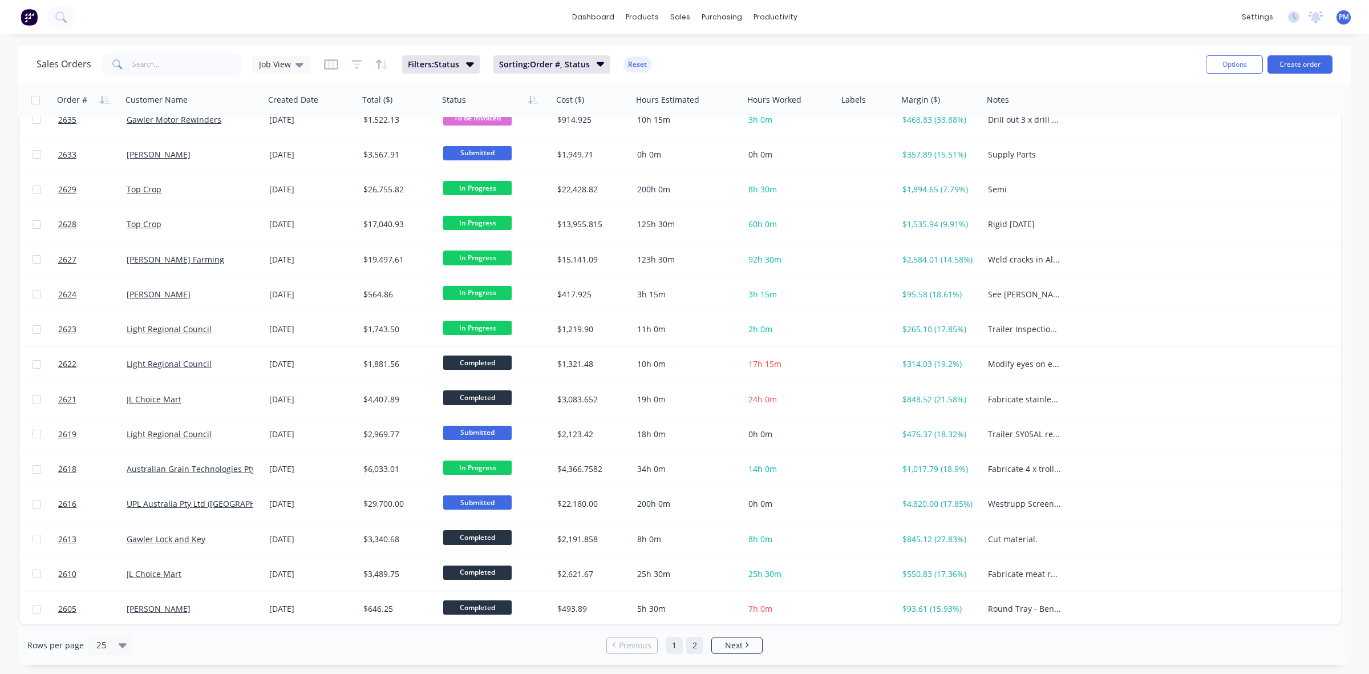
click at [698, 646] on link "2" at bounding box center [694, 644] width 17 height 17
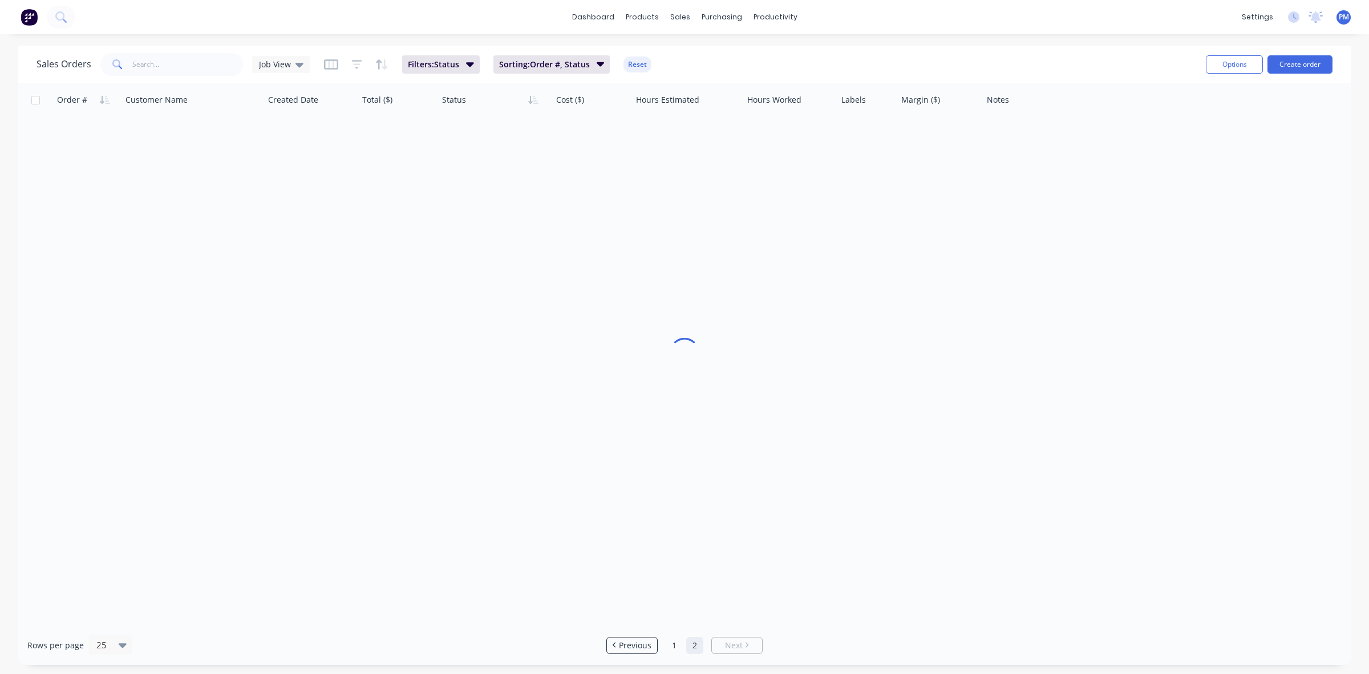
scroll to position [0, 0]
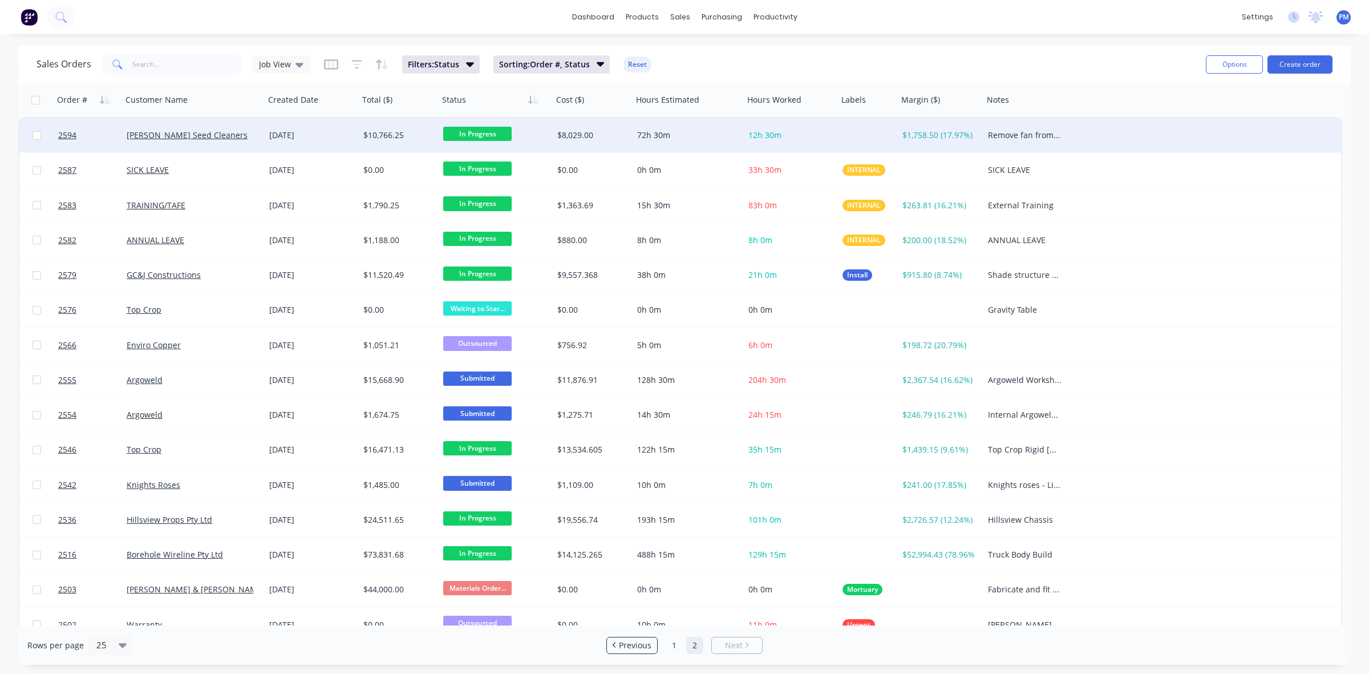
click at [240, 140] on div "[PERSON_NAME] Seed Cleaners" at bounding box center [190, 134] width 127 height 11
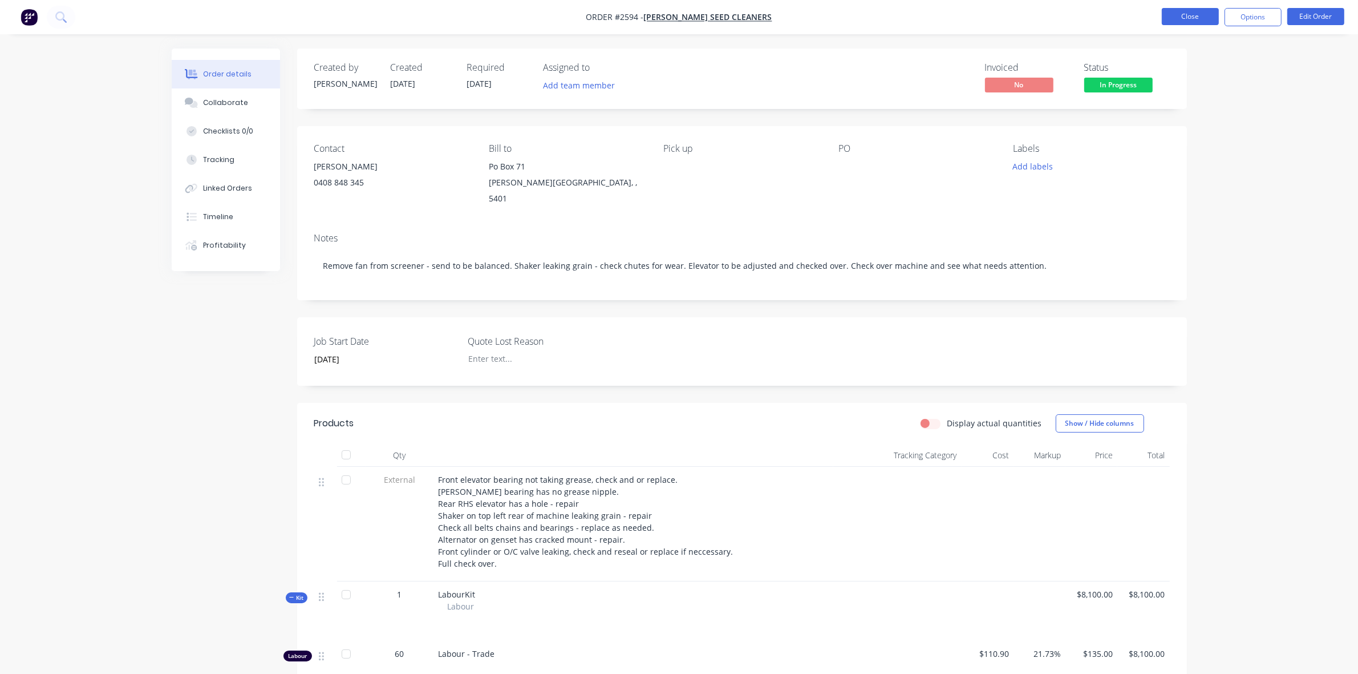
click at [1196, 12] on button "Close" at bounding box center [1190, 16] width 57 height 17
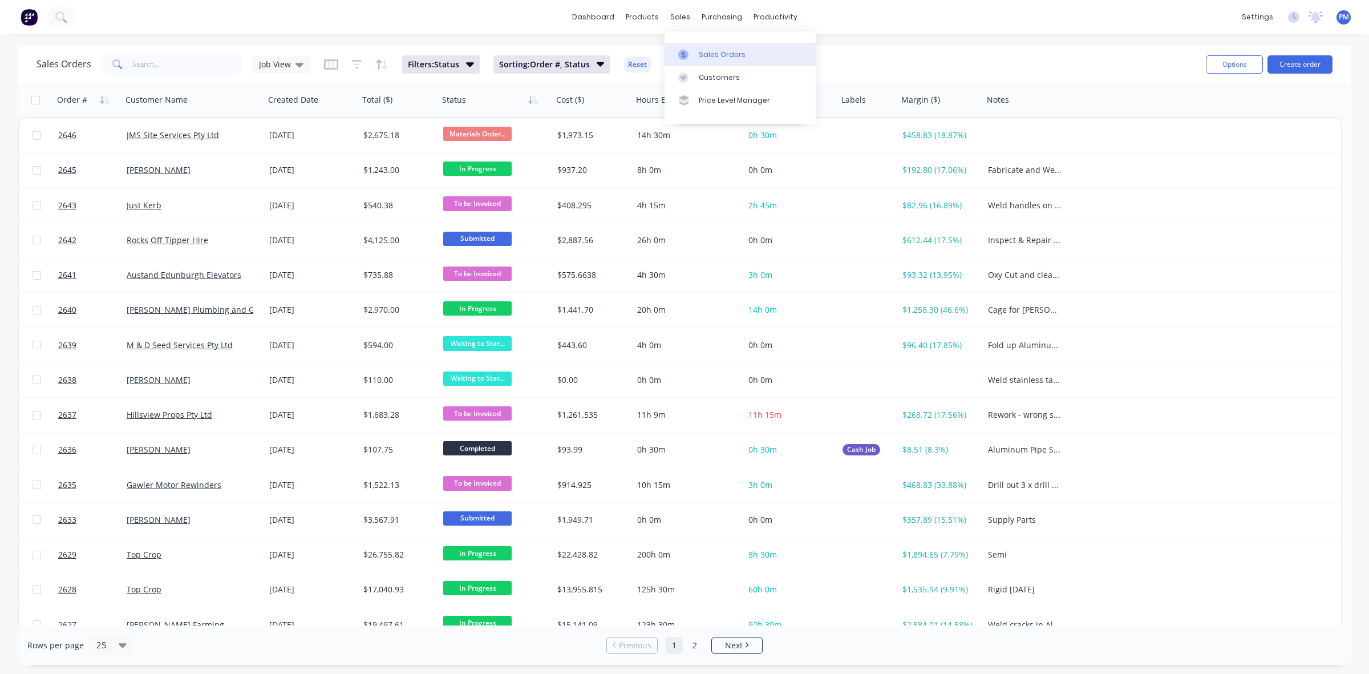
click at [708, 53] on div "Sales Orders" at bounding box center [722, 55] width 47 height 10
click at [719, 55] on div "Sales Orders" at bounding box center [722, 55] width 47 height 10
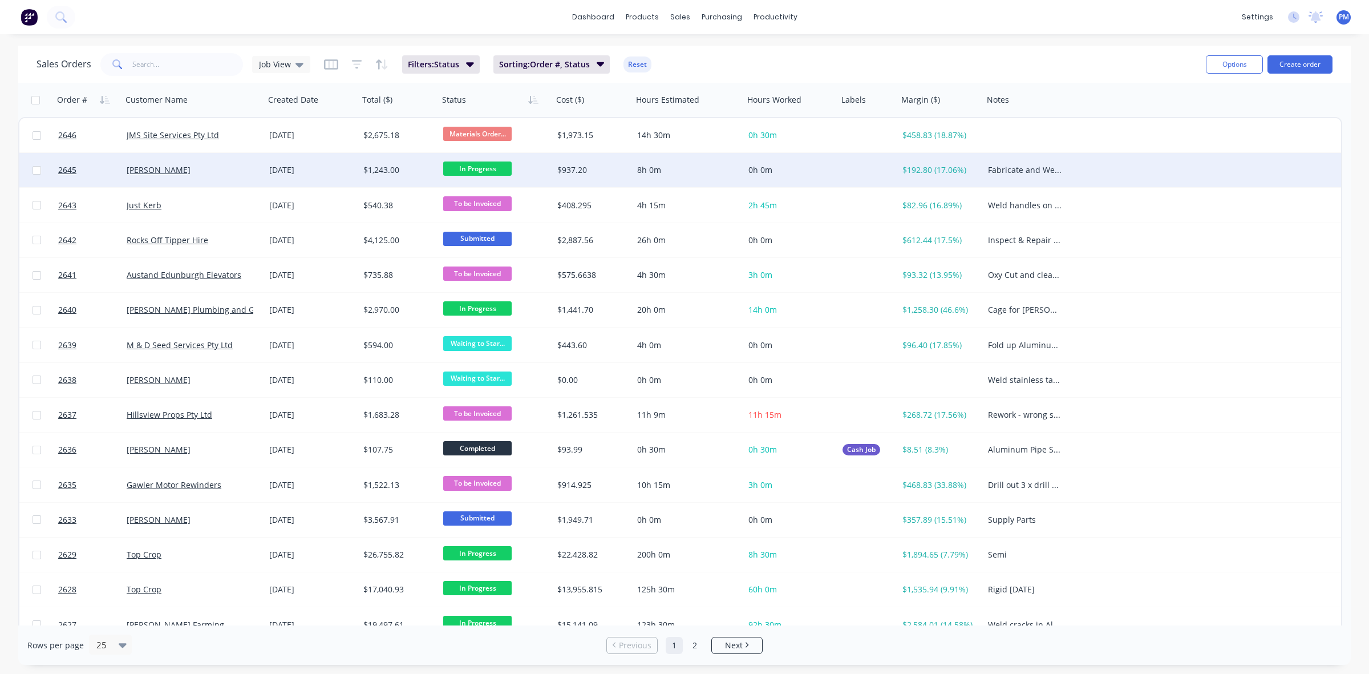
click at [220, 171] on div "[PERSON_NAME]" at bounding box center [190, 169] width 127 height 11
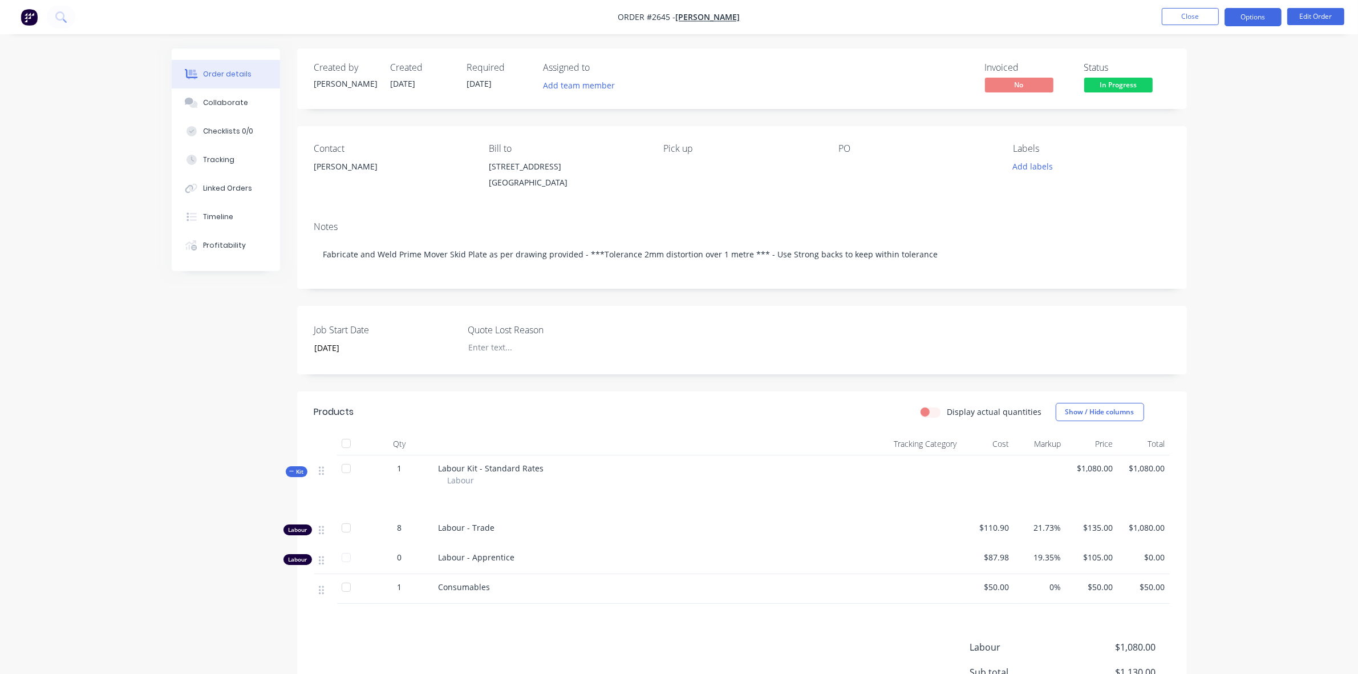
click at [1251, 19] on button "Options" at bounding box center [1253, 17] width 57 height 18
click at [1322, 82] on div "Order details Collaborate Checklists 0/0 Tracking Linked Orders Timeline Profit…" at bounding box center [679, 403] width 1358 height 806
click at [1199, 16] on button "Close" at bounding box center [1190, 16] width 57 height 17
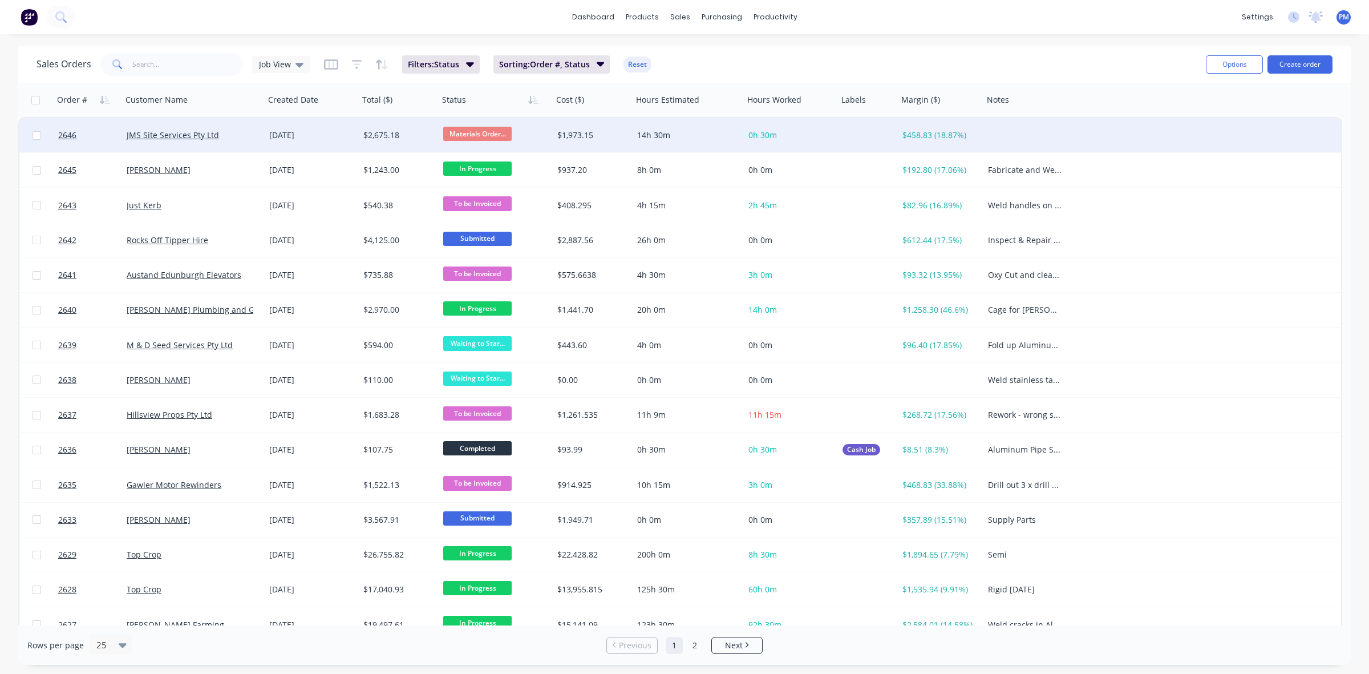
click at [234, 132] on div "JMS Site Services Pty Ltd" at bounding box center [190, 134] width 127 height 11
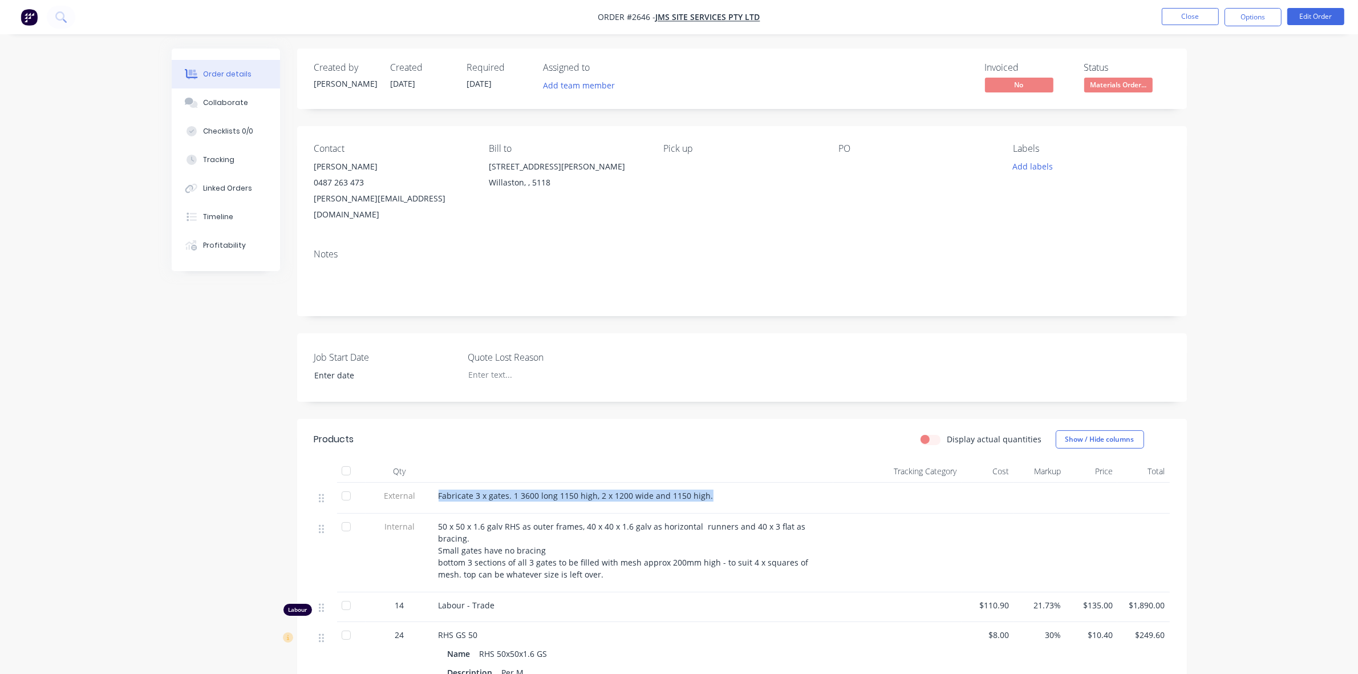
drag, startPoint x: 440, startPoint y: 477, endPoint x: 716, endPoint y: 485, distance: 276.2
click at [716, 489] on div "Fabricate 3 x gates. 1 3600 long 1150 high, 2 x 1200 wide and 1150 high." at bounding box center [634, 495] width 390 height 12
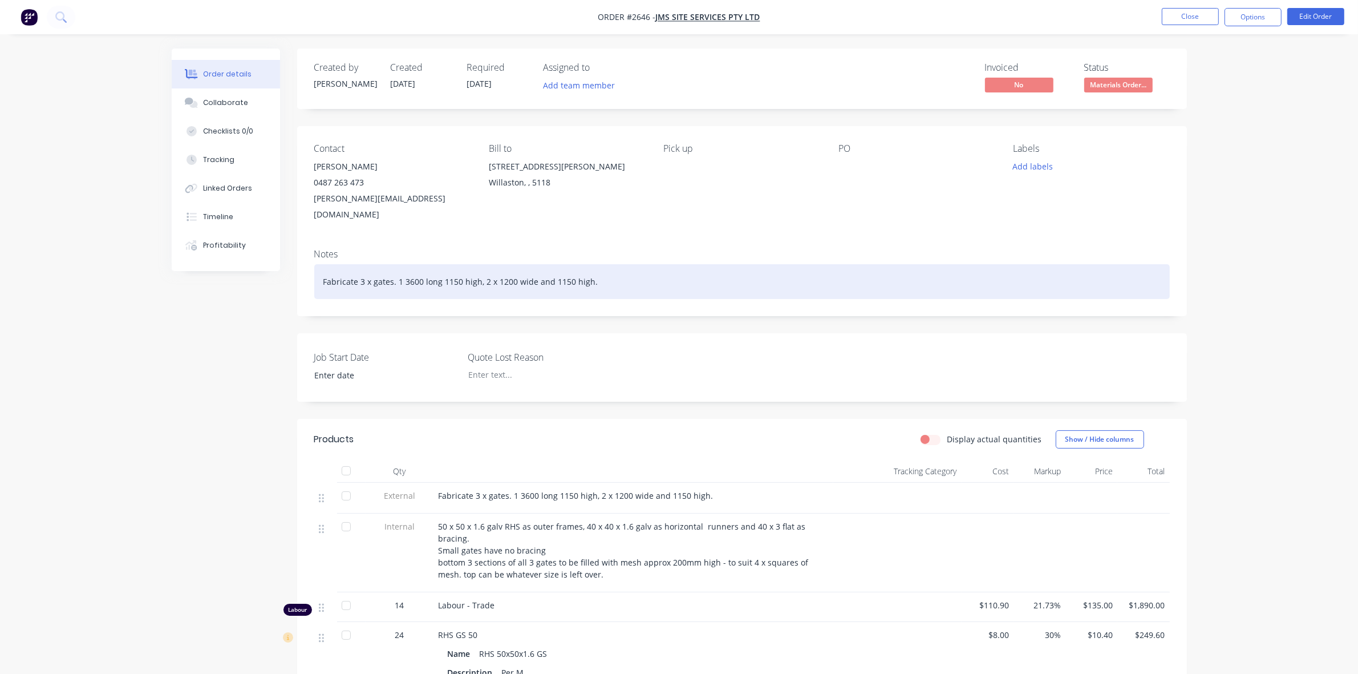
click at [609, 269] on div "Fabricate 3 x gates. 1 3600 long 1150 high, 2 x 1200 wide and 1150 high." at bounding box center [742, 281] width 856 height 35
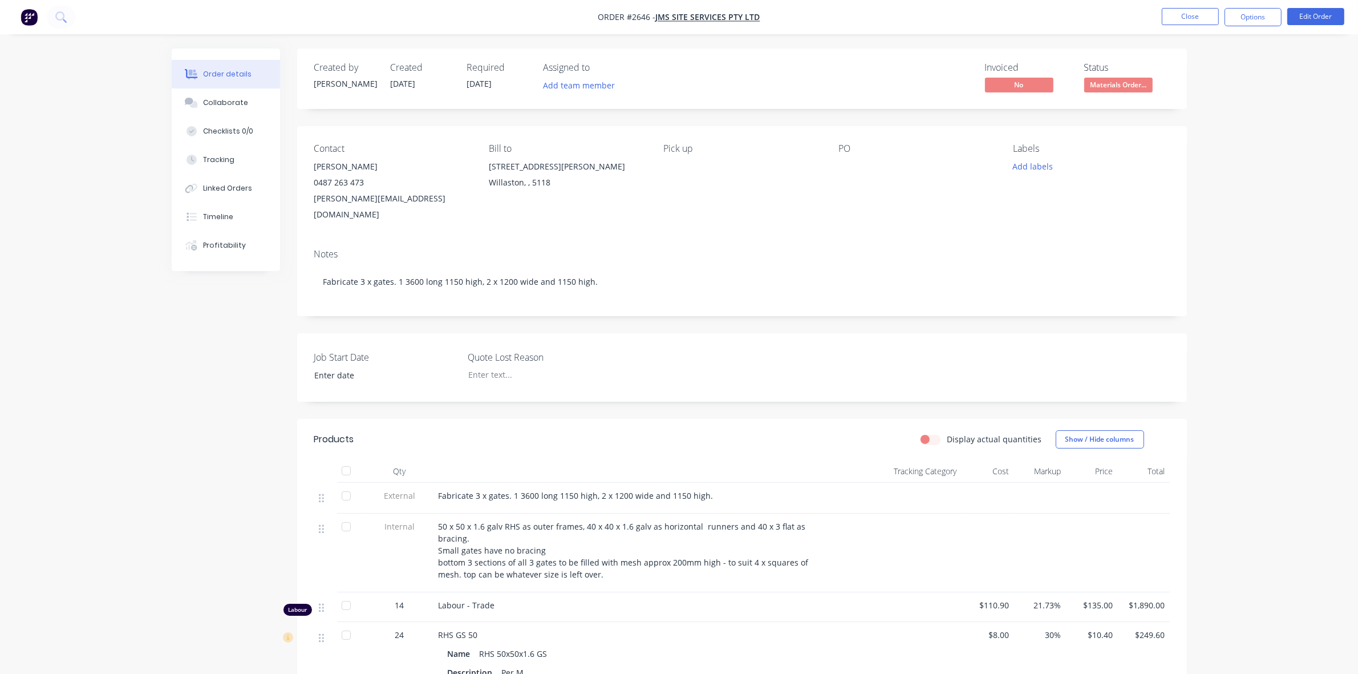
click at [591, 240] on div "Notes Fabricate 3 x gates. 1 3600 long 1150 high, 2 x 1200 wide and 1150 high." at bounding box center [742, 278] width 890 height 76
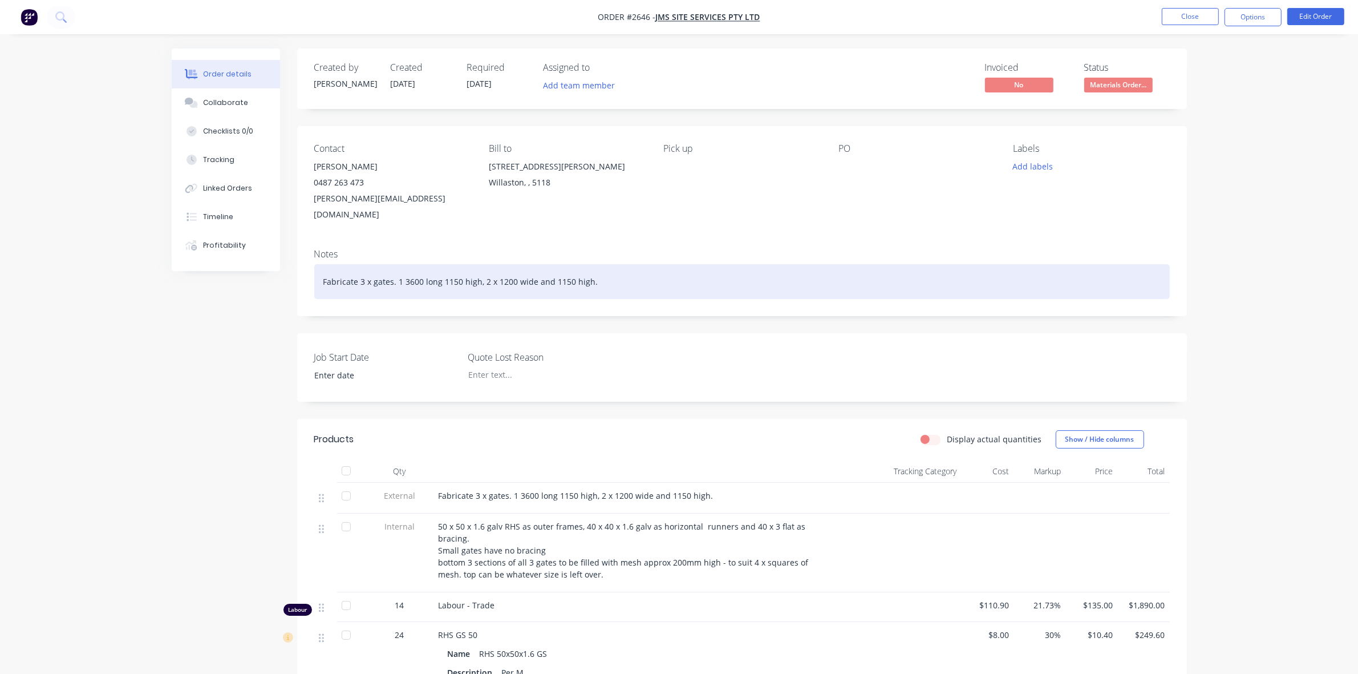
click at [609, 266] on div "Fabricate 3 x gates. 1 3600 long 1150 high, 2 x 1200 wide and 1150 high." at bounding box center [742, 281] width 856 height 35
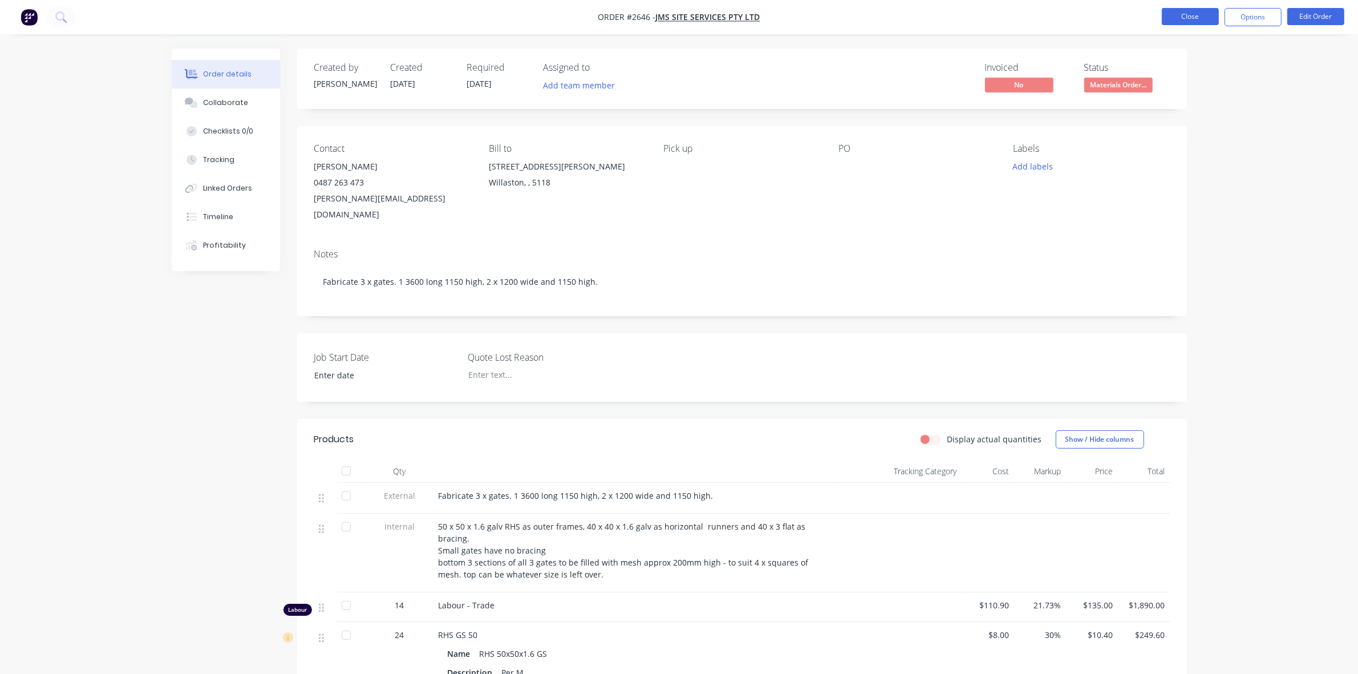
click at [1195, 18] on button "Close" at bounding box center [1190, 16] width 57 height 17
